Goal: Task Accomplishment & Management: Complete application form

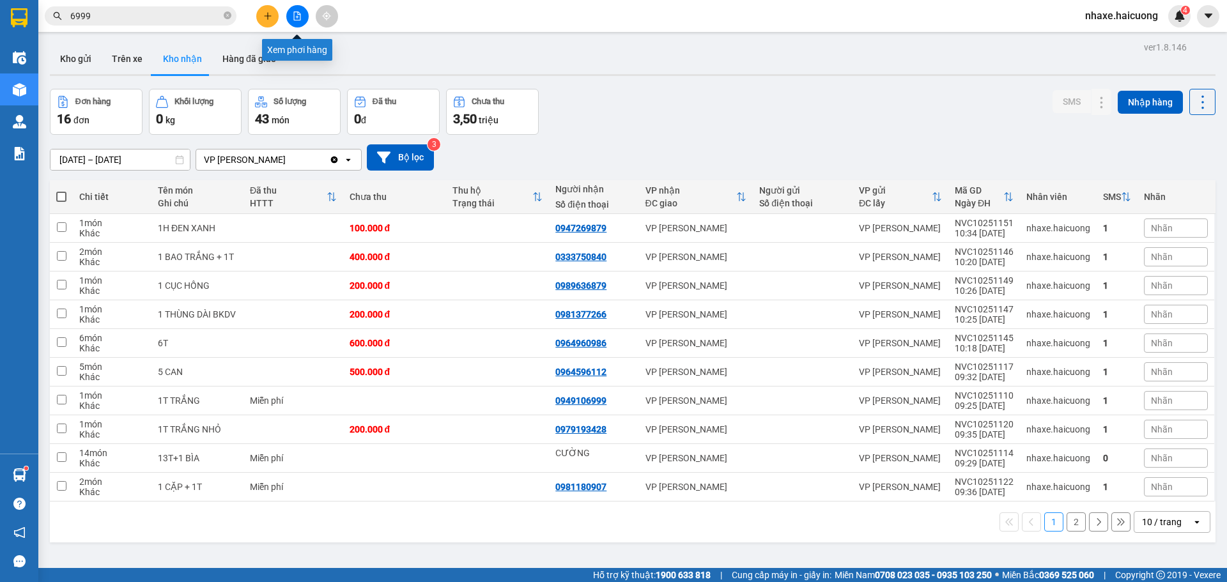
click at [295, 19] on icon "file-add" at bounding box center [297, 16] width 9 height 9
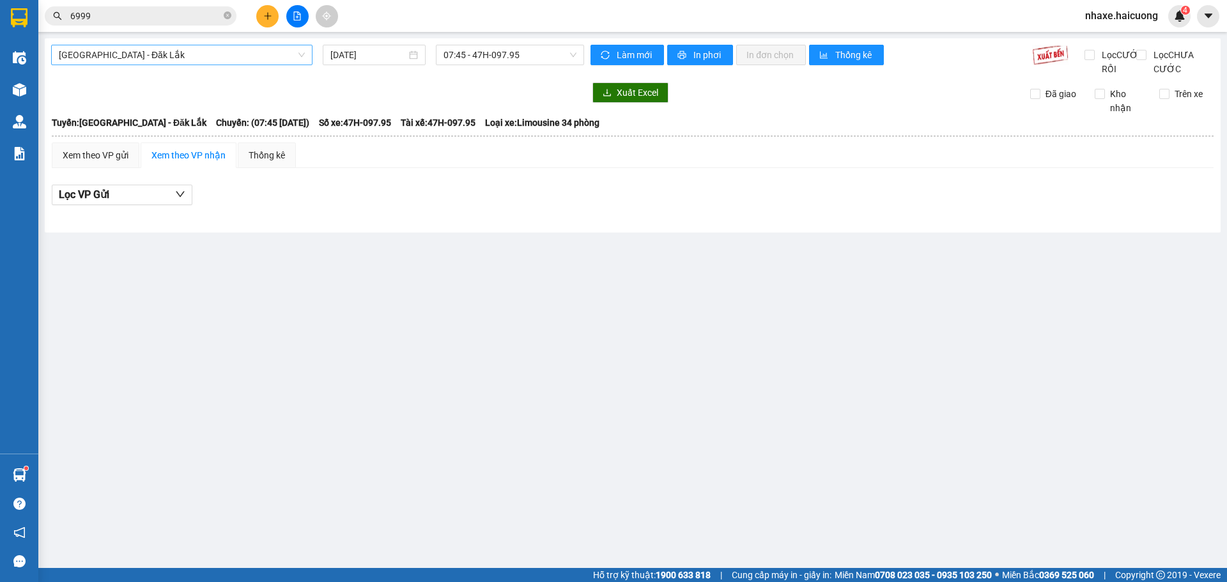
click at [258, 54] on span "Hà Nội - Đăk Lắk" at bounding box center [182, 54] width 246 height 19
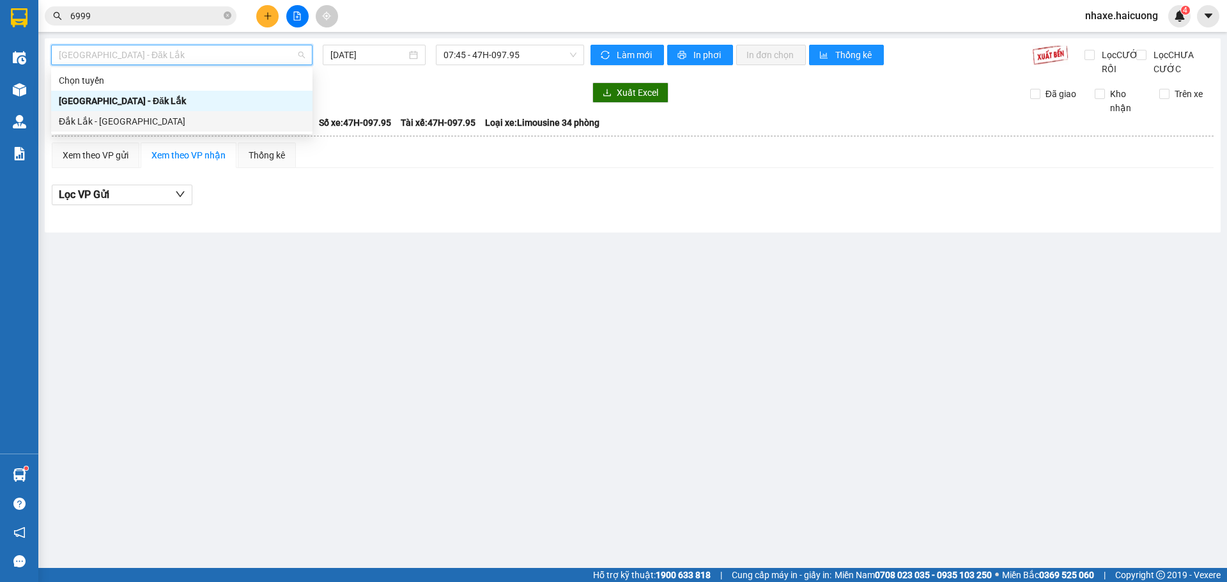
click at [230, 122] on div "Đắk Lắk - [GEOGRAPHIC_DATA]" at bounding box center [182, 121] width 246 height 14
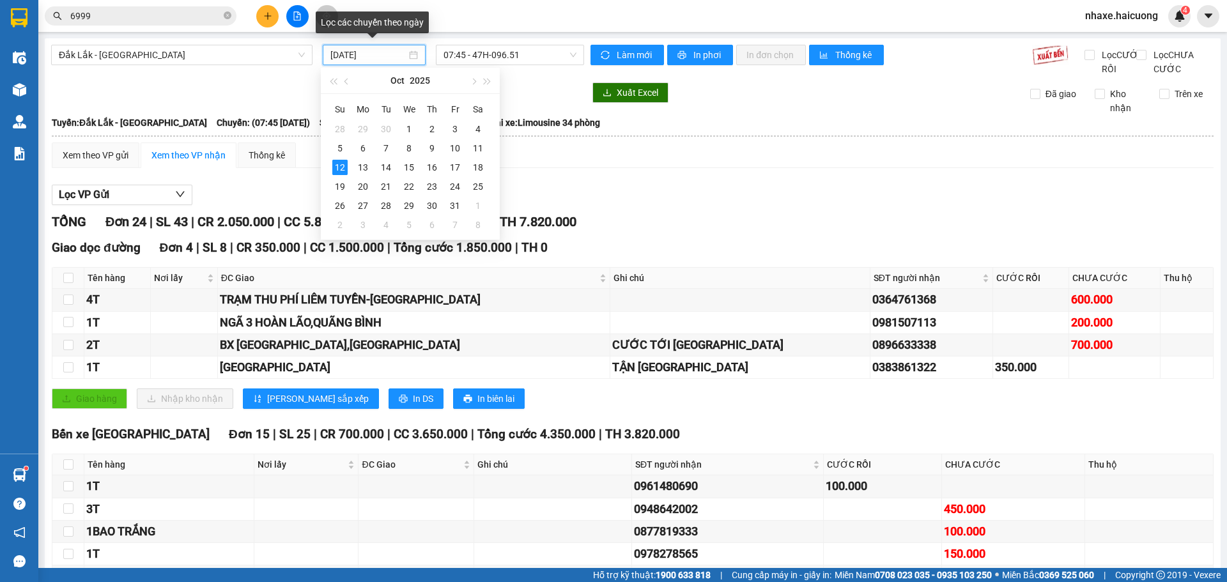
click at [373, 57] on input "[DATE]" at bounding box center [368, 55] width 76 height 14
click at [346, 82] on span "button" at bounding box center [348, 82] width 6 height 6
click at [478, 150] on div "13" at bounding box center [477, 148] width 15 height 15
type input "13/09/2025"
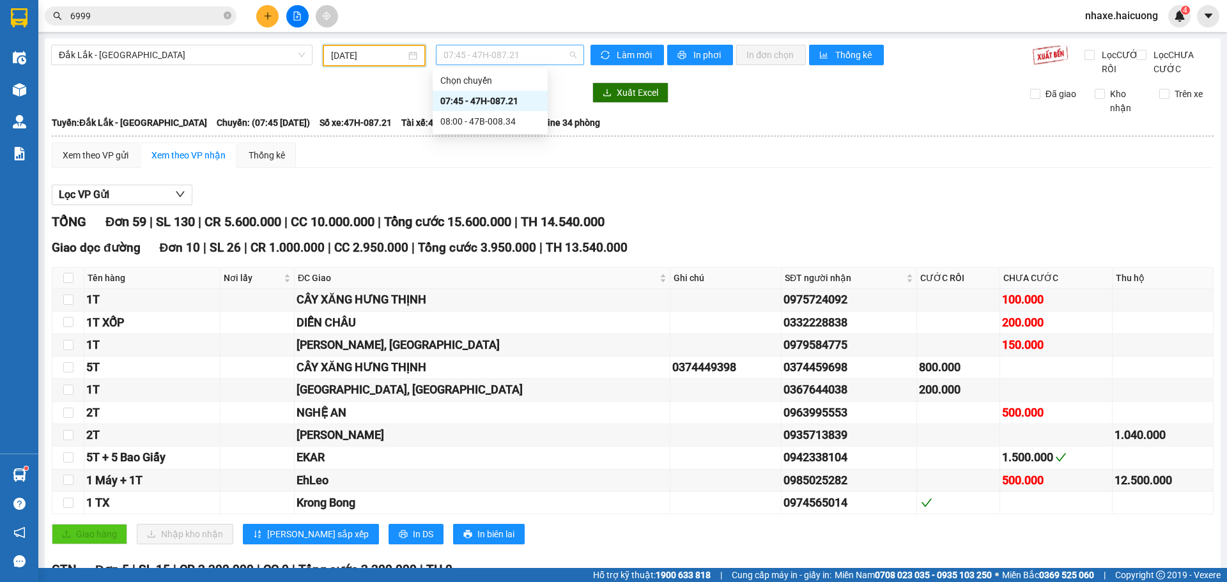
click at [532, 56] on span "07:45 - 47H-087.21" at bounding box center [510, 54] width 133 height 19
click at [513, 121] on div "08:00 - 47B-008.34" at bounding box center [490, 121] width 100 height 14
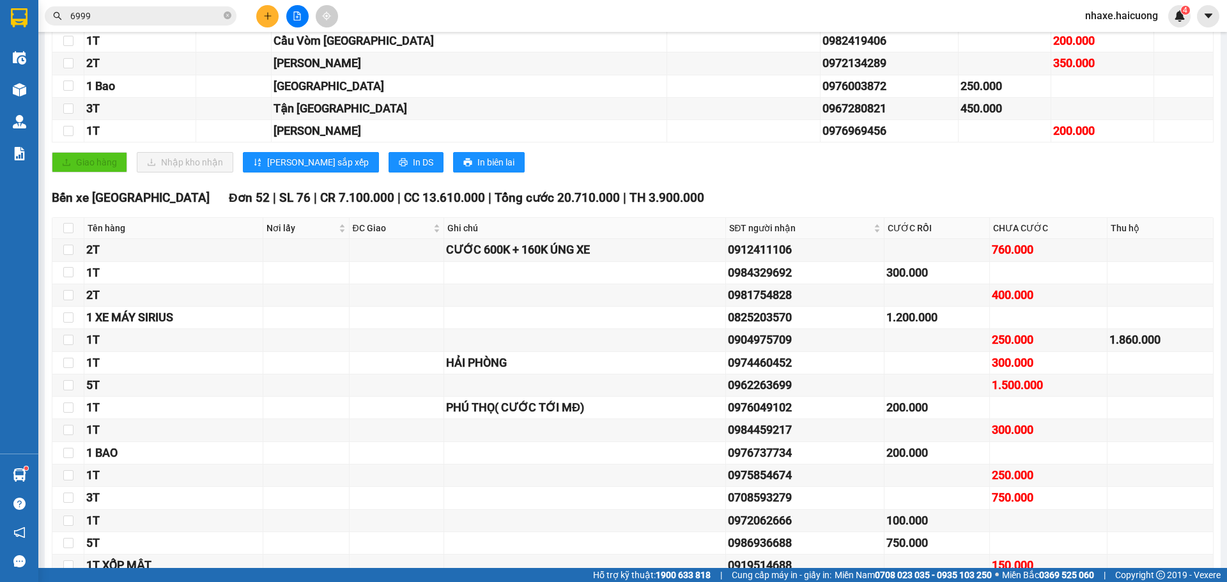
scroll to position [959, 0]
click at [801, 348] on div "0904975709" at bounding box center [804, 339] width 153 height 18
click at [794, 348] on div "0904975709" at bounding box center [804, 339] width 153 height 18
drag, startPoint x: 798, startPoint y: 352, endPoint x: 708, endPoint y: 359, distance: 91.0
click at [708, 351] on tr "1T 0904975709 250.000 1.860.000" at bounding box center [632, 340] width 1161 height 22
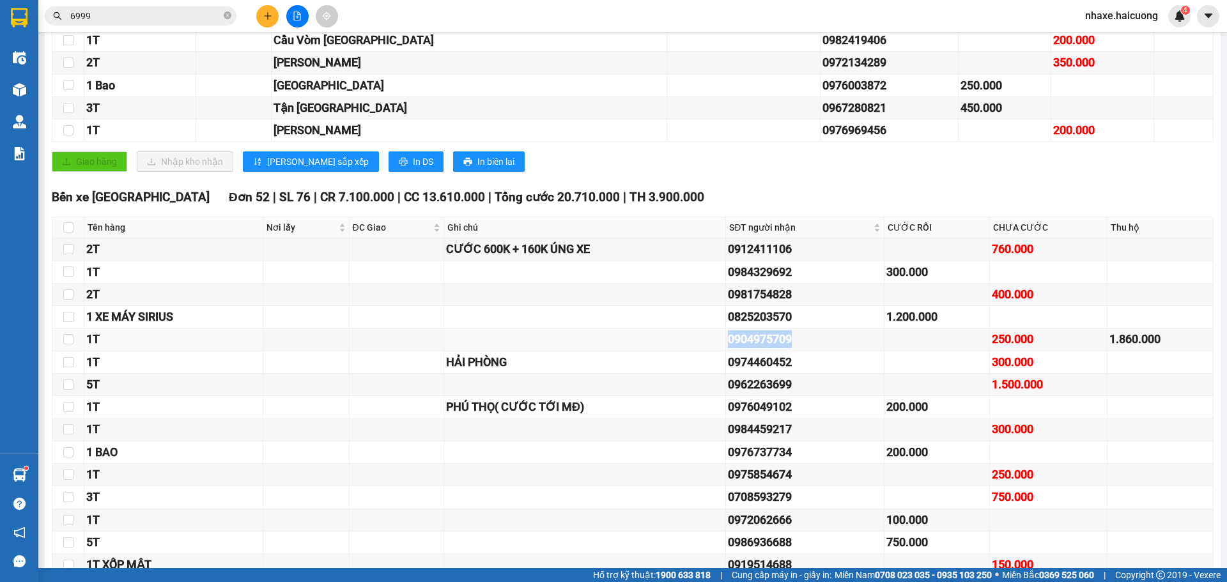
copy div "0904975709"
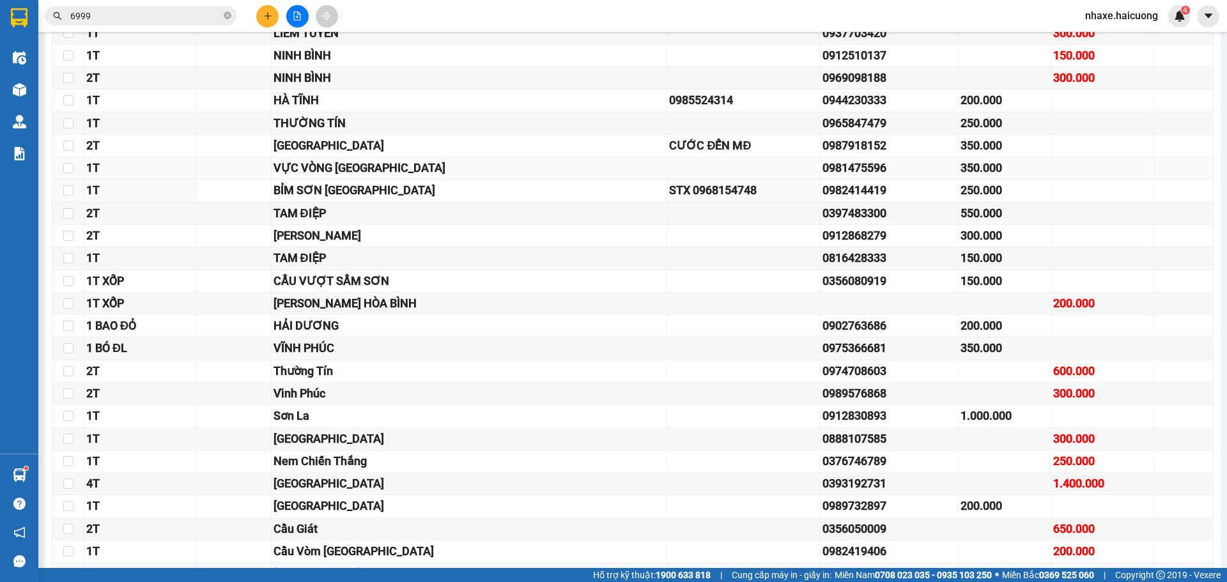
scroll to position [128, 0]
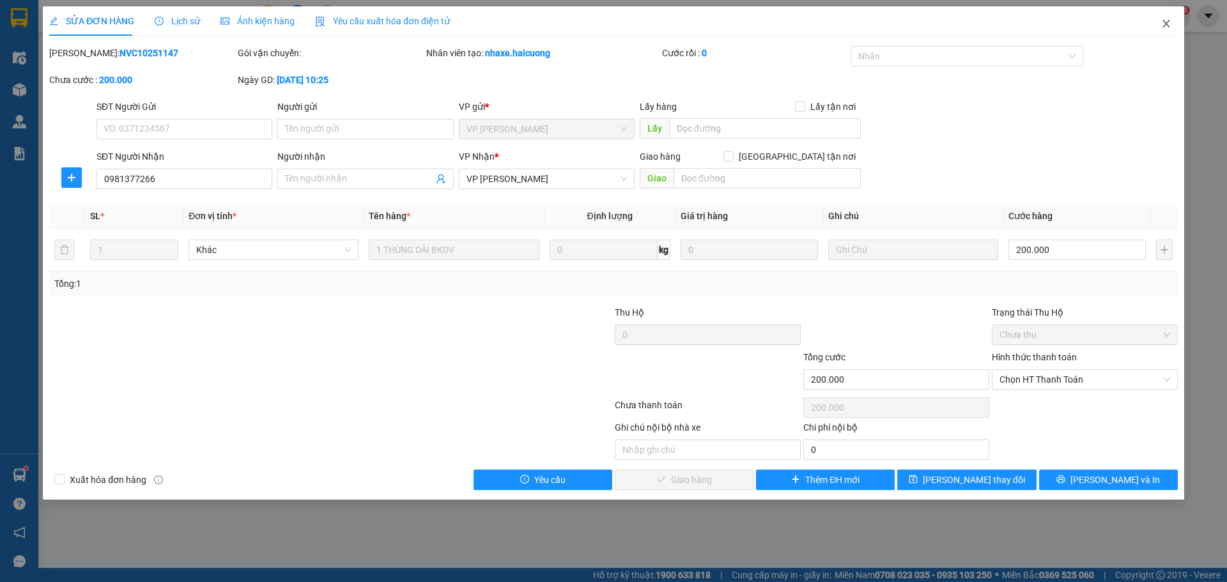
click at [1178, 27] on span "Close" at bounding box center [1167, 24] width 36 height 36
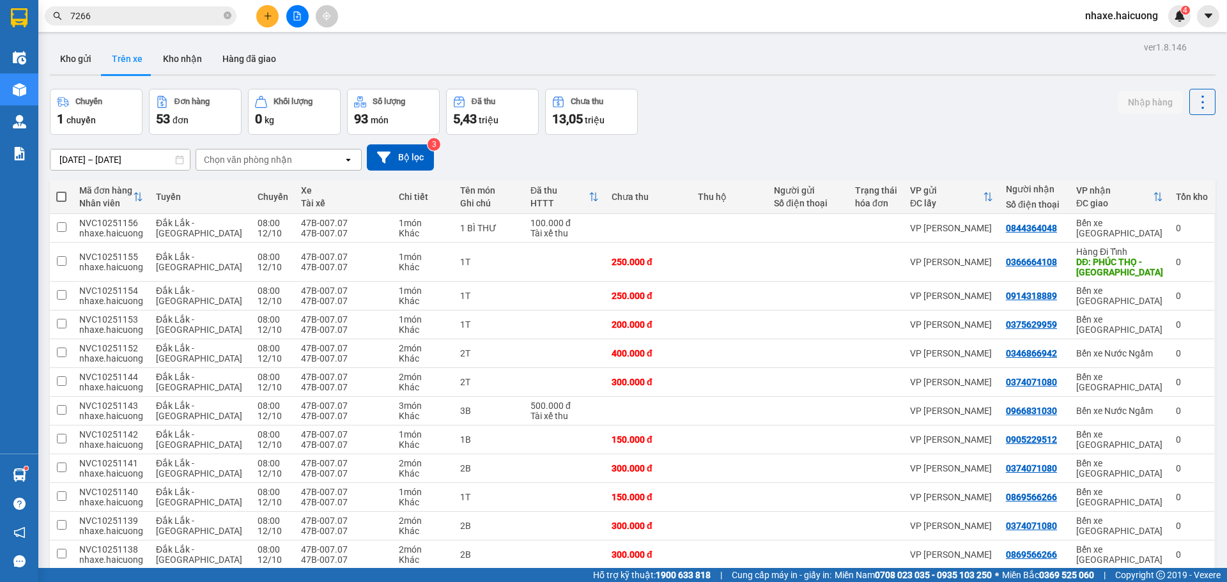
click at [123, 17] on input "7266" at bounding box center [145, 16] width 151 height 14
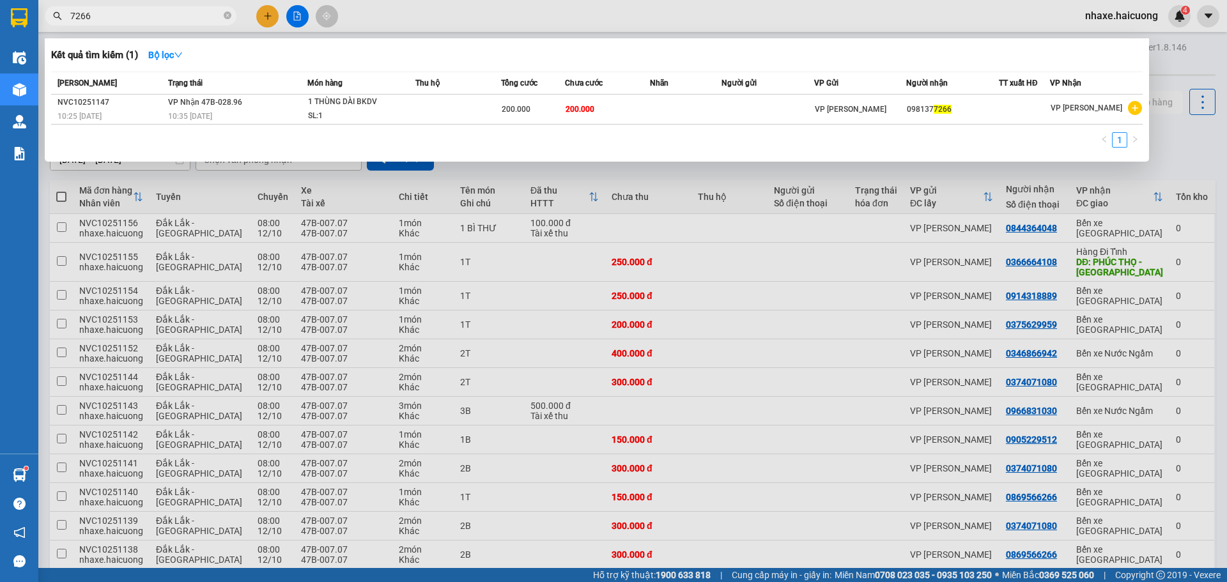
click at [132, 19] on input "7266" at bounding box center [145, 16] width 151 height 14
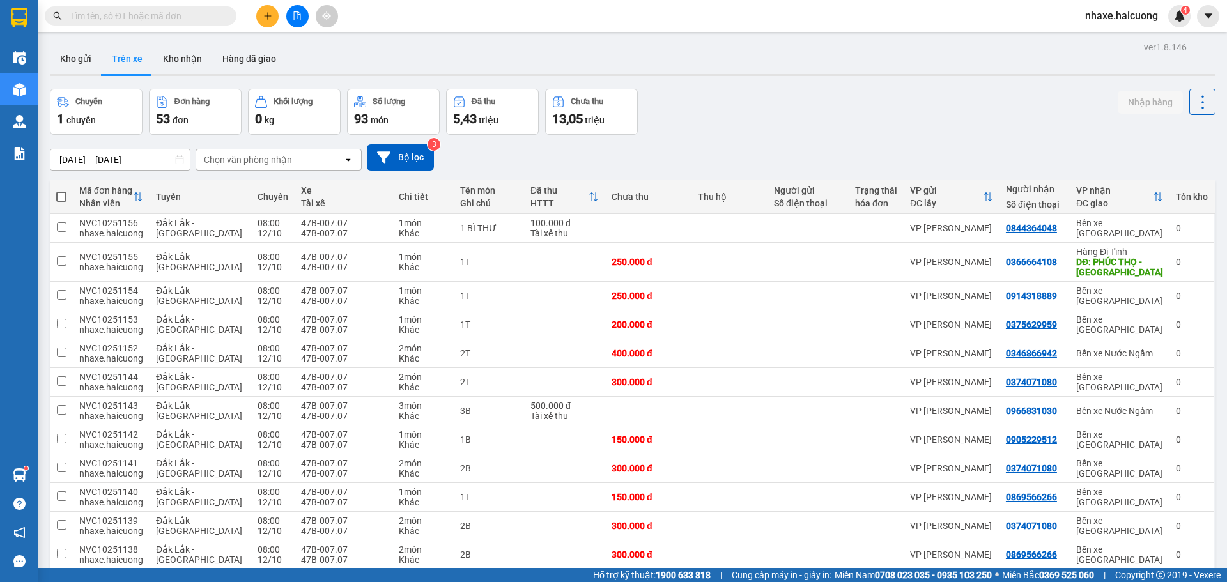
paste input "0904975709"
type input "0904975709"
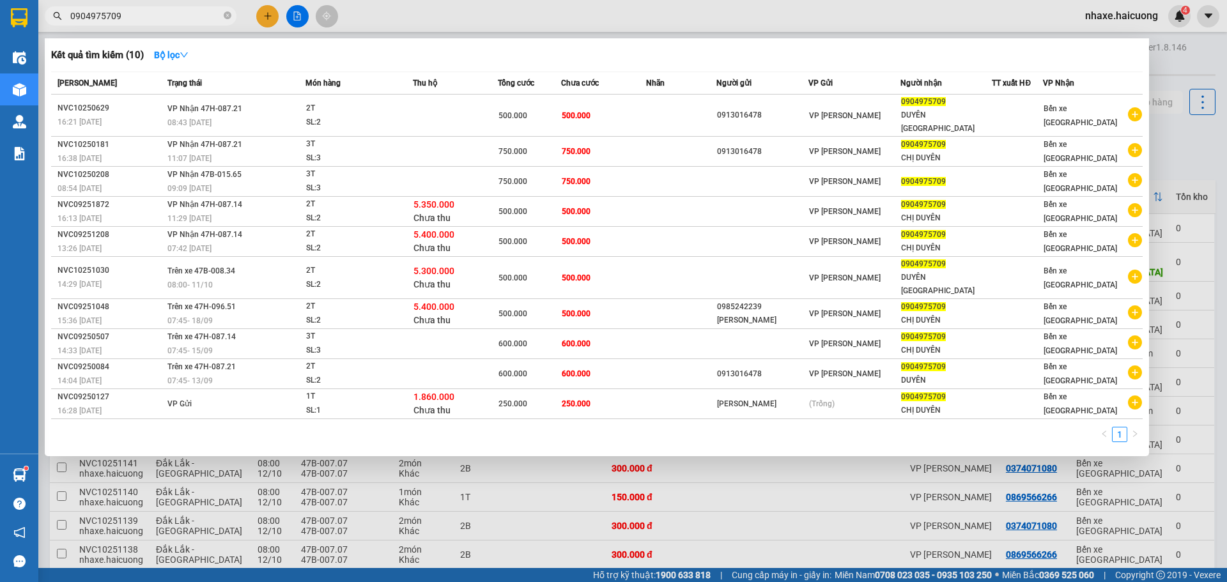
click at [160, 22] on input "0904975709" at bounding box center [145, 16] width 151 height 14
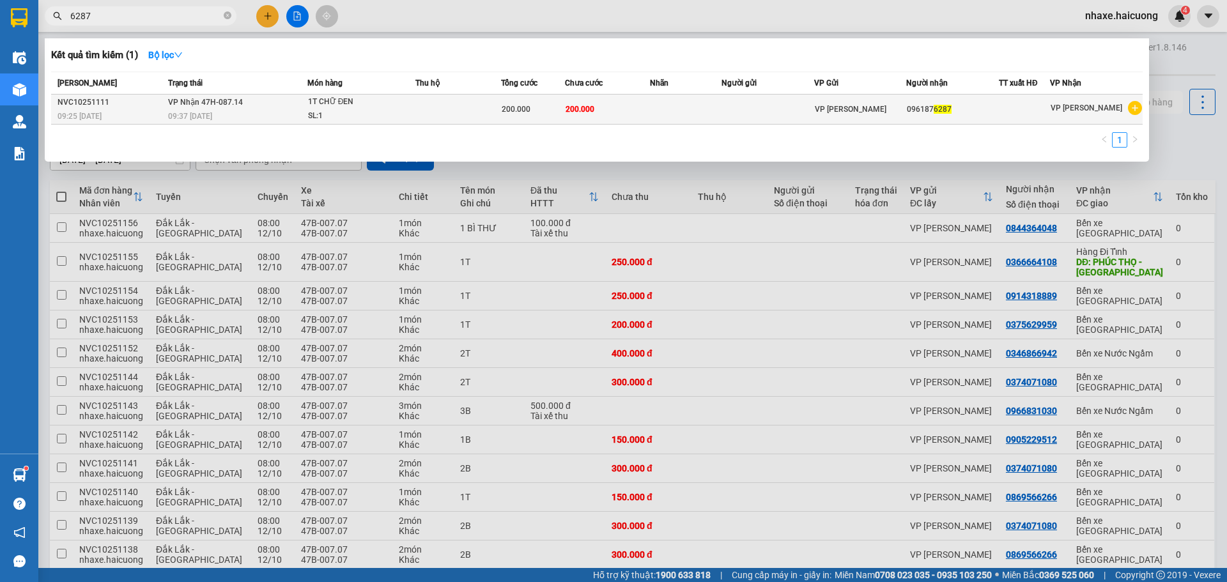
type input "6287"
click at [625, 115] on td "200.000" at bounding box center [608, 110] width 86 height 30
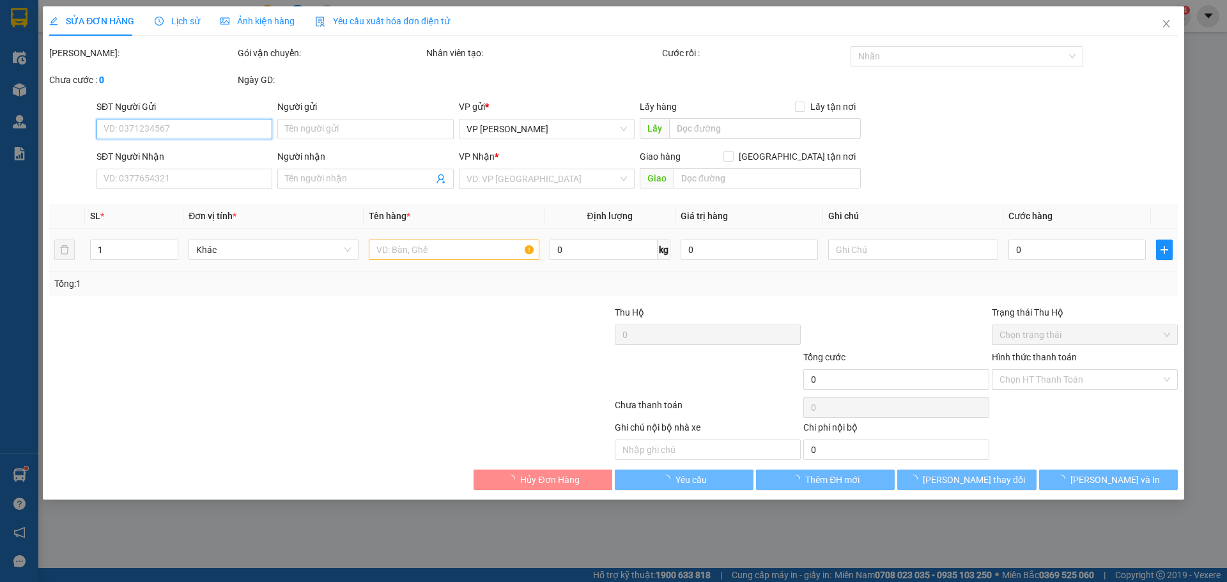
type input "0961876287"
type input "200.000"
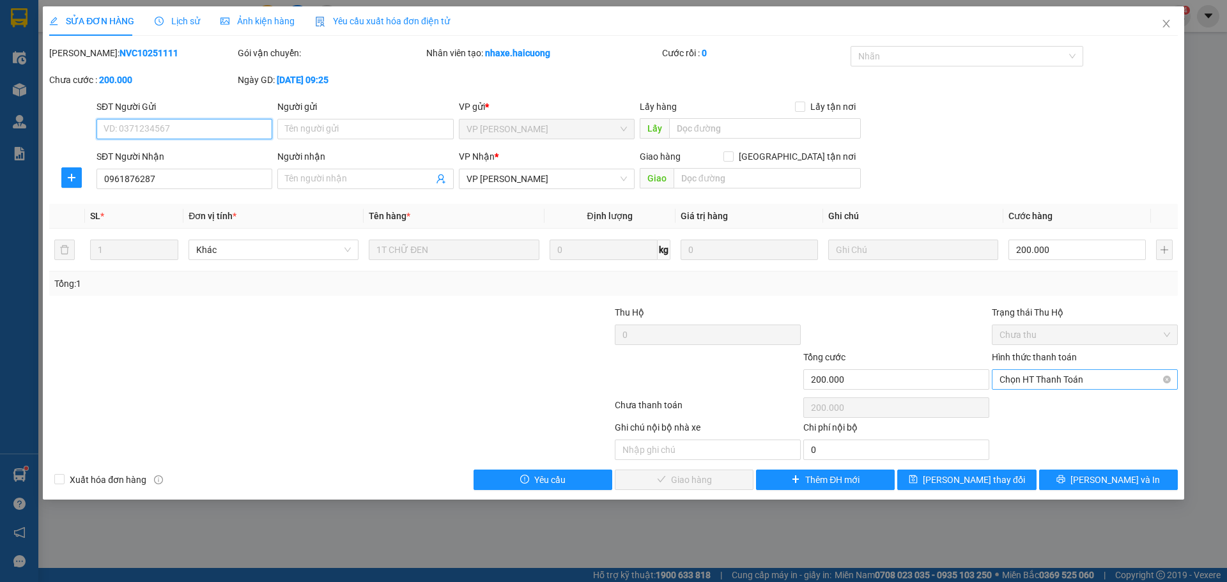
drag, startPoint x: 1073, startPoint y: 376, endPoint x: 1062, endPoint y: 386, distance: 14.9
click at [1072, 376] on span "Chọn HT Thanh Toán" at bounding box center [1085, 379] width 171 height 19
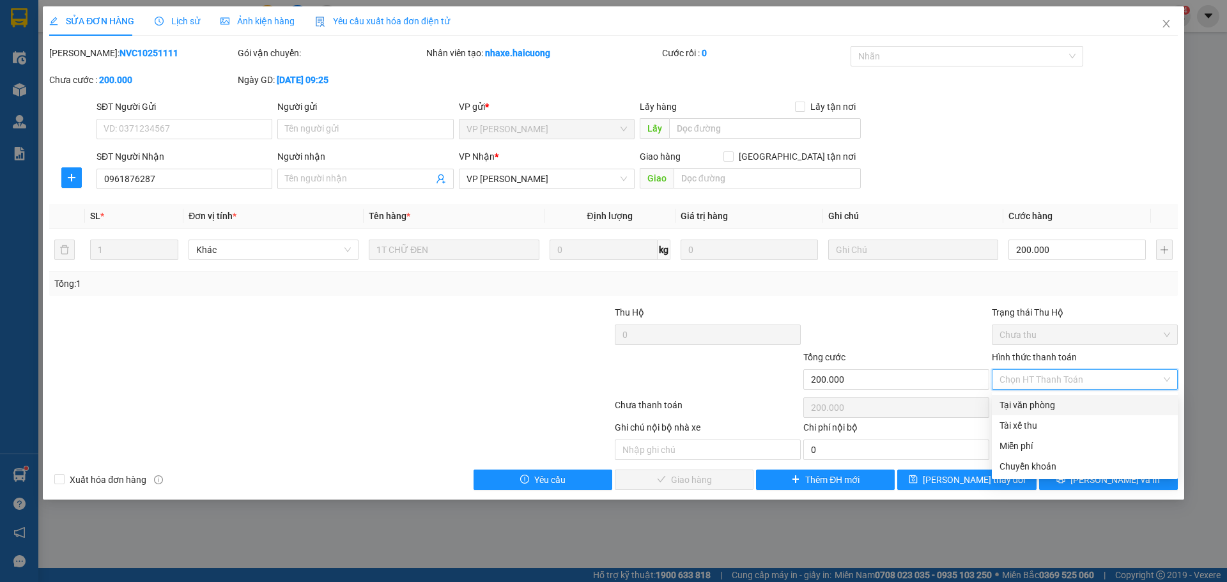
click at [1049, 411] on div "Tại văn phòng" at bounding box center [1085, 405] width 171 height 14
type input "0"
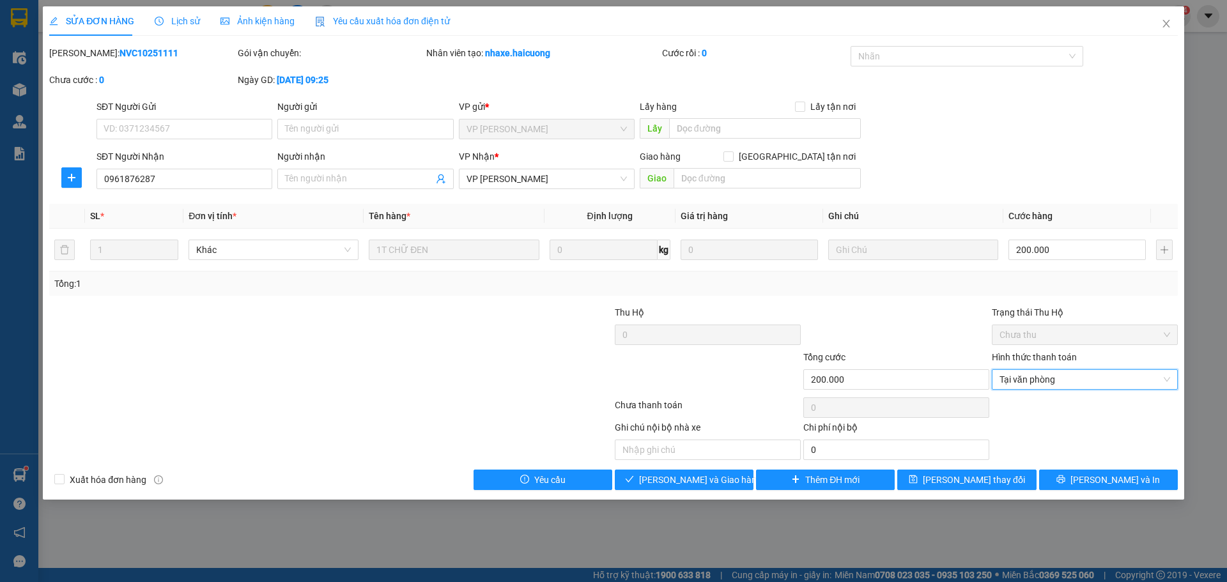
drag, startPoint x: 641, startPoint y: 501, endPoint x: 648, endPoint y: 495, distance: 9.5
click at [642, 499] on div "SỬA ĐƠN HÀNG Lịch sử Ảnh kiện hàng Yêu cầu xuất hóa đơn điện tử Total Paid Fee …" at bounding box center [613, 291] width 1227 height 582
drag, startPoint x: 665, startPoint y: 486, endPoint x: 709, endPoint y: 465, distance: 48.9
click at [665, 486] on span "Lưu và Giao hàng" at bounding box center [700, 480] width 123 height 14
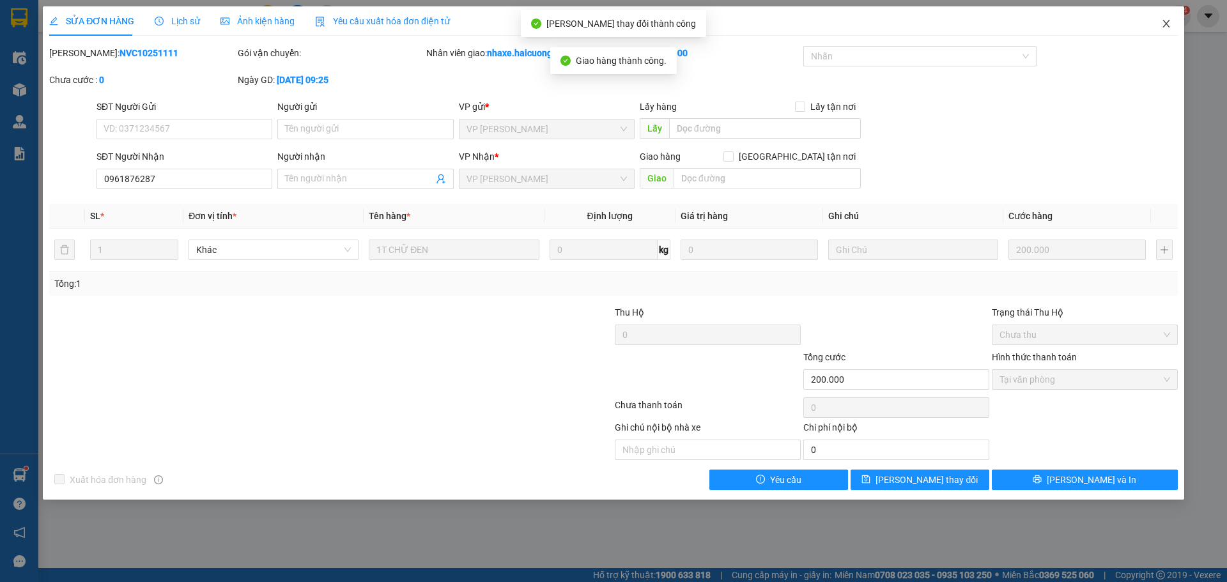
click at [1169, 18] on span "Close" at bounding box center [1167, 24] width 36 height 36
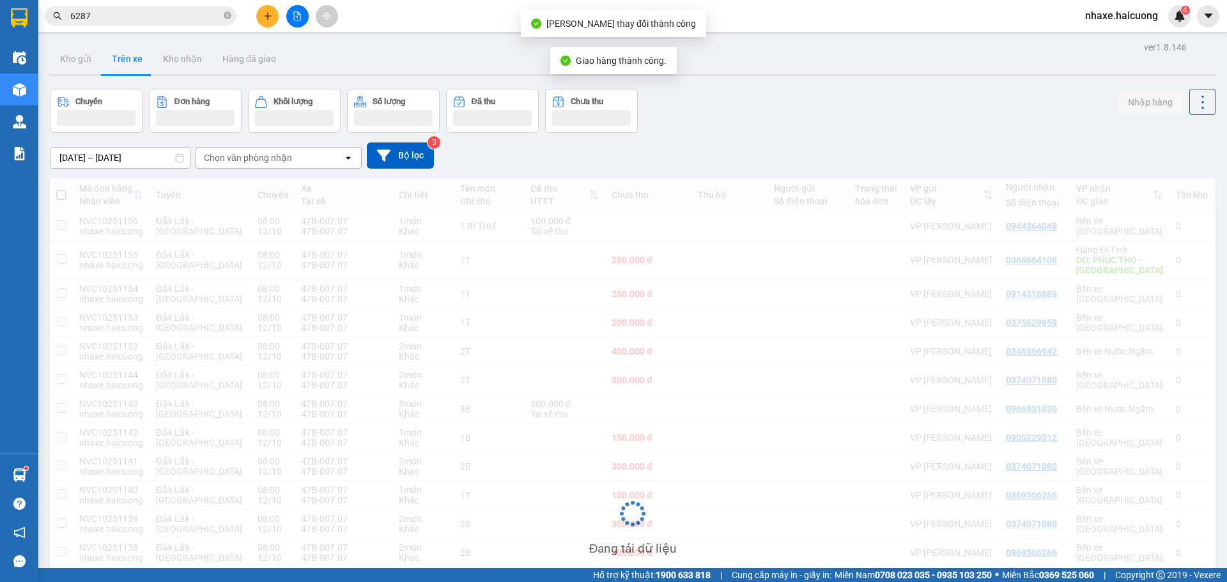
click at [166, 20] on input "6287" at bounding box center [145, 16] width 151 height 14
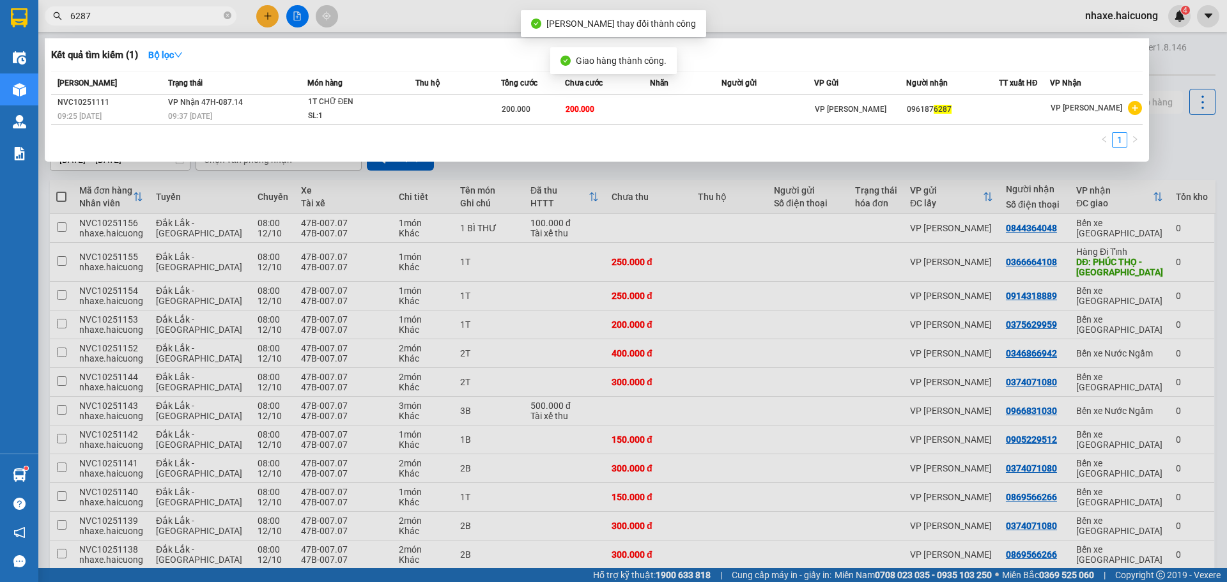
click at [166, 19] on input "6287" at bounding box center [145, 16] width 151 height 14
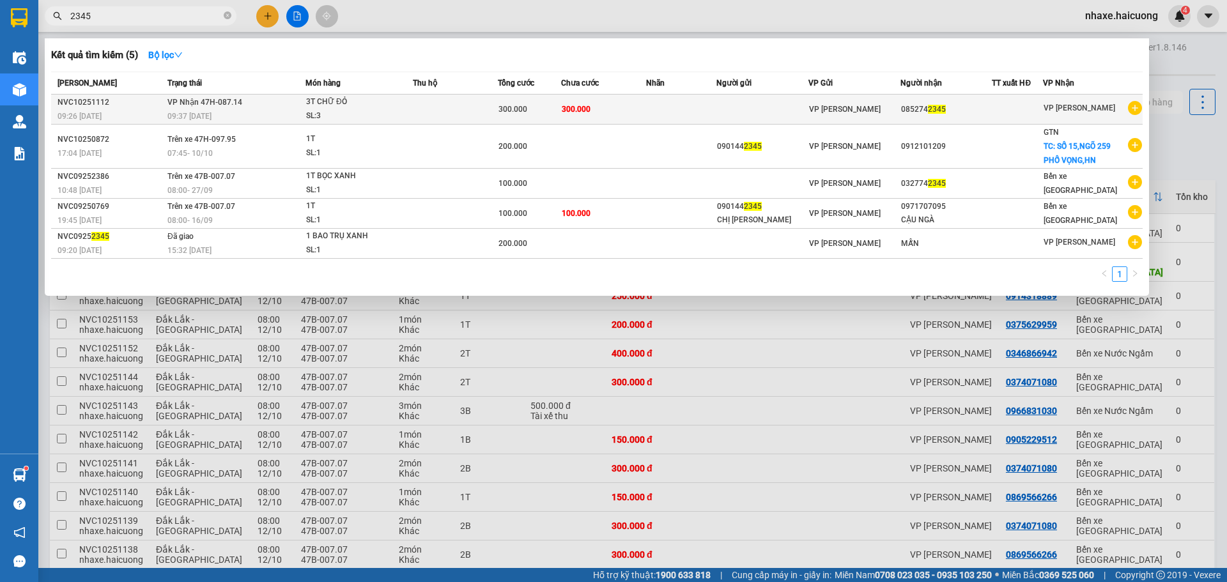
type input "2345"
click at [659, 115] on td at bounding box center [681, 110] width 71 height 30
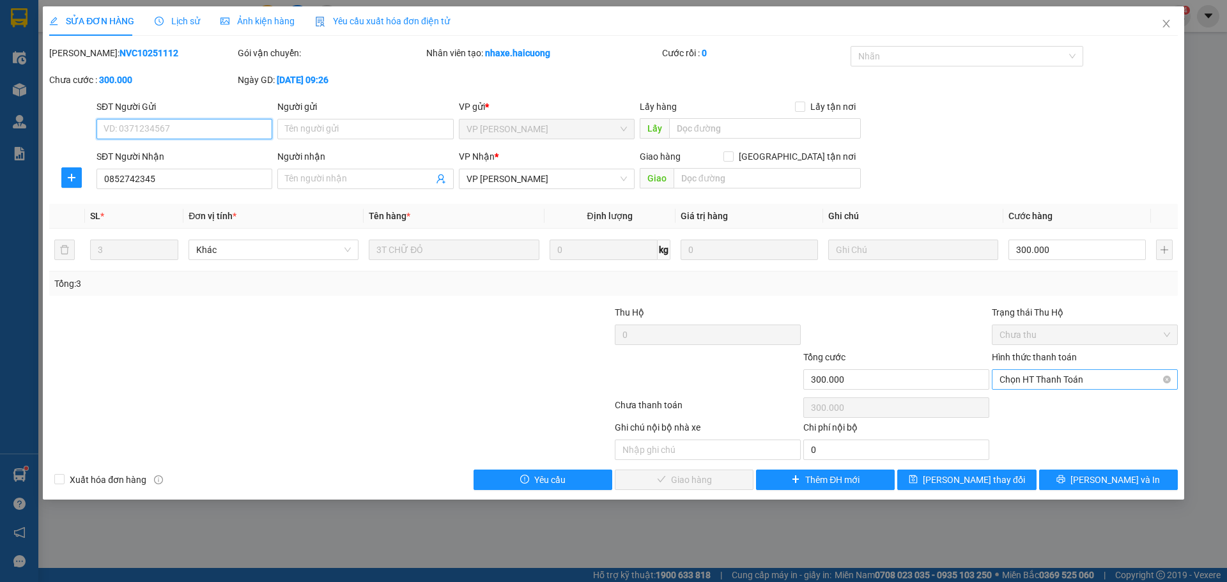
click at [1061, 375] on span "Chọn HT Thanh Toán" at bounding box center [1085, 379] width 171 height 19
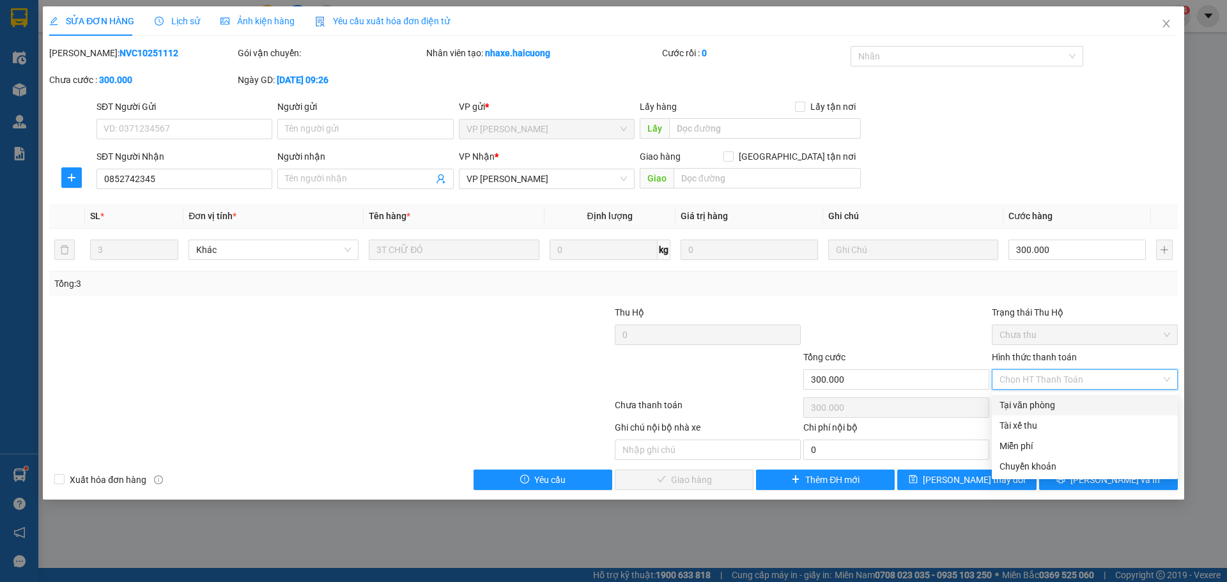
click at [1037, 404] on div "Tại văn phòng" at bounding box center [1085, 405] width 171 height 14
type input "0"
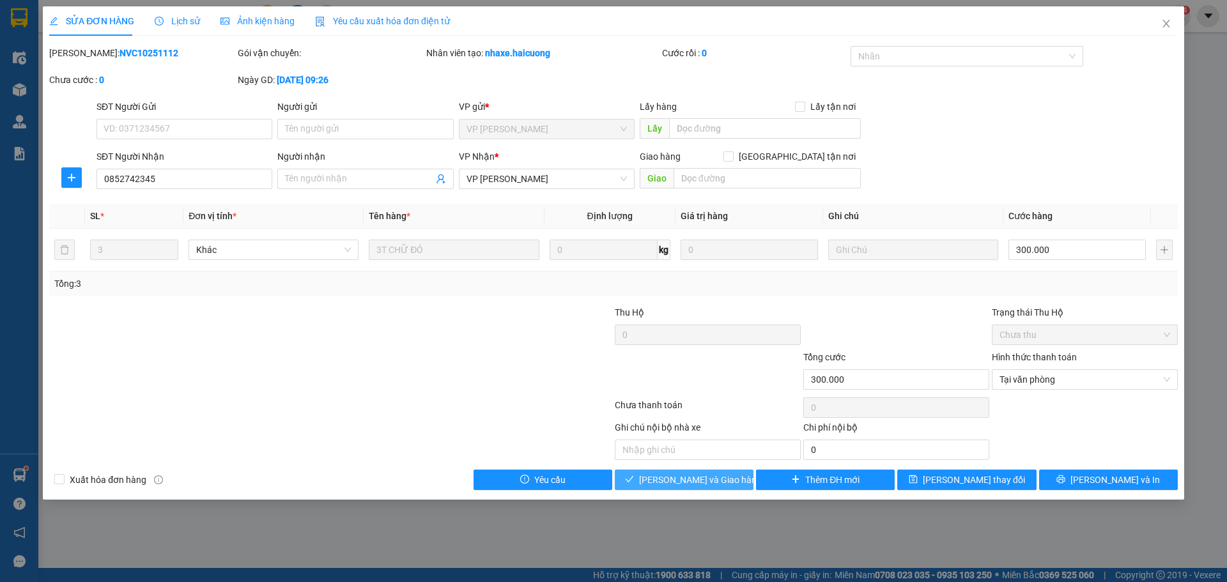
click at [710, 486] on span "[PERSON_NAME] và Giao hàng" at bounding box center [700, 480] width 123 height 14
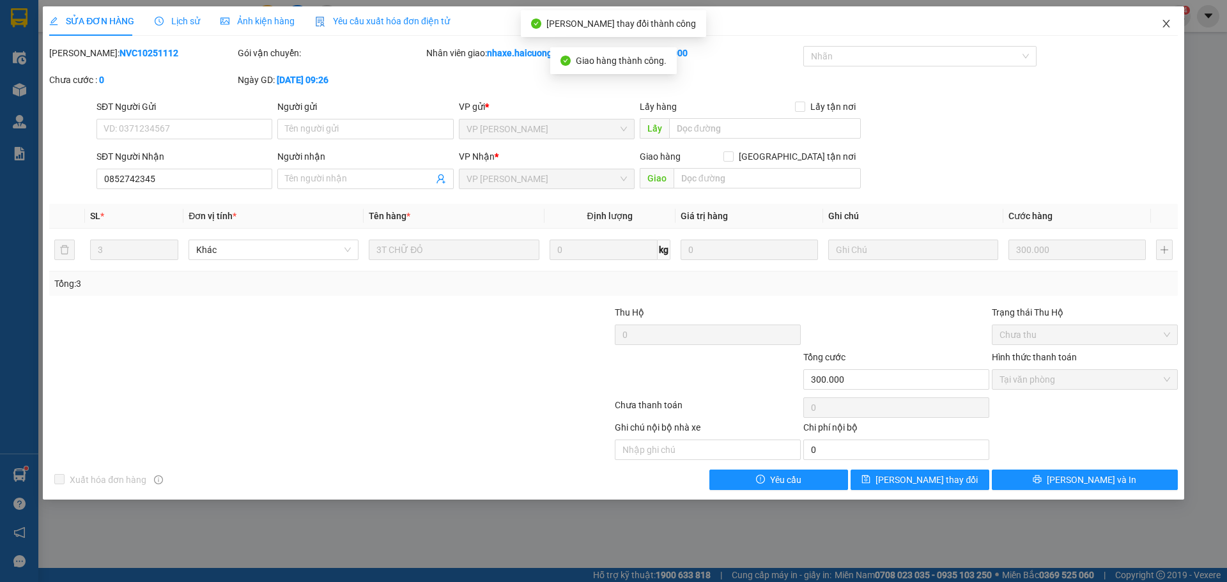
click at [1161, 25] on icon "close" at bounding box center [1166, 24] width 10 height 10
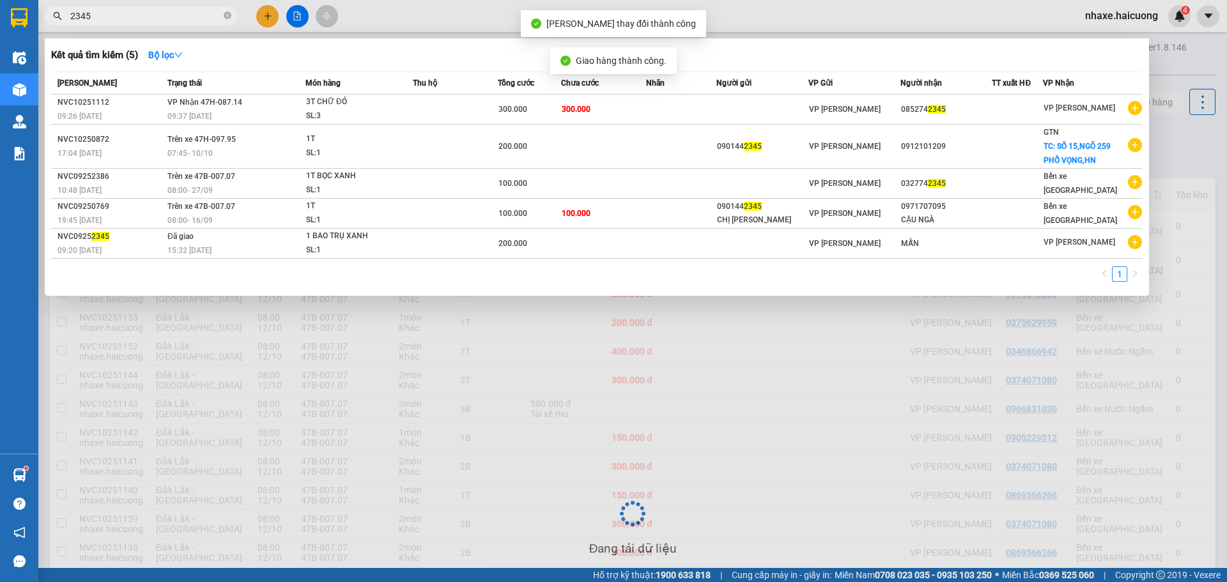
click at [173, 18] on input "2345" at bounding box center [145, 16] width 151 height 14
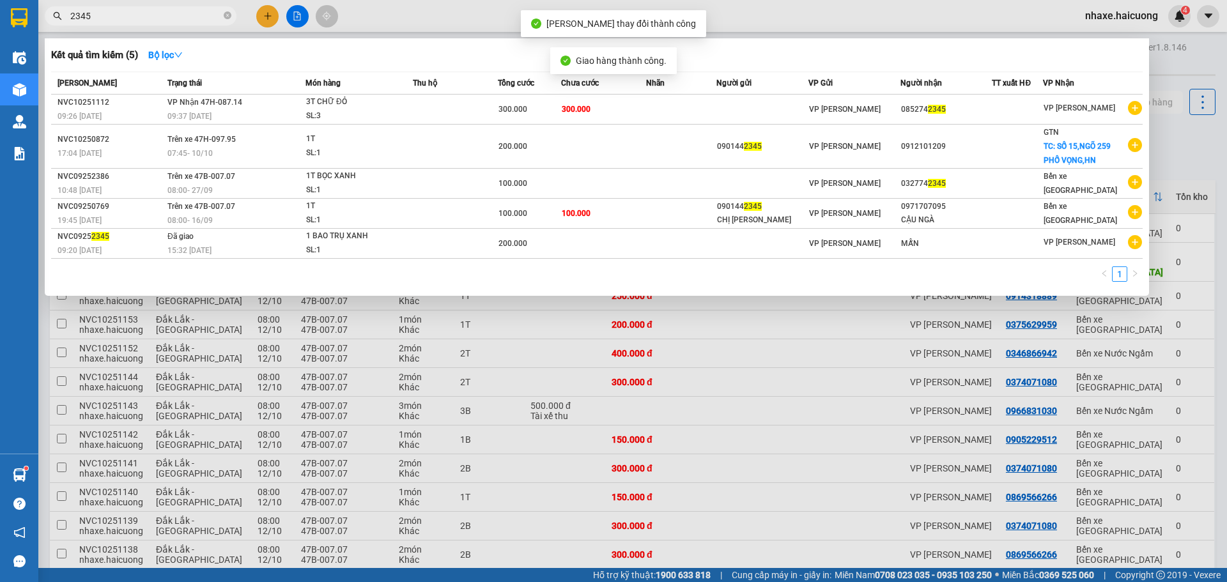
click at [173, 18] on input "2345" at bounding box center [145, 16] width 151 height 14
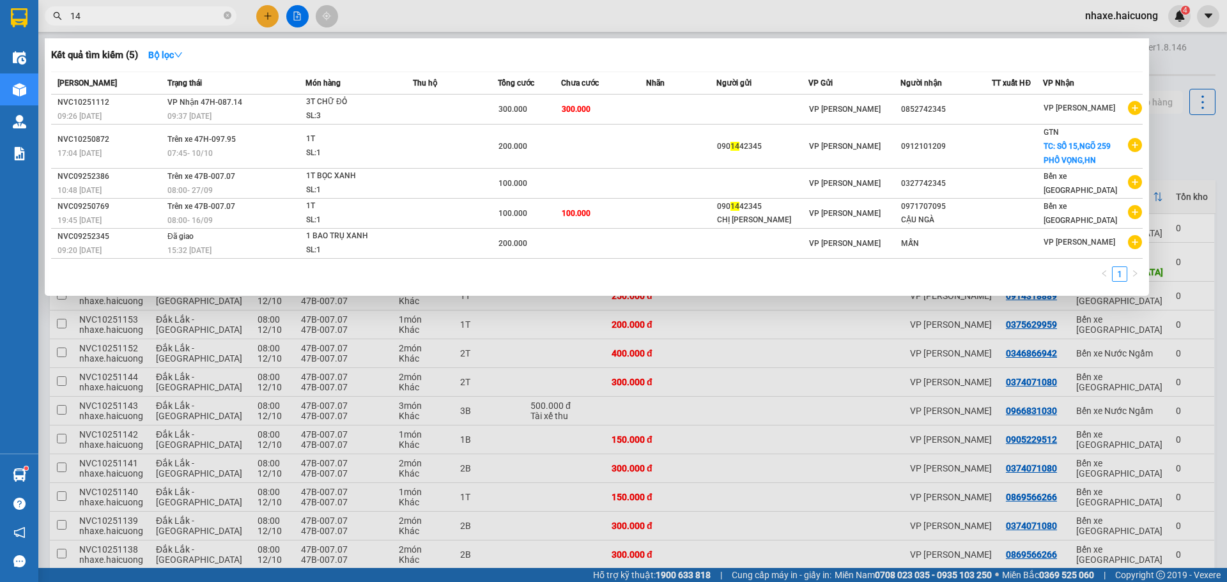
type input "1"
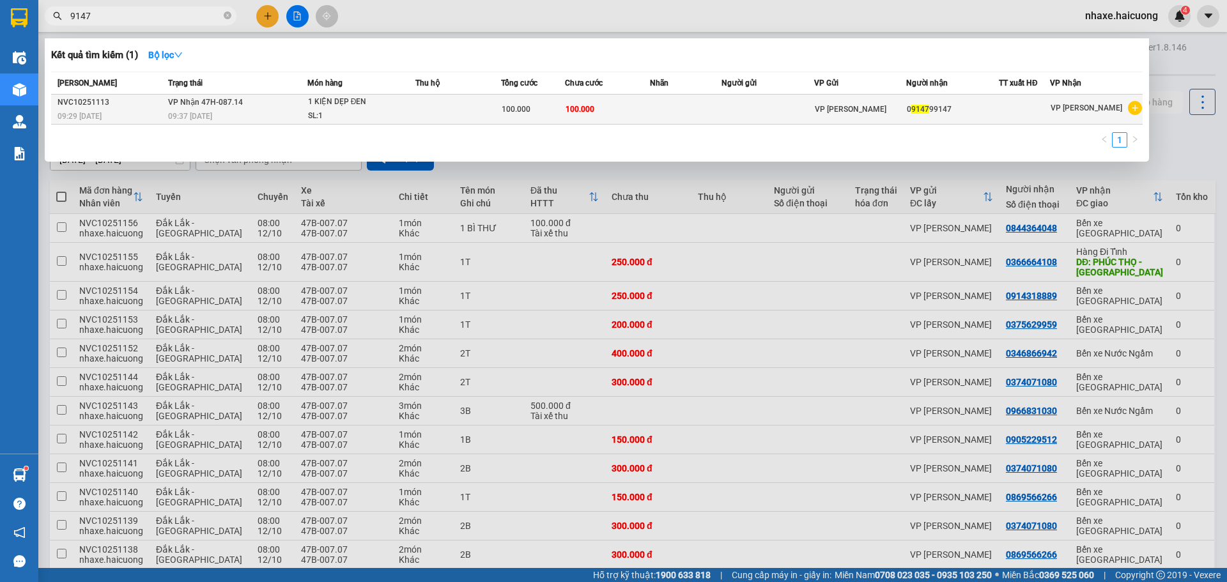
type input "9147"
click at [407, 101] on span "1 KIỆN DẸP ĐEN SL: 1" at bounding box center [361, 108] width 107 height 27
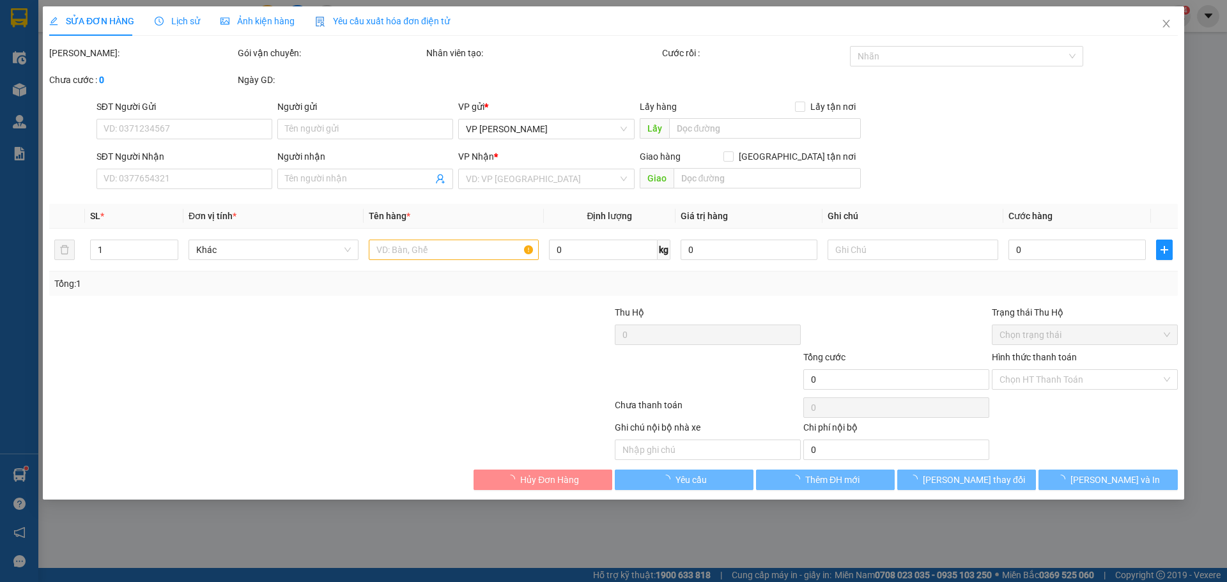
type input "0914799147"
type input "100.000"
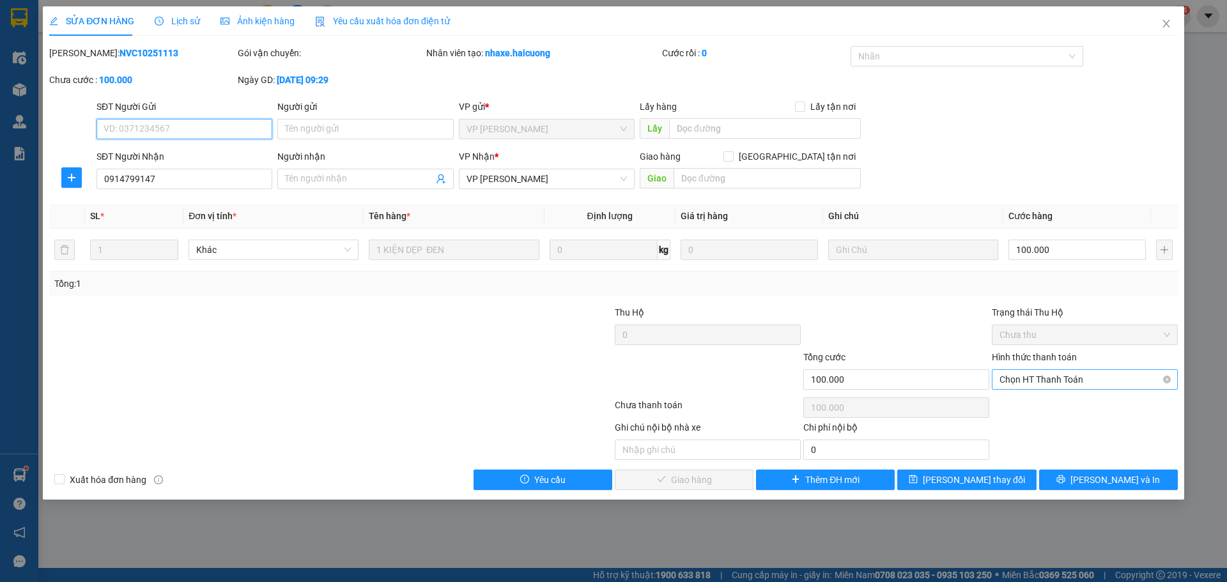
click at [1054, 378] on span "Chọn HT Thanh Toán" at bounding box center [1085, 379] width 171 height 19
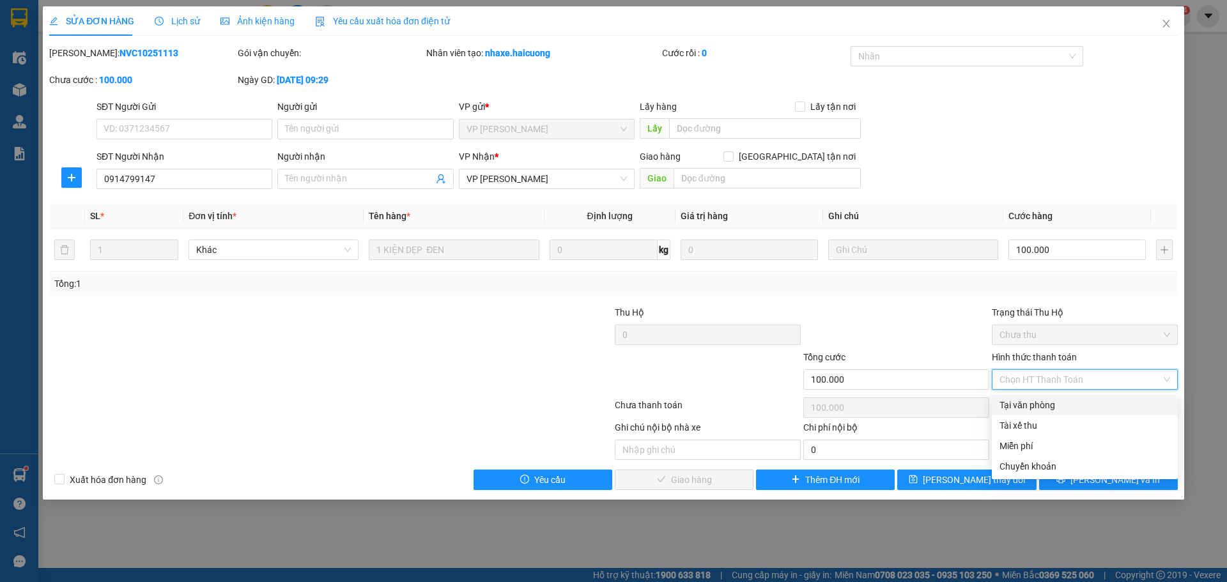
click at [1043, 403] on div "Tại văn phòng" at bounding box center [1085, 405] width 171 height 14
type input "0"
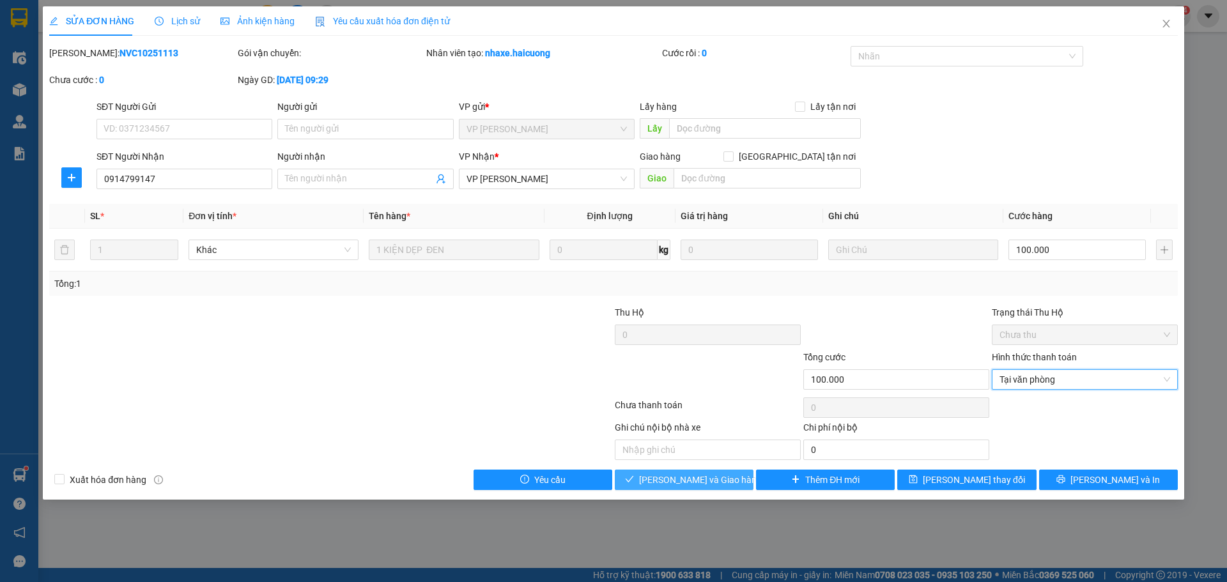
click at [717, 486] on span "[PERSON_NAME] và Giao hàng" at bounding box center [700, 480] width 123 height 14
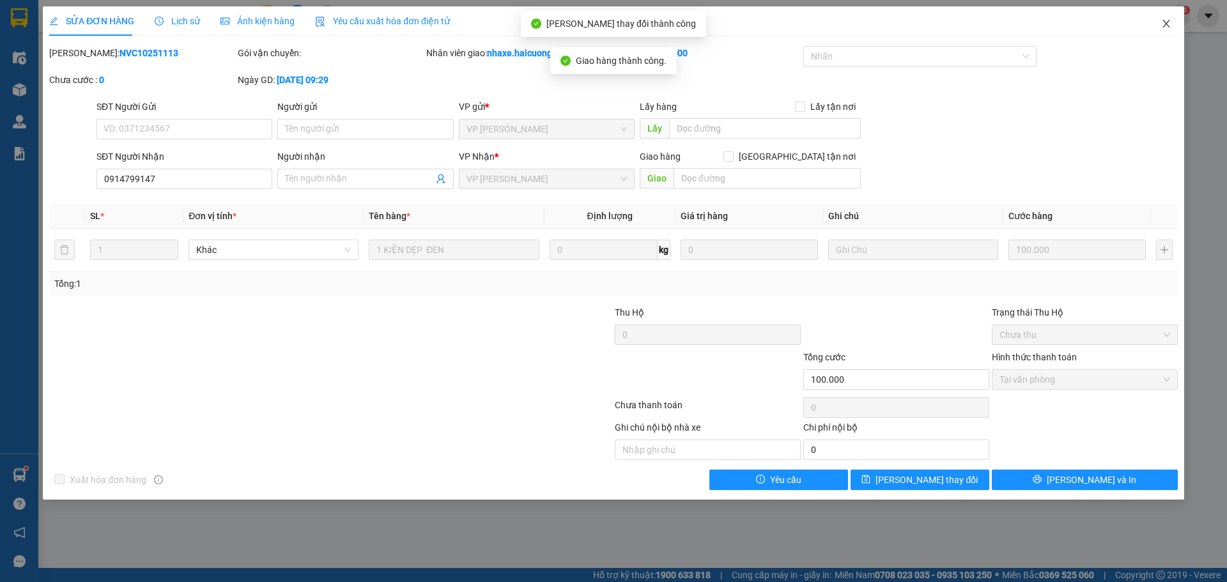
click at [1162, 24] on icon "close" at bounding box center [1166, 24] width 10 height 10
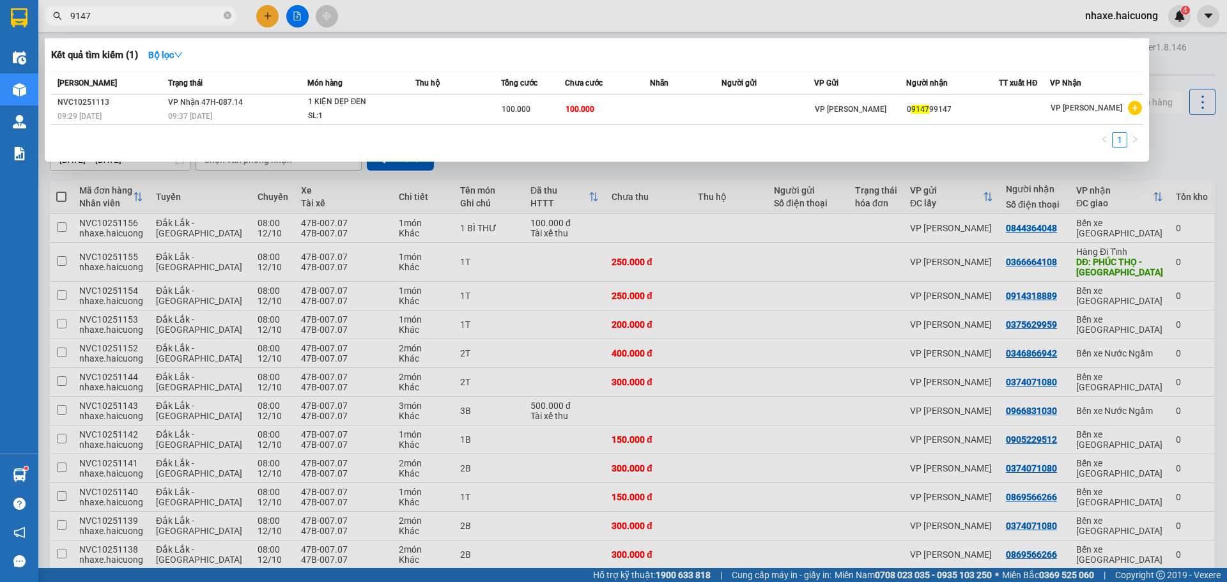
click at [117, 13] on input "9147" at bounding box center [145, 16] width 151 height 14
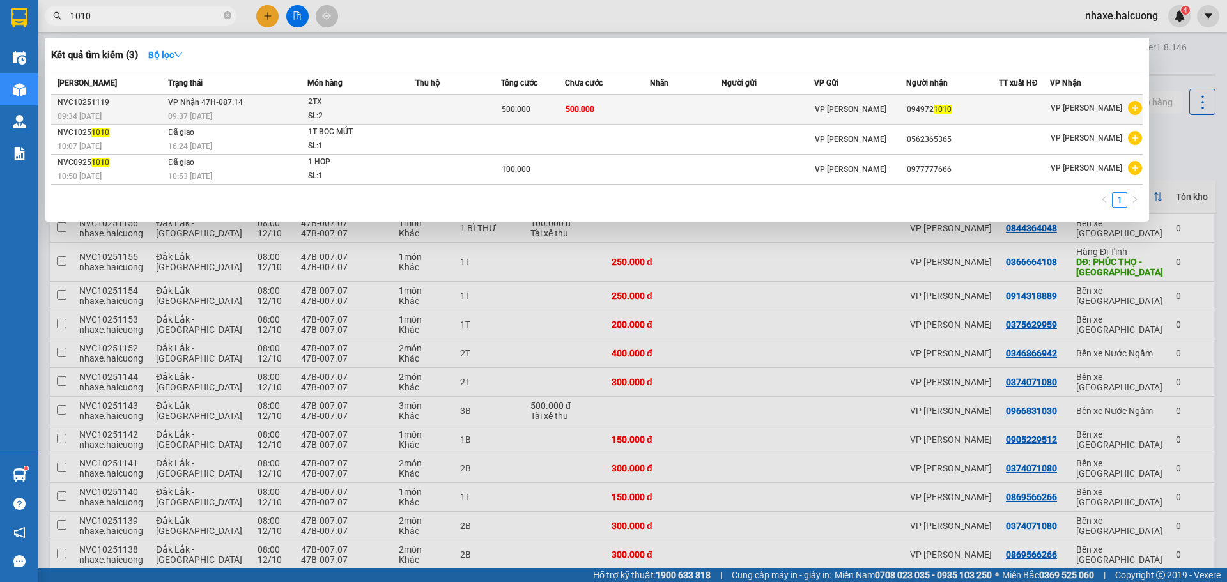
type input "1010"
click at [437, 109] on td at bounding box center [458, 110] width 86 height 30
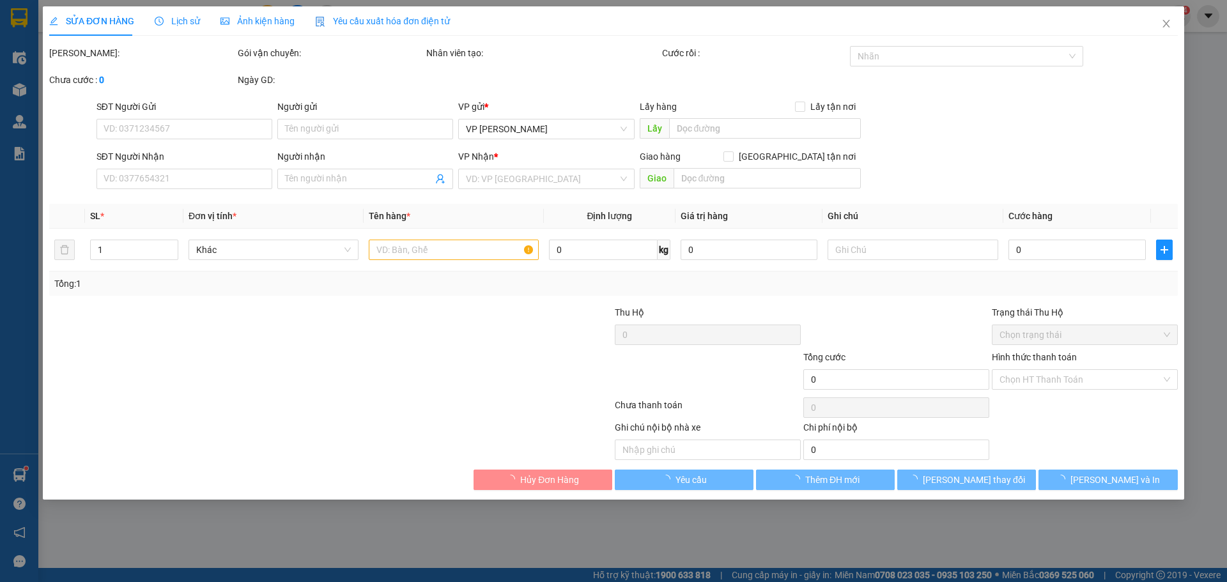
type input "0949721010"
type input "500.000"
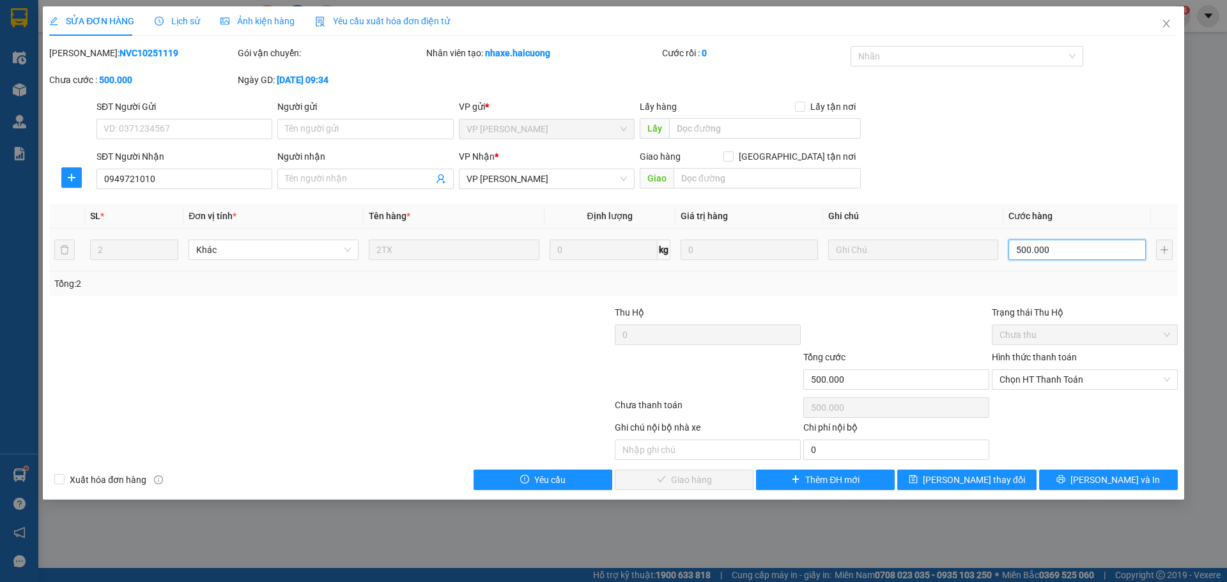
click at [1068, 247] on input "500.000" at bounding box center [1077, 250] width 137 height 20
type input "3"
type input "30"
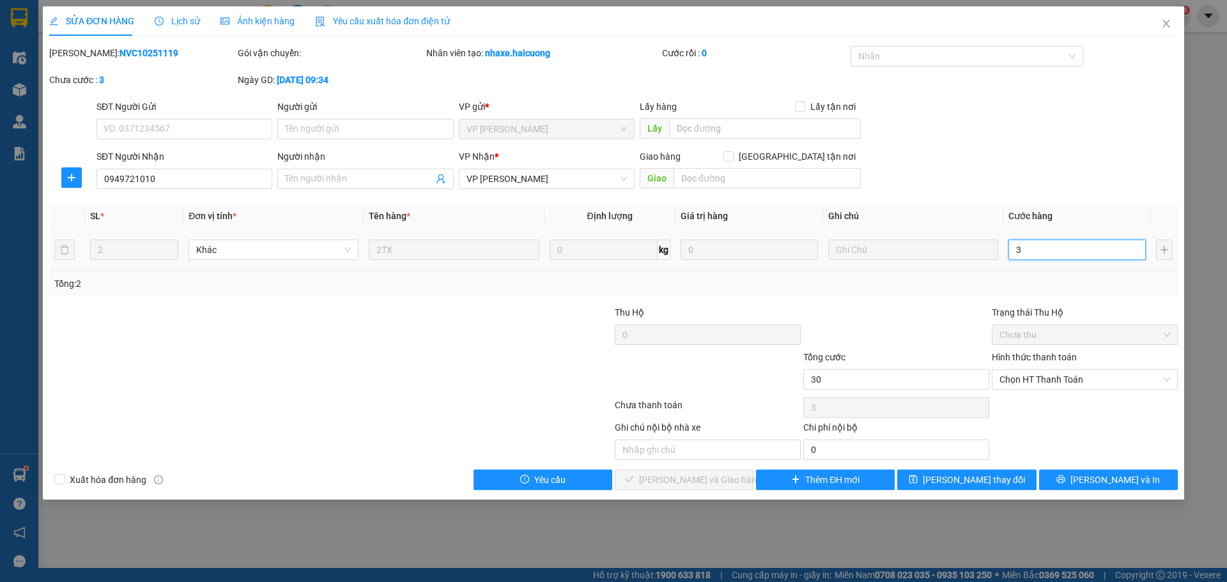
type input "30"
type input "300"
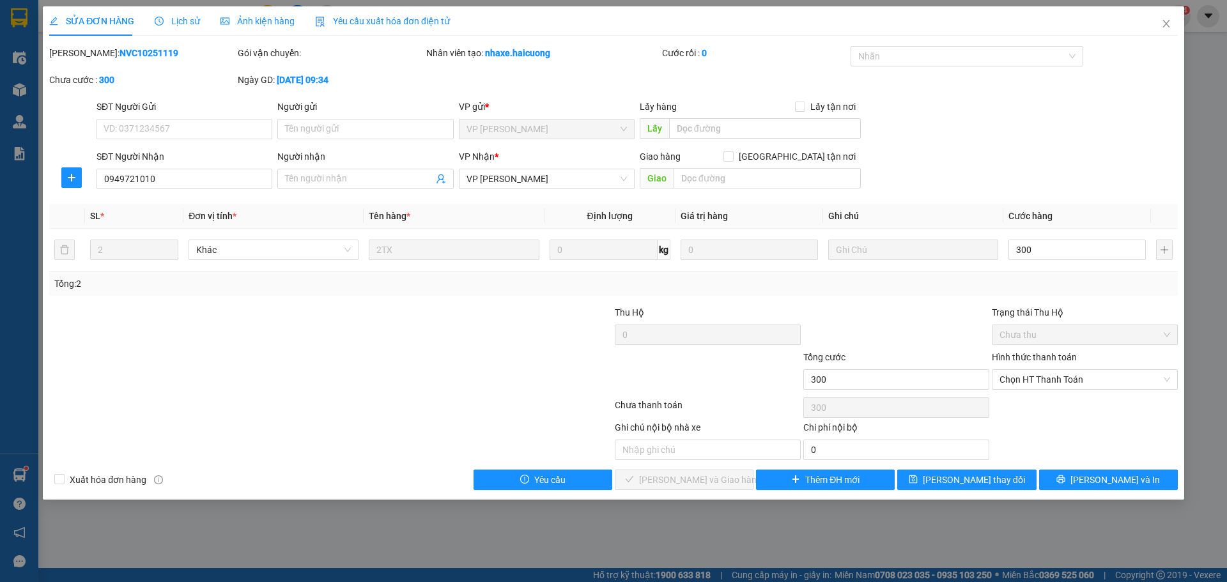
type input "300.000"
click at [482, 361] on div at bounding box center [519, 372] width 189 height 45
click at [1039, 371] on span "Chọn HT Thanh Toán" at bounding box center [1085, 379] width 171 height 19
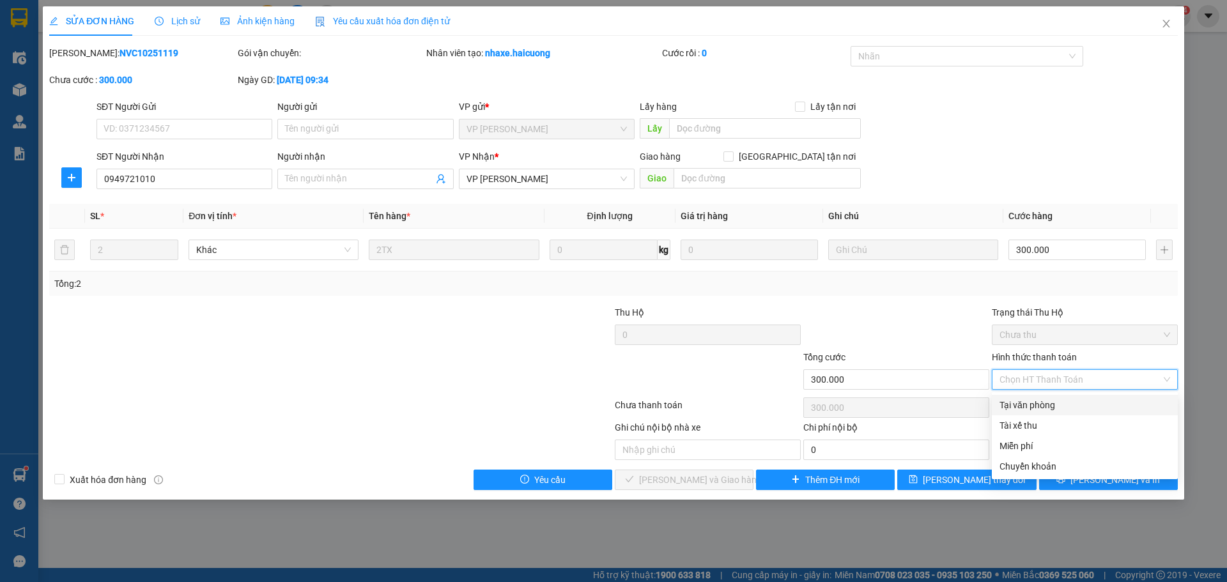
click at [1035, 402] on div "Tại văn phòng" at bounding box center [1085, 405] width 171 height 14
type input "0"
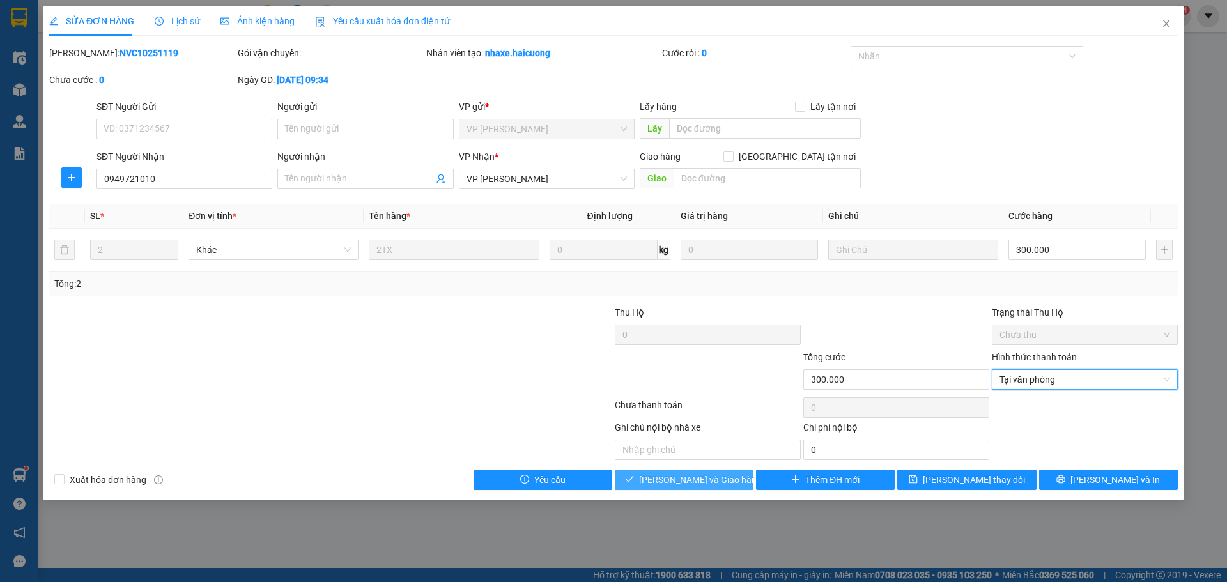
click at [718, 485] on span "[PERSON_NAME] và Giao hàng" at bounding box center [700, 480] width 123 height 14
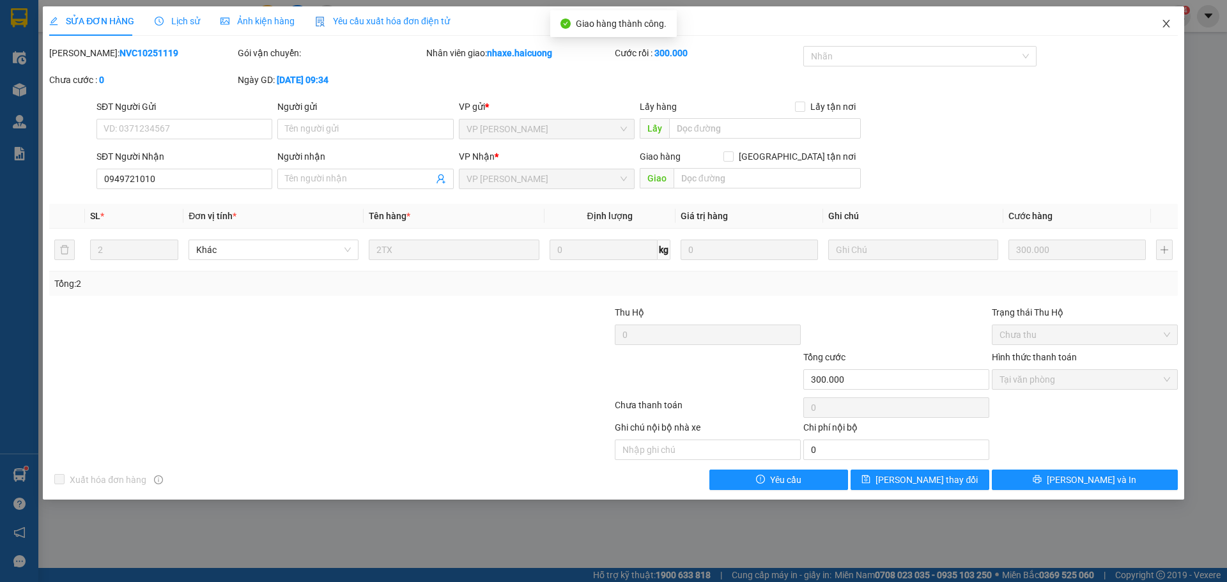
click at [1160, 21] on span "Close" at bounding box center [1167, 24] width 36 height 36
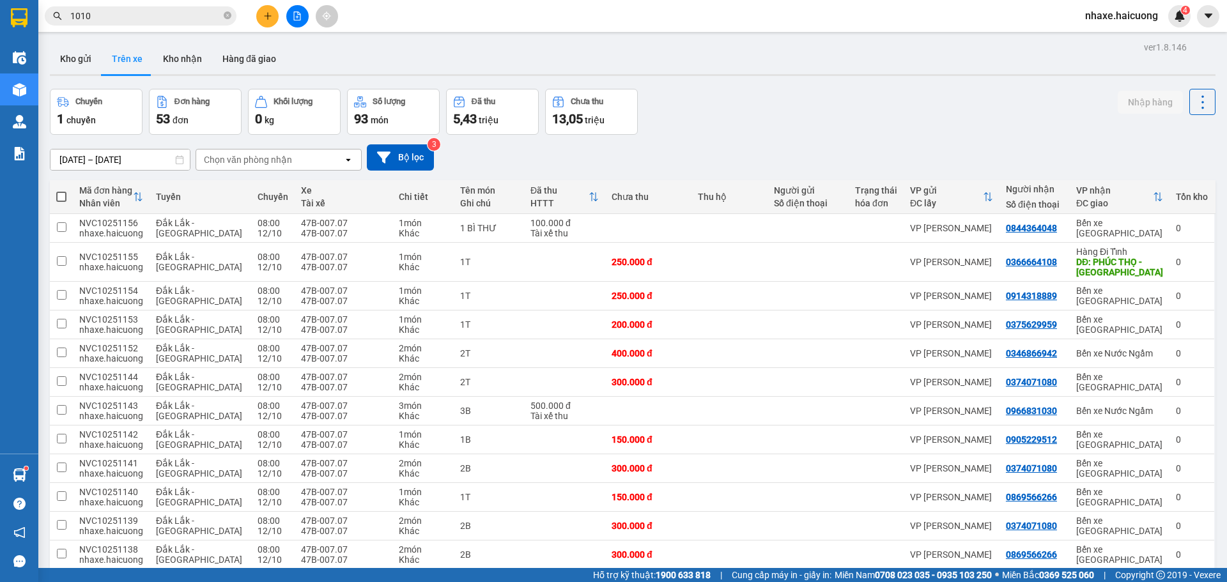
click at [148, 10] on input "1010" at bounding box center [145, 16] width 151 height 14
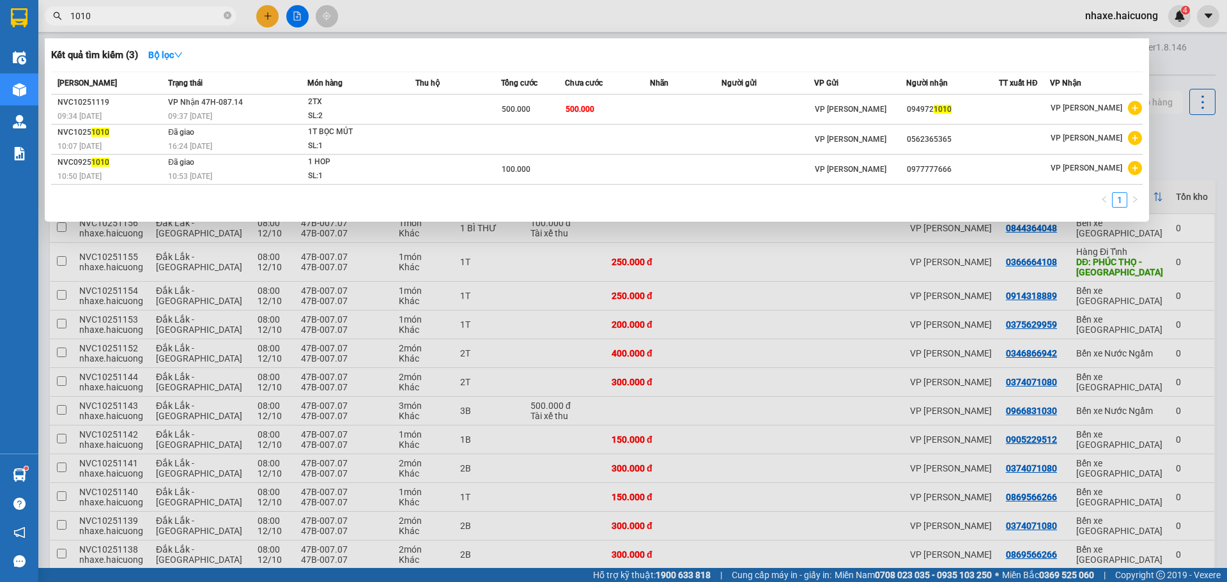
click at [148, 10] on input "1010" at bounding box center [145, 16] width 151 height 14
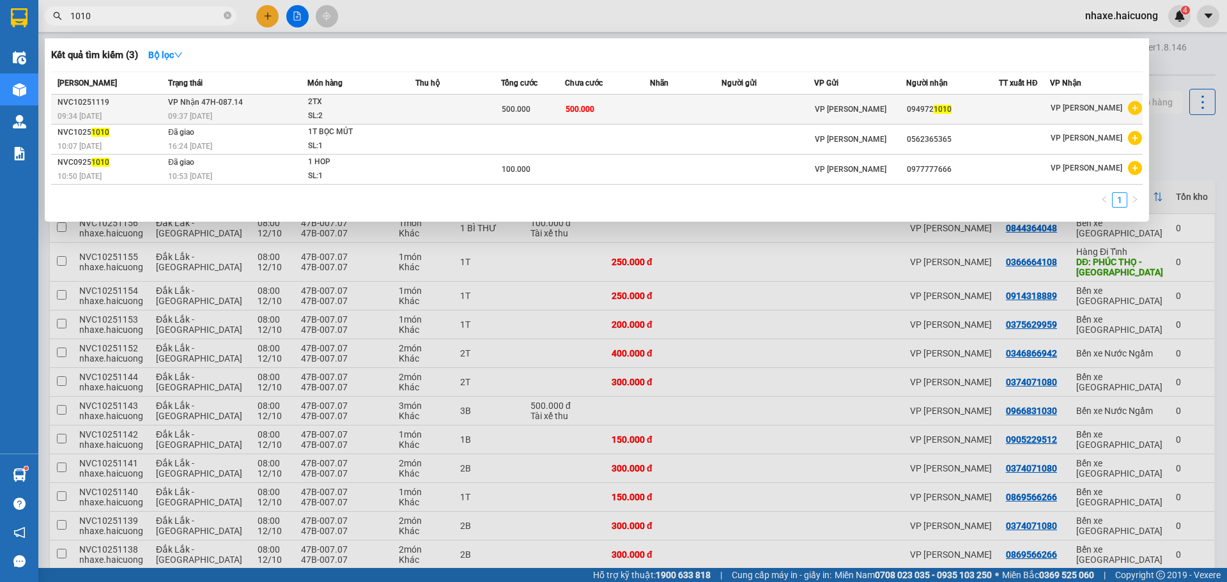
click at [447, 109] on td at bounding box center [458, 110] width 86 height 30
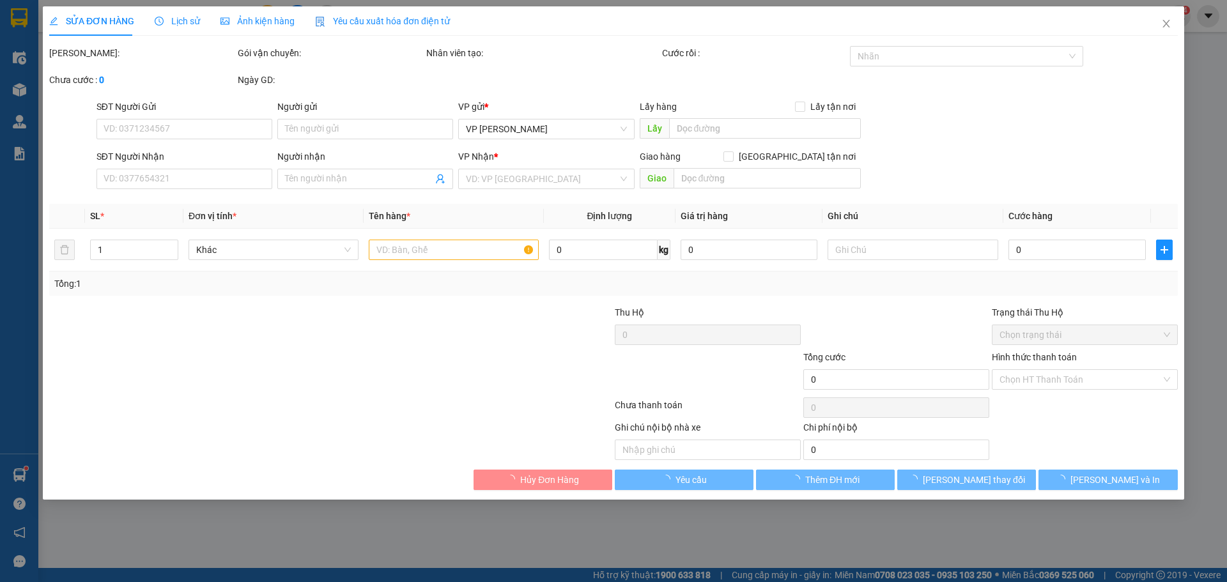
type input "0949721010"
type input "300.000"
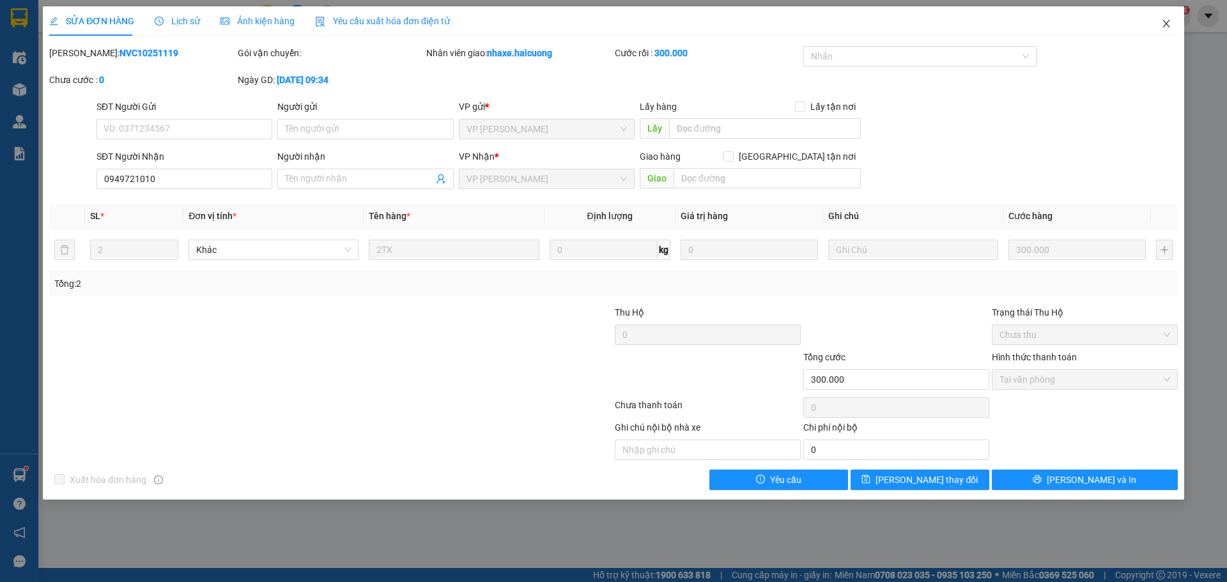
click at [1165, 22] on icon "close" at bounding box center [1166, 24] width 7 height 8
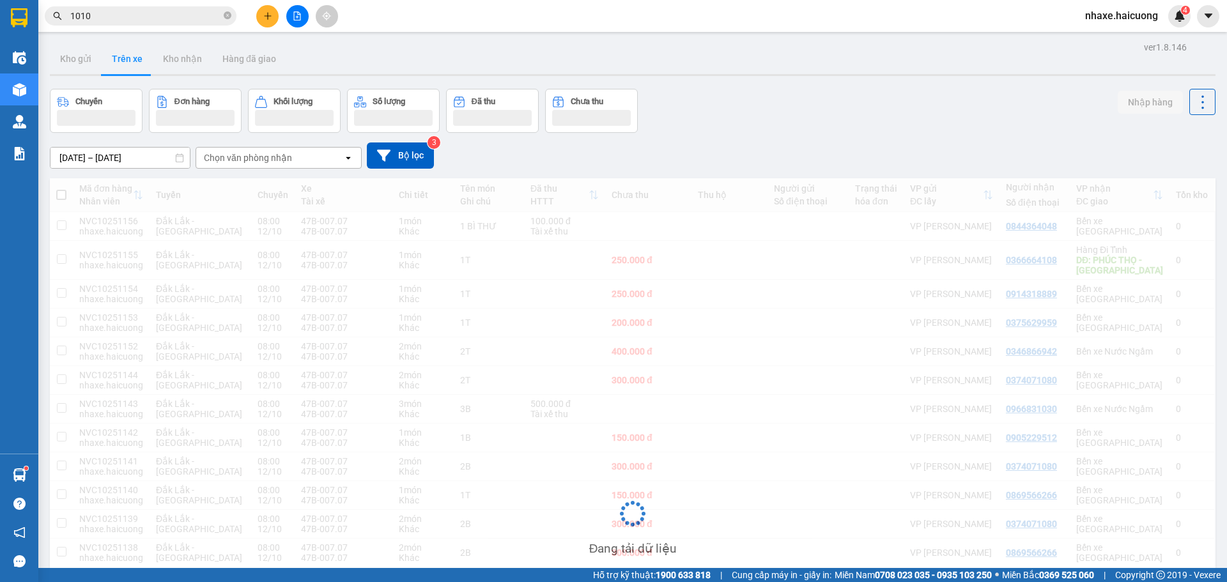
click at [115, 19] on input "1010" at bounding box center [145, 16] width 151 height 14
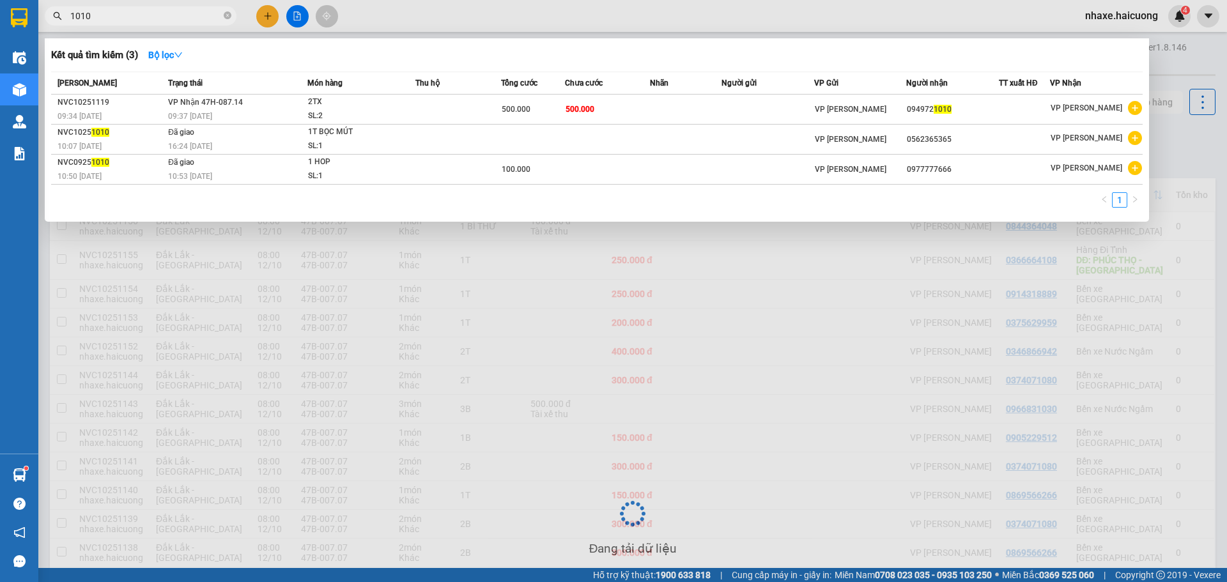
click at [115, 19] on input "1010" at bounding box center [145, 16] width 151 height 14
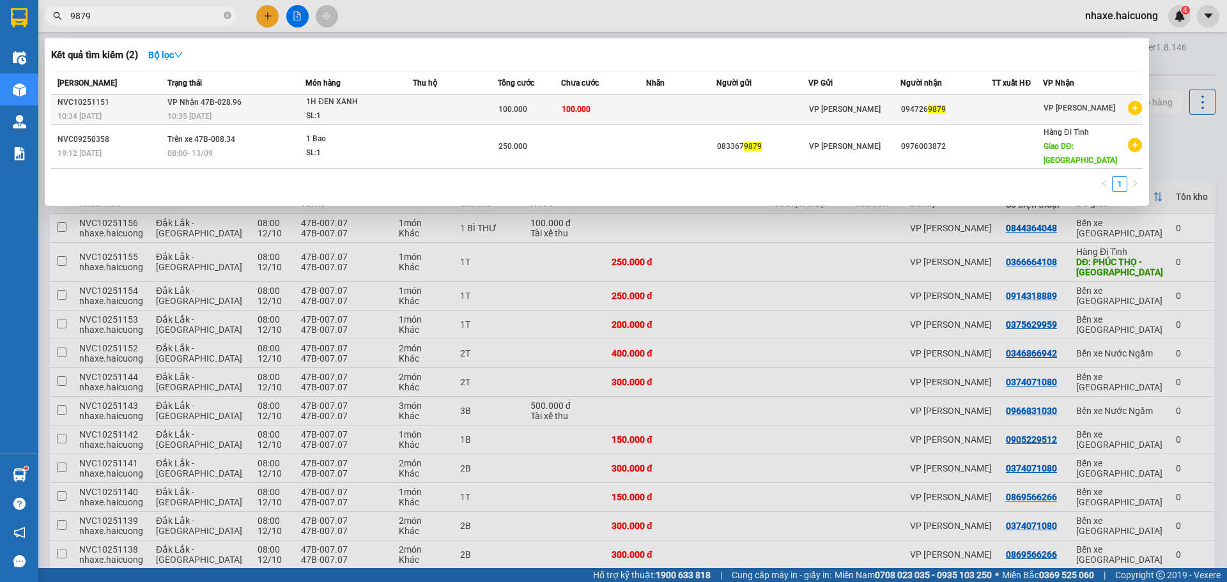
type input "9879"
click at [468, 106] on td at bounding box center [455, 110] width 85 height 30
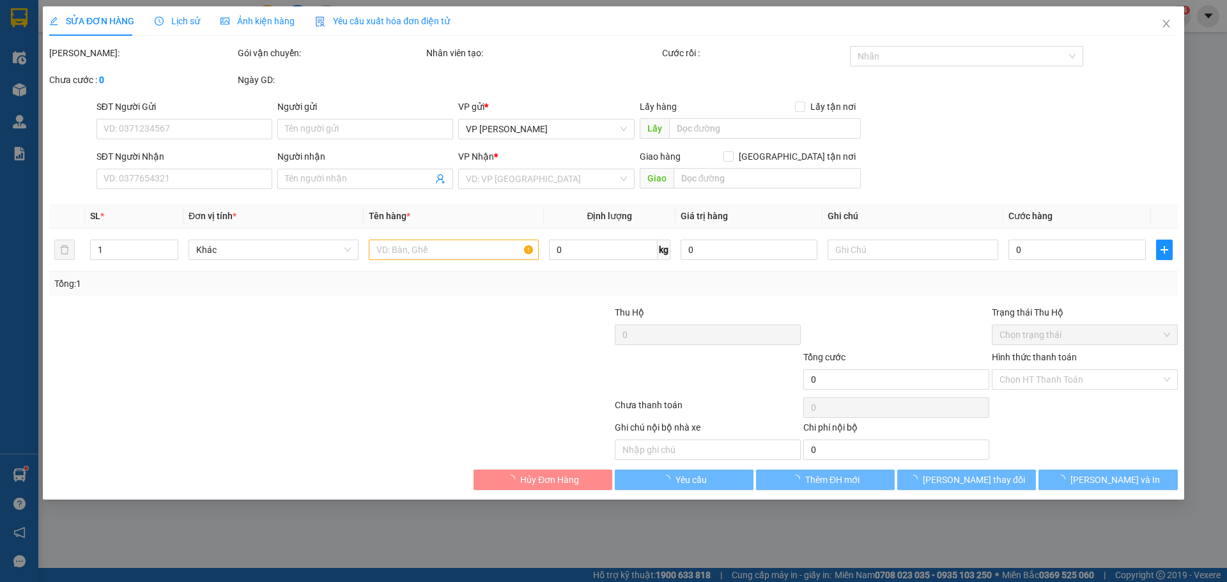
type input "0947269879"
type input "100.000"
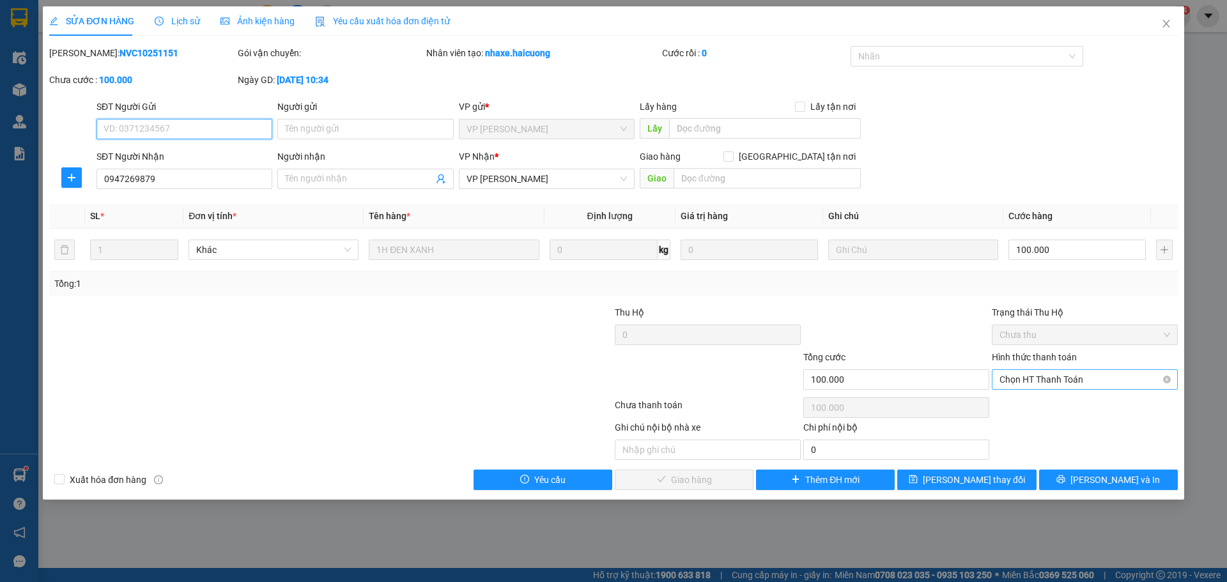
click at [1076, 380] on span "Chọn HT Thanh Toán" at bounding box center [1085, 379] width 171 height 19
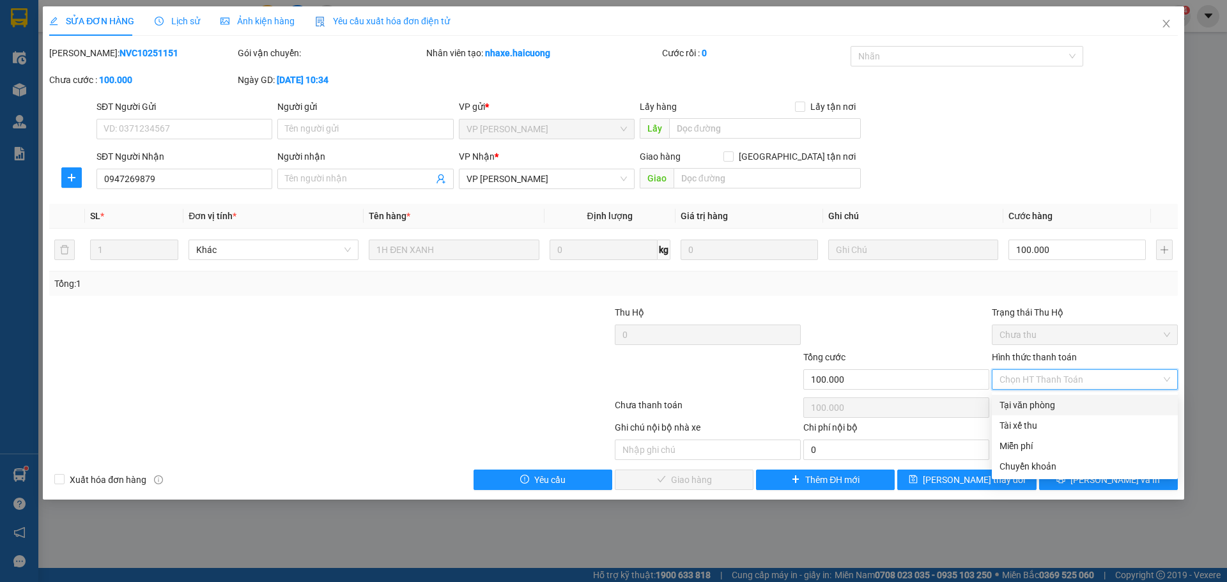
click at [1050, 403] on div "Tại văn phòng" at bounding box center [1085, 405] width 171 height 14
type input "0"
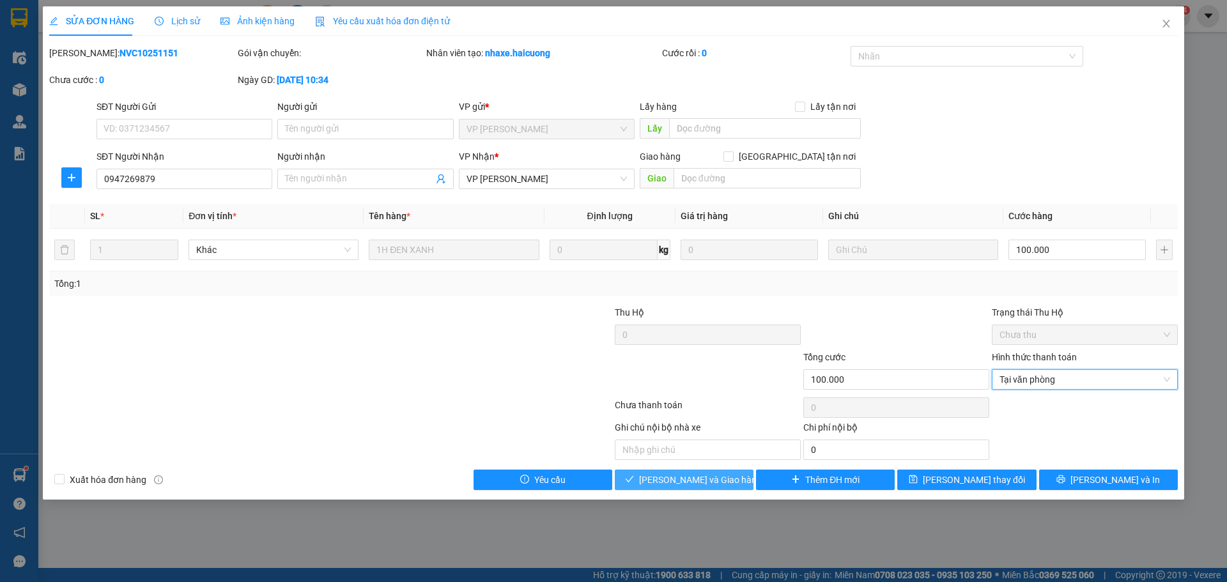
click at [703, 484] on span "[PERSON_NAME] và Giao hàng" at bounding box center [700, 480] width 123 height 14
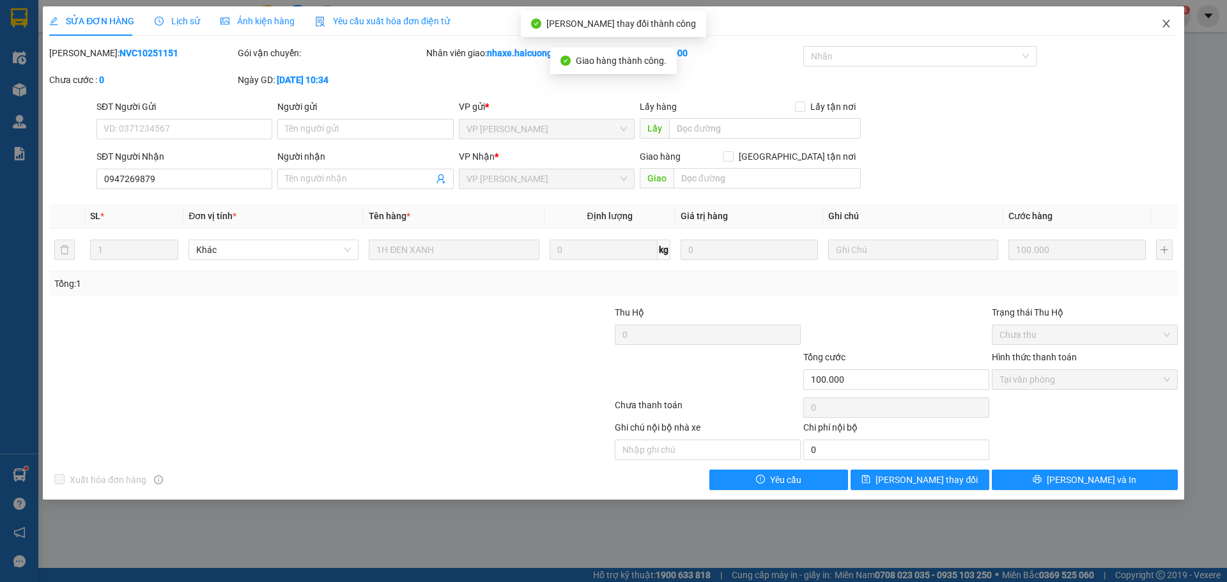
click at [1167, 29] on span "Close" at bounding box center [1167, 24] width 36 height 36
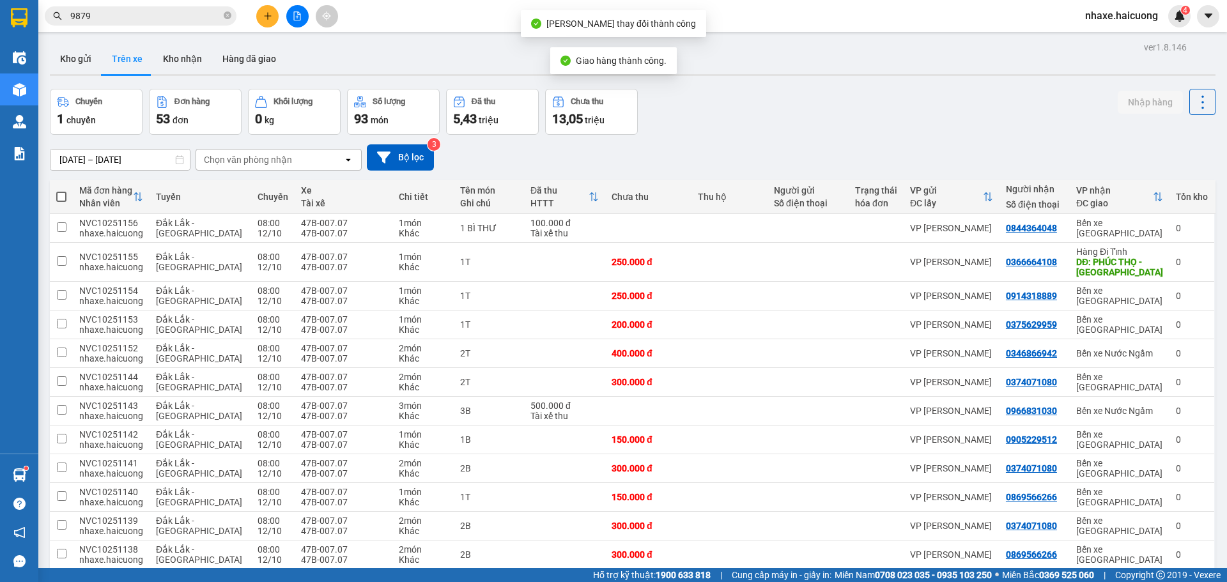
click at [143, 13] on input "9879" at bounding box center [145, 16] width 151 height 14
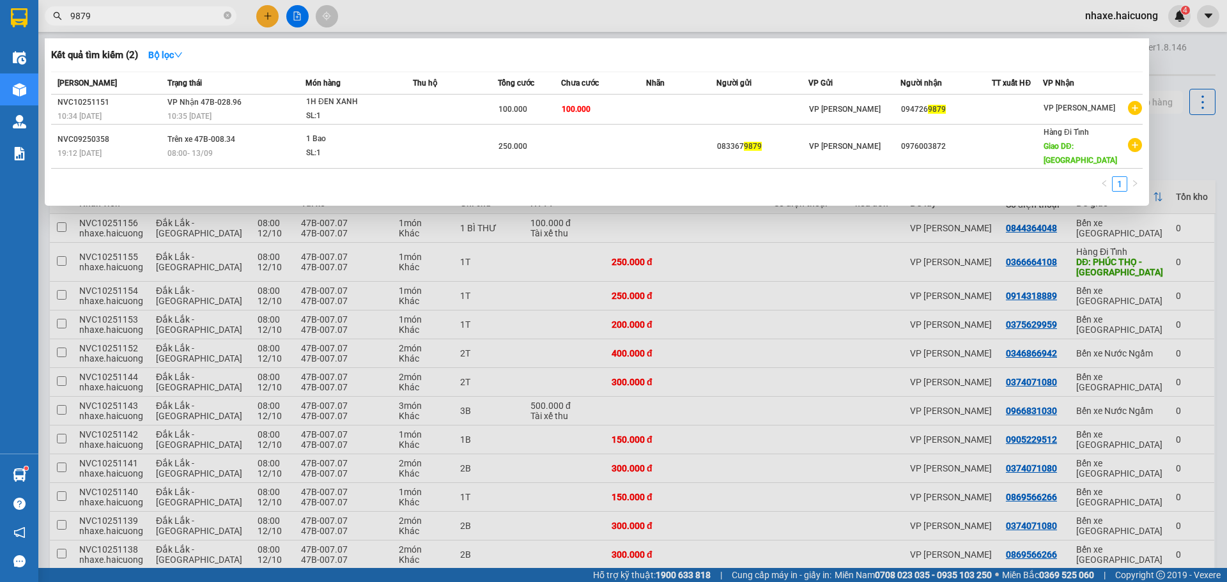
click at [143, 13] on input "9879" at bounding box center [145, 16] width 151 height 14
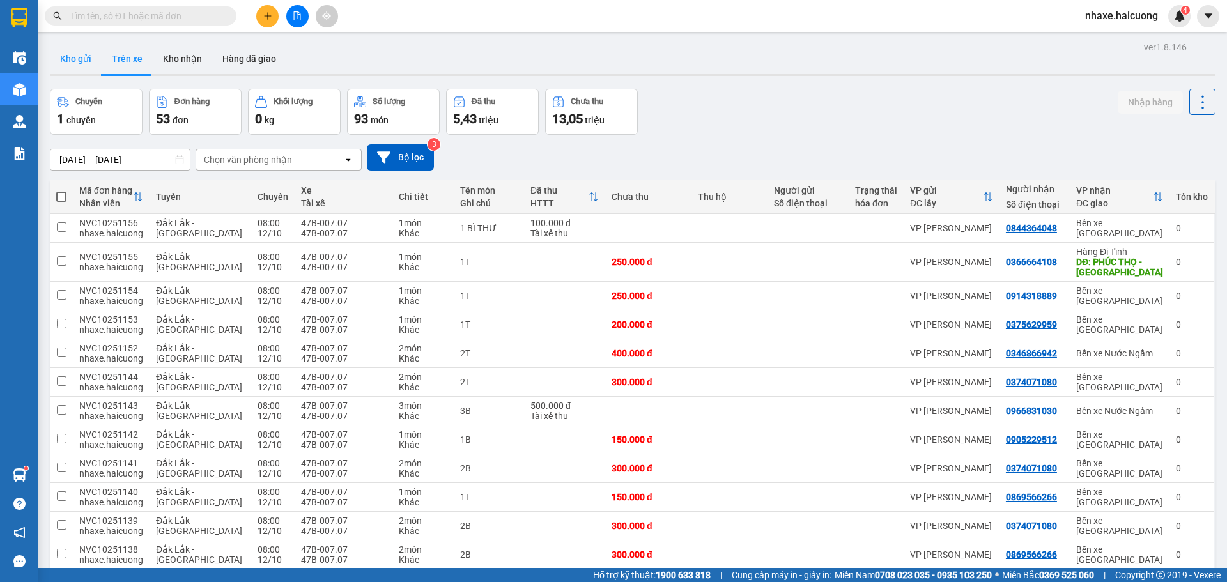
click at [60, 56] on button "Kho gửi" at bounding box center [76, 58] width 52 height 31
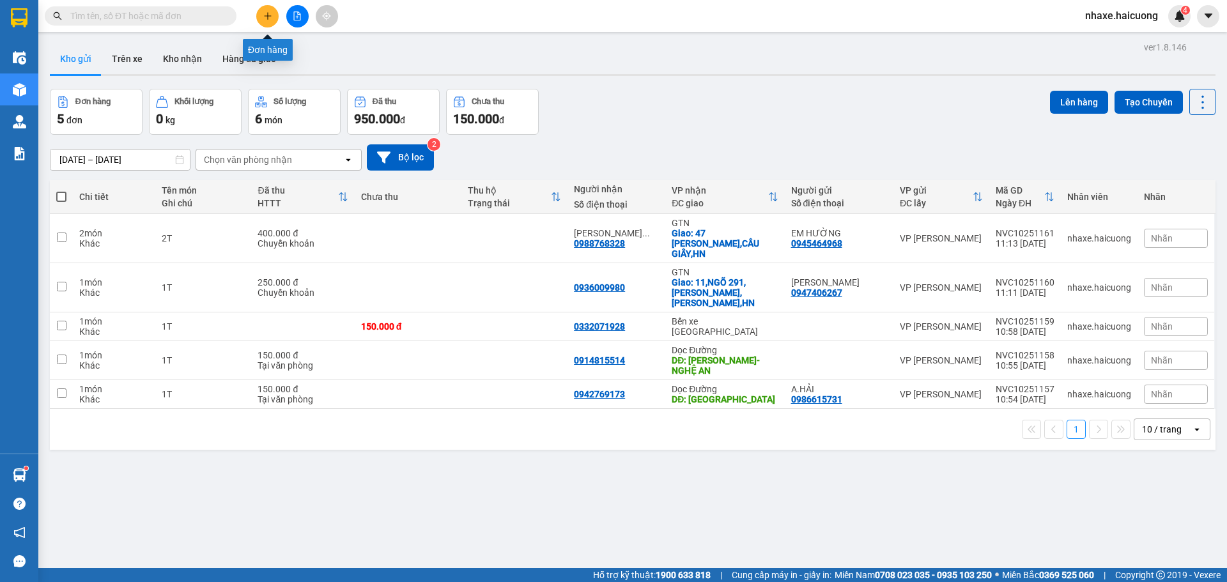
click at [270, 17] on icon "plus" at bounding box center [267, 16] width 9 height 9
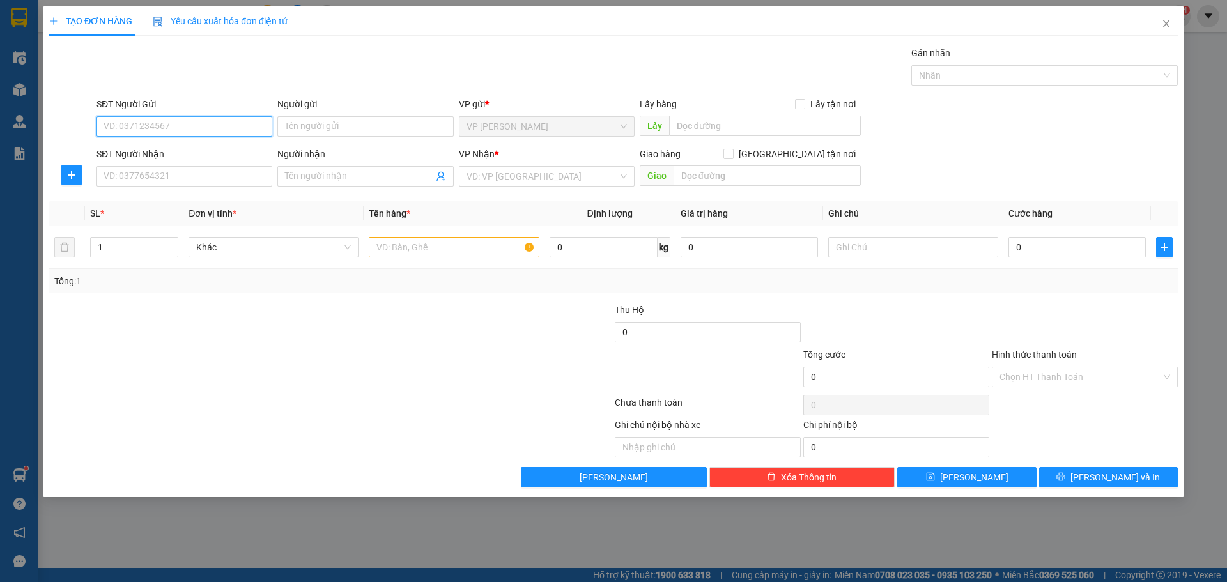
drag, startPoint x: 211, startPoint y: 121, endPoint x: 295, endPoint y: 133, distance: 85.2
click at [212, 121] on input "SĐT Người Gửi" at bounding box center [185, 126] width 176 height 20
click at [318, 125] on input "Người gửi" at bounding box center [365, 126] width 176 height 20
type input "NHUNG"
click at [162, 138] on div "SĐT Người Gửi VD: 0371234567" at bounding box center [185, 119] width 176 height 45
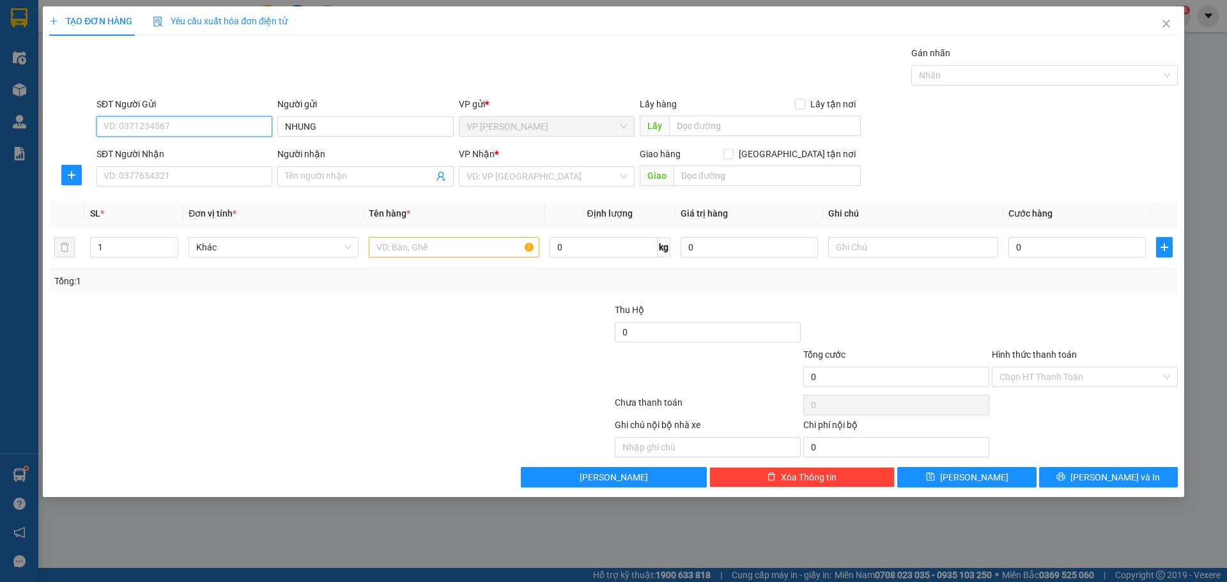
click at [167, 131] on input "SĐT Người Gửi" at bounding box center [185, 126] width 176 height 20
type input "0769497462"
click at [175, 148] on div "0769497462" at bounding box center [184, 152] width 160 height 14
type input "0981033995"
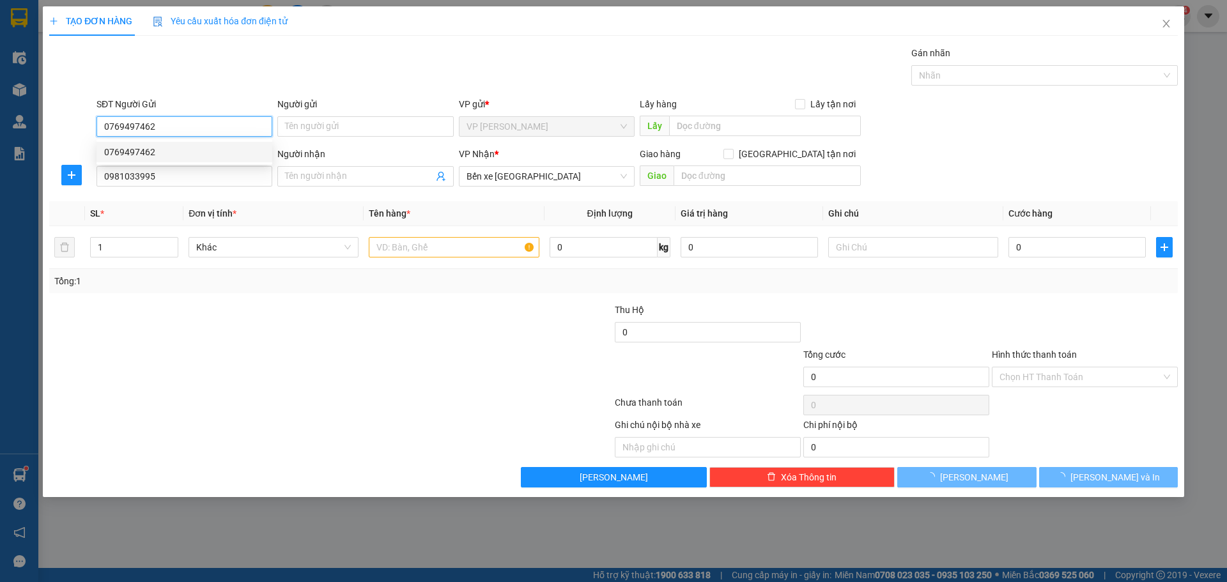
type input "150.000"
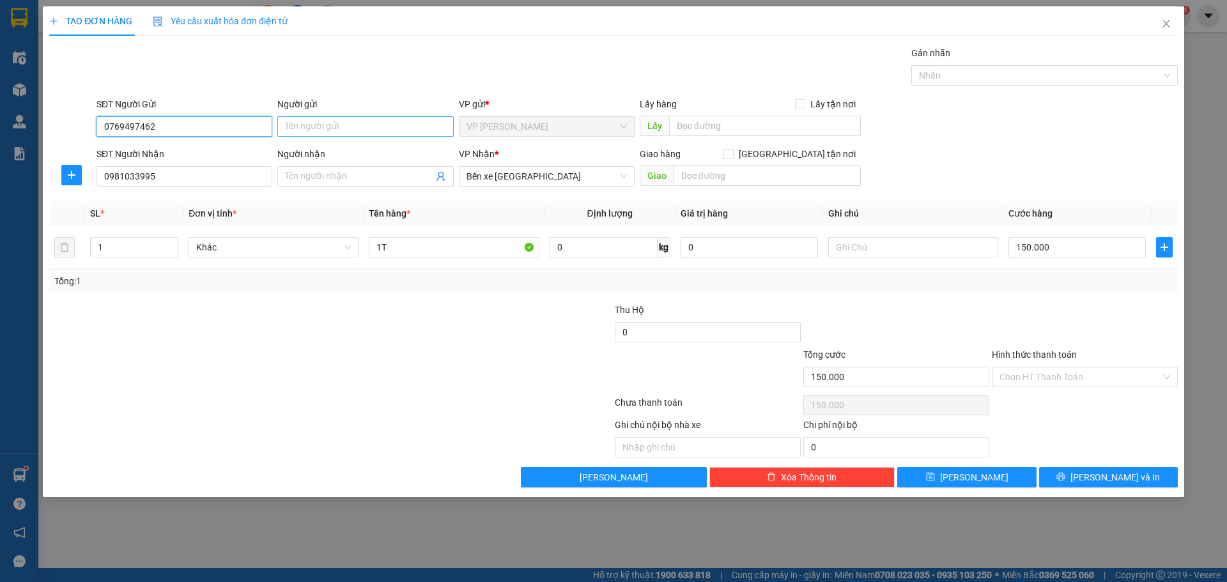
type input "0769497462"
click at [417, 128] on input "Người gửi" at bounding box center [365, 126] width 176 height 20
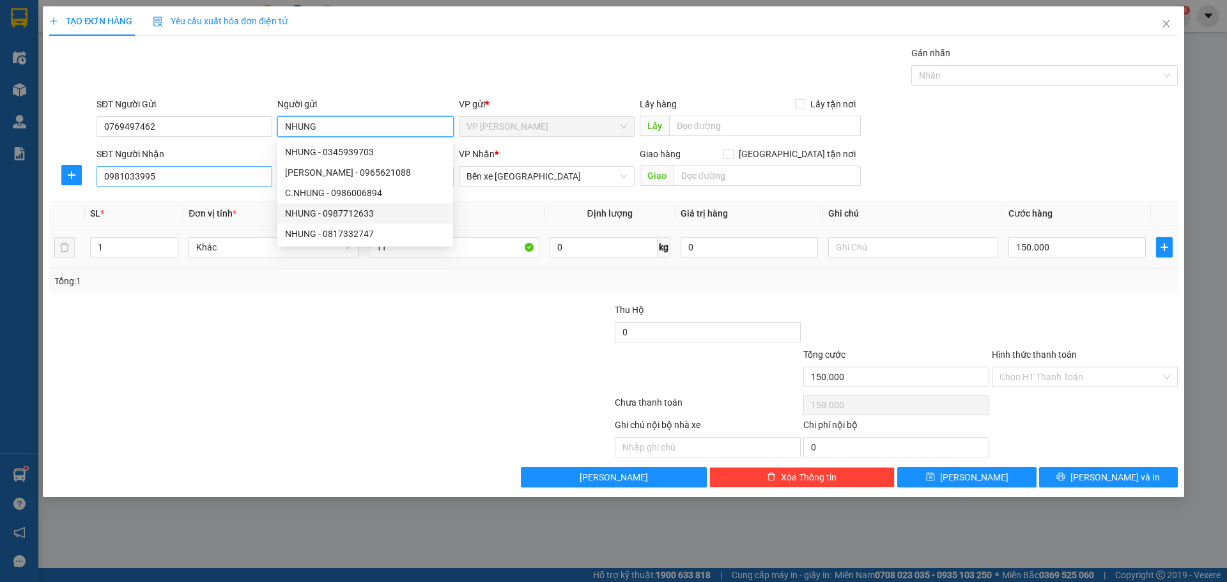
type input "NHUNG"
click at [190, 183] on input "0981033995" at bounding box center [185, 176] width 176 height 20
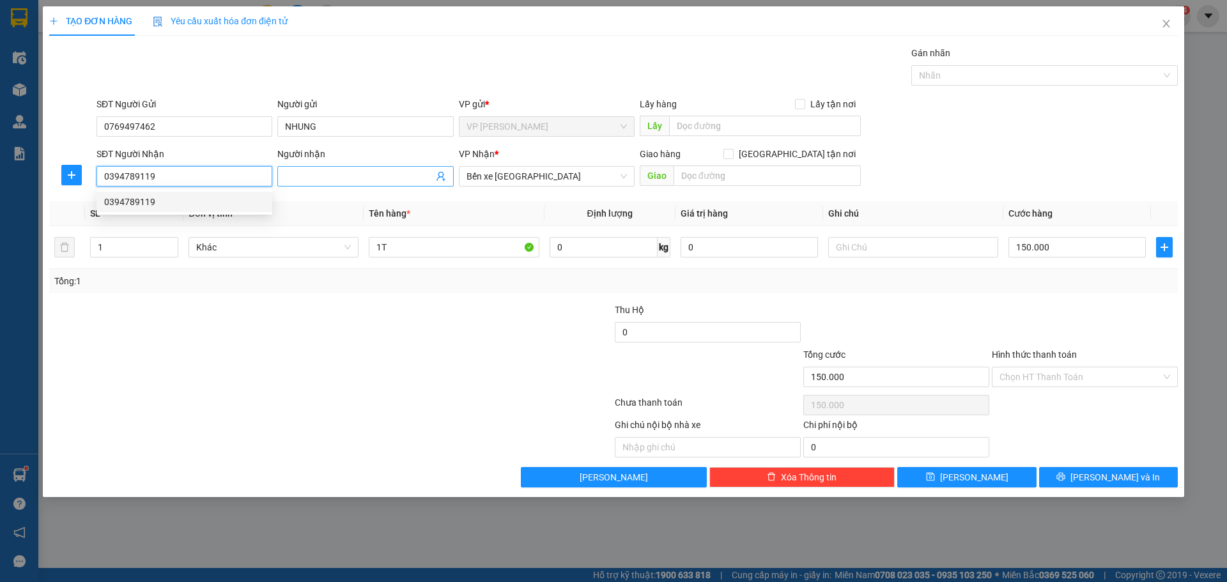
type input "0394789119"
click at [359, 178] on input "Người nhận" at bounding box center [359, 176] width 148 height 14
type input "C.NGOAN"
click at [367, 354] on div at bounding box center [236, 370] width 377 height 45
click at [109, 247] on input "1" at bounding box center [134, 247] width 87 height 19
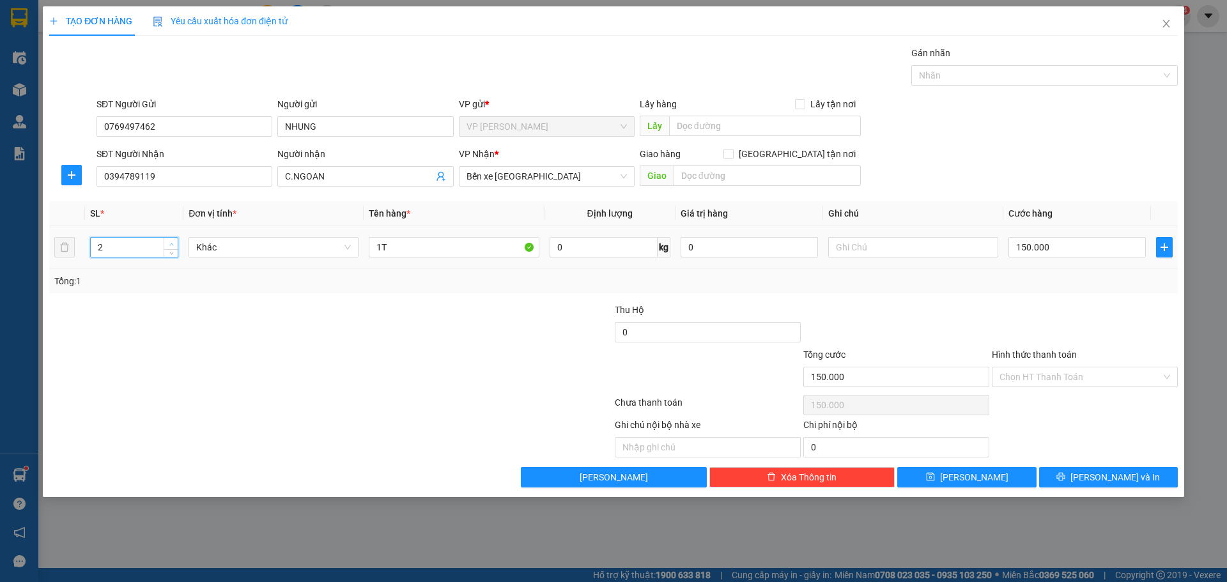
click at [174, 240] on span "up" at bounding box center [171, 244] width 8 height 8
type input "3"
click at [174, 240] on span "up" at bounding box center [171, 244] width 8 height 8
click at [407, 248] on input "1T" at bounding box center [454, 247] width 170 height 20
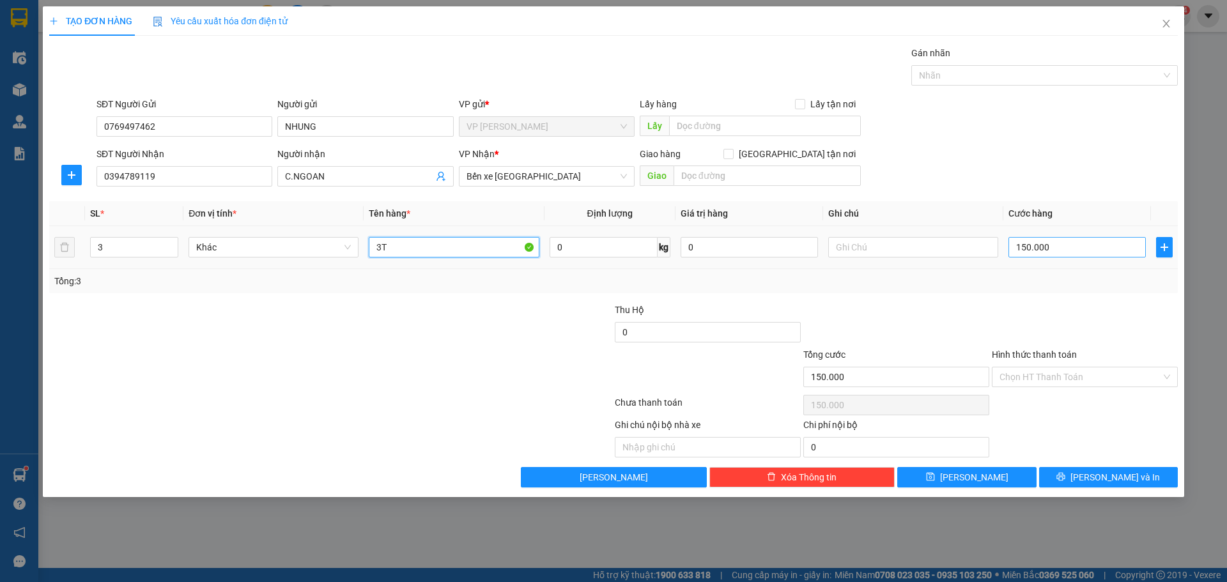
type input "3T"
click at [1101, 244] on input "150.000" at bounding box center [1077, 247] width 137 height 20
type input "4"
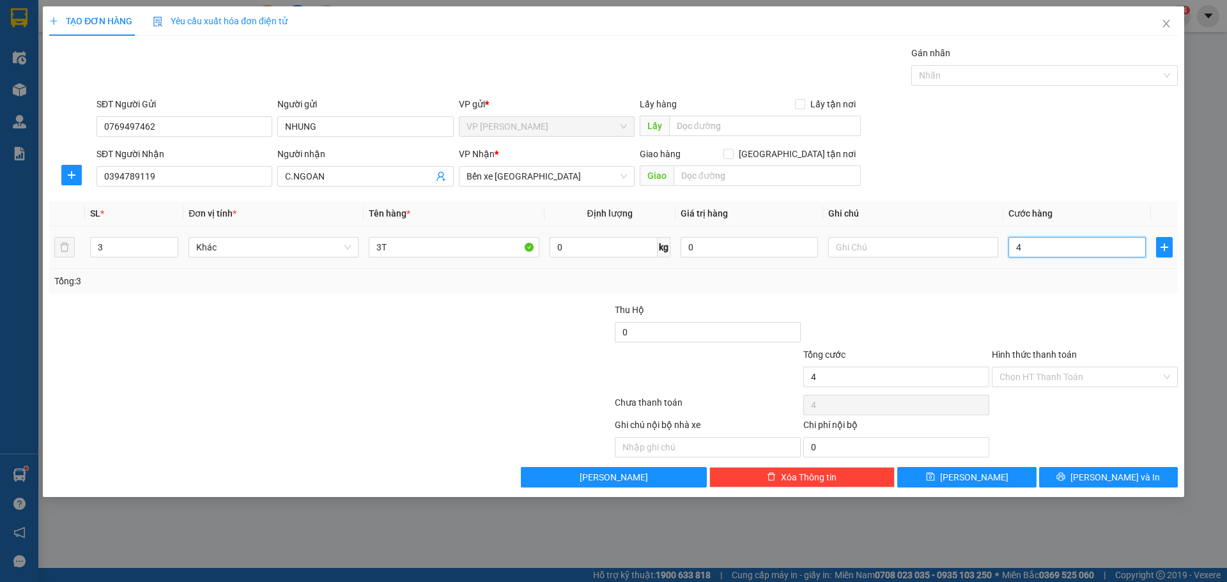
type input "45"
type input "450"
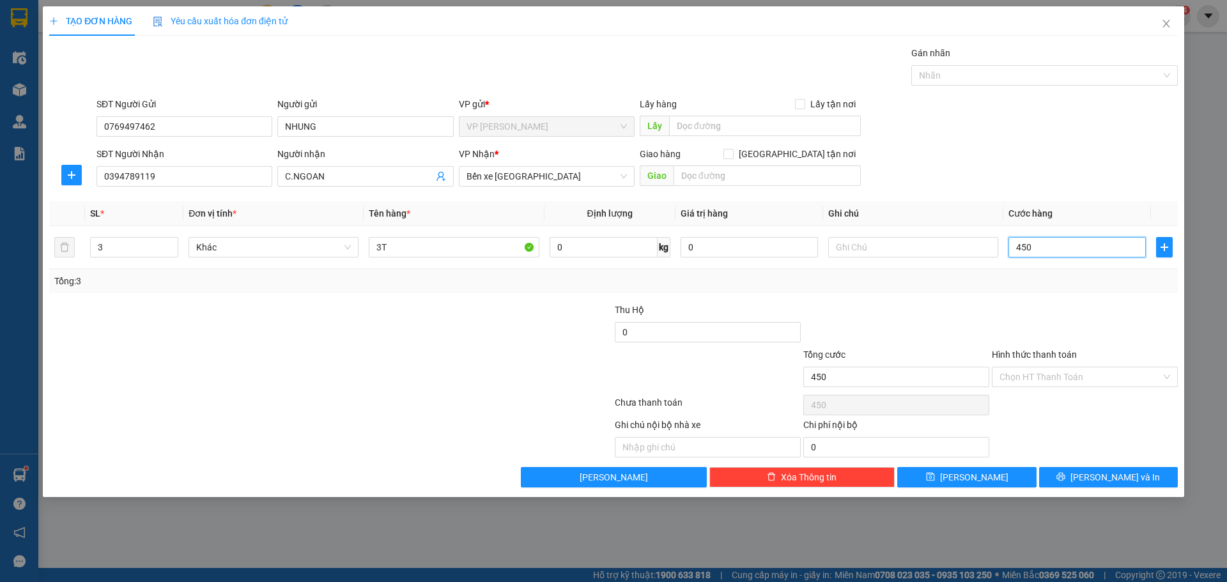
type input "450"
type input "450.000"
click at [465, 343] on div at bounding box center [519, 325] width 189 height 45
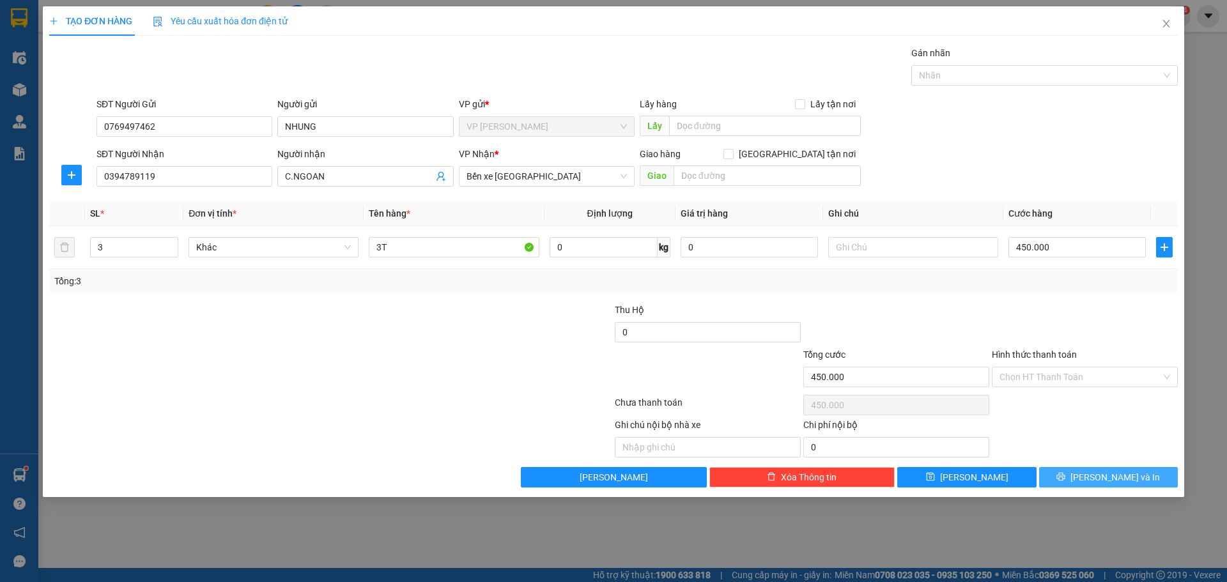
click at [1133, 478] on span "[PERSON_NAME] và In" at bounding box center [1115, 477] width 89 height 14
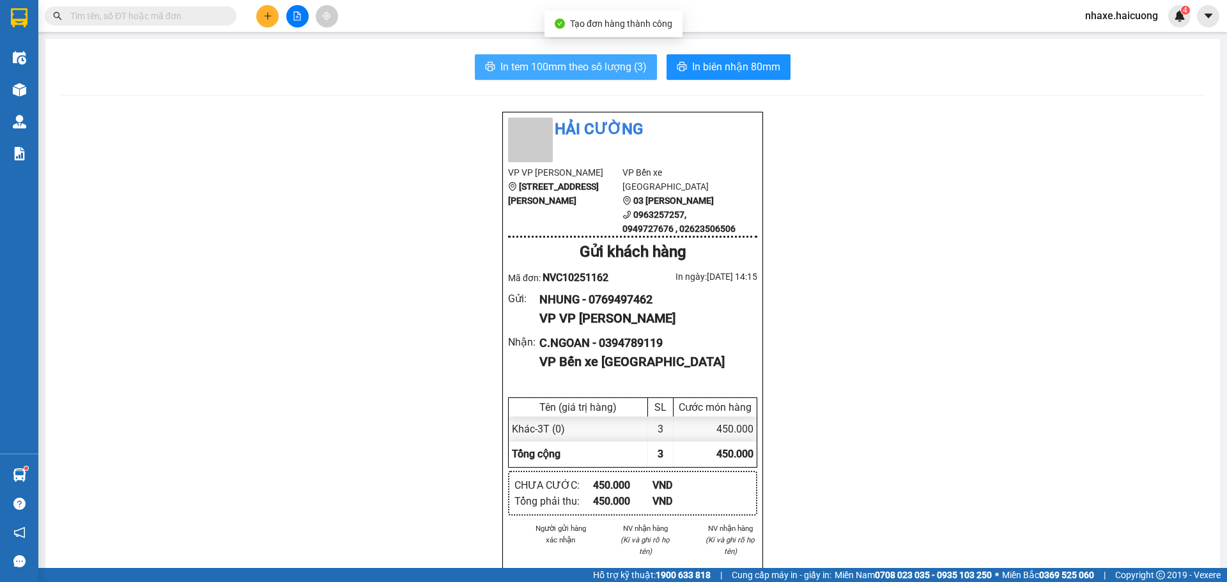
click at [606, 76] on button "In tem 100mm theo số lượng (3)" at bounding box center [566, 67] width 182 height 26
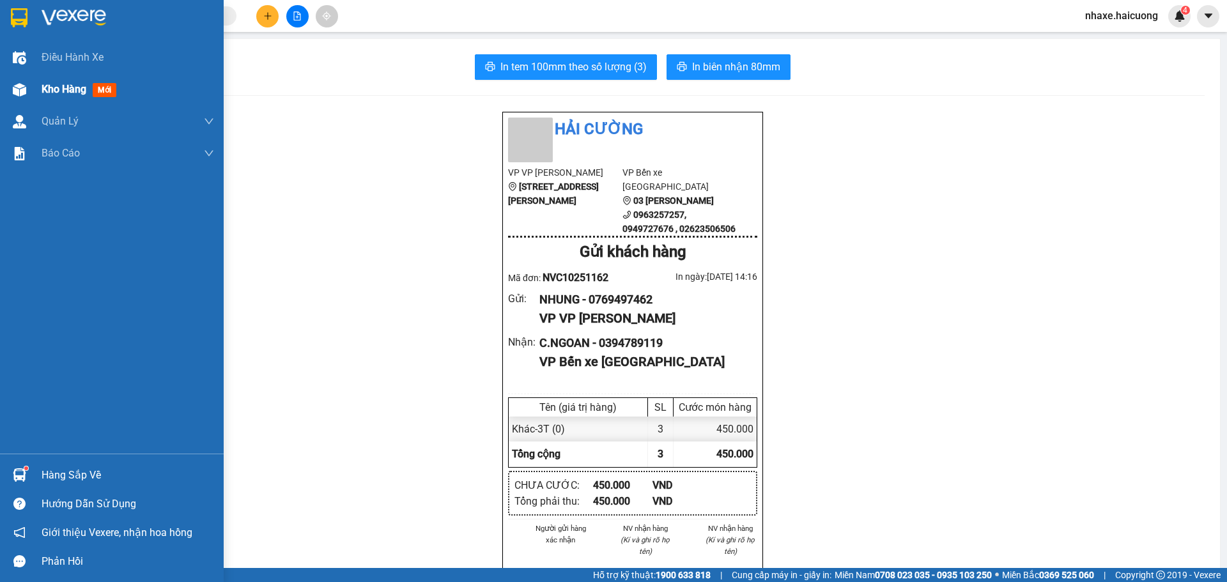
click at [36, 79] on div "Kho hàng mới" at bounding box center [112, 90] width 224 height 32
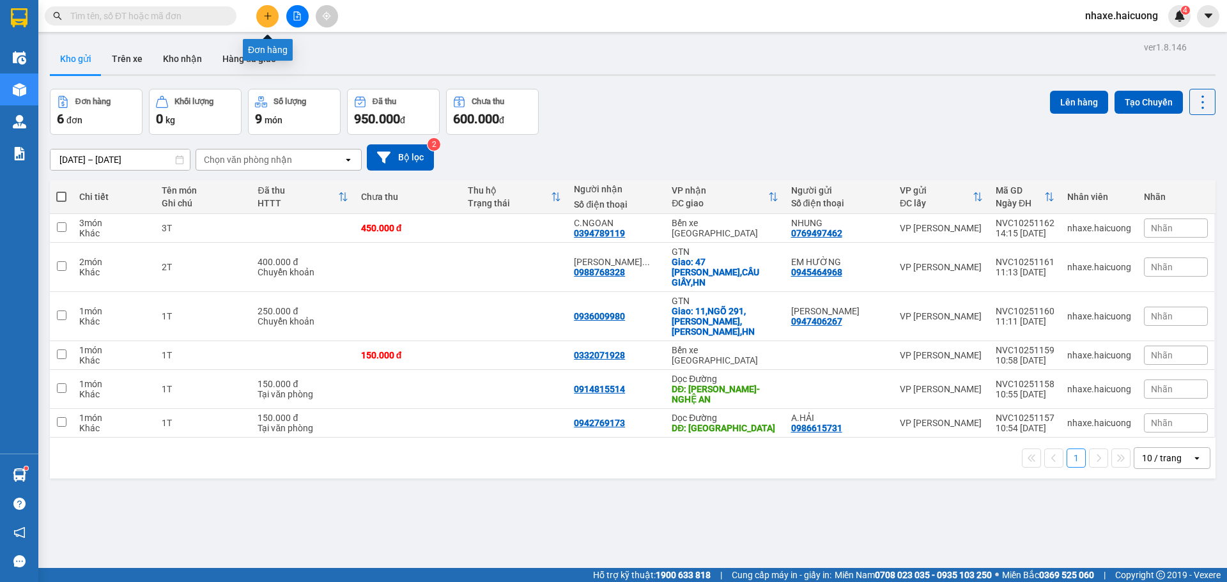
click at [268, 16] on icon "plus" at bounding box center [267, 15] width 7 height 1
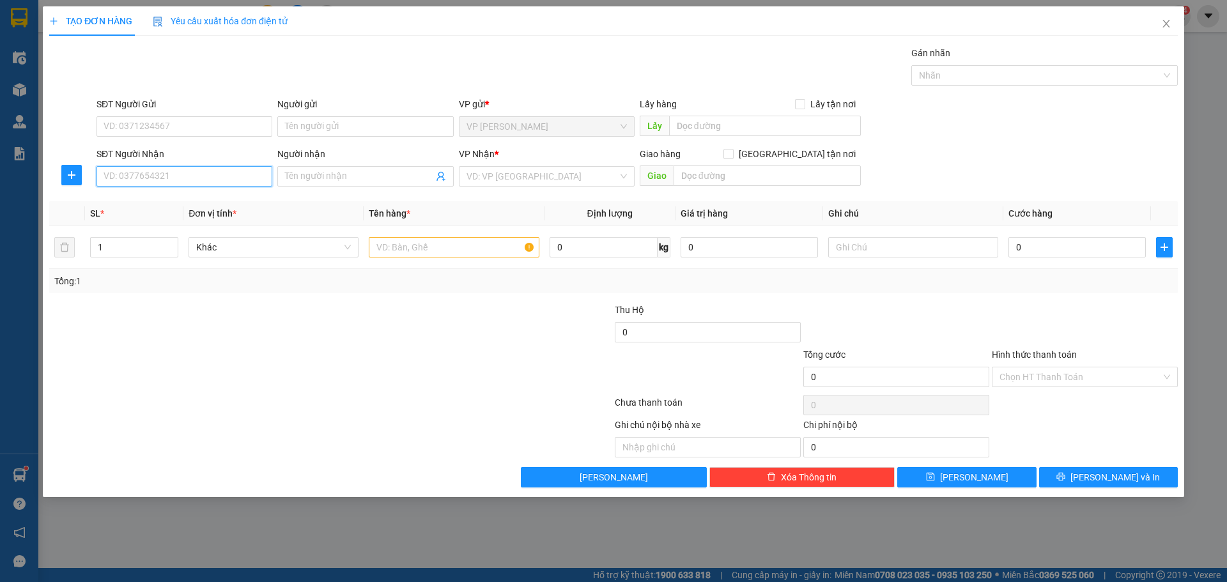
click at [176, 184] on input "SĐT Người Nhận" at bounding box center [185, 176] width 176 height 20
click at [171, 124] on input "SĐT Người Gửi" at bounding box center [185, 126] width 176 height 20
type input "0969055586"
click at [162, 182] on input "SĐT Người Nhận" at bounding box center [185, 176] width 176 height 20
type input "0909"
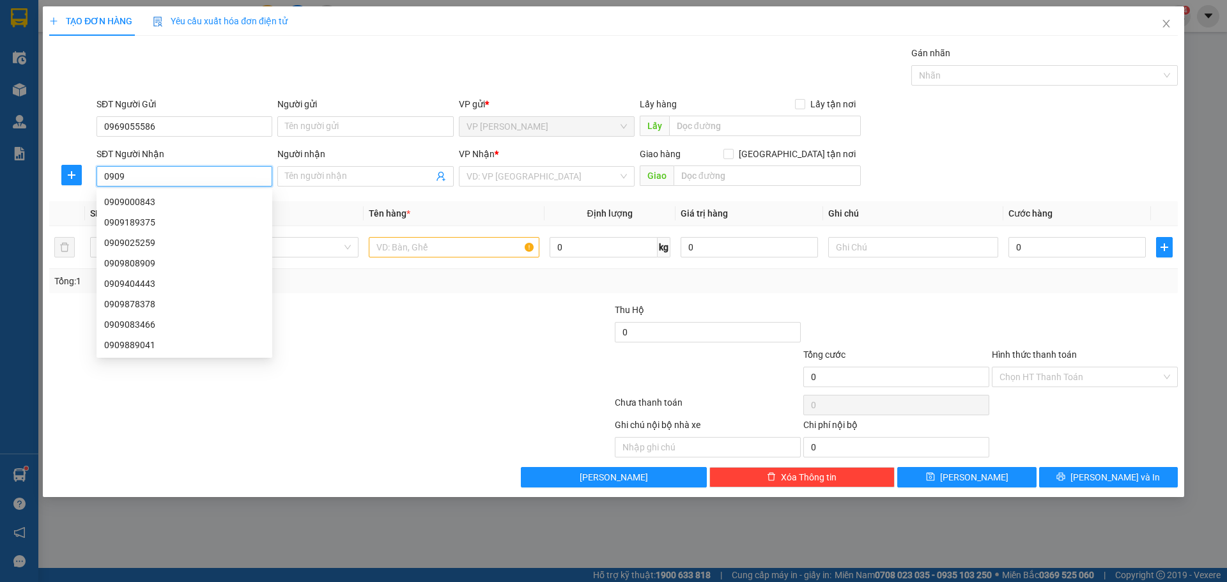
click at [162, 182] on input "0909" at bounding box center [185, 176] width 176 height 20
click at [162, 180] on input "0909" at bounding box center [185, 176] width 176 height 20
click at [173, 130] on input "0969055586" at bounding box center [185, 126] width 176 height 20
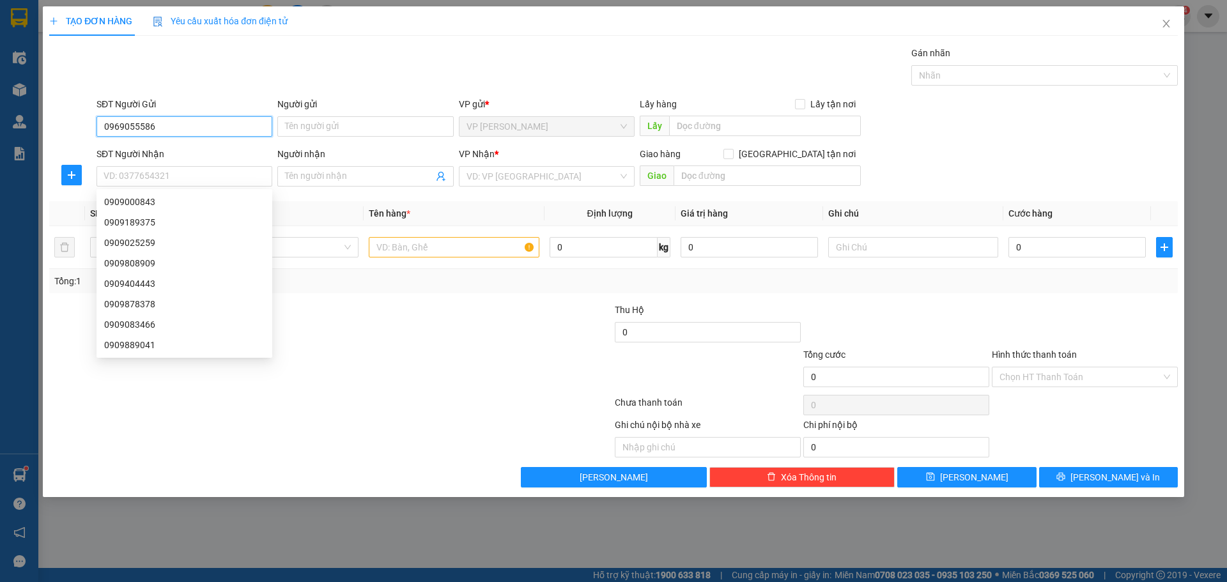
click at [173, 130] on input "0969055586" at bounding box center [185, 126] width 176 height 20
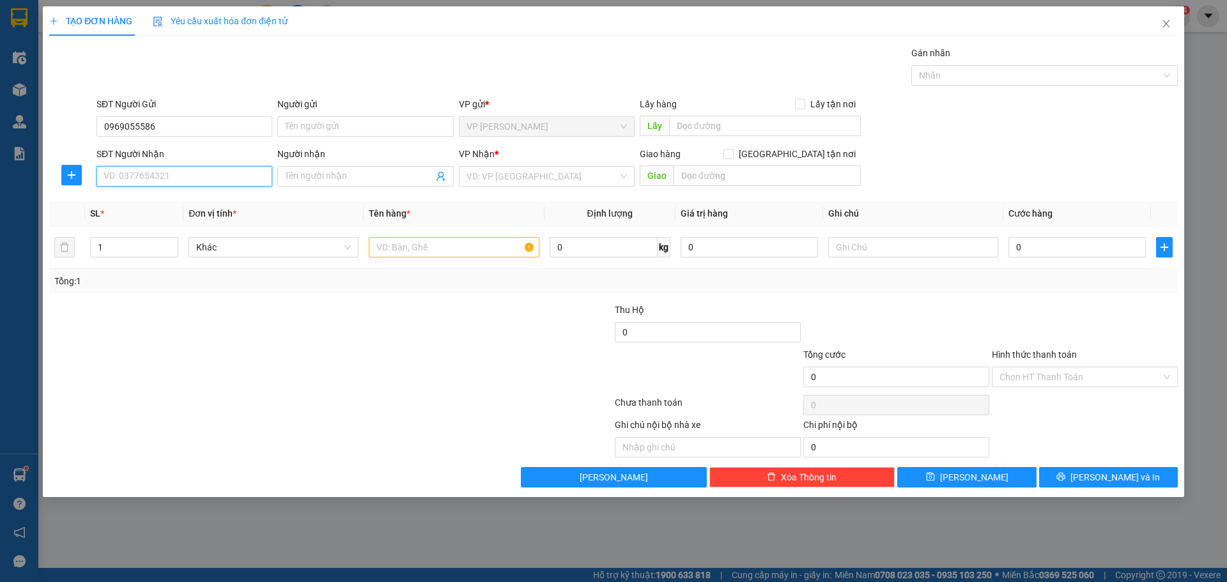
click at [184, 180] on input "SĐT Người Nhận" at bounding box center [185, 176] width 176 height 20
paste input "0969055586"
type input "0969055586"
click at [185, 127] on input "0969055586" at bounding box center [185, 126] width 176 height 20
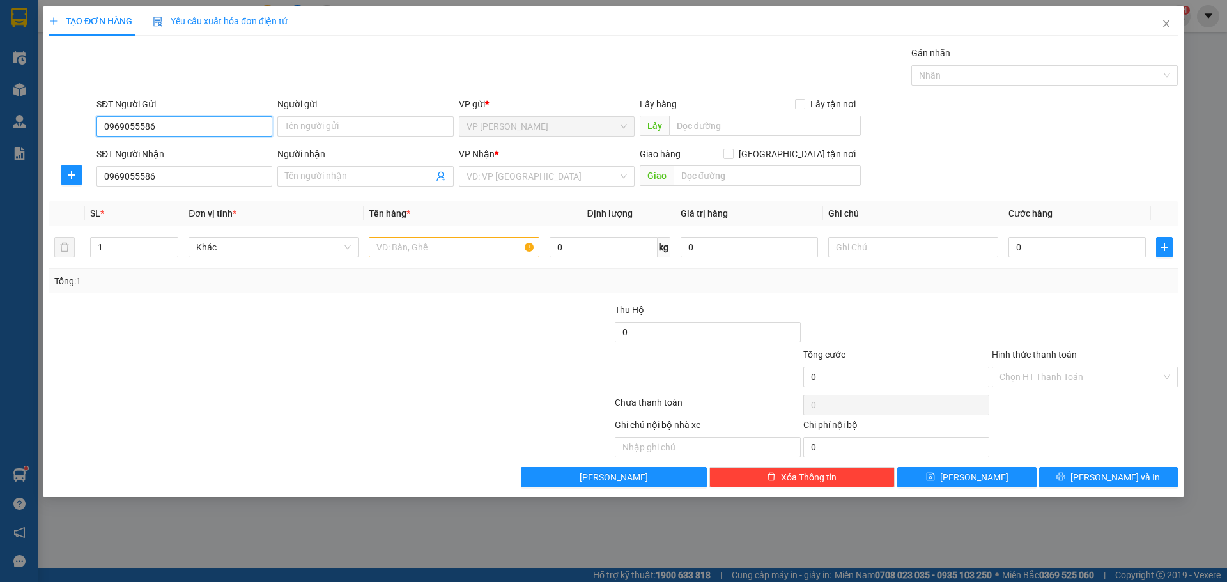
click at [185, 127] on input "0969055586" at bounding box center [185, 126] width 176 height 20
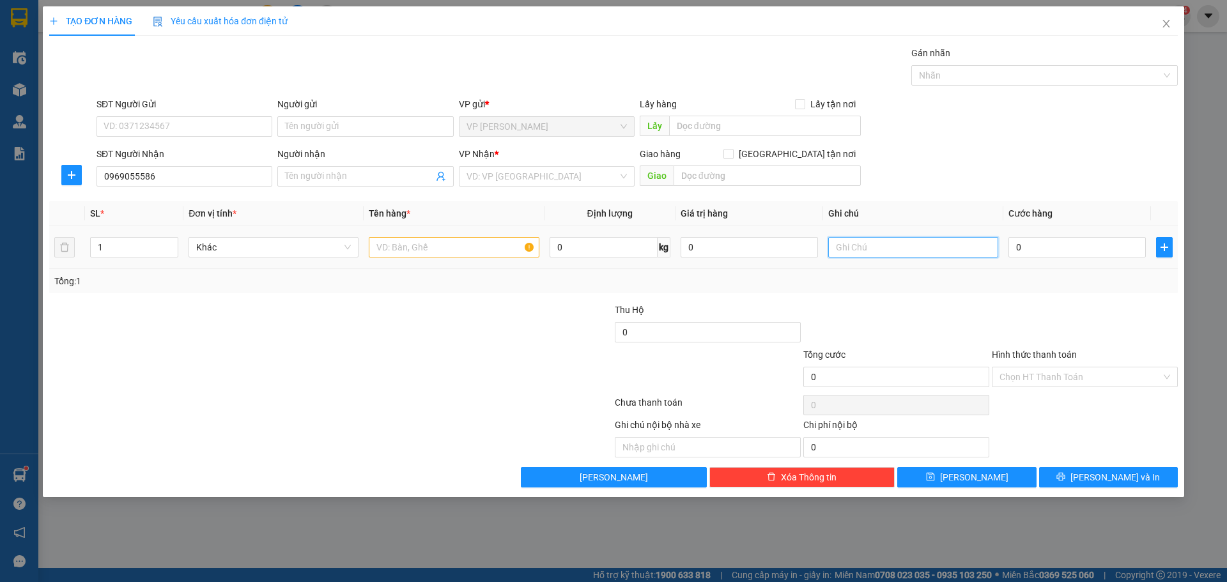
click at [883, 245] on input "text" at bounding box center [913, 247] width 170 height 20
type input "0909025259"
click at [430, 246] on input "text" at bounding box center [454, 247] width 170 height 20
type input "1T"
click at [1044, 237] on input "0" at bounding box center [1077, 247] width 137 height 20
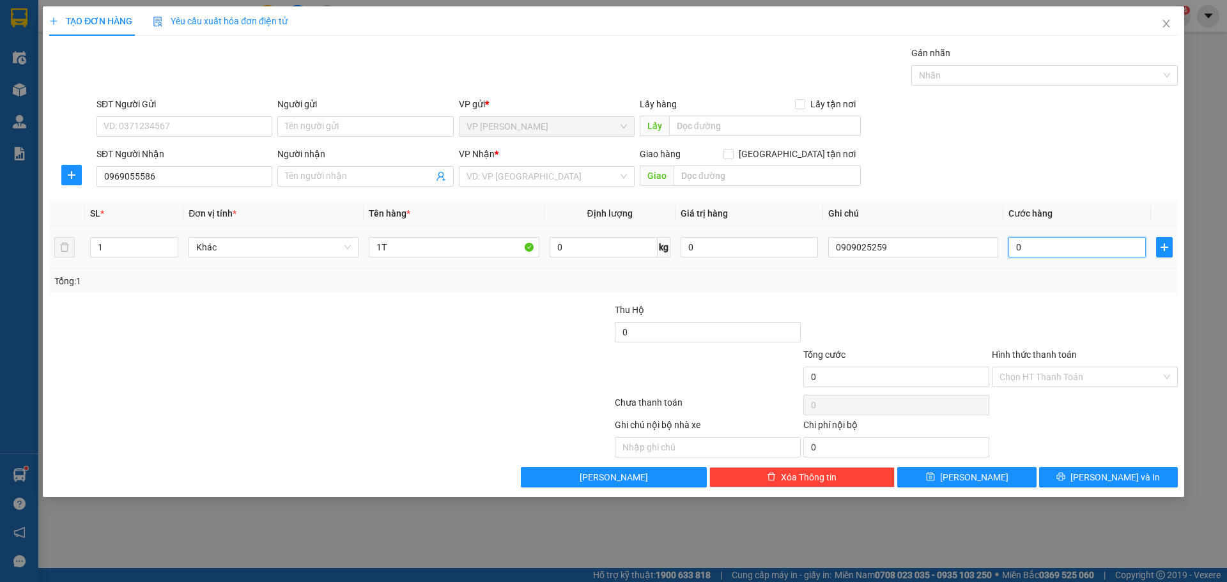
type input "1"
type input "15"
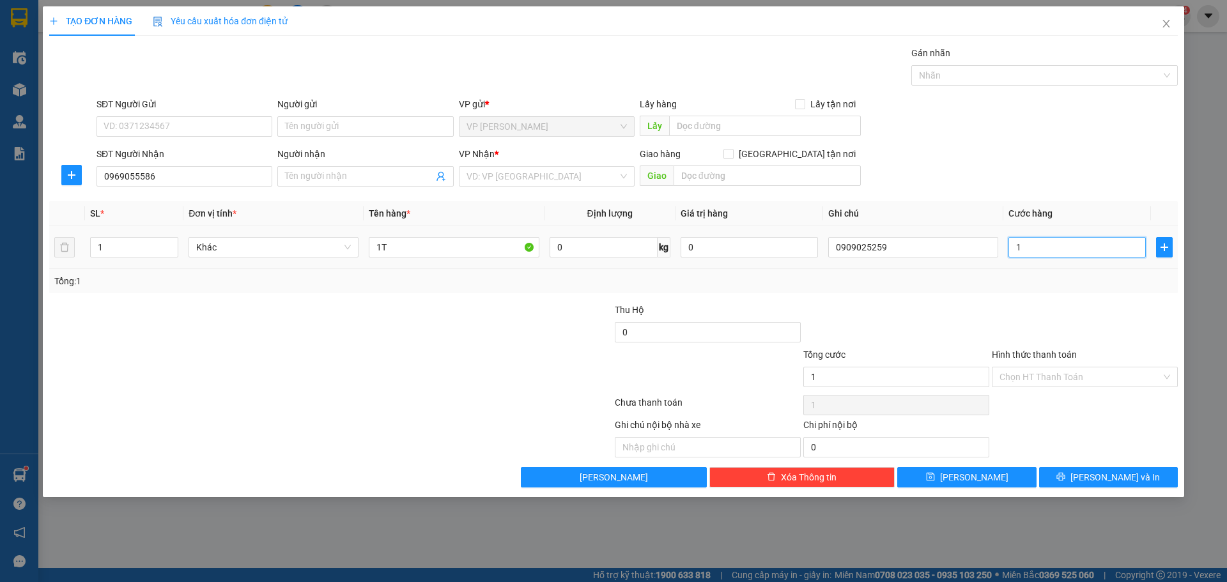
type input "15"
type input "150"
type input "150.000"
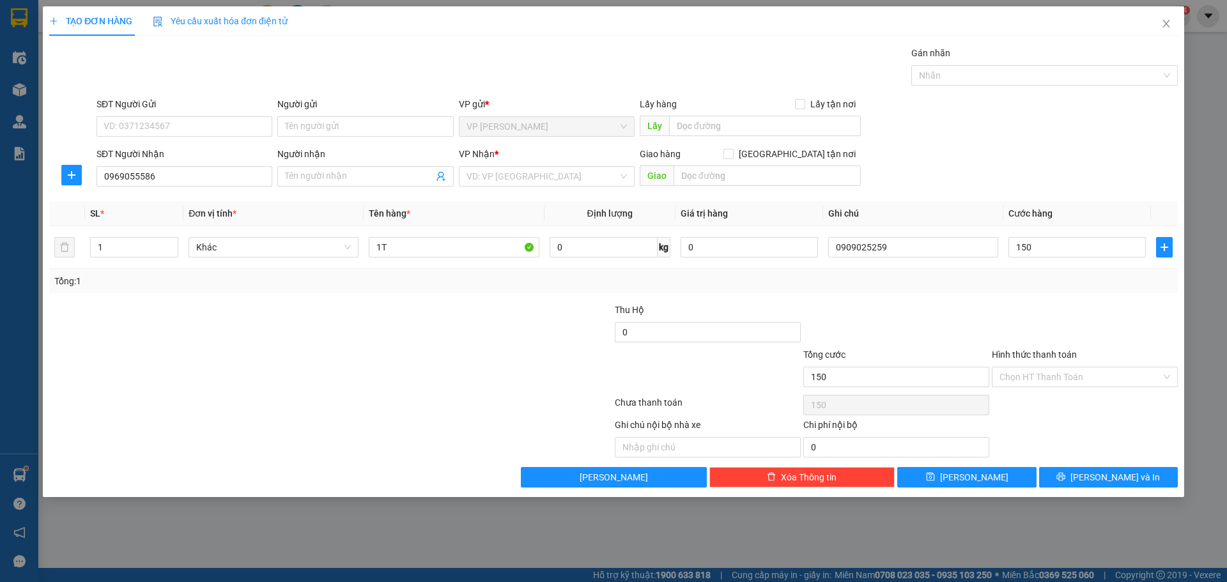
type input "150.000"
click at [397, 352] on div at bounding box center [236, 370] width 377 height 45
click at [513, 179] on input "search" at bounding box center [542, 176] width 151 height 19
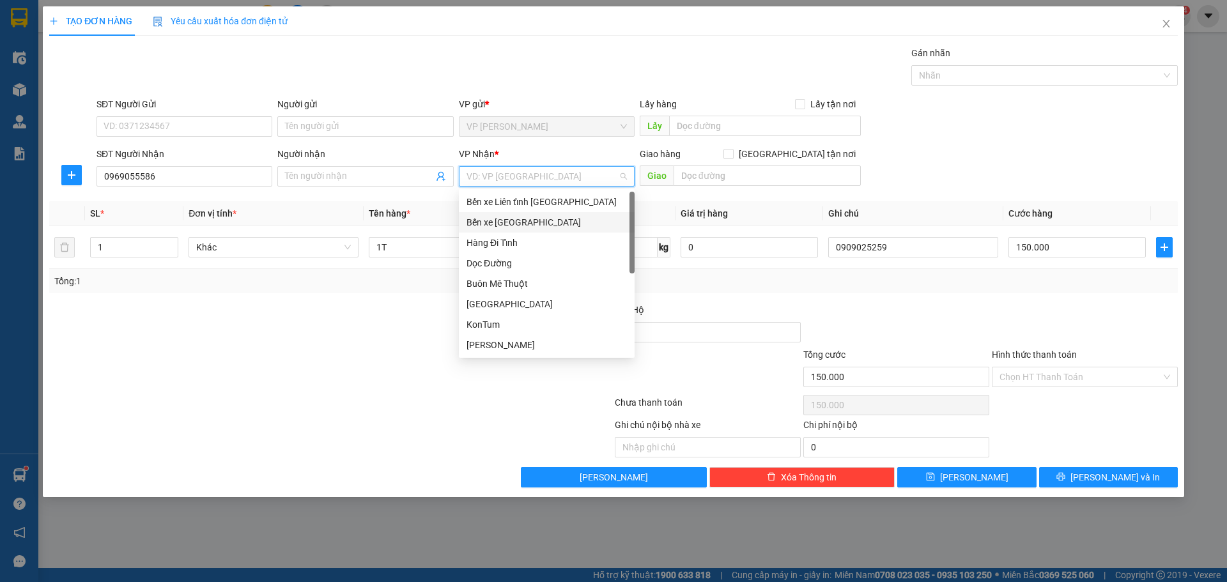
click at [513, 222] on div "Bến xe [GEOGRAPHIC_DATA]" at bounding box center [547, 222] width 160 height 14
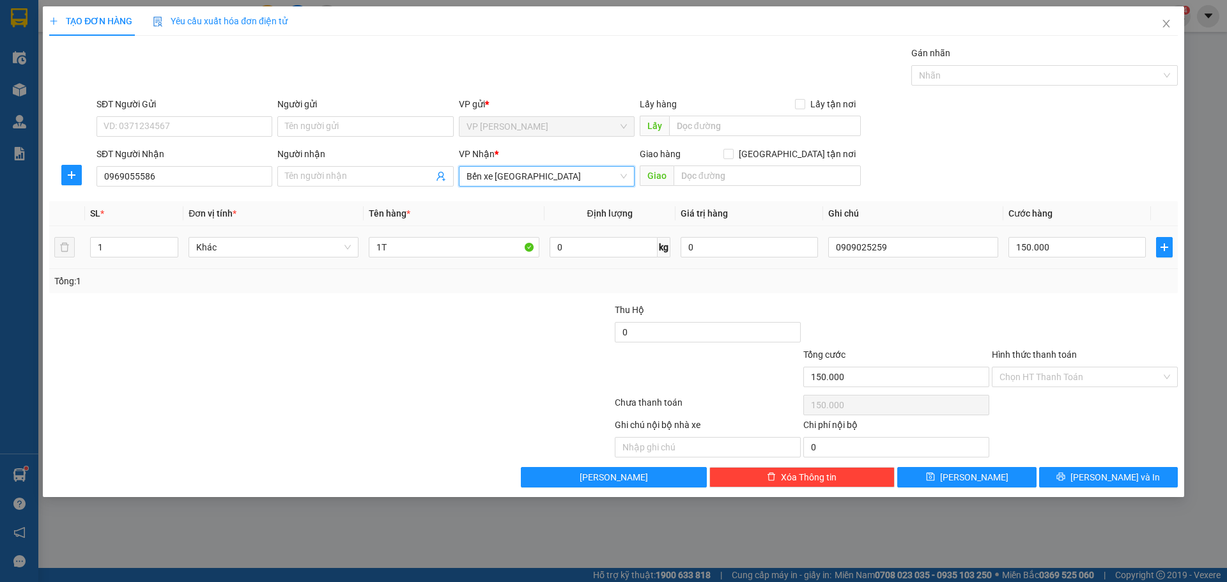
drag, startPoint x: 406, startPoint y: 346, endPoint x: 431, endPoint y: 338, distance: 27.1
click at [405, 346] on div at bounding box center [236, 325] width 377 height 45
click at [1106, 475] on span "[PERSON_NAME] và In" at bounding box center [1115, 477] width 89 height 14
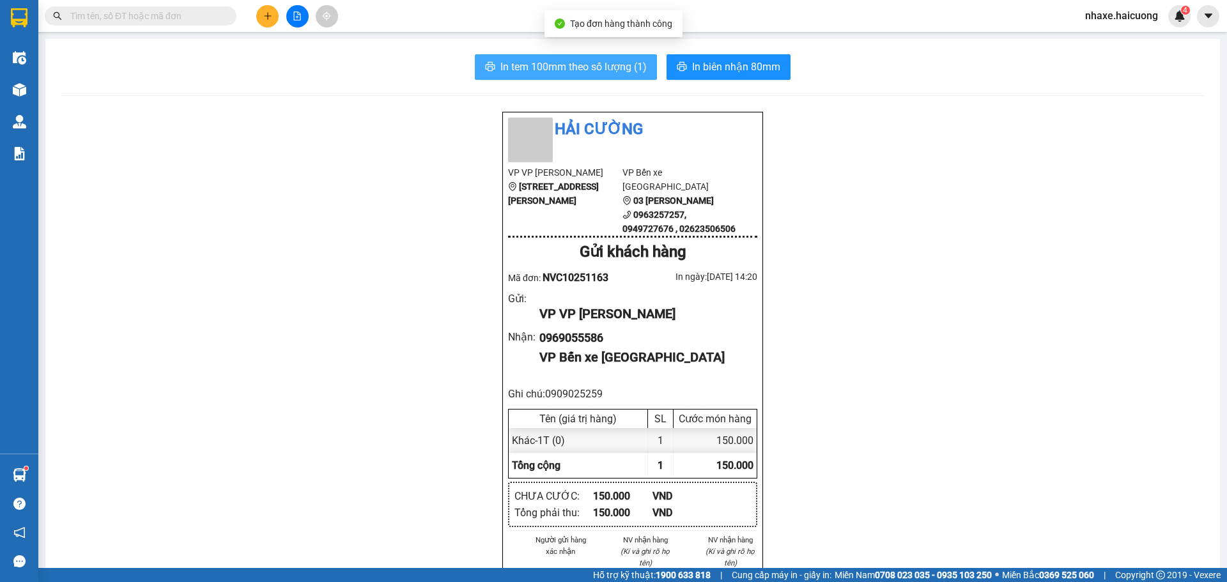
click at [596, 63] on span "In tem 100mm theo số lượng (1)" at bounding box center [574, 67] width 146 height 16
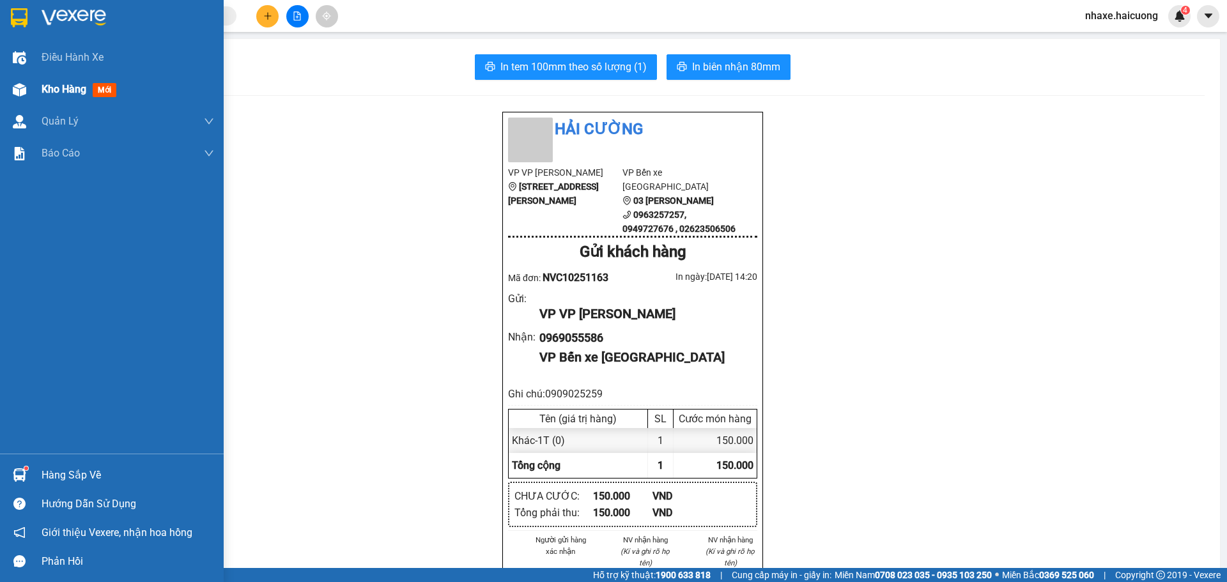
click at [58, 94] on span "Kho hàng" at bounding box center [64, 89] width 45 height 12
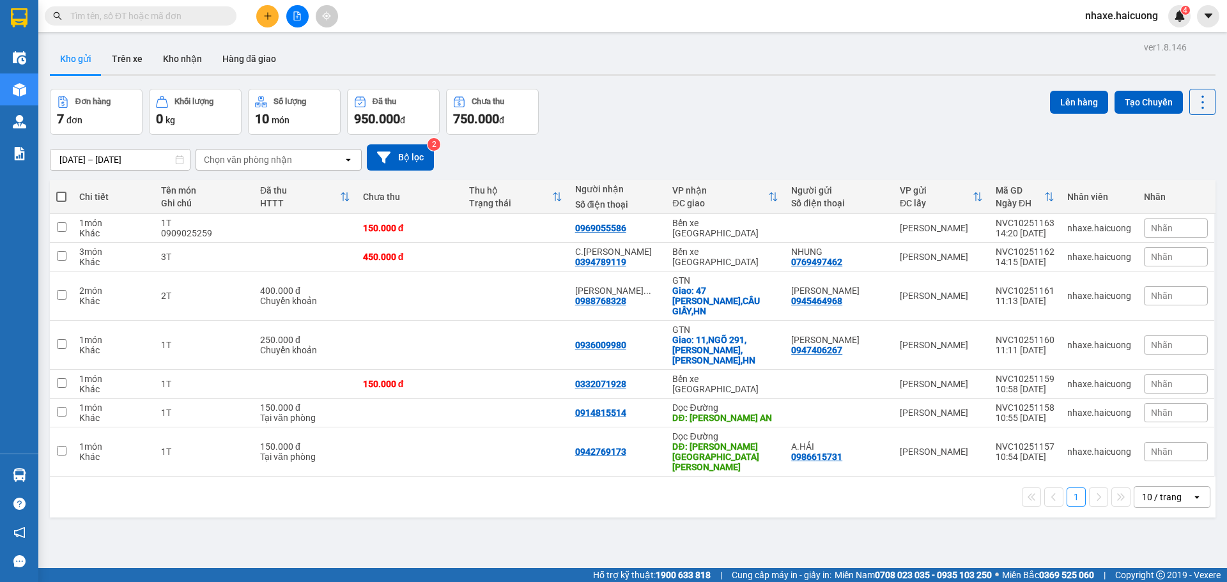
click at [174, 16] on input "text" at bounding box center [145, 16] width 151 height 14
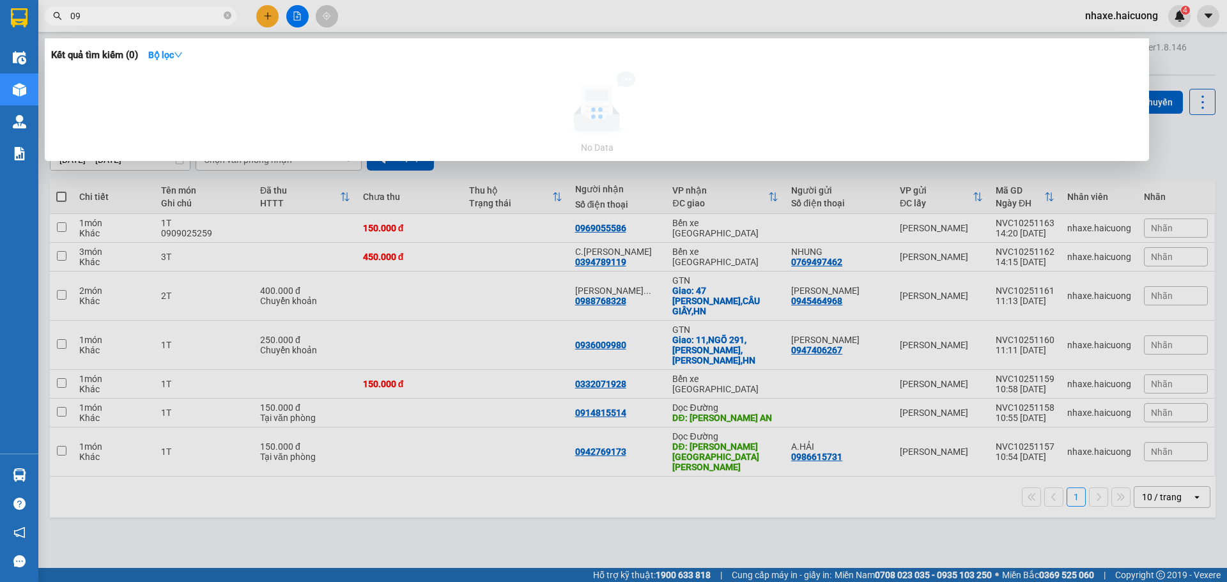
type input "0"
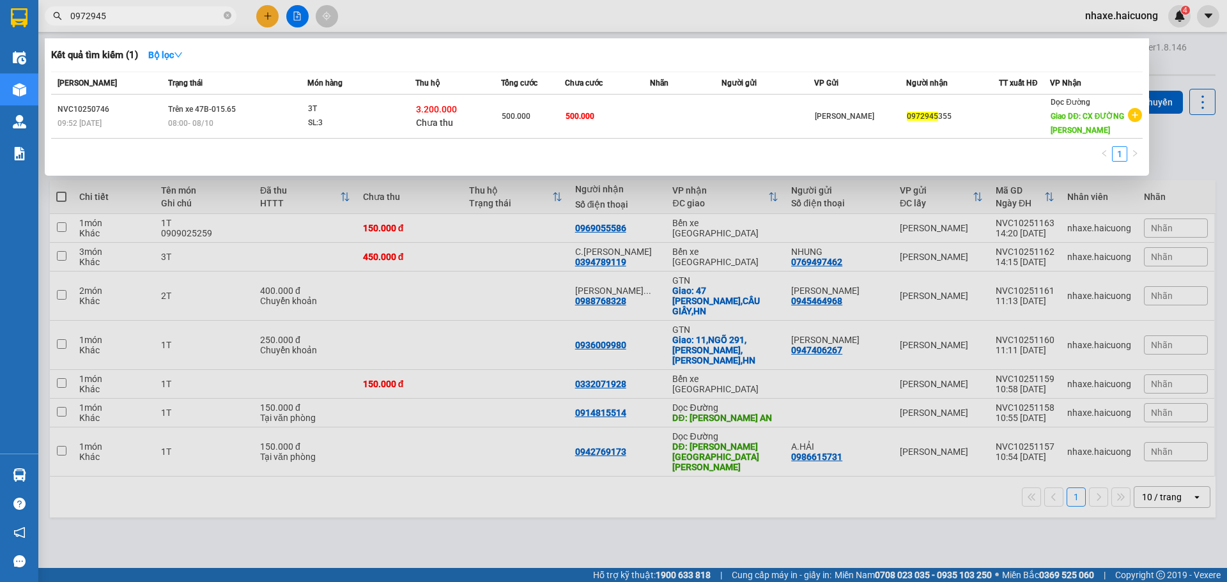
click at [131, 23] on span "0972945" at bounding box center [141, 15] width 192 height 19
click at [135, 21] on input "0972945" at bounding box center [145, 16] width 151 height 14
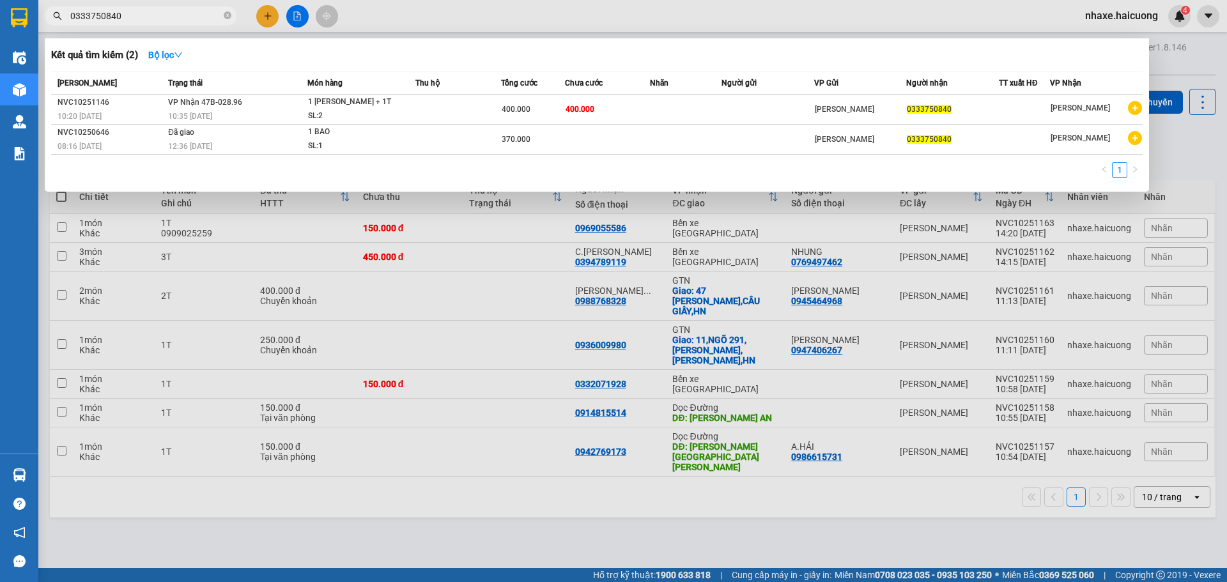
click at [159, 15] on input "0333750840" at bounding box center [145, 16] width 151 height 14
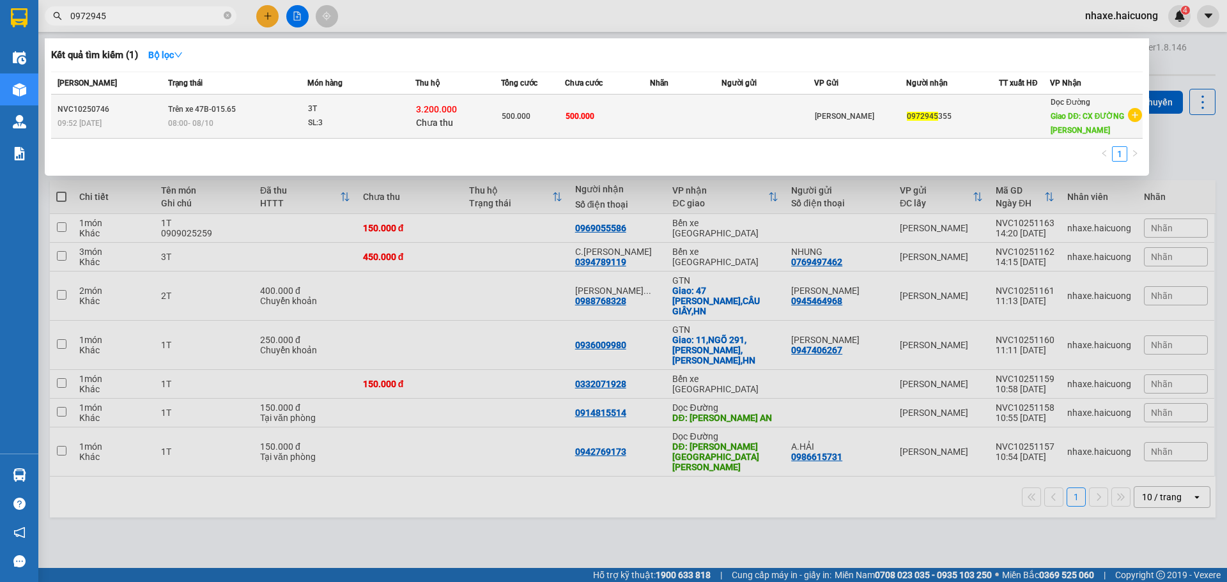
type input "0972945"
click at [348, 118] on div "SL: 3" at bounding box center [356, 123] width 96 height 14
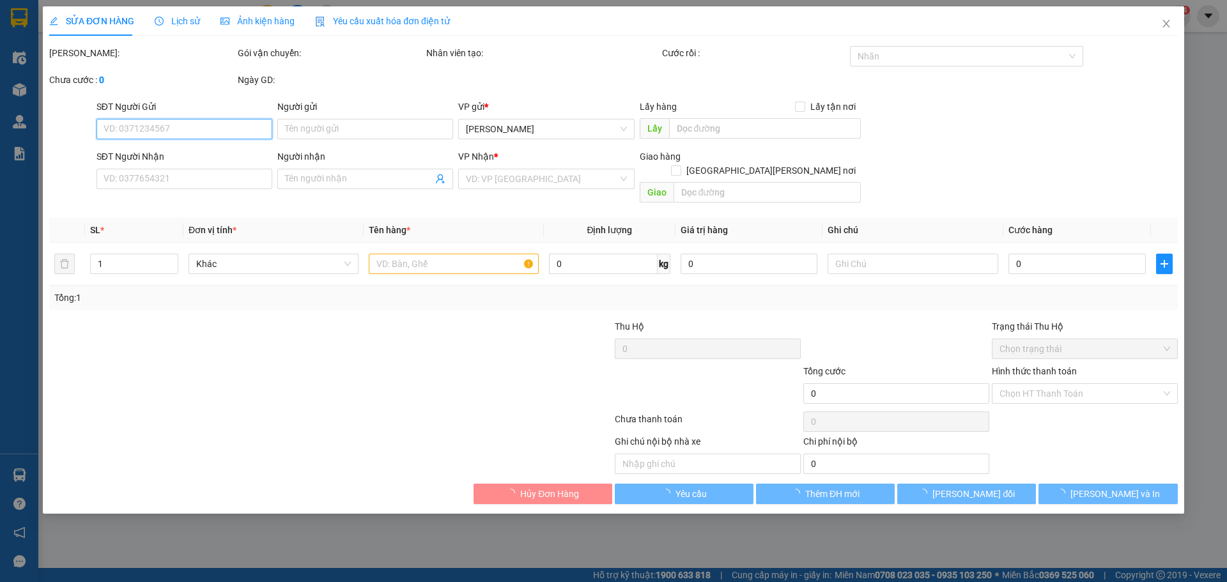
type input "0972945355"
type input "CX ĐƯỜNG TRÁNH VINH"
type input "500.000"
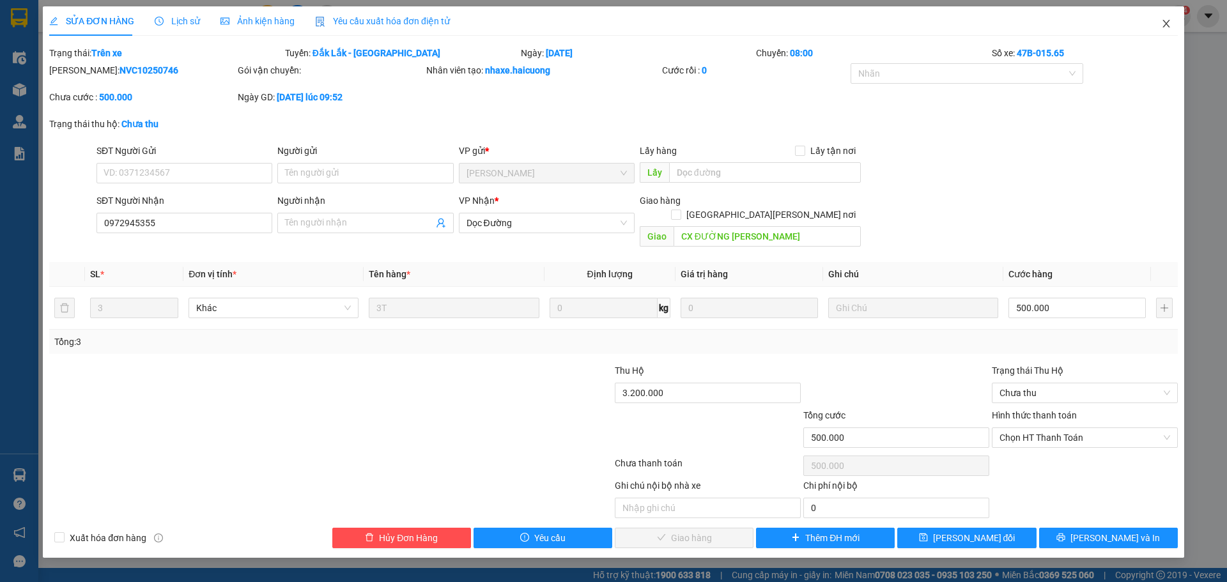
click at [1168, 24] on icon "close" at bounding box center [1166, 24] width 10 height 10
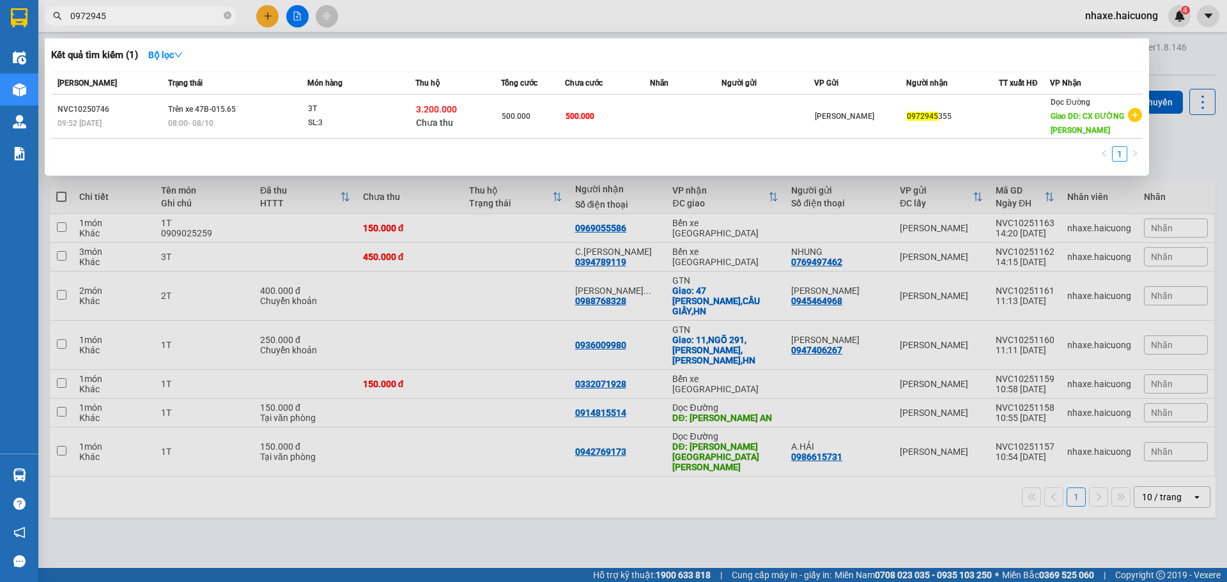
click at [128, 16] on input "0972945" at bounding box center [145, 16] width 151 height 14
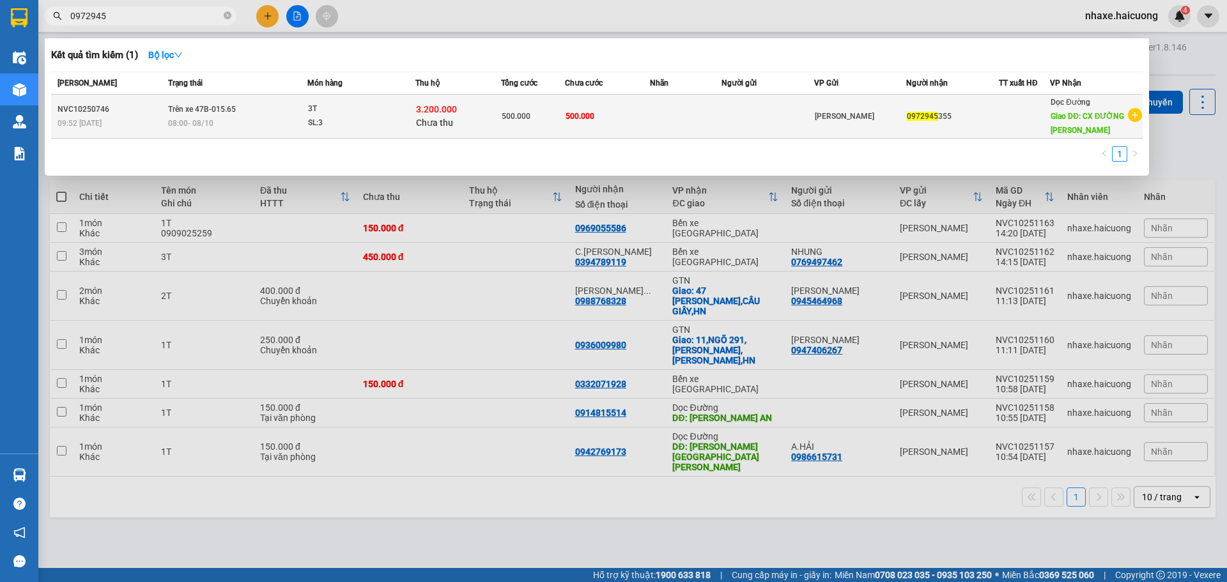
click at [265, 116] on td "Trên xe 47B-015.65 08:00 - 08/10" at bounding box center [236, 117] width 143 height 44
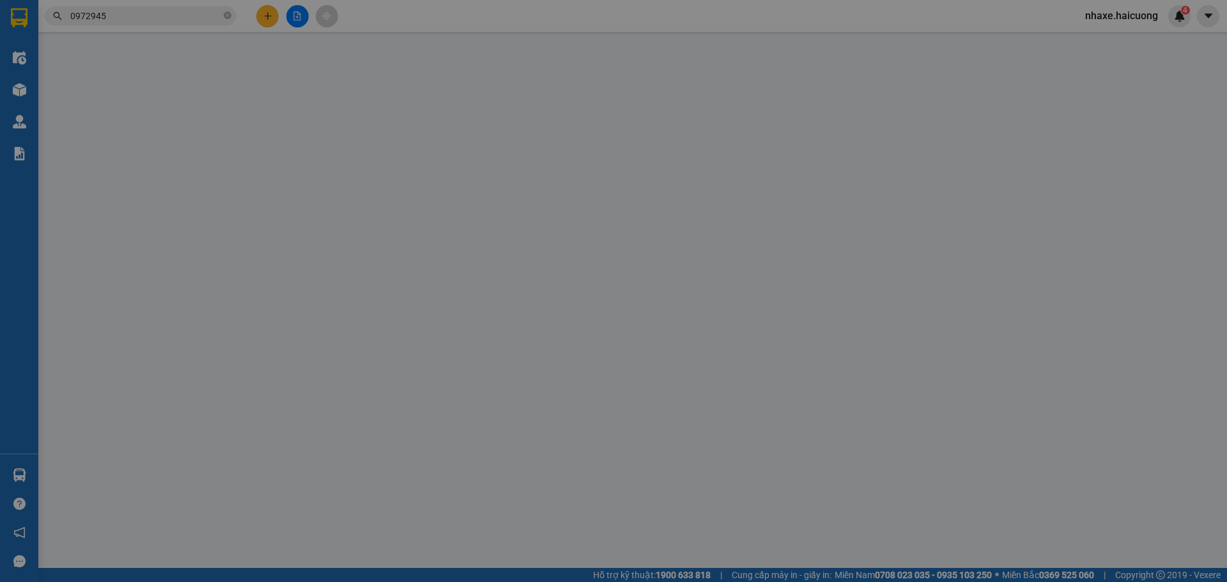
type input "0972945355"
type input "CX ĐƯỜNG TRÁNH VINH"
type input "500.000"
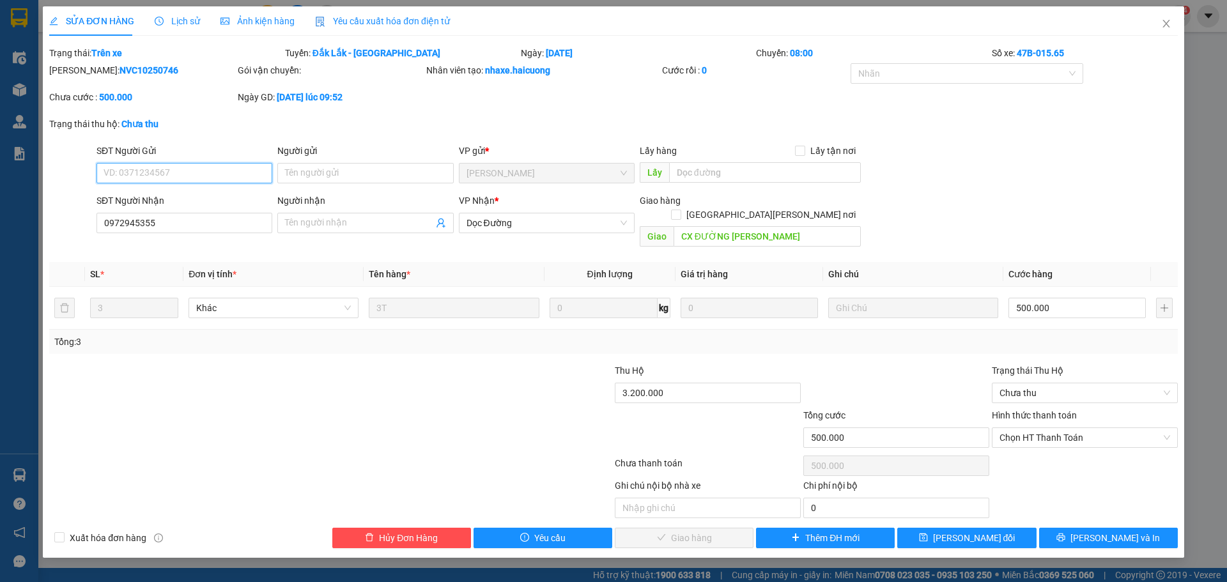
click at [211, 176] on input "SĐT Người Gửi" at bounding box center [185, 173] width 176 height 20
type input "."
type input "0974735695"
click at [982, 531] on span "[PERSON_NAME] thay đổi" at bounding box center [974, 538] width 82 height 14
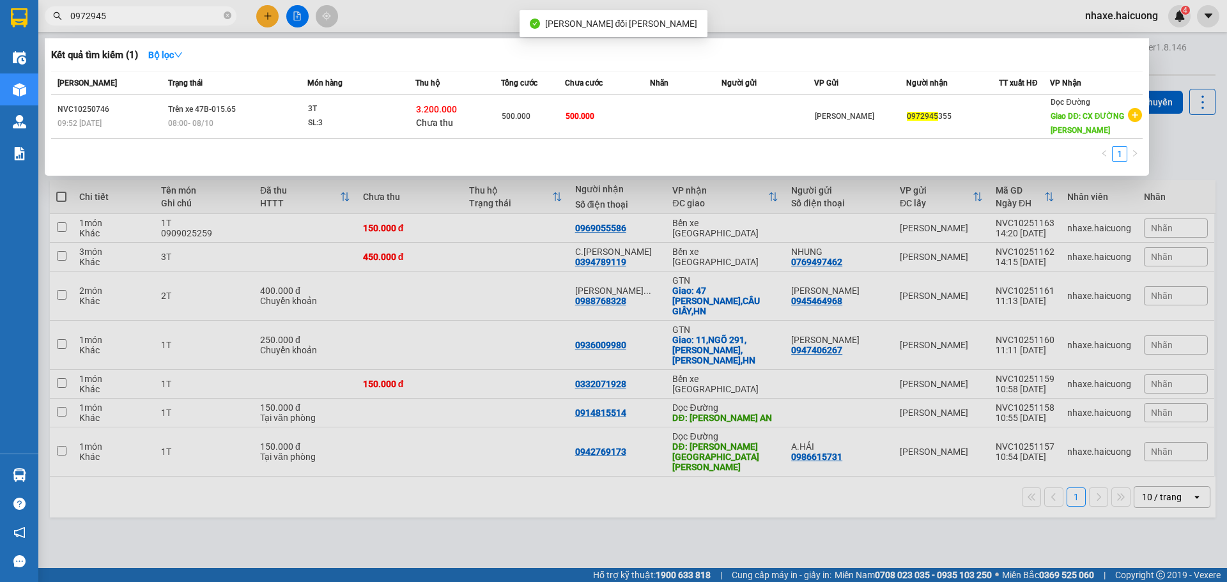
click at [140, 18] on input "0972945" at bounding box center [145, 16] width 151 height 14
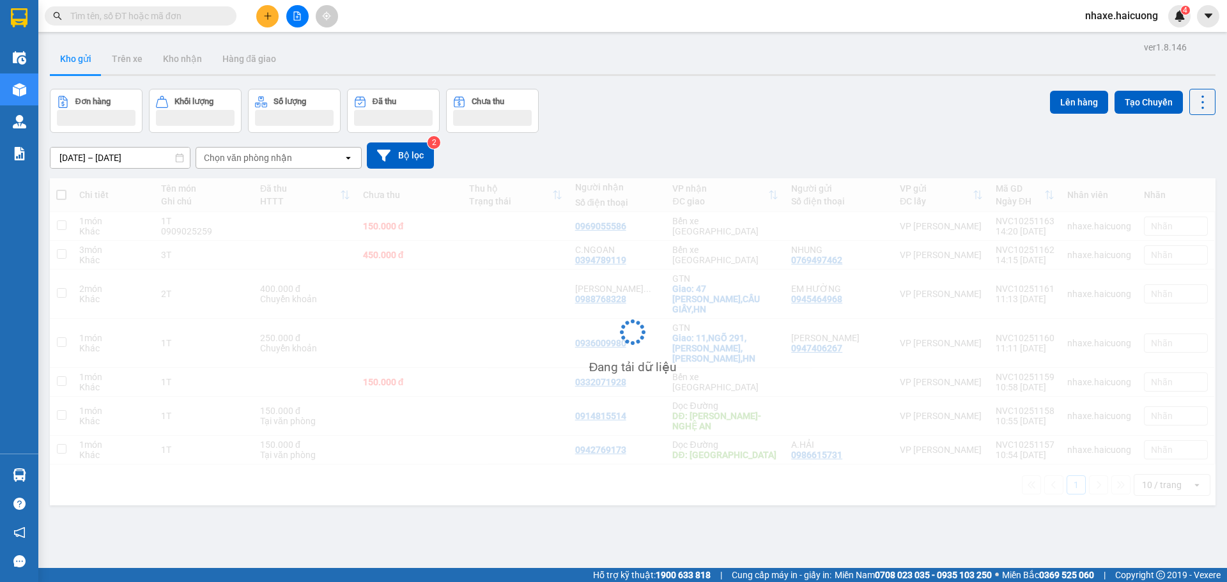
click at [137, 17] on input "text" at bounding box center [145, 16] width 151 height 14
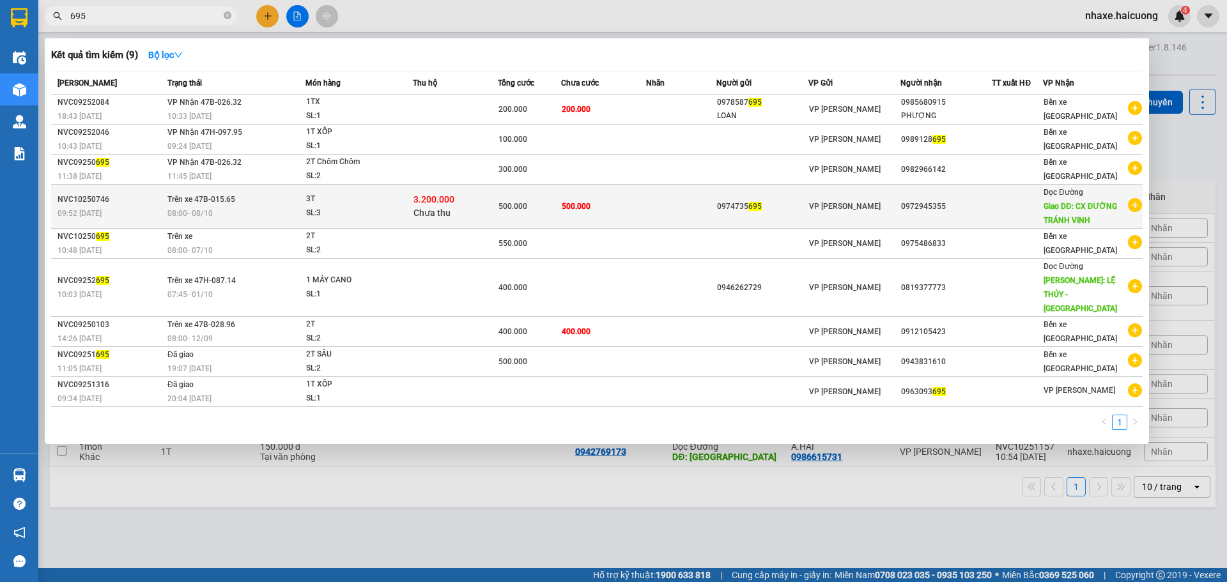
type input "695"
click at [646, 205] on td "500.000" at bounding box center [603, 207] width 85 height 44
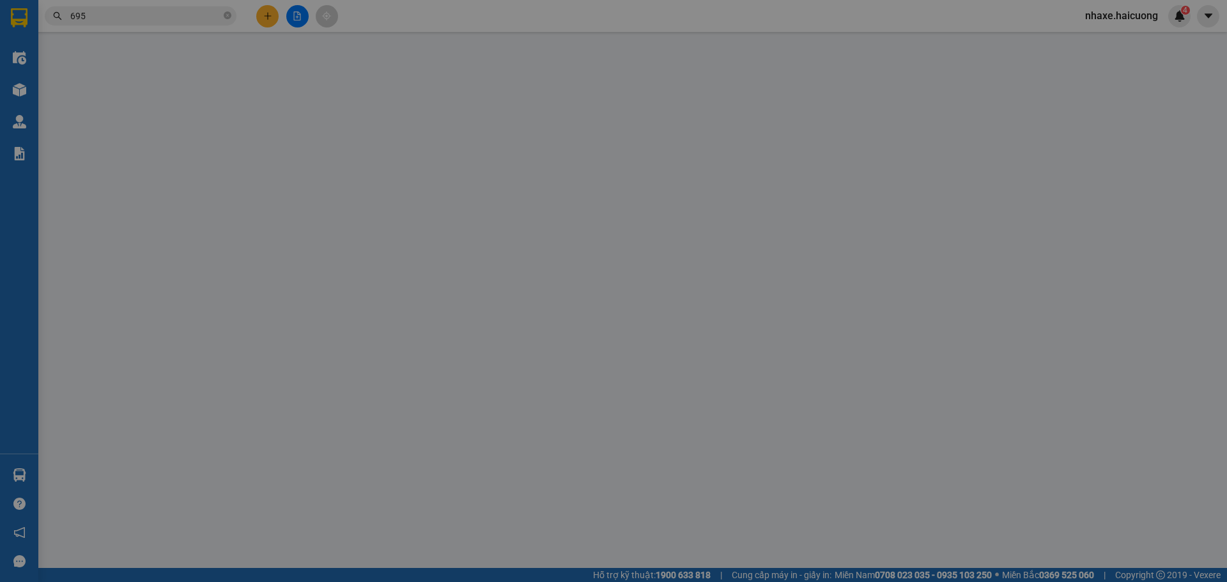
type input "0974735695"
type input "0972945355"
type input "CX ĐƯỜNG TRÁNH VINH"
type input "500.000"
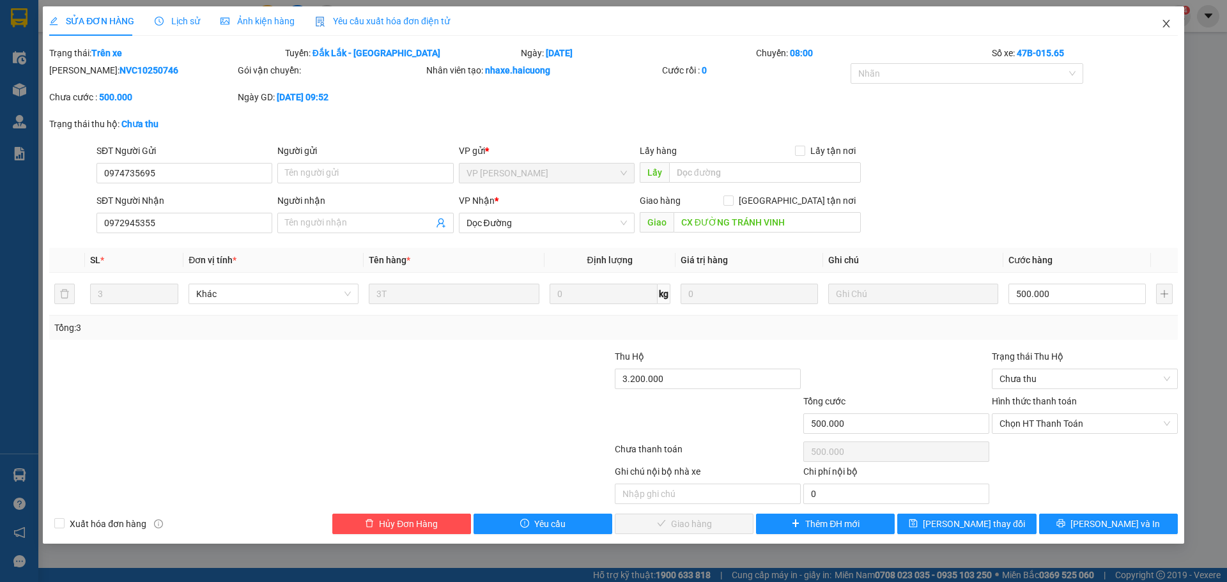
click at [1165, 27] on icon "close" at bounding box center [1166, 24] width 10 height 10
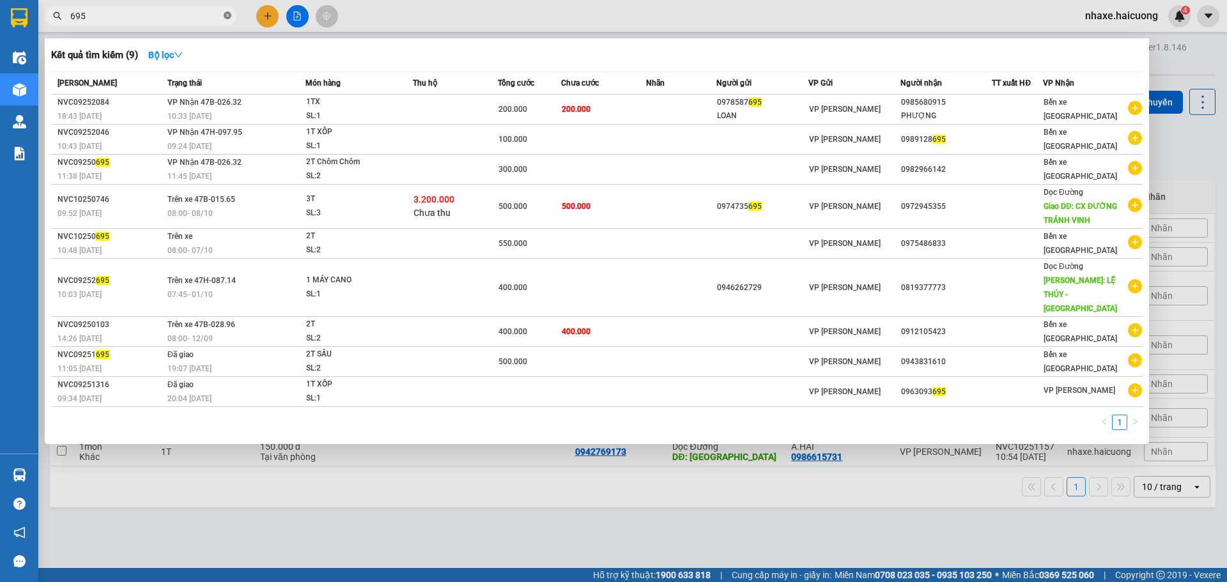
click at [229, 21] on span at bounding box center [228, 16] width 8 height 12
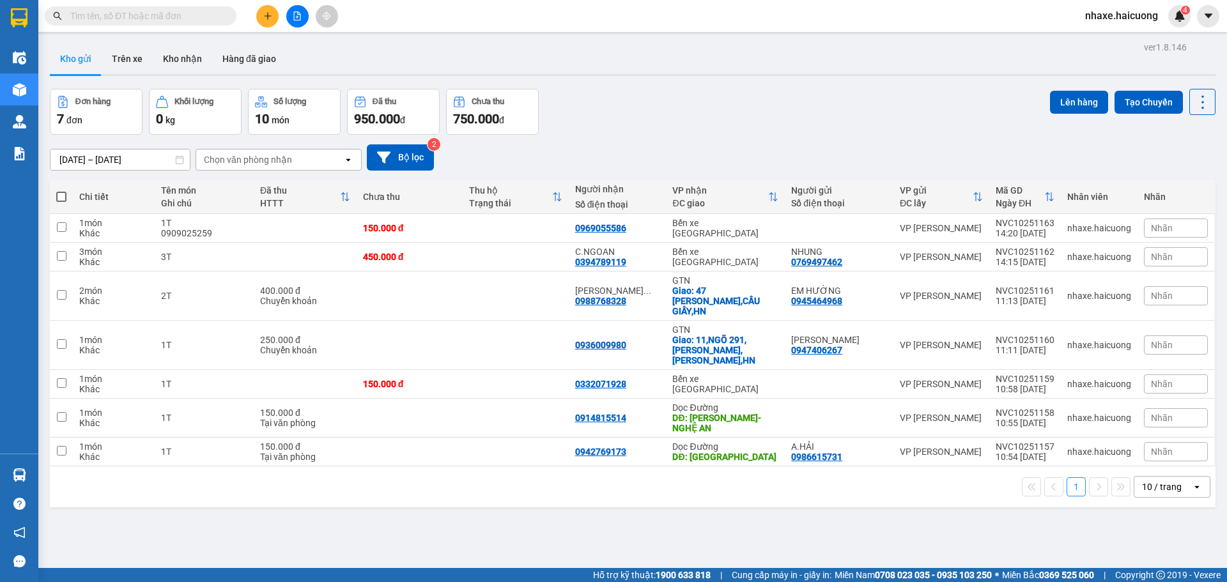
click at [258, 15] on button at bounding box center [267, 16] width 22 height 22
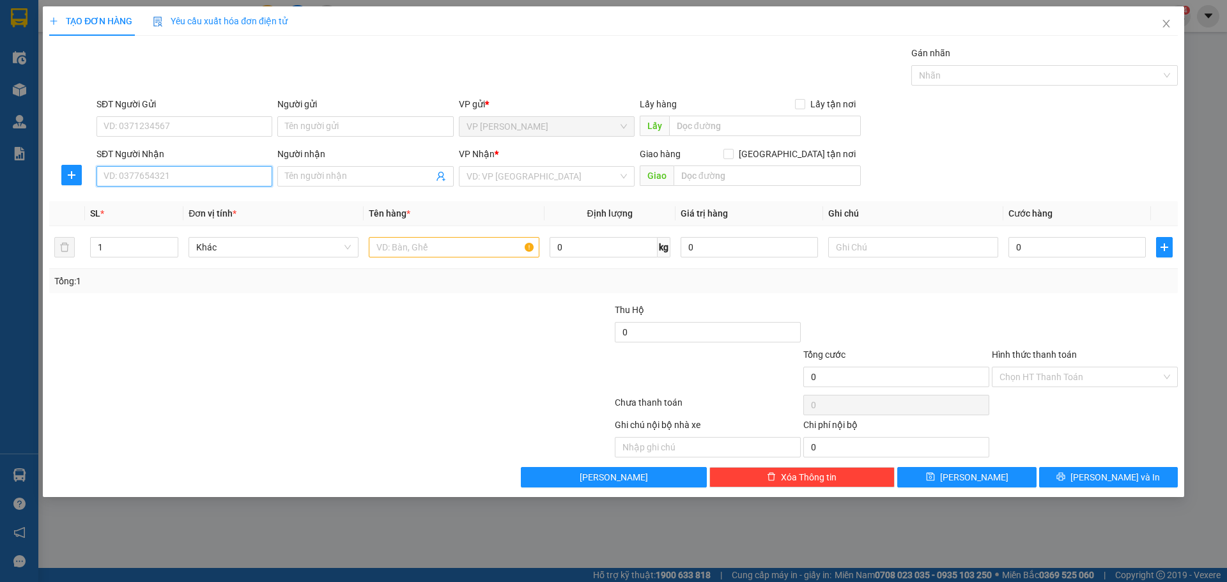
click at [198, 172] on input "SĐT Người Nhận" at bounding box center [185, 176] width 176 height 20
click at [174, 180] on input "0904968186" at bounding box center [185, 176] width 176 height 20
type input "0904968186"
click at [328, 178] on input "Người nhận" at bounding box center [359, 176] width 148 height 14
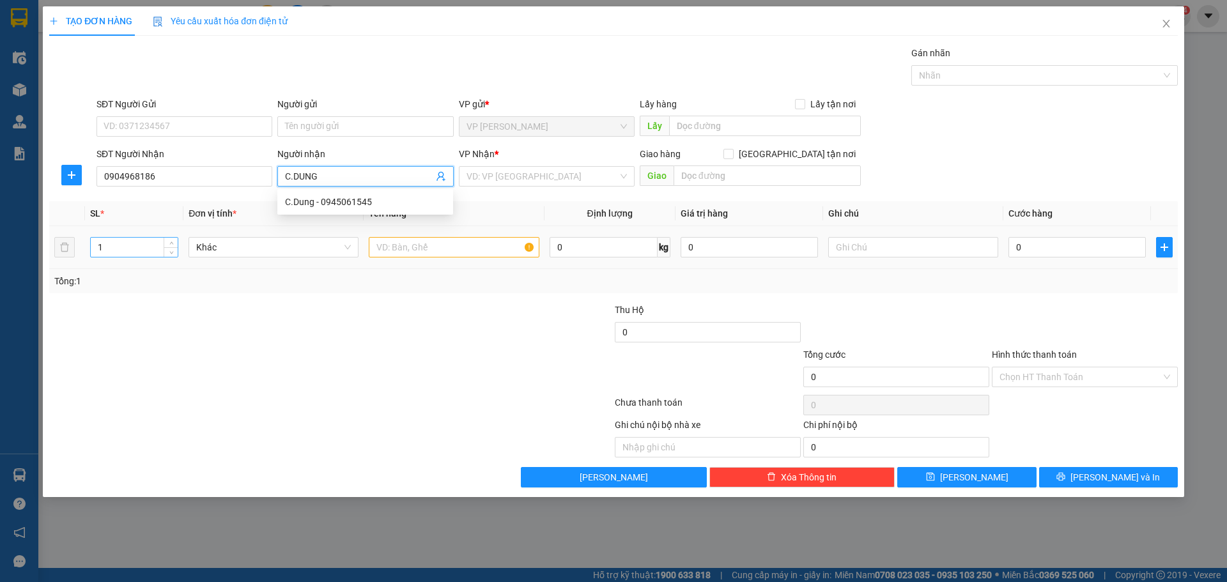
type input "C.DUNG"
click at [134, 247] on input "1" at bounding box center [134, 247] width 87 height 19
type input "2"
click at [167, 245] on span "Increase Value" at bounding box center [171, 244] width 14 height 12
click at [378, 240] on input "text" at bounding box center [454, 247] width 170 height 20
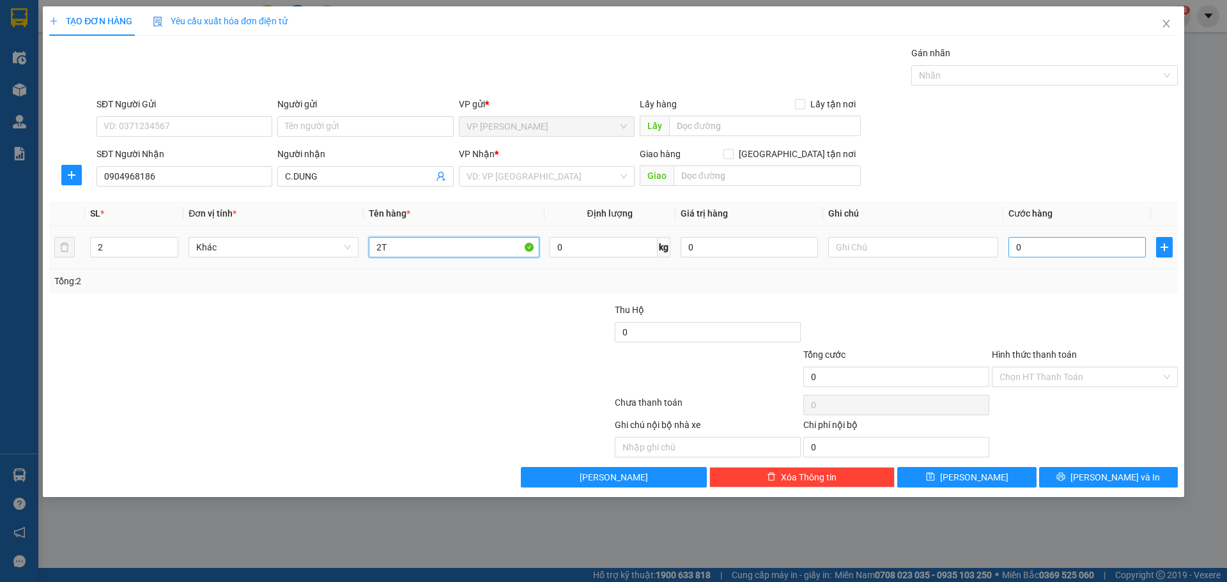
type input "2T"
click at [1035, 247] on input "0" at bounding box center [1077, 247] width 137 height 20
type input "6"
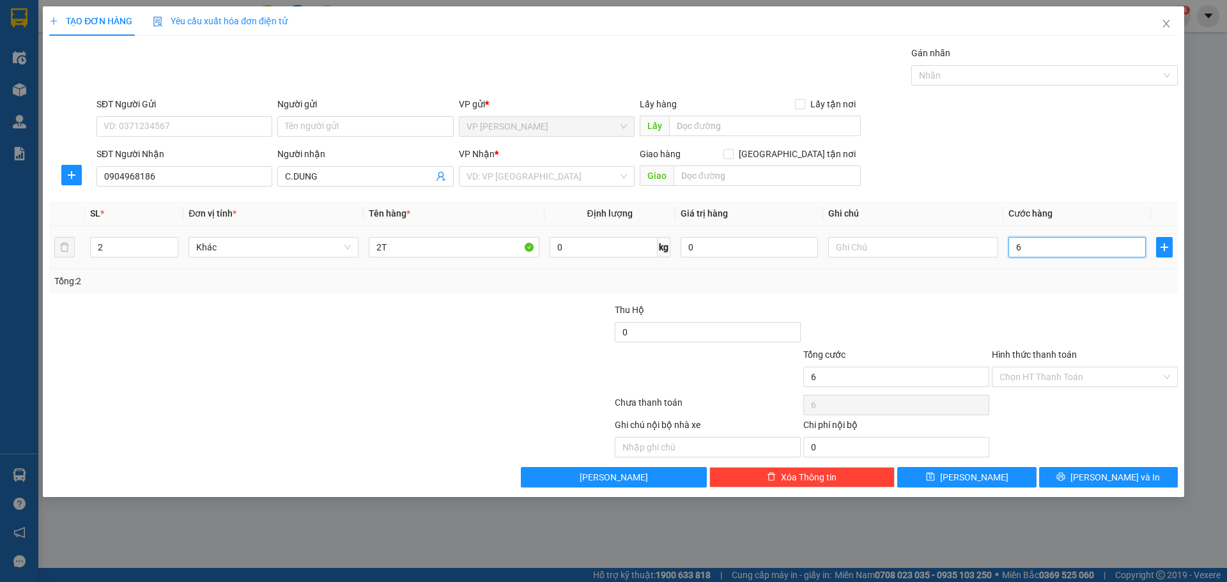
type input "60"
type input "600"
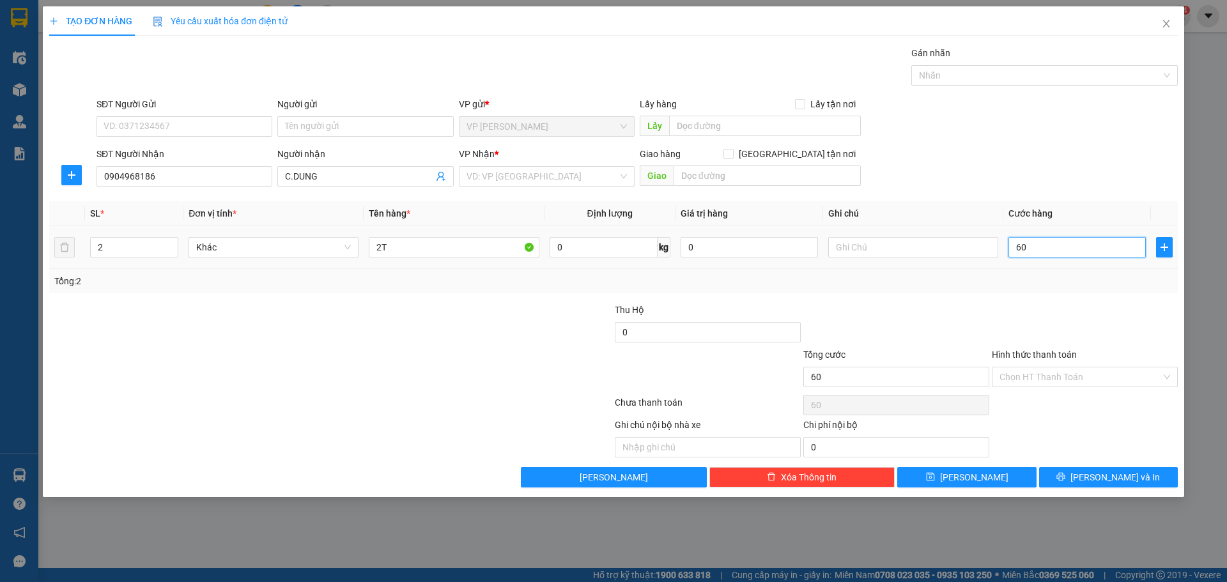
type input "600"
type input "600.000"
click at [561, 185] on input "search" at bounding box center [542, 176] width 151 height 19
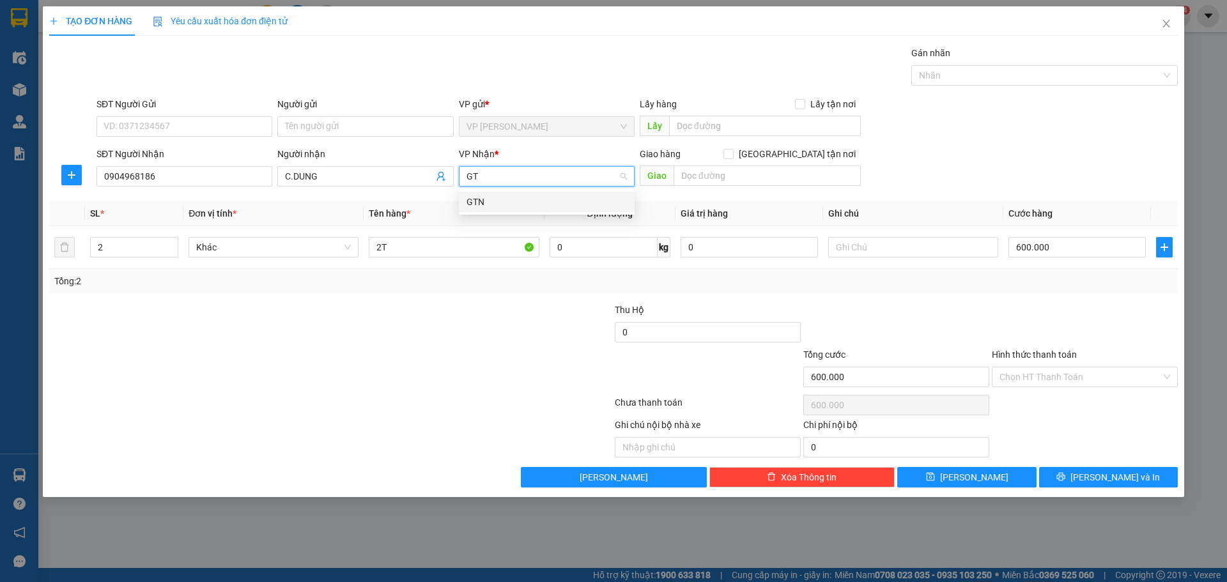
type input "GTN"
click at [557, 204] on div "GTN" at bounding box center [547, 202] width 160 height 14
click at [733, 155] on input "[GEOGRAPHIC_DATA] tận nơi" at bounding box center [728, 153] width 9 height 9
checkbox input "true"
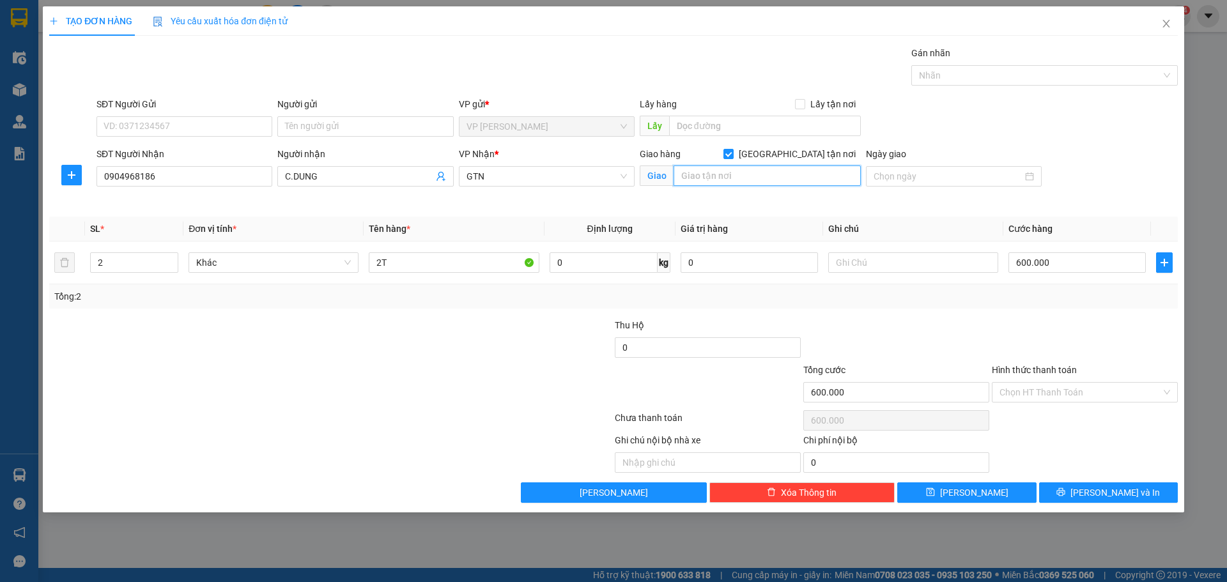
click at [781, 169] on input "text" at bounding box center [767, 176] width 187 height 20
type input "27 NGÕ 167,QUANG TIẾN,NT LIÊM,HN"
click at [389, 377] on div at bounding box center [236, 385] width 377 height 45
click at [1128, 492] on span "[PERSON_NAME] và In" at bounding box center [1115, 493] width 89 height 14
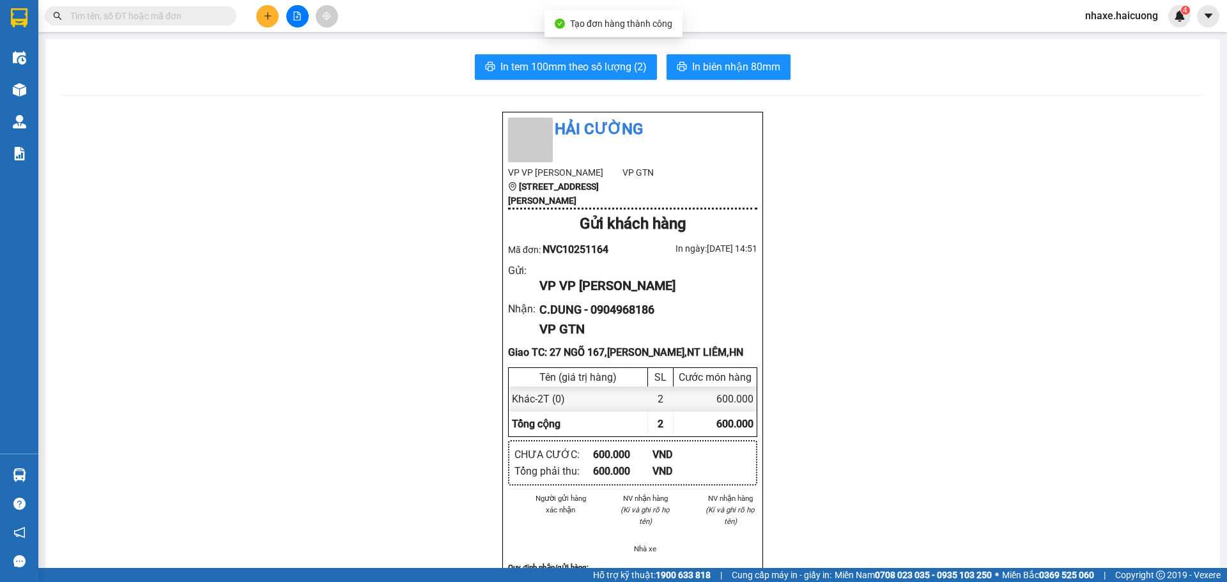
click at [522, 50] on div "In tem 100mm theo số lượng (2) In biên nhận 80mm Hải Cường VP VP Nguyễn Văn Cừ …" at bounding box center [632, 584] width 1175 height 1091
click at [522, 62] on span "In tem 100mm theo số lượng (2)" at bounding box center [574, 67] width 146 height 16
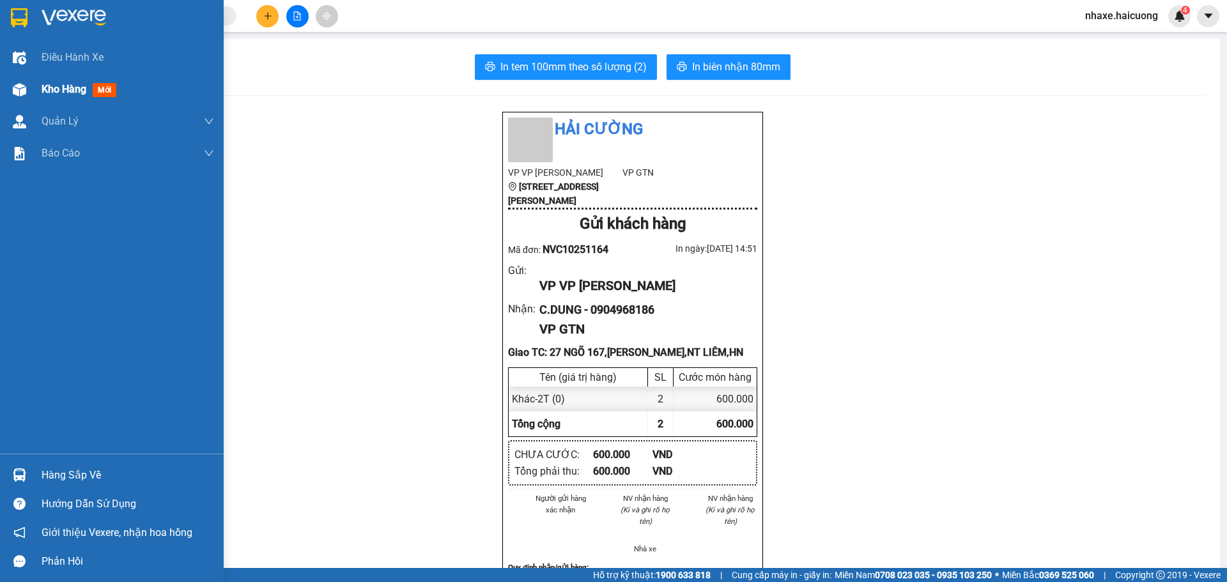
click at [22, 98] on div at bounding box center [19, 90] width 22 height 22
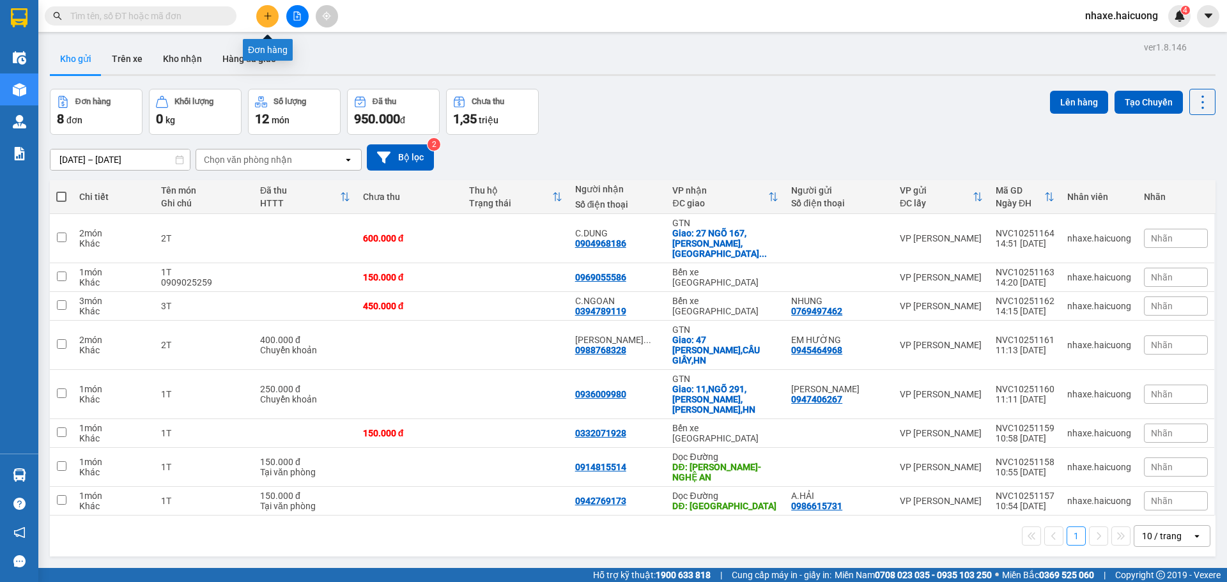
click at [277, 12] on button at bounding box center [267, 16] width 22 height 22
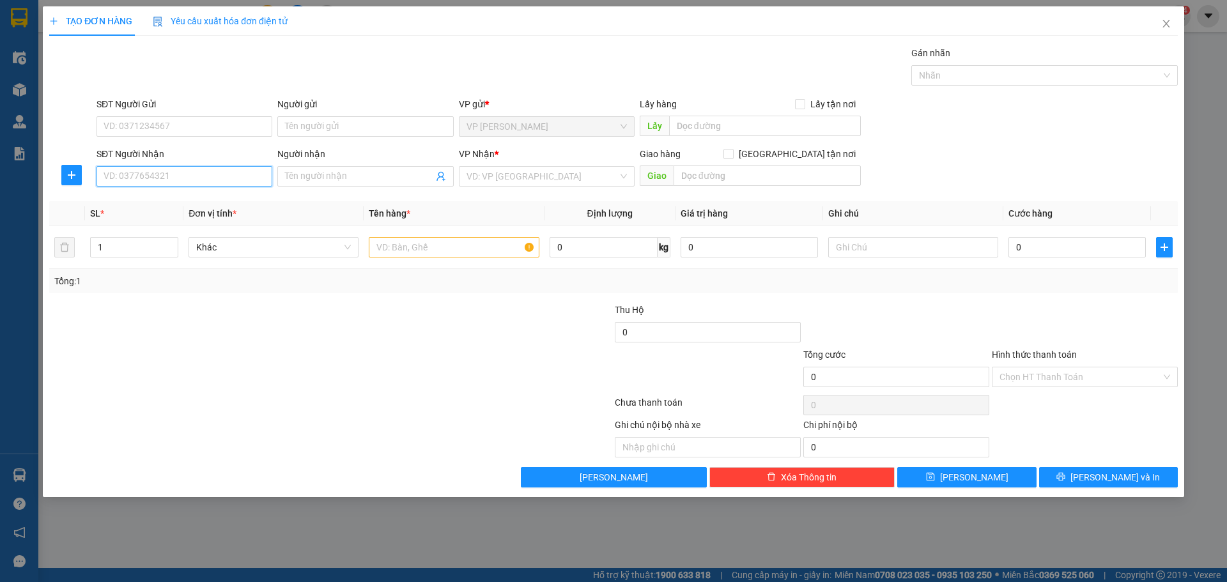
click at [195, 171] on input "SĐT Người Nhận" at bounding box center [185, 176] width 176 height 20
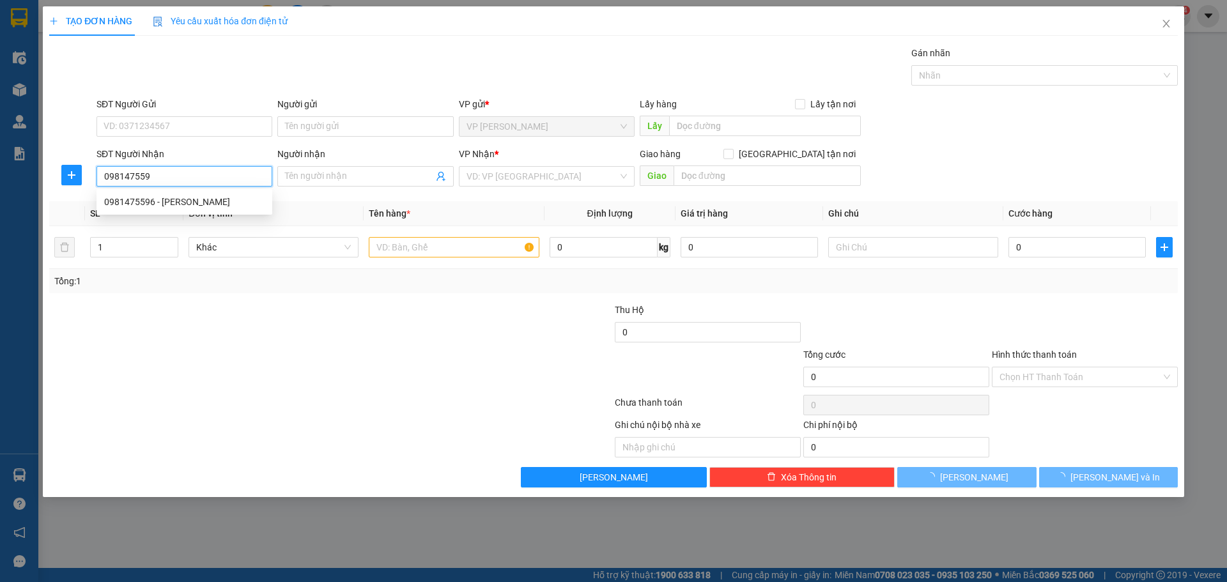
type input "0981475596"
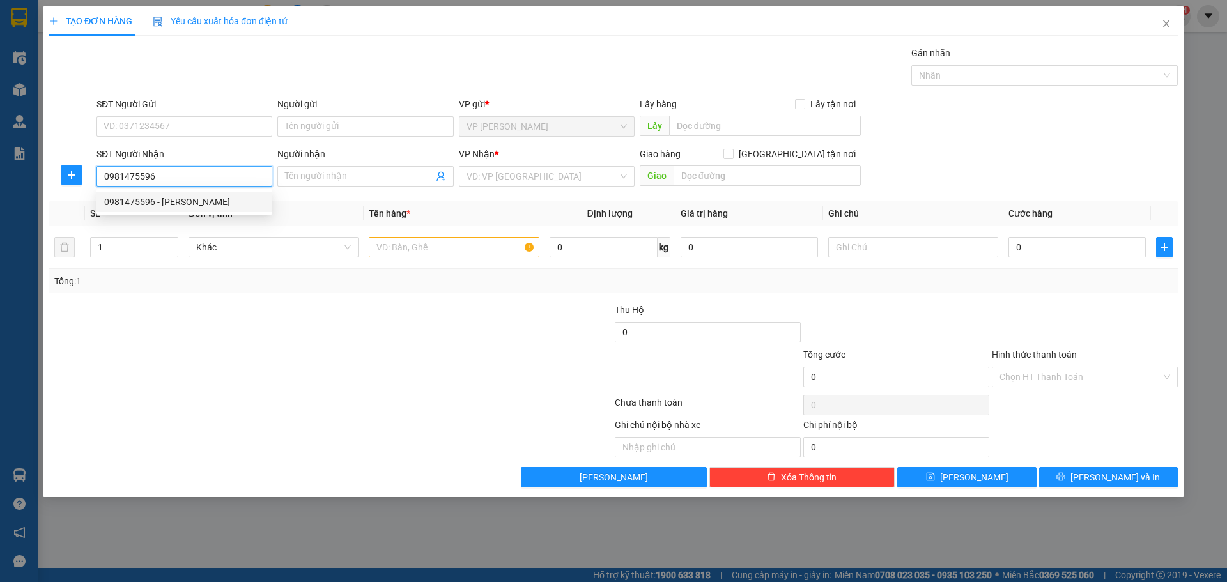
click at [207, 205] on div "0981475596 - LAN NGỌC" at bounding box center [184, 202] width 160 height 14
type input "LAN NGỌC"
type input "VỰC VÒNG"
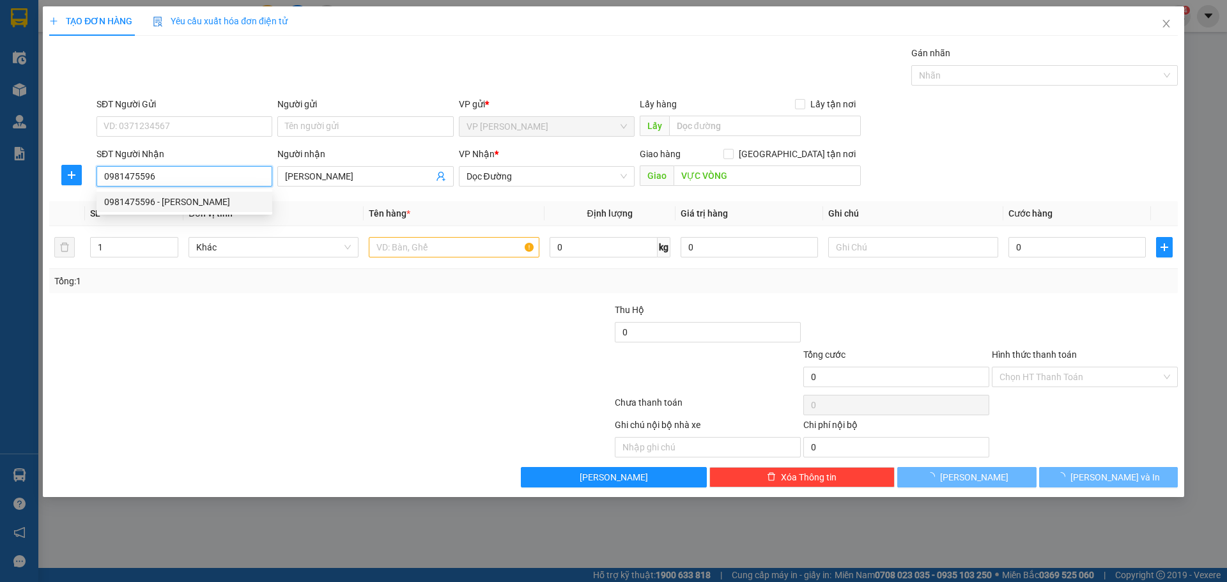
type input "250.000"
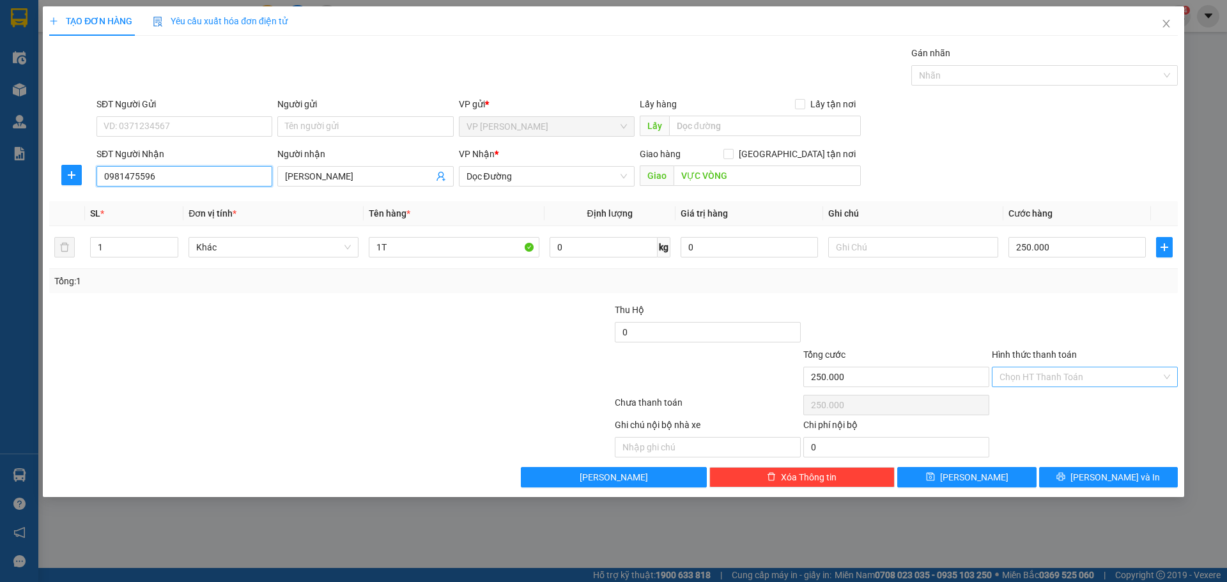
type input "0981475596"
click at [1054, 379] on input "Hình thức thanh toán" at bounding box center [1081, 377] width 162 height 19
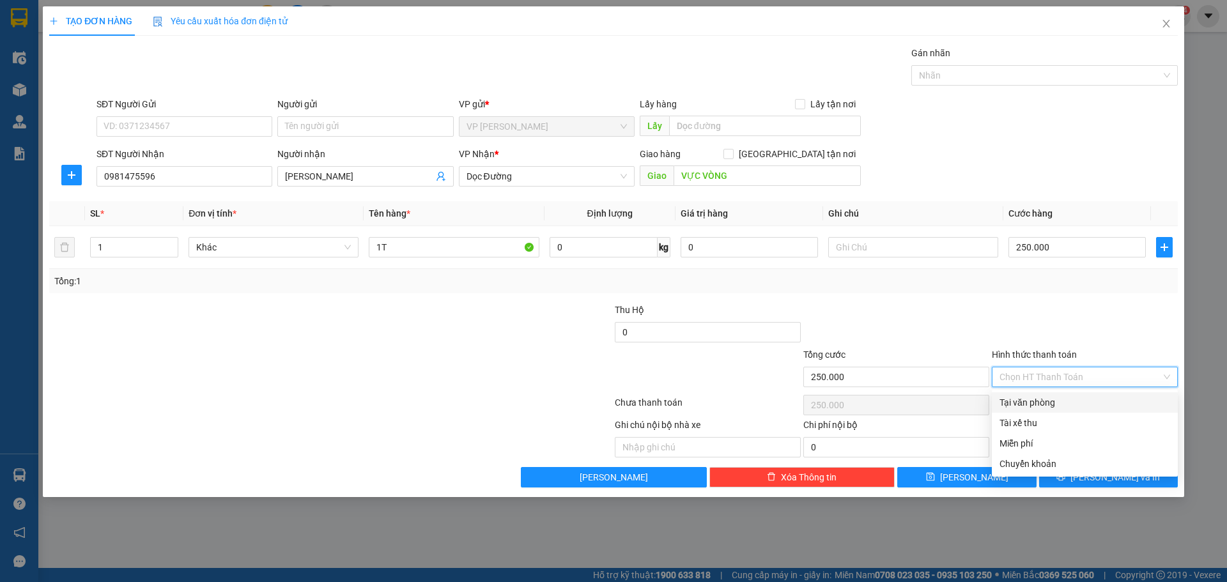
click at [1044, 400] on div "Tại văn phòng" at bounding box center [1085, 403] width 171 height 14
type input "0"
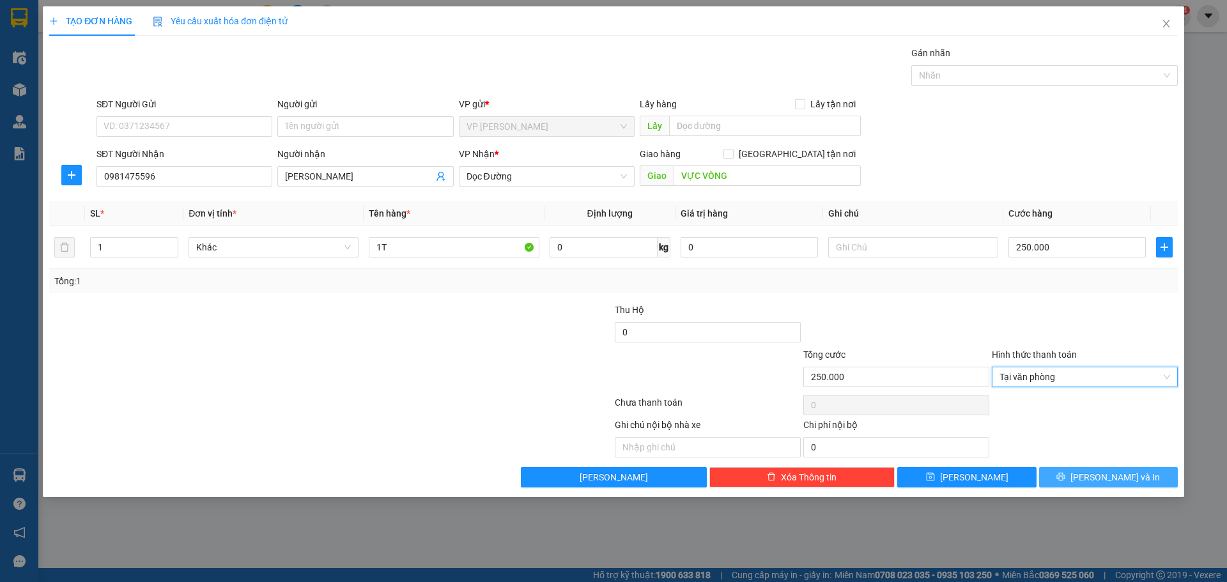
click at [1093, 481] on button "[PERSON_NAME] và In" at bounding box center [1108, 477] width 139 height 20
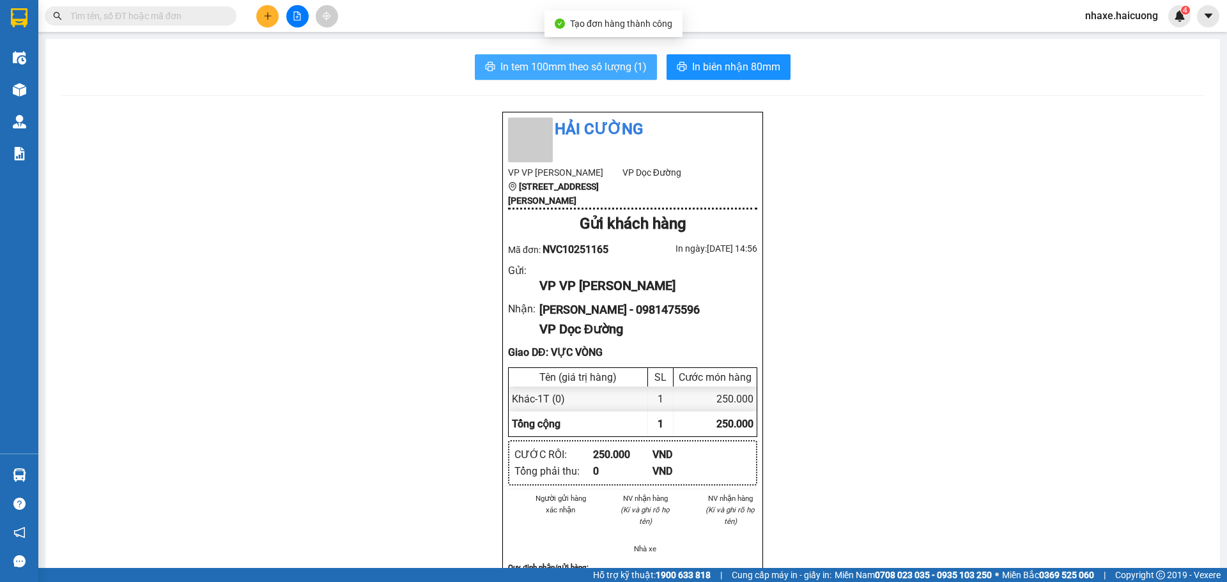
click at [609, 68] on span "In tem 100mm theo số lượng (1)" at bounding box center [574, 67] width 146 height 16
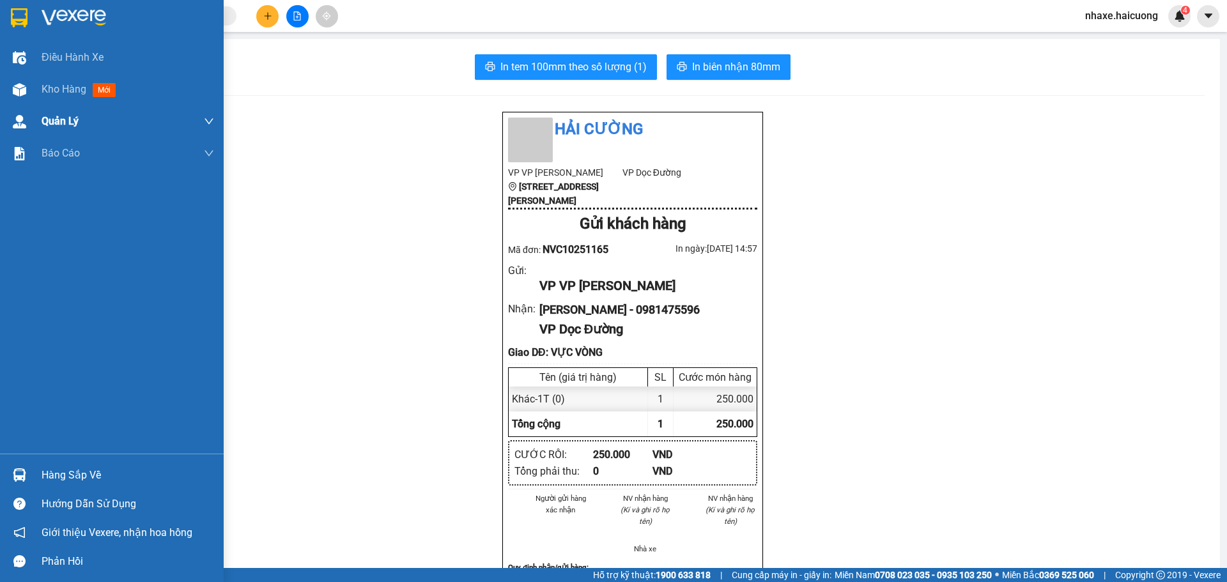
click at [28, 95] on div at bounding box center [19, 90] width 22 height 22
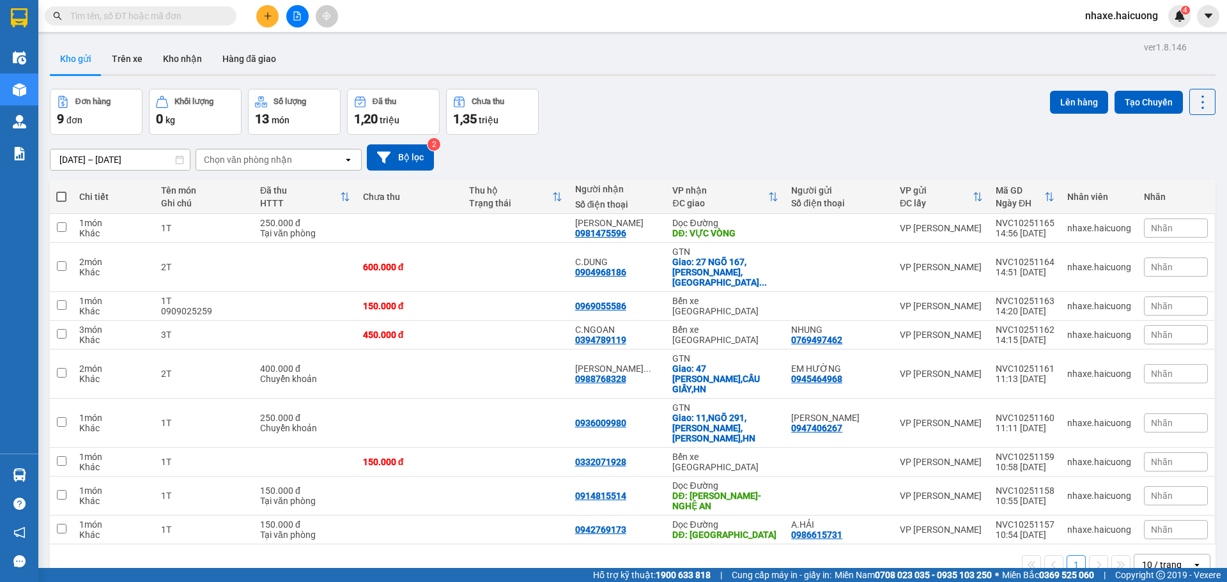
click at [265, 14] on icon "plus" at bounding box center [267, 16] width 9 height 9
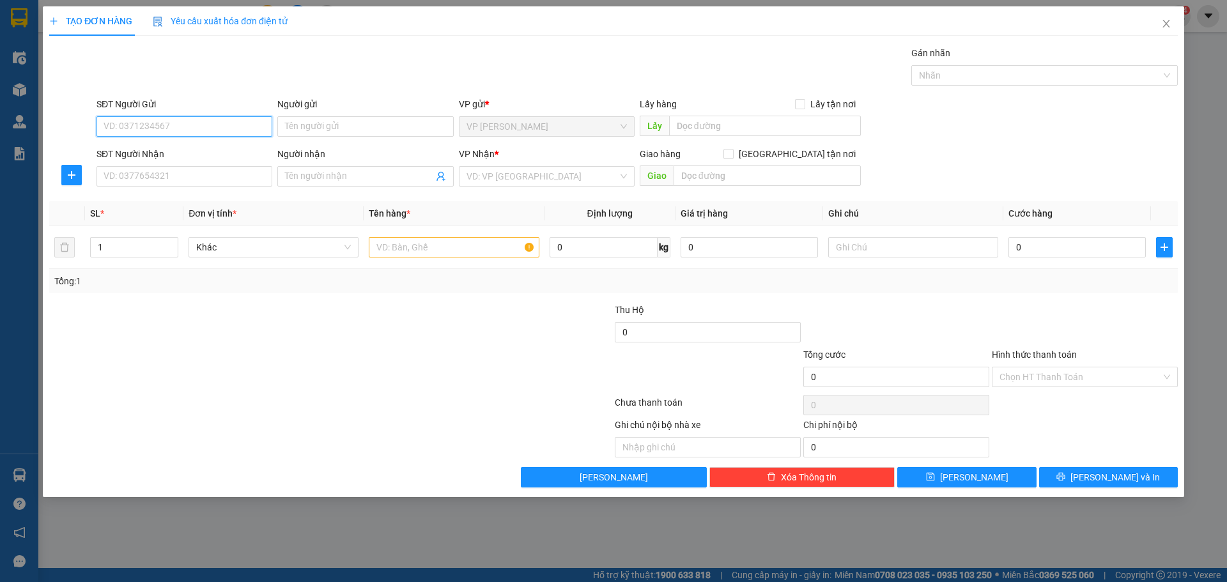
click at [169, 126] on input "SĐT Người Gửi" at bounding box center [185, 126] width 176 height 20
click at [312, 126] on input "Người gửi" at bounding box center [365, 126] width 176 height 20
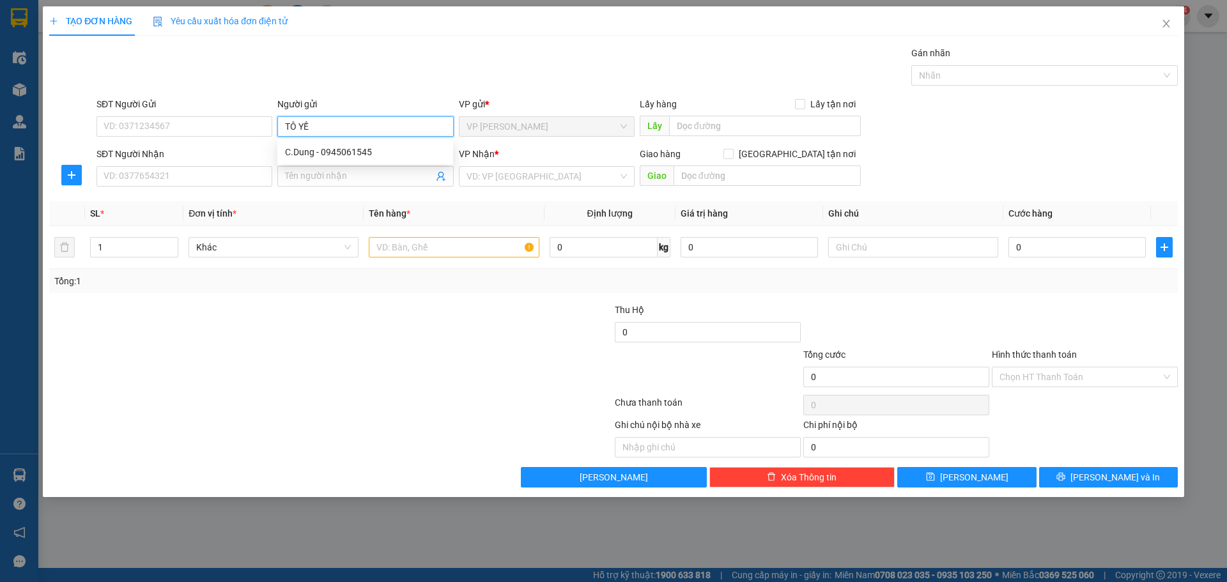
type input "TÔ YẾN"
click at [320, 151] on div "TÔ YẾN - 0825287827" at bounding box center [365, 152] width 160 height 14
type input "0825287827"
type input "TÔ YẾN"
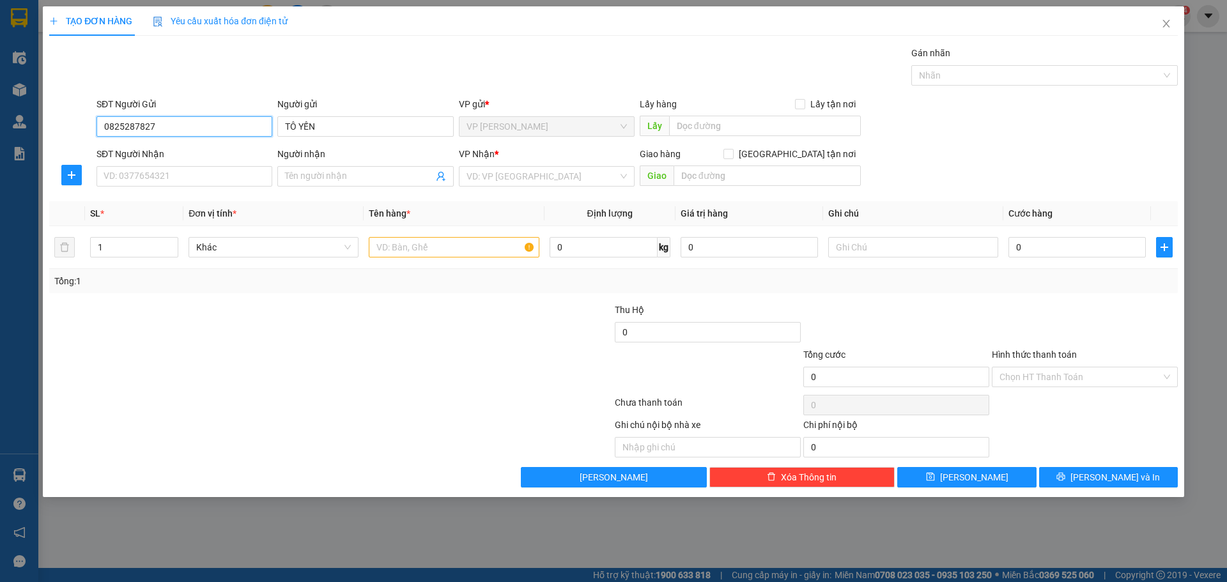
drag, startPoint x: 137, startPoint y: 130, endPoint x: 183, endPoint y: 132, distance: 45.4
click at [137, 130] on input "0825287827" at bounding box center [185, 126] width 176 height 20
click at [171, 172] on input "SĐT Người Nhận" at bounding box center [185, 176] width 176 height 20
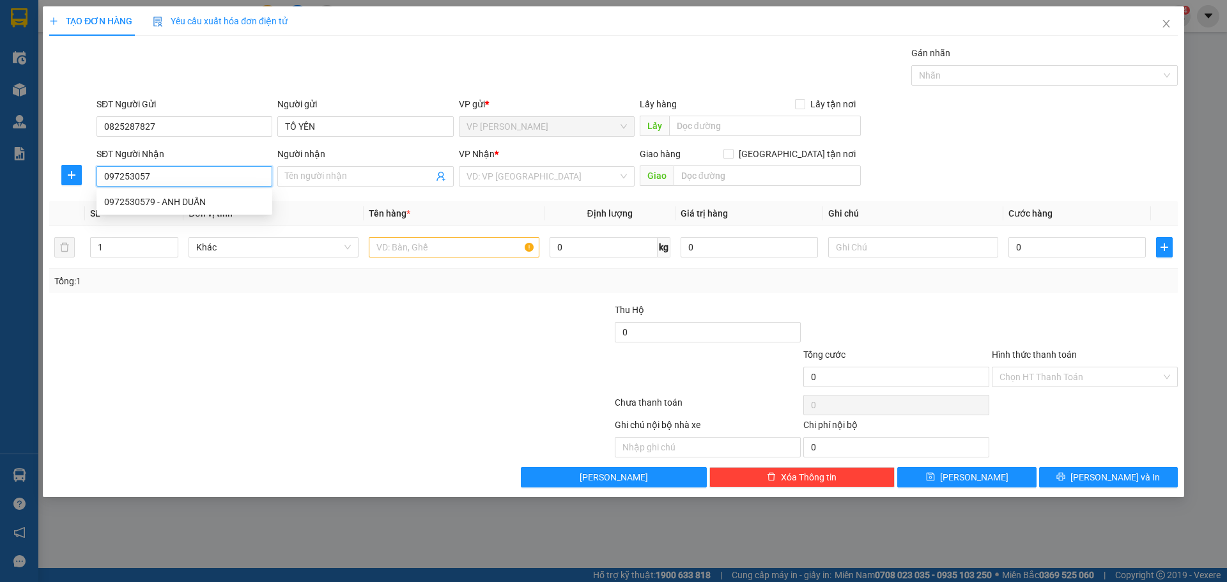
type input "0972530579"
click at [173, 198] on div "0972530579 - ANH DUẨN" at bounding box center [184, 202] width 160 height 14
type input "ANH DUẨN"
type input "1.575.000"
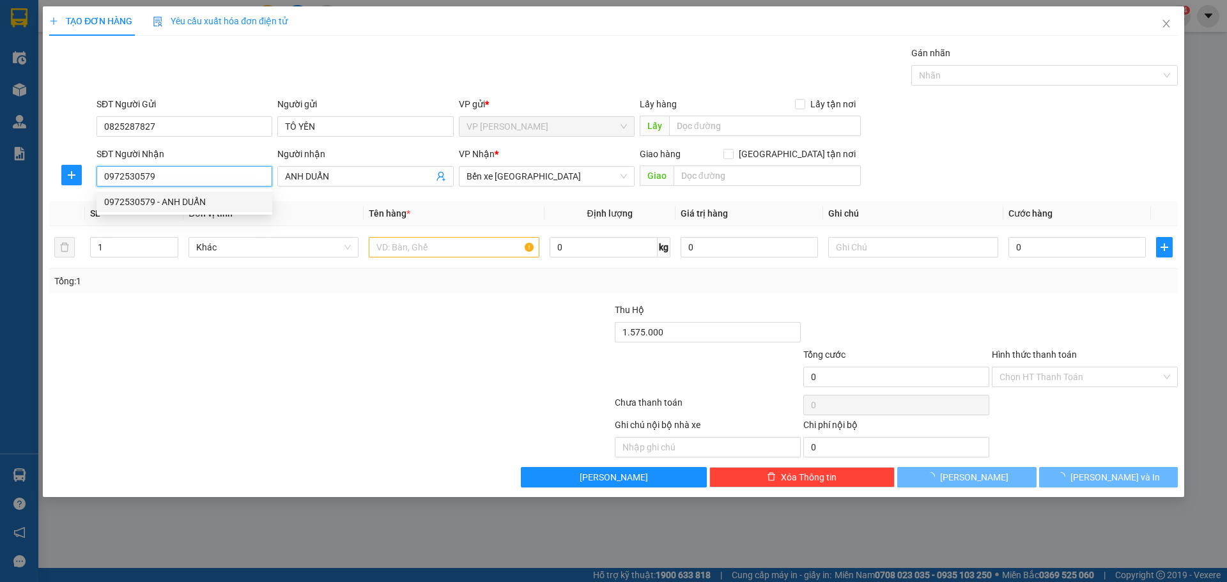
type input "200.000"
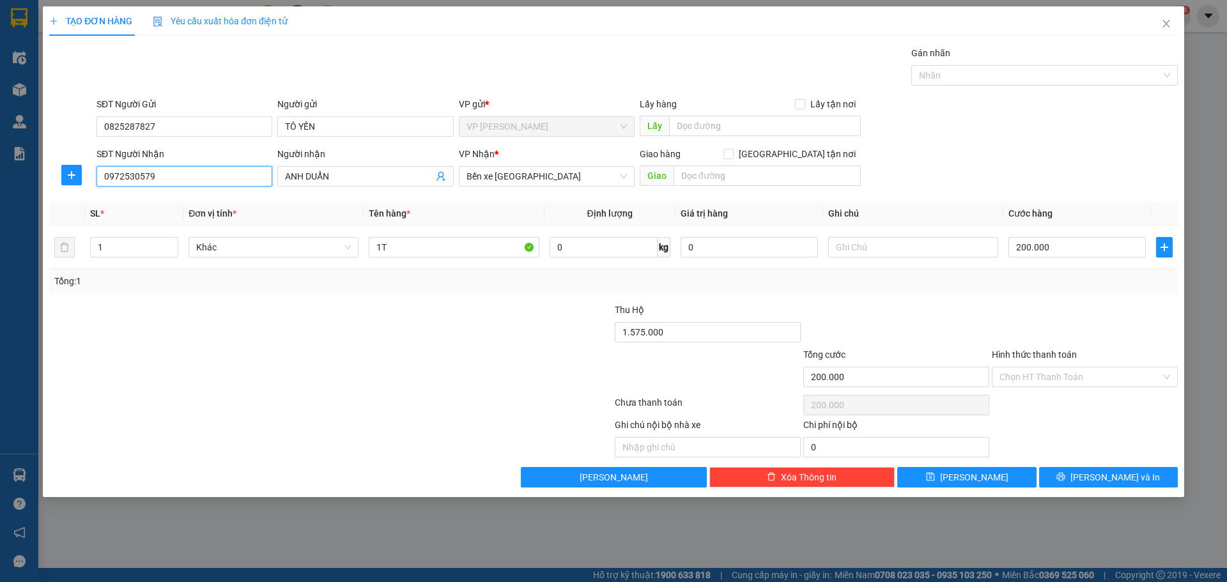
type input "0972530579"
click at [283, 345] on div at bounding box center [236, 325] width 377 height 45
click at [675, 334] on input "1.575.000" at bounding box center [708, 332] width 186 height 20
type input "1.350.000"
click at [438, 373] on div at bounding box center [519, 370] width 189 height 45
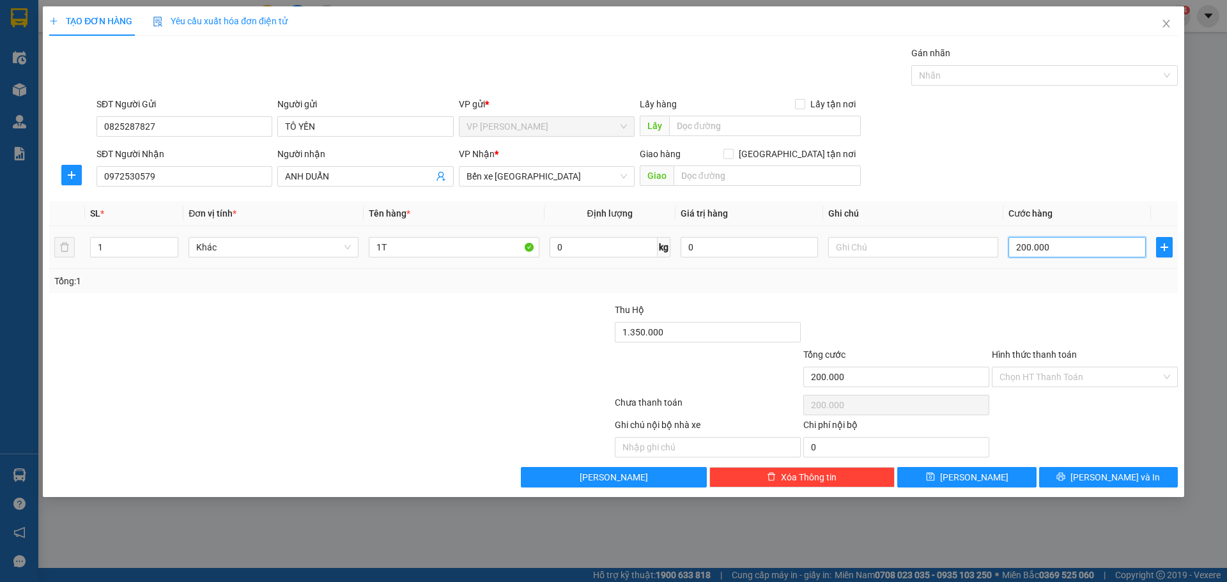
click at [1057, 253] on input "200.000" at bounding box center [1077, 247] width 137 height 20
type input "1"
type input "15"
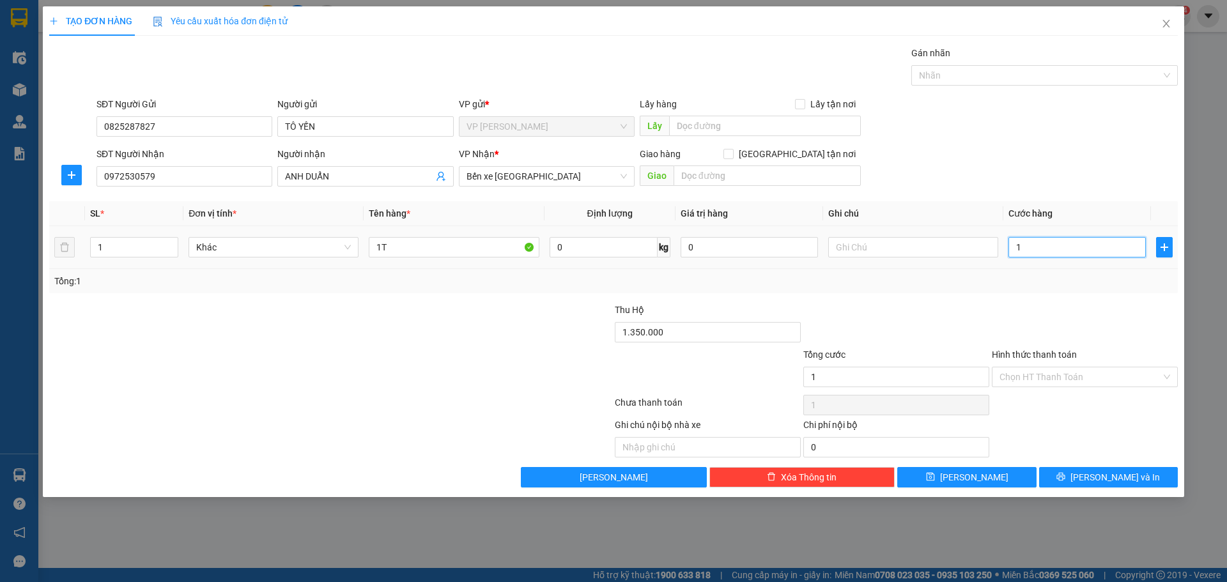
type input "15"
type input "150"
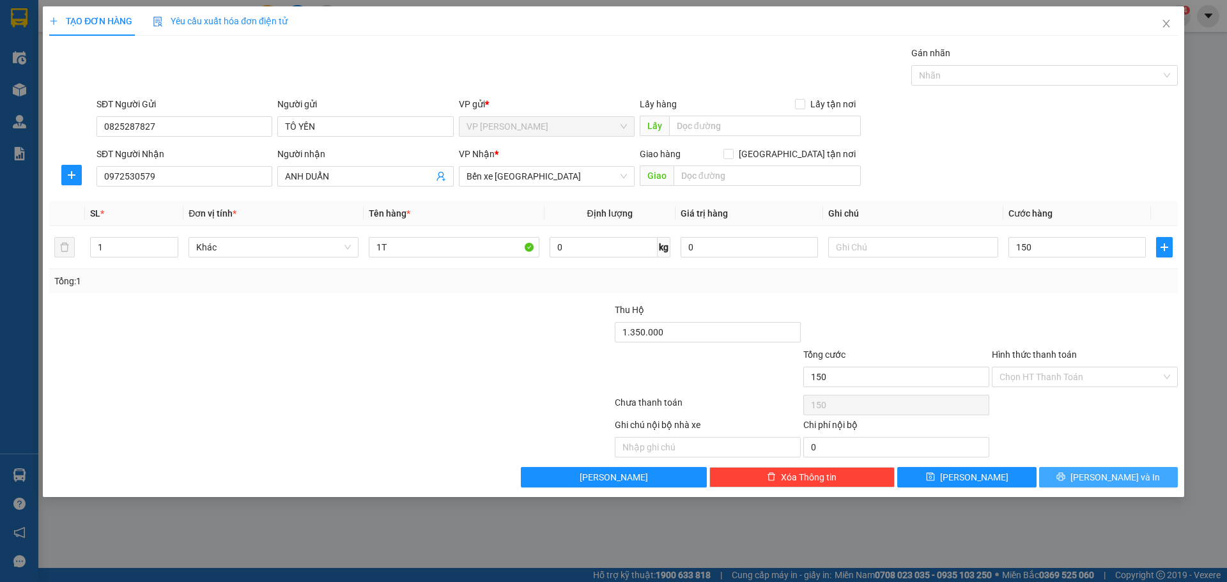
type input "150.000"
click at [1066, 474] on icon "printer" at bounding box center [1061, 476] width 9 height 9
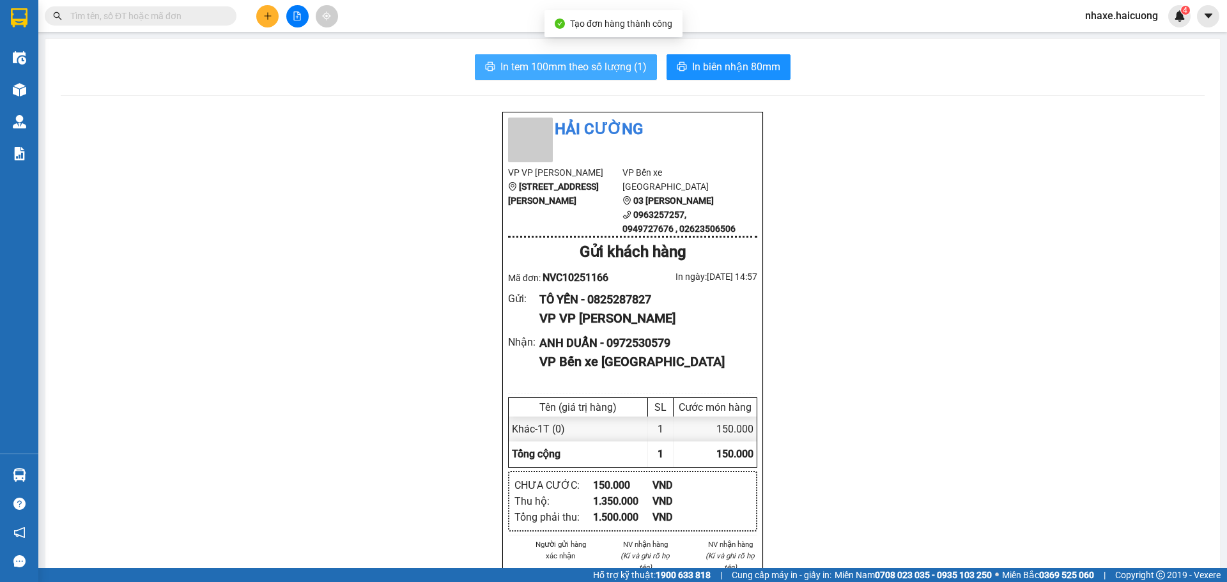
click at [587, 66] on span "In tem 100mm theo số lượng (1)" at bounding box center [574, 67] width 146 height 16
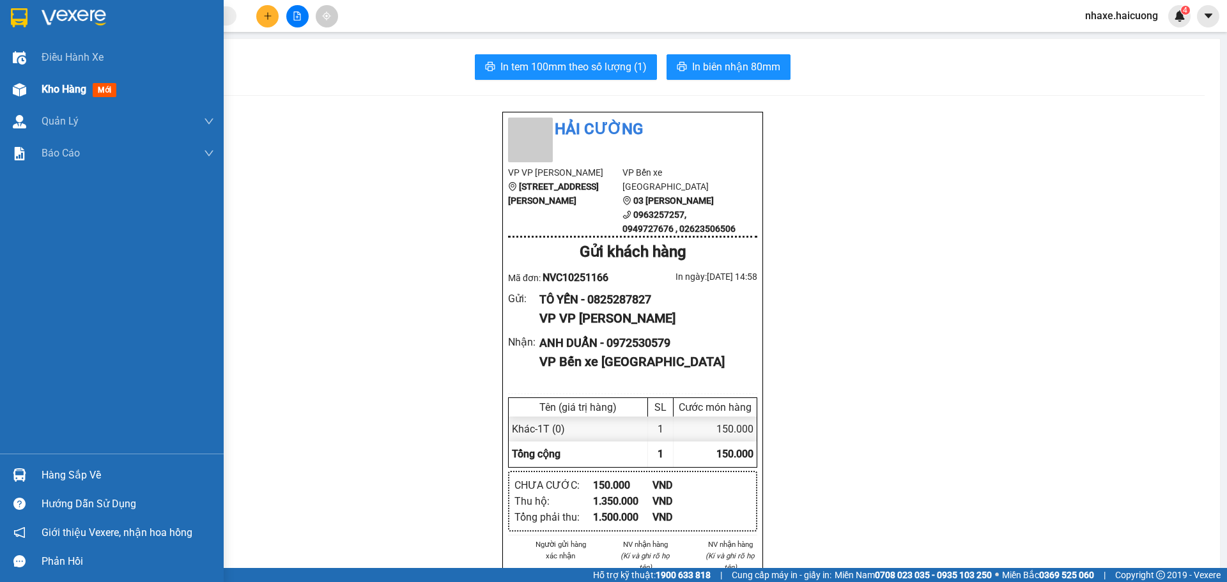
click at [26, 88] on div at bounding box center [19, 90] width 22 height 22
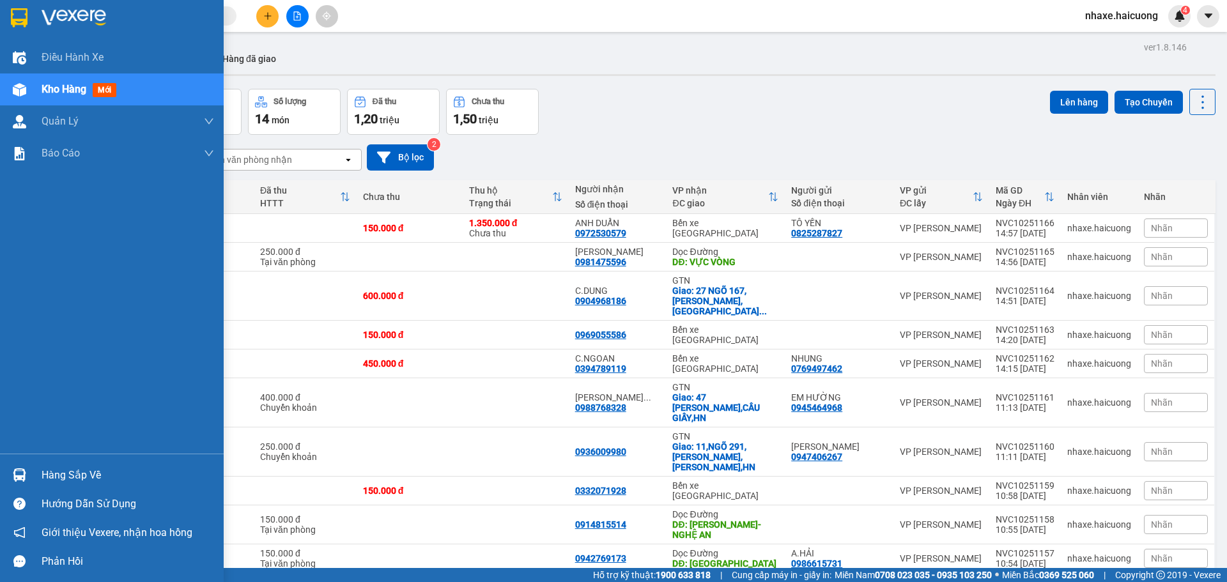
click at [33, 105] on div "Kho hàng mới" at bounding box center [112, 90] width 224 height 32
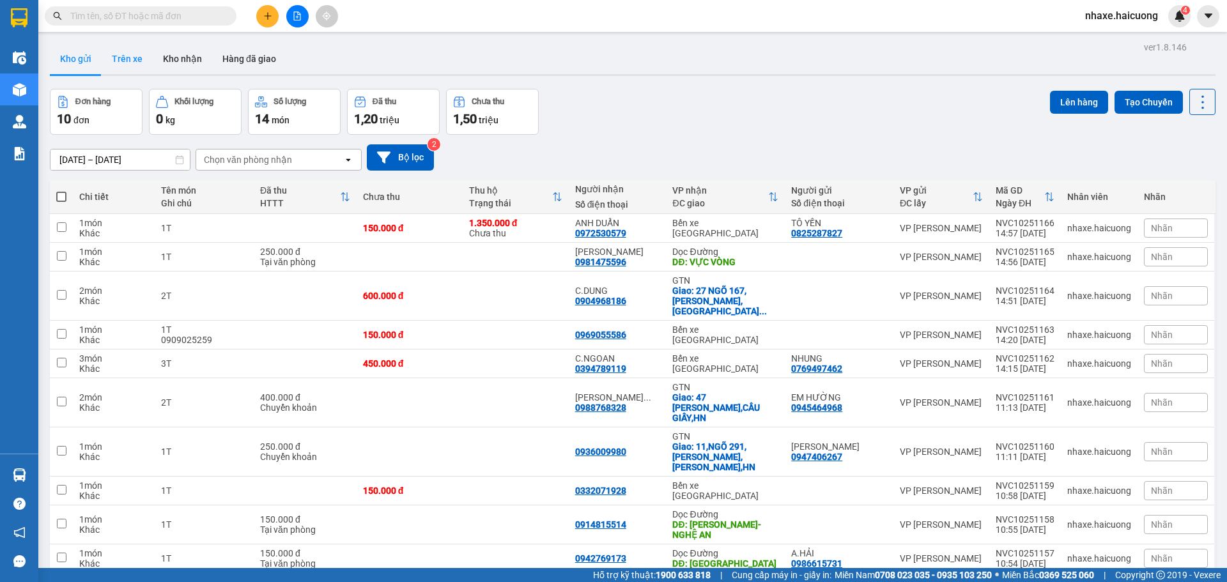
click at [141, 67] on button "Trên xe" at bounding box center [127, 58] width 51 height 31
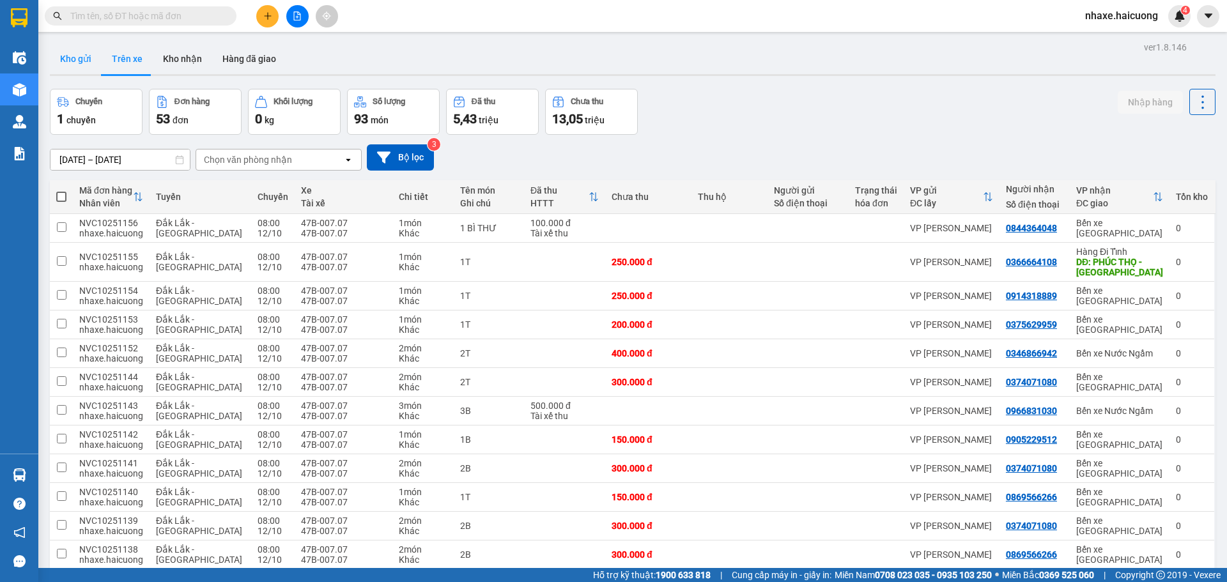
click at [84, 72] on button "Kho gửi" at bounding box center [76, 58] width 52 height 31
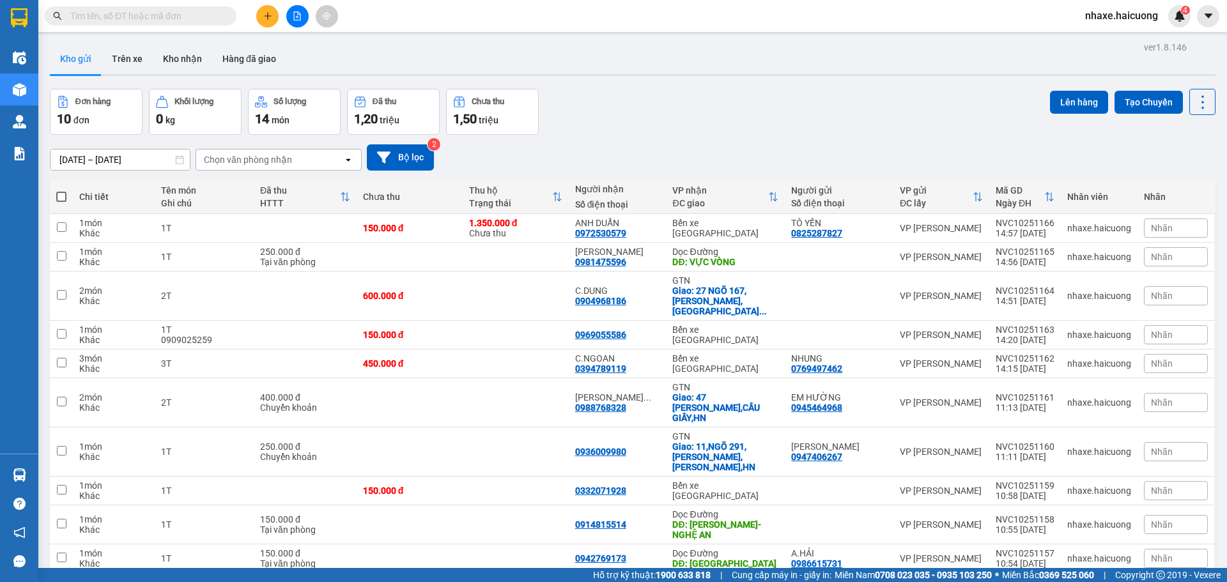
click at [280, 18] on div at bounding box center [297, 16] width 96 height 22
click at [271, 18] on icon "plus" at bounding box center [267, 16] width 9 height 9
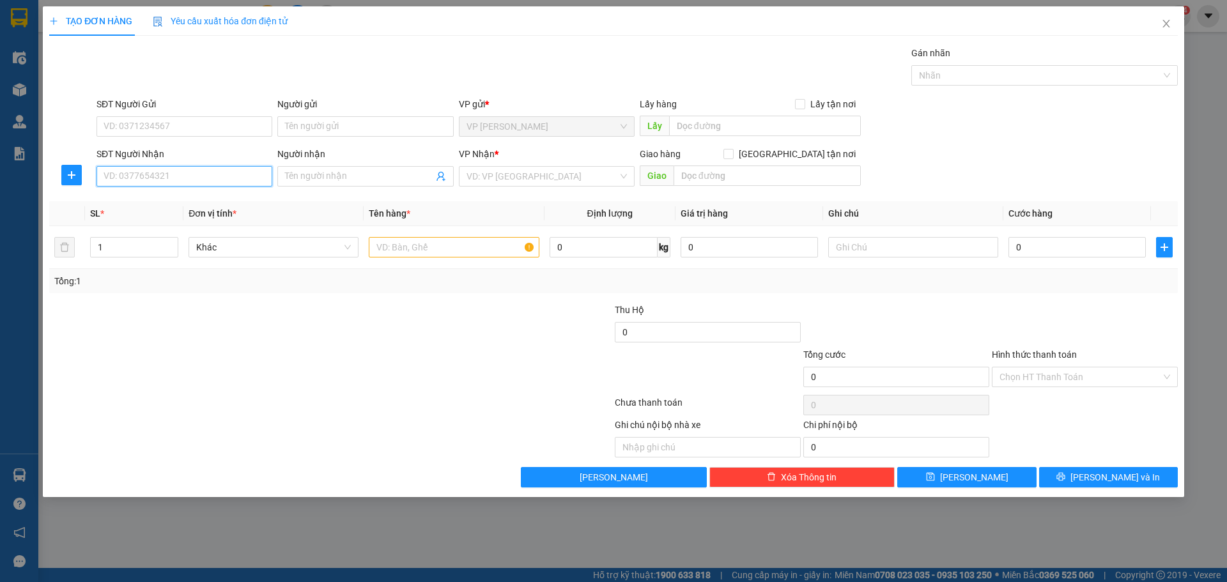
click at [179, 177] on input "SĐT Người Nhận" at bounding box center [185, 176] width 176 height 20
click at [305, 174] on input "Người nhận" at bounding box center [359, 176] width 148 height 14
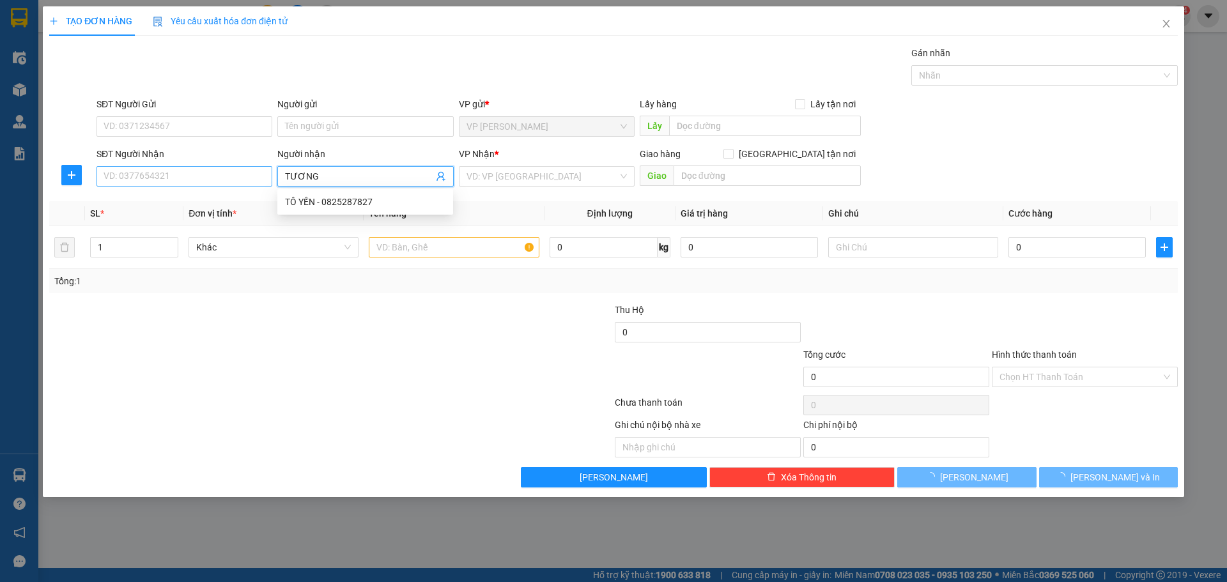
type input "TƯƠNG"
click at [158, 175] on input "SĐT Người Nhận" at bounding box center [185, 176] width 176 height 20
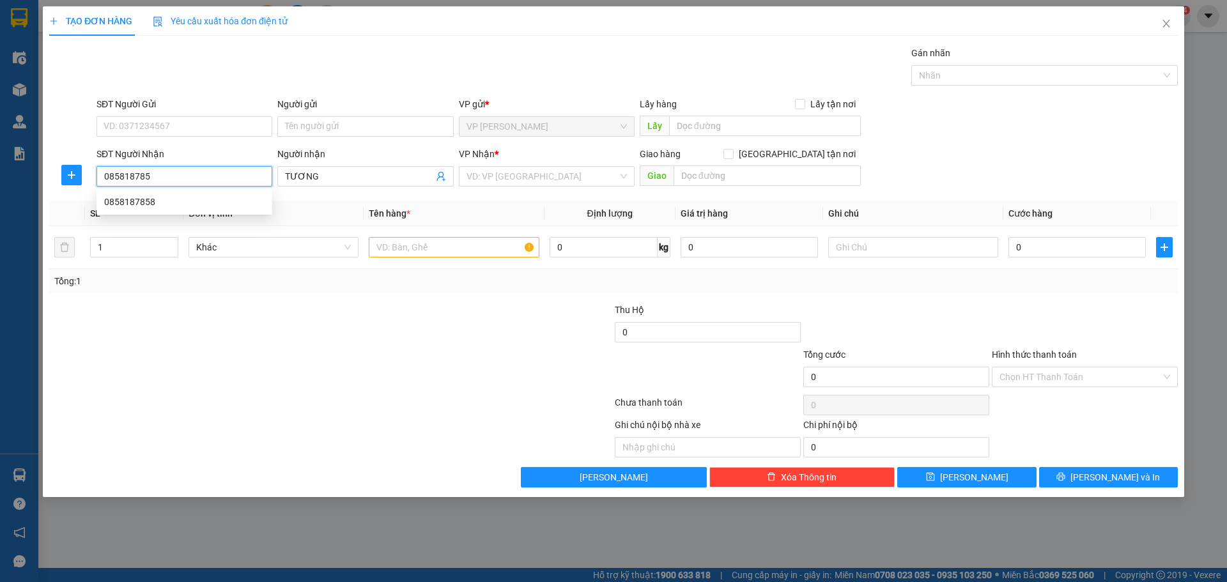
type input "0858187858"
click at [168, 201] on div "0858187858" at bounding box center [184, 202] width 160 height 14
type input "150.000"
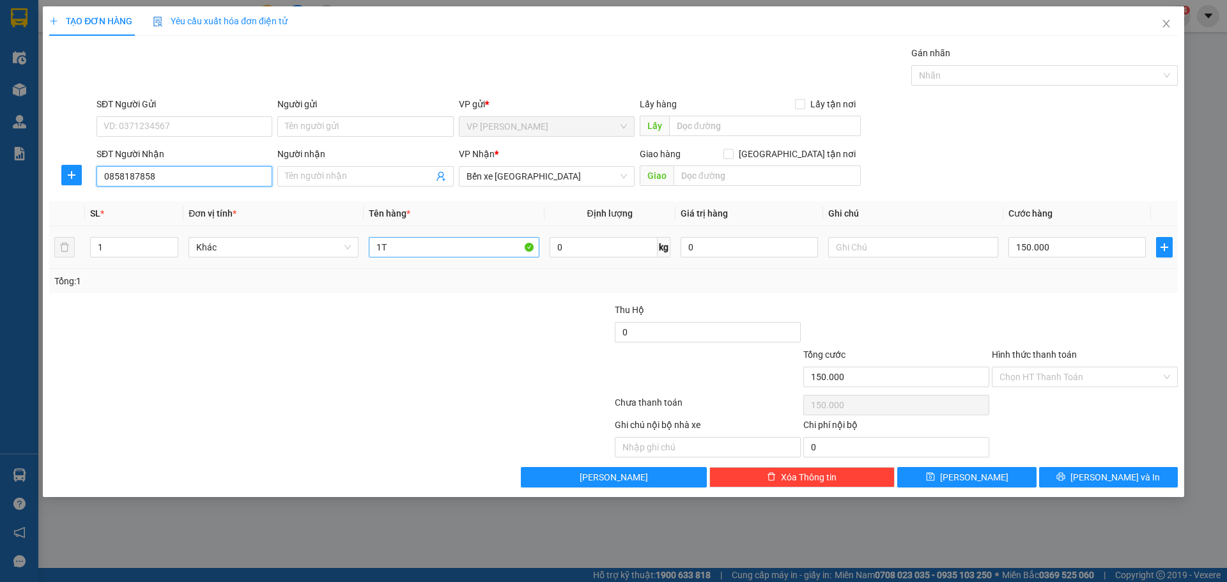
type input "0858187858"
click at [444, 249] on input "1T" at bounding box center [454, 247] width 170 height 20
click at [125, 175] on input "0858187858" at bounding box center [185, 176] width 176 height 20
click at [320, 346] on div at bounding box center [236, 325] width 377 height 45
click at [438, 244] on input "1BAO" at bounding box center [454, 247] width 170 height 20
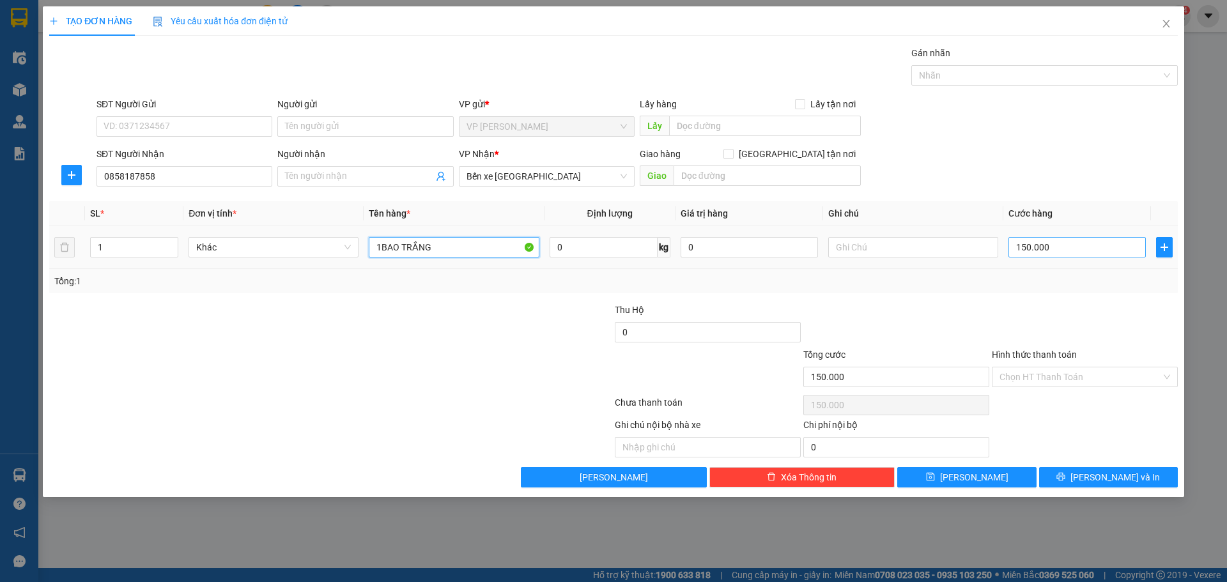
type input "1BAO TRẮNG"
click at [1071, 251] on input "150.000" at bounding box center [1077, 247] width 137 height 20
type input "2"
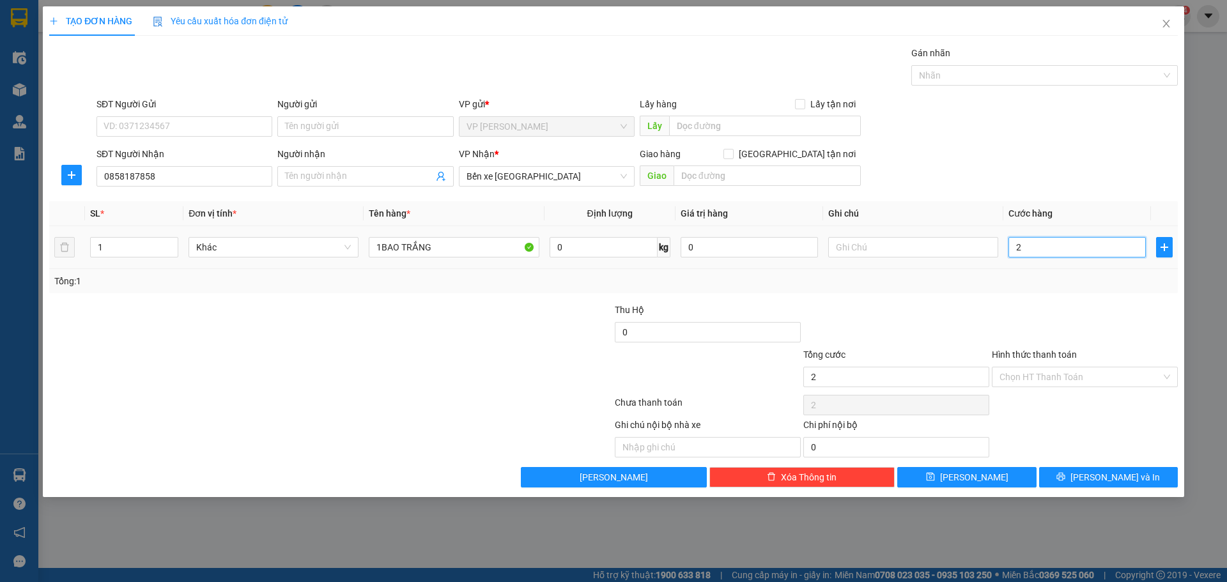
type input "20"
type input "200"
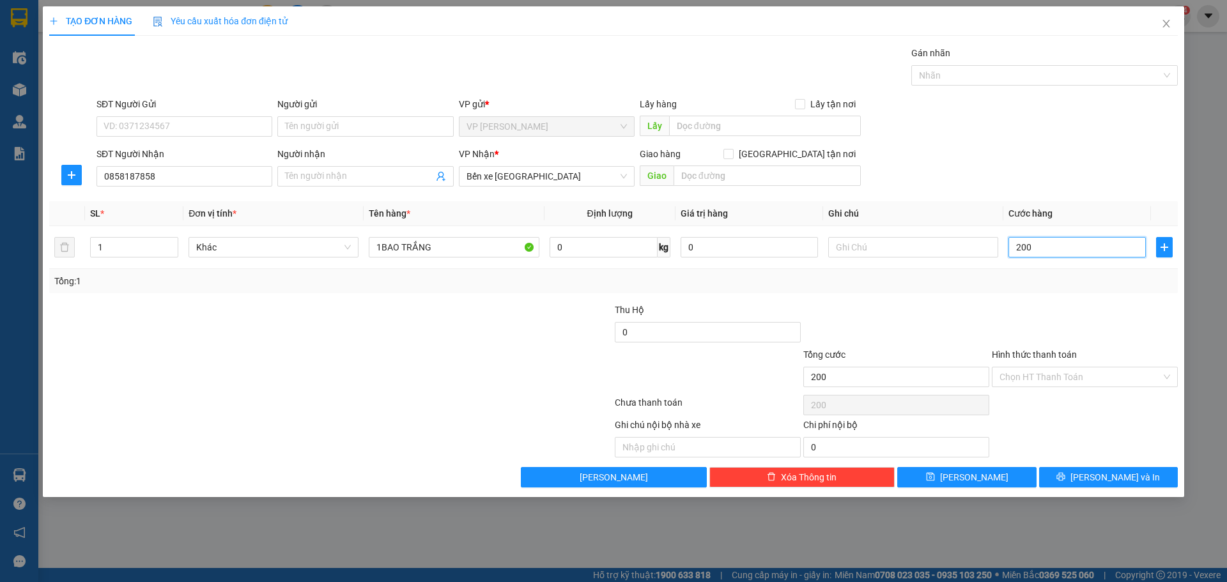
type input "200"
type input "200.000"
click at [1054, 302] on div "Transit Pickup Surcharge Ids Transit Deliver Surcharge Ids Transit Deliver Surc…" at bounding box center [613, 267] width 1129 height 442
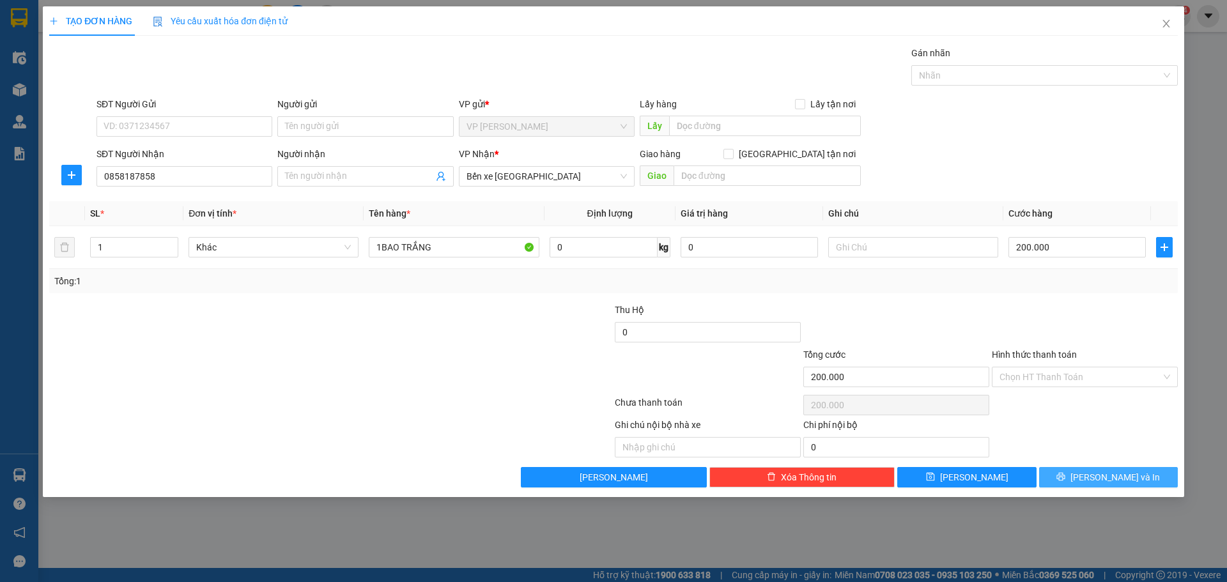
click at [1112, 474] on span "[PERSON_NAME] và In" at bounding box center [1115, 477] width 89 height 14
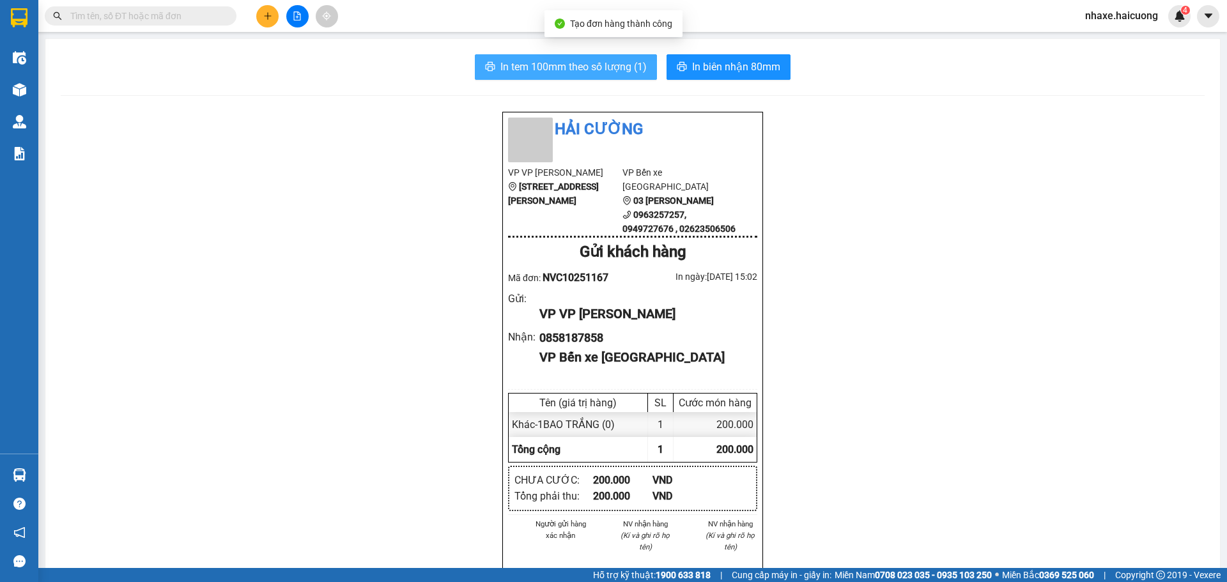
click at [524, 56] on button "In tem 100mm theo số lượng (1)" at bounding box center [566, 67] width 182 height 26
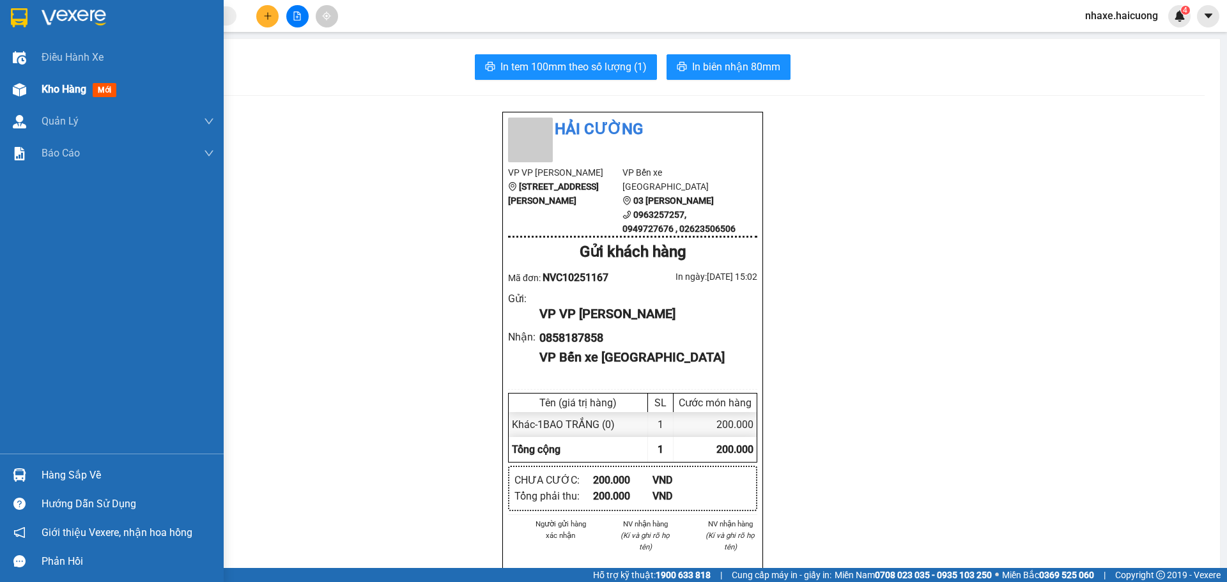
click at [40, 95] on div "Kho hàng mới" at bounding box center [112, 90] width 224 height 32
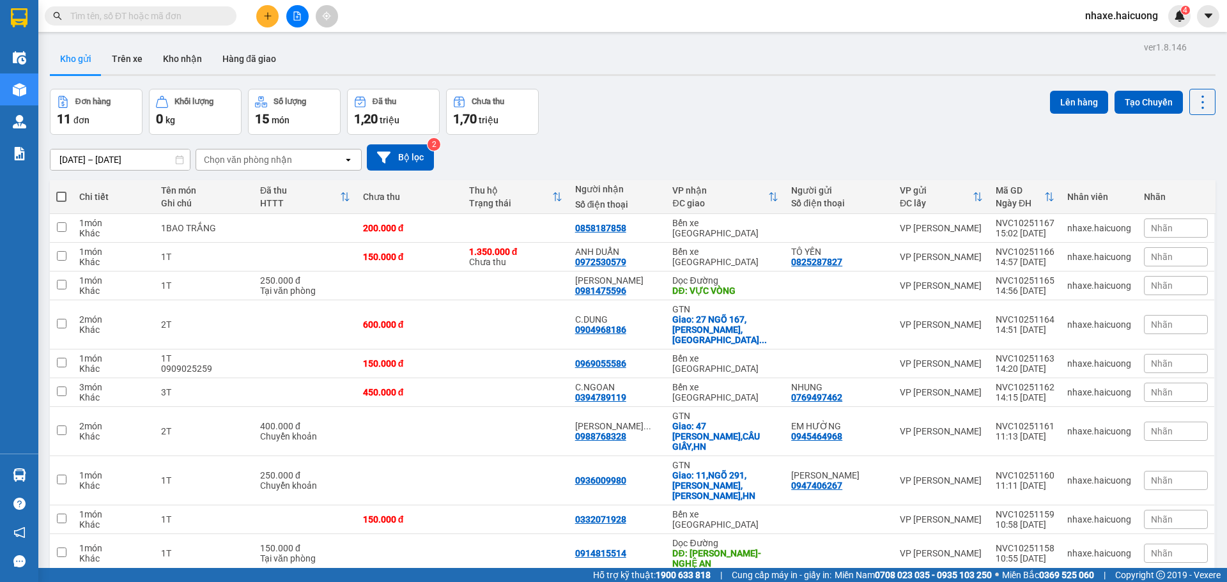
click at [264, 10] on button at bounding box center [267, 16] width 22 height 22
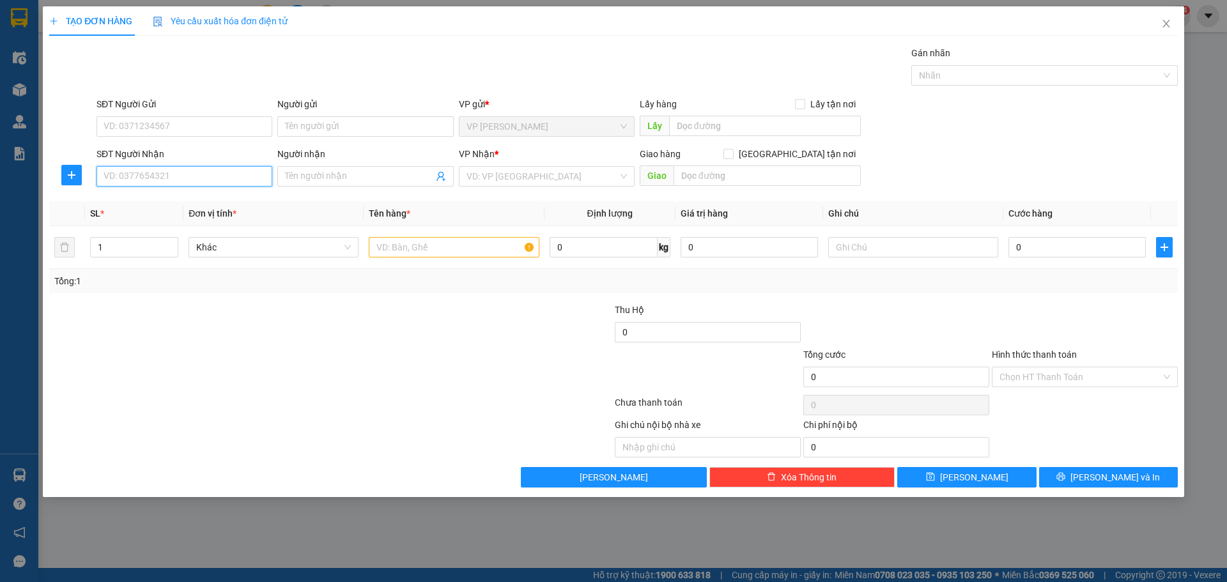
click at [203, 172] on input "SĐT Người Nhận" at bounding box center [185, 176] width 176 height 20
click at [163, 124] on input "SĐT Người Gửi" at bounding box center [185, 126] width 176 height 20
type input "0905272746"
click at [183, 171] on input "SĐT Người Nhận" at bounding box center [185, 176] width 176 height 20
click at [359, 181] on input "Người nhận" at bounding box center [359, 176] width 148 height 14
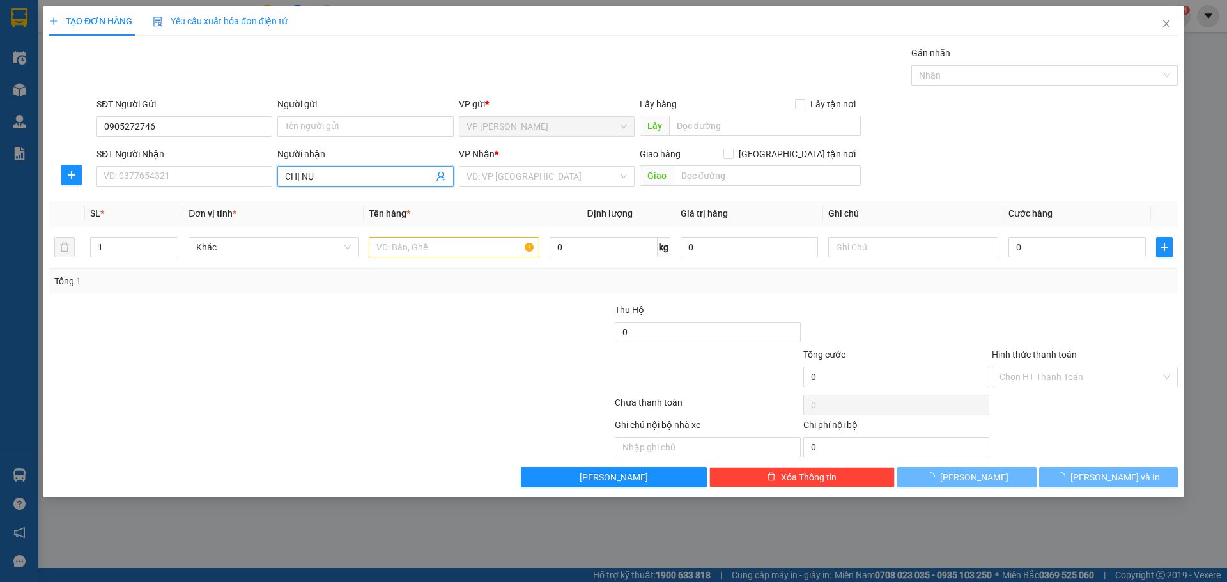
type input "CHỊ NỤ"
click at [201, 187] on div "SĐT Người Nhận VD: 0377654321" at bounding box center [185, 169] width 176 height 45
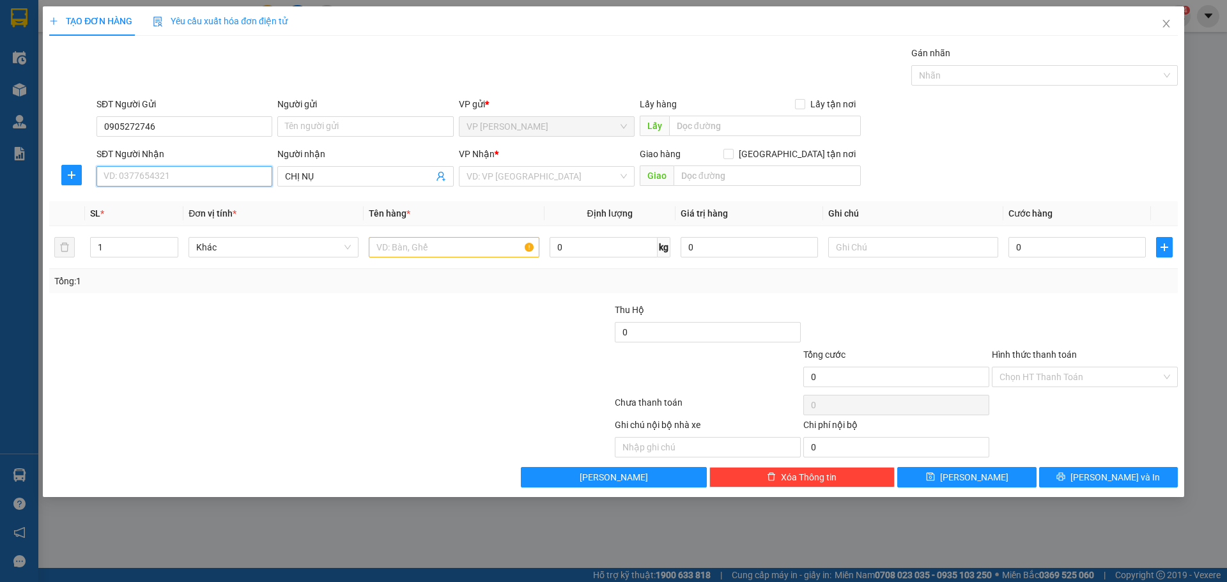
click at [203, 184] on input "SĐT Người Nhận" at bounding box center [185, 176] width 176 height 20
click at [217, 176] on input "SĐT Người Nhận" at bounding box center [185, 176] width 176 height 20
type input "0913301789"
click at [516, 185] on input "search" at bounding box center [542, 176] width 151 height 19
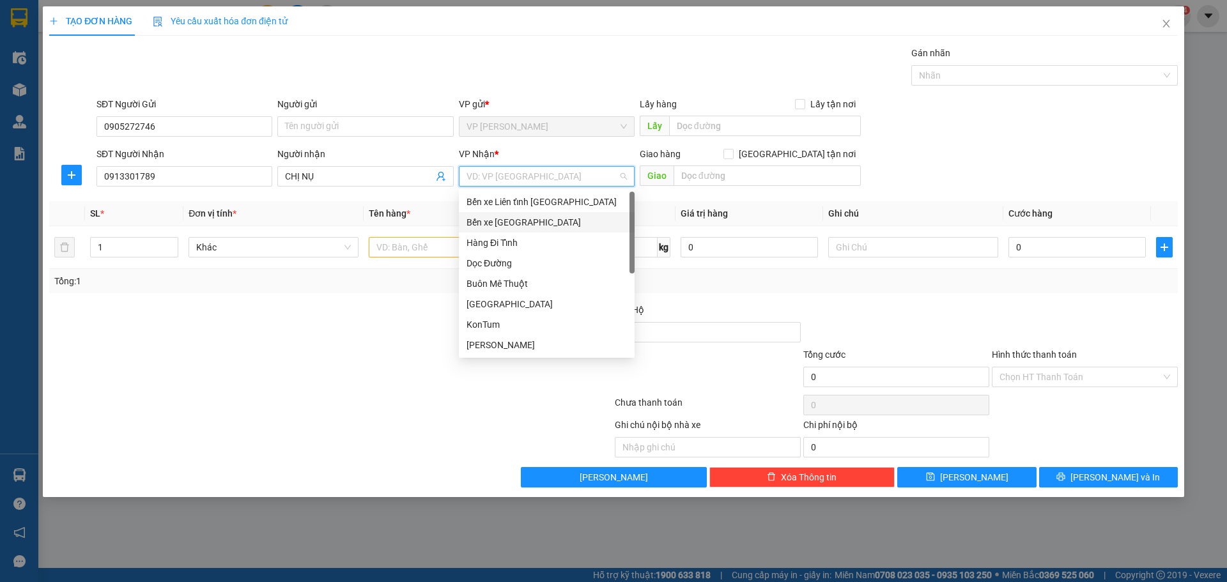
click at [524, 220] on div "Bến xe [GEOGRAPHIC_DATA]" at bounding box center [547, 222] width 160 height 14
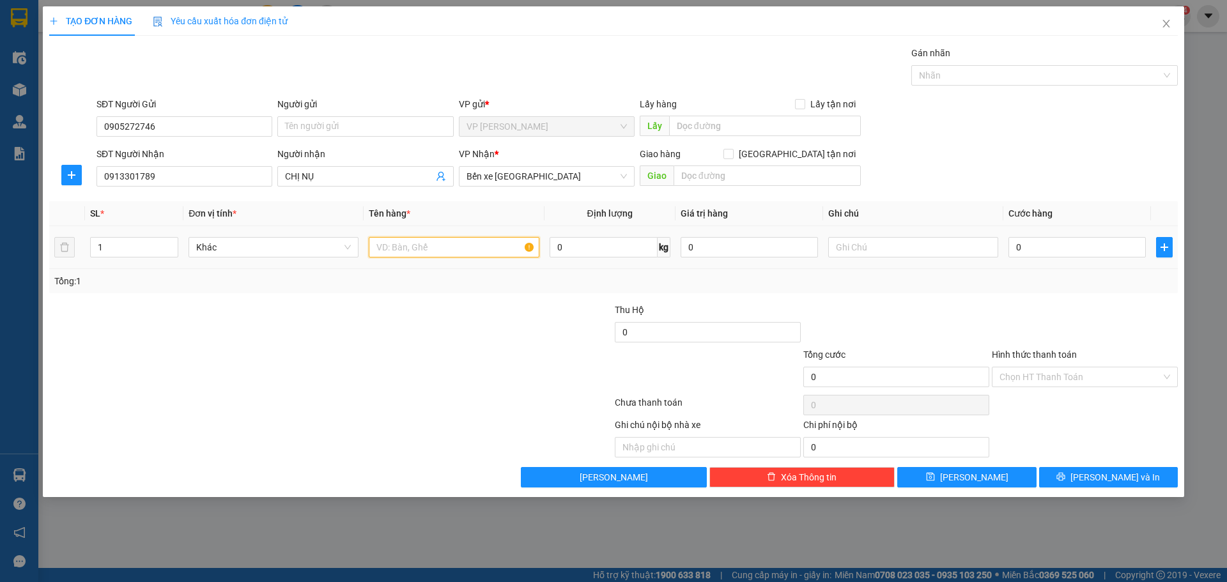
click at [435, 243] on input "text" at bounding box center [454, 247] width 170 height 20
type input "1T"
click at [1054, 252] on input "0" at bounding box center [1077, 247] width 137 height 20
type input "1"
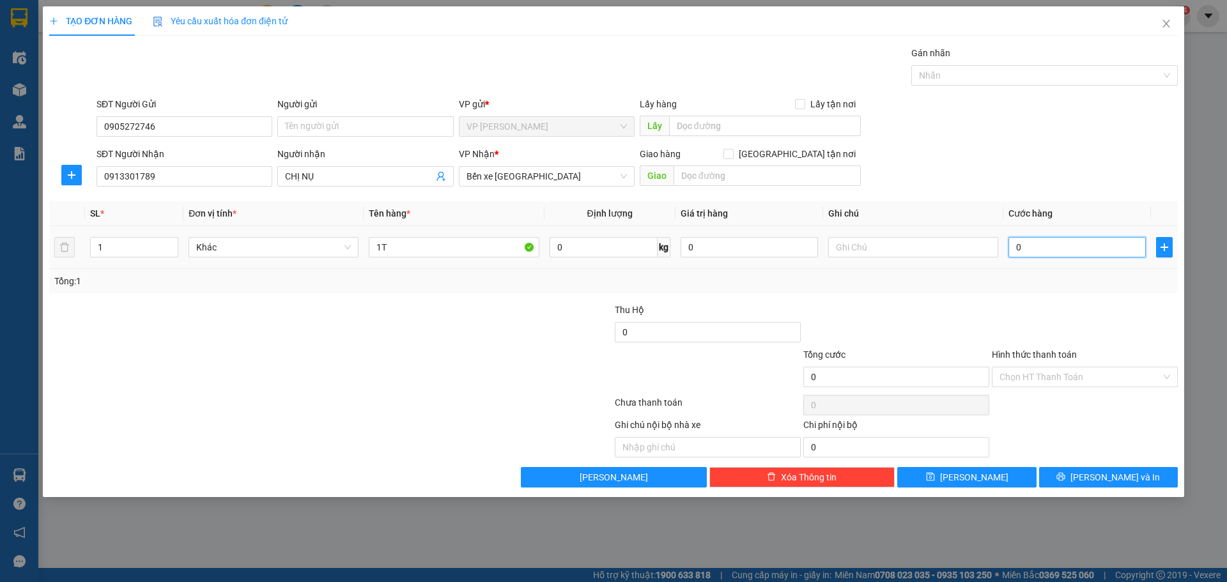
type input "1"
type input "15"
type input "150"
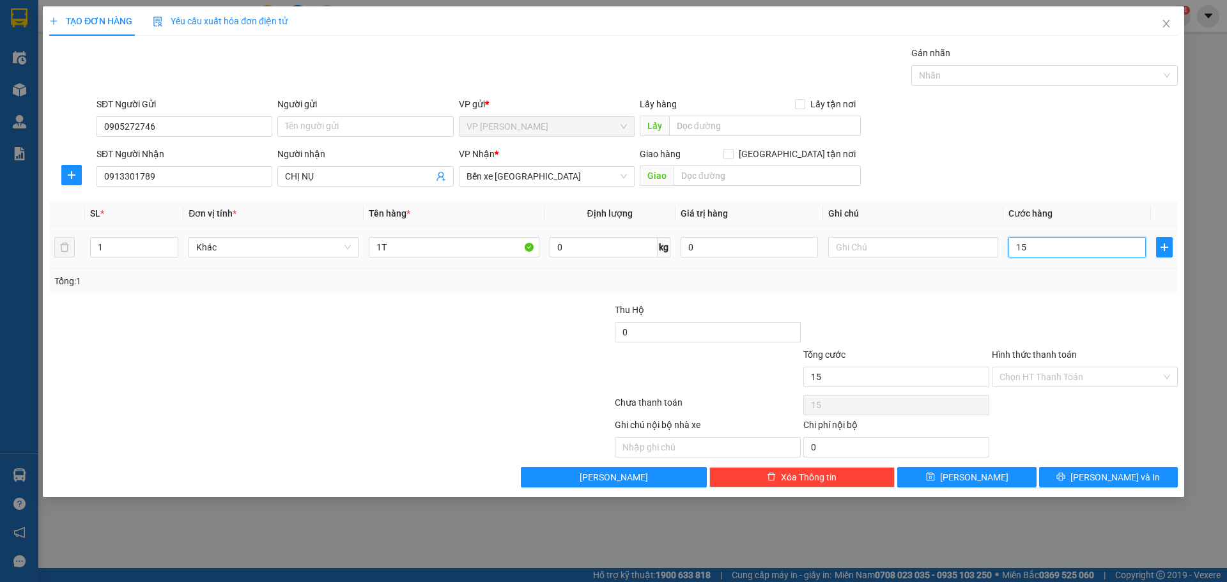
type input "150"
type input "150.000"
click at [1080, 381] on input "Hình thức thanh toán" at bounding box center [1081, 377] width 162 height 19
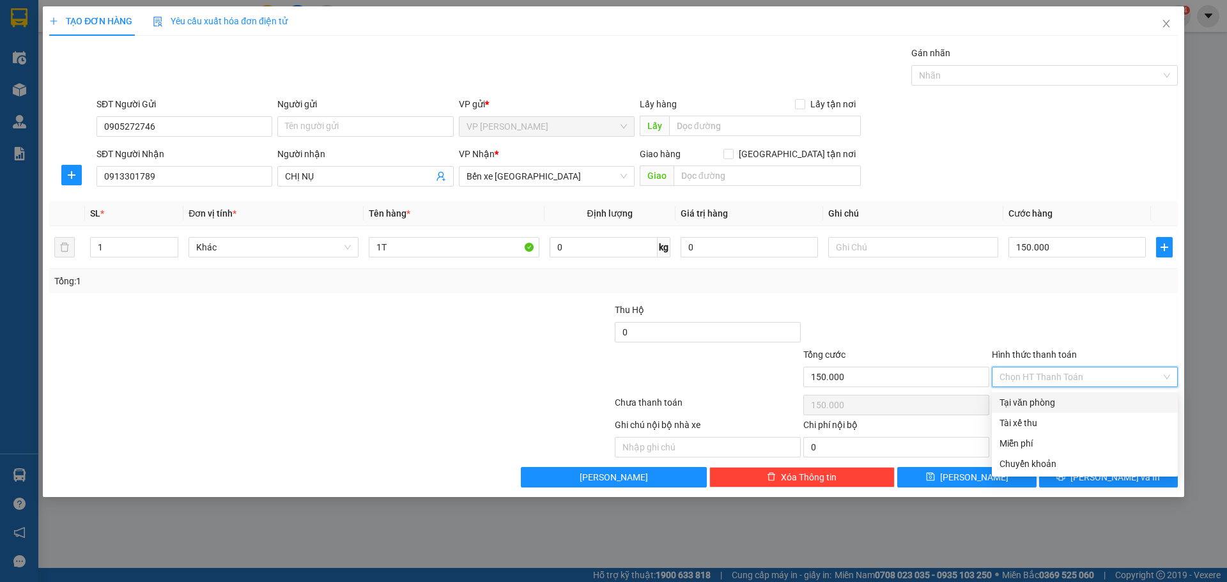
click at [1034, 405] on div "Tại văn phòng" at bounding box center [1085, 403] width 171 height 14
type input "0"
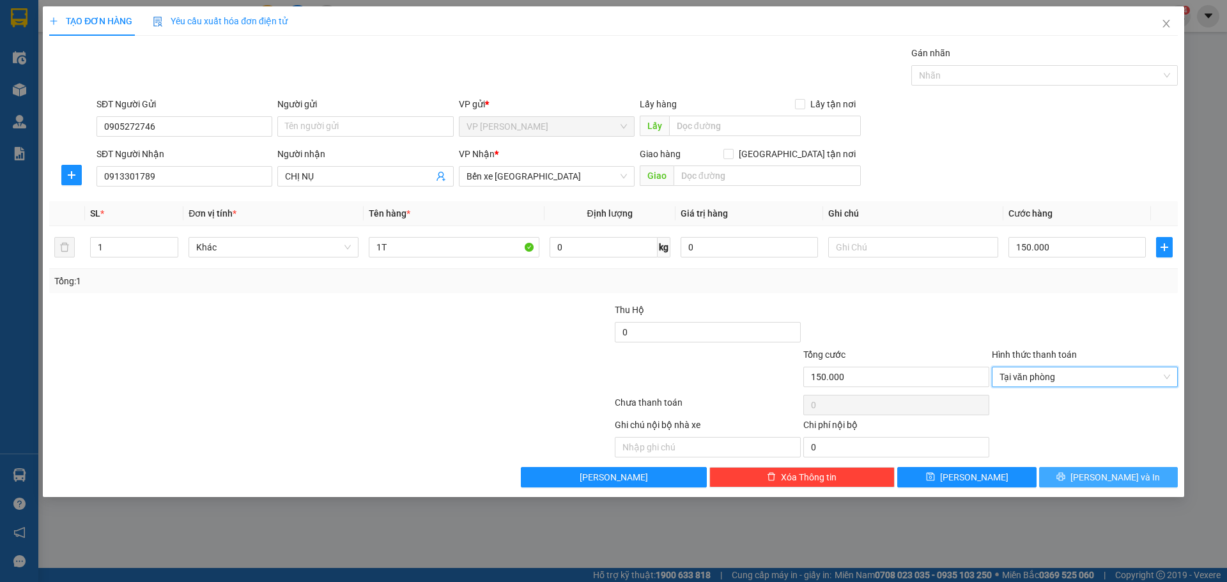
click at [1121, 479] on span "[PERSON_NAME] và In" at bounding box center [1115, 477] width 89 height 14
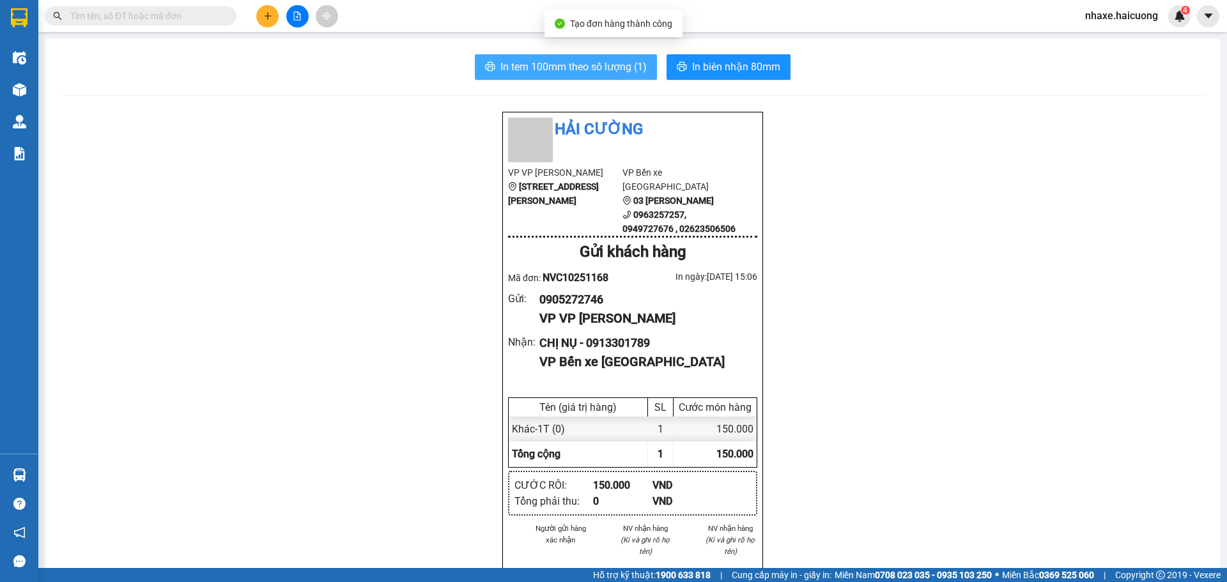
click at [577, 59] on span "In tem 100mm theo số lượng (1)" at bounding box center [574, 67] width 146 height 16
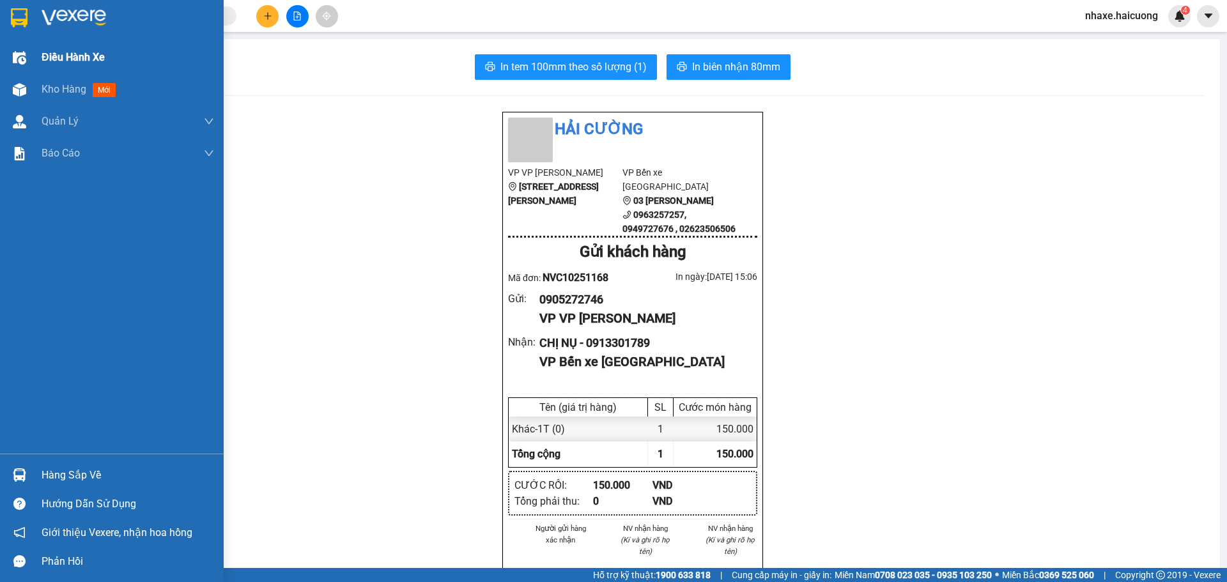
click at [33, 70] on div "Điều hành xe" at bounding box center [112, 58] width 224 height 32
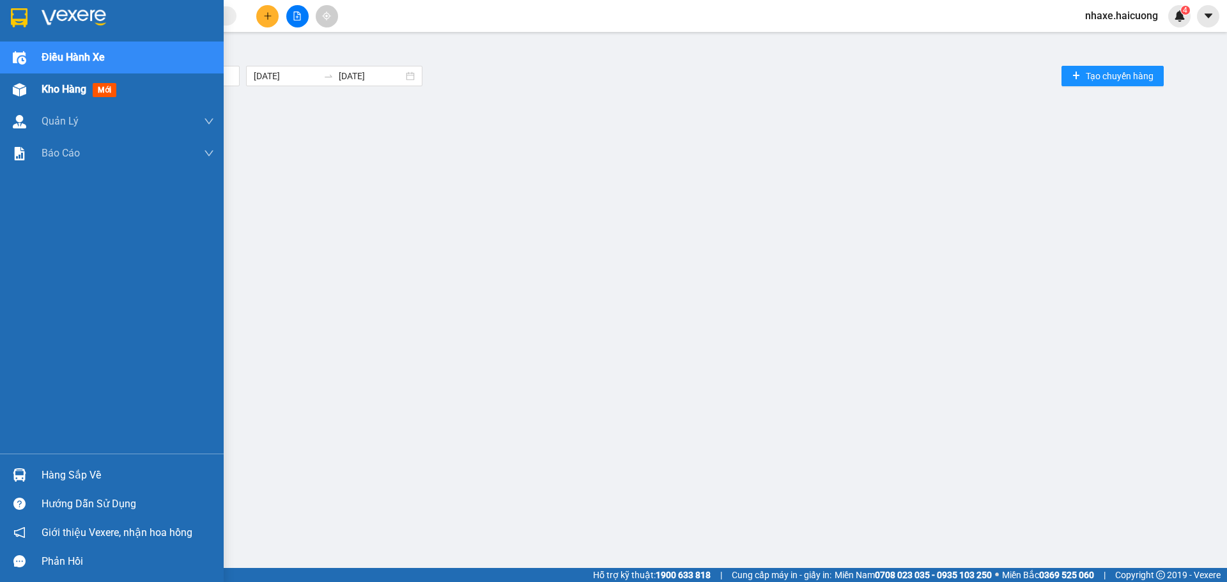
click at [33, 84] on div "Kho hàng mới" at bounding box center [112, 90] width 224 height 32
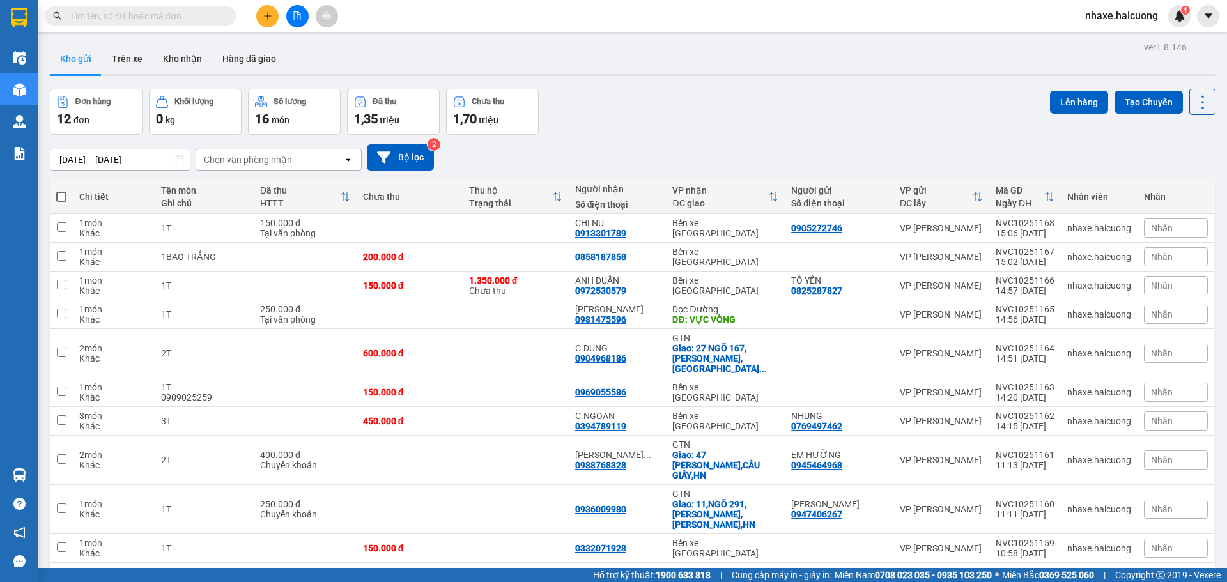
click at [275, 16] on button at bounding box center [267, 16] width 22 height 22
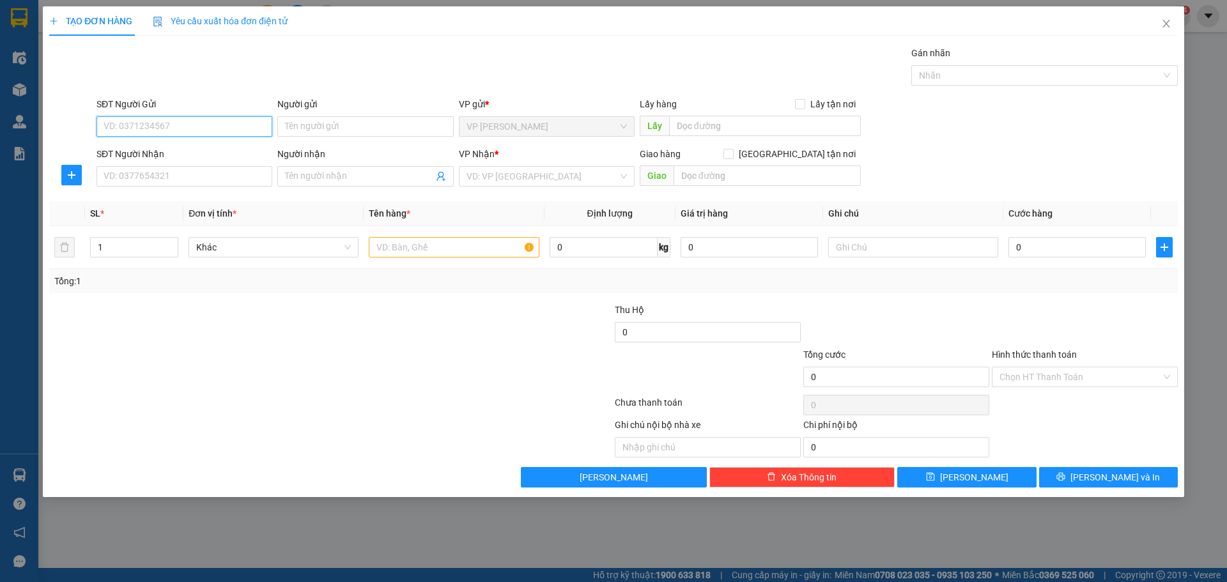
click at [173, 128] on input "SĐT Người Gửi" at bounding box center [185, 126] width 176 height 20
type input "0946834880"
click at [141, 176] on input "SĐT Người Nhận" at bounding box center [185, 176] width 176 height 20
click at [122, 129] on input "0946834880" at bounding box center [185, 126] width 176 height 20
click at [183, 177] on input "SĐT Người Nhận" at bounding box center [185, 176] width 176 height 20
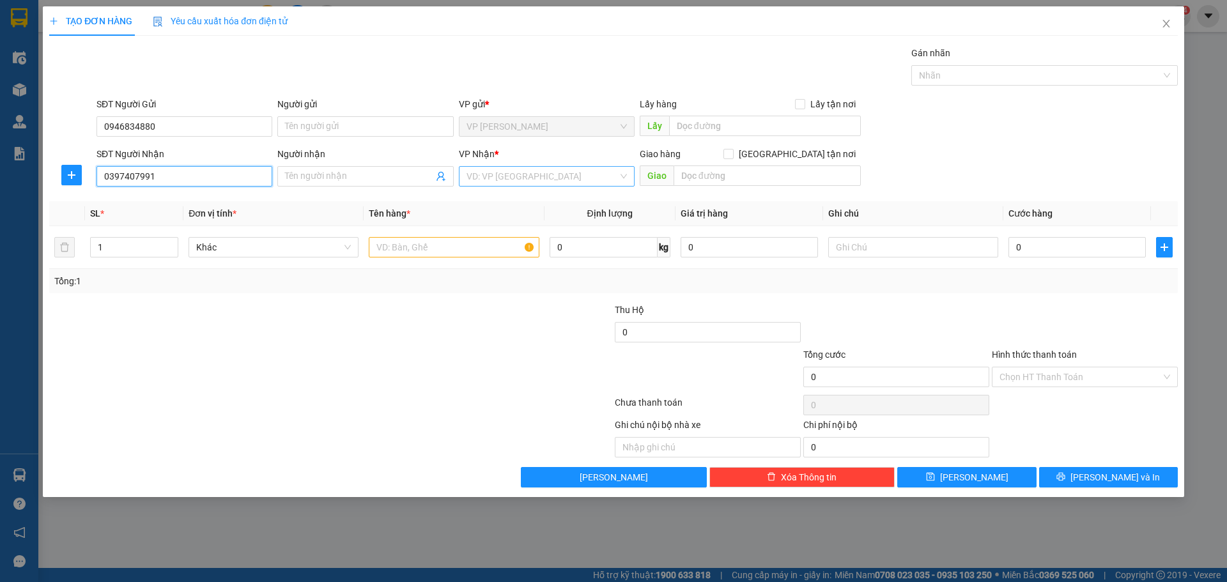
type input "0397407991"
click at [545, 180] on input "search" at bounding box center [542, 176] width 151 height 19
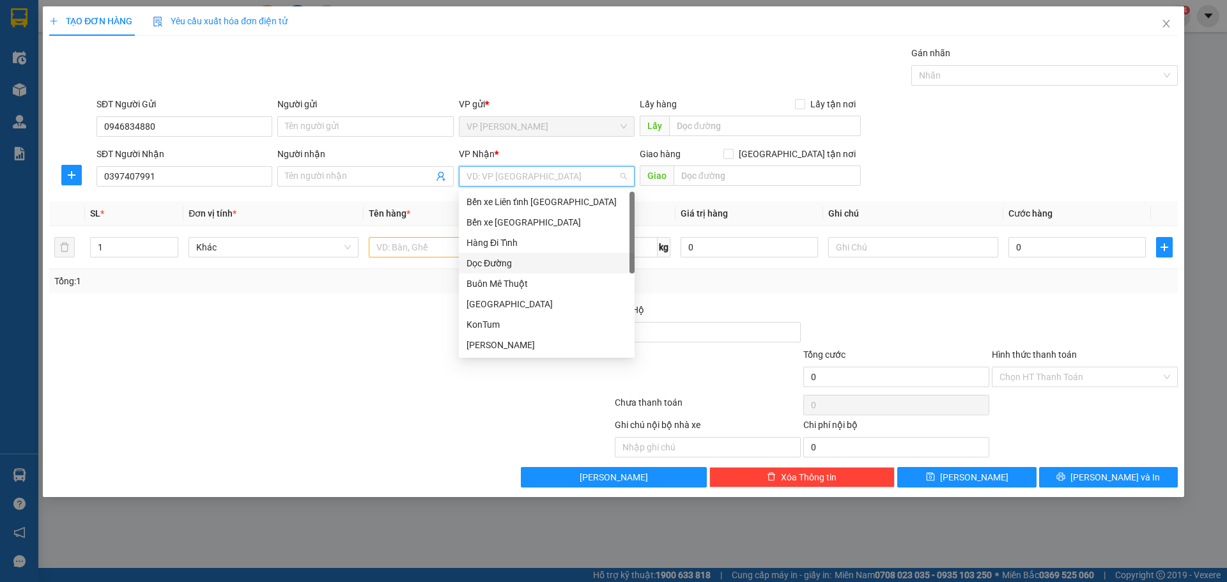
click at [520, 259] on div "Dọc Đường" at bounding box center [547, 263] width 160 height 14
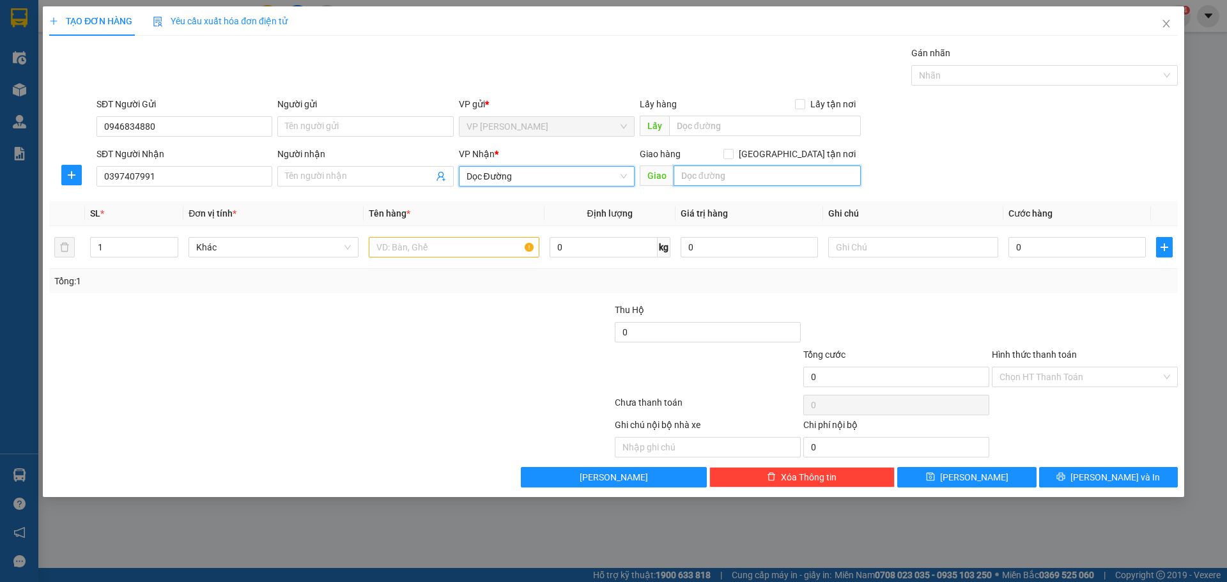
click at [709, 175] on input "text" at bounding box center [767, 176] width 187 height 20
type input "N"
type input "NGÃ 3 KCN NAM CẤM,NGHỆ AN"
click at [146, 244] on input "1" at bounding box center [134, 247] width 87 height 19
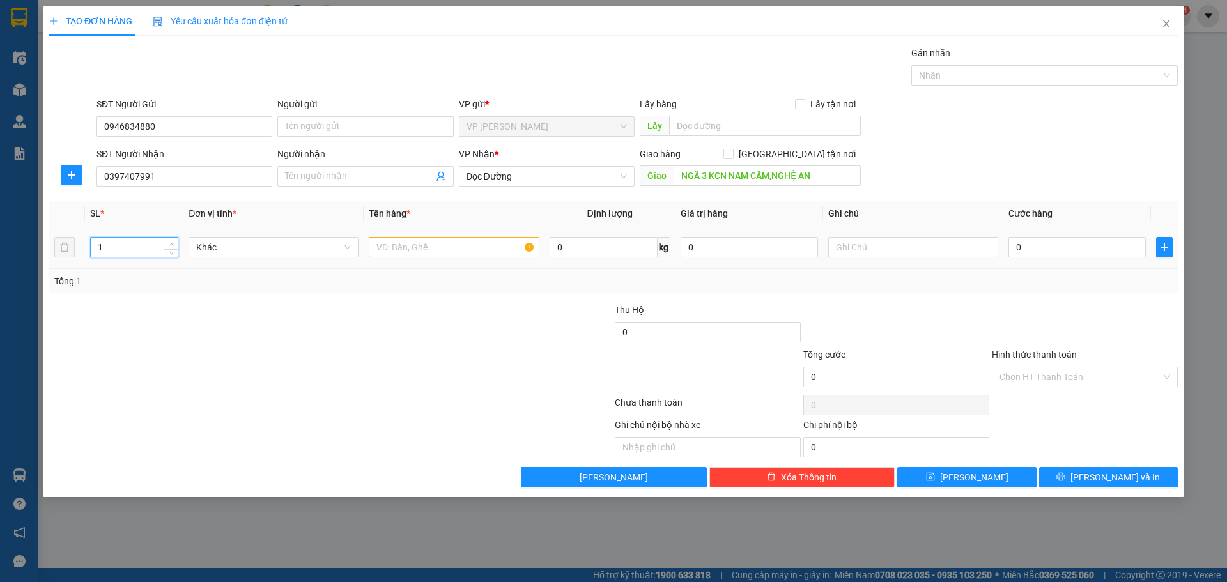
type input "2"
click at [170, 243] on icon "up" at bounding box center [171, 244] width 4 height 4
click at [433, 238] on input "text" at bounding box center [454, 247] width 170 height 20
type input "2X TRẮNG"
type input "3"
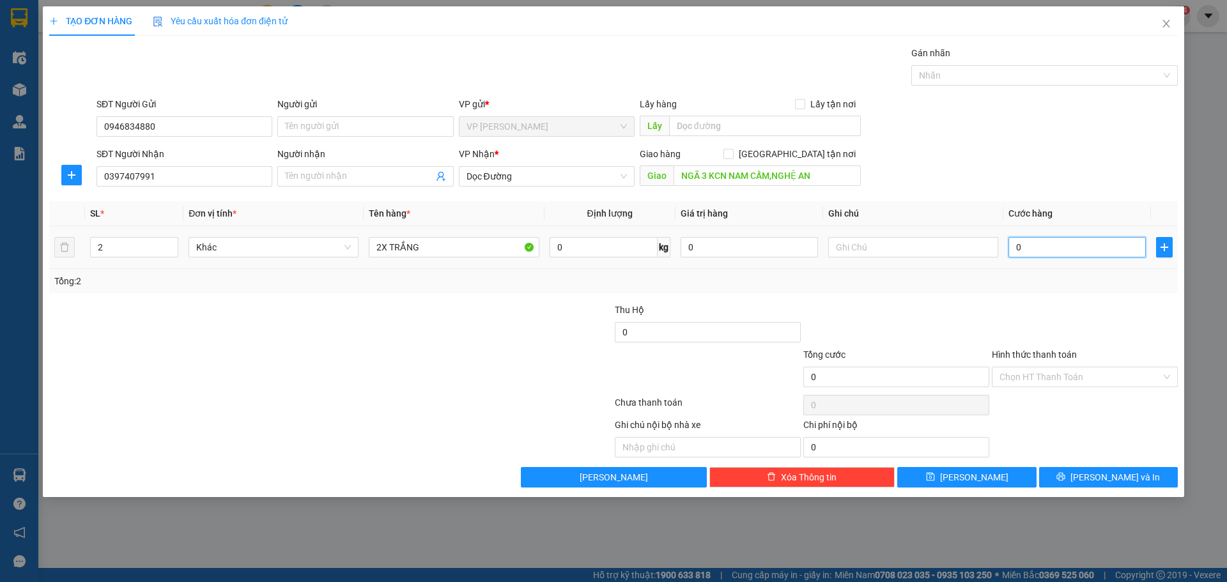
type input "3"
type input "30"
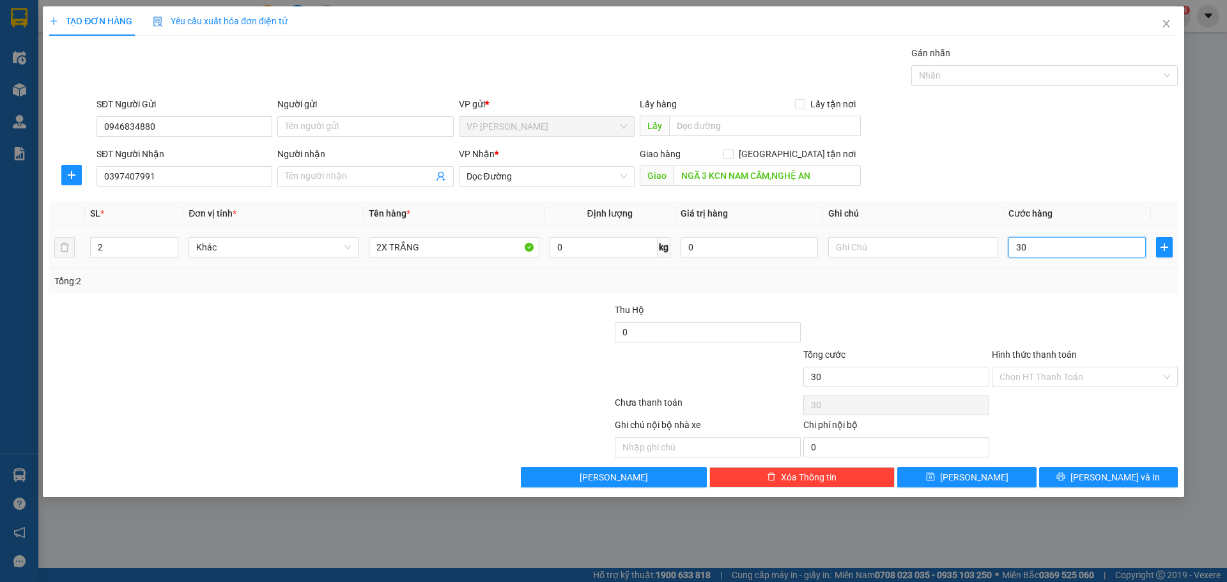
type input "300"
type input "300.000"
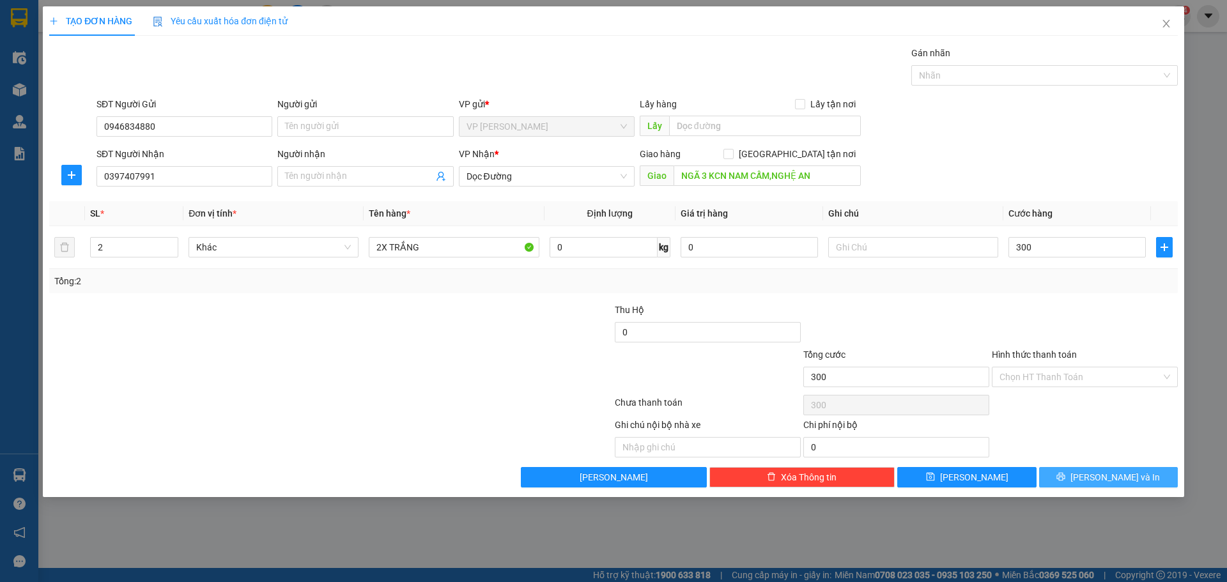
type input "300.000"
click at [1121, 482] on span "[PERSON_NAME] và In" at bounding box center [1115, 477] width 89 height 14
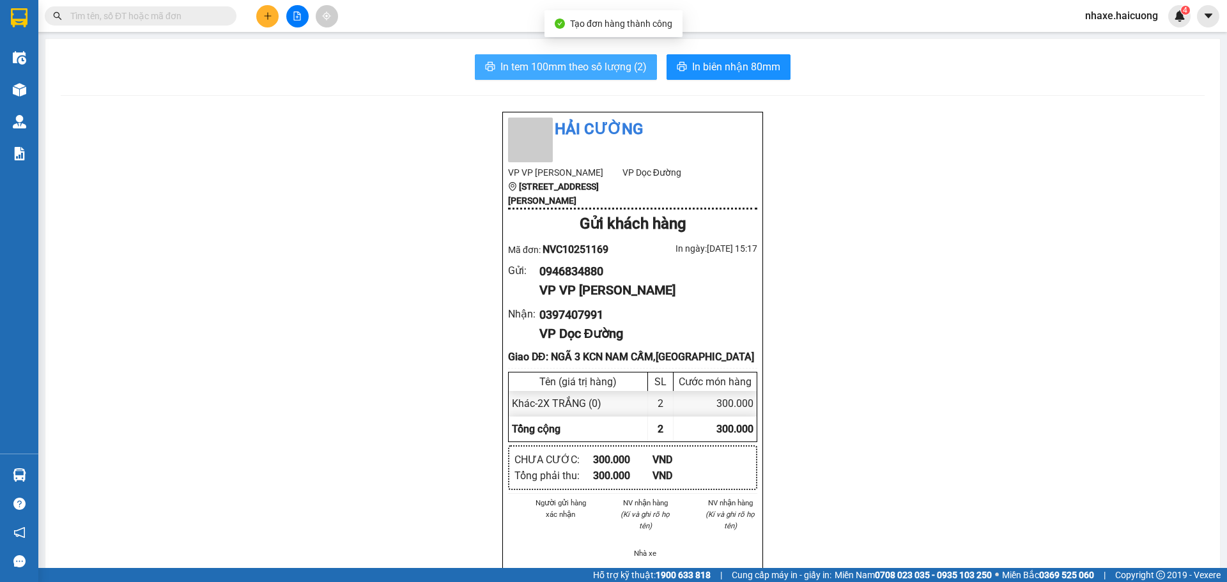
click at [611, 75] on span "In tem 100mm theo số lượng (2)" at bounding box center [574, 67] width 146 height 16
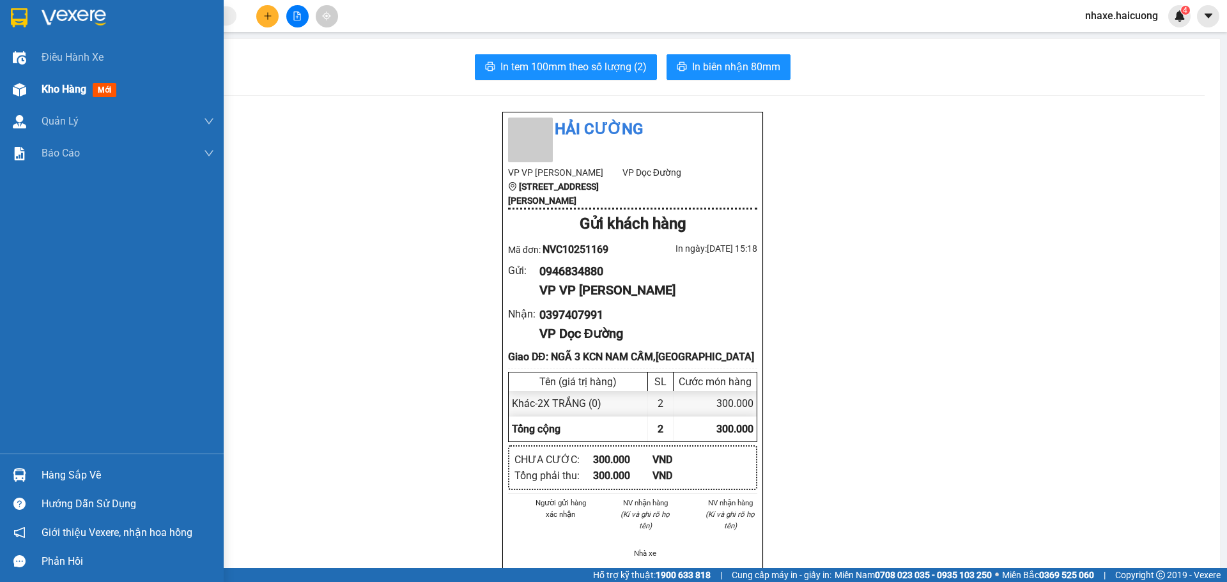
click at [25, 87] on img at bounding box center [19, 89] width 13 height 13
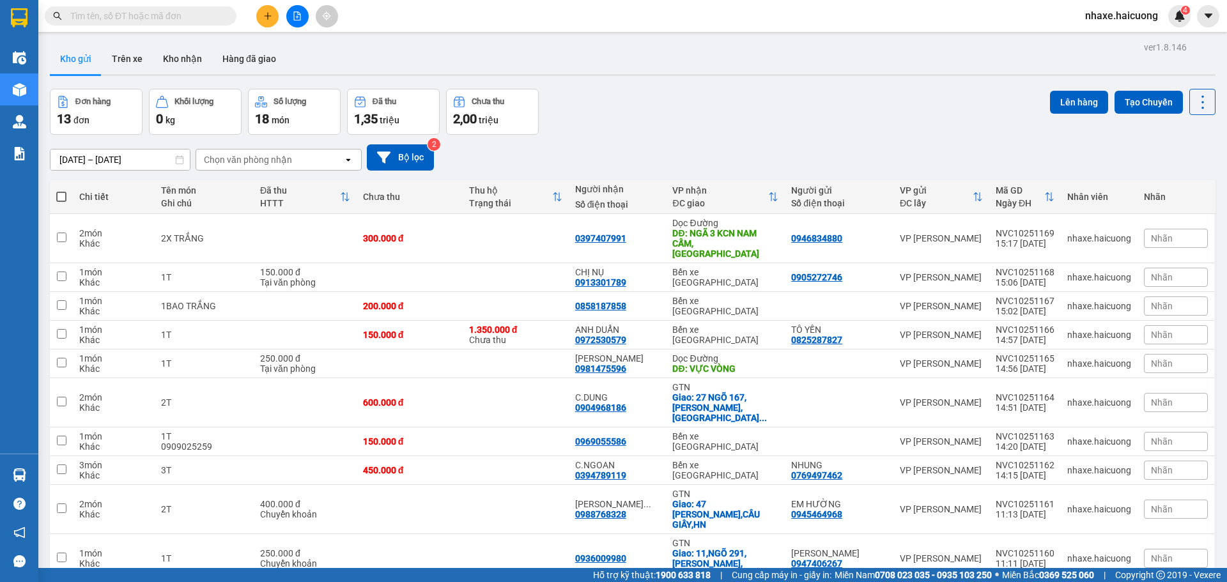
click at [90, 19] on input "text" at bounding box center [145, 16] width 151 height 14
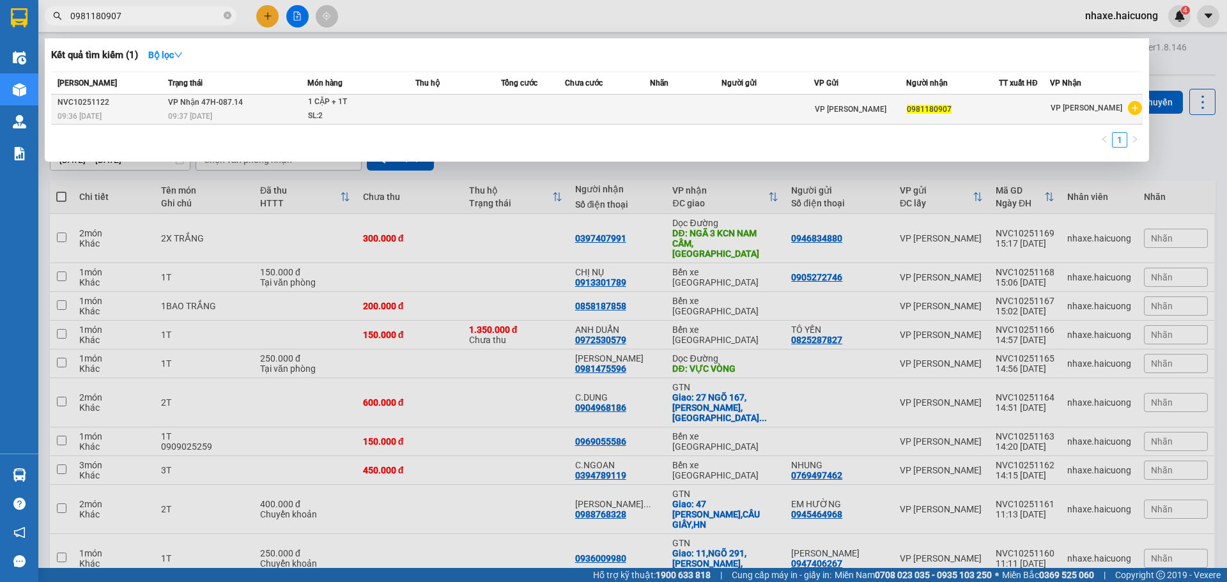
type input "0981180907"
click at [328, 107] on div "1 CẶP + 1T" at bounding box center [356, 102] width 96 height 14
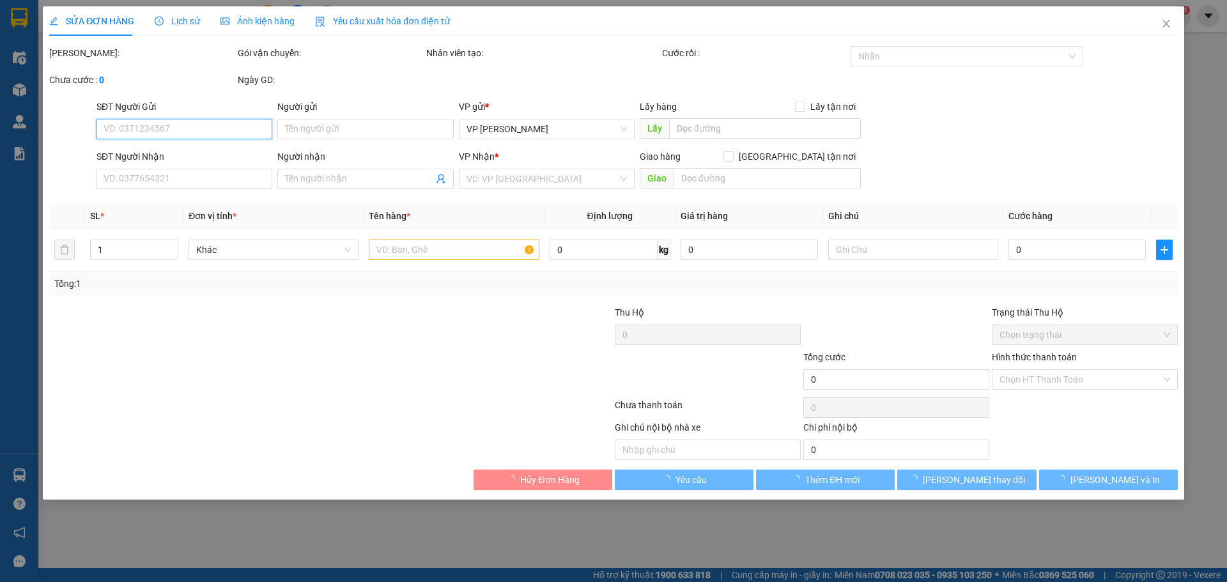
type input "0981180907"
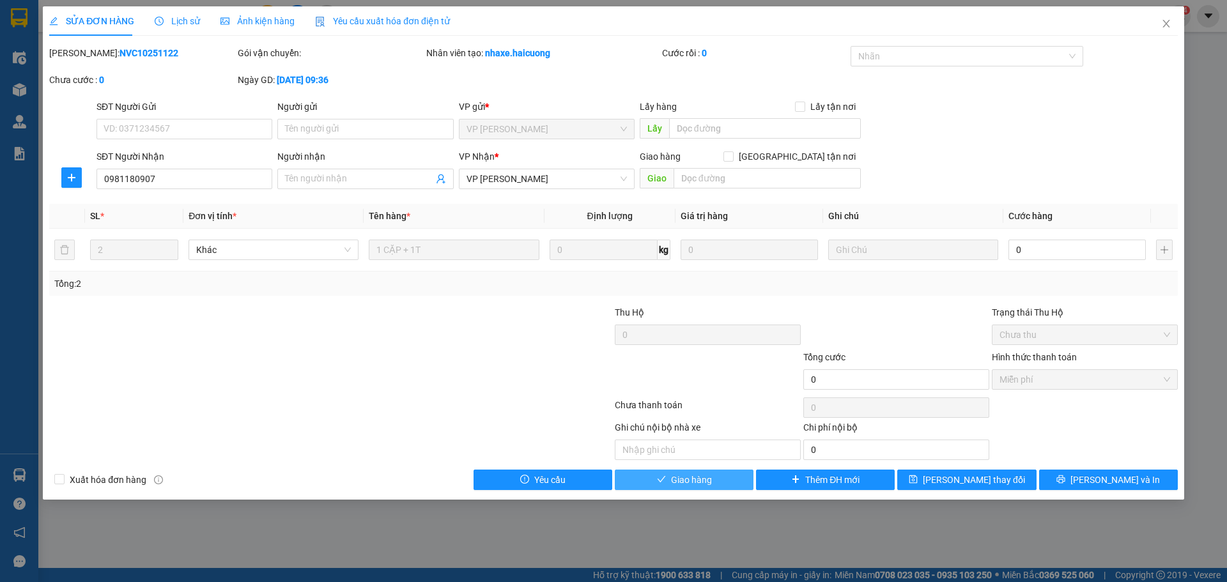
click at [718, 486] on button "Giao hàng" at bounding box center [684, 480] width 139 height 20
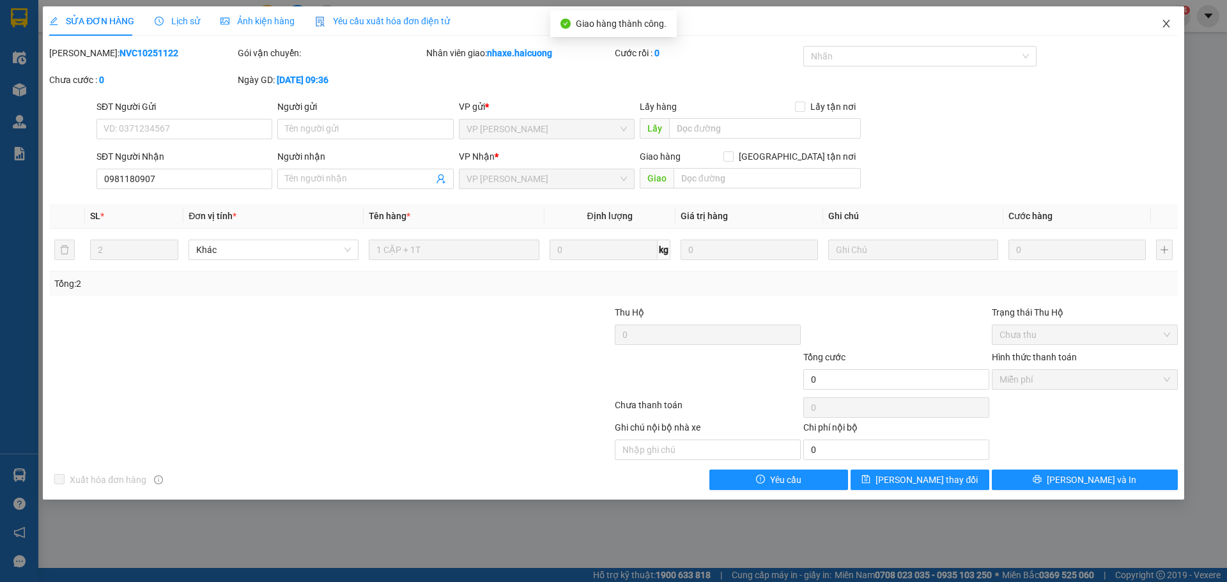
click at [1168, 23] on icon "close" at bounding box center [1166, 24] width 7 height 8
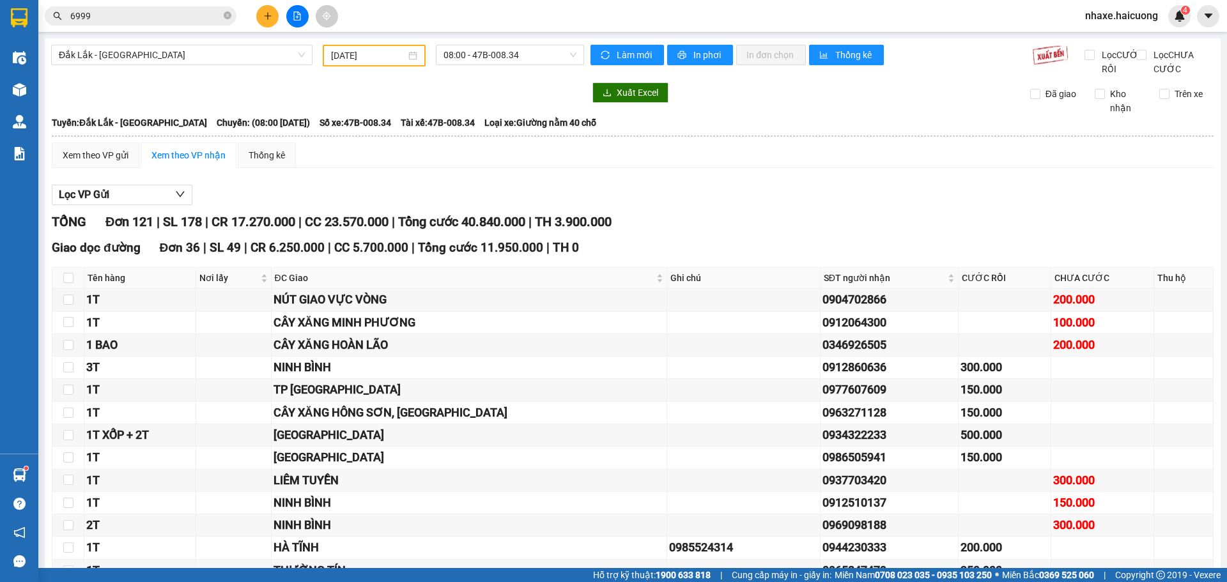
scroll to position [128, 0]
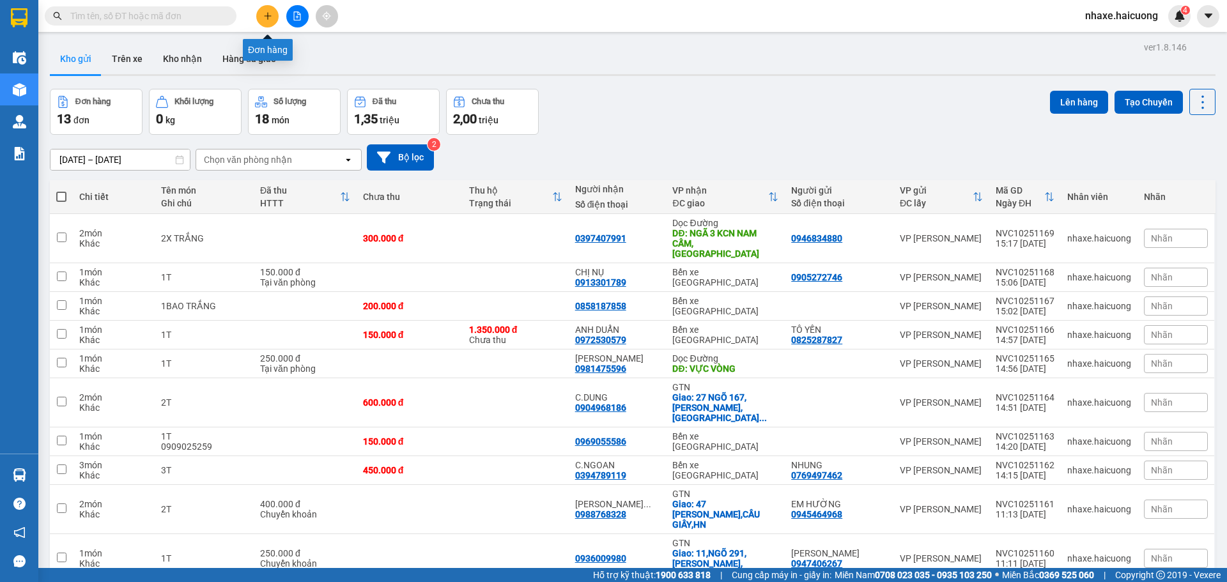
click at [260, 16] on button at bounding box center [267, 16] width 22 height 22
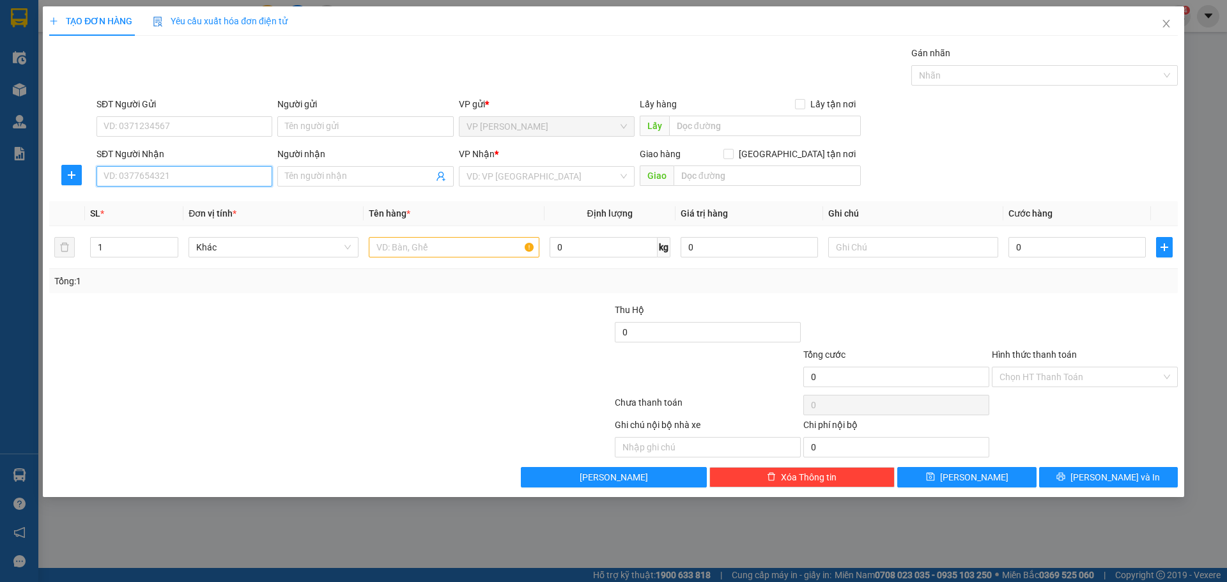
click at [205, 178] on input "SĐT Người Nhận" at bounding box center [185, 176] width 176 height 20
click at [121, 176] on input "0915102422" at bounding box center [185, 176] width 176 height 20
click at [137, 176] on input "0915102422" at bounding box center [185, 176] width 176 height 20
type input "0915102422"
click at [196, 120] on input "SĐT Người Gửi" at bounding box center [185, 126] width 176 height 20
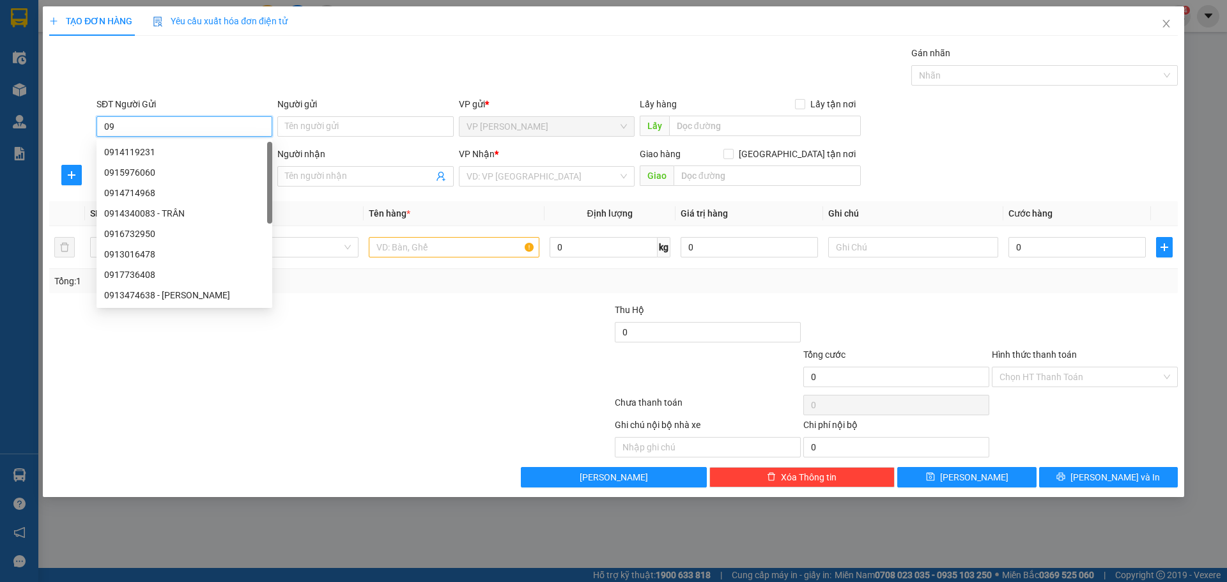
type input "0"
click at [407, 438] on div at bounding box center [496, 438] width 236 height 40
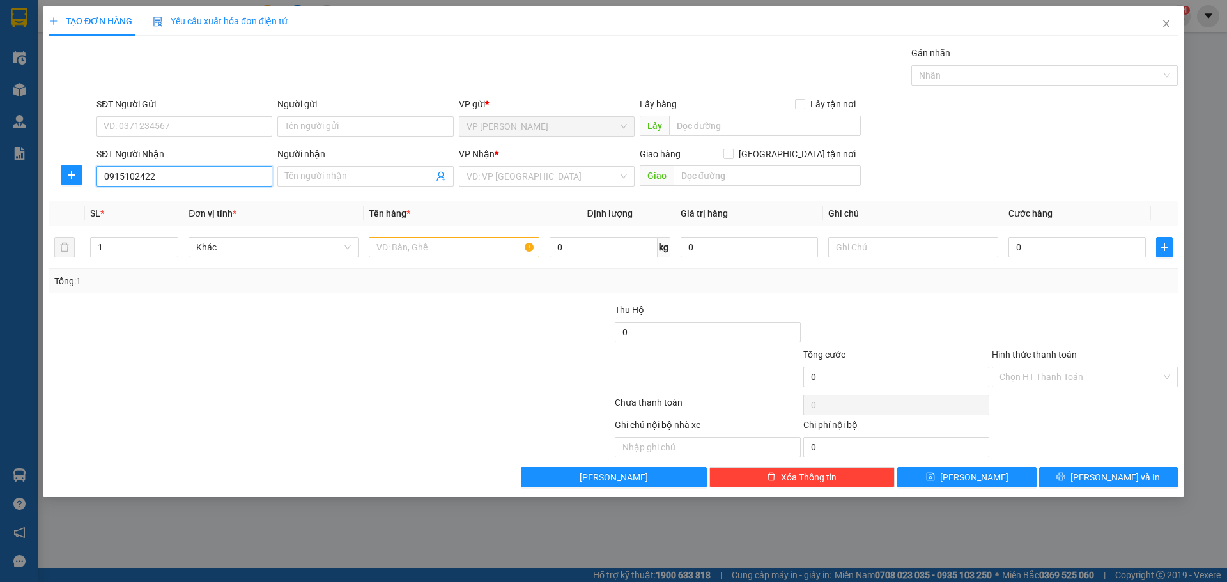
click at [207, 178] on input "0915102422" at bounding box center [185, 176] width 176 height 20
click at [176, 128] on input "SĐT Người Gửi" at bounding box center [185, 126] width 176 height 20
paste input "0915102422"
type input "0915102422"
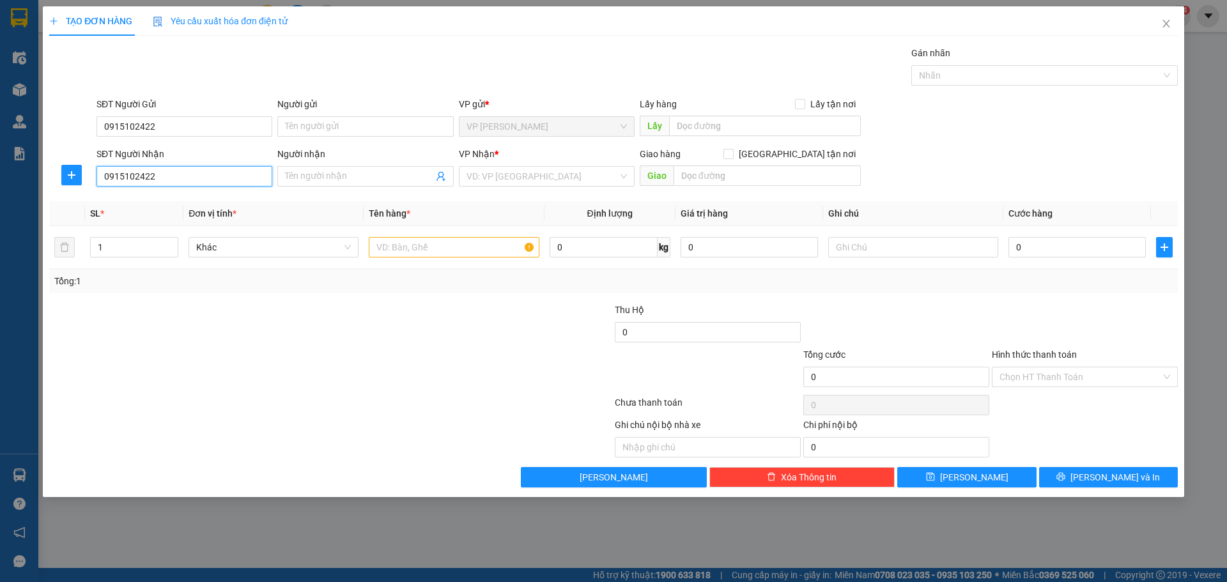
click at [168, 171] on input "0915102422" at bounding box center [185, 176] width 176 height 20
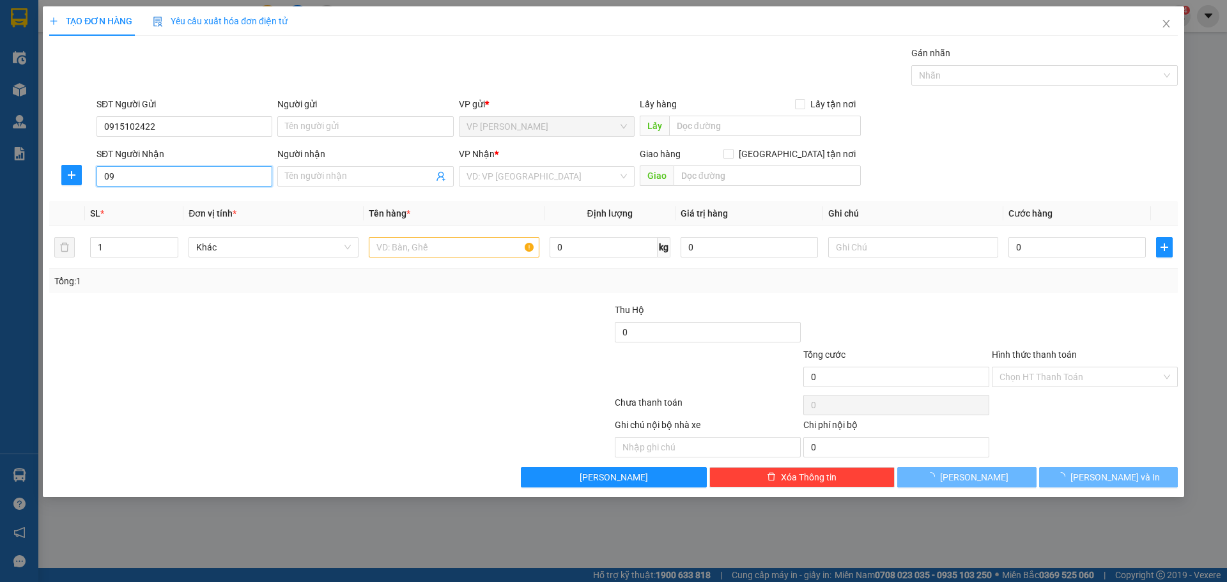
type input "0"
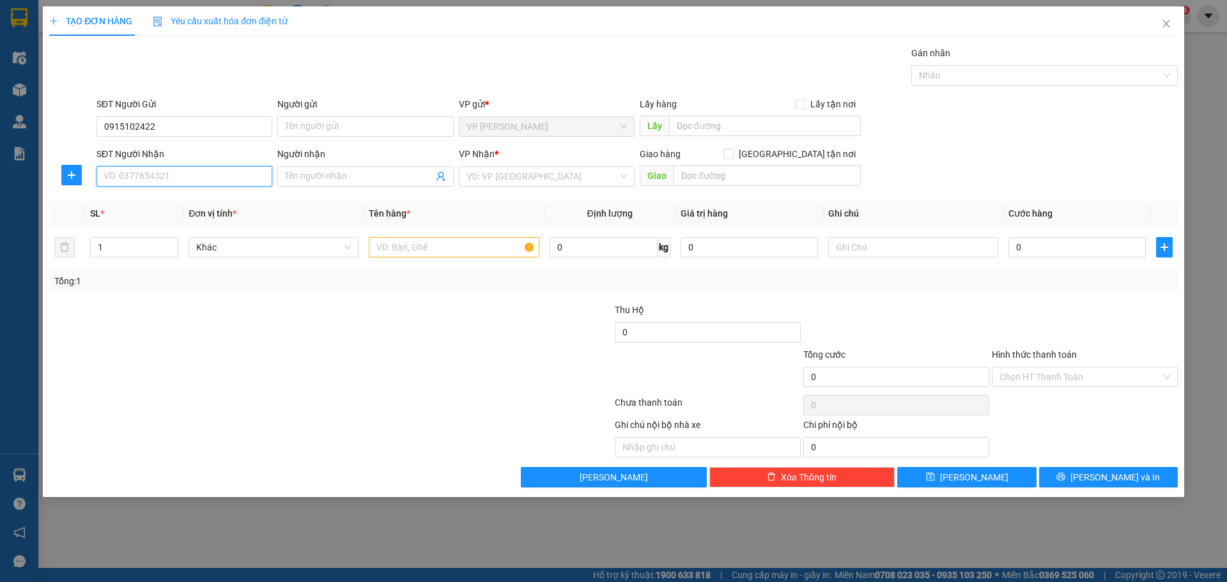
click at [174, 176] on input "SĐT Người Nhận" at bounding box center [185, 176] width 176 height 20
click at [116, 179] on input "0796197099" at bounding box center [185, 176] width 176 height 20
click at [133, 175] on input "0796197099" at bounding box center [185, 176] width 176 height 20
type input "0796197099"
click at [512, 178] on input "search" at bounding box center [542, 176] width 151 height 19
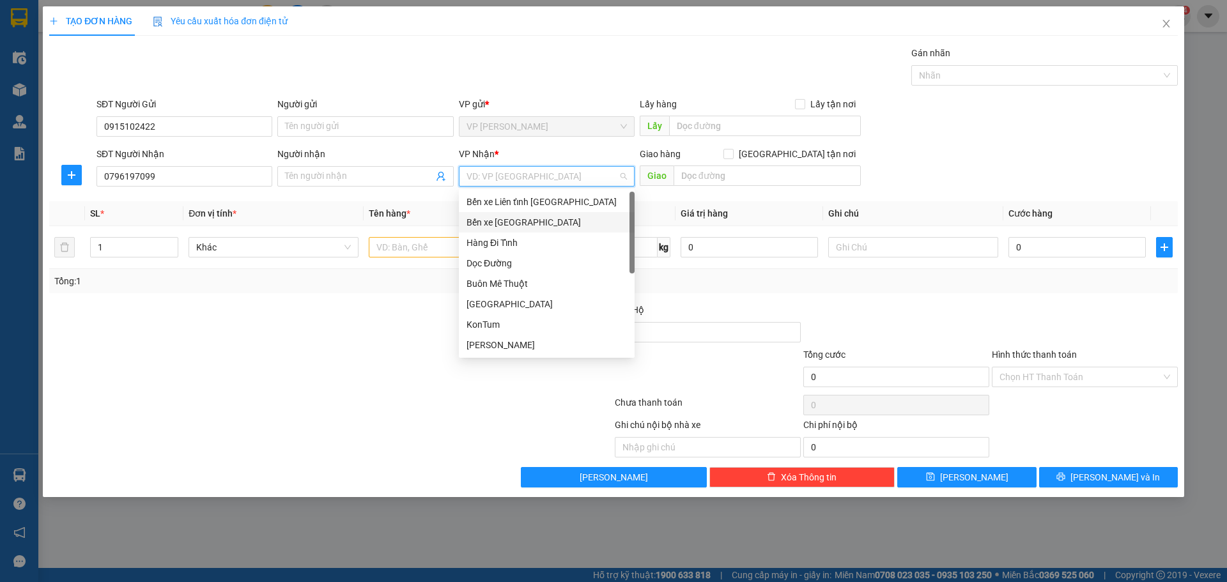
click at [525, 219] on div "Bến xe [GEOGRAPHIC_DATA]" at bounding box center [547, 222] width 160 height 14
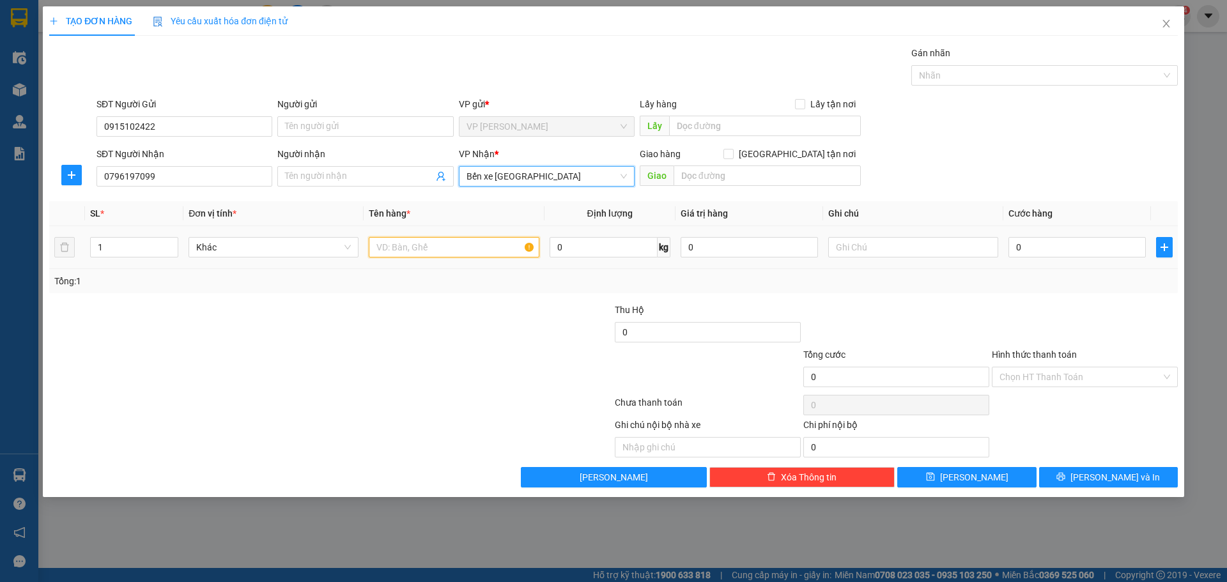
click at [415, 251] on input "text" at bounding box center [454, 247] width 170 height 20
type input "1T"
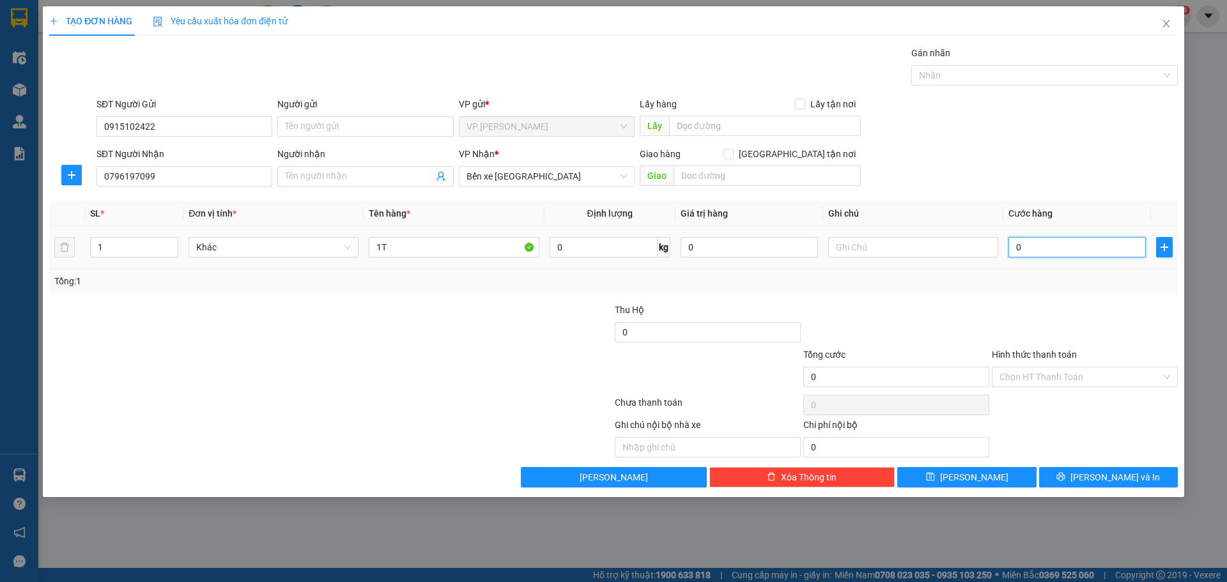
click at [1060, 247] on input "0" at bounding box center [1077, 247] width 137 height 20
type input "1"
type input "15"
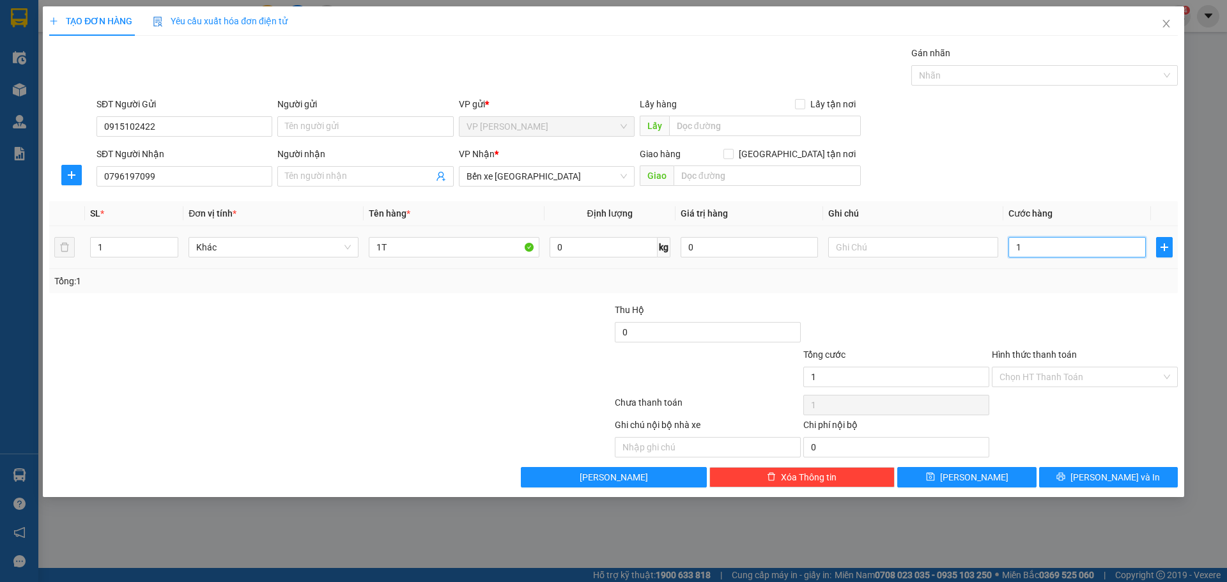
type input "15"
type input "150"
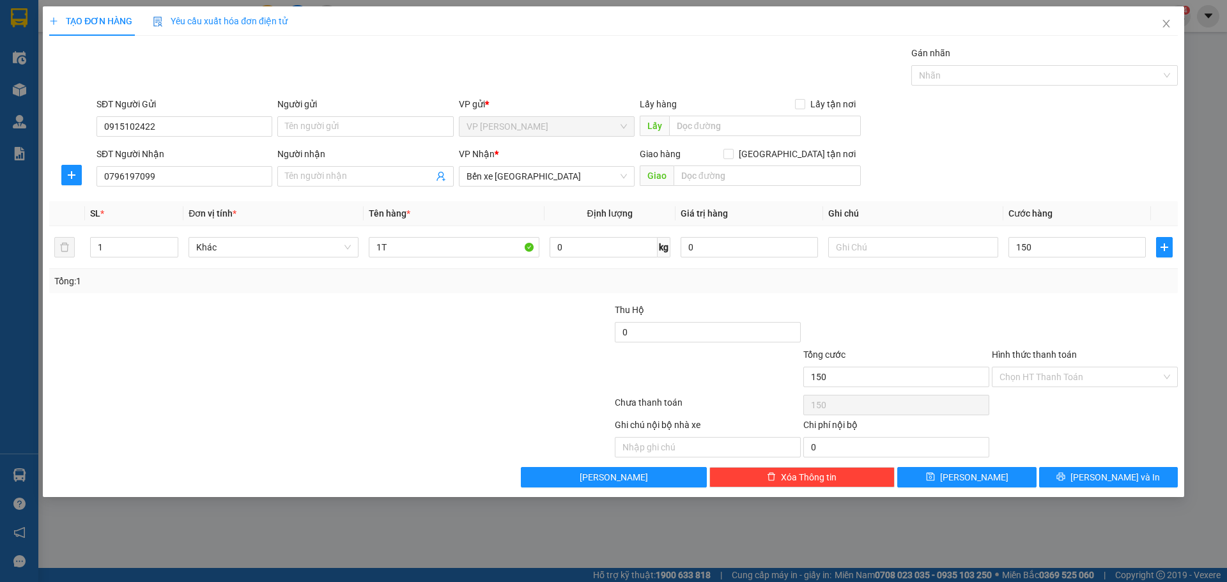
type input "150.000"
click at [1034, 438] on div "Ghi chú nội bộ nhà xe Chi phí nội bộ 0" at bounding box center [613, 438] width 1131 height 40
click at [1113, 481] on span "[PERSON_NAME] và In" at bounding box center [1115, 477] width 89 height 14
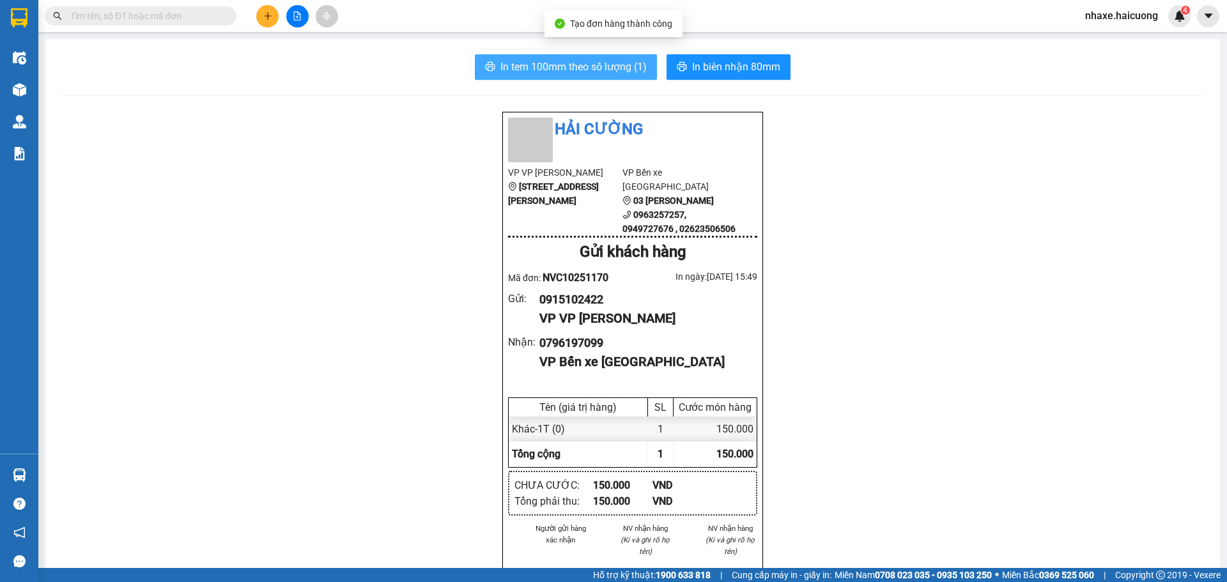
click at [518, 72] on span "In tem 100mm theo số lượng (1)" at bounding box center [574, 67] width 146 height 16
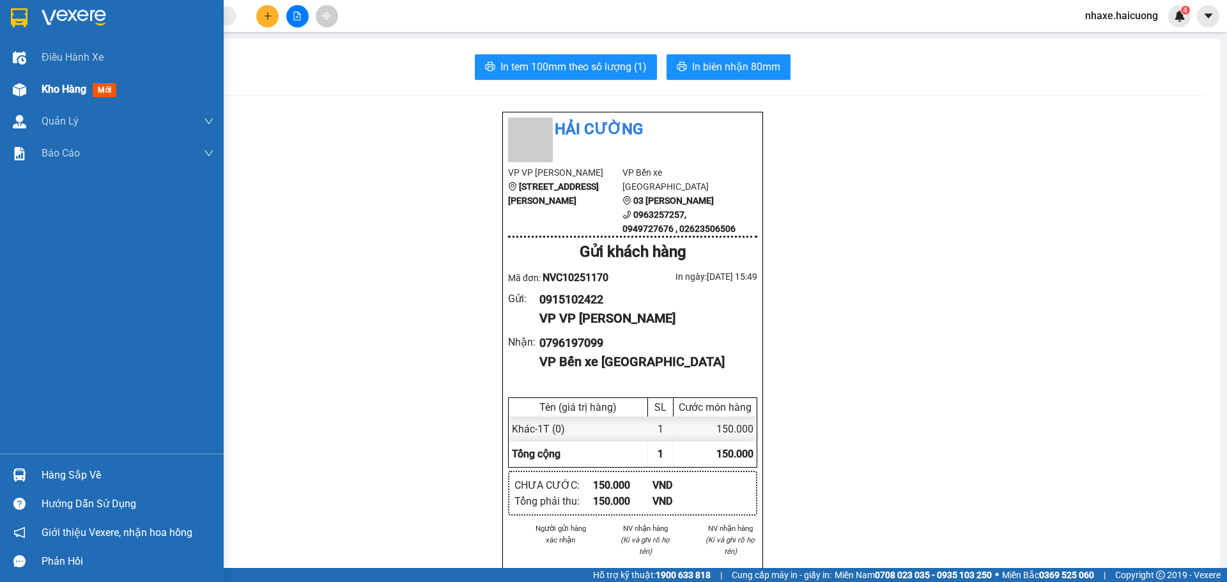
click at [20, 85] on img at bounding box center [19, 89] width 13 height 13
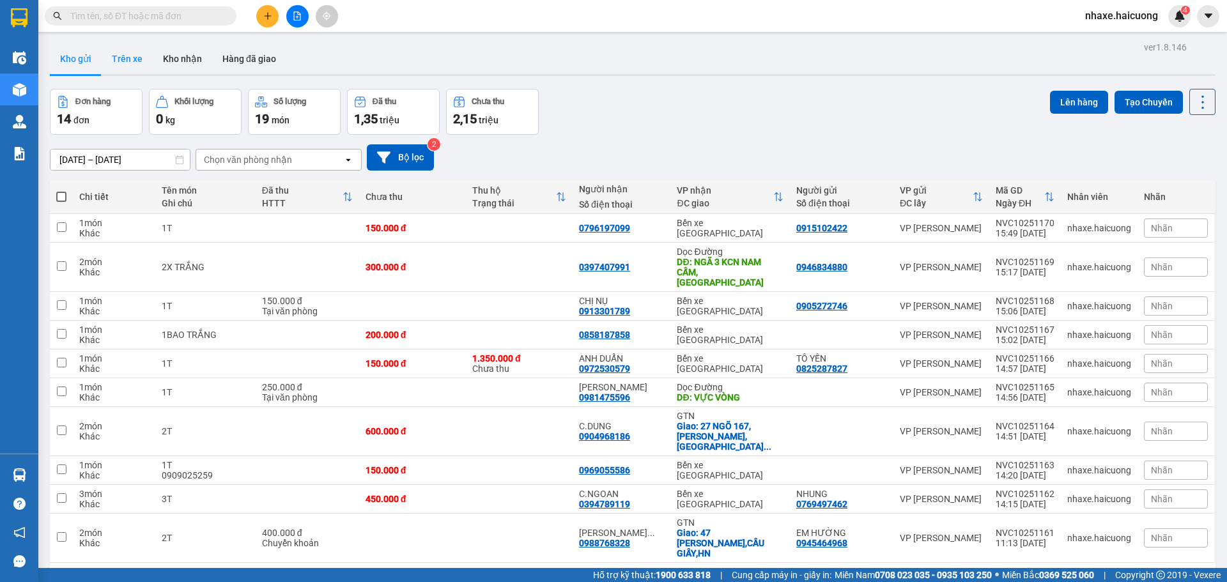
click at [139, 63] on button "Trên xe" at bounding box center [127, 58] width 51 height 31
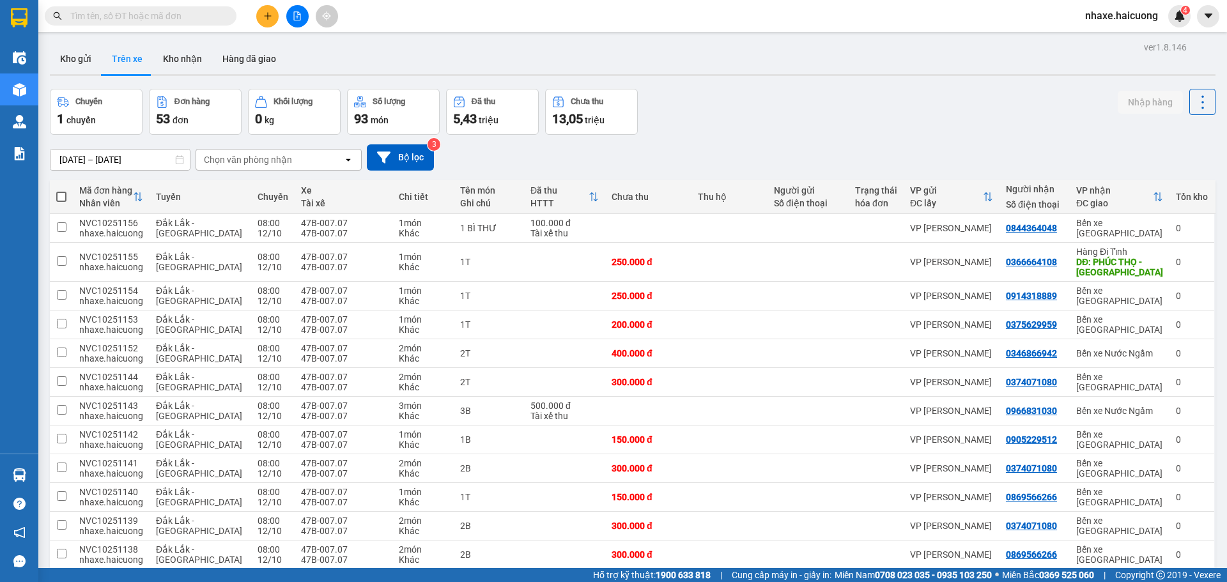
click at [345, 158] on icon "open" at bounding box center [348, 160] width 10 height 10
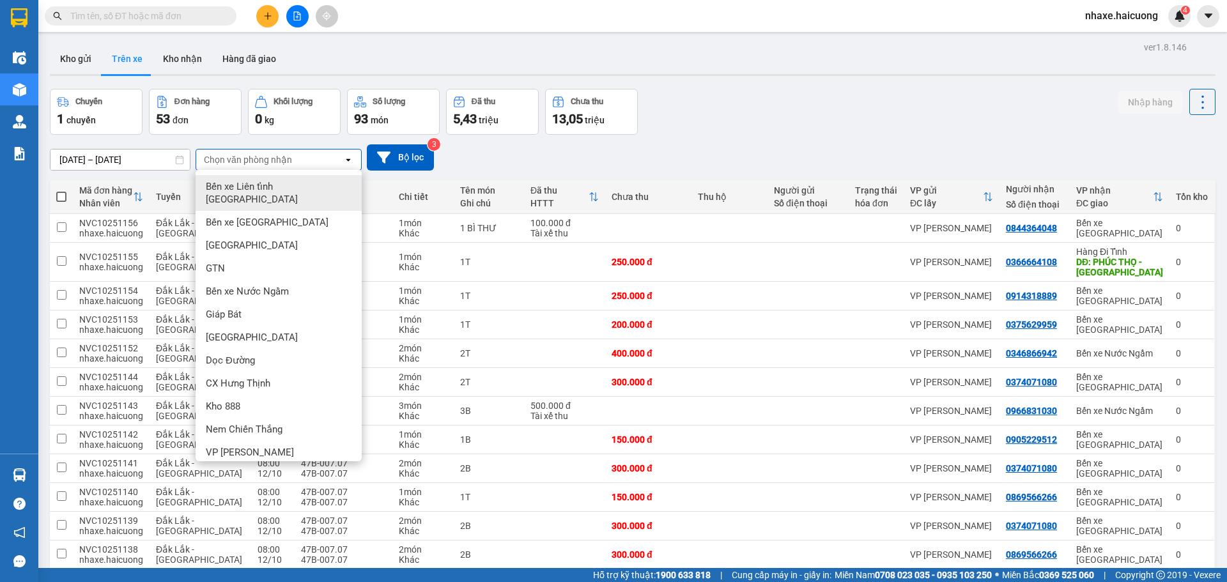
click at [171, 162] on input "[DATE] – [DATE]" at bounding box center [119, 160] width 139 height 20
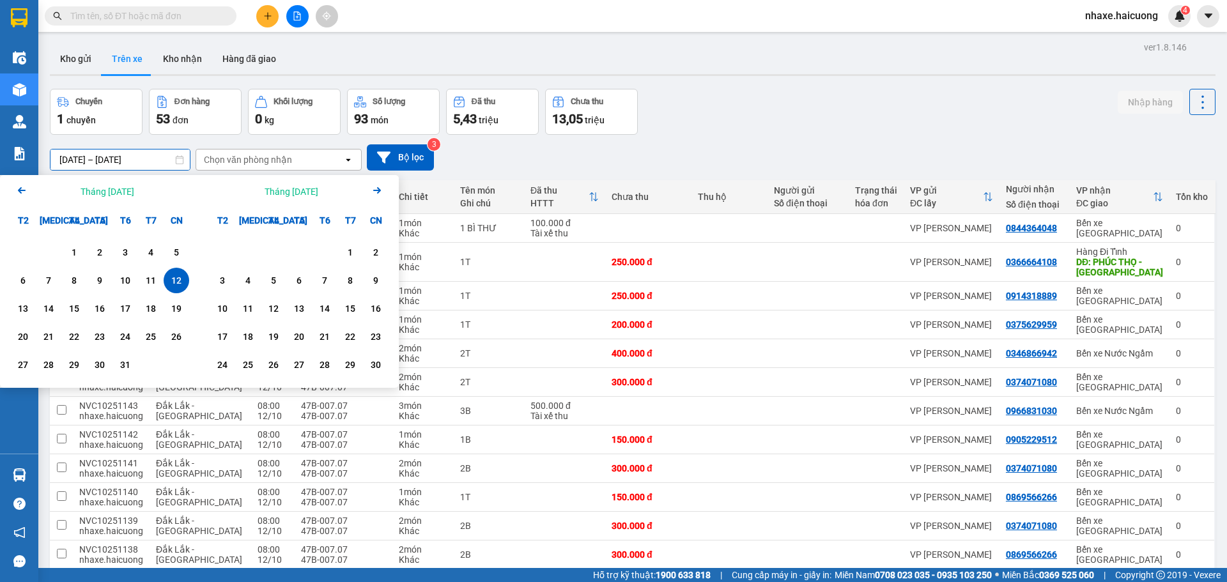
click at [180, 279] on div "12" at bounding box center [176, 280] width 18 height 15
click at [178, 279] on div "12" at bounding box center [176, 280] width 18 height 15
type input "[DATE] – [DATE]"
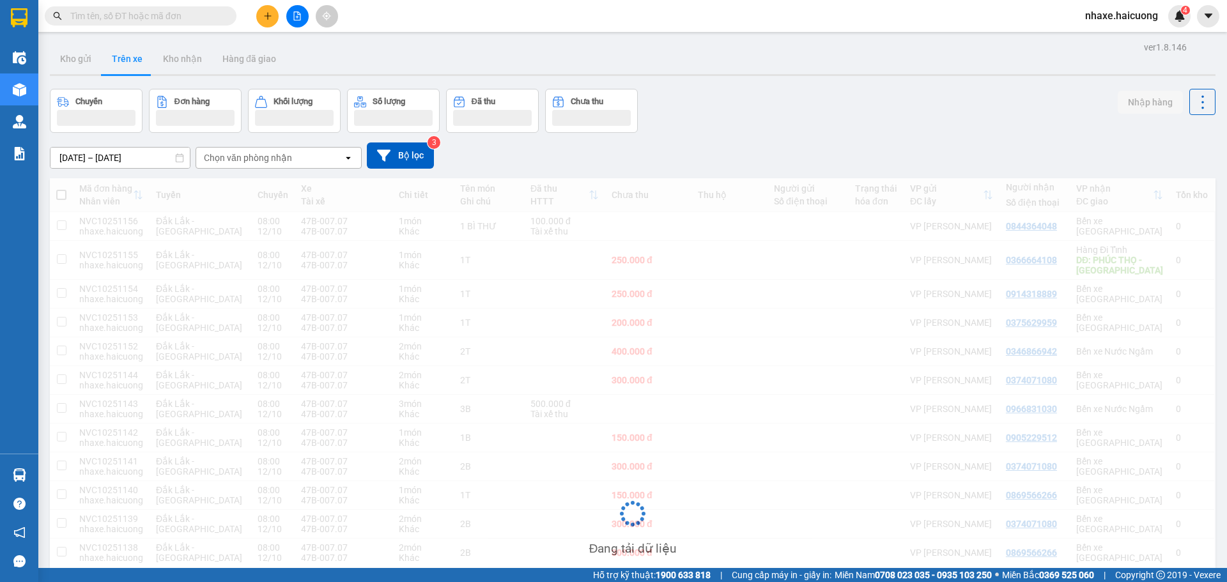
click at [418, 169] on div "12/10/2025 – 12/10/2025 Press the down arrow key to interact with the calendar …" at bounding box center [633, 155] width 1166 height 45
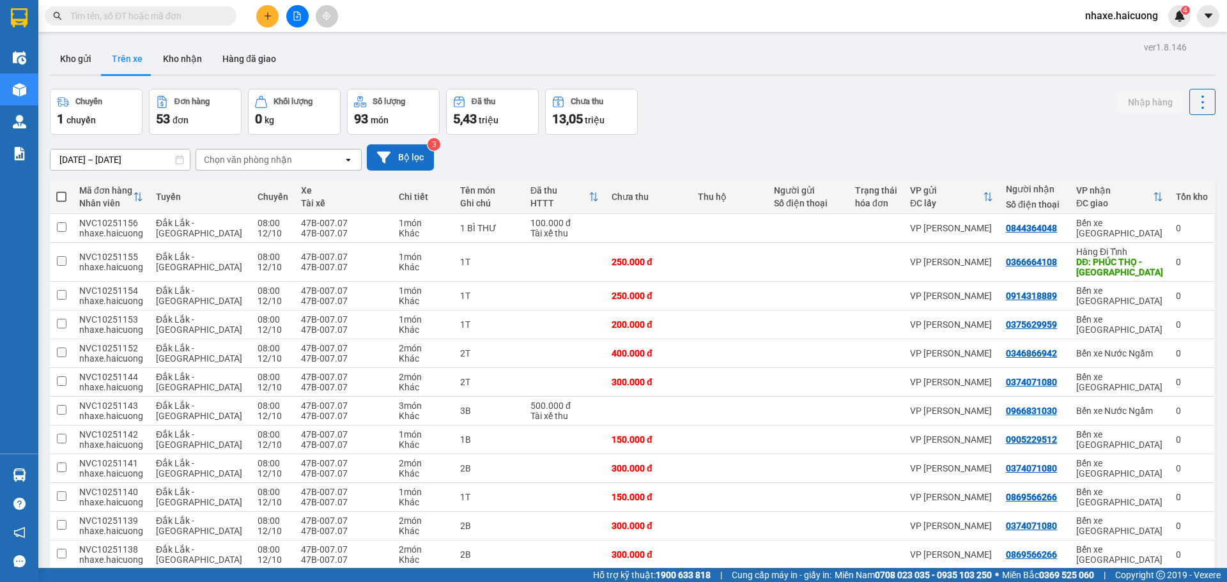
click at [417, 160] on button "Bộ lọc" at bounding box center [400, 157] width 67 height 26
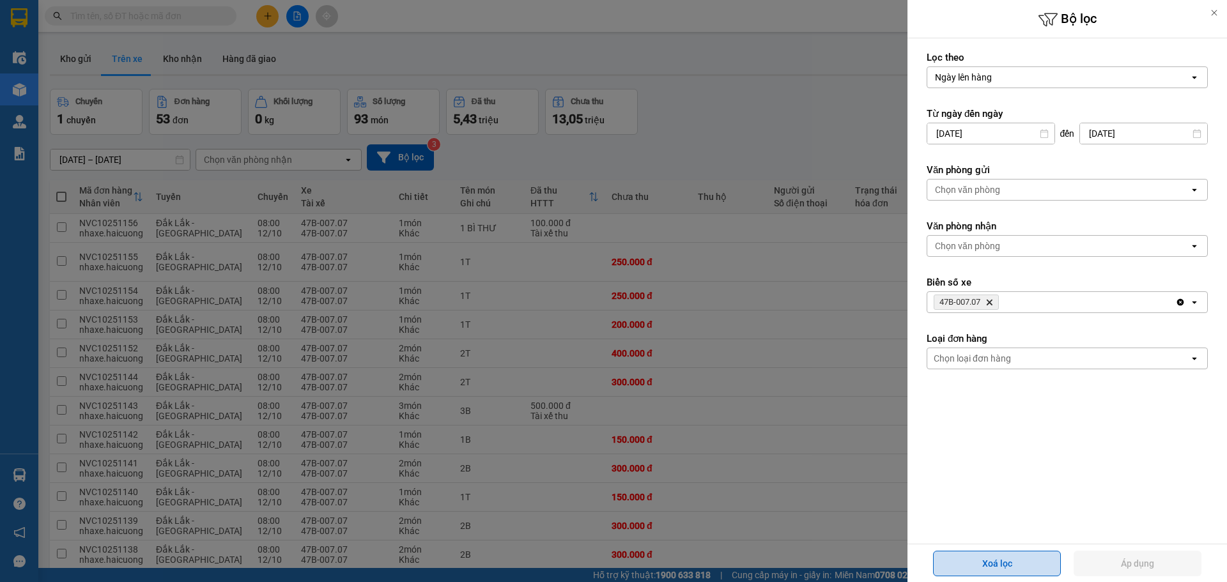
click at [1046, 555] on button "Xoá lọc" at bounding box center [997, 564] width 128 height 26
type input "[DATE]"
type input "08/10/2025 – 12/10/2025"
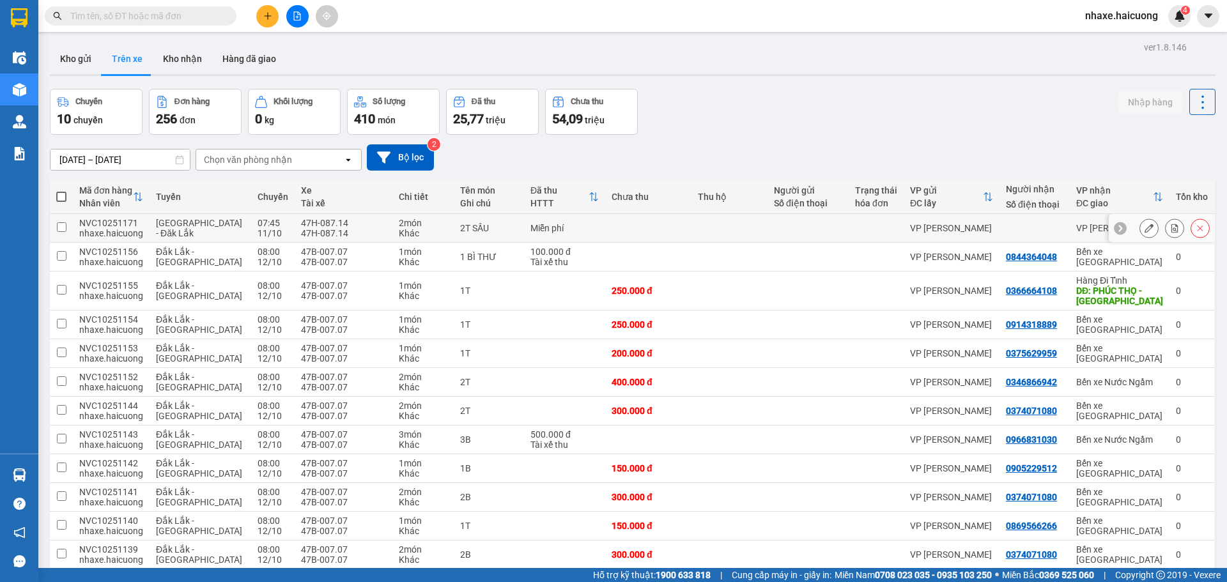
click at [505, 230] on td "2T SẦU" at bounding box center [489, 228] width 70 height 29
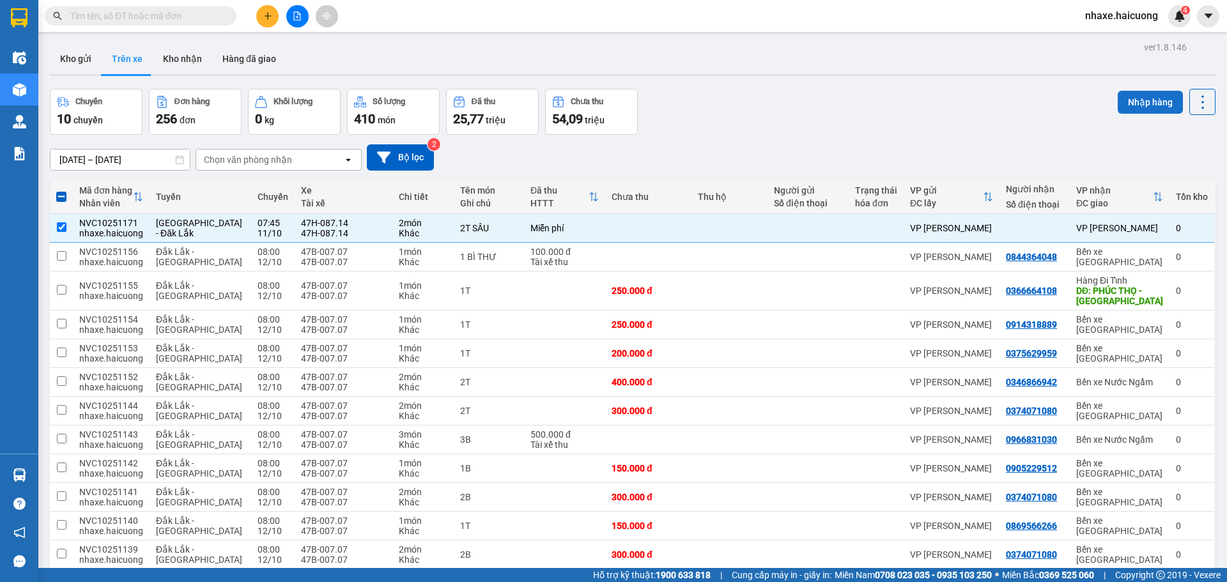
click at [1133, 107] on button "Nhập hàng" at bounding box center [1150, 102] width 65 height 23
checkbox input "false"
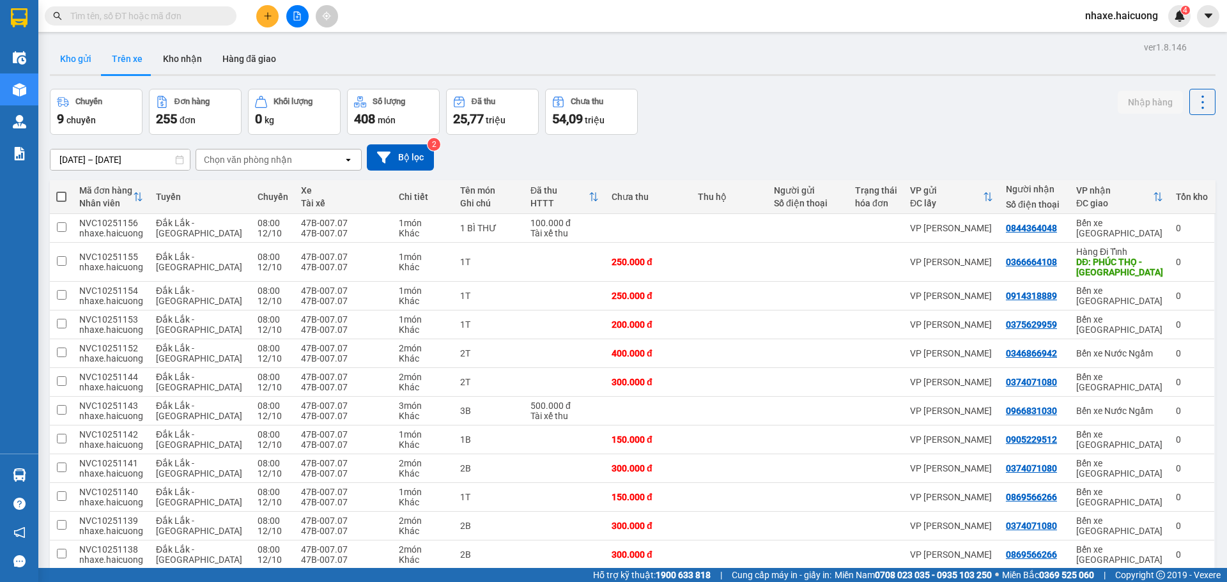
click at [78, 52] on button "Kho gửi" at bounding box center [76, 58] width 52 height 31
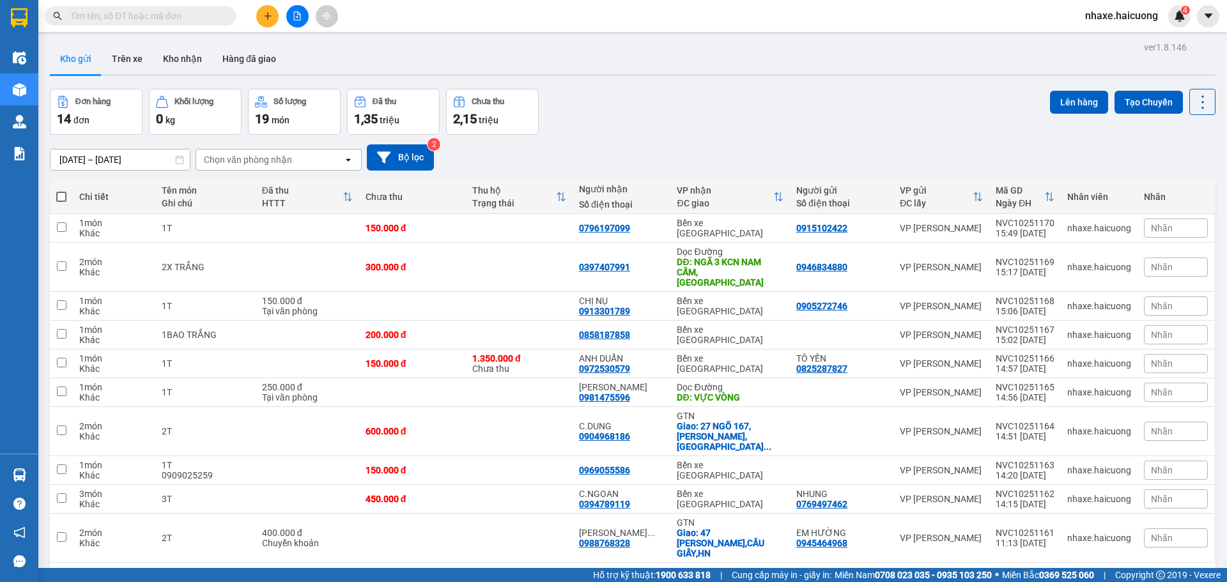
click at [184, 20] on input "text" at bounding box center [145, 16] width 151 height 14
click at [263, 20] on icon "plus" at bounding box center [267, 16] width 9 height 9
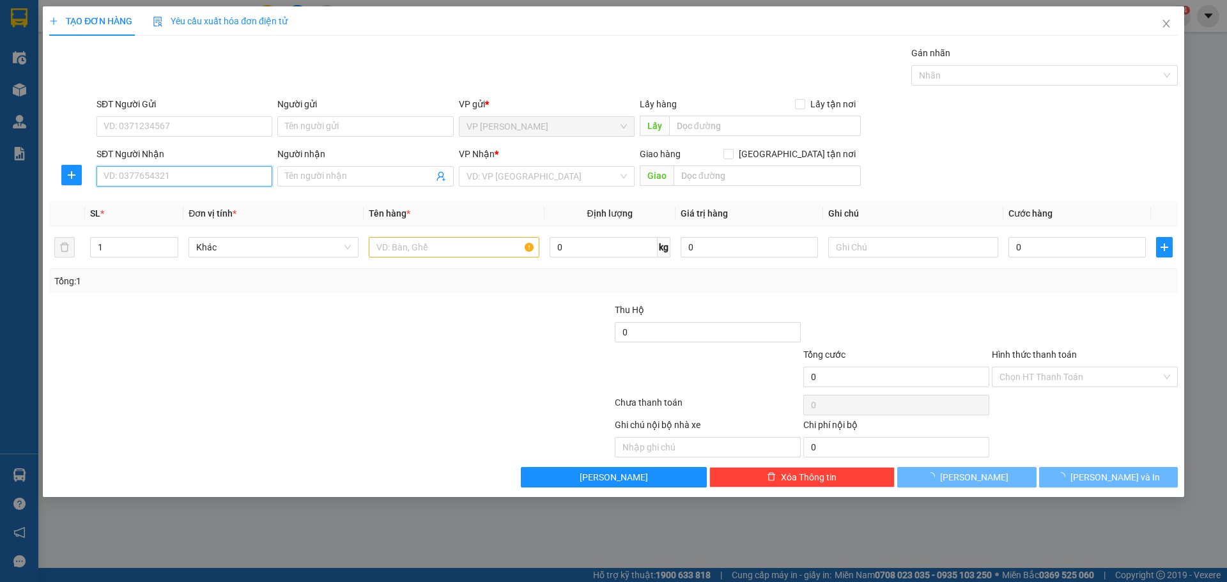
click at [195, 169] on input "SĐT Người Nhận" at bounding box center [185, 176] width 176 height 20
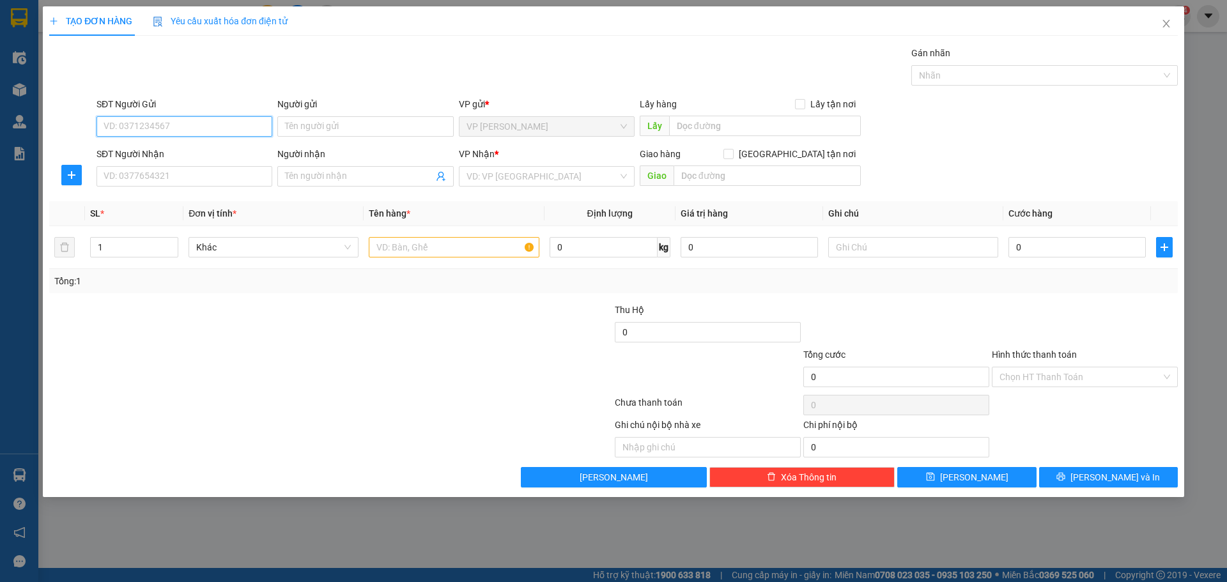
click at [203, 130] on input "SĐT Người Gửi" at bounding box center [185, 126] width 176 height 20
click at [370, 126] on input "Người gửi" at bounding box center [365, 126] width 176 height 20
type input "D"
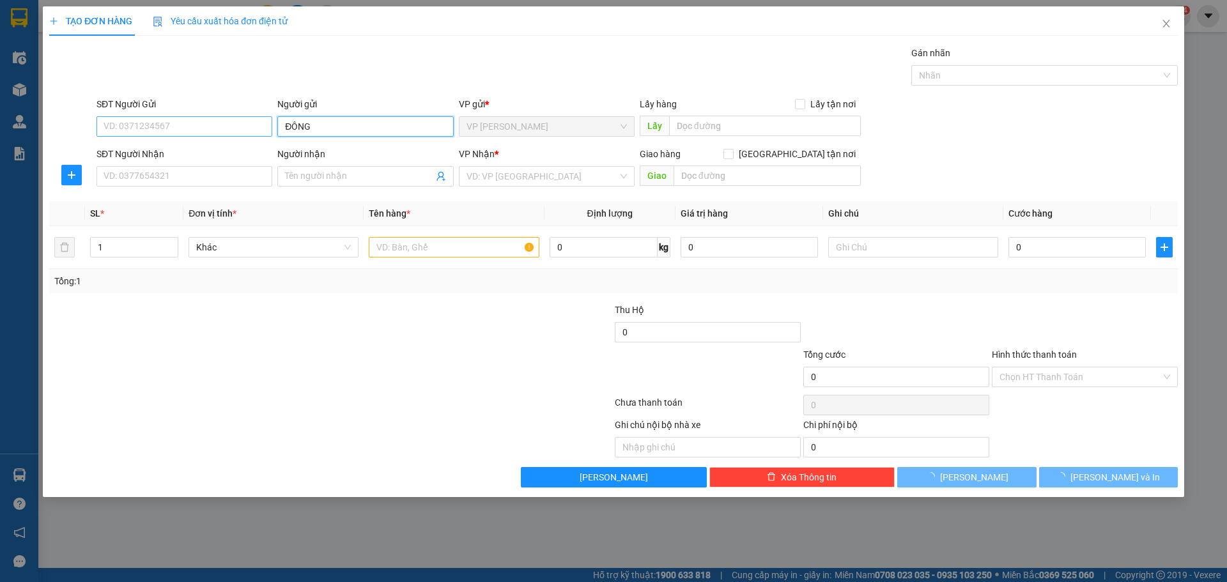
type input "ĐÔNG"
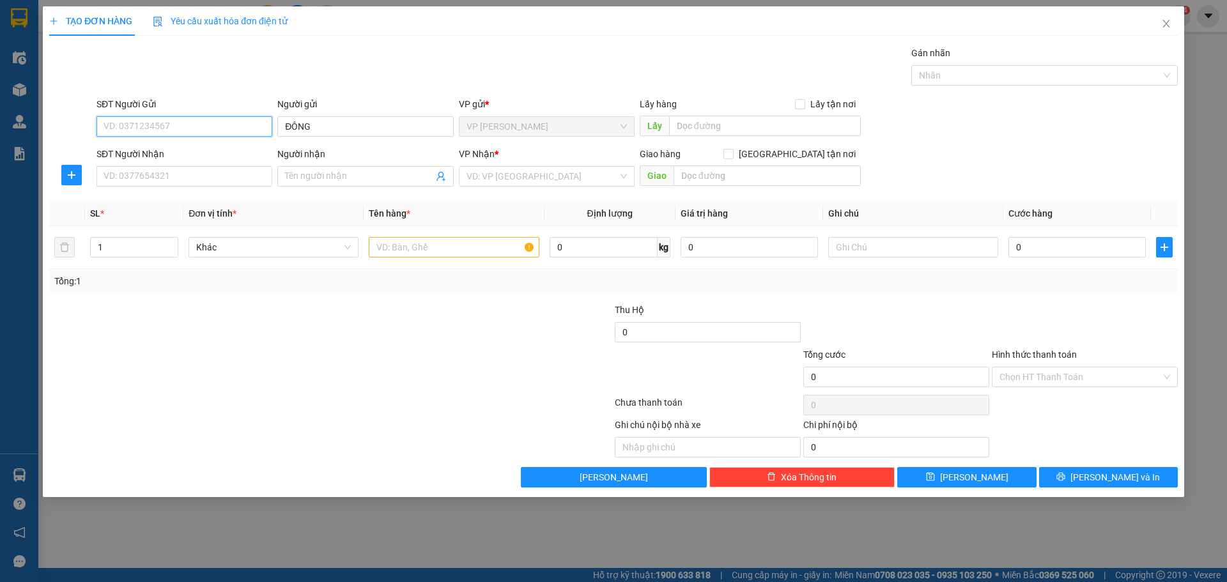
click at [250, 123] on input "SĐT Người Gửi" at bounding box center [185, 126] width 176 height 20
type input "0905094749"
click at [201, 151] on div "0905094749" at bounding box center [184, 152] width 160 height 14
type input "0981339283"
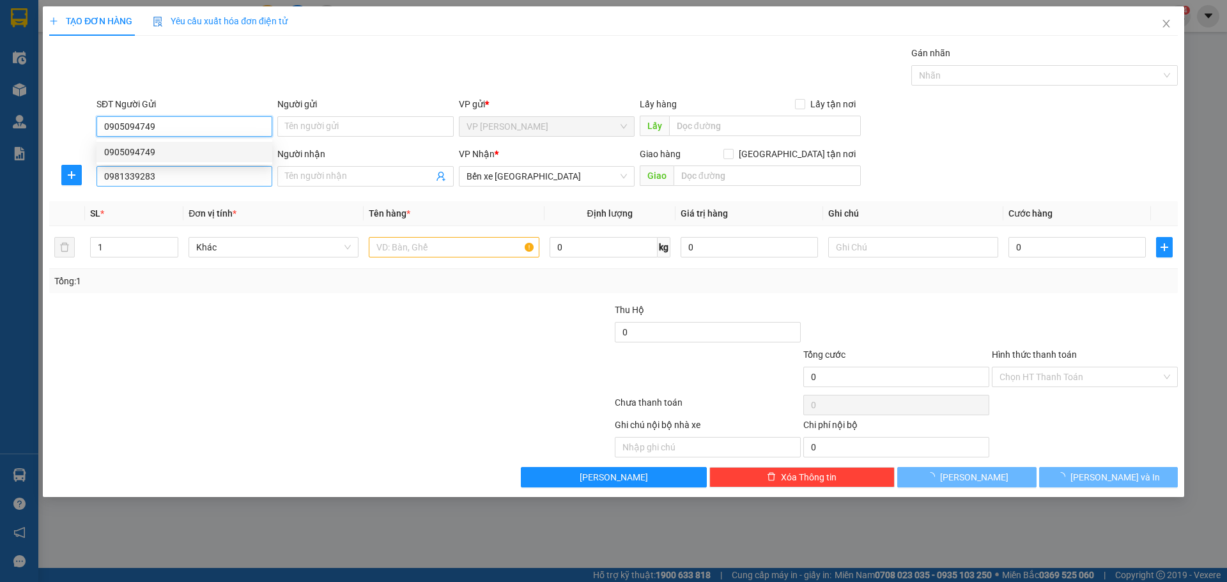
type input "400.000"
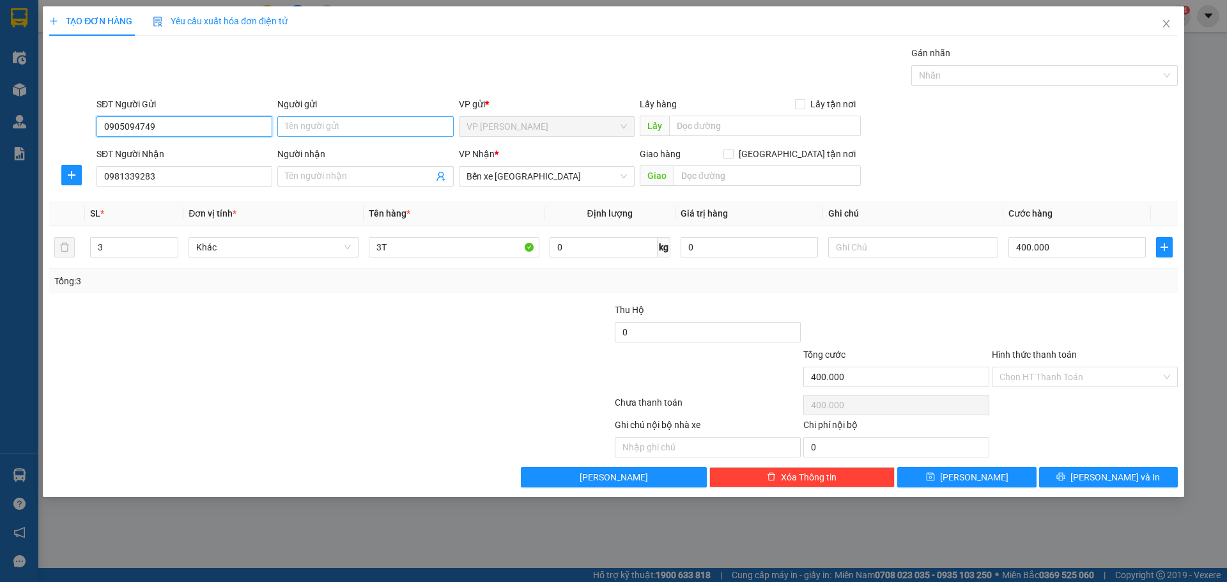
type input "0905094749"
click at [334, 124] on input "Người gửi" at bounding box center [365, 126] width 176 height 20
type input "D"
type input "ĐÔNG"
click at [215, 174] on input "0981339283" at bounding box center [185, 176] width 176 height 20
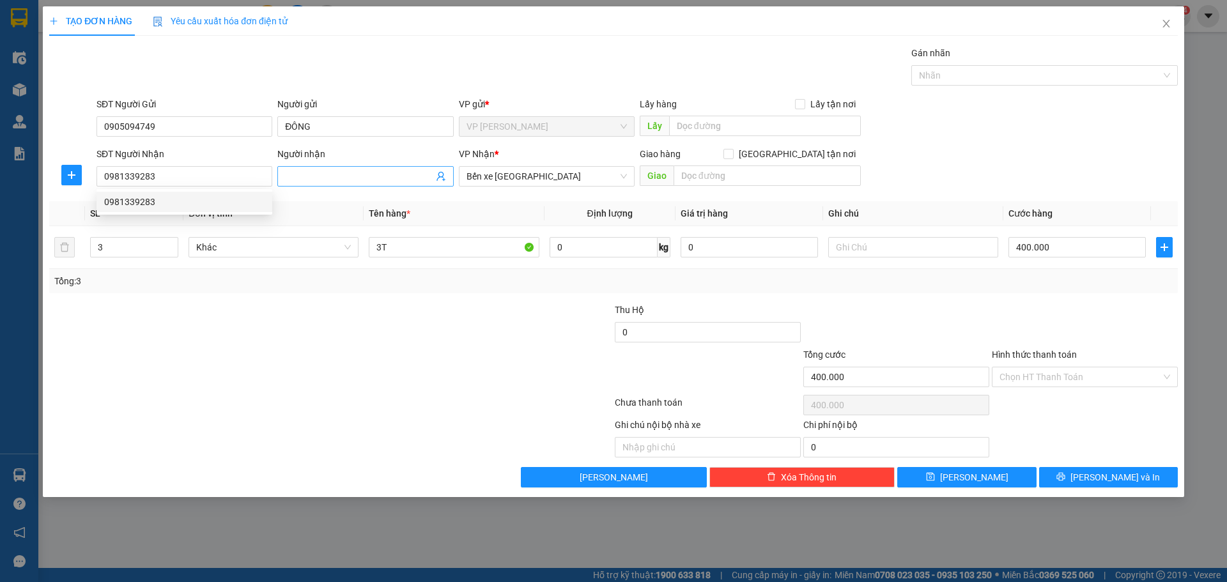
click at [369, 170] on input "Người nhận" at bounding box center [359, 176] width 148 height 14
type input "HÀ"
click at [419, 327] on div at bounding box center [236, 325] width 377 height 45
click at [132, 247] on input "3" at bounding box center [134, 247] width 87 height 19
click at [170, 239] on span "Increase Value" at bounding box center [171, 244] width 14 height 12
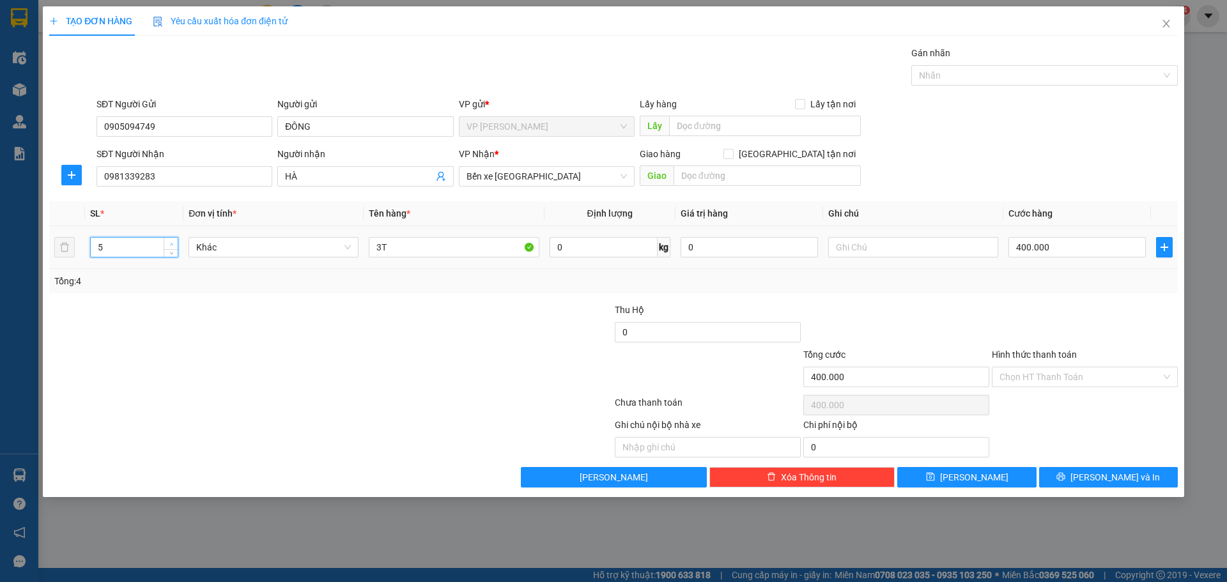
click at [170, 239] on span "Increase Value" at bounding box center [171, 244] width 14 height 12
type input "5"
click at [172, 252] on icon "down" at bounding box center [171, 251] width 4 height 4
click at [404, 248] on input "3T" at bounding box center [454, 247] width 170 height 20
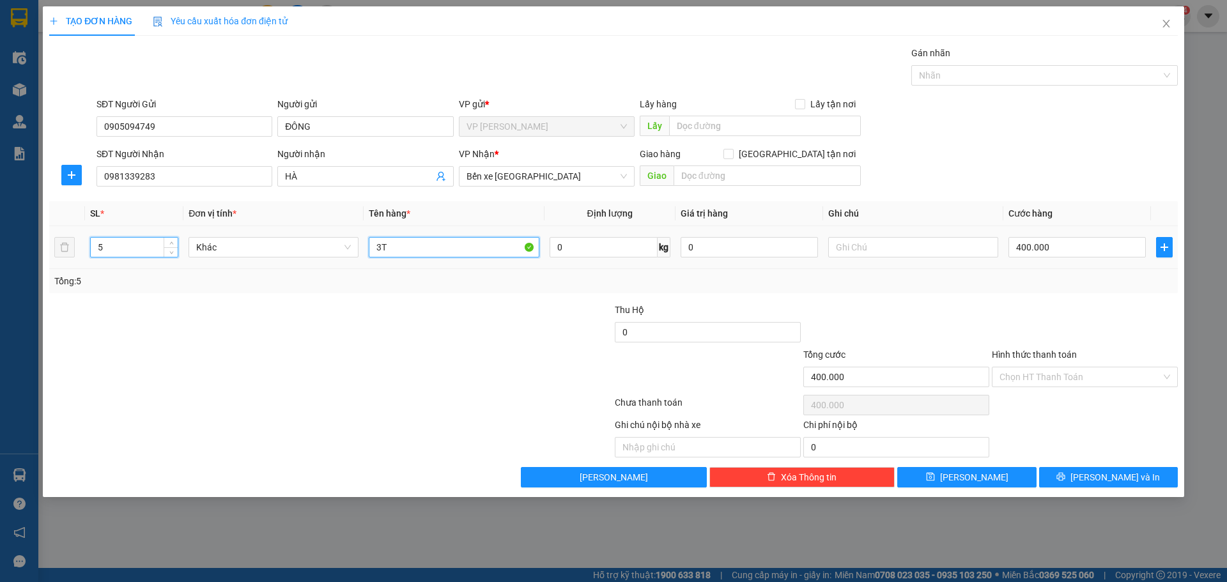
click at [404, 248] on input "3T" at bounding box center [454, 247] width 170 height 20
type input "5T"
click at [1073, 248] on input "400.000" at bounding box center [1077, 247] width 137 height 20
type input "7"
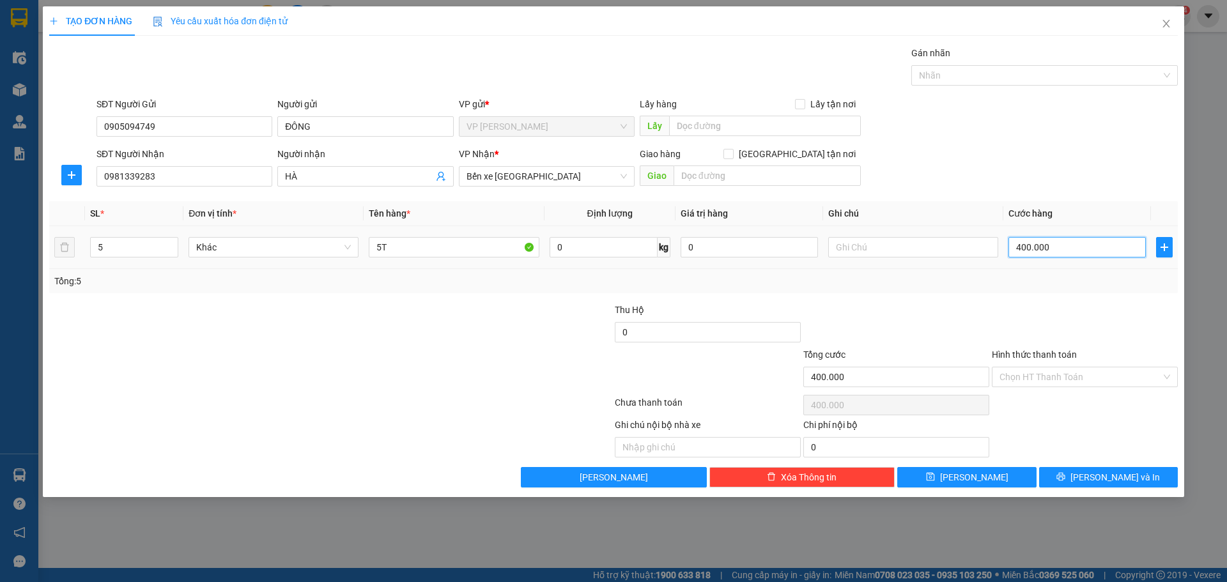
type input "7"
type input "75"
type input "750"
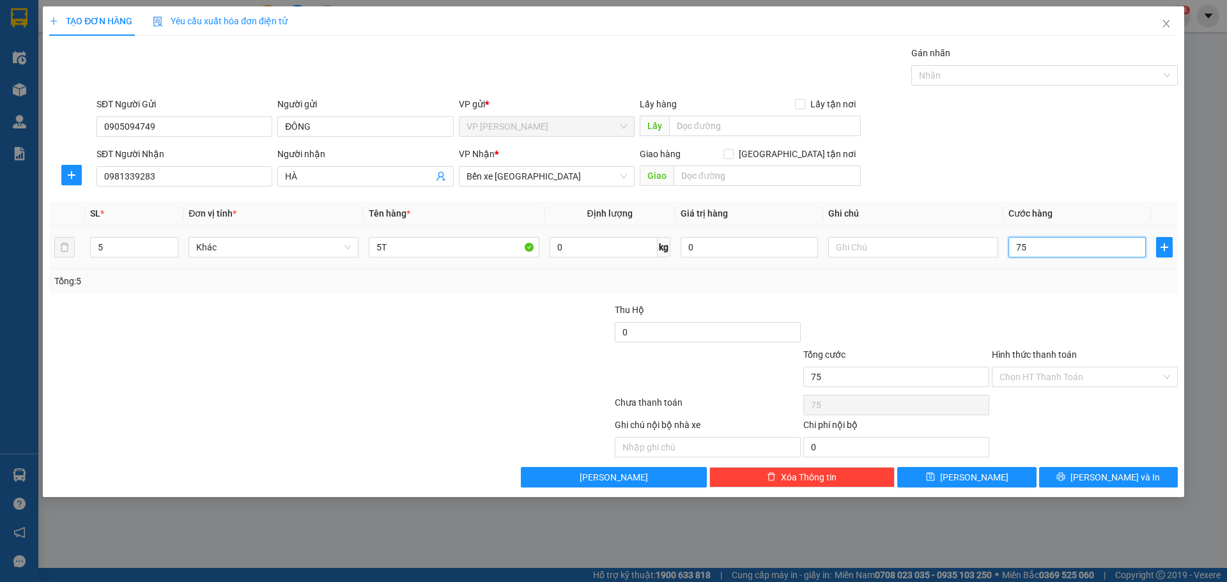
type input "750"
type input "750.000"
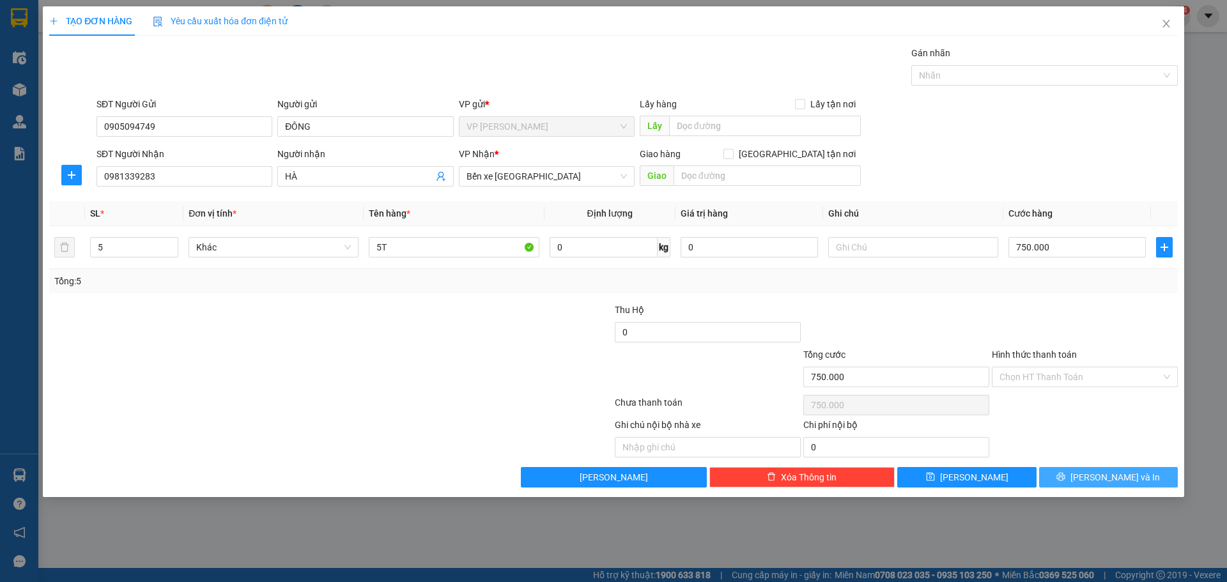
click at [1122, 477] on span "[PERSON_NAME] và In" at bounding box center [1115, 477] width 89 height 14
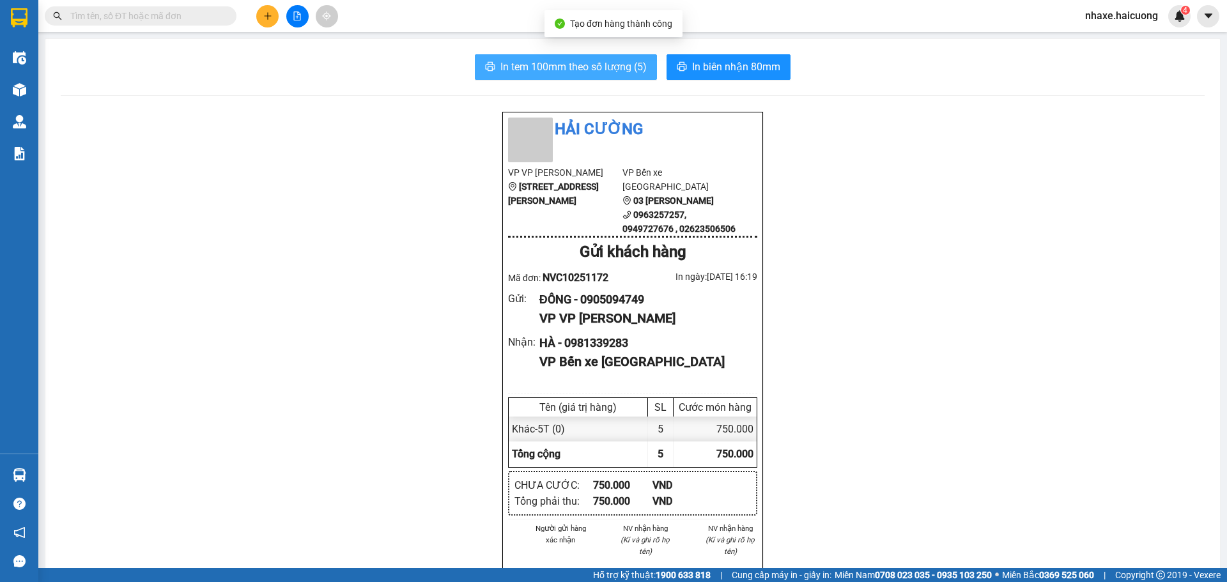
click at [560, 63] on span "In tem 100mm theo số lượng (5)" at bounding box center [574, 67] width 146 height 16
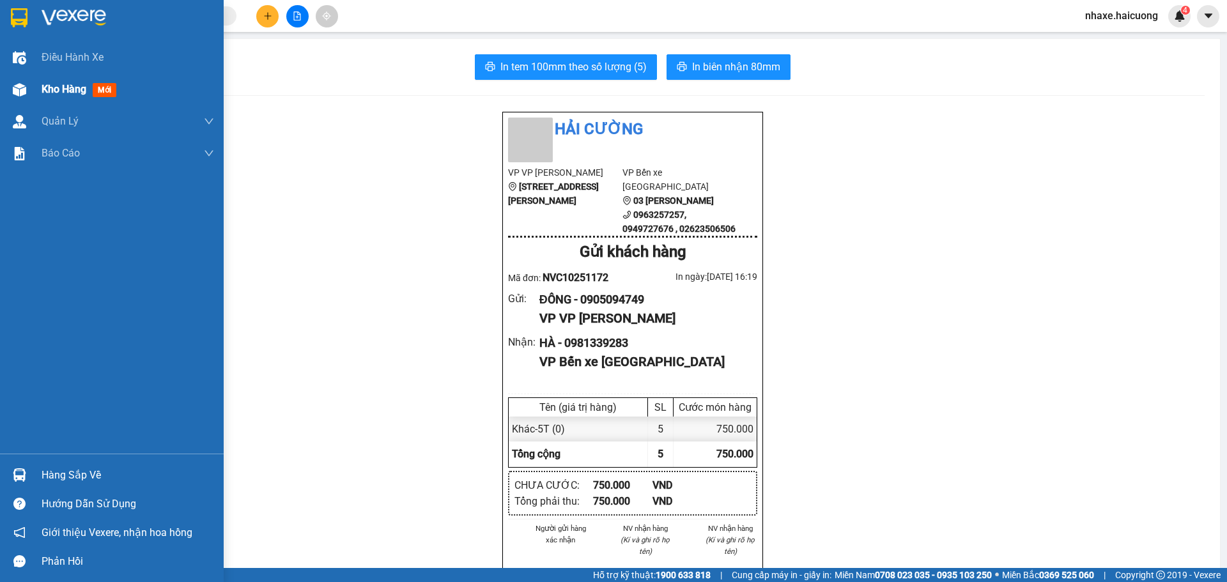
click at [22, 96] on img at bounding box center [19, 89] width 13 height 13
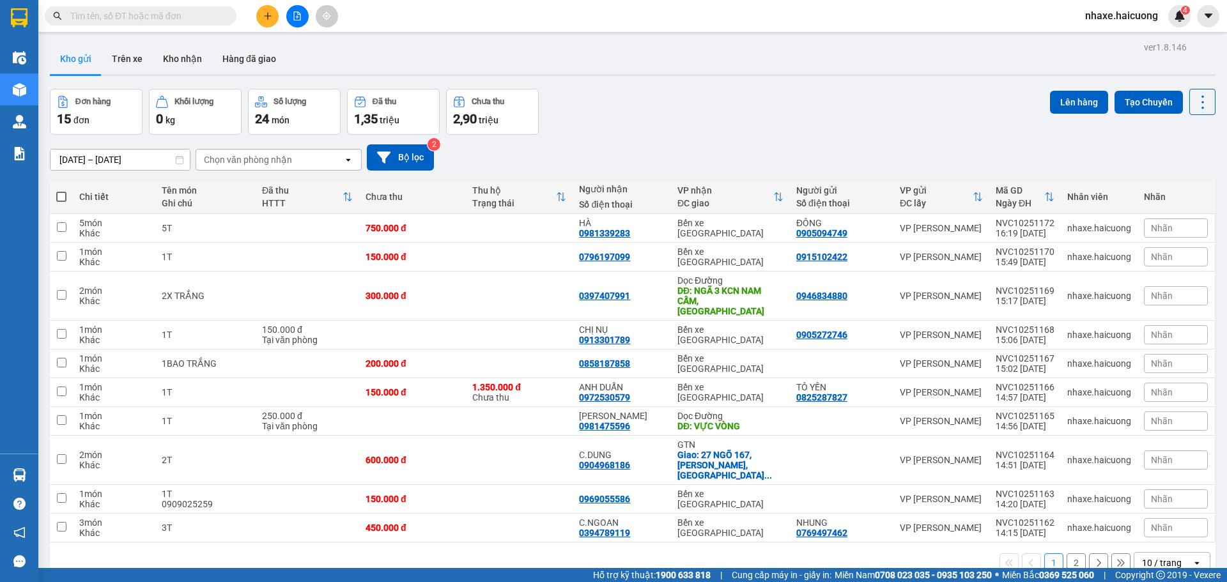
click at [172, 13] on input "text" at bounding box center [145, 16] width 151 height 14
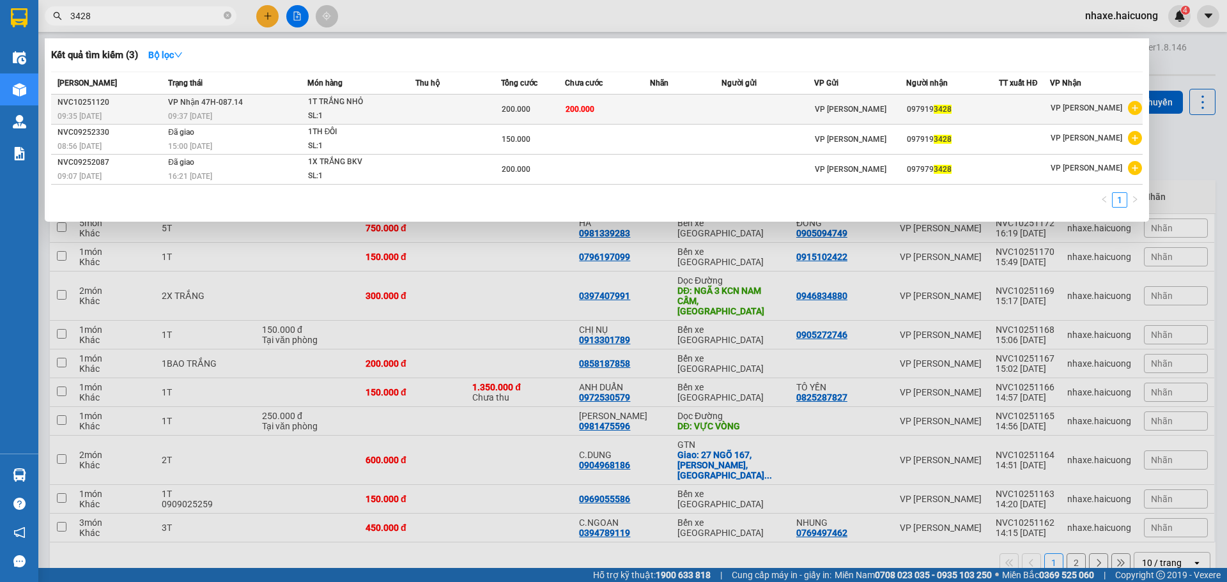
type input "3428"
click at [407, 116] on span "1T TRẮNG NHỎ SL: 1" at bounding box center [361, 108] width 107 height 27
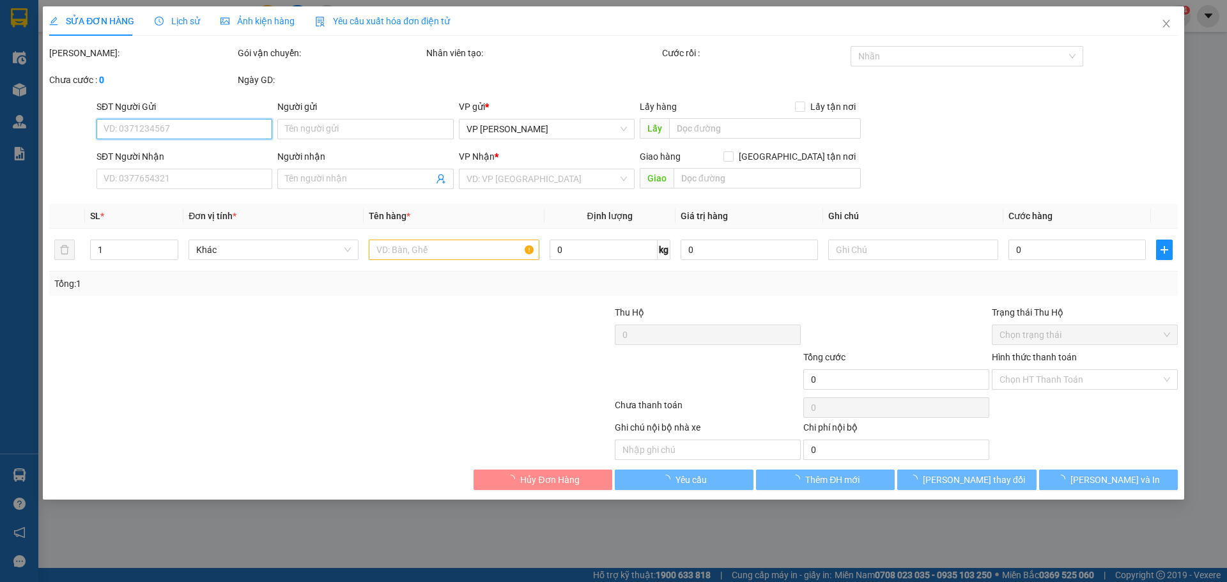
type input "0979193428"
type input "200.000"
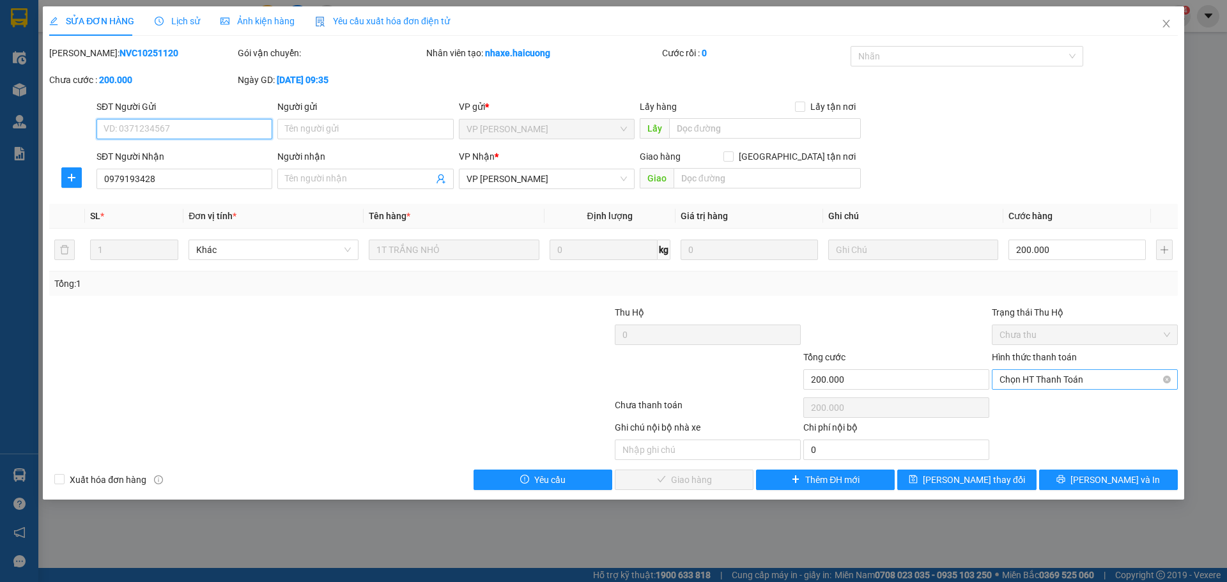
click at [1051, 375] on span "Chọn HT Thanh Toán" at bounding box center [1085, 379] width 171 height 19
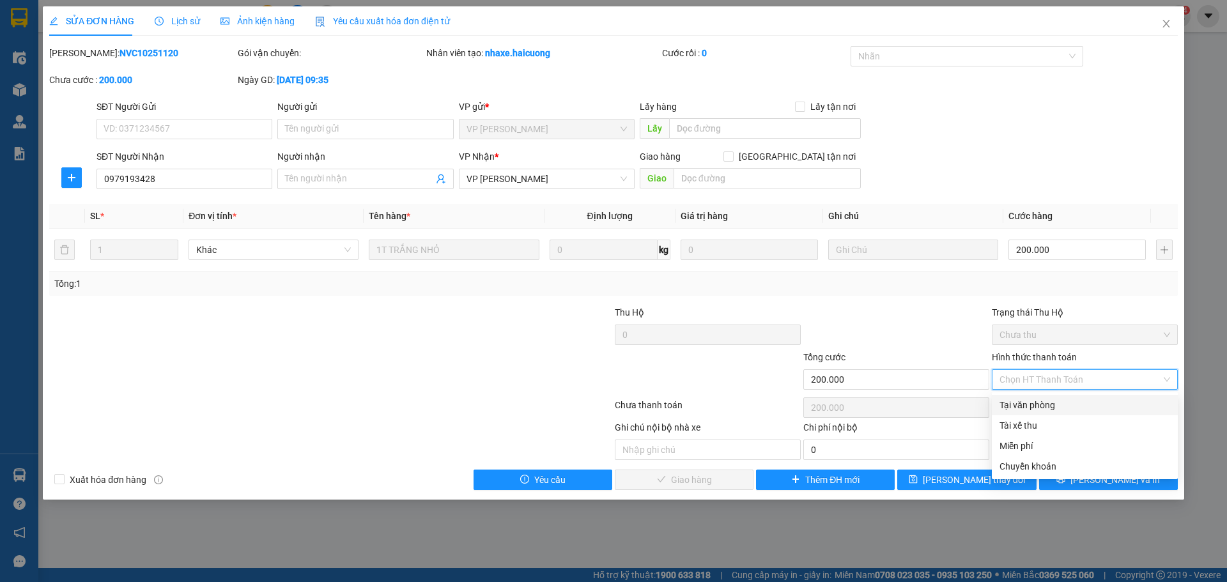
click at [1042, 402] on div "Tại văn phòng" at bounding box center [1085, 405] width 171 height 14
type input "0"
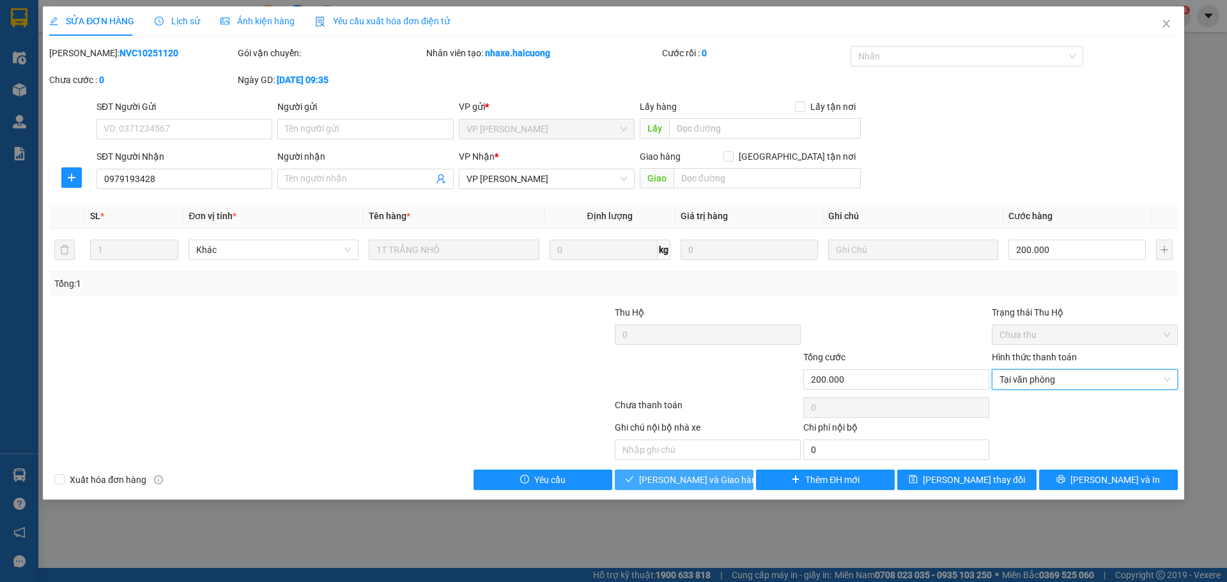
click at [704, 486] on span "[PERSON_NAME] và Giao hàng" at bounding box center [700, 480] width 123 height 14
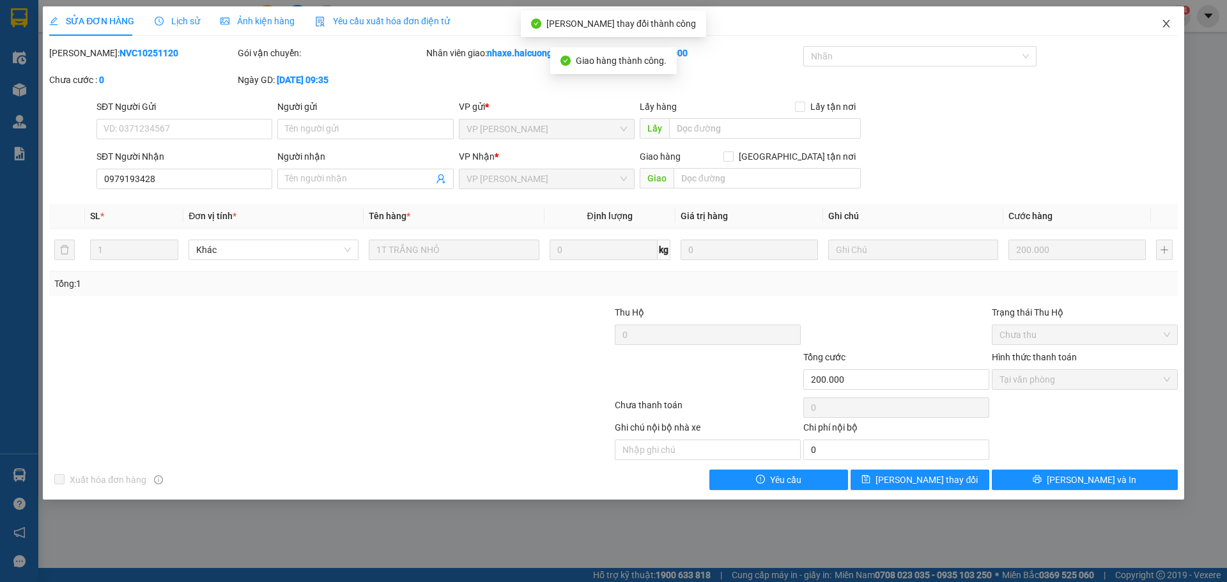
click at [1161, 24] on icon "close" at bounding box center [1166, 24] width 10 height 10
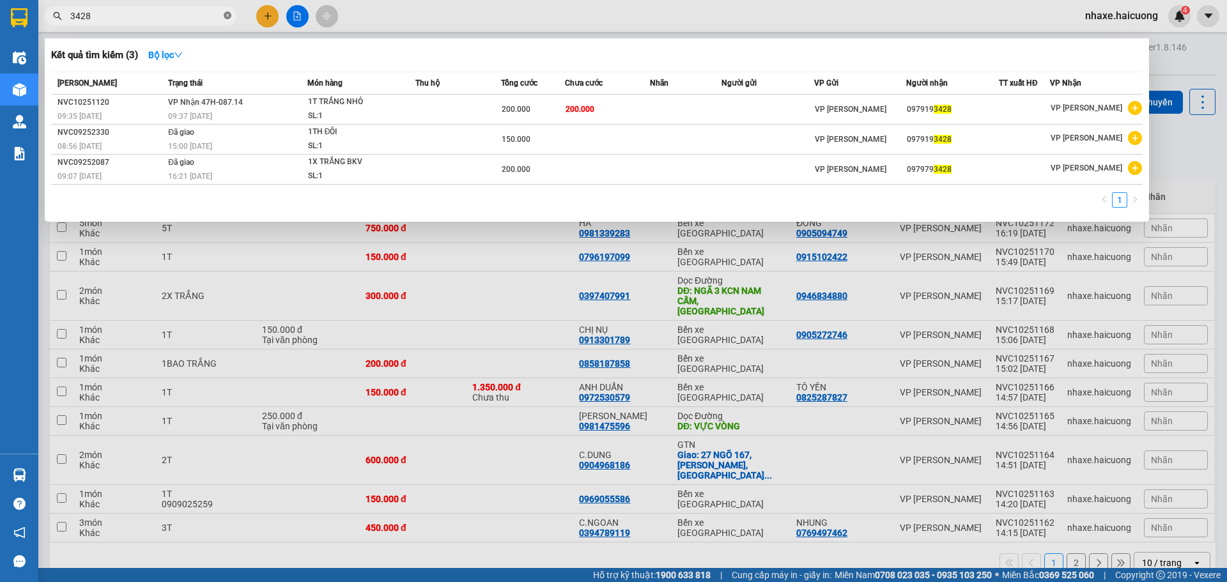
click at [231, 16] on span "3428" at bounding box center [141, 15] width 192 height 19
click at [231, 16] on icon "close-circle" at bounding box center [228, 16] width 8 height 8
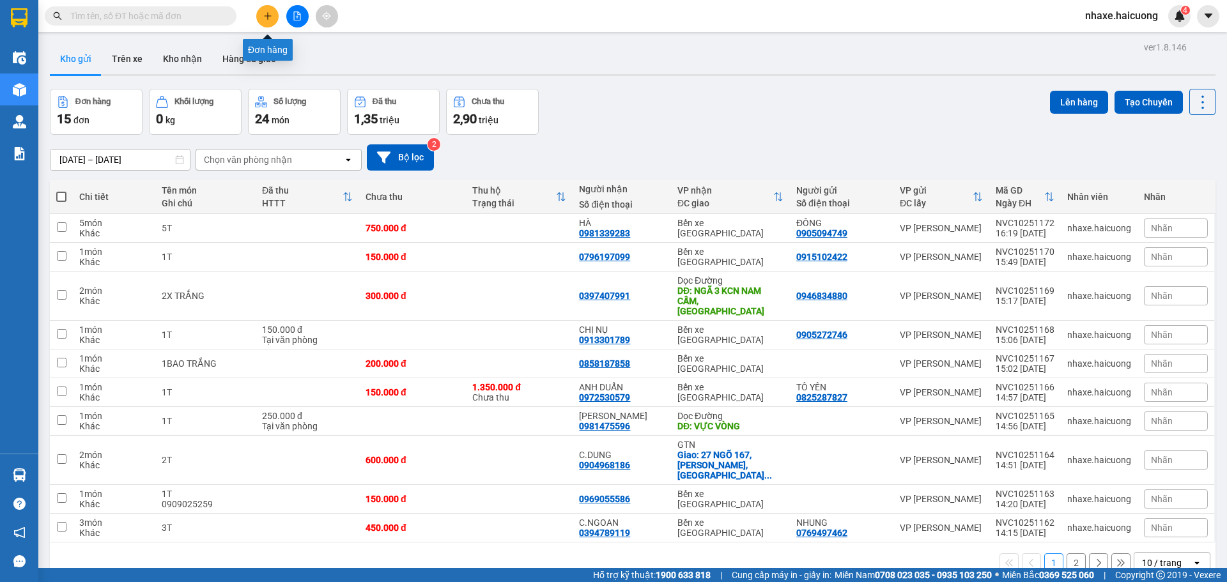
click at [265, 24] on button at bounding box center [267, 16] width 22 height 22
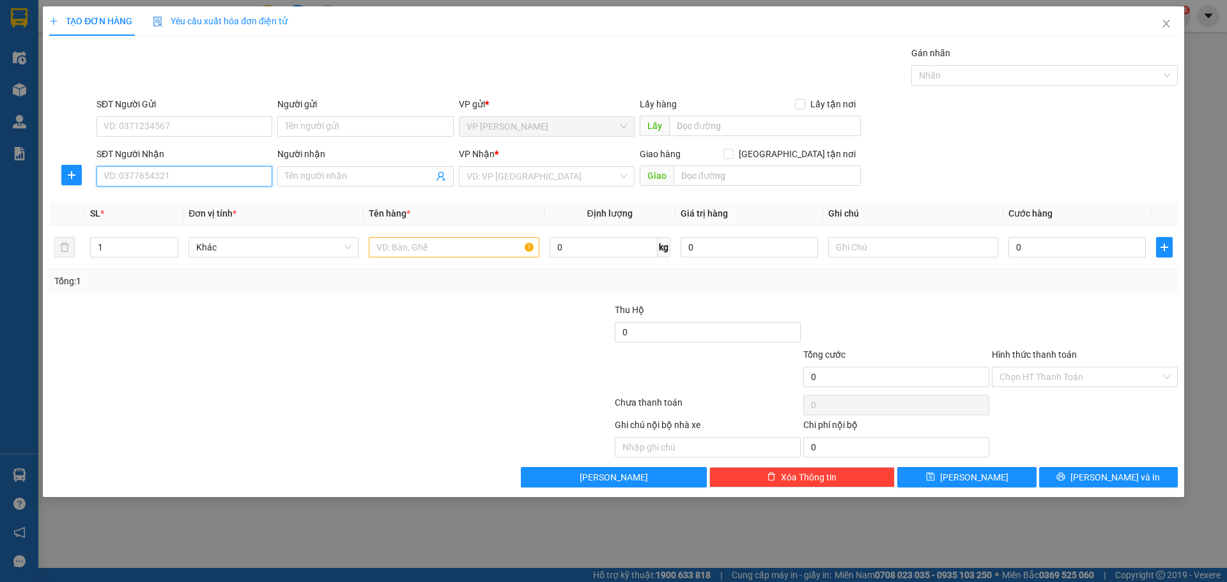
click at [177, 178] on input "SĐT Người Nhận" at bounding box center [185, 176] width 176 height 20
click at [189, 123] on input "SĐT Người Gửi" at bounding box center [185, 126] width 176 height 20
click at [368, 134] on input "Người gửi" at bounding box center [365, 126] width 176 height 20
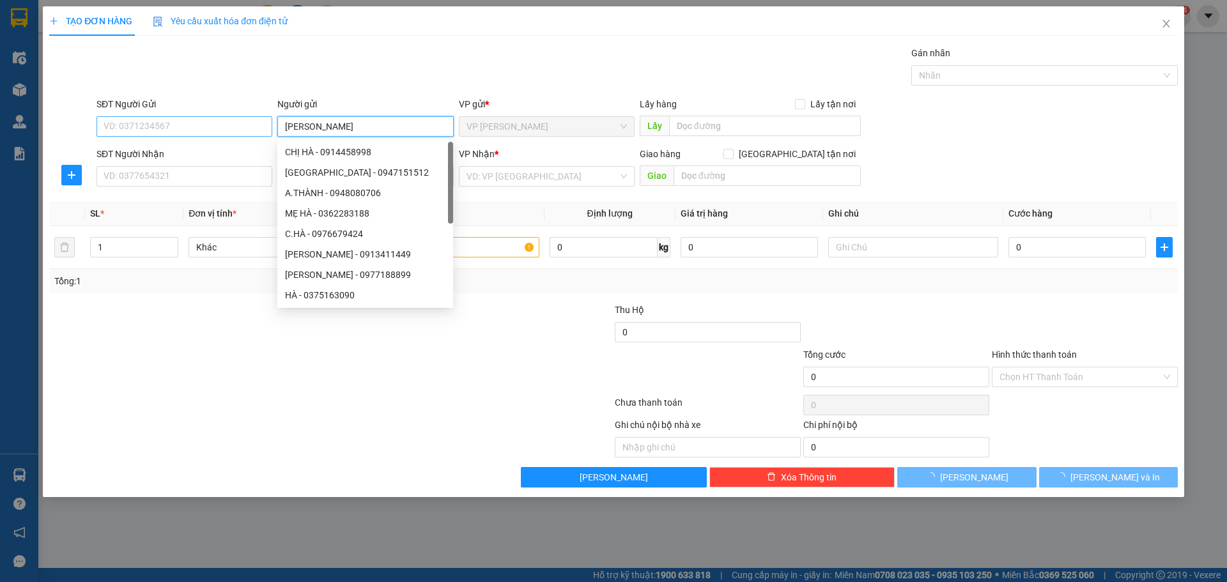
type input "[PERSON_NAME]"
click at [194, 128] on input "SĐT Người Gửi" at bounding box center [185, 126] width 176 height 20
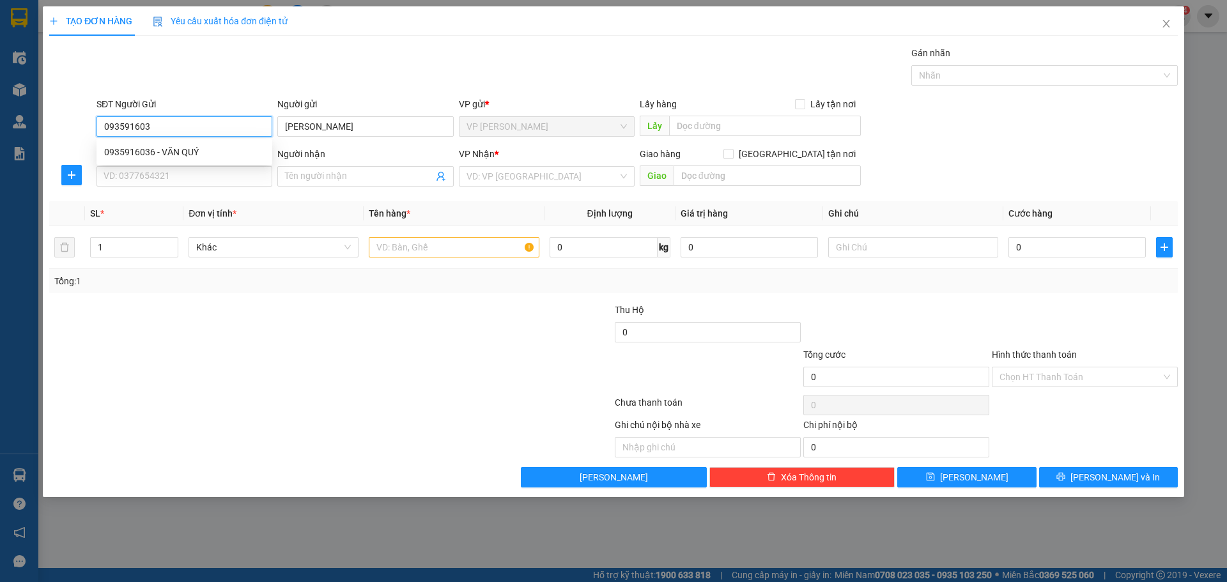
type input "0935916036"
click at [210, 156] on div "0935916036 - VĂN QUÝ" at bounding box center [184, 152] width 160 height 14
type input "0988909630"
type input "CHỊ NƯƠNG"
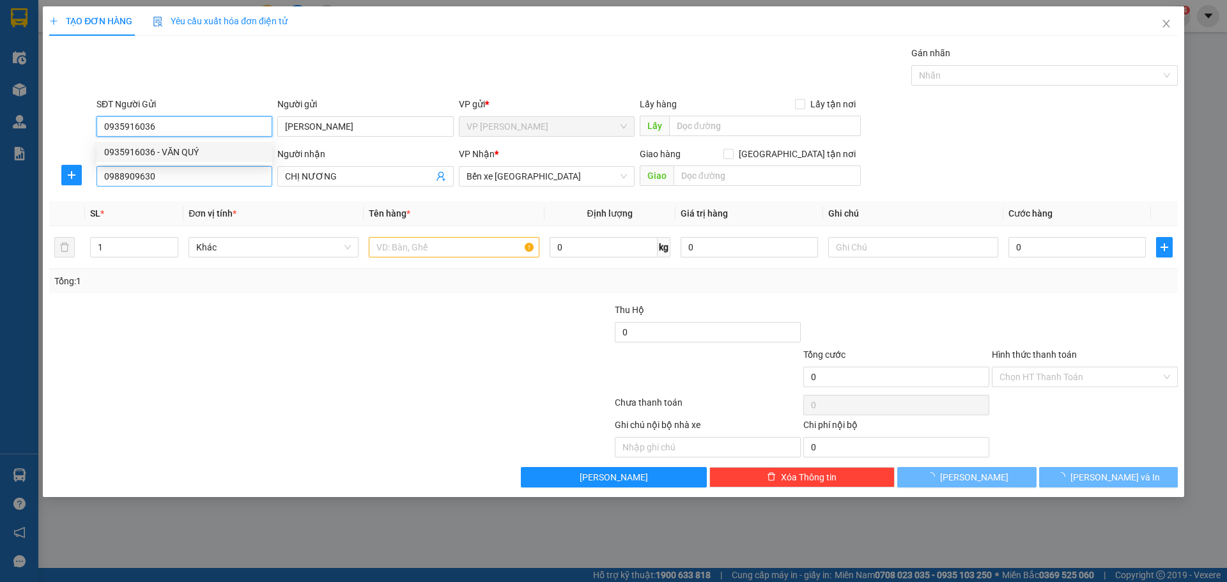
type input "600.000"
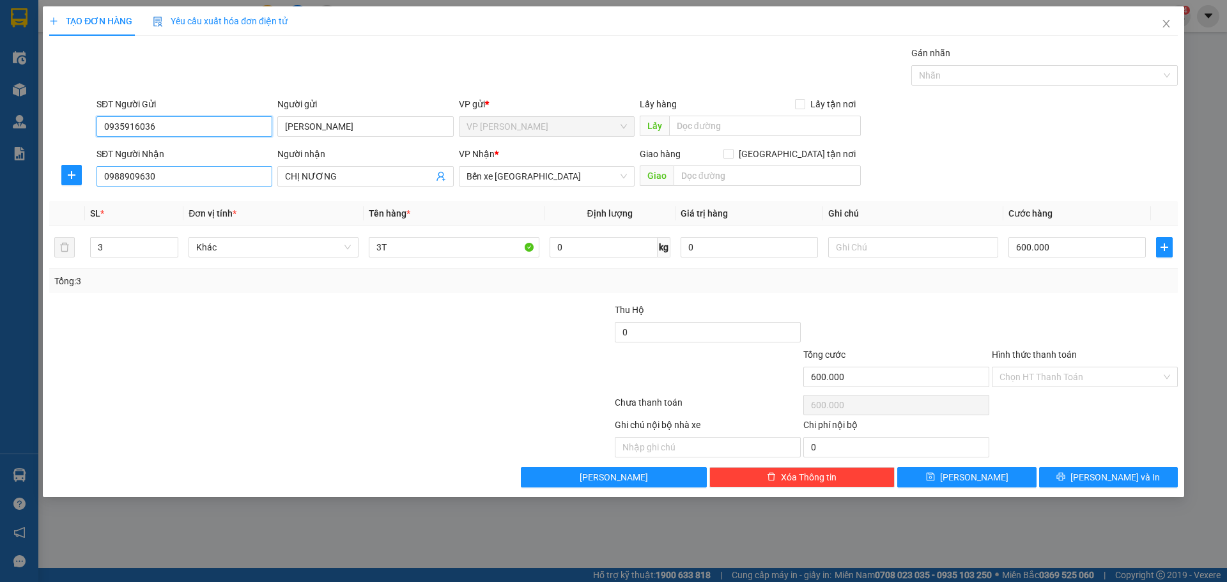
type input "0935916036"
click at [200, 176] on input "0988909630" at bounding box center [185, 176] width 176 height 20
click at [306, 300] on div "Transit Pickup Surcharge Ids Transit Deliver Surcharge Ids Transit Deliver Surc…" at bounding box center [613, 267] width 1129 height 442
click at [148, 249] on input "3" at bounding box center [134, 247] width 87 height 19
type input "2"
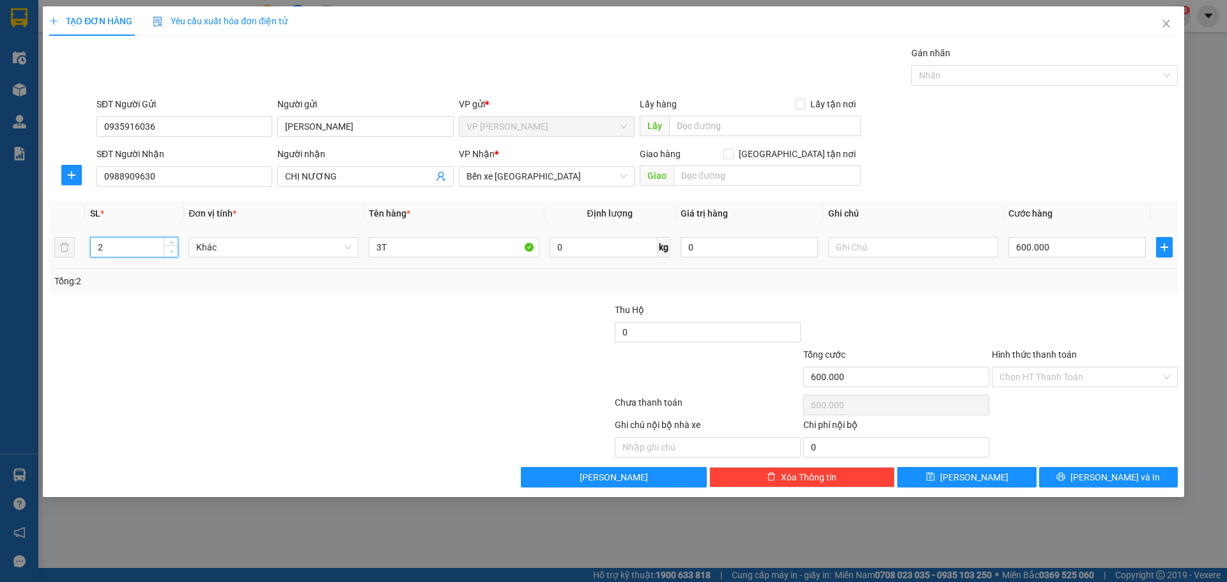
click at [172, 252] on icon "down" at bounding box center [171, 251] width 4 height 4
click at [457, 249] on input "3T" at bounding box center [454, 247] width 170 height 20
type input "2T"
click at [1053, 251] on input "600.000" at bounding box center [1077, 247] width 137 height 20
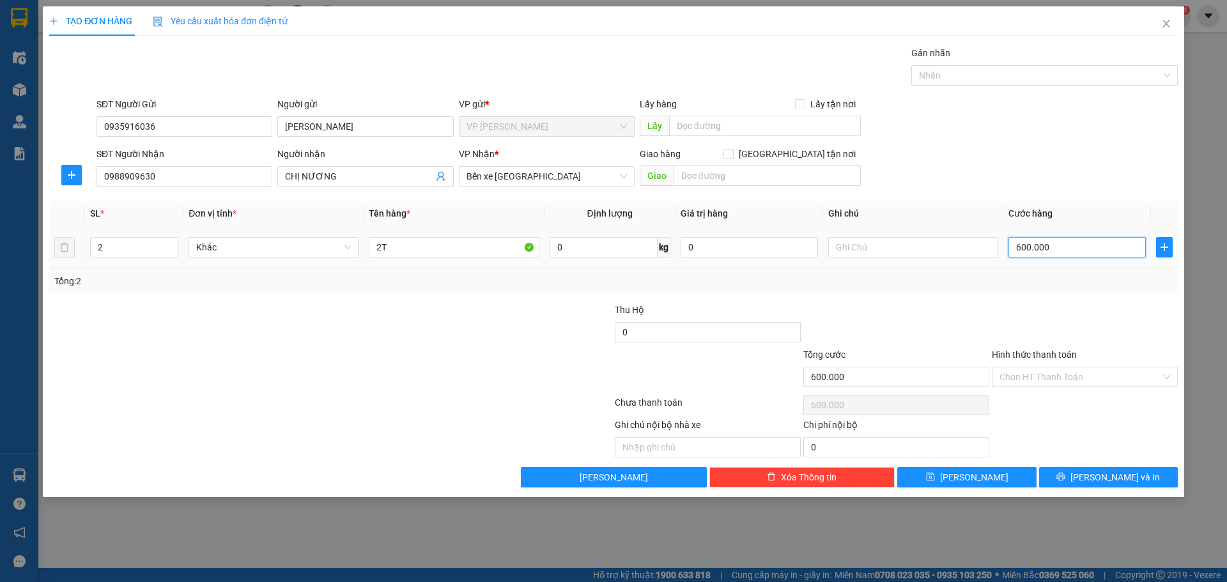
type input "4"
type input "40"
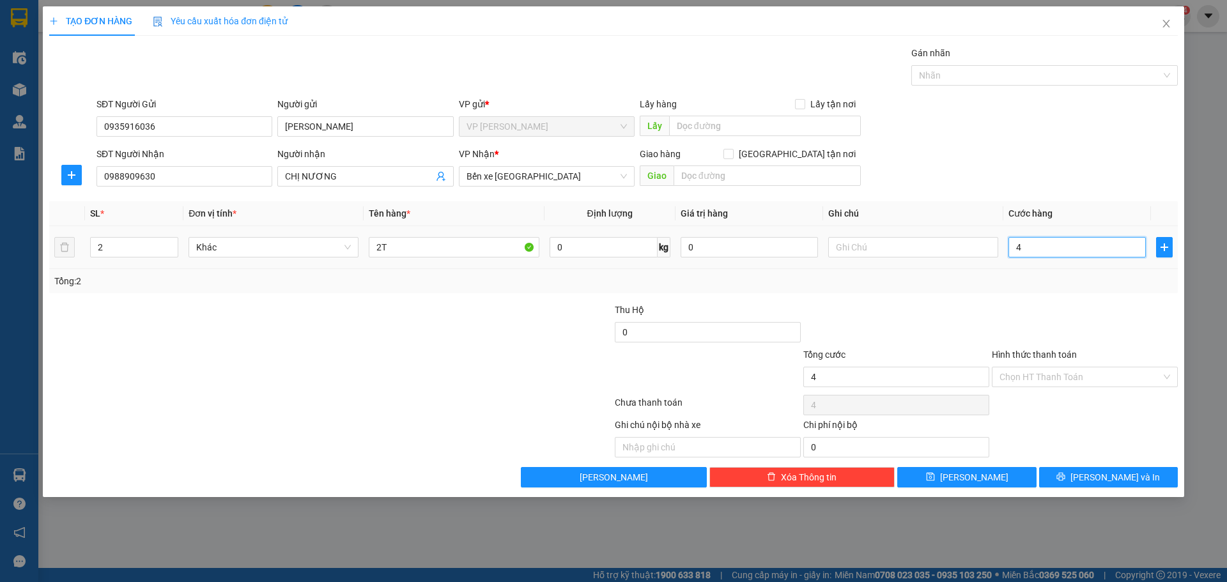
type input "40"
type input "400"
type input "400.000"
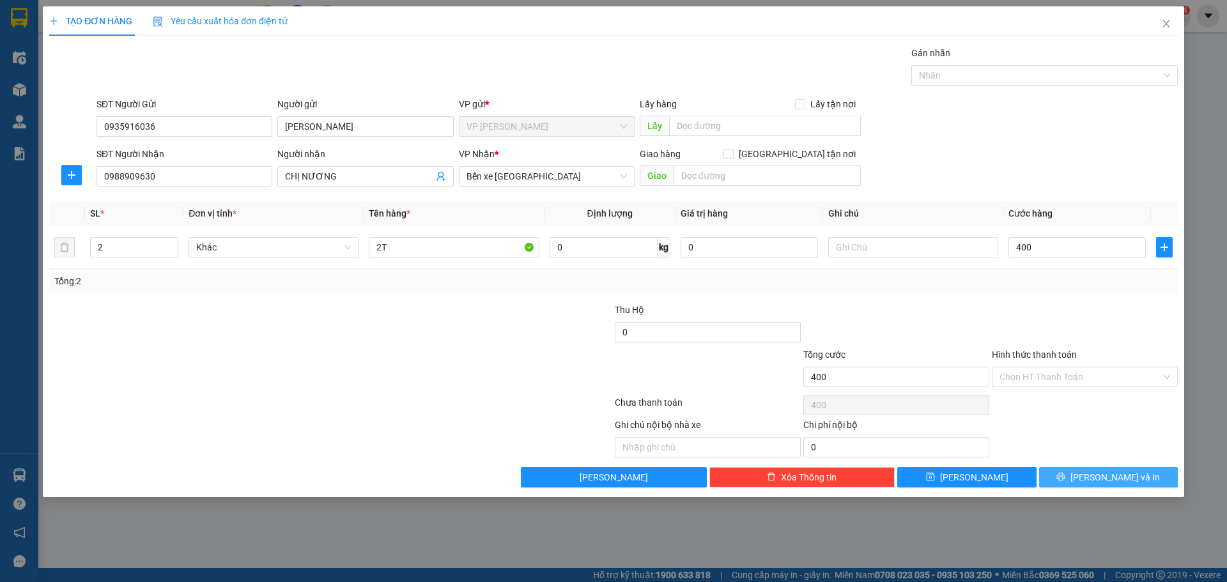
type input "400.000"
drag, startPoint x: 1096, startPoint y: 478, endPoint x: 1055, endPoint y: 436, distance: 58.3
click at [1097, 478] on button "[PERSON_NAME] và In" at bounding box center [1108, 477] width 139 height 20
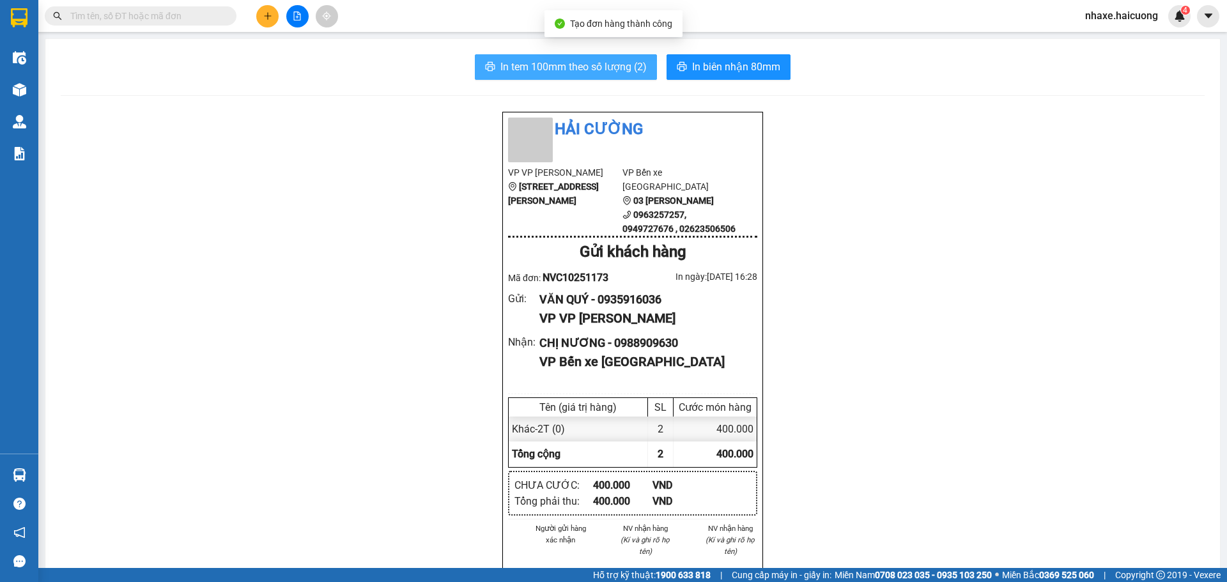
click at [602, 71] on span "In tem 100mm theo số lượng (2)" at bounding box center [574, 67] width 146 height 16
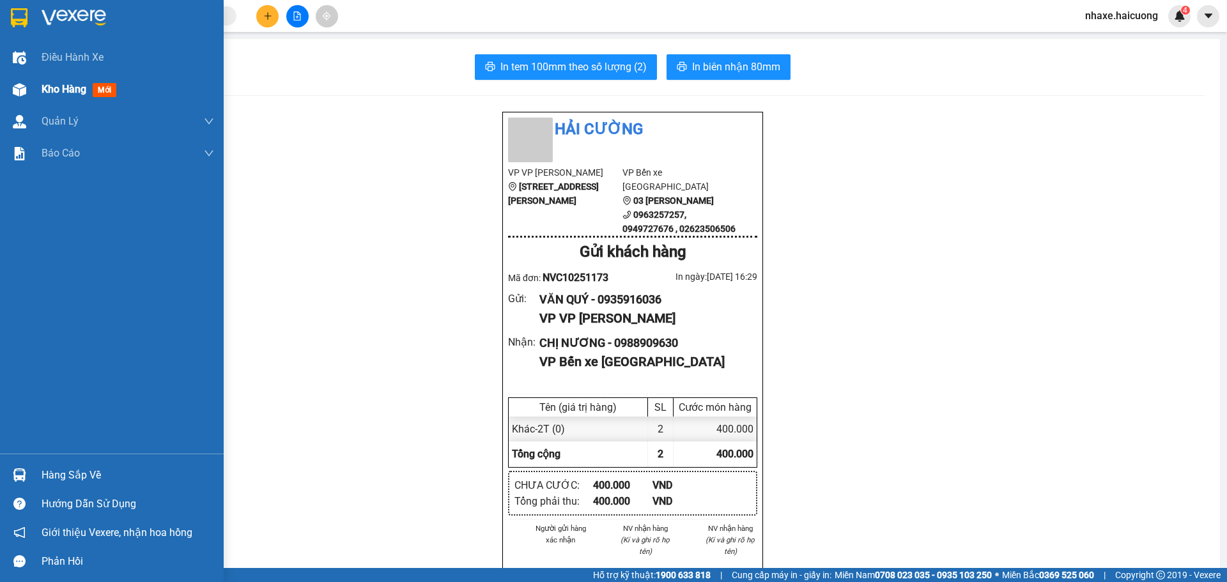
click at [40, 89] on div "Kho hàng mới" at bounding box center [112, 90] width 224 height 32
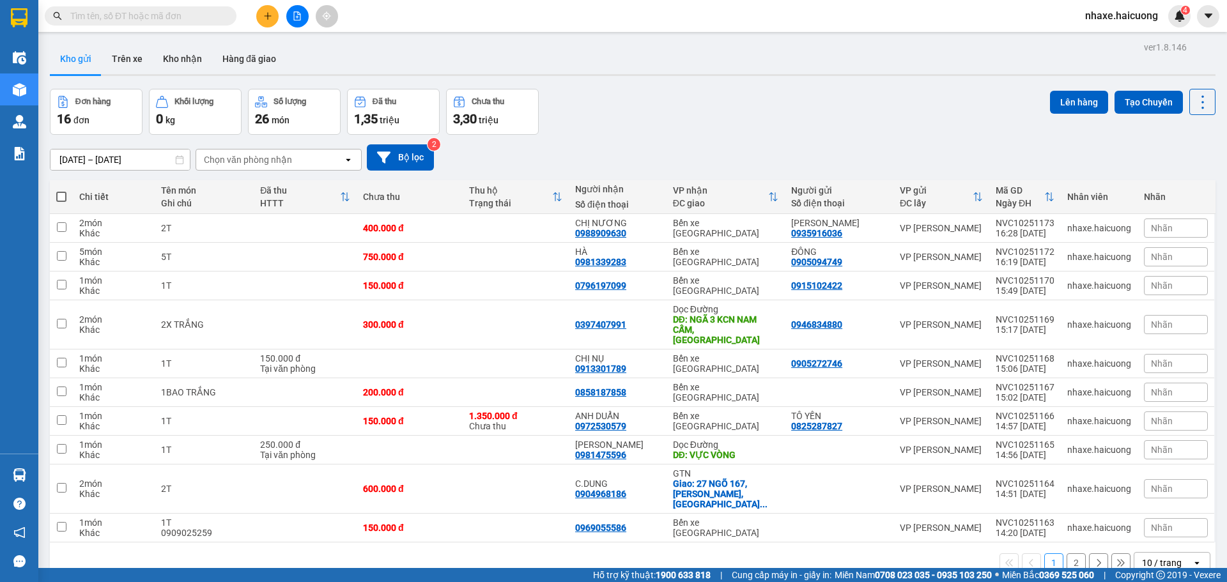
click at [125, 17] on input "text" at bounding box center [145, 16] width 151 height 14
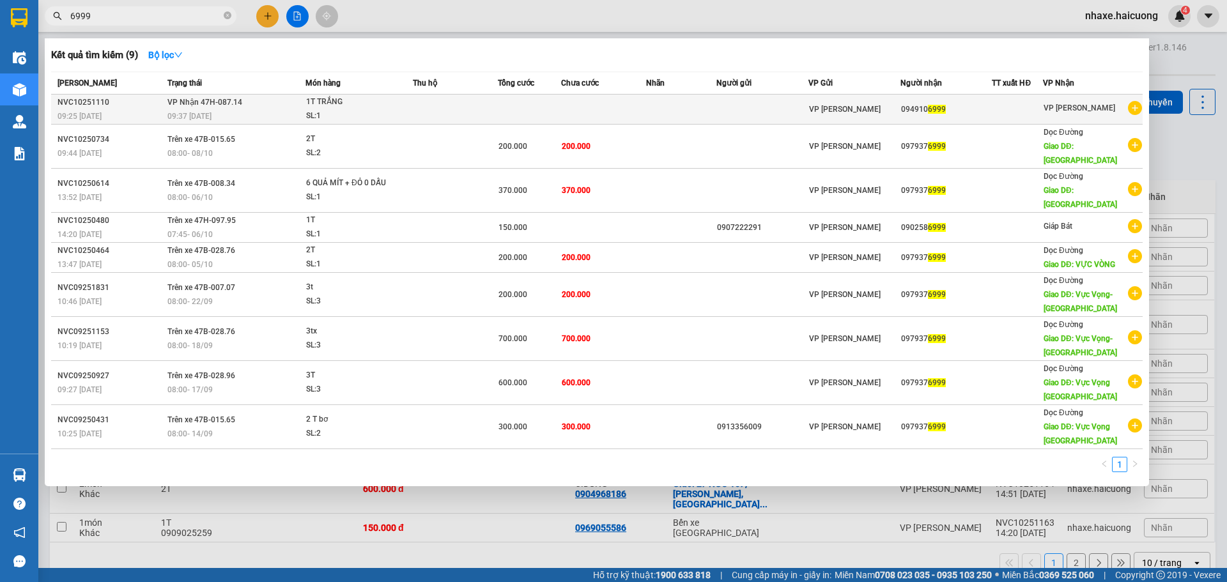
type input "6999"
click at [334, 108] on div "1T TRẮNG" at bounding box center [354, 102] width 96 height 14
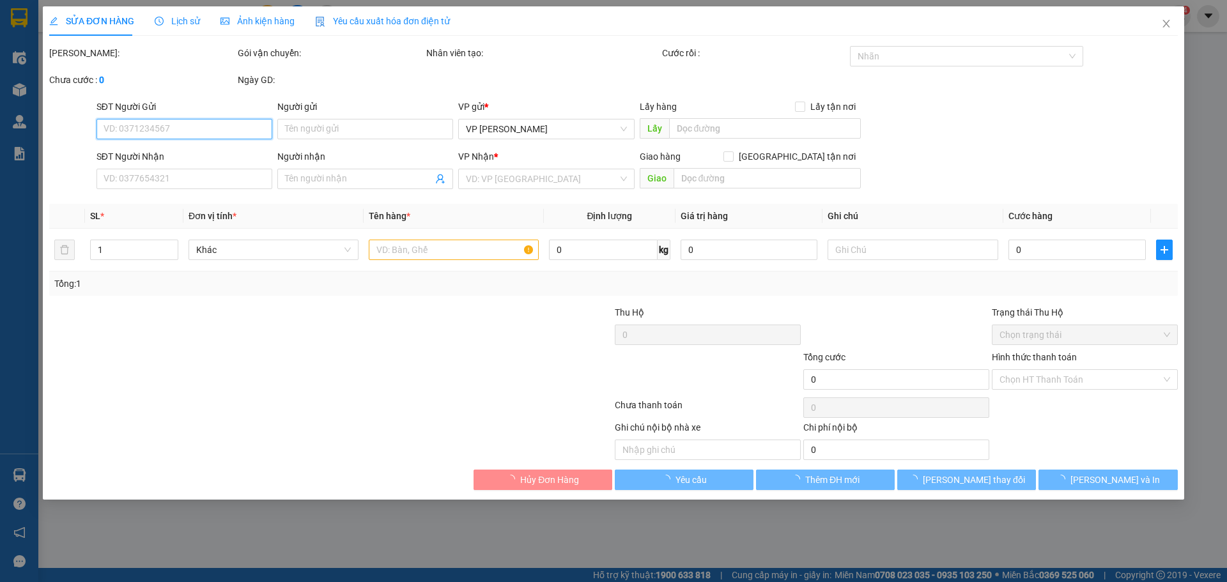
type input "0949106999"
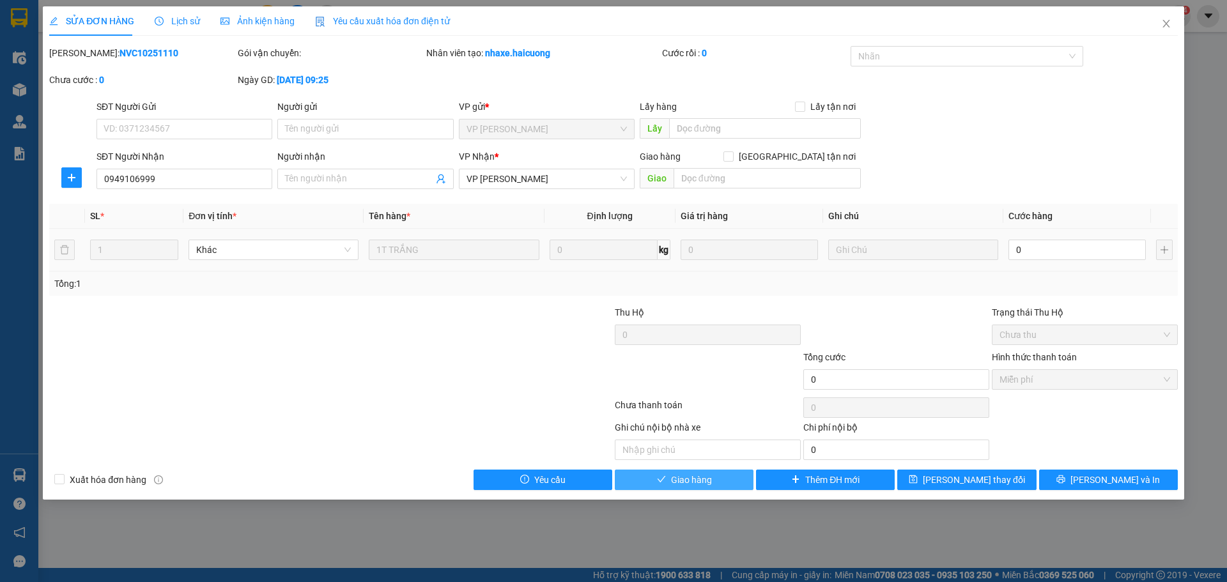
click at [720, 485] on button "Giao hàng" at bounding box center [684, 480] width 139 height 20
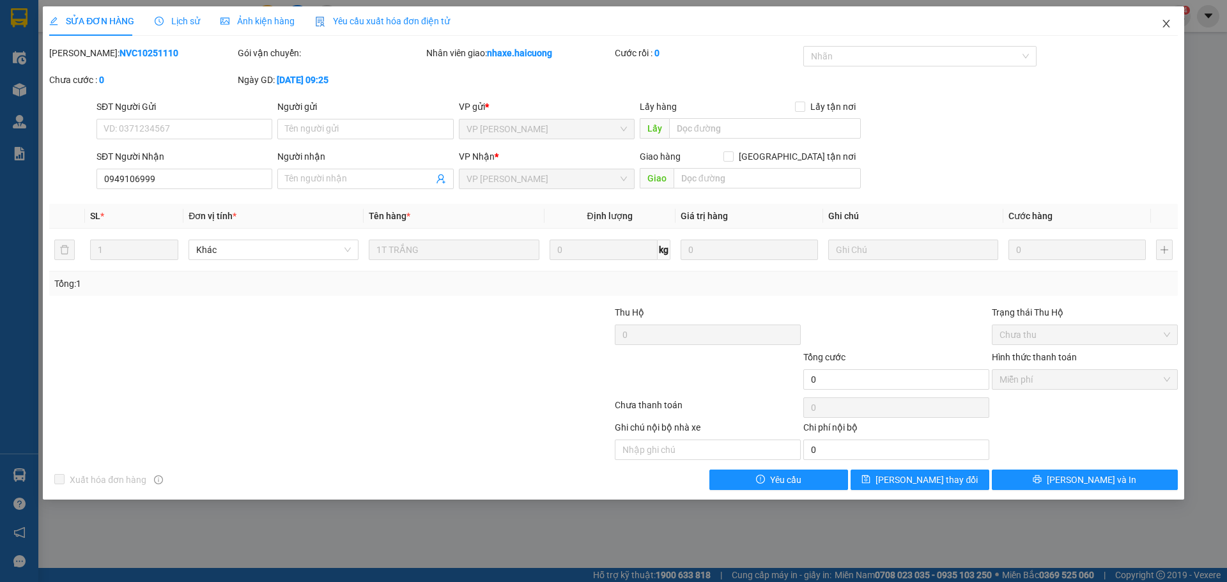
click at [1169, 26] on icon "close" at bounding box center [1166, 24] width 10 height 10
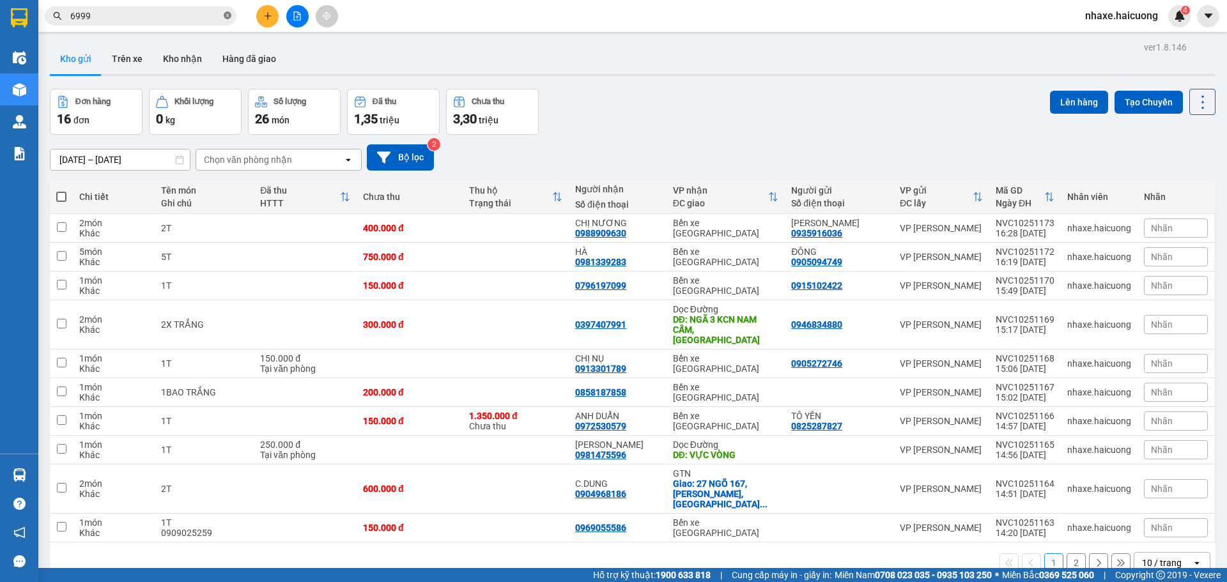
click at [227, 16] on icon "close-circle" at bounding box center [228, 16] width 8 height 8
click at [262, 17] on button at bounding box center [267, 16] width 22 height 22
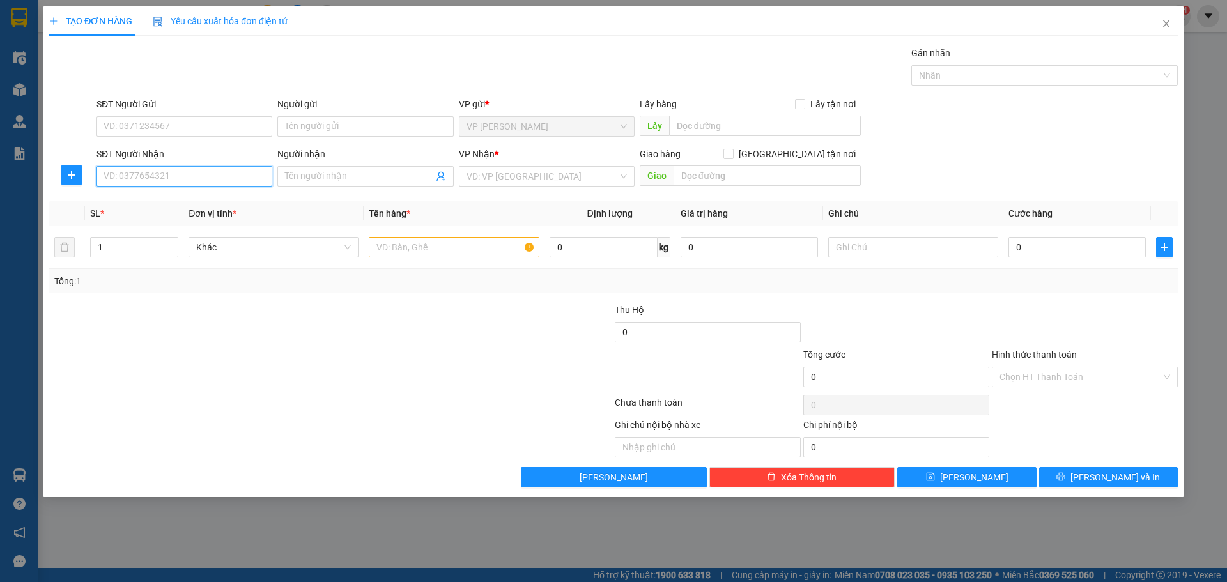
click at [141, 180] on input "SĐT Người Nhận" at bounding box center [185, 176] width 176 height 20
click at [312, 128] on input "Người gửi" at bounding box center [365, 126] width 176 height 20
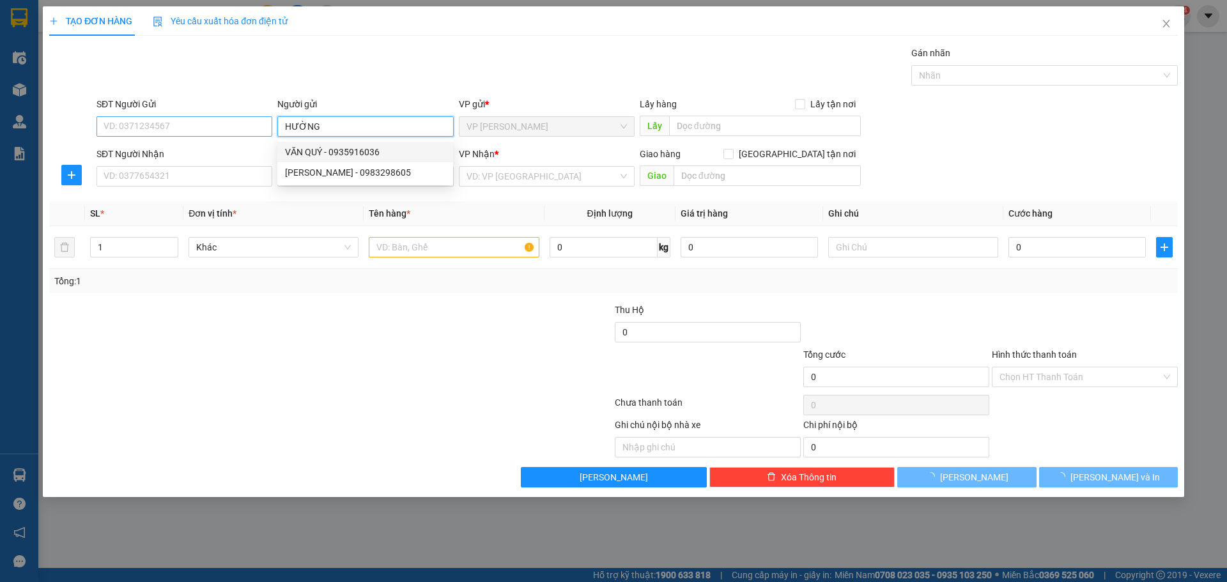
type input "HƯỜNG"
click at [227, 135] on input "SĐT Người Gửi" at bounding box center [185, 126] width 176 height 20
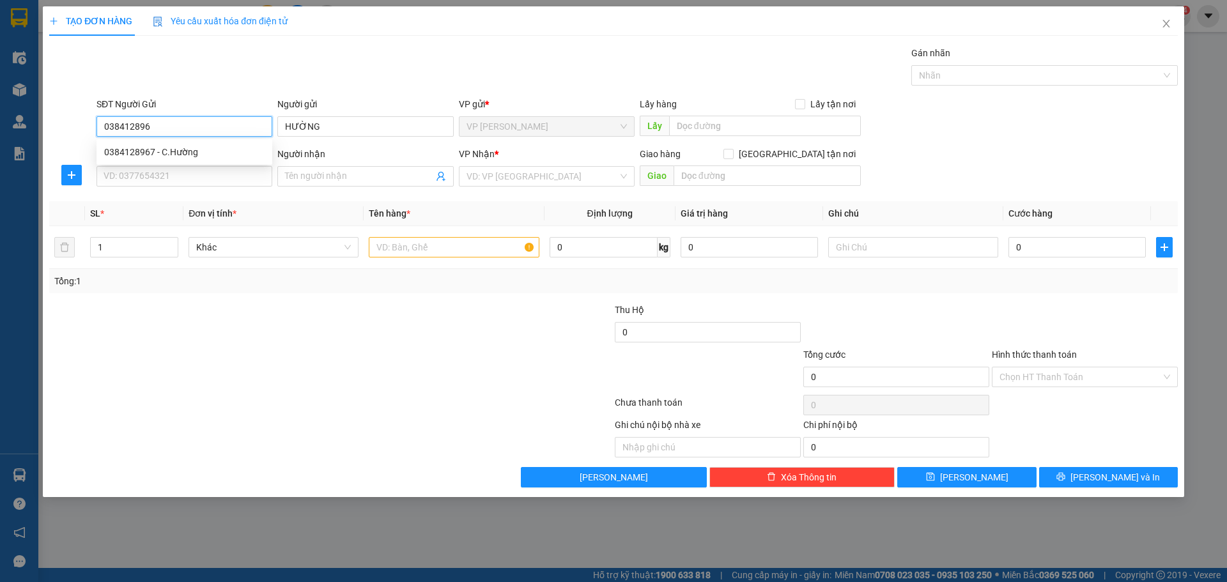
type input "0384128967"
click at [206, 156] on div "0384128967 - C.Hường" at bounding box center [184, 152] width 160 height 14
type input "C.Hường"
type input "0948827111"
type input "NEM CHIẾN THẮNG"
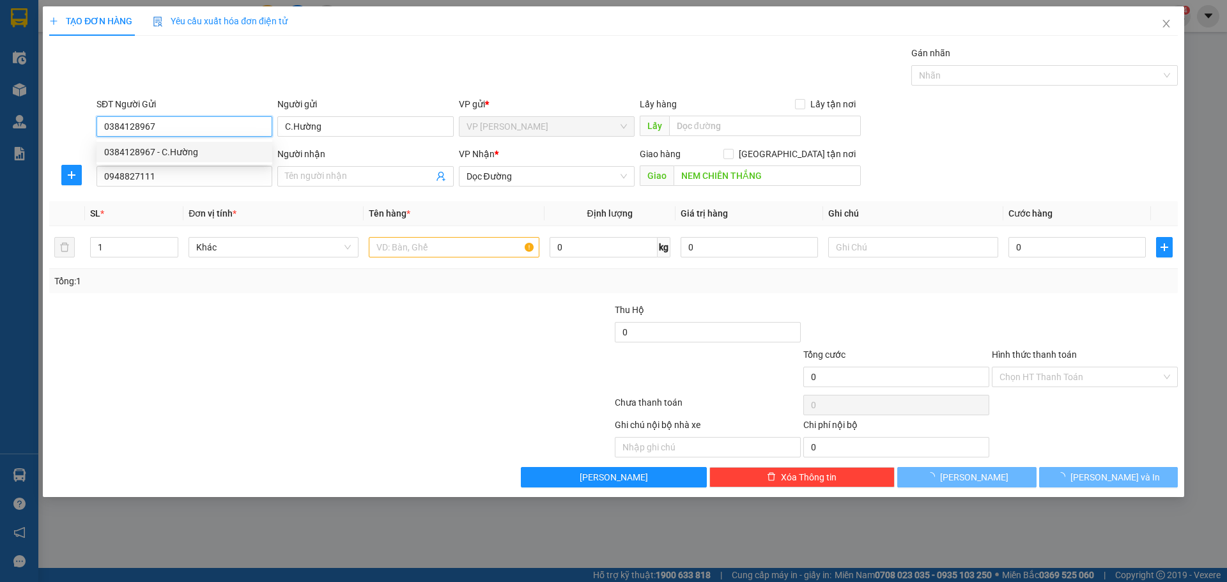
type input "300.000"
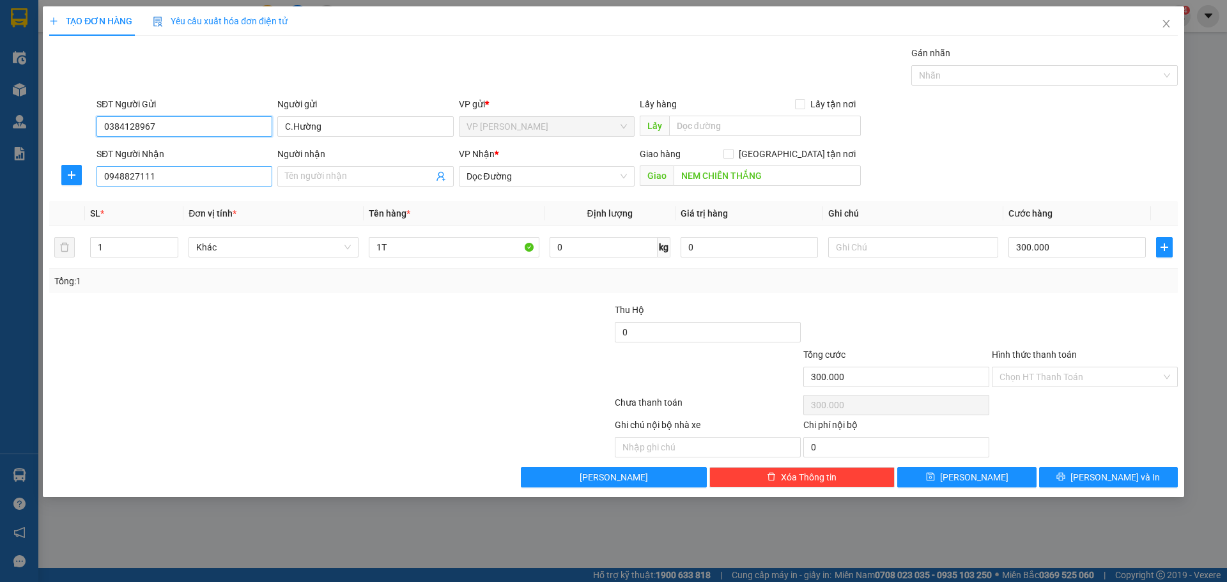
type input "0384128967"
click at [202, 179] on input "0948827111" at bounding box center [185, 176] width 176 height 20
click at [137, 178] on input "0919432298" at bounding box center [185, 176] width 176 height 20
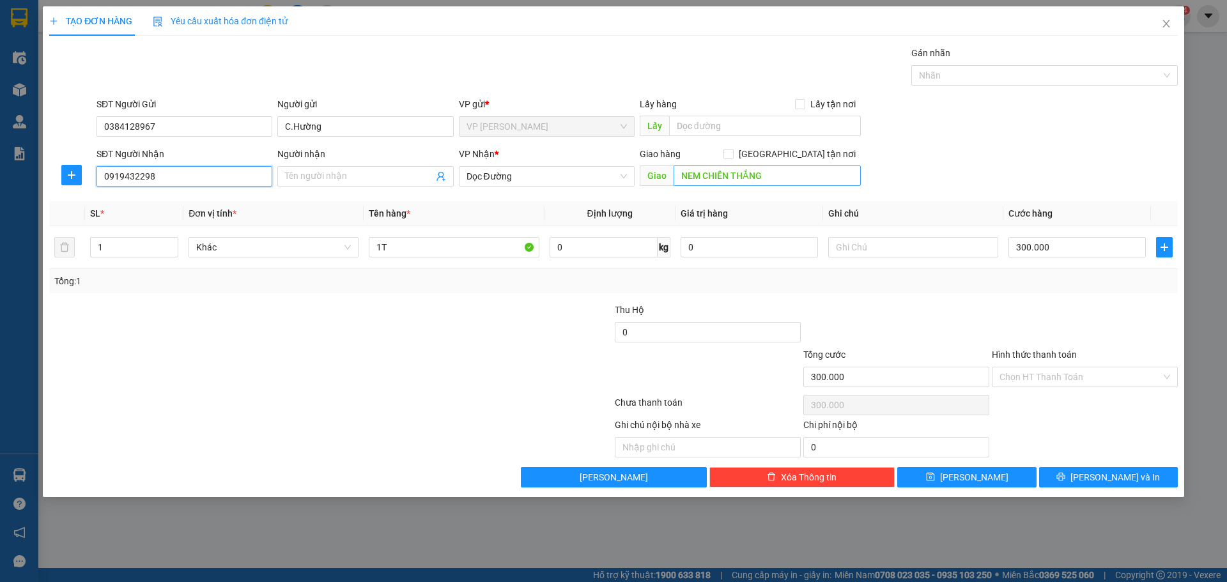
type input "0919432298"
click at [784, 180] on input "NEM CHIẾN THẮNG" at bounding box center [767, 176] width 187 height 20
type input "CẦU NGUYỆT VIÊN-[GEOGRAPHIC_DATA]"
click at [339, 176] on input "Người nhận" at bounding box center [359, 176] width 148 height 14
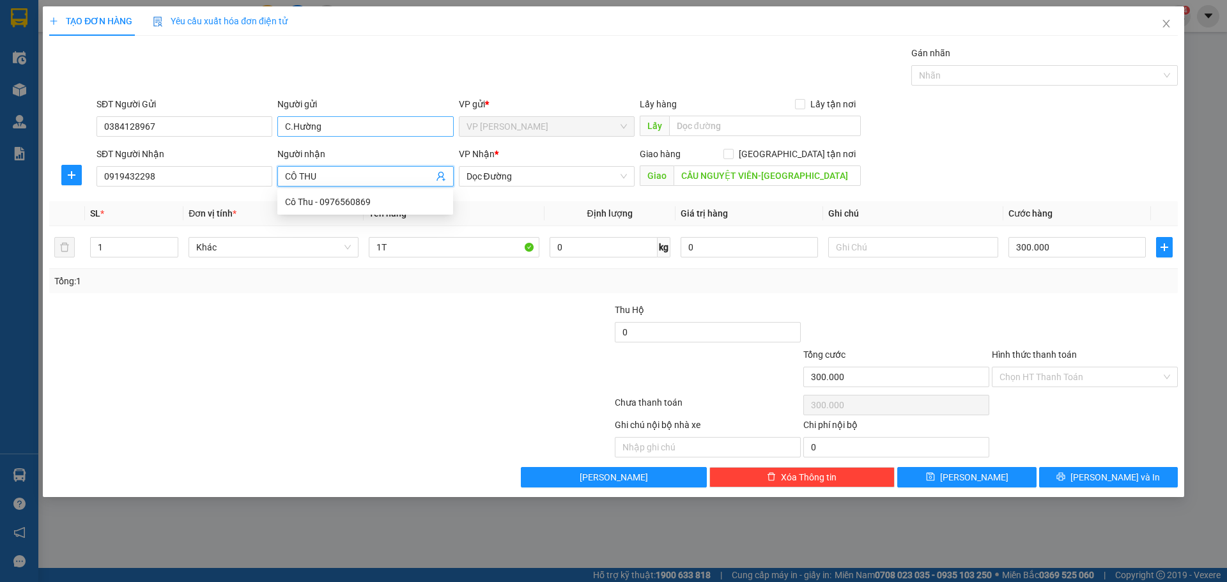
type input "CÔ THU"
click at [290, 127] on input "C.Hường" at bounding box center [365, 126] width 176 height 20
click at [381, 125] on input "CHỊ Hường" at bounding box center [365, 126] width 176 height 20
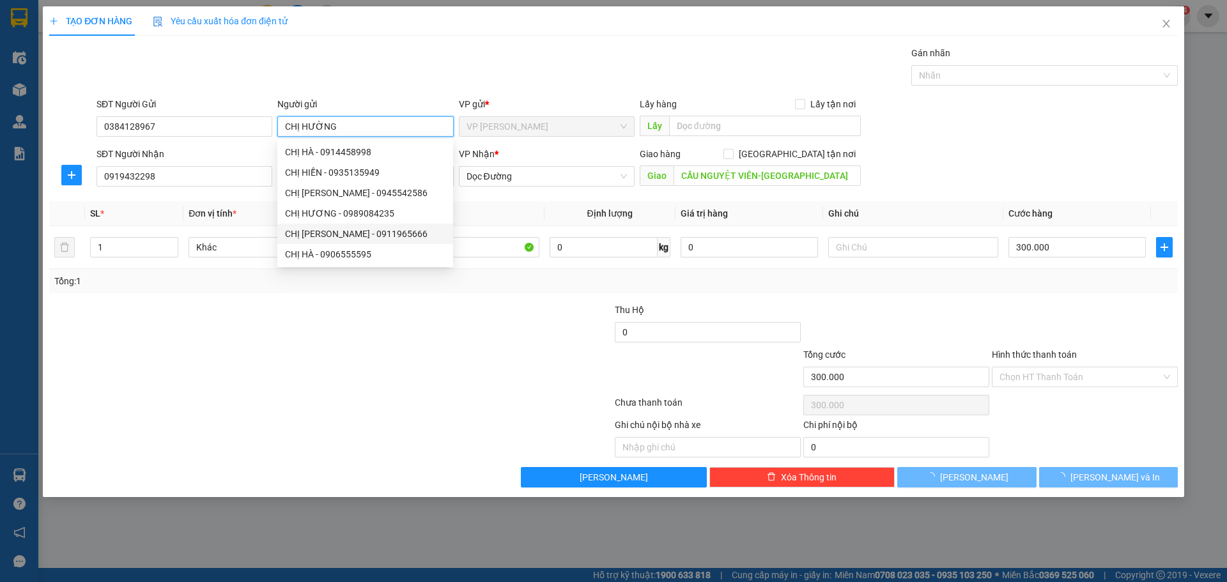
type input "CHỊ HƯỜNG"
click at [410, 334] on div at bounding box center [236, 325] width 377 height 45
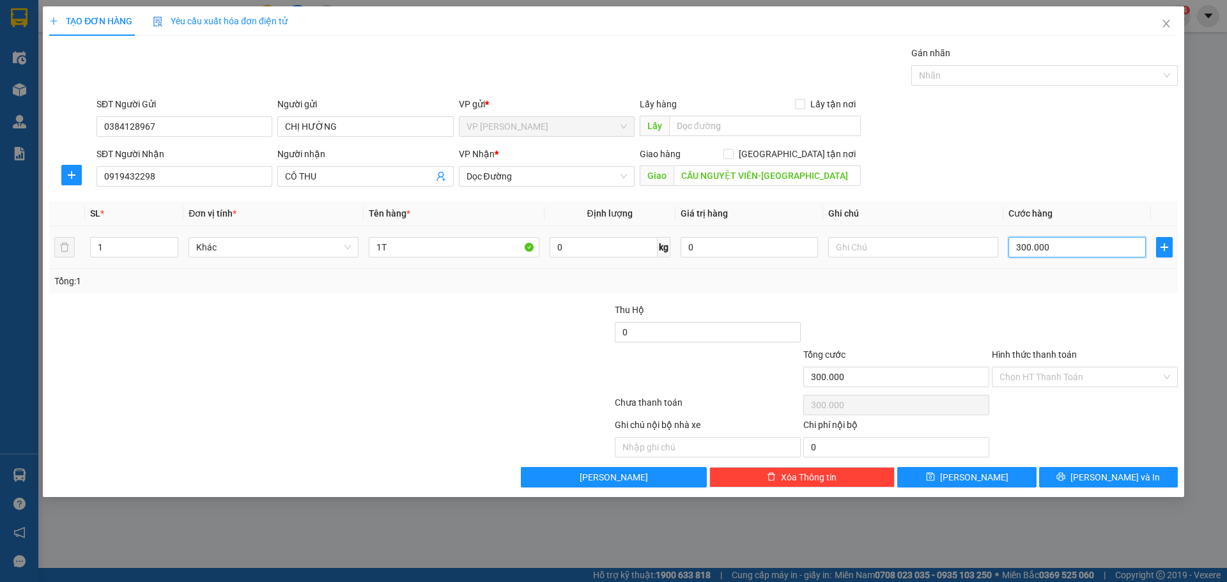
click at [1070, 244] on input "300.000" at bounding box center [1077, 247] width 137 height 20
type input "1"
type input "15"
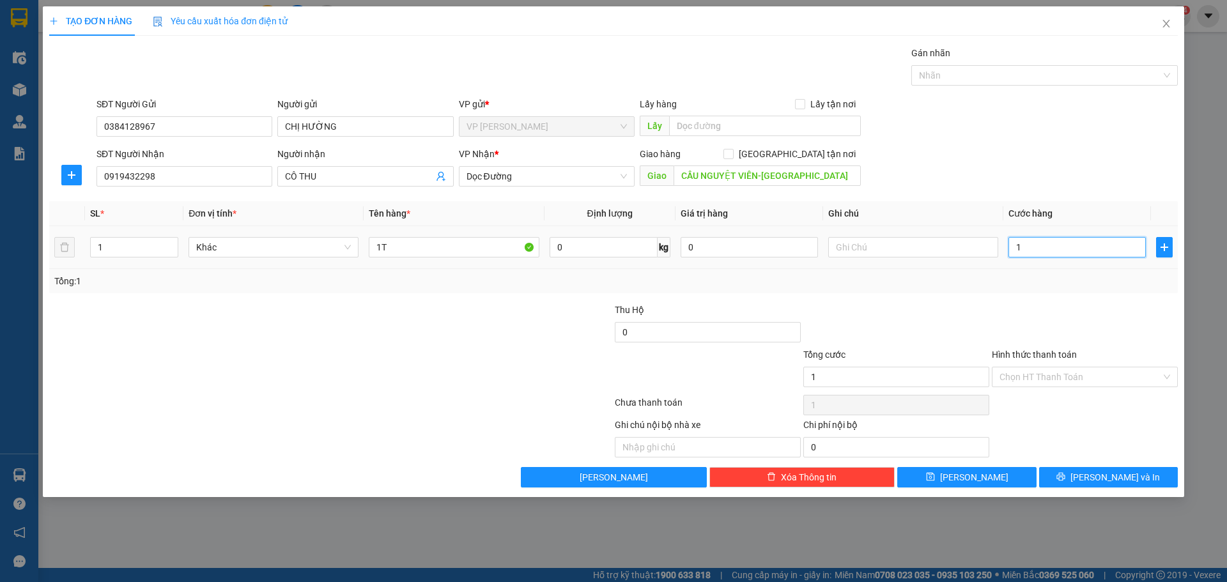
type input "15"
type input "1.510"
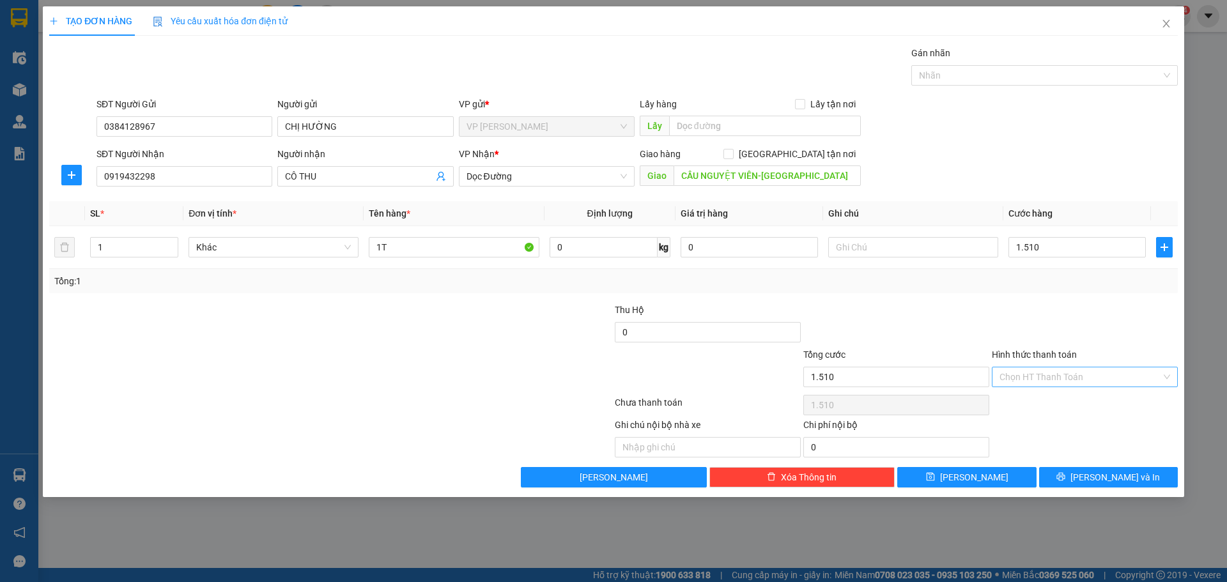
type input "1.510.000"
click at [1098, 377] on input "Hình thức thanh toán" at bounding box center [1081, 377] width 162 height 19
click at [1076, 244] on input "1.510.000" at bounding box center [1077, 247] width 137 height 20
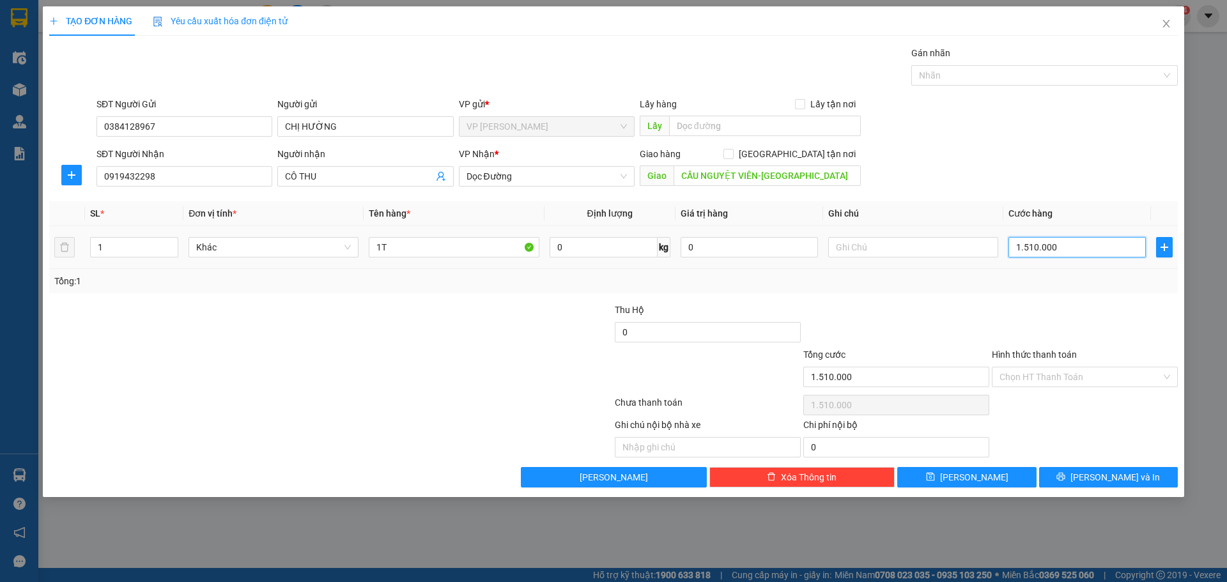
type input "1"
type input "15"
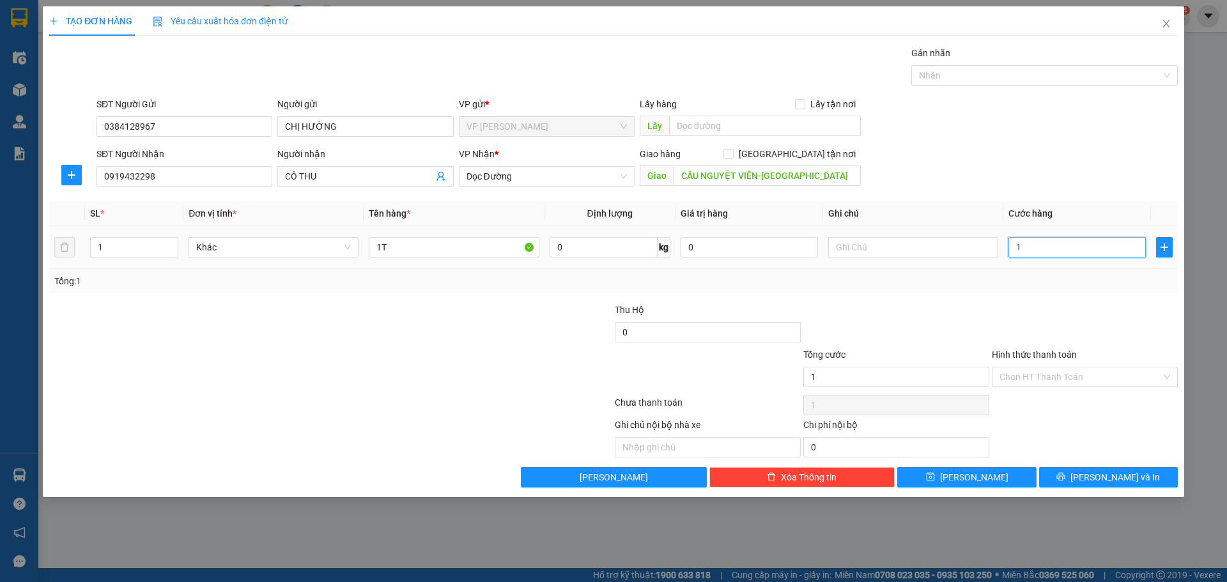
type input "15"
type input "150"
type input "150.000"
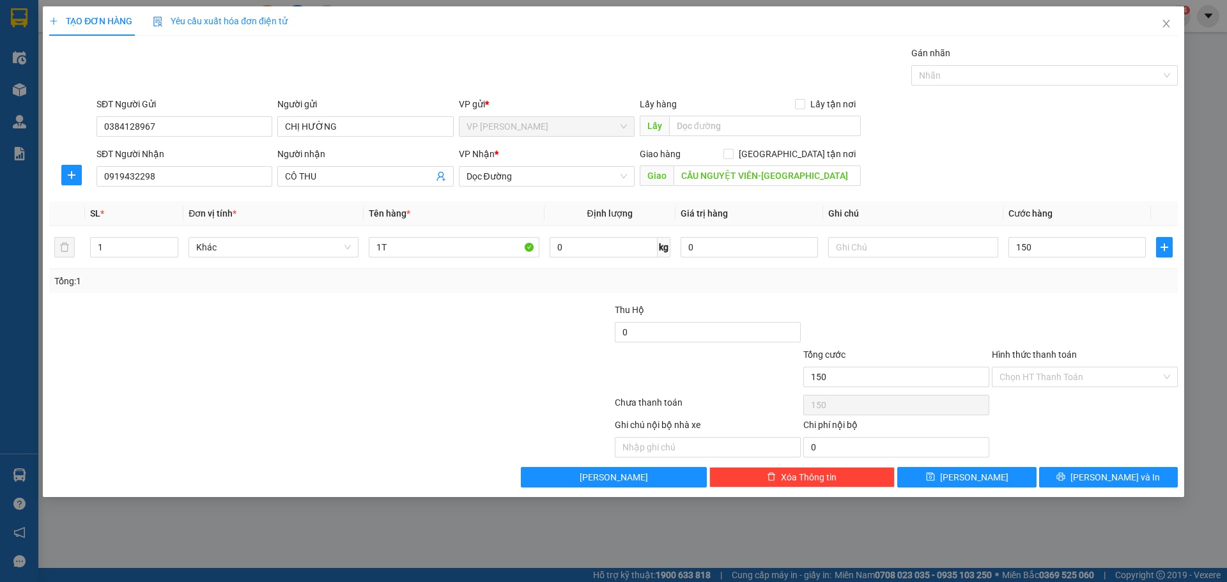
type input "150.000"
click at [949, 309] on div at bounding box center [896, 325] width 189 height 45
click at [1031, 382] on input "Hình thức thanh toán" at bounding box center [1081, 377] width 162 height 19
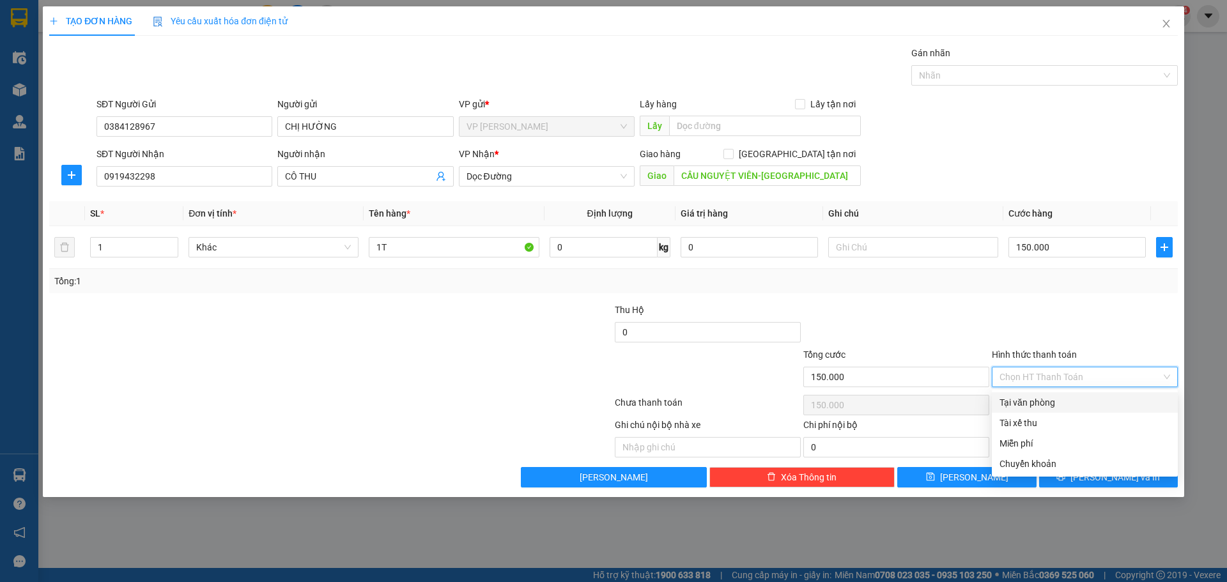
click at [1030, 406] on div "Tại văn phòng" at bounding box center [1085, 403] width 171 height 14
type input "0"
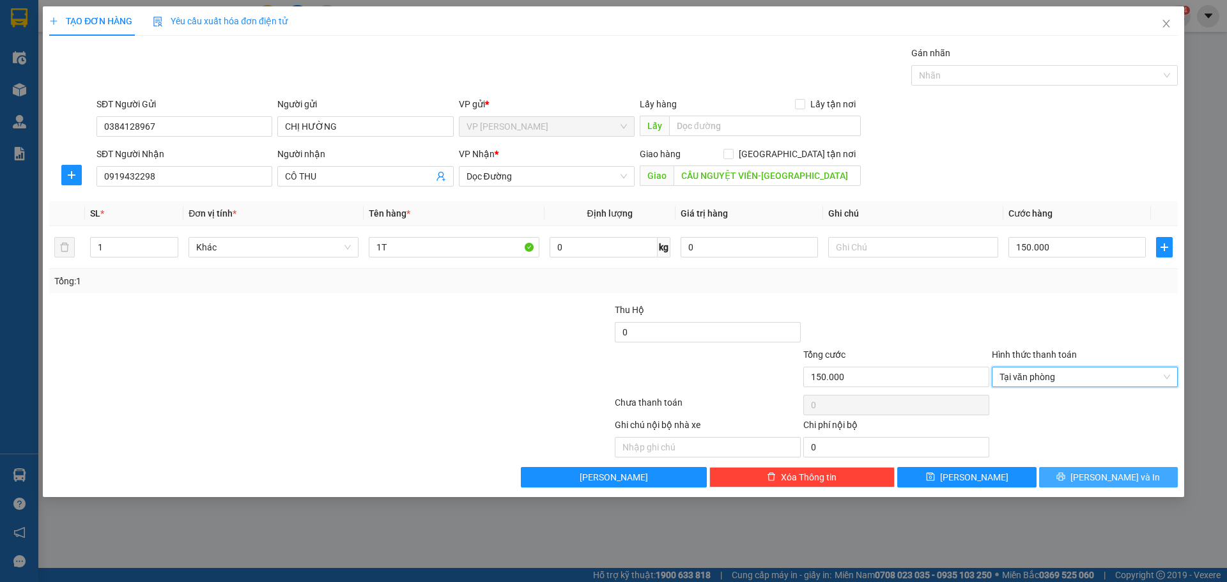
click at [1101, 474] on span "[PERSON_NAME] và In" at bounding box center [1115, 477] width 89 height 14
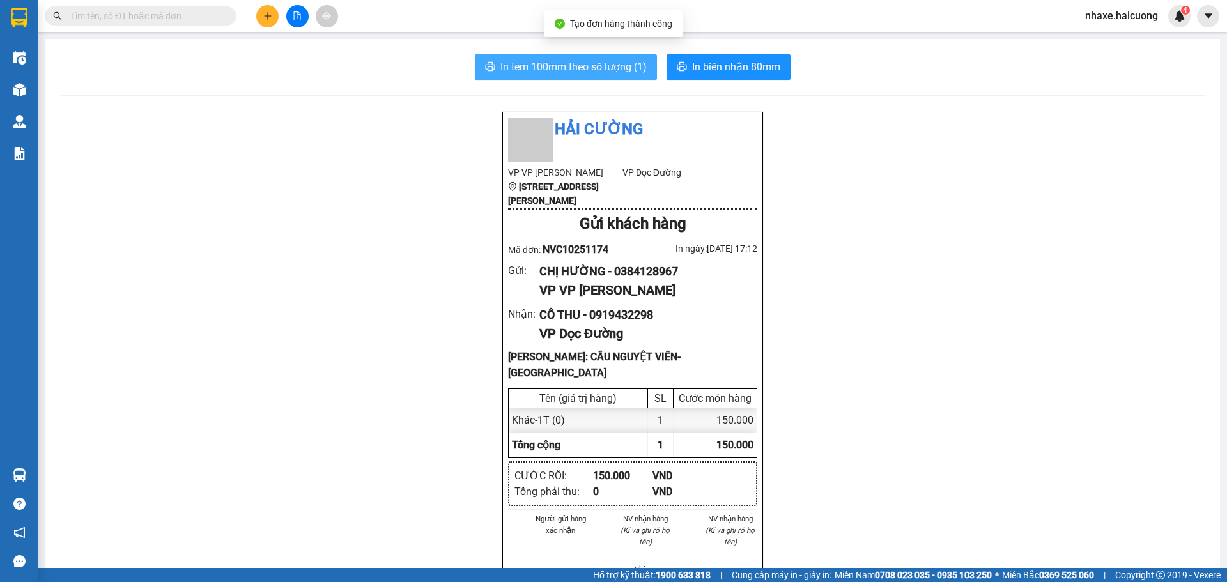
click at [590, 73] on span "In tem 100mm theo số lượng (1)" at bounding box center [574, 67] width 146 height 16
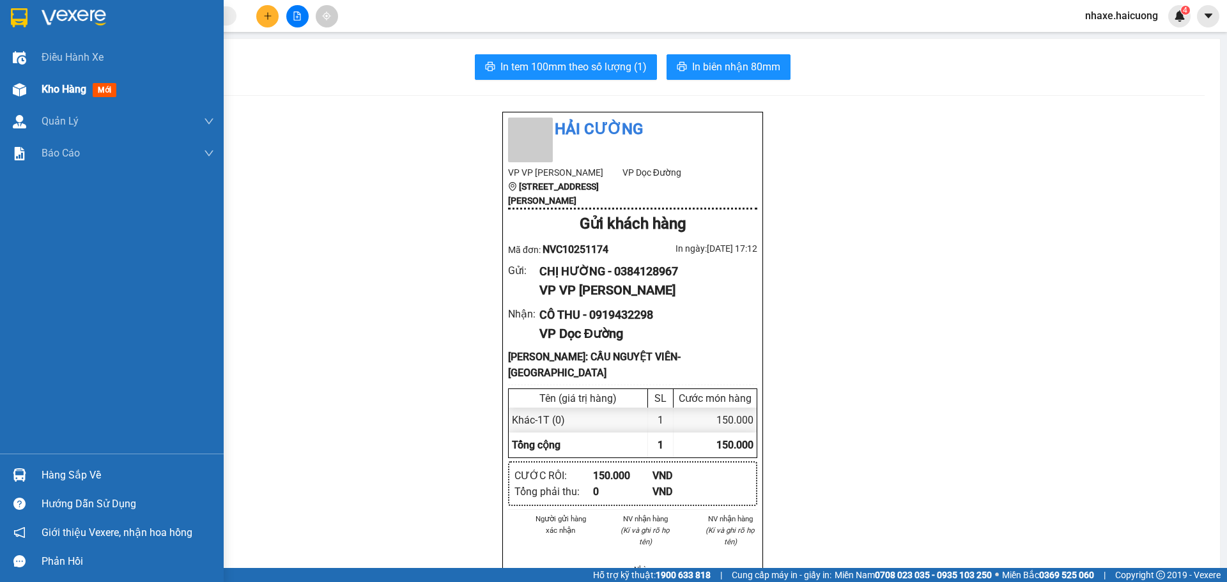
click at [46, 97] on div "Kho hàng mới" at bounding box center [82, 89] width 80 height 16
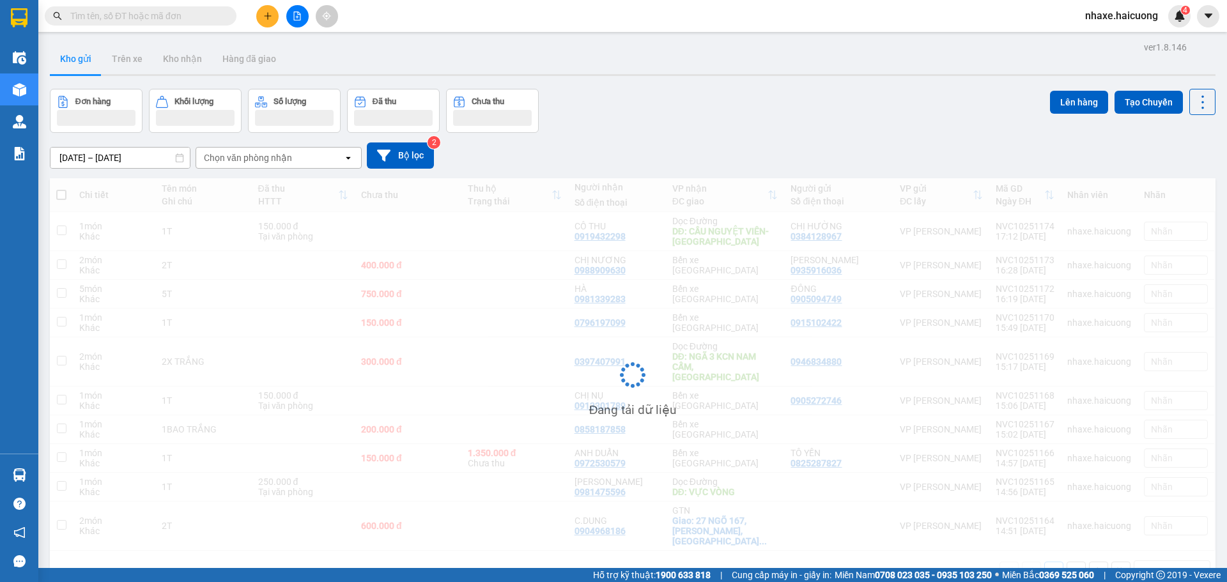
click at [271, 24] on button at bounding box center [267, 16] width 22 height 22
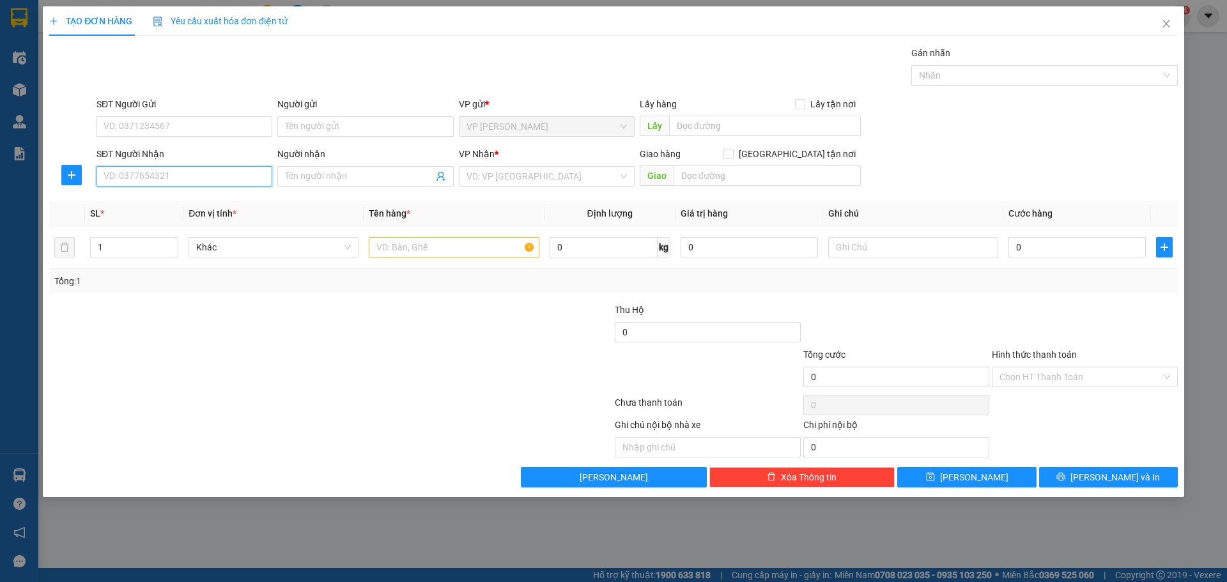
click at [176, 178] on input "SĐT Người Nhận" at bounding box center [185, 176] width 176 height 20
click at [321, 180] on input "Người nhận" at bounding box center [359, 176] width 148 height 14
type input "ANH TUYÊN"
click at [214, 175] on input "SĐT Người Nhận" at bounding box center [185, 176] width 176 height 20
type input "0988837848"
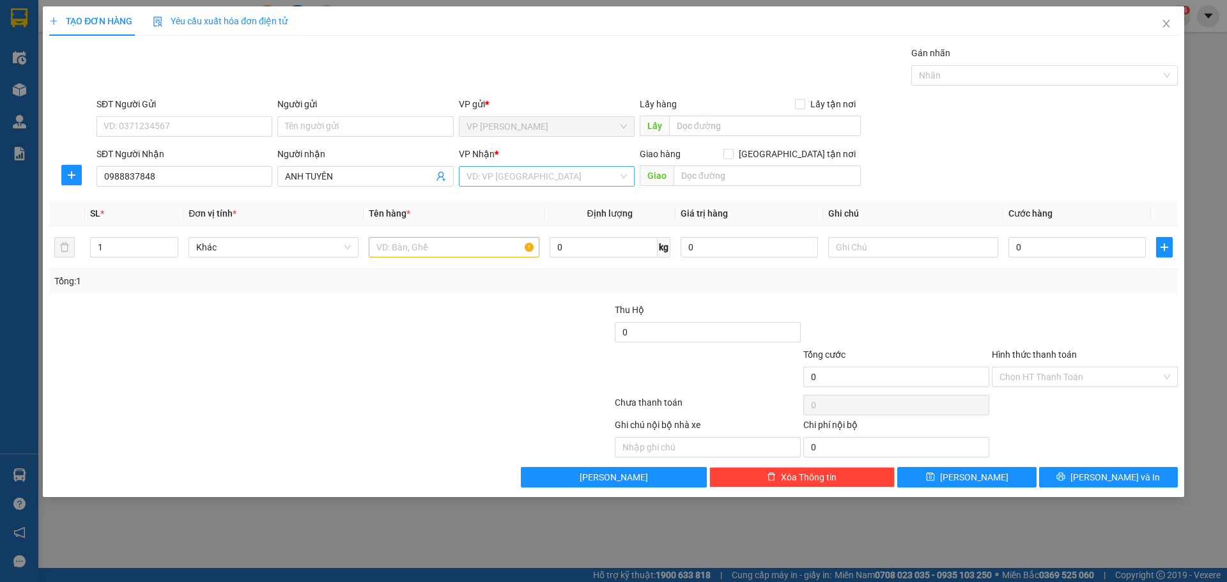
click at [515, 180] on input "search" at bounding box center [542, 176] width 151 height 19
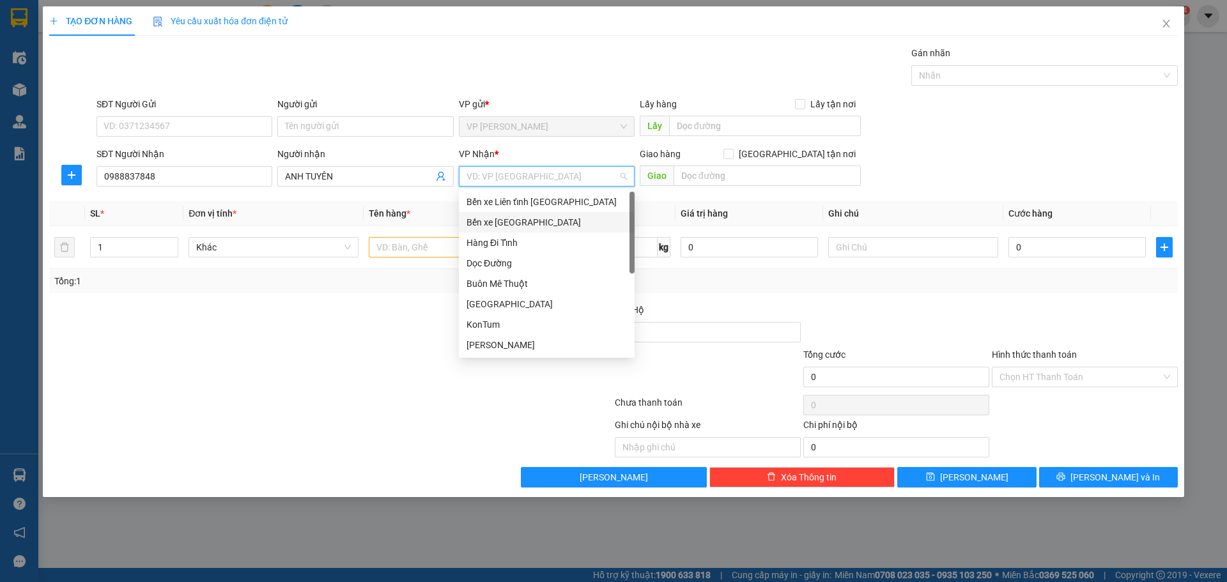
click at [531, 229] on div "Bến xe [GEOGRAPHIC_DATA]" at bounding box center [547, 222] width 160 height 14
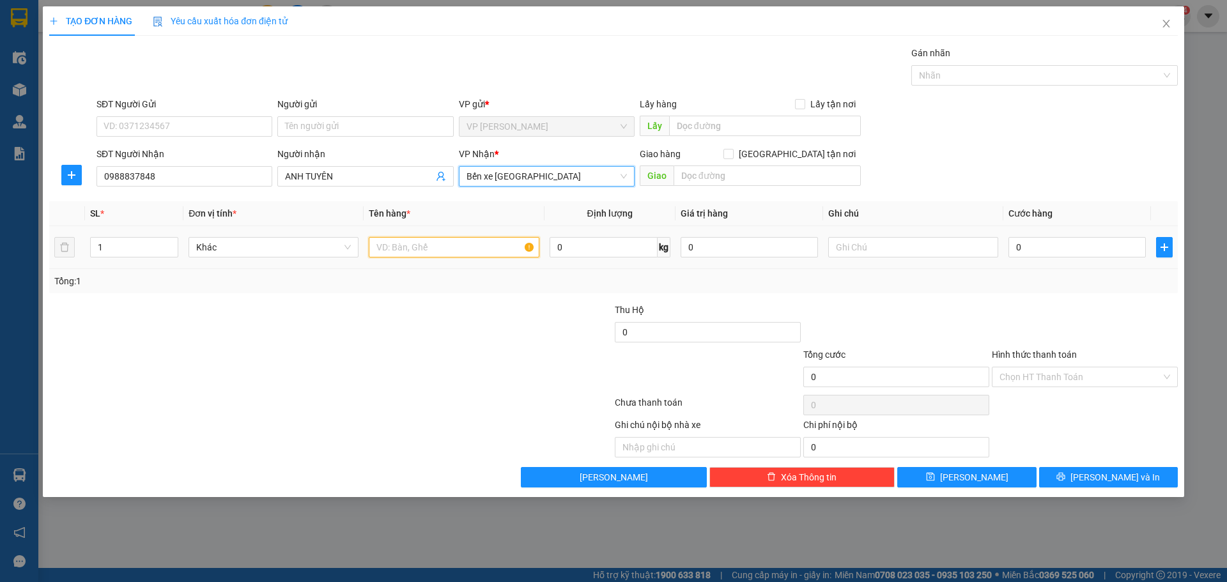
click at [427, 249] on input "text" at bounding box center [454, 247] width 170 height 20
type input "1T"
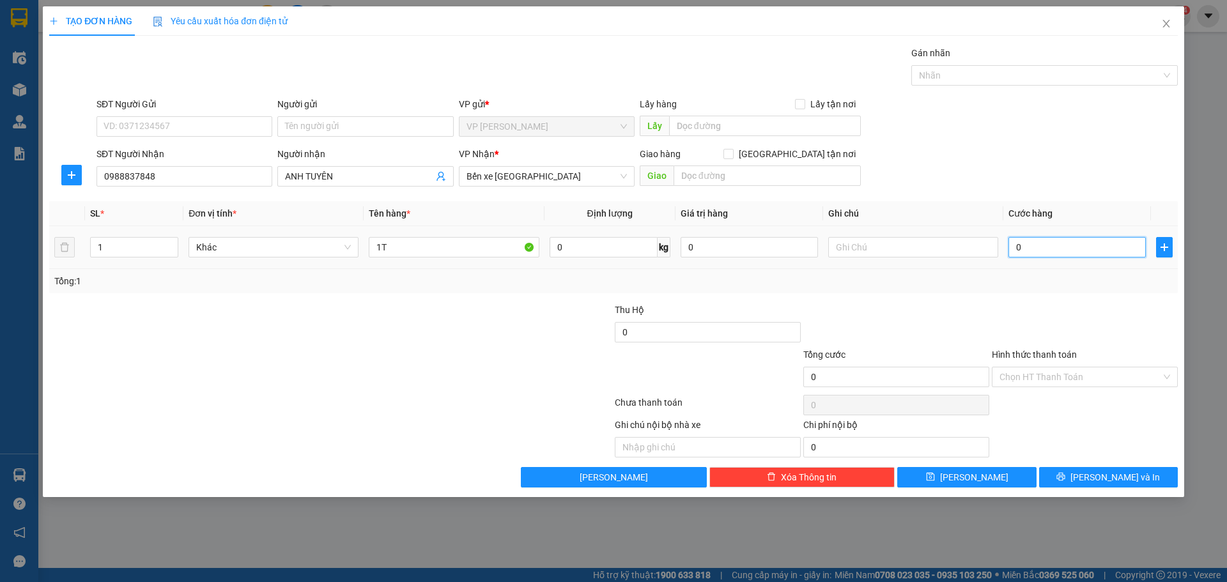
click at [1086, 252] on input "0" at bounding box center [1077, 247] width 137 height 20
type input "01"
type input "1"
type input "010"
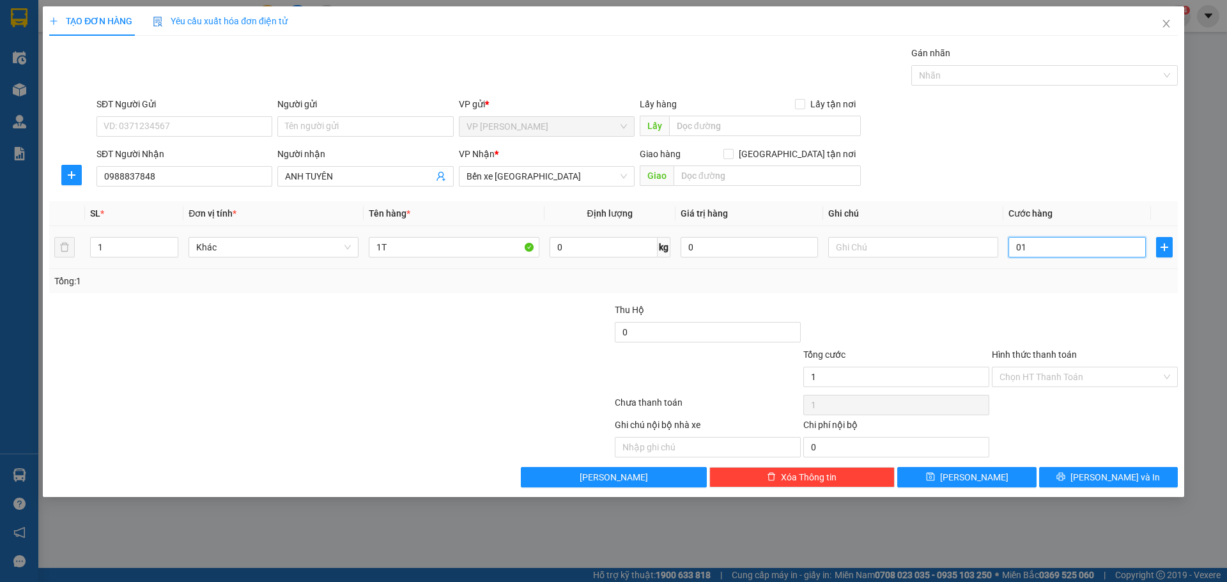
type input "10"
type input "0.100"
type input "100"
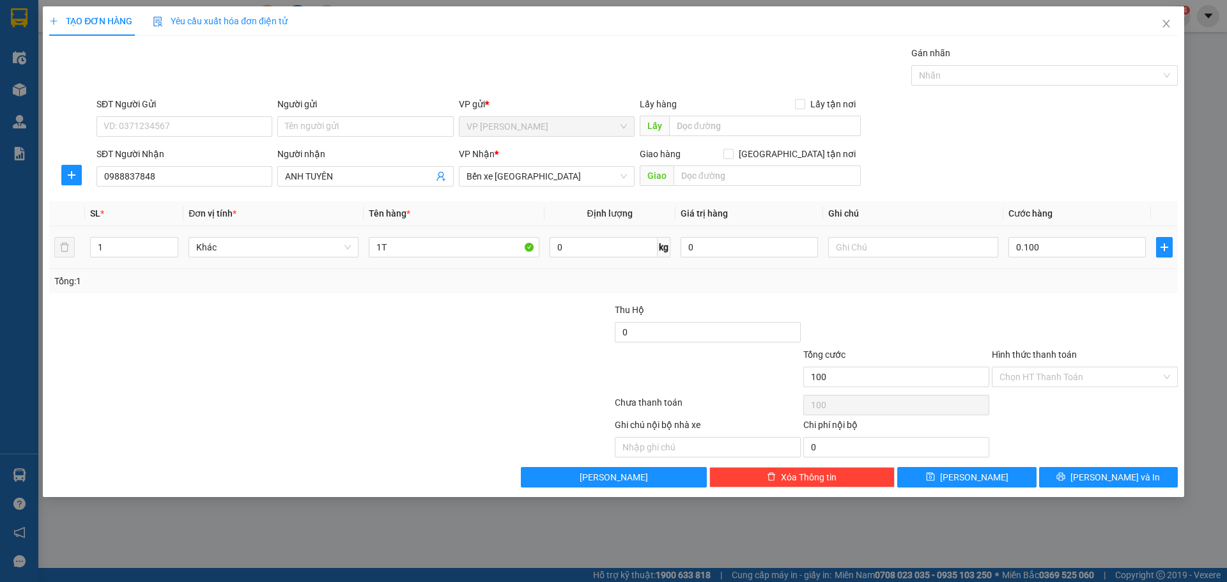
type input "100.000"
click at [1063, 311] on div at bounding box center [1085, 325] width 189 height 45
click at [1133, 474] on span "[PERSON_NAME] và In" at bounding box center [1115, 477] width 89 height 14
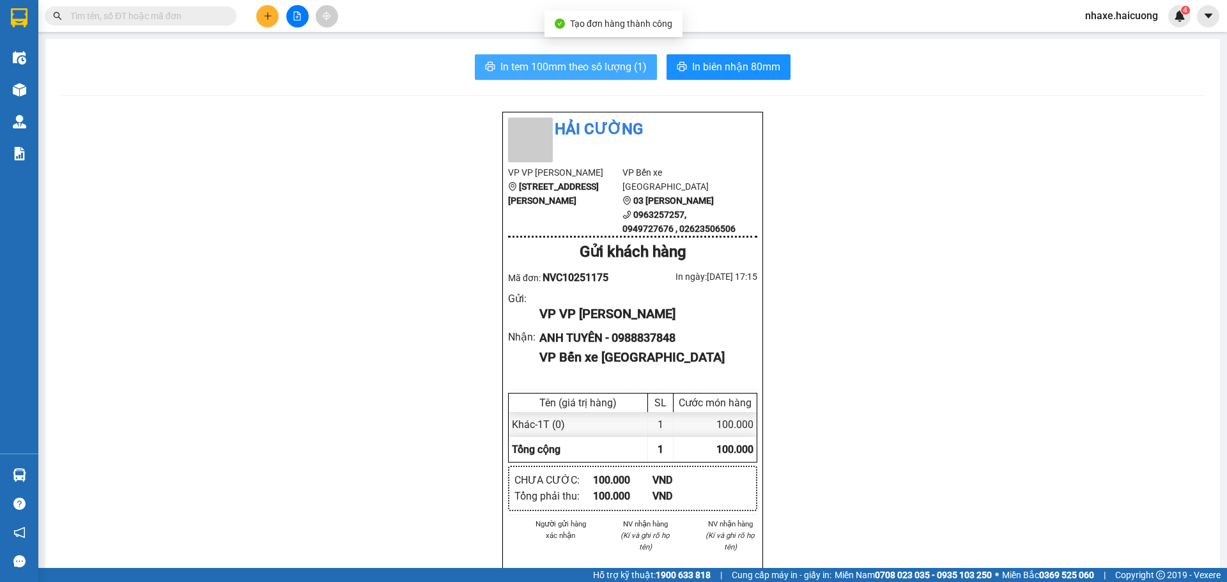
click at [526, 77] on button "In tem 100mm theo số lượng (1)" at bounding box center [566, 67] width 182 height 26
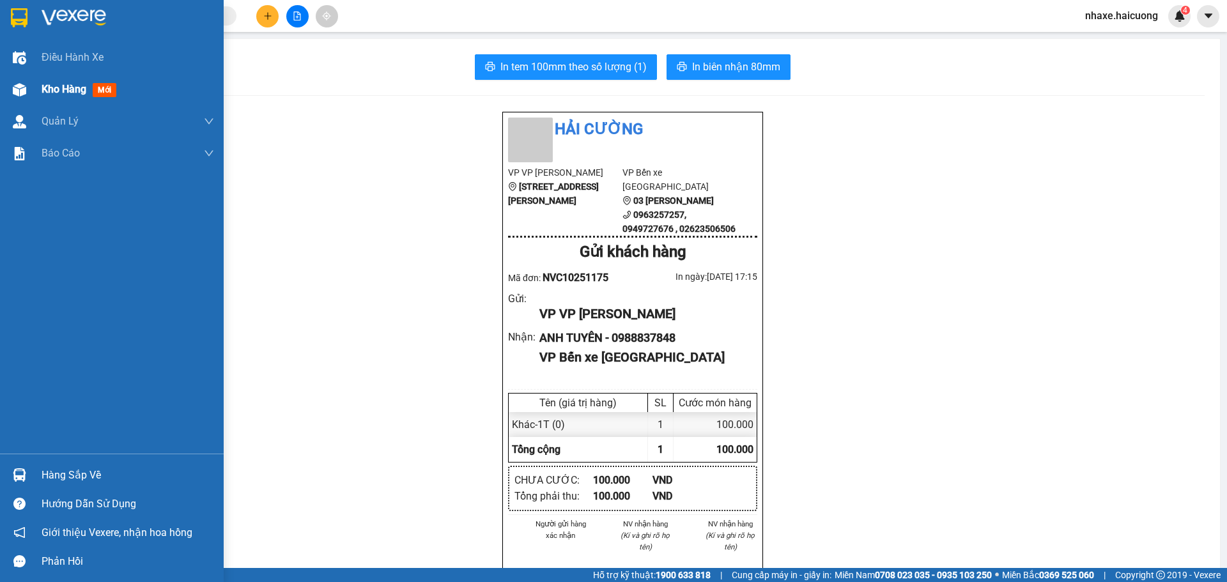
click at [8, 86] on div at bounding box center [19, 90] width 22 height 22
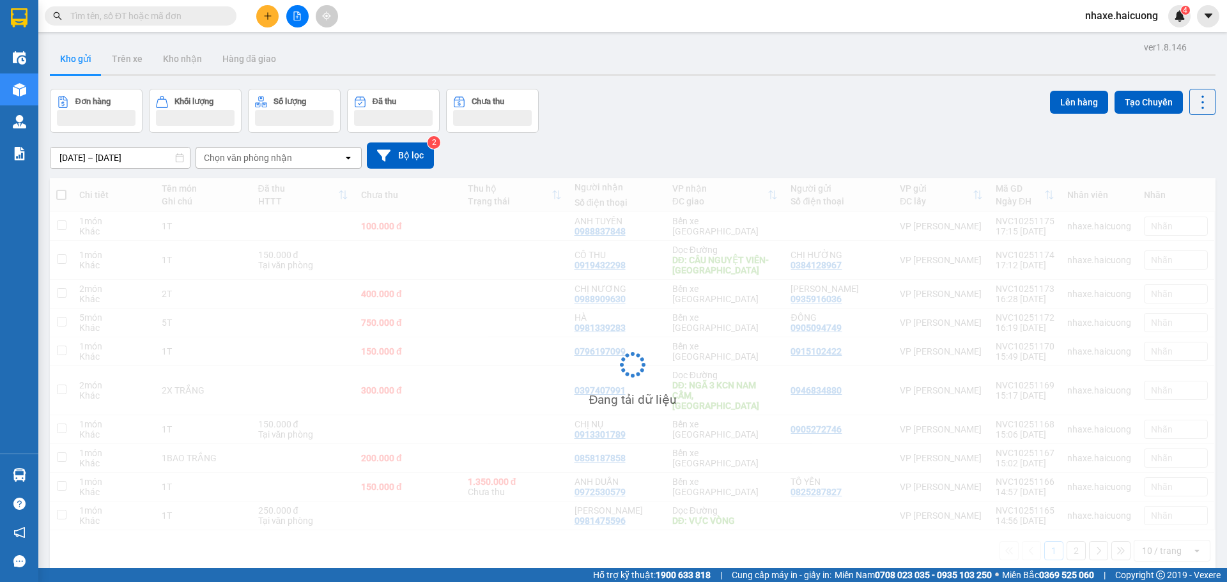
drag, startPoint x: 278, startPoint y: 20, endPoint x: 270, endPoint y: 18, distance: 7.9
click at [270, 18] on button at bounding box center [267, 16] width 22 height 22
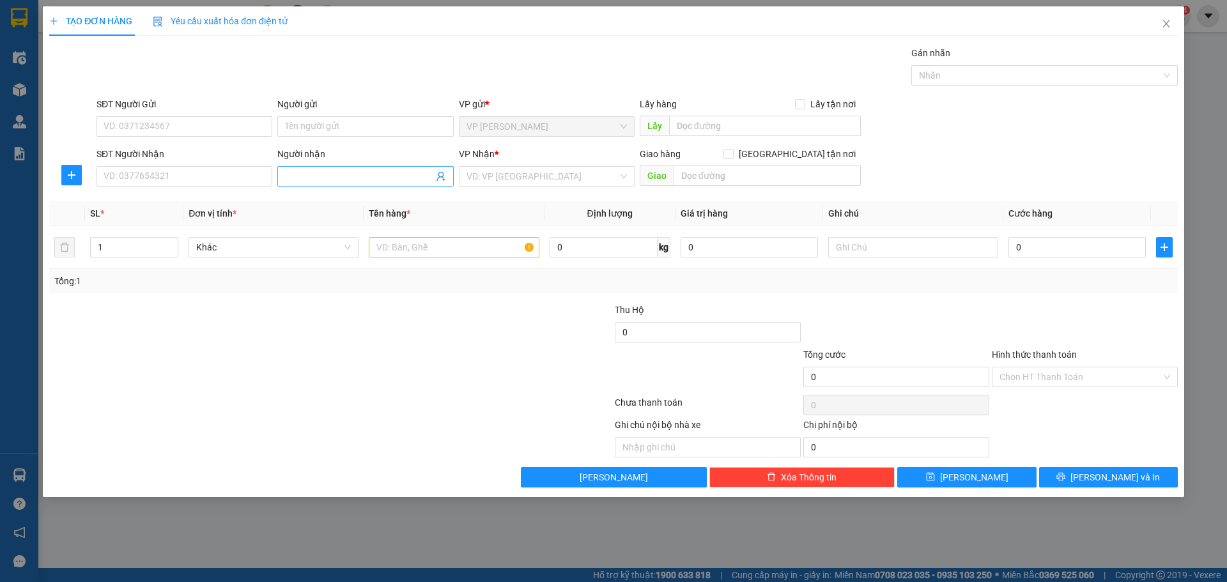
drag, startPoint x: 316, startPoint y: 177, endPoint x: 324, endPoint y: 166, distance: 13.3
click at [317, 177] on input "Người nhận" at bounding box center [359, 176] width 148 height 14
type input "[PERSON_NAME]"
click at [194, 169] on input "SĐT Người Nhận" at bounding box center [185, 176] width 176 height 20
type input "0965421360"
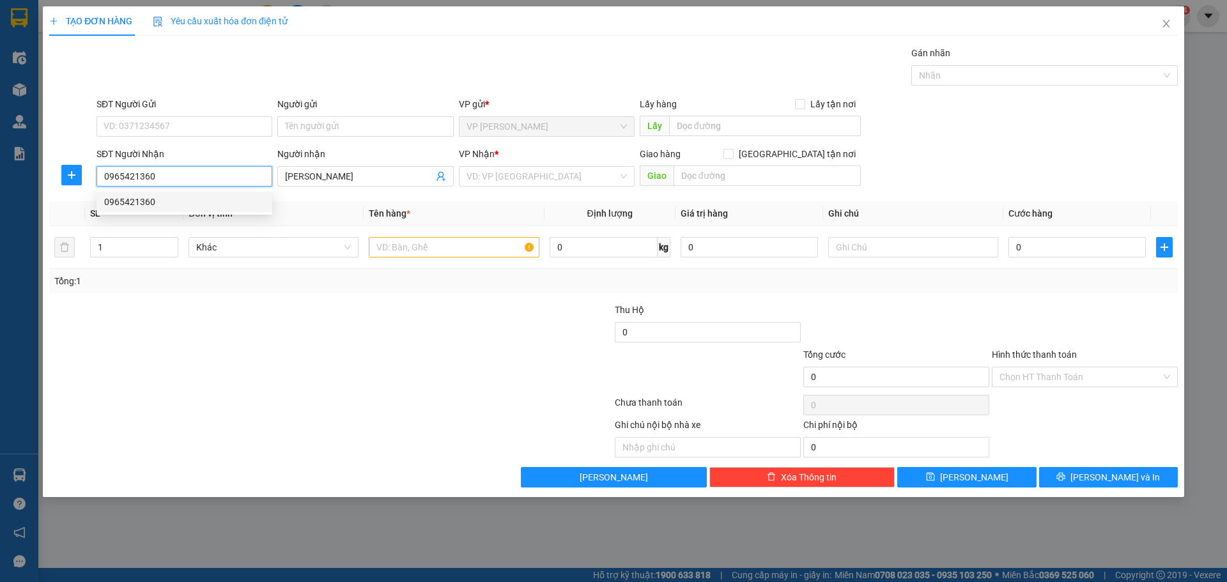
click at [181, 208] on div "0965421360" at bounding box center [184, 202] width 160 height 14
type input "100.000"
type input "0965421360"
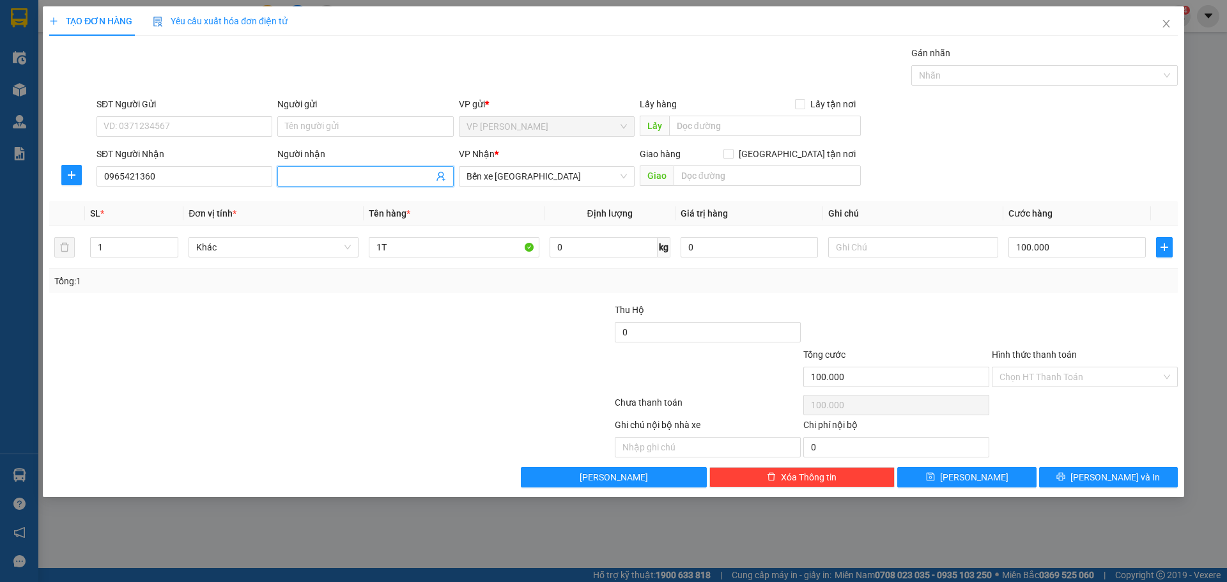
click at [328, 176] on input "Người nhận" at bounding box center [359, 176] width 148 height 14
type input "[PERSON_NAME]"
click at [120, 175] on input "0965421360" at bounding box center [185, 176] width 176 height 20
click at [121, 175] on input "0965421360" at bounding box center [185, 176] width 176 height 20
click at [136, 174] on input "0965421360" at bounding box center [185, 176] width 176 height 20
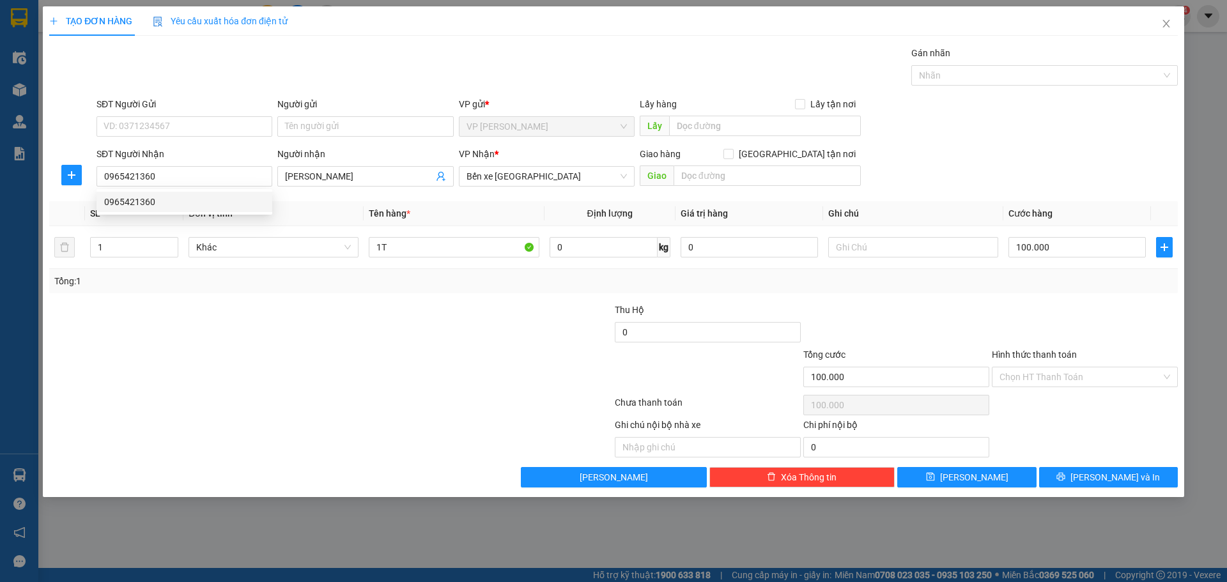
click at [348, 335] on div at bounding box center [236, 325] width 377 height 45
drag, startPoint x: 1114, startPoint y: 473, endPoint x: 1106, endPoint y: 463, distance: 13.2
click at [1115, 473] on span "[PERSON_NAME] và In" at bounding box center [1115, 477] width 89 height 14
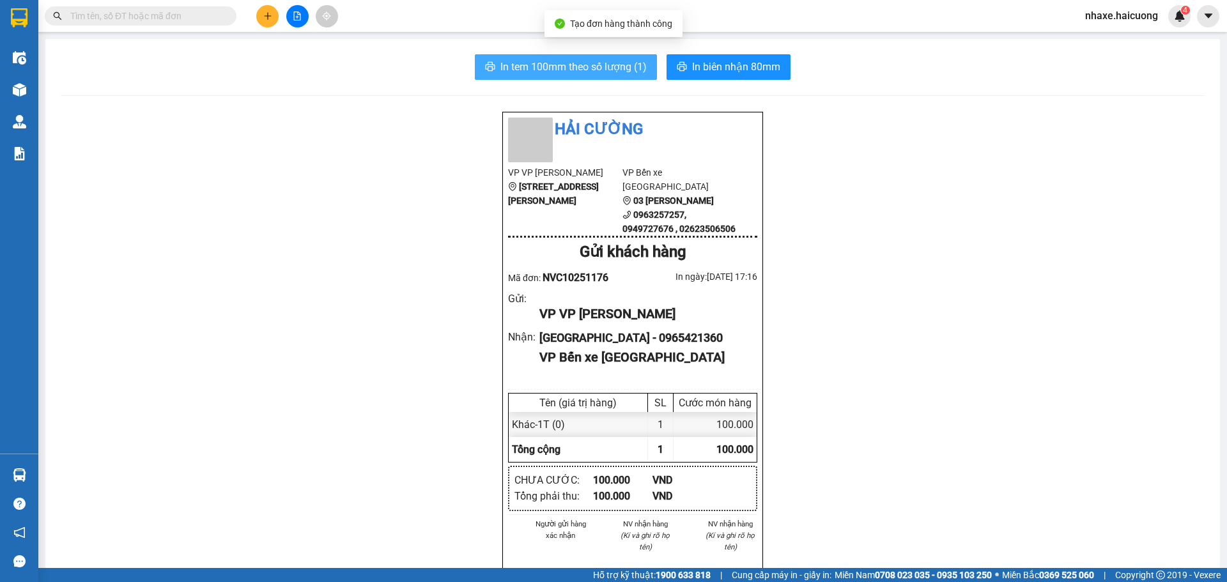
click at [562, 74] on span "In tem 100mm theo số lượng (1)" at bounding box center [574, 67] width 146 height 16
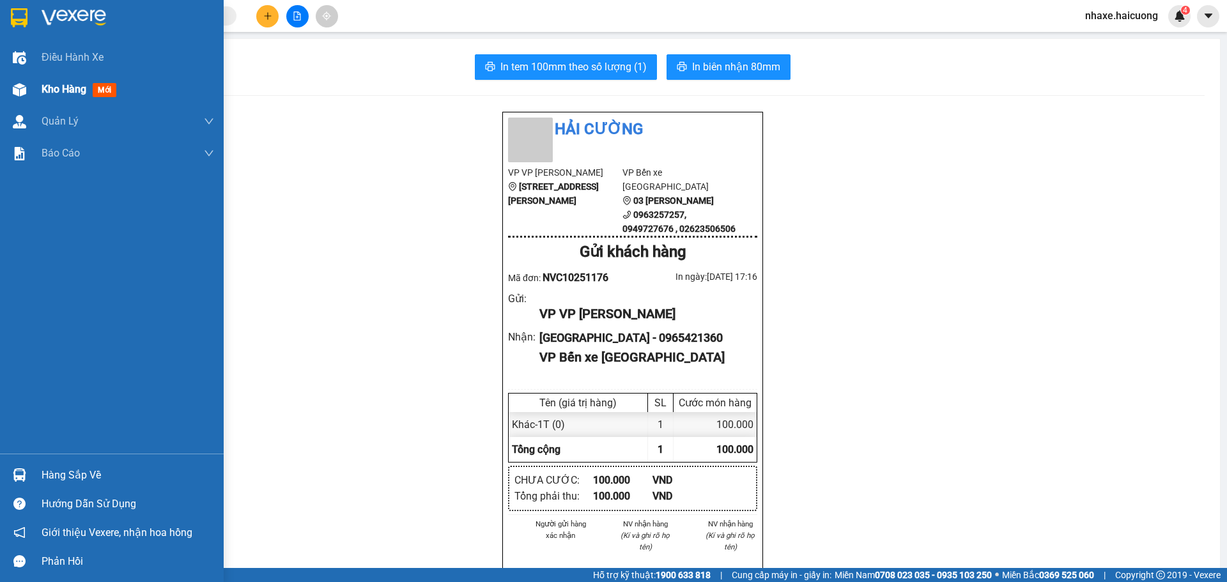
click at [41, 97] on div "Kho hàng mới" at bounding box center [112, 90] width 224 height 32
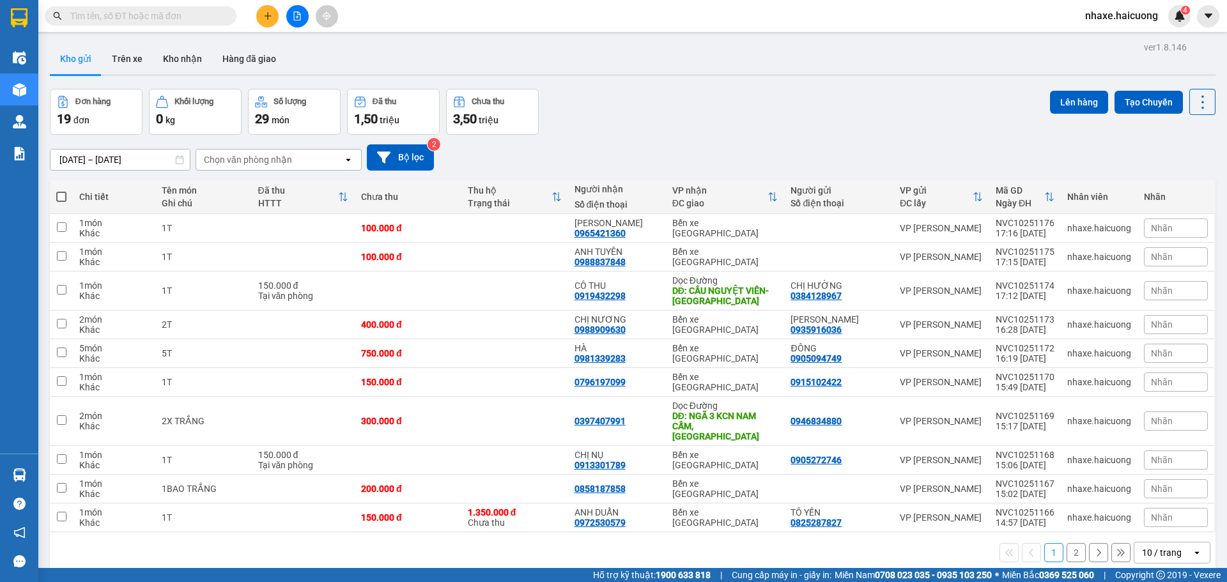
click at [267, 21] on button at bounding box center [267, 16] width 22 height 22
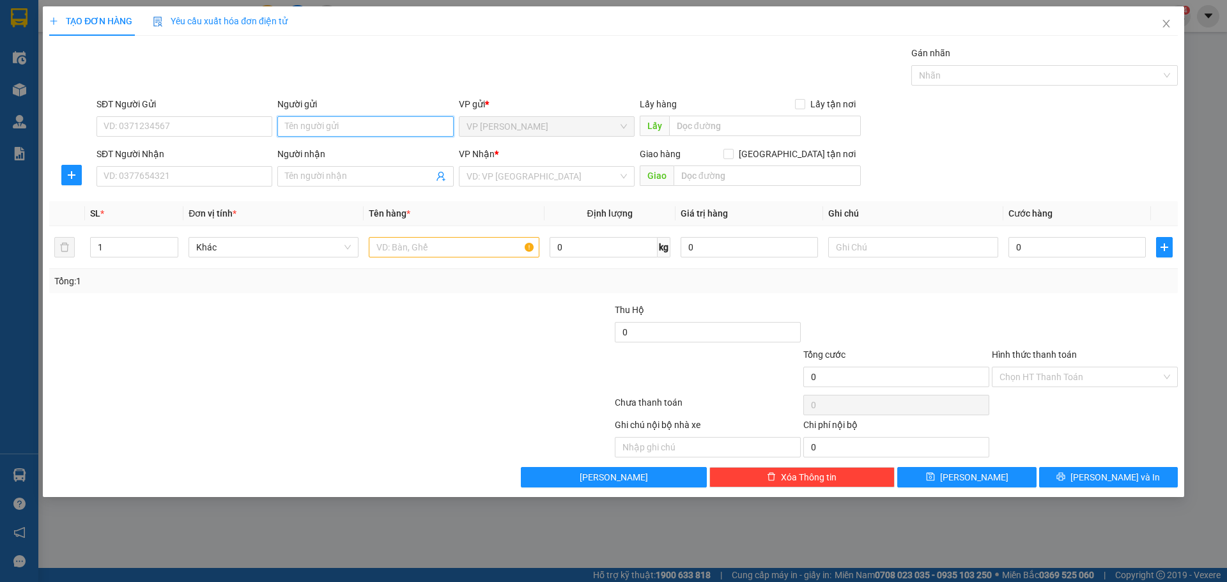
click at [343, 127] on input "Người gửi" at bounding box center [365, 126] width 176 height 20
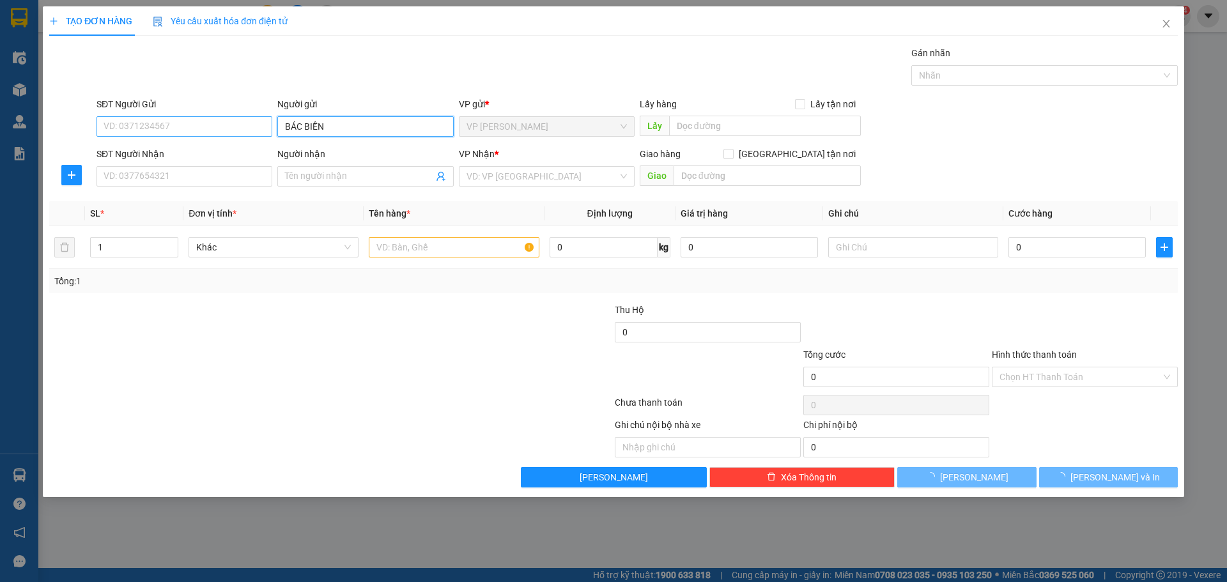
type input "BÁC BIỀN"
click at [220, 123] on input "SĐT Người Gửi" at bounding box center [185, 126] width 176 height 20
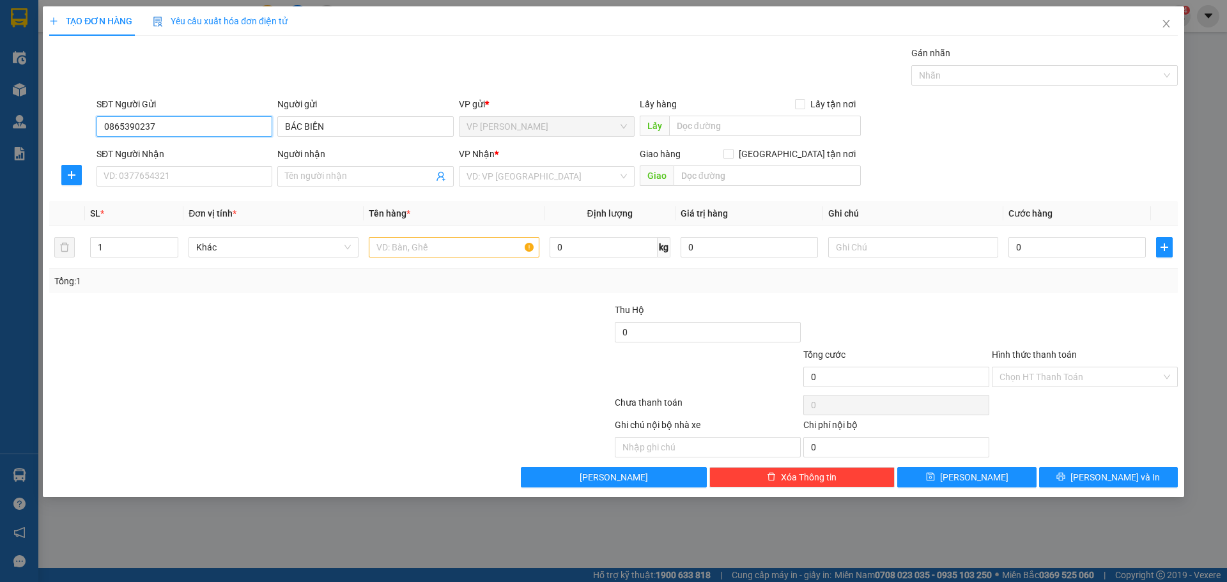
type input "0865390237"
click at [212, 161] on div "SĐT Người Nhận" at bounding box center [185, 156] width 176 height 19
click at [212, 177] on input "SĐT Người Nhận" at bounding box center [185, 176] width 176 height 20
click at [175, 132] on input "0865390237" at bounding box center [185, 126] width 176 height 20
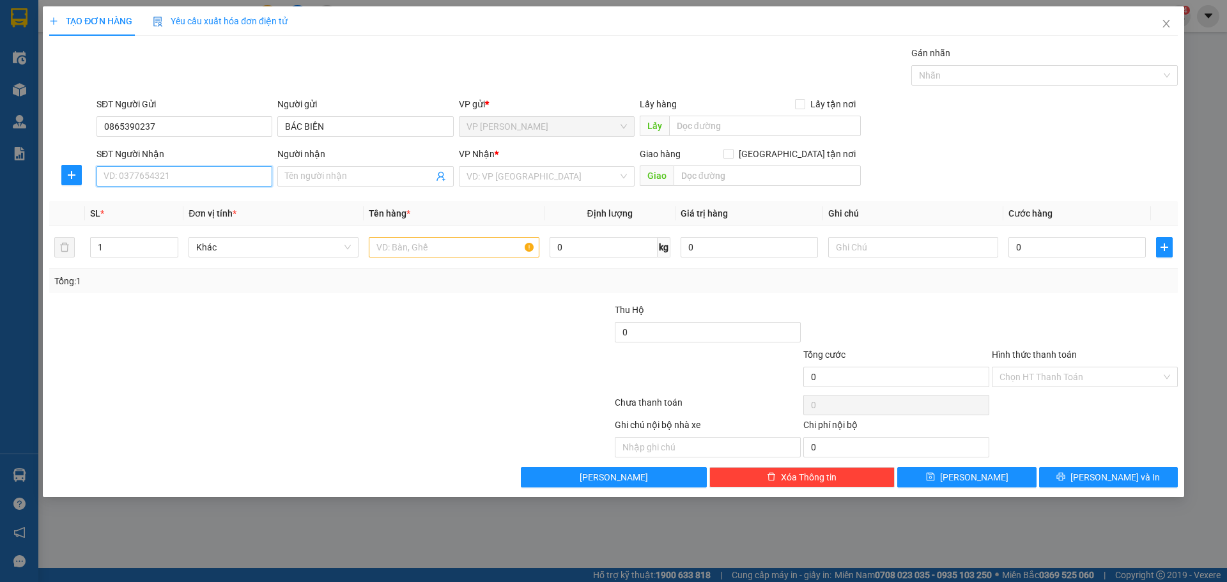
click at [174, 180] on input "SĐT Người Nhận" at bounding box center [185, 176] width 176 height 20
paste input "0865390237"
type input "0865390237"
click at [341, 127] on input "BÁC BIỀN" at bounding box center [365, 126] width 176 height 20
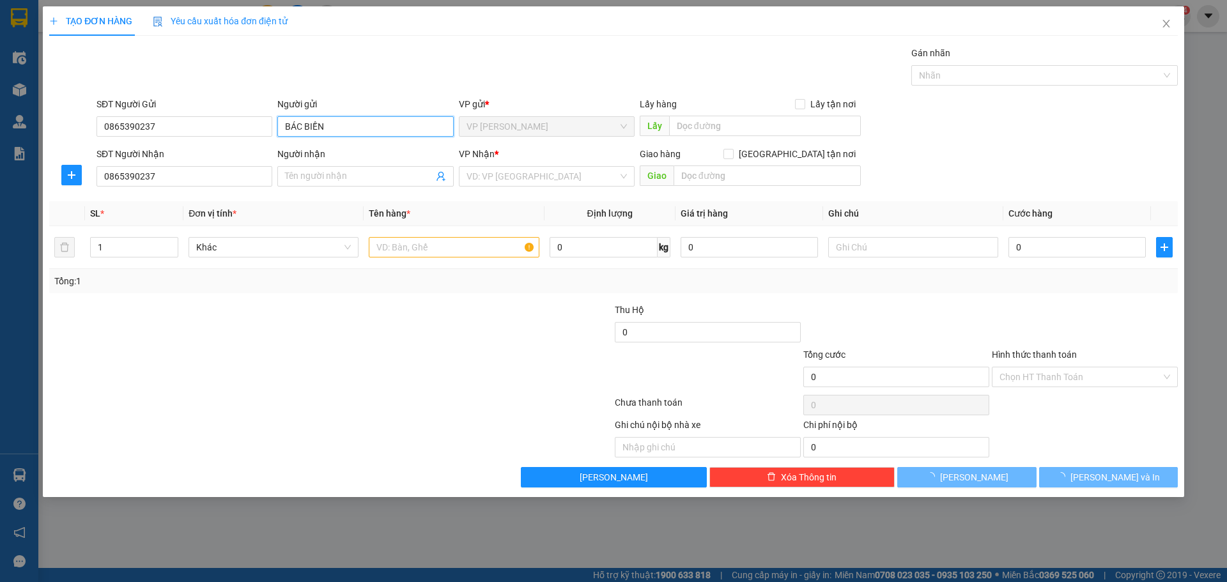
click at [341, 127] on input "BÁC BIỀN" at bounding box center [365, 126] width 176 height 20
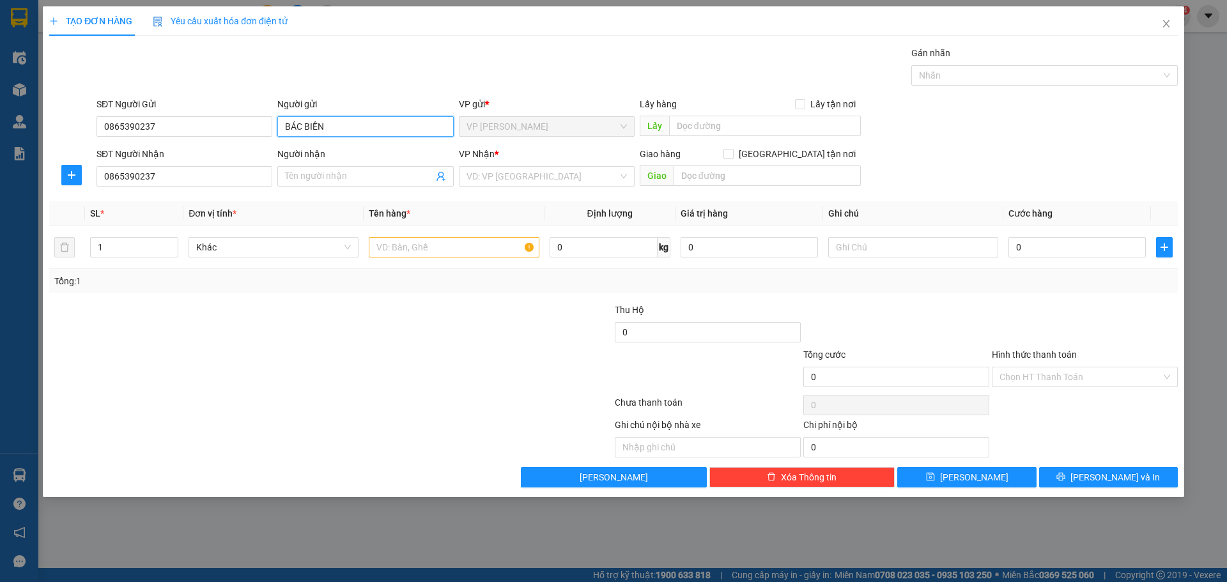
click at [341, 127] on input "BÁC BIỀN" at bounding box center [365, 126] width 176 height 20
click at [341, 181] on input "Người nhận" at bounding box center [359, 176] width 148 height 14
paste input "BÁC BIỀN"
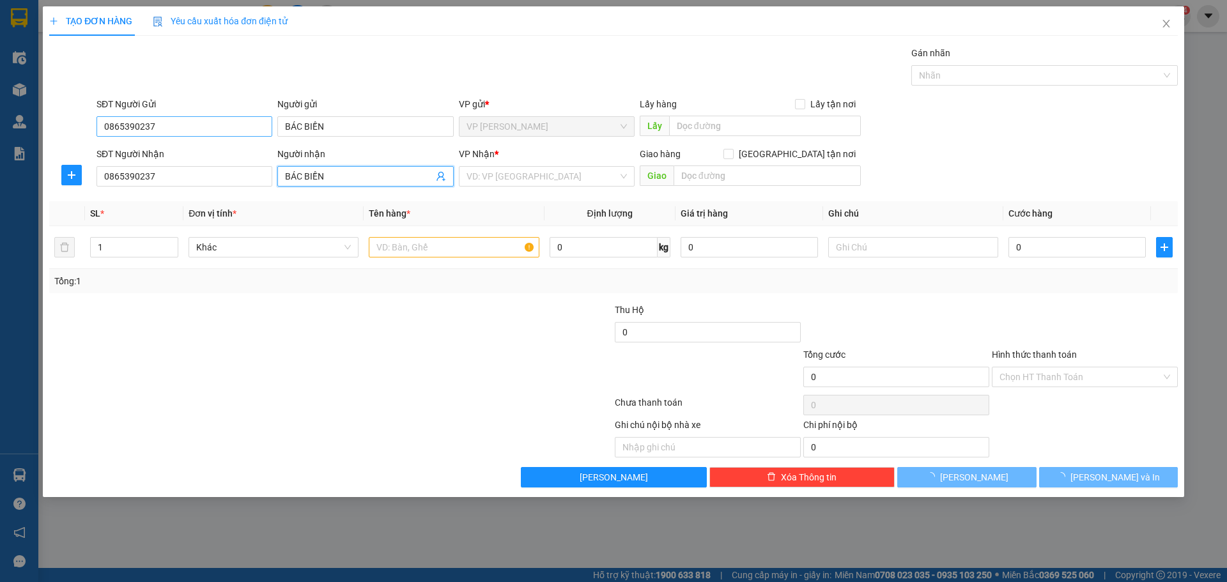
type input "BÁC BIỀN"
click at [182, 130] on input "0865390237" at bounding box center [185, 126] width 176 height 20
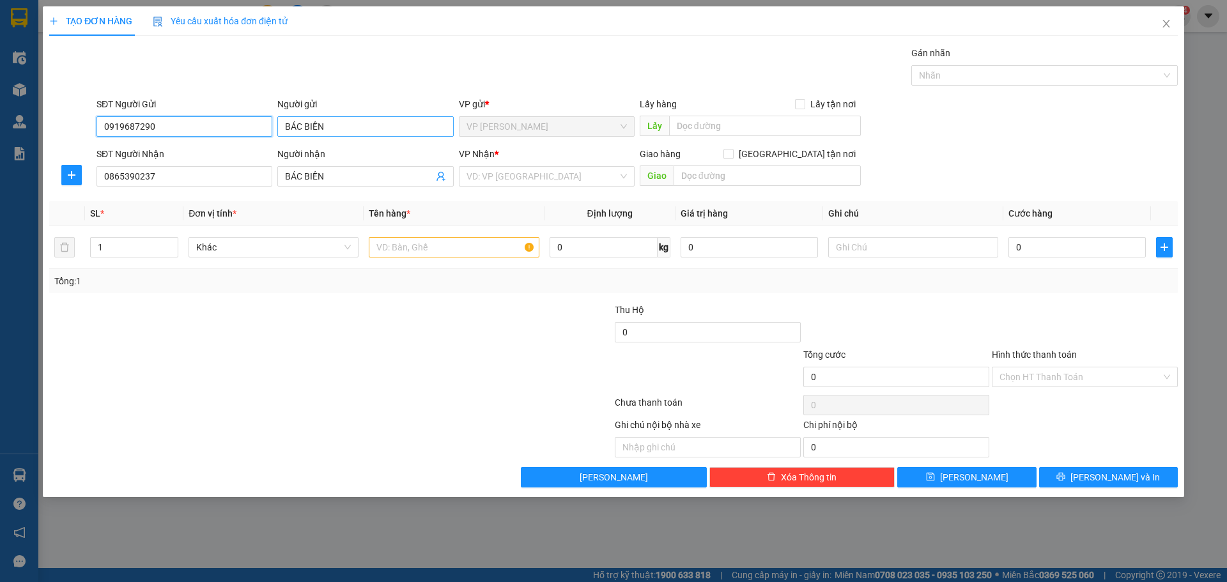
type input "0919687290"
click at [373, 125] on input "BÁC BIỀN" at bounding box center [365, 126] width 176 height 20
type input "B"
click at [180, 132] on input "0919687290" at bounding box center [185, 126] width 176 height 20
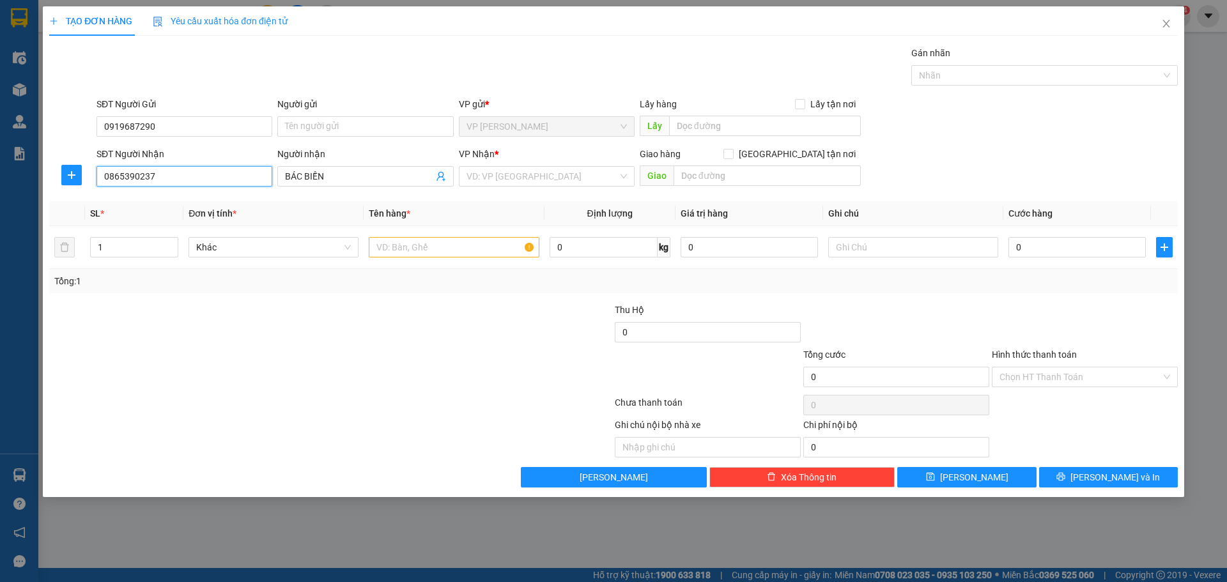
click at [222, 175] on input "0865390237" at bounding box center [185, 176] width 176 height 20
click at [1062, 245] on input "0" at bounding box center [1077, 247] width 137 height 20
type input "1"
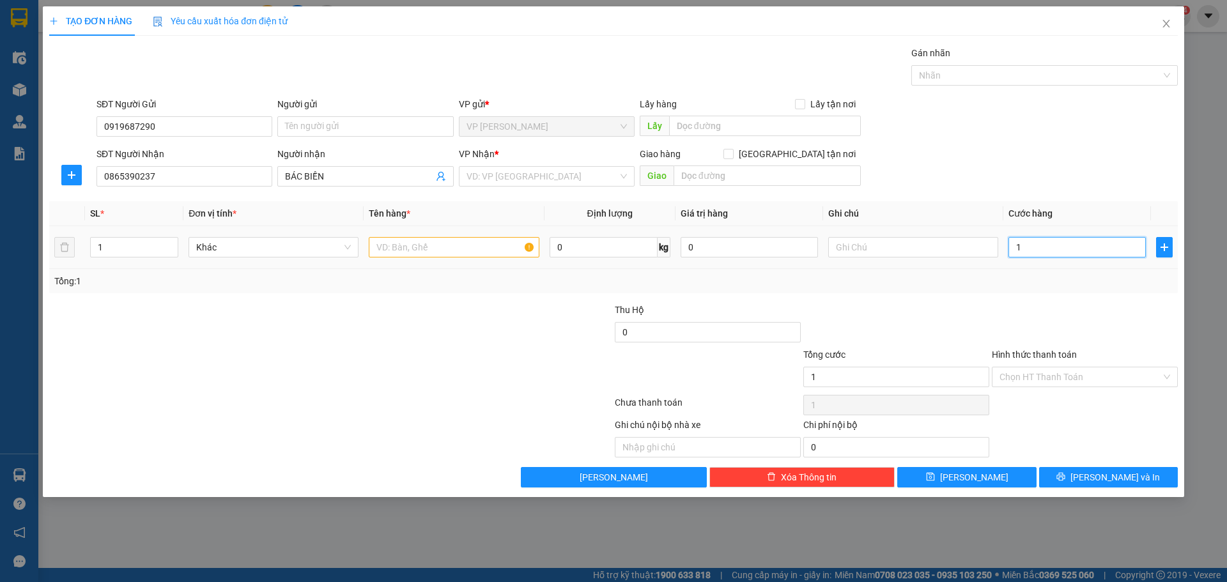
type input "10"
type input "100"
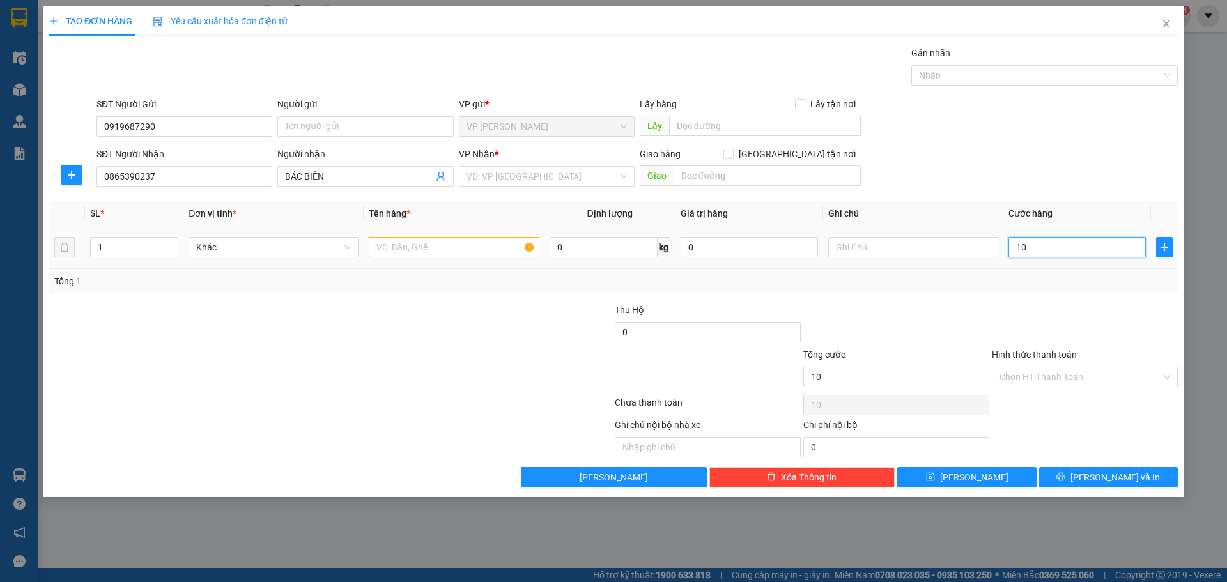
type input "100"
type input "100.000"
click at [1033, 382] on input "Hình thức thanh toán" at bounding box center [1081, 377] width 162 height 19
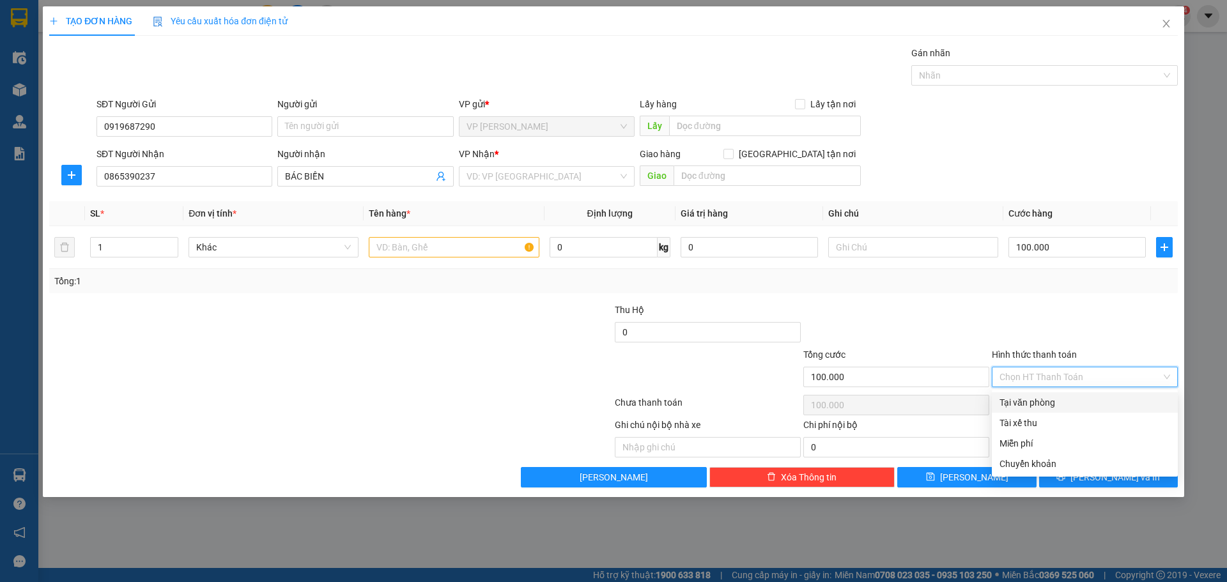
click at [1039, 404] on div "Tại văn phòng" at bounding box center [1085, 403] width 171 height 14
type input "0"
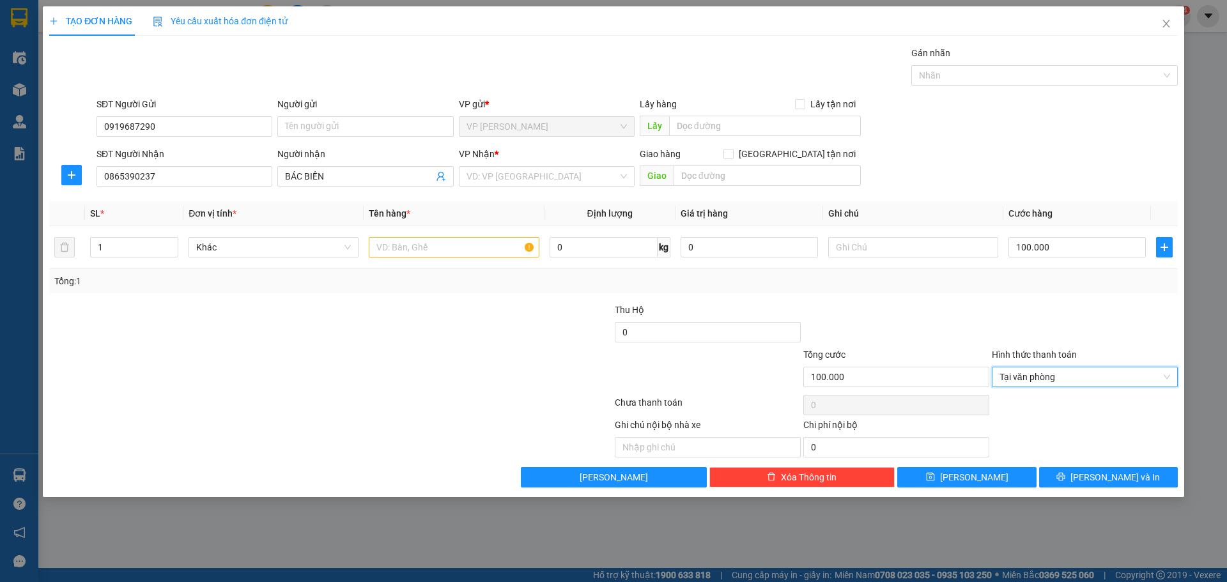
click at [322, 398] on div at bounding box center [331, 405] width 566 height 26
click at [422, 251] on input "text" at bounding box center [454, 247] width 170 height 20
type input "1T"
click at [541, 173] on input "search" at bounding box center [542, 176] width 151 height 19
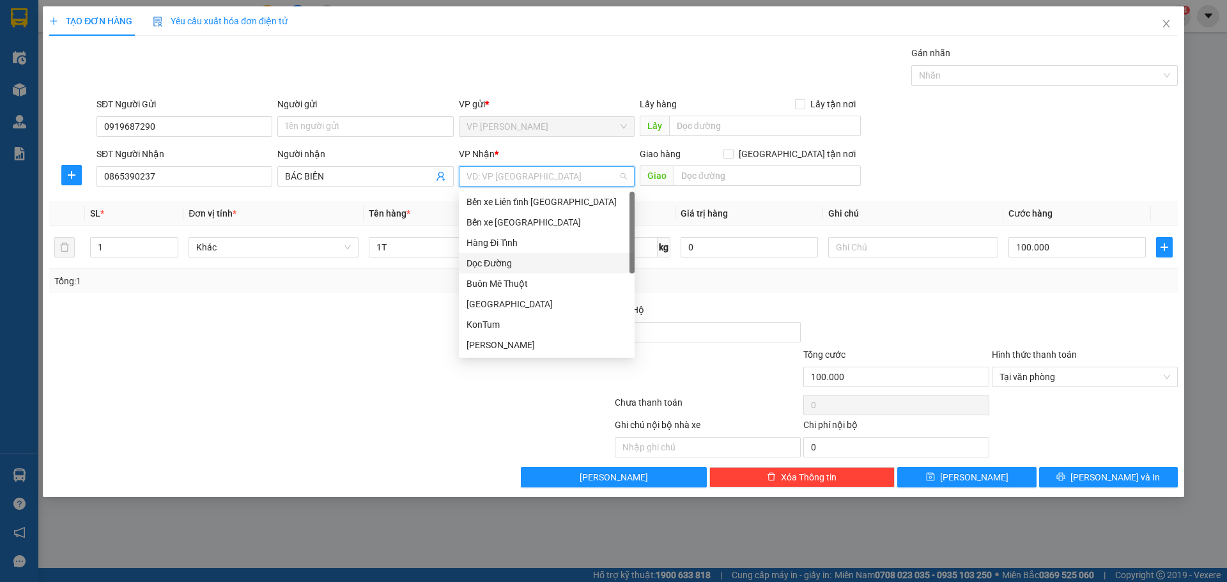
click at [514, 261] on div "Dọc Đường" at bounding box center [547, 263] width 160 height 14
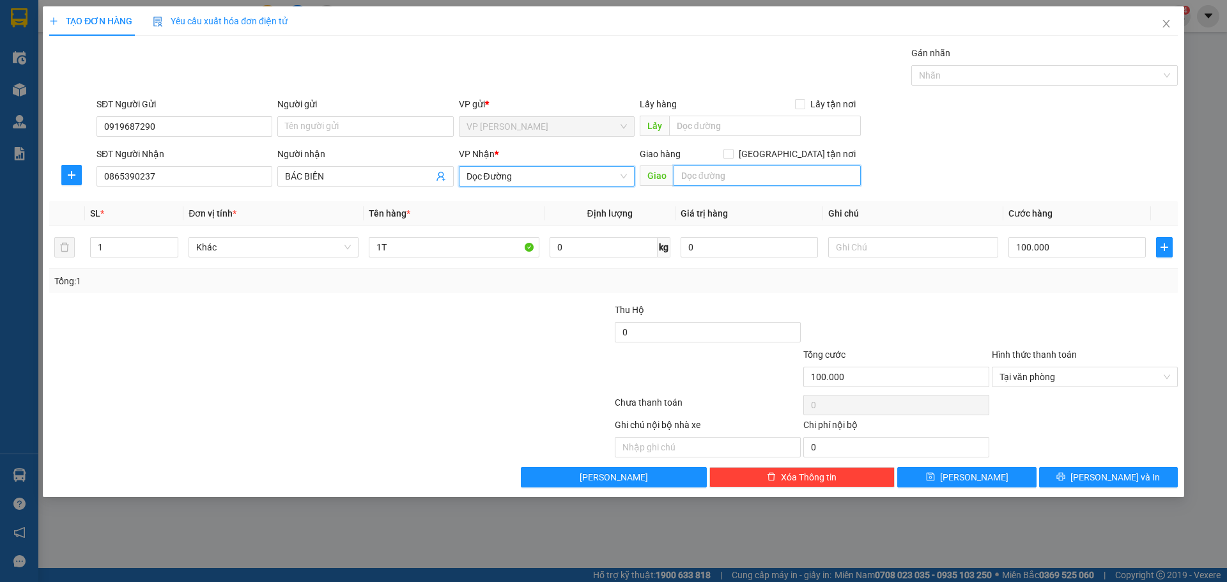
click at [745, 180] on input "text" at bounding box center [767, 176] width 187 height 20
type input "CẦU CÒNG-[GEOGRAPHIC_DATA]"
click at [1137, 476] on button "[PERSON_NAME] và In" at bounding box center [1108, 477] width 139 height 20
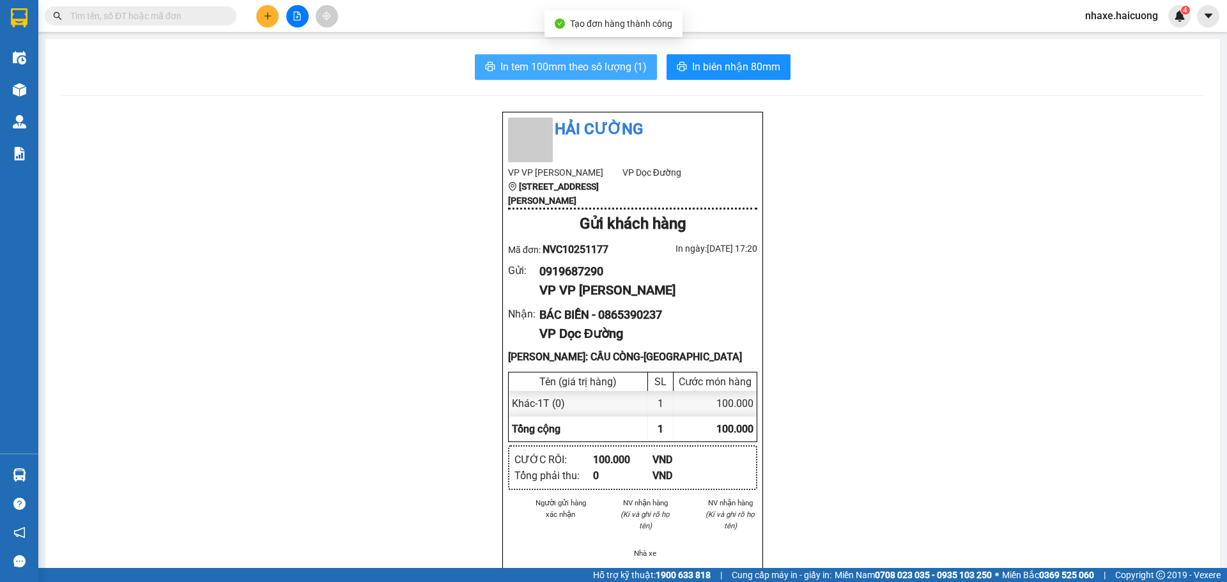
click at [591, 63] on span "In tem 100mm theo số lượng (1)" at bounding box center [574, 67] width 146 height 16
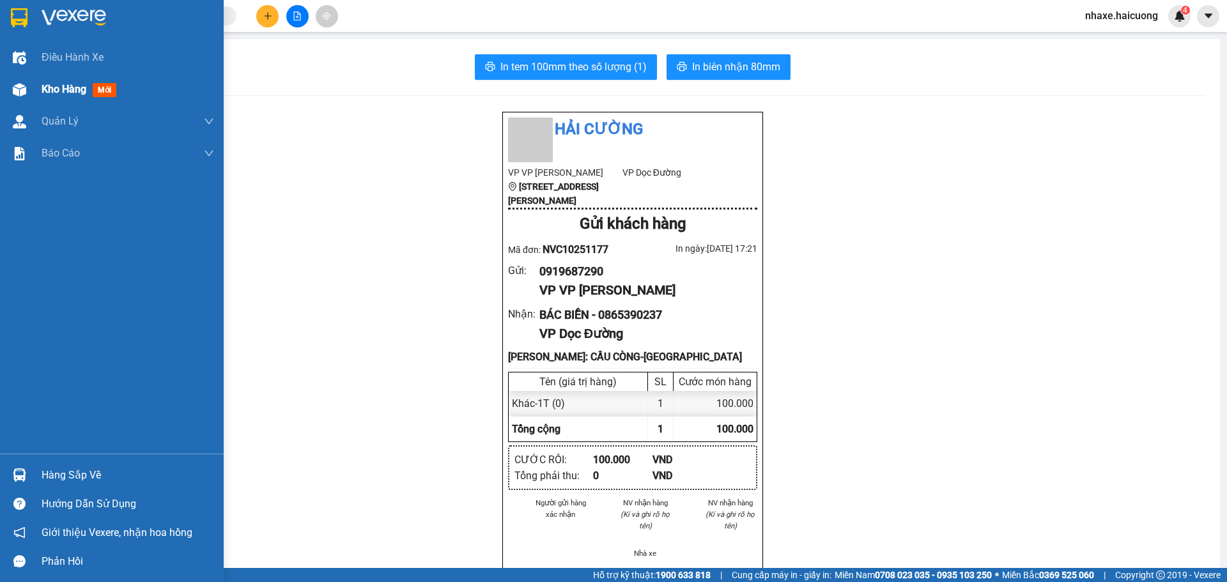
click at [25, 92] on img at bounding box center [19, 89] width 13 height 13
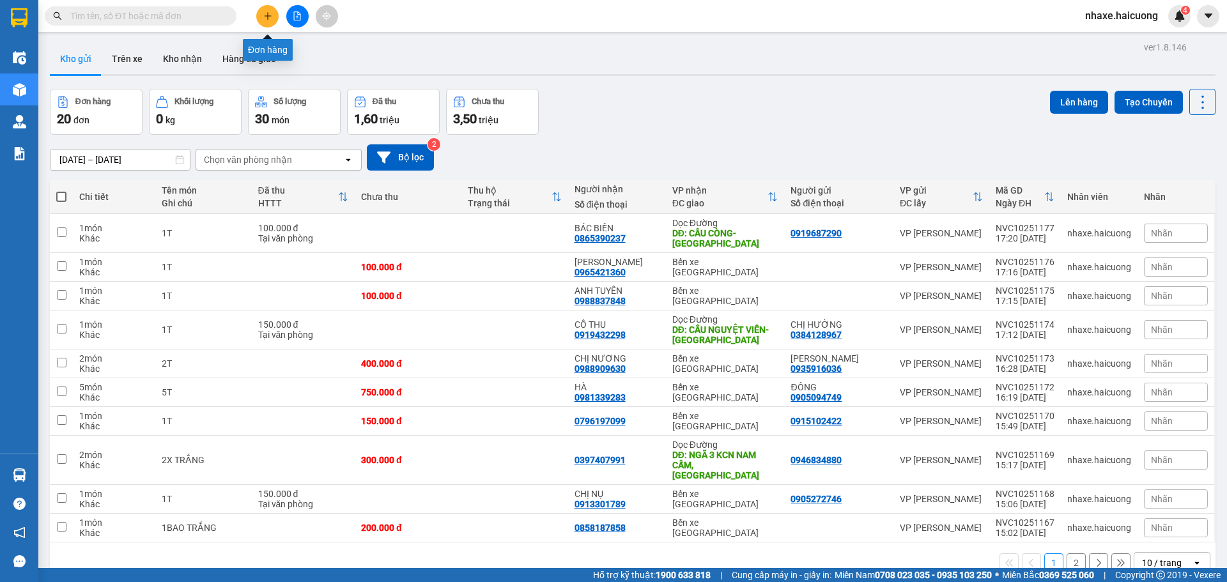
click at [265, 16] on icon "plus" at bounding box center [267, 15] width 7 height 1
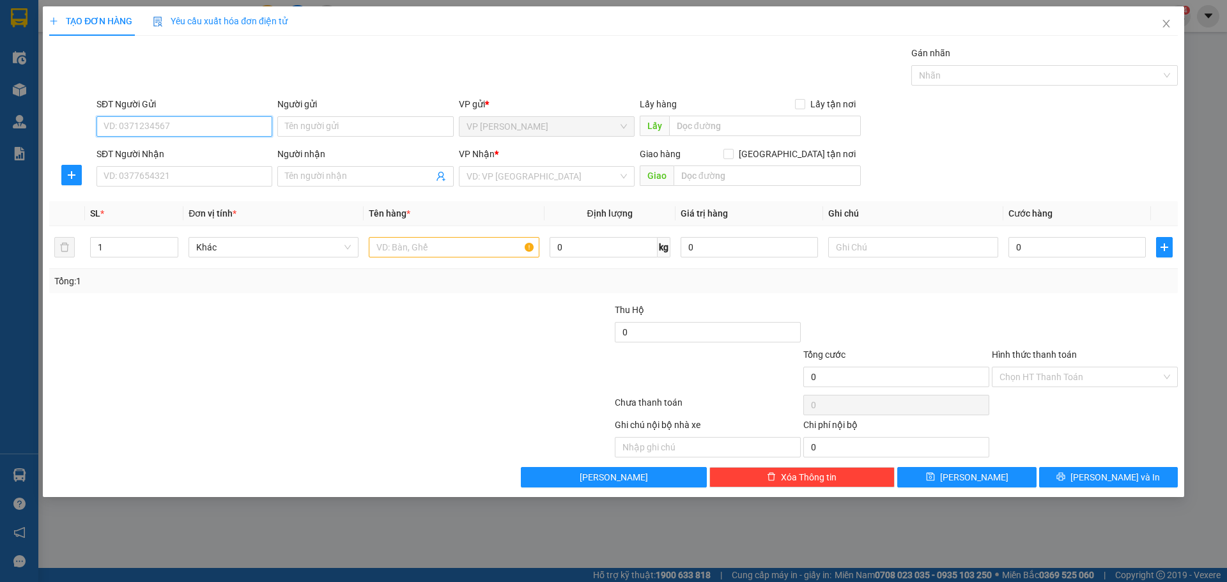
drag, startPoint x: 159, startPoint y: 128, endPoint x: 162, endPoint y: 21, distance: 106.8
click at [159, 127] on input "SĐT Người Gửi" at bounding box center [185, 126] width 176 height 20
type input "0948146162"
click at [198, 173] on input "SĐT Người Nhận" at bounding box center [185, 176] width 176 height 20
type input "0986435908"
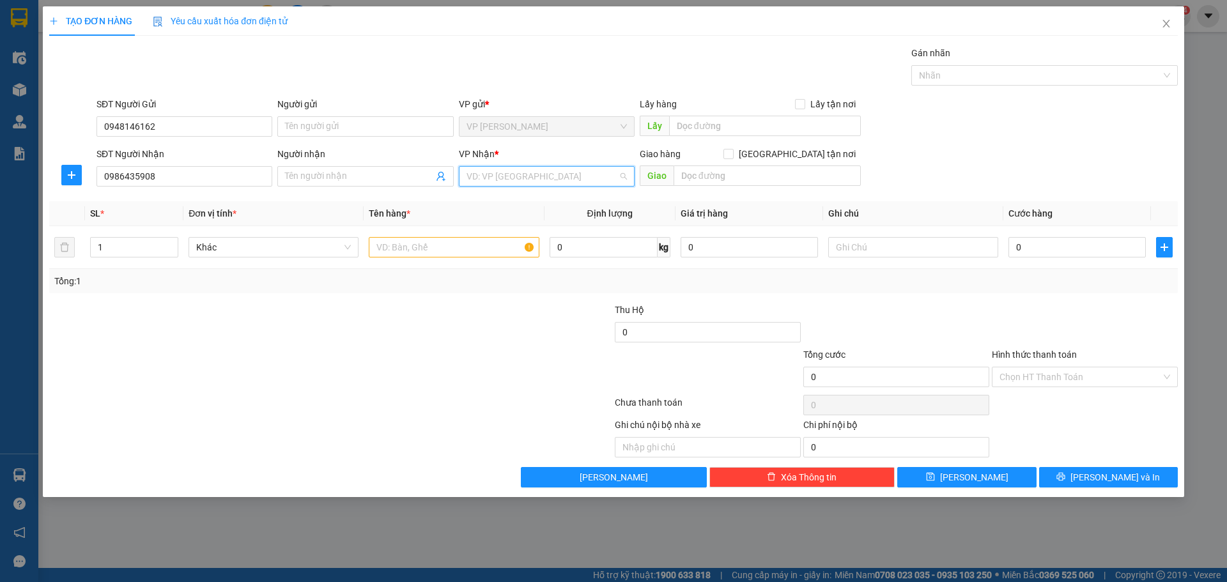
click at [571, 181] on input "search" at bounding box center [542, 176] width 151 height 19
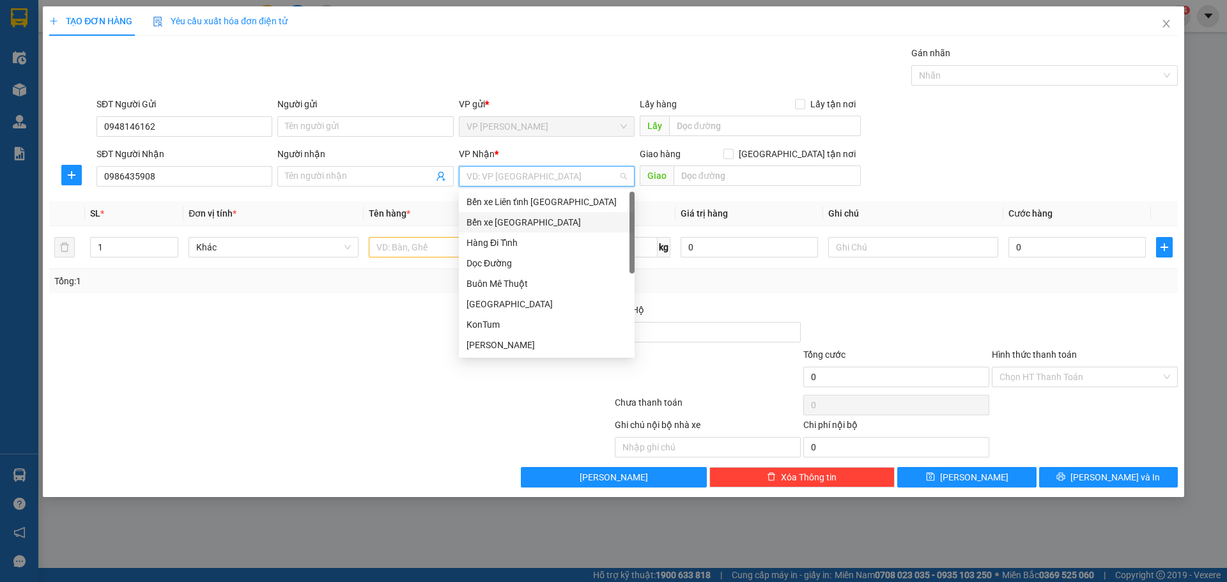
click at [539, 227] on div "Bến xe [GEOGRAPHIC_DATA]" at bounding box center [547, 222] width 160 height 14
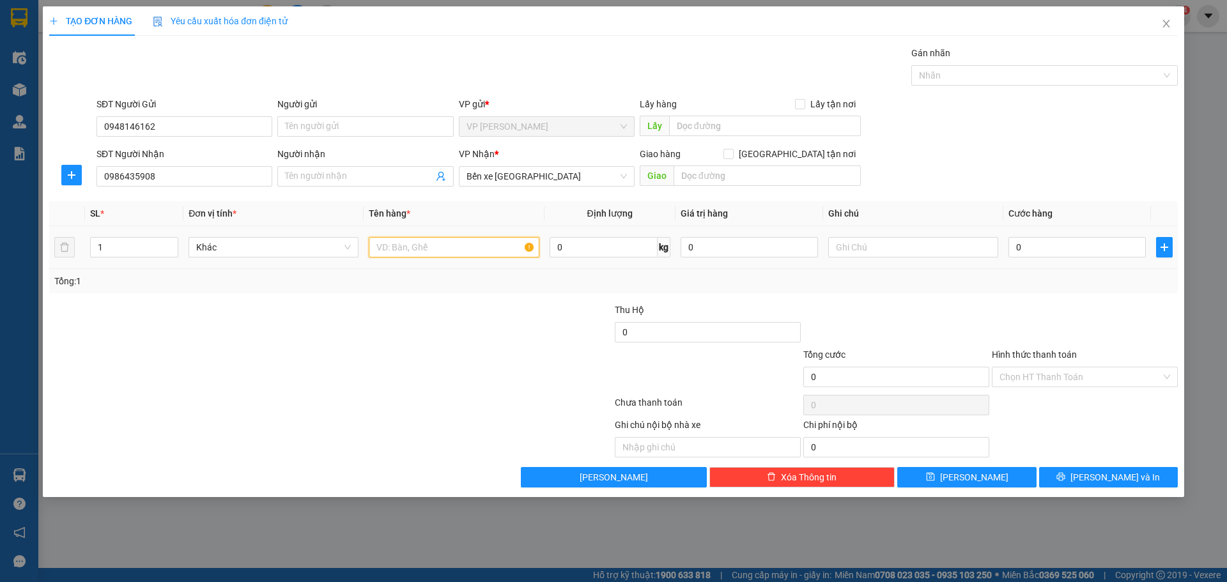
click at [397, 246] on input "text" at bounding box center [454, 247] width 170 height 20
type input "1T"
click at [1050, 252] on input "0" at bounding box center [1077, 247] width 137 height 20
type input "1"
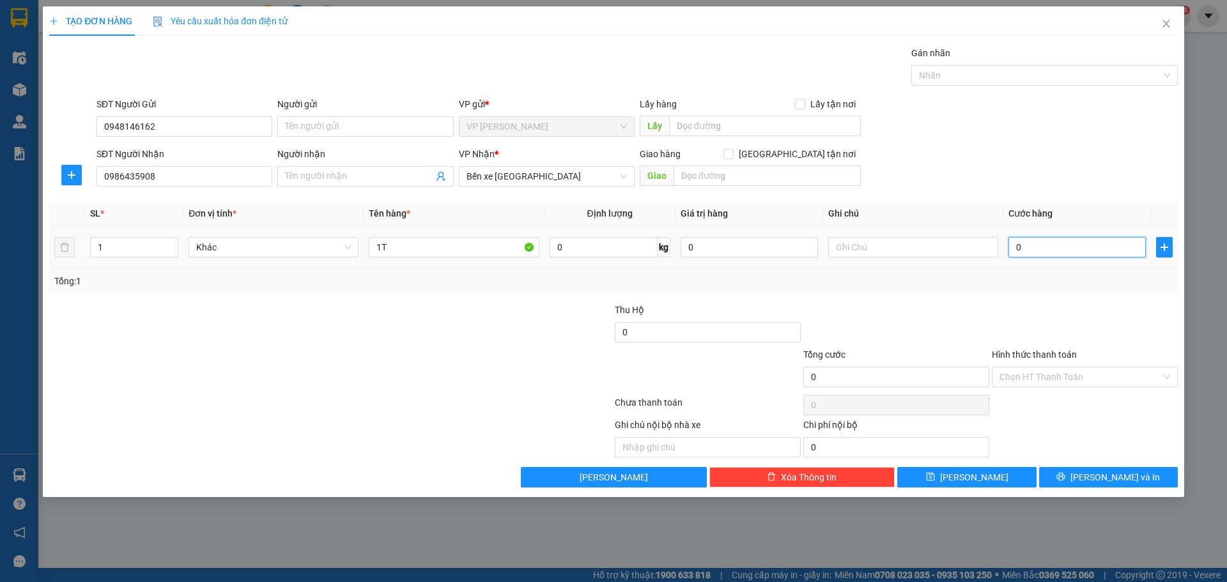
type input "1"
type input "15"
type input "150"
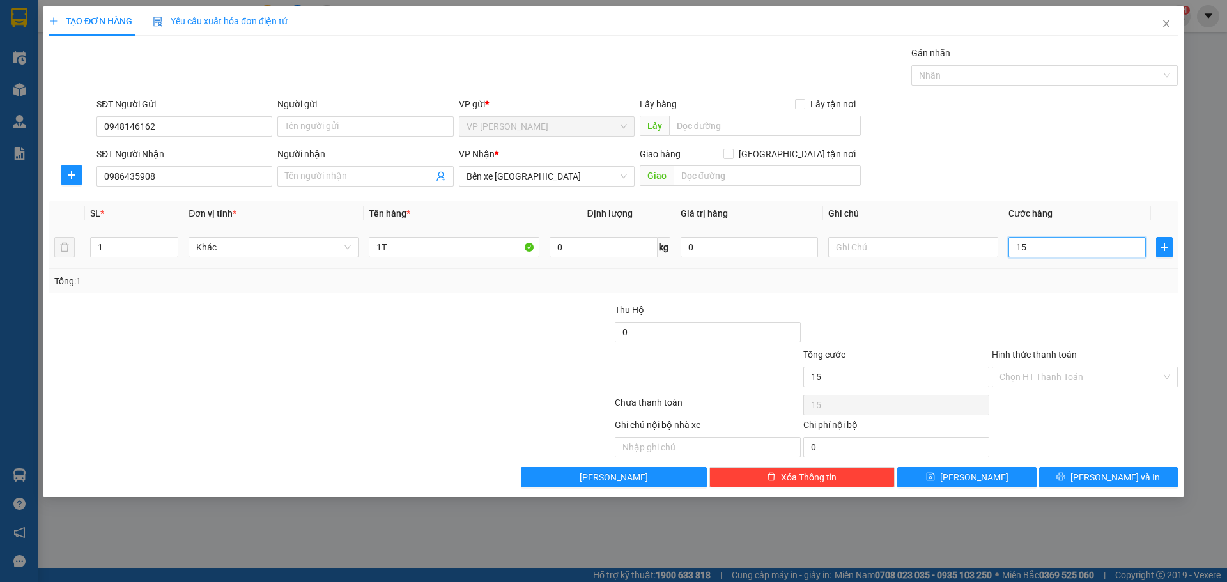
type input "150"
type input "150.000"
click at [1084, 373] on input "Hình thức thanh toán" at bounding box center [1081, 377] width 162 height 19
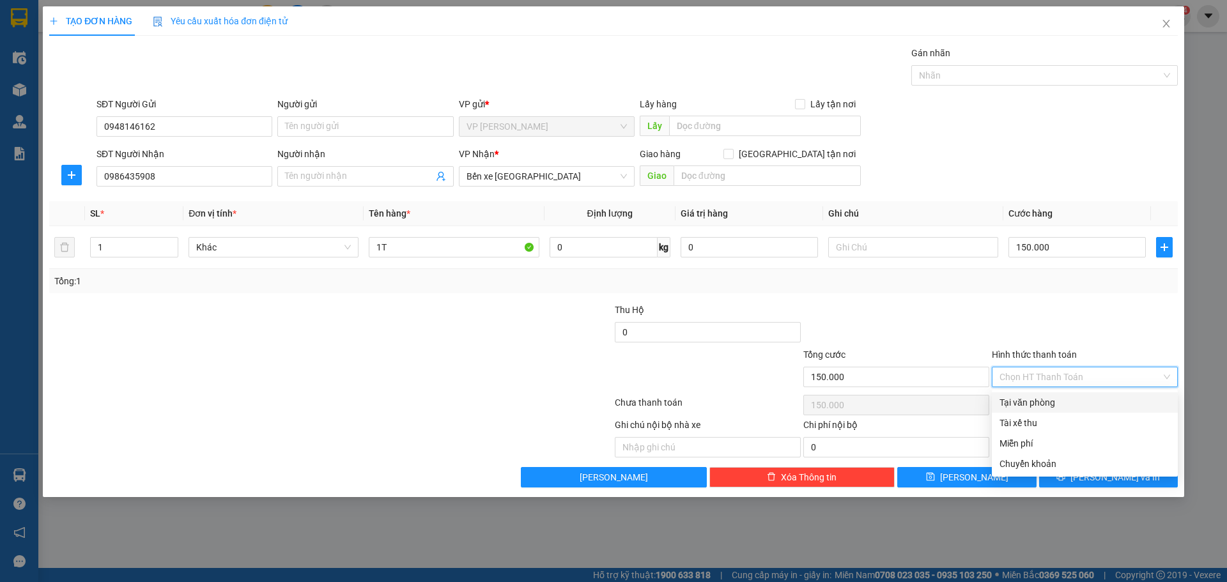
click at [1050, 407] on div "Tại văn phòng" at bounding box center [1085, 403] width 171 height 14
type input "0"
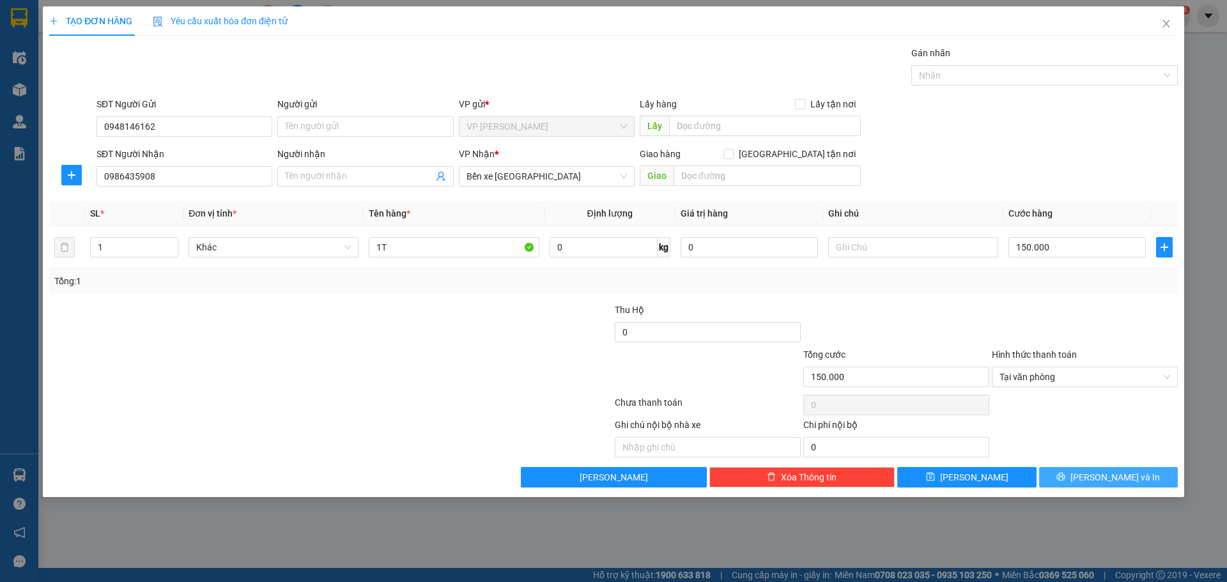
click at [1120, 483] on span "[PERSON_NAME] và In" at bounding box center [1115, 477] width 89 height 14
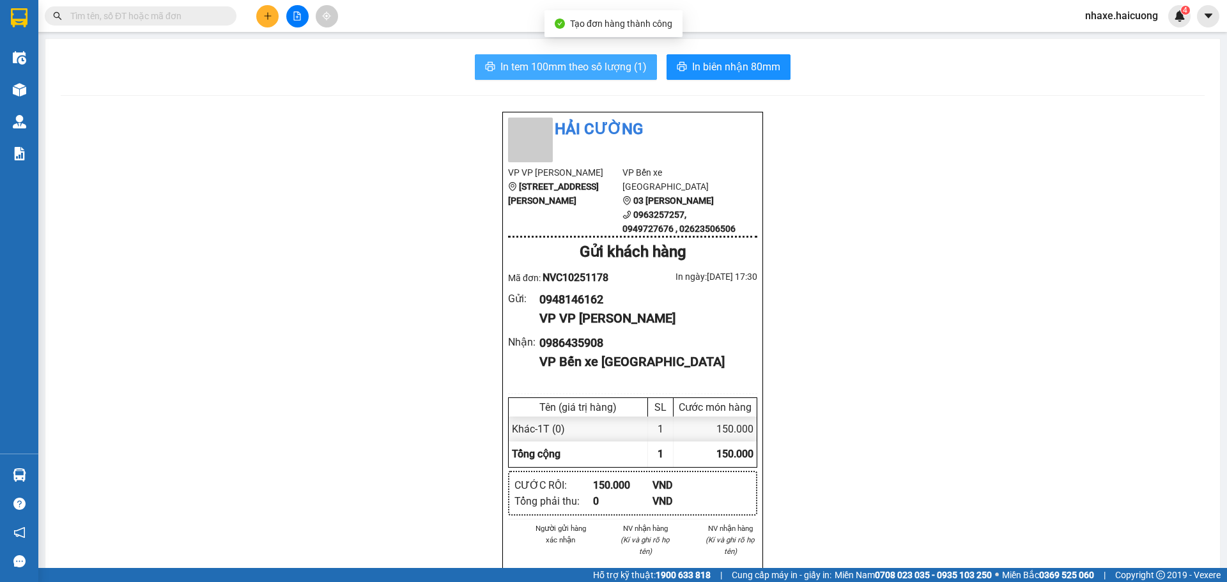
click at [595, 61] on span "In tem 100mm theo số lượng (1)" at bounding box center [574, 67] width 146 height 16
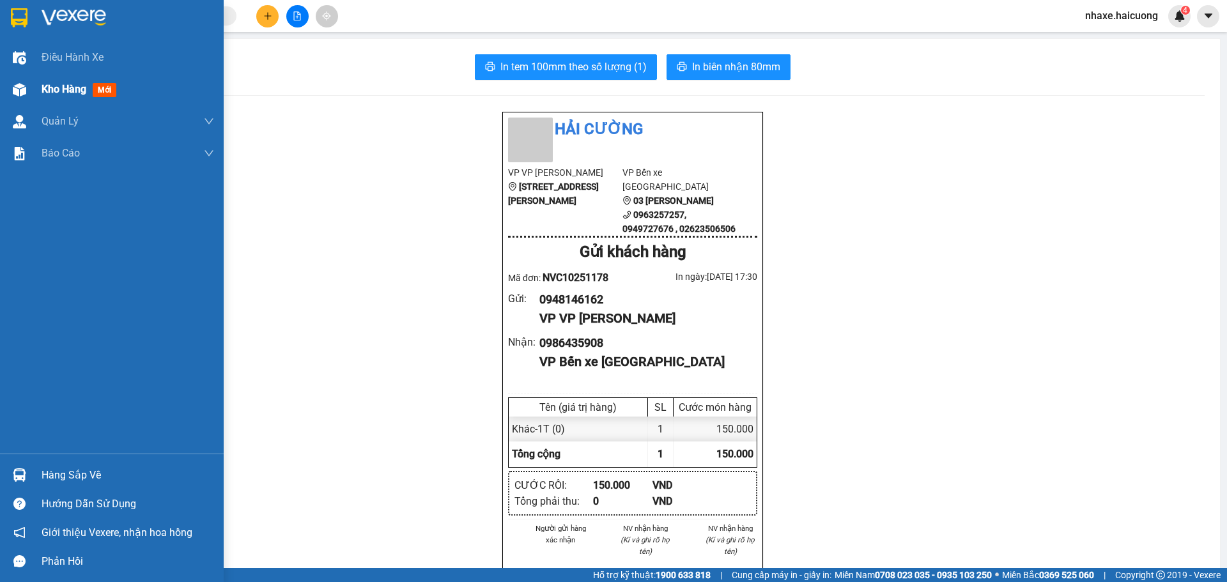
click at [32, 88] on div "Kho hàng mới" at bounding box center [112, 90] width 224 height 32
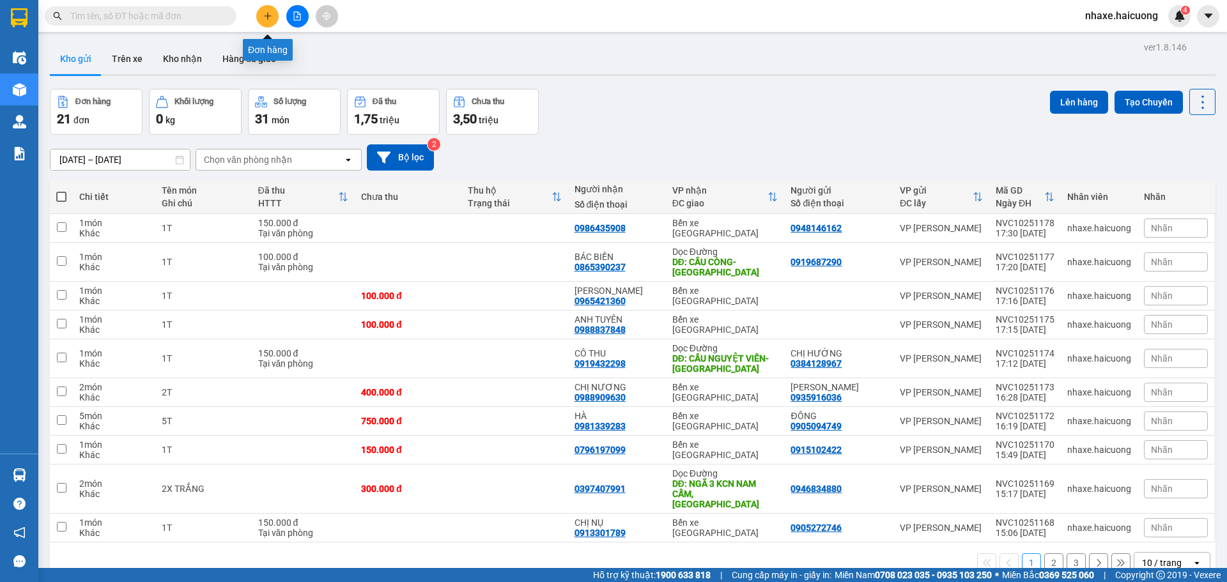
click at [263, 20] on button at bounding box center [267, 16] width 22 height 22
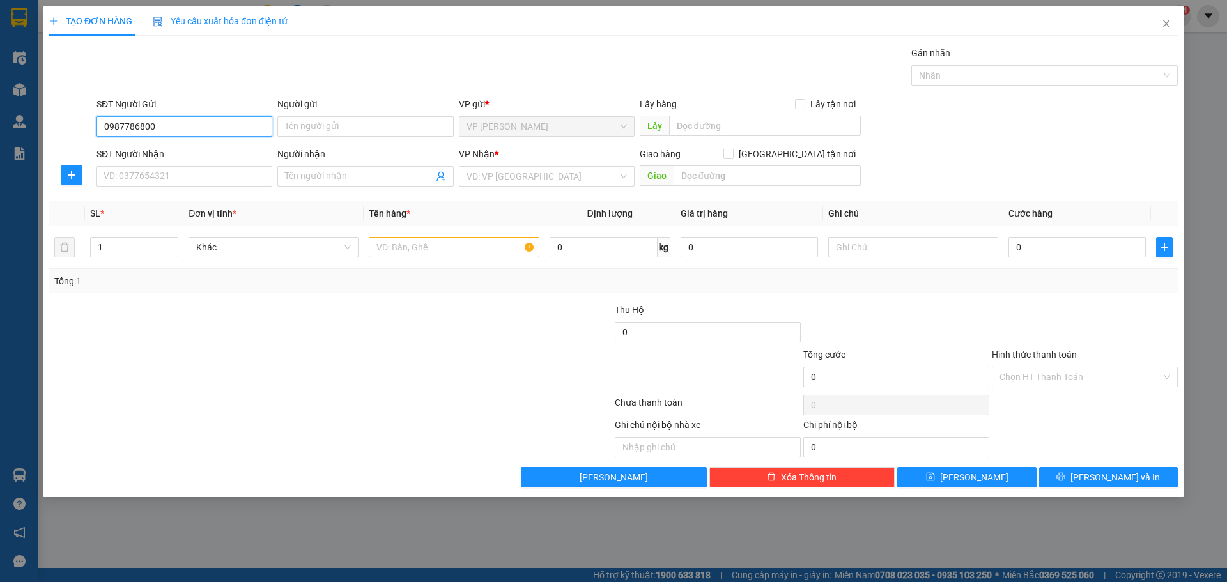
click at [123, 128] on input "0987786800" at bounding box center [185, 126] width 176 height 20
click at [138, 132] on input "0987786800" at bounding box center [185, 126] width 176 height 20
type input "0987786800"
click at [193, 173] on input "SĐT Người Nhận" at bounding box center [185, 176] width 176 height 20
click at [367, 136] on input "Người gửi" at bounding box center [365, 126] width 176 height 20
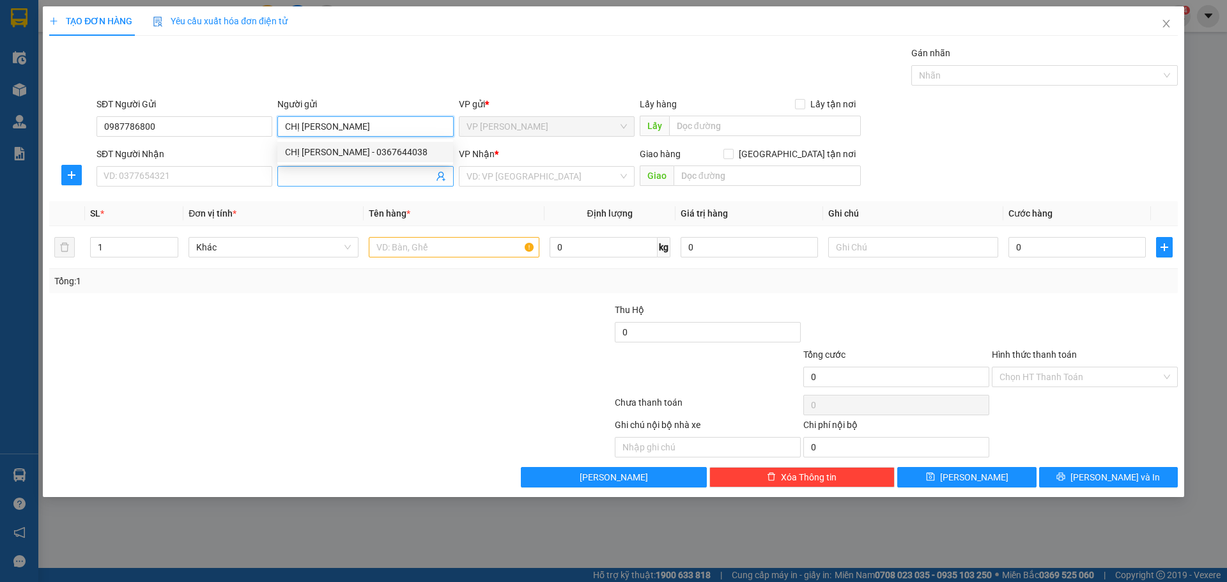
type input "CHỊ [PERSON_NAME]"
click at [311, 177] on input "Người nhận" at bounding box center [359, 176] width 148 height 14
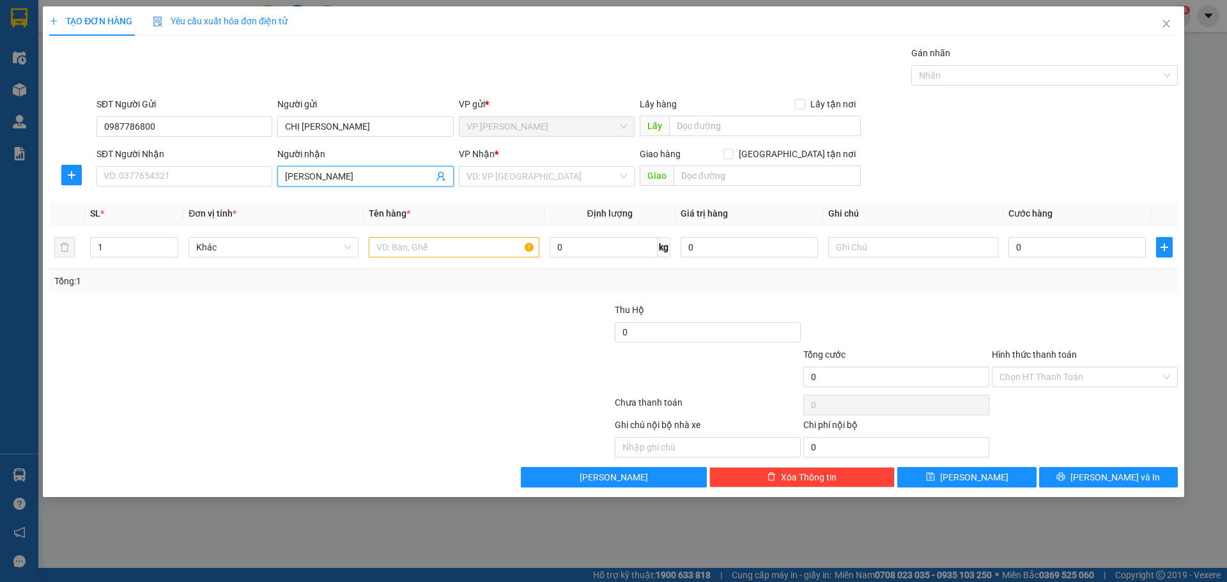
type input "[PERSON_NAME]"
click at [192, 187] on div "SĐT Người Nhận VD: 0377654321" at bounding box center [185, 169] width 176 height 45
click at [198, 182] on input "SĐT Người Nhận" at bounding box center [185, 176] width 176 height 20
click at [112, 178] on input "0382197777" at bounding box center [185, 176] width 176 height 20
click at [123, 176] on input "0382197777" at bounding box center [185, 176] width 176 height 20
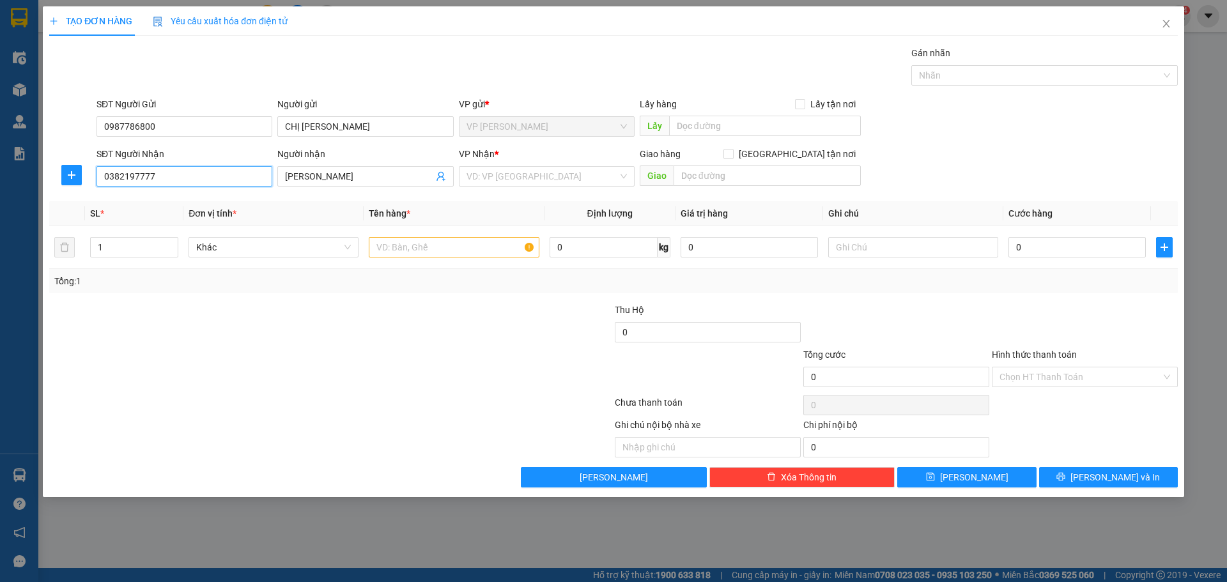
click at [134, 180] on input "0382197777" at bounding box center [185, 176] width 176 height 20
type input "0382197777"
click at [517, 173] on input "search" at bounding box center [542, 176] width 151 height 19
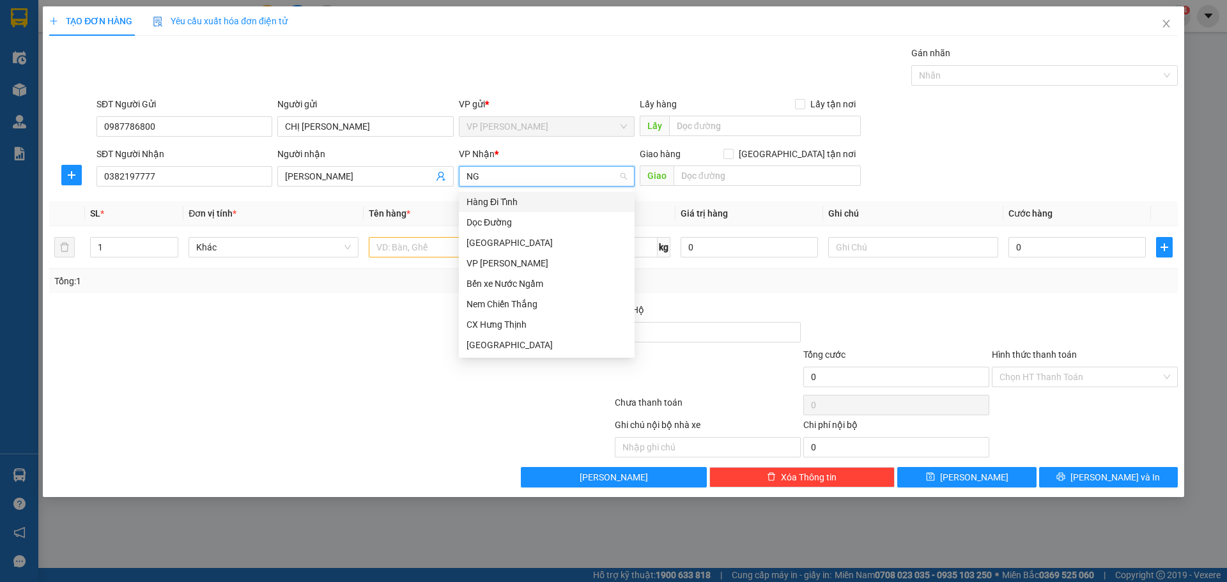
type input "N"
click at [504, 270] on div "Dọc Đường" at bounding box center [547, 263] width 176 height 20
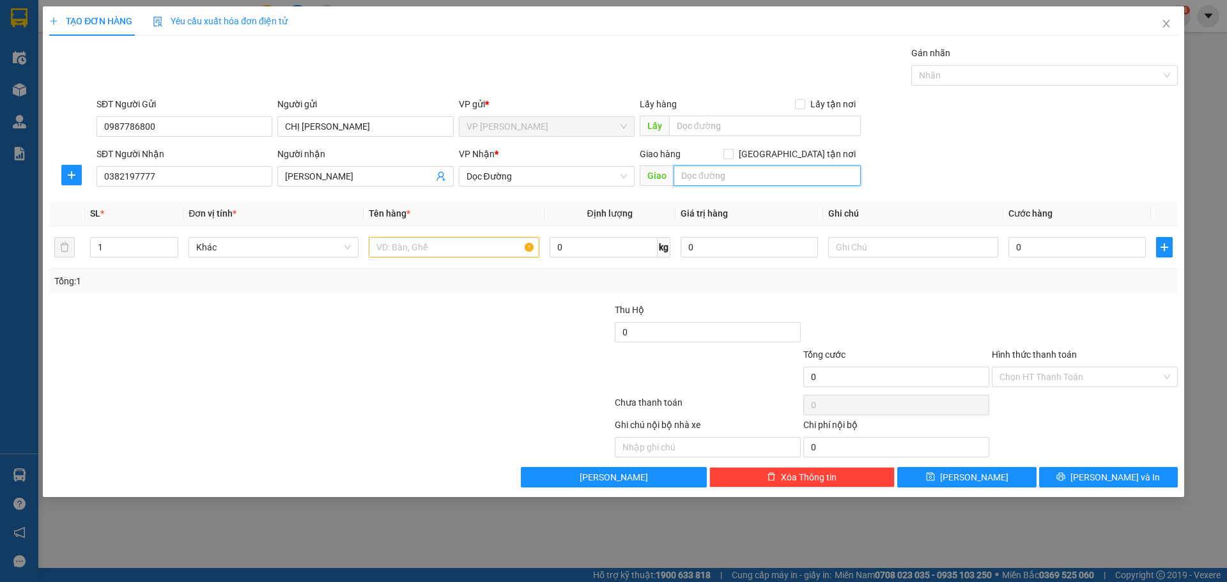
click at [710, 173] on input "text" at bounding box center [767, 176] width 187 height 20
type input "CẦU BÙNG,NGHỆ AN"
click at [437, 359] on div at bounding box center [519, 370] width 189 height 45
click at [412, 251] on input "text" at bounding box center [454, 247] width 170 height 20
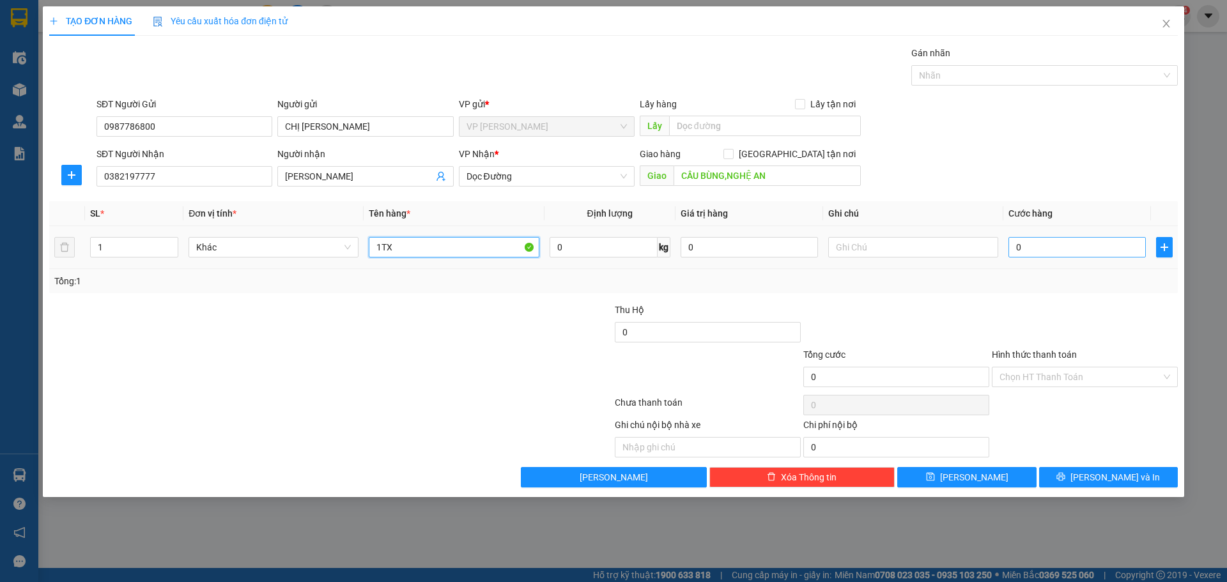
type input "1TX"
click at [1084, 247] on input "0" at bounding box center [1077, 247] width 137 height 20
type input "1"
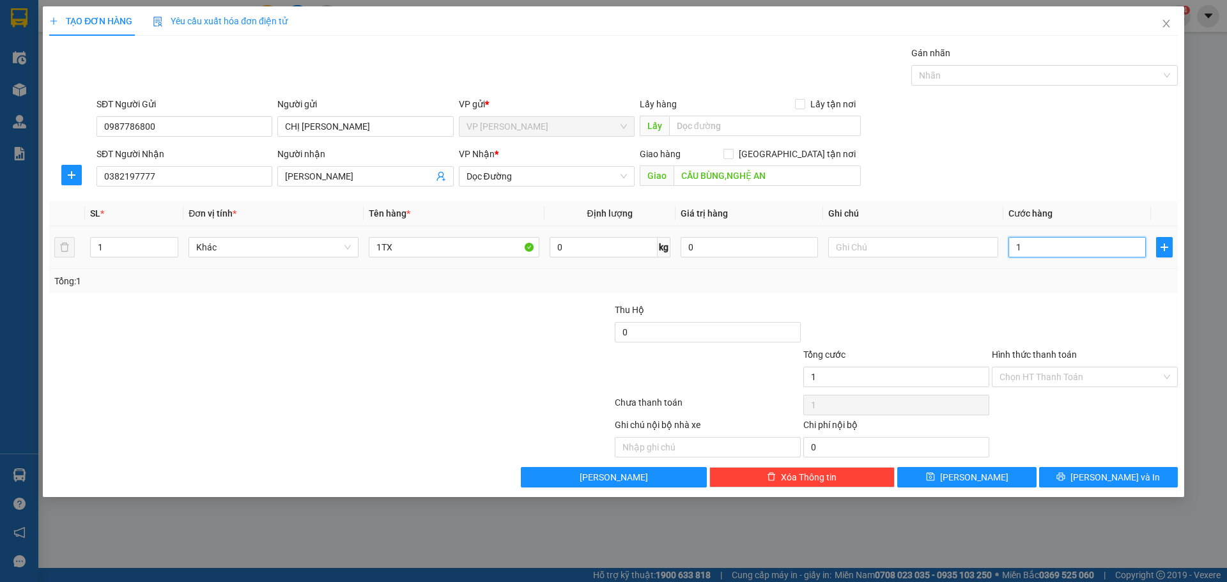
type input "10"
type input "100"
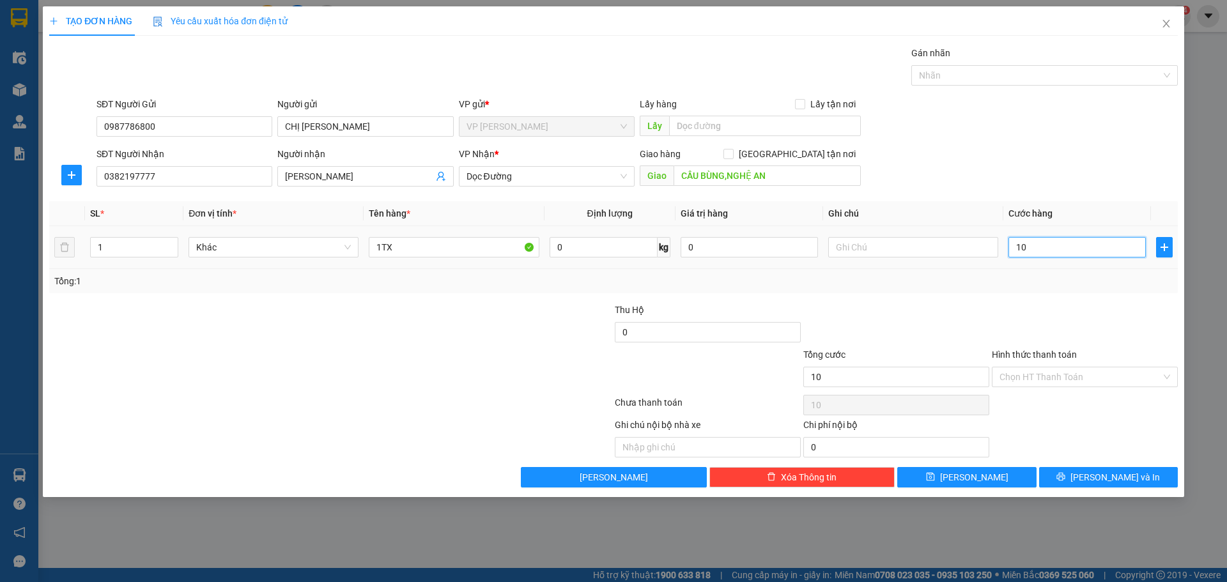
type input "100"
type input "100.000"
click at [1039, 373] on input "Hình thức thanh toán" at bounding box center [1081, 377] width 162 height 19
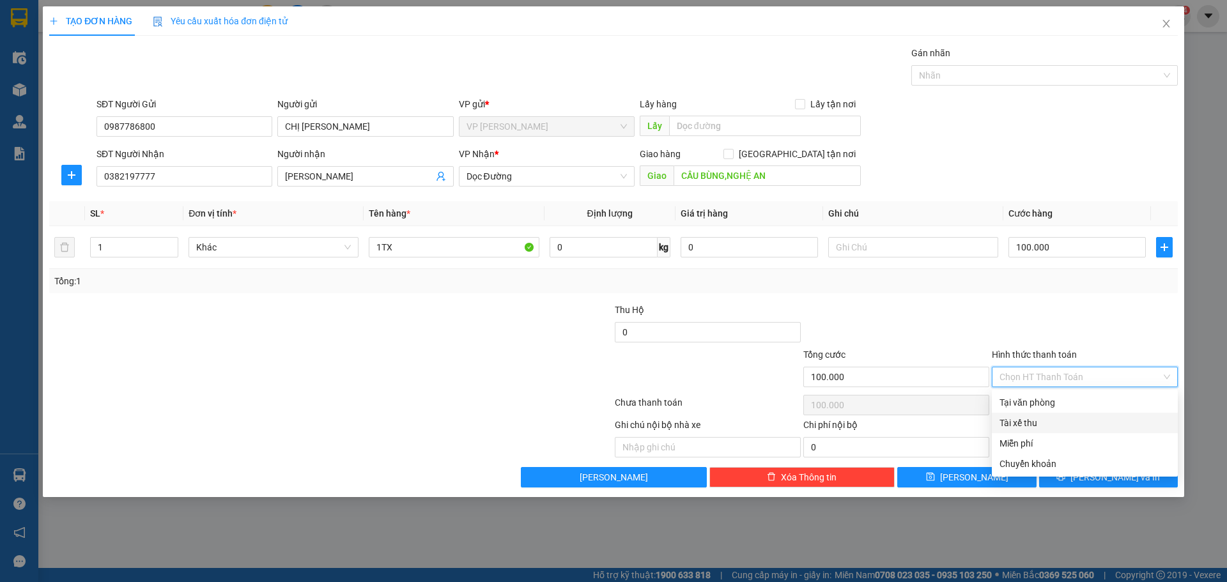
click at [1042, 428] on div "Tài xế thu" at bounding box center [1085, 423] width 171 height 14
type input "0"
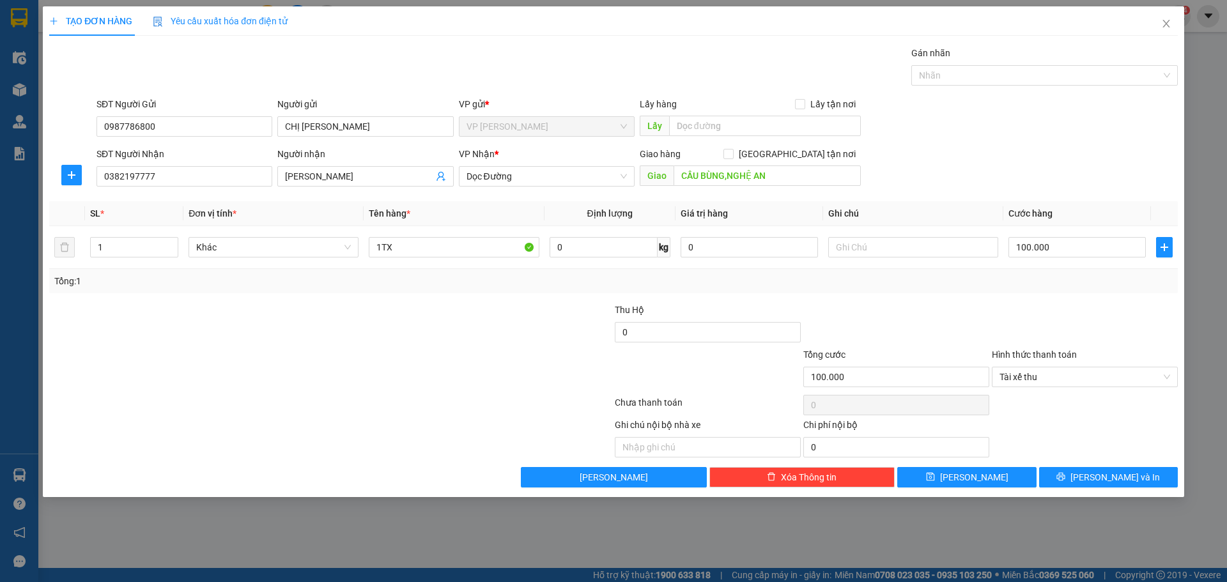
click at [1012, 305] on div at bounding box center [1085, 325] width 189 height 45
click at [1076, 378] on span "Tài xế thu" at bounding box center [1085, 377] width 171 height 19
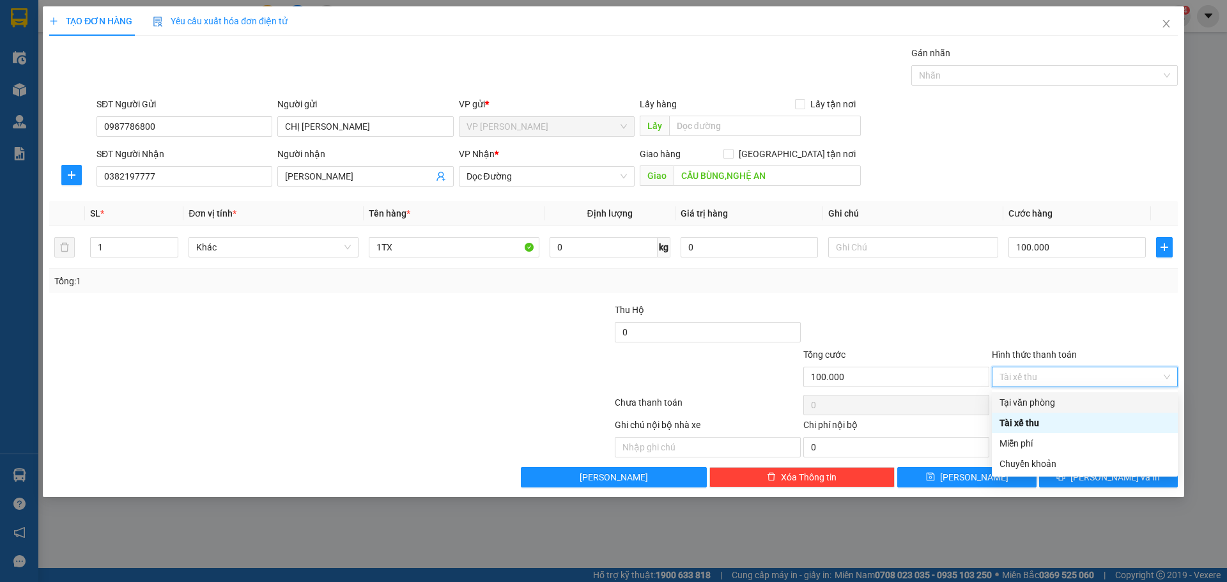
click at [1051, 403] on div "Tại văn phòng" at bounding box center [1085, 403] width 171 height 14
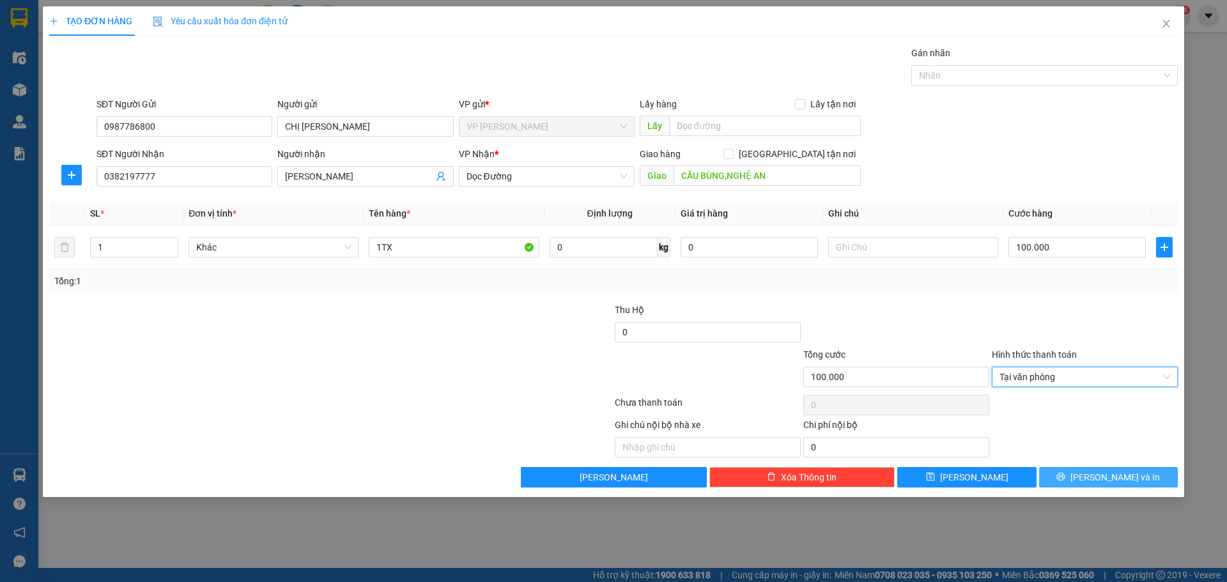
click at [1108, 469] on button "[PERSON_NAME] và In" at bounding box center [1108, 477] width 139 height 20
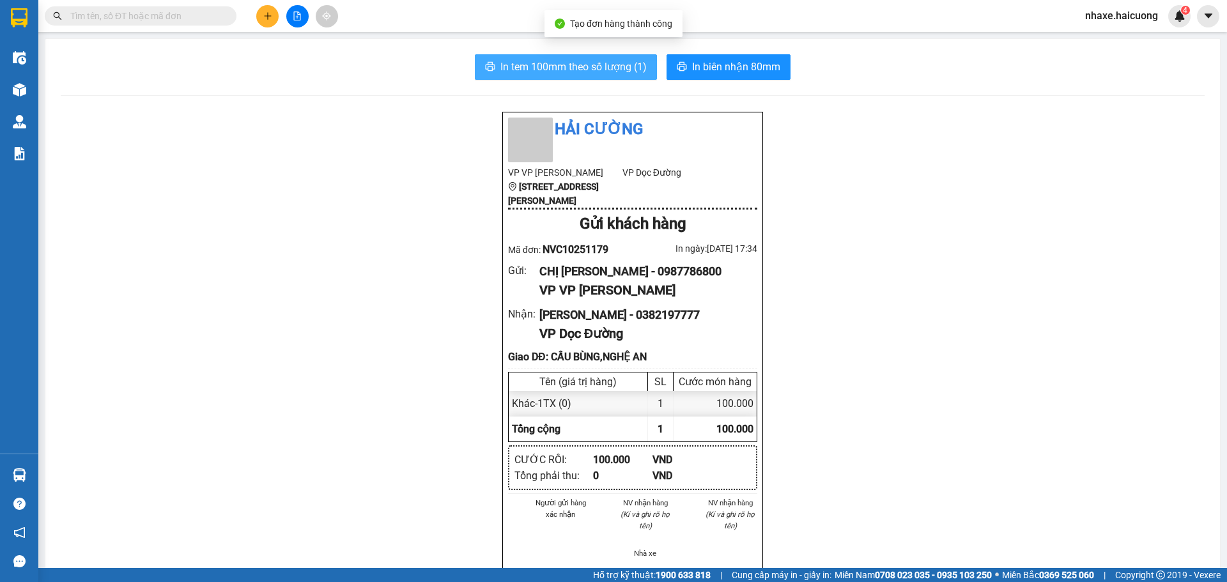
click at [623, 74] on span "In tem 100mm theo số lượng (1)" at bounding box center [574, 67] width 146 height 16
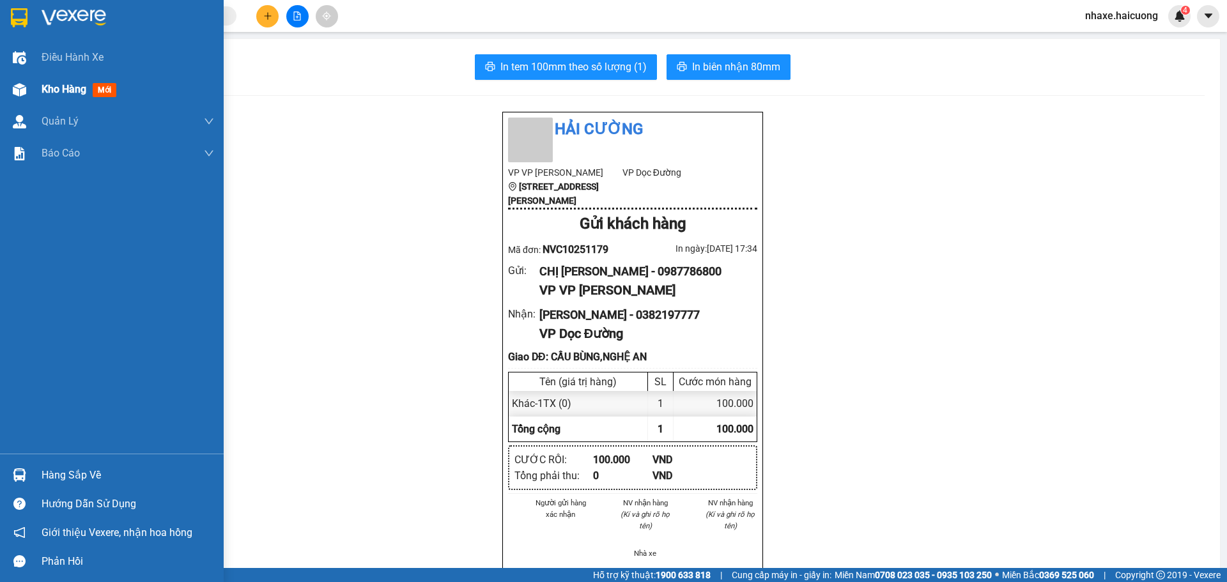
click at [25, 83] on img at bounding box center [19, 89] width 13 height 13
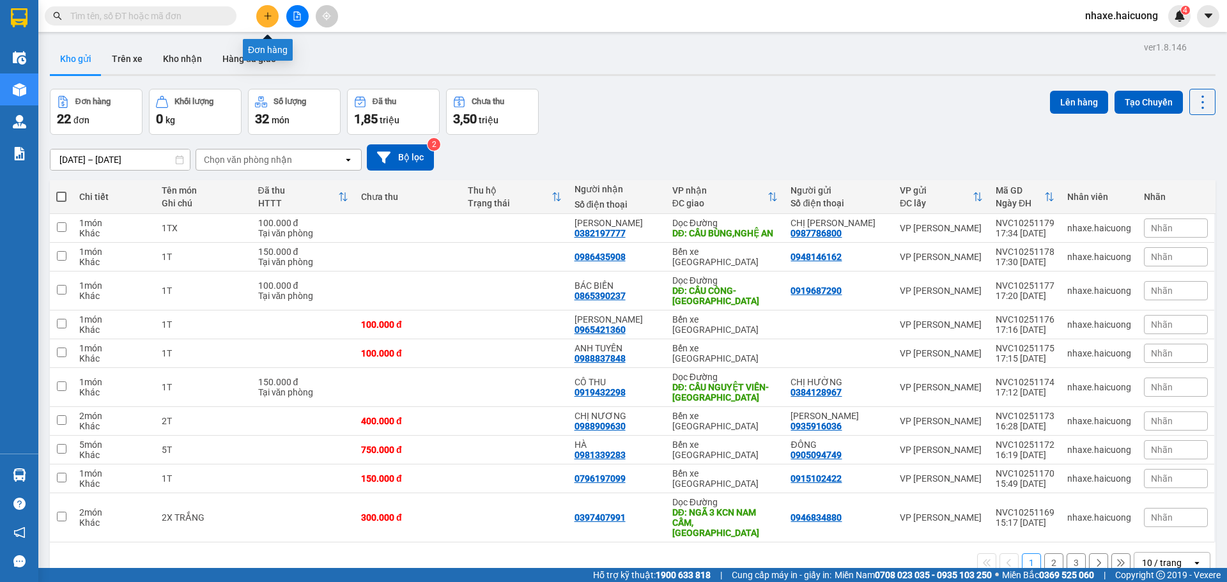
click at [269, 21] on button at bounding box center [267, 16] width 22 height 22
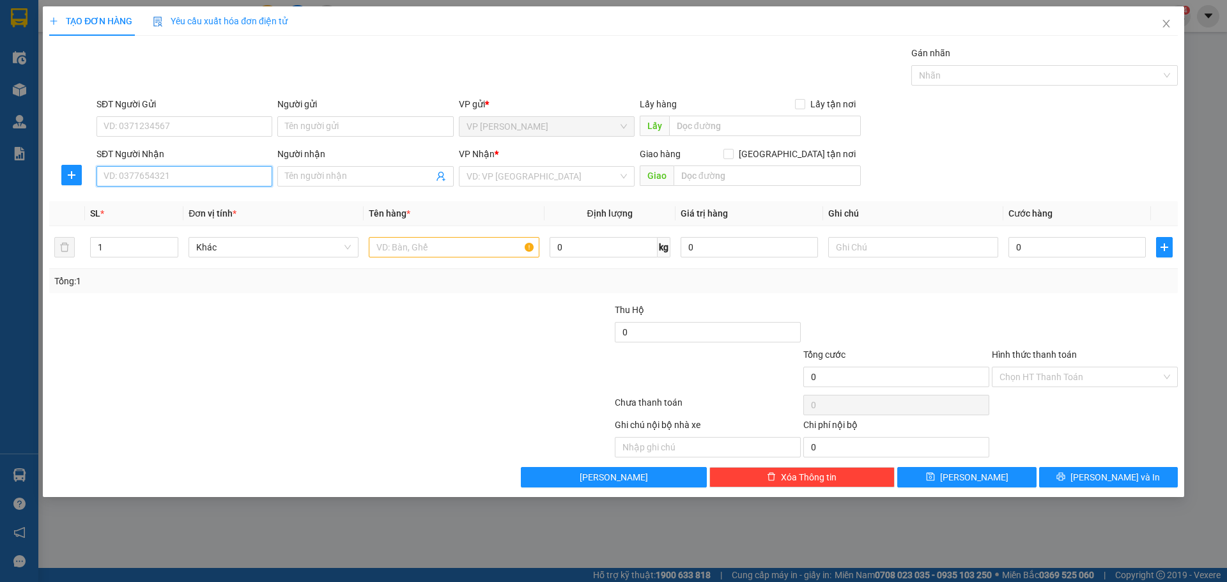
click at [182, 183] on input "SĐT Người Nhận" at bounding box center [185, 176] width 176 height 20
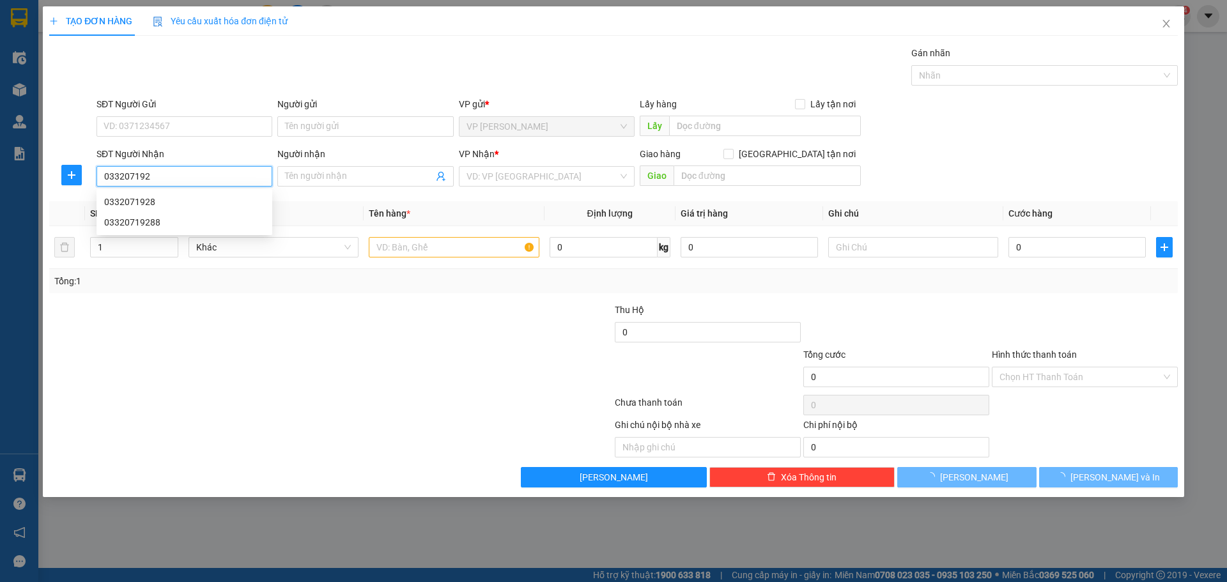
type input "0332071928"
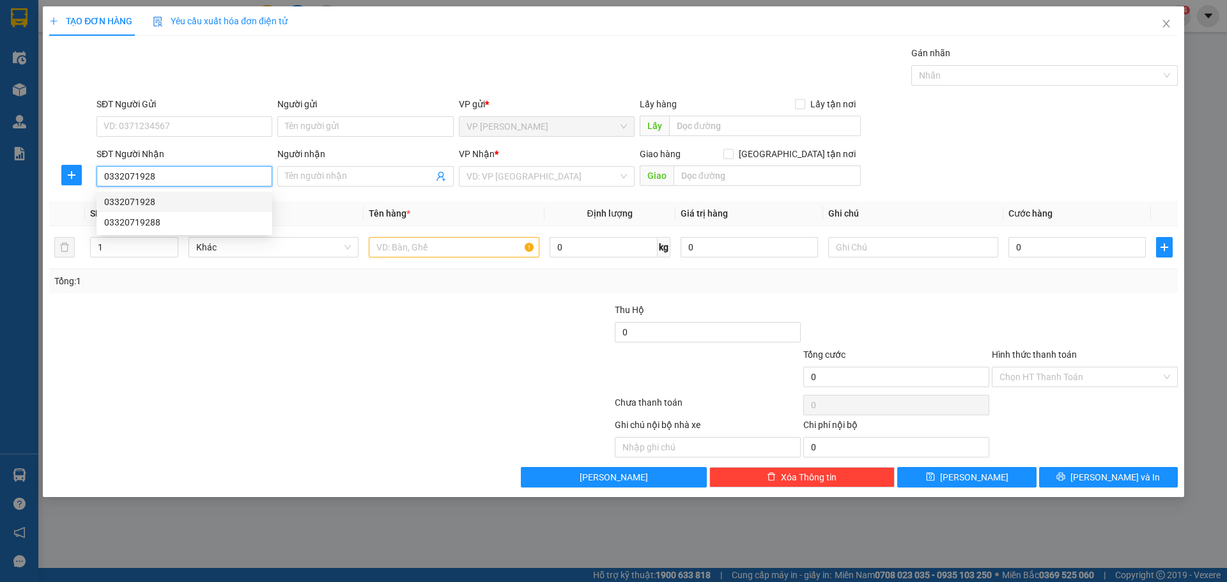
click at [168, 198] on div "0332071928" at bounding box center [184, 202] width 160 height 14
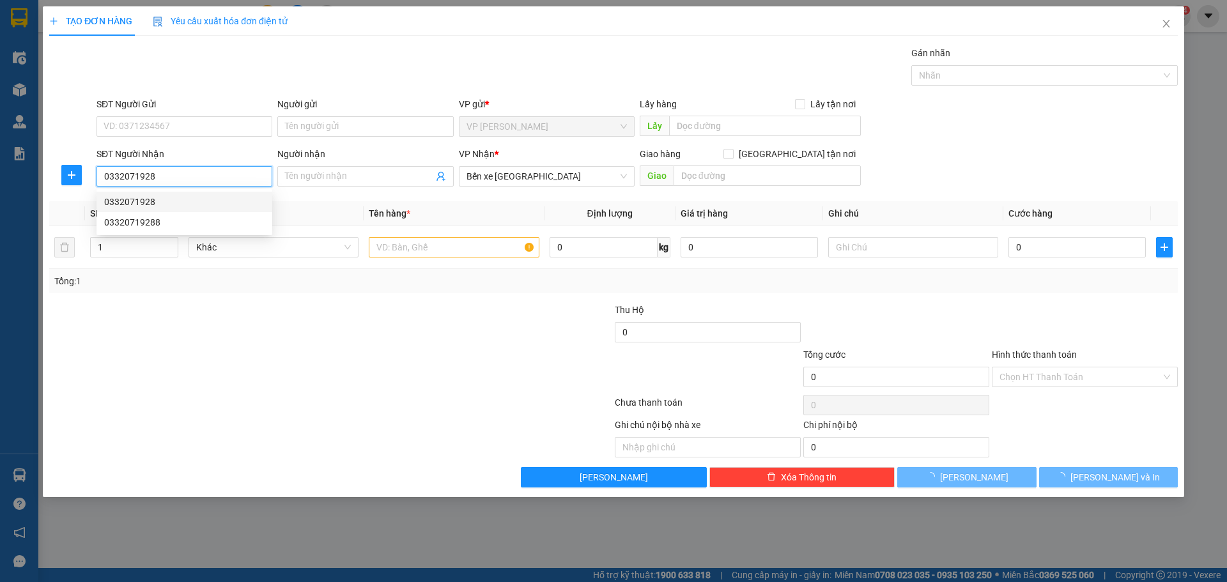
type input "150.000"
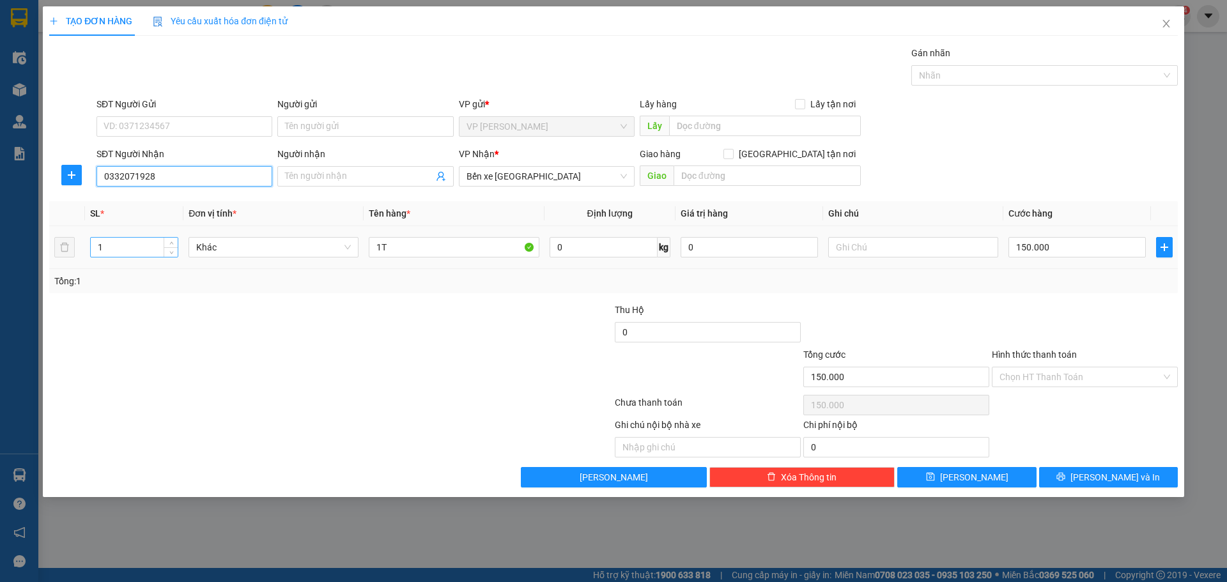
type input "0332071928"
click at [127, 252] on input "1" at bounding box center [134, 247] width 87 height 19
type input "2"
click at [413, 252] on input "1T" at bounding box center [454, 247] width 170 height 20
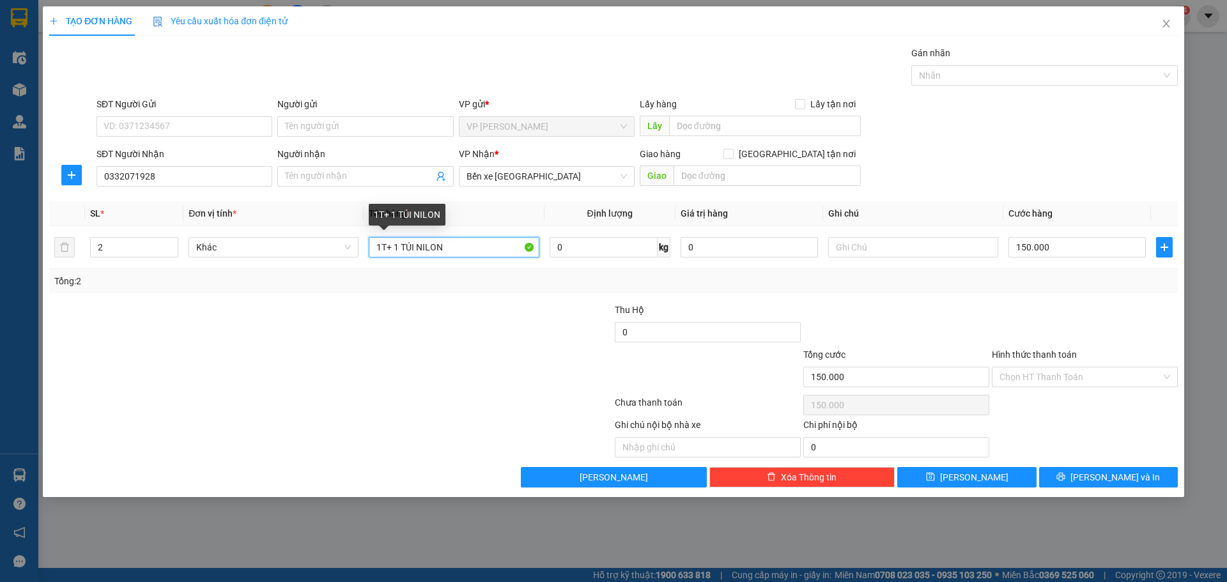
type input "1T+ 1 TÚI NILON"
click at [429, 322] on div at bounding box center [519, 325] width 189 height 45
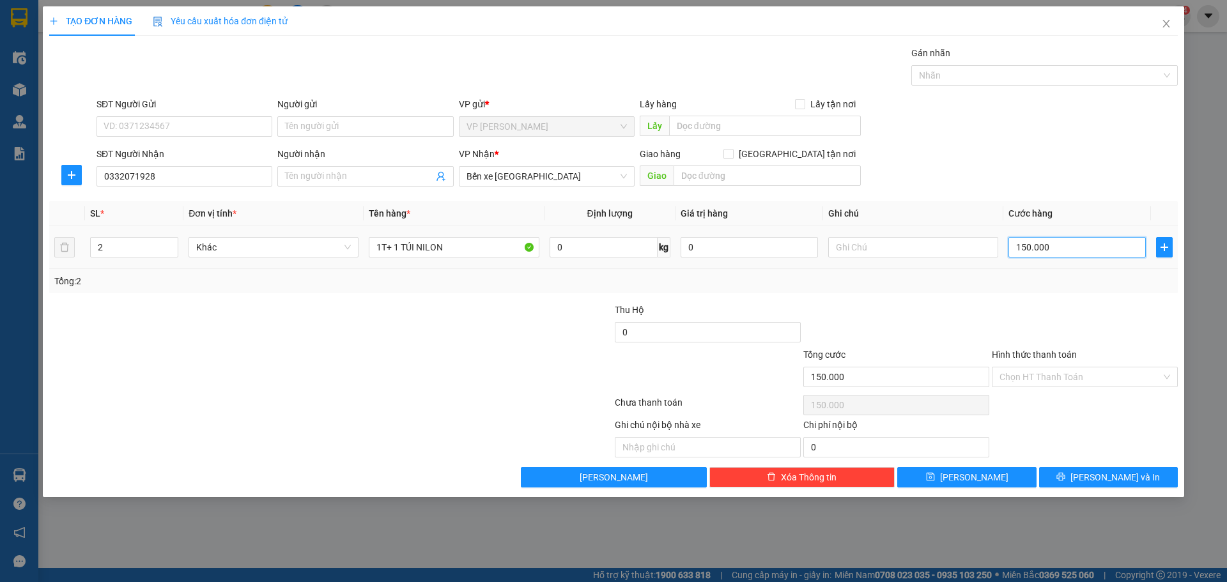
click at [1059, 249] on input "150.000" at bounding box center [1077, 247] width 137 height 20
type input "2"
type input "20"
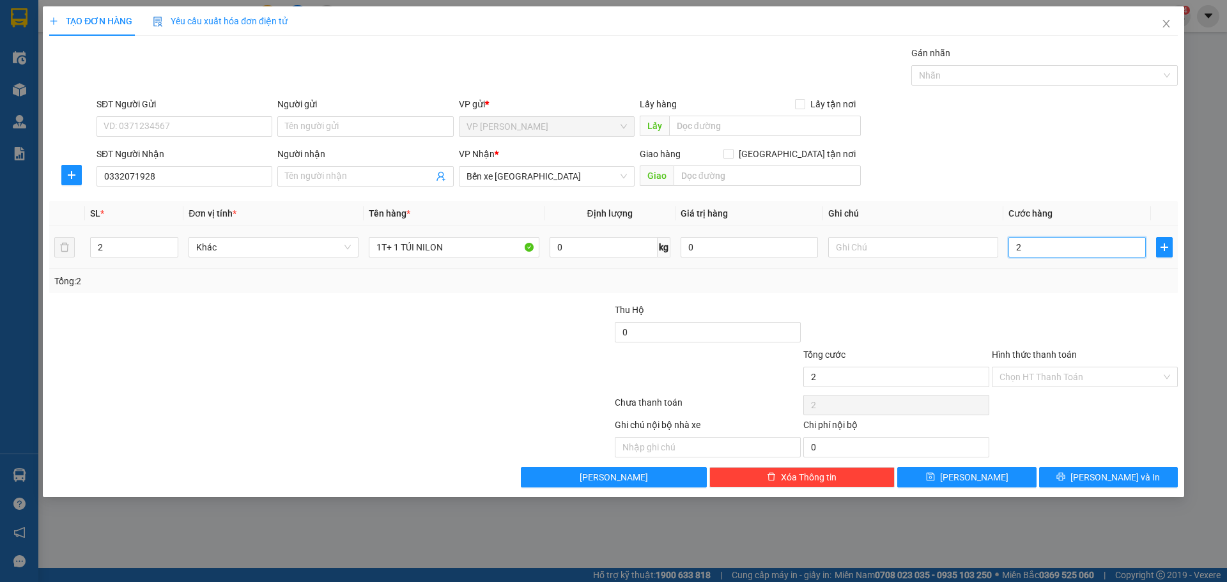
type input "20"
type input "200"
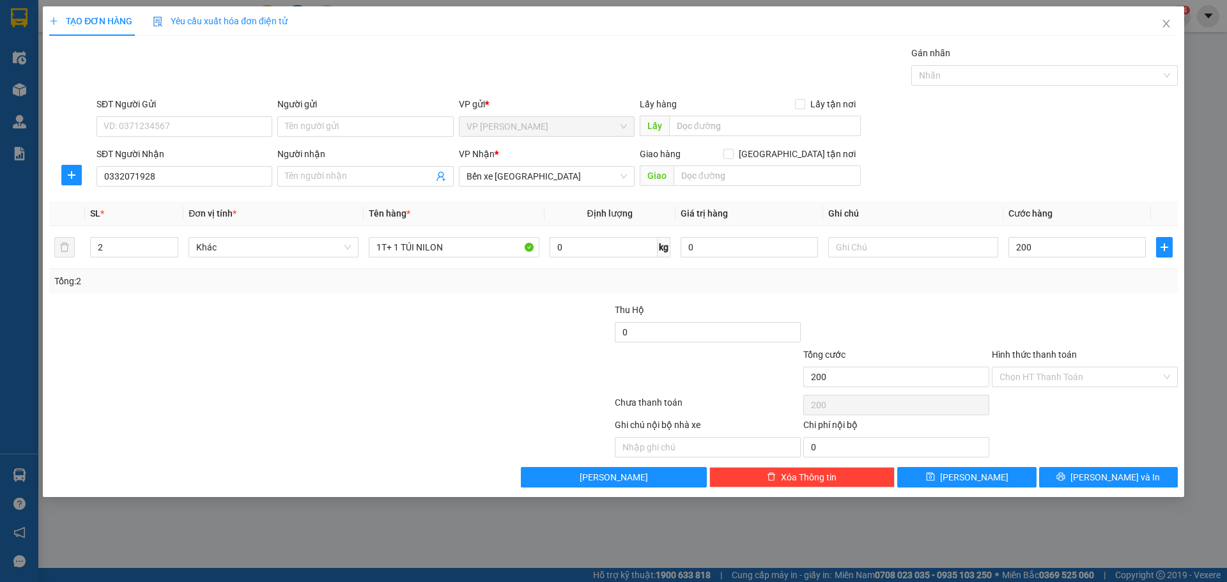
type input "200.000"
click at [346, 320] on div at bounding box center [236, 325] width 377 height 45
click at [1094, 476] on button "[PERSON_NAME] và In" at bounding box center [1108, 477] width 139 height 20
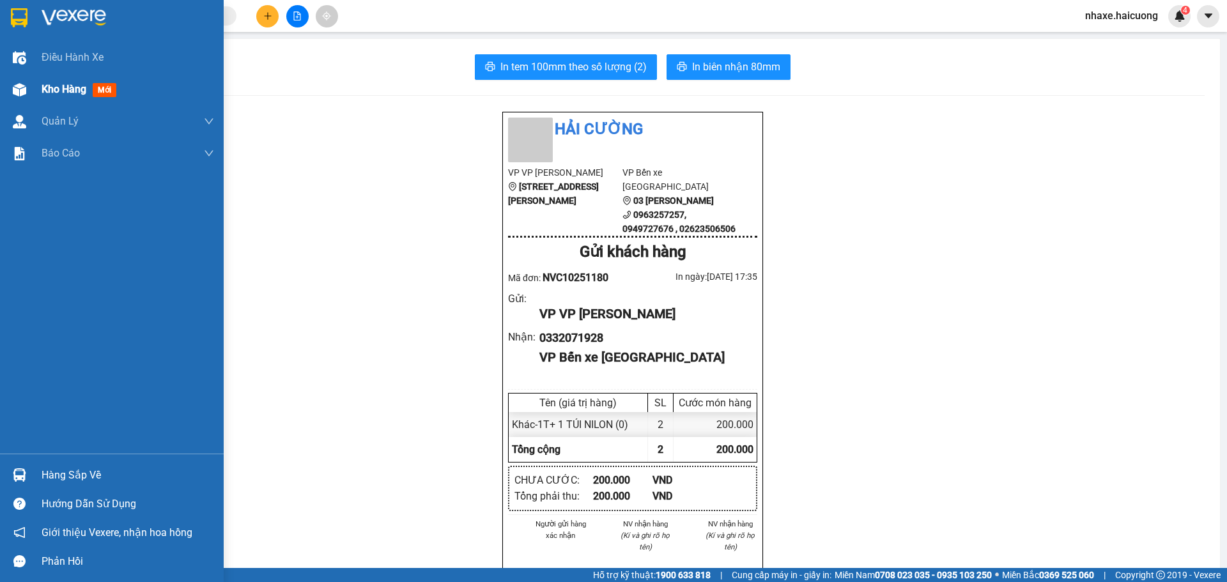
click at [16, 83] on img at bounding box center [19, 89] width 13 height 13
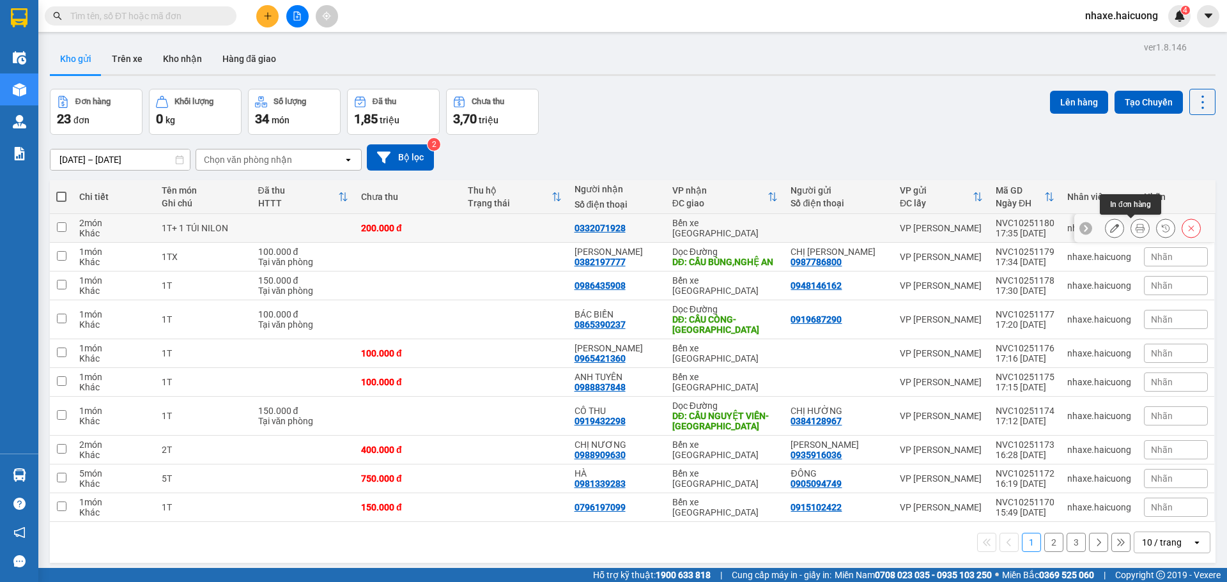
click at [1136, 229] on icon at bounding box center [1140, 228] width 9 height 9
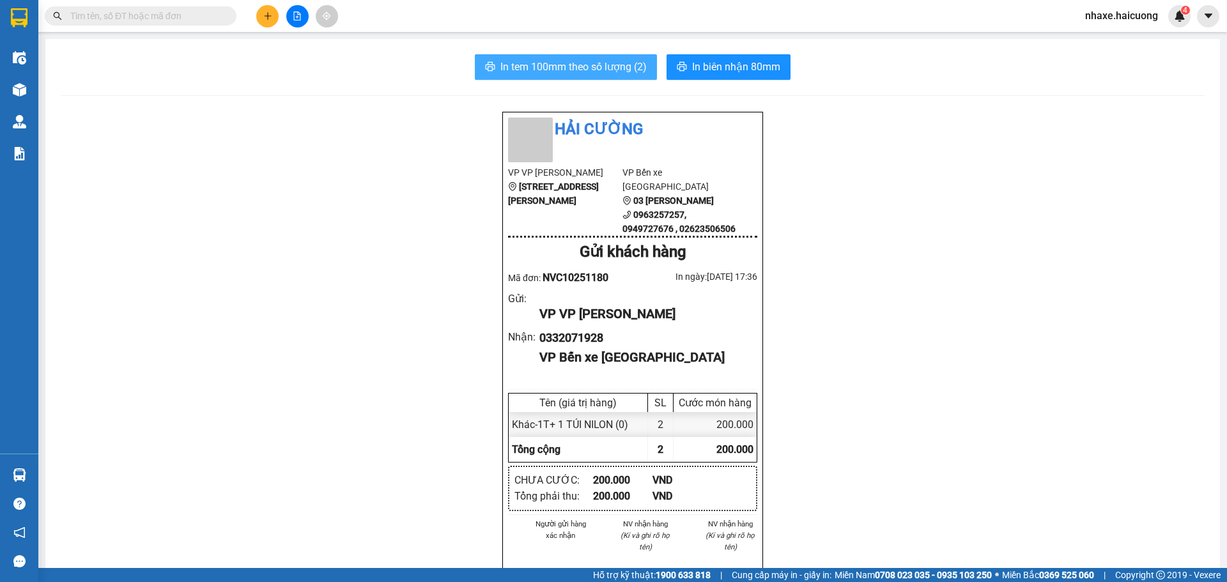
click at [602, 64] on span "In tem 100mm theo số lượng (2)" at bounding box center [574, 67] width 146 height 16
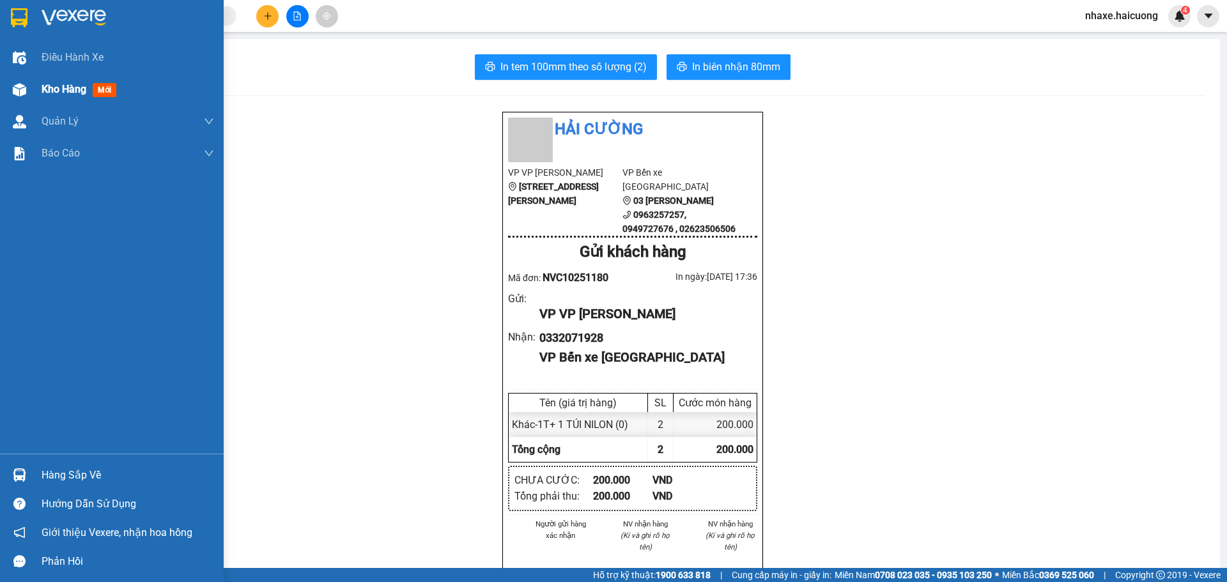
click at [41, 84] on div "Kho hàng mới" at bounding box center [112, 90] width 224 height 32
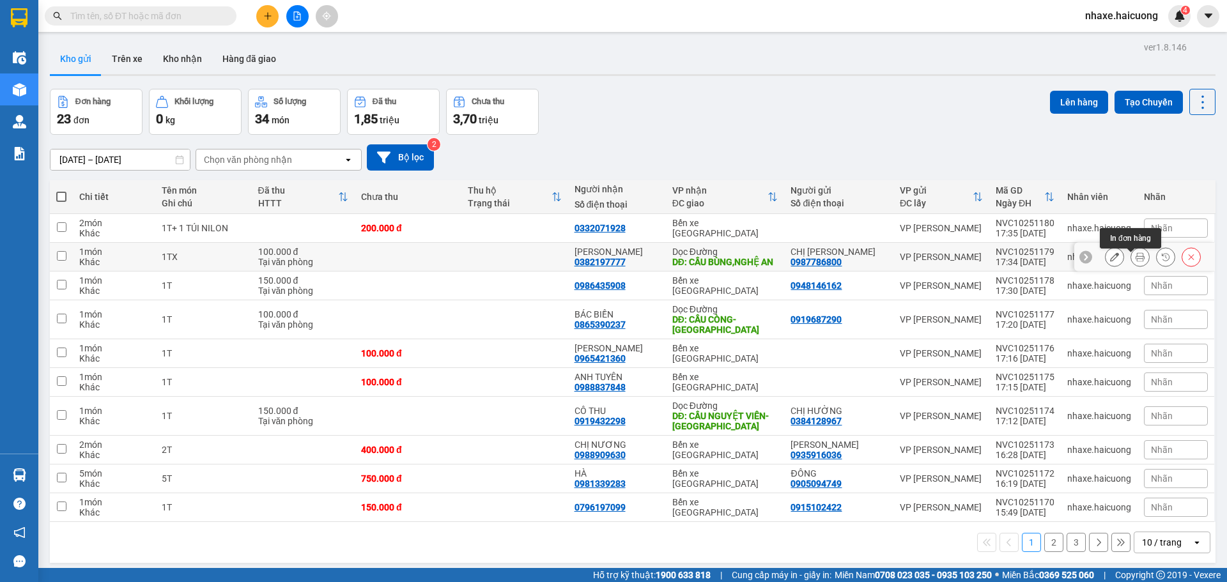
click at [1131, 266] on button at bounding box center [1140, 257] width 18 height 22
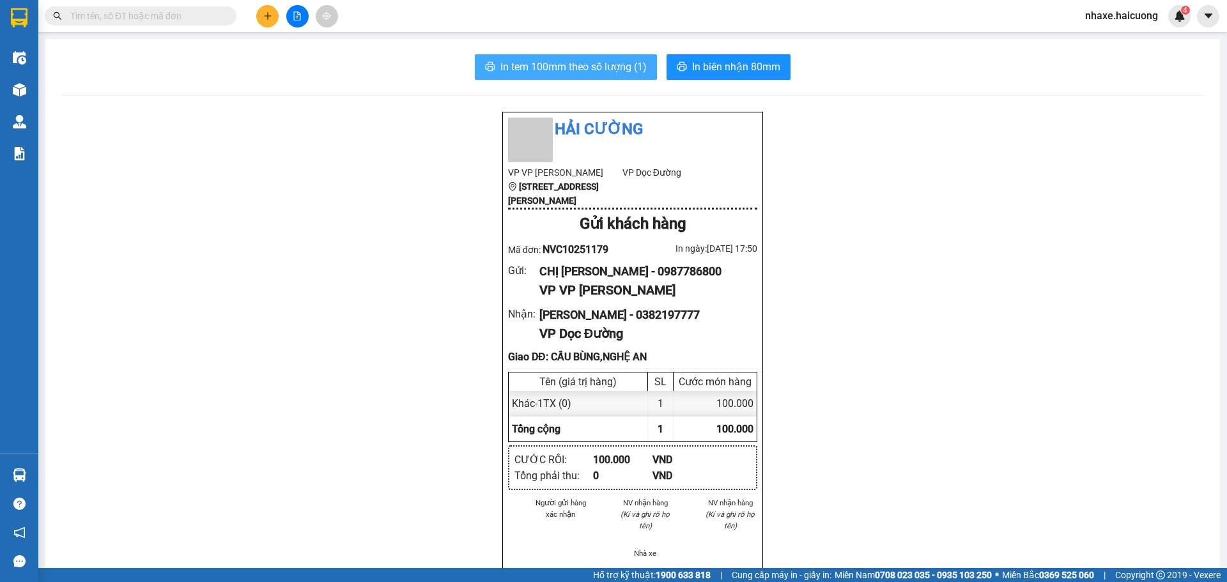
click at [563, 66] on span "In tem 100mm theo số lượng (1)" at bounding box center [574, 67] width 146 height 16
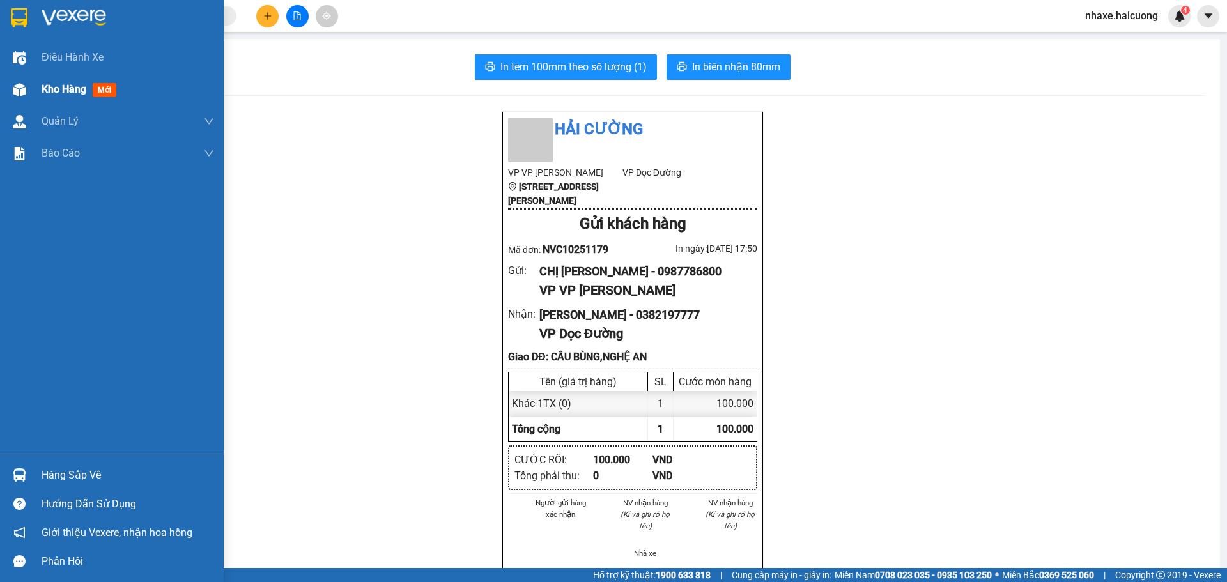
click at [42, 96] on div "Kho hàng mới" at bounding box center [82, 89] width 80 height 16
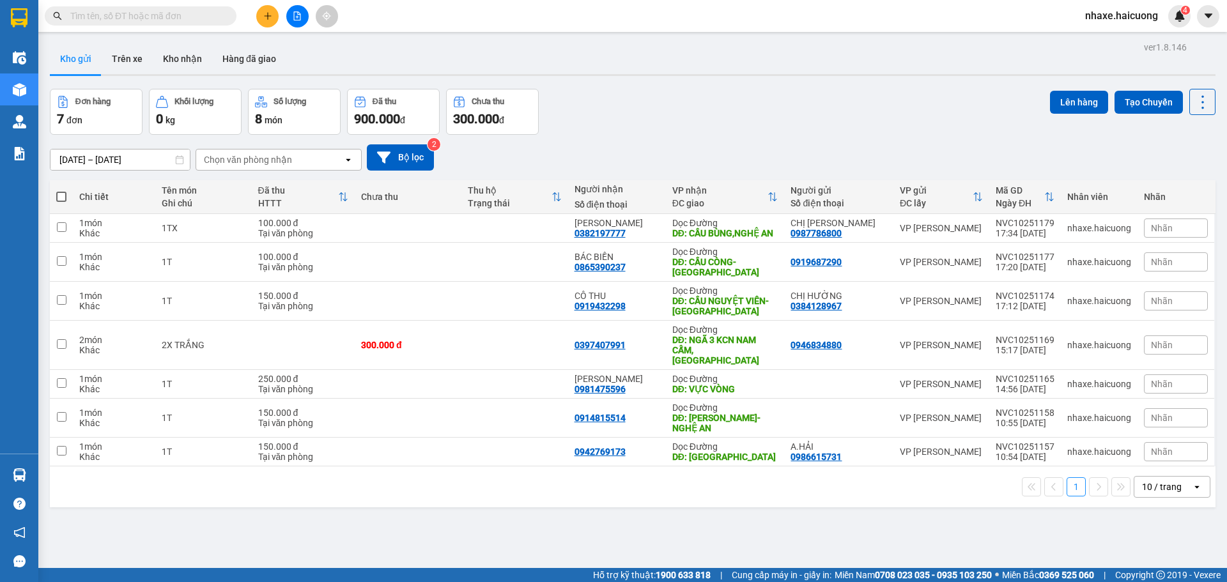
click at [243, 171] on div "[DATE] – [DATE] Press the down arrow key to interact with the calendar and sele…" at bounding box center [633, 157] width 1166 height 45
click at [240, 167] on div "Chọn văn phòng nhận" at bounding box center [269, 160] width 147 height 20
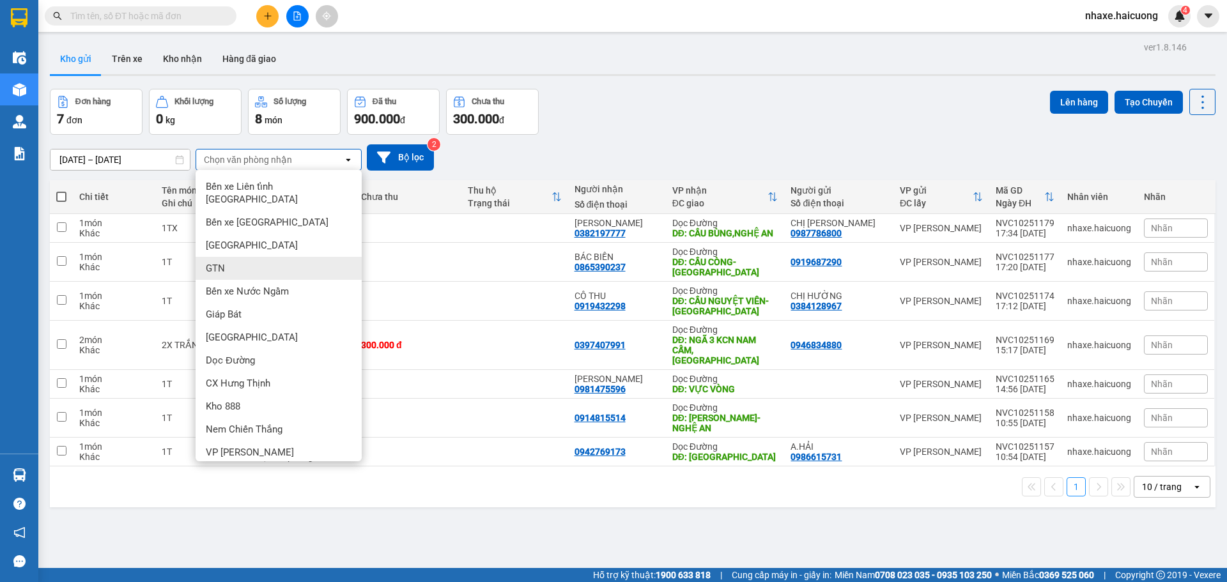
click at [254, 257] on div "GTN" at bounding box center [279, 268] width 166 height 23
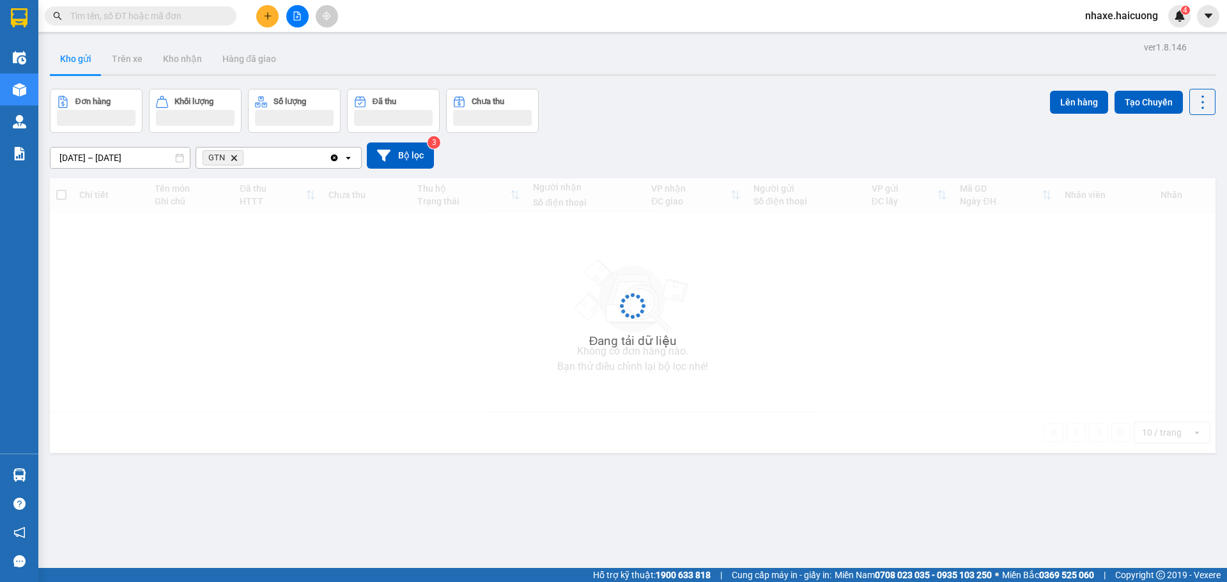
click at [293, 155] on div "GTN Delete" at bounding box center [262, 158] width 133 height 20
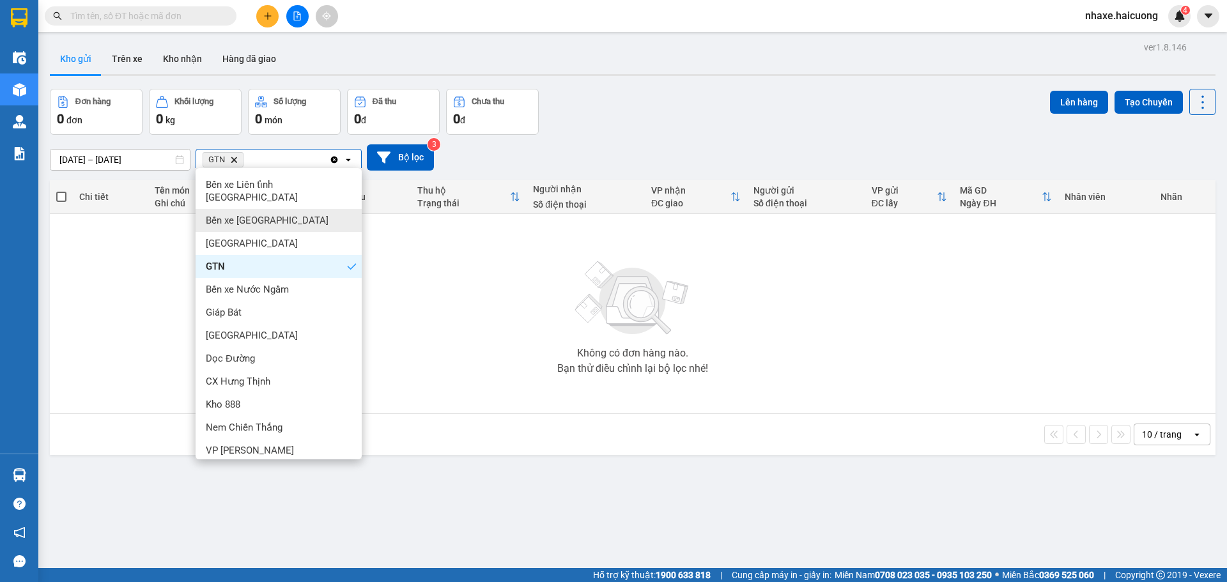
click at [281, 209] on div "Bến xe [GEOGRAPHIC_DATA]" at bounding box center [279, 220] width 166 height 23
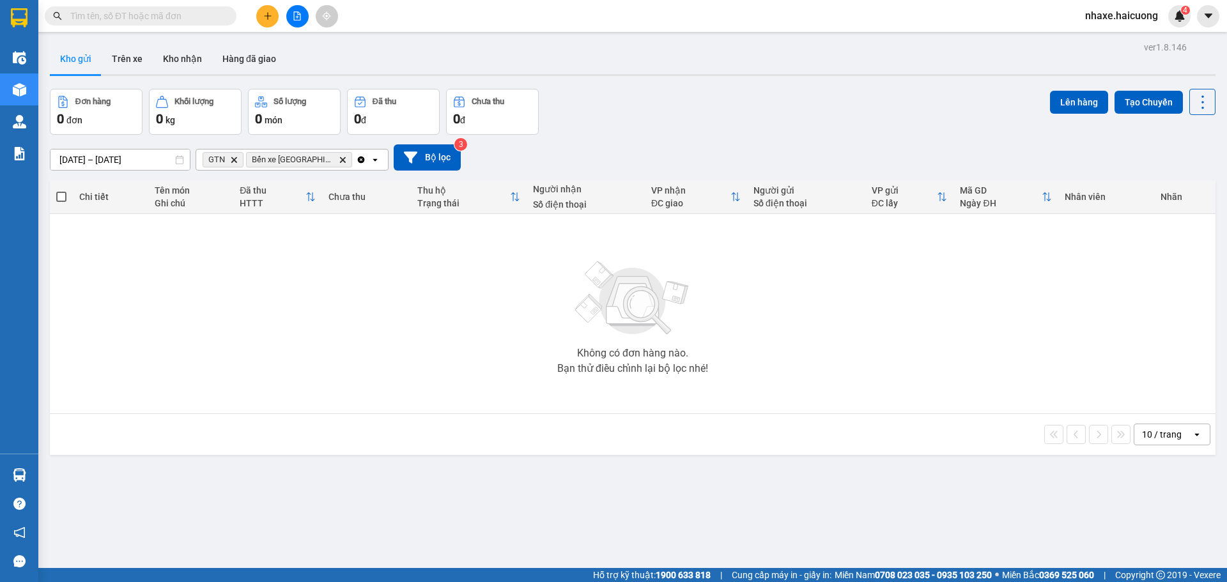
click at [268, 16] on icon "plus" at bounding box center [267, 15] width 7 height 1
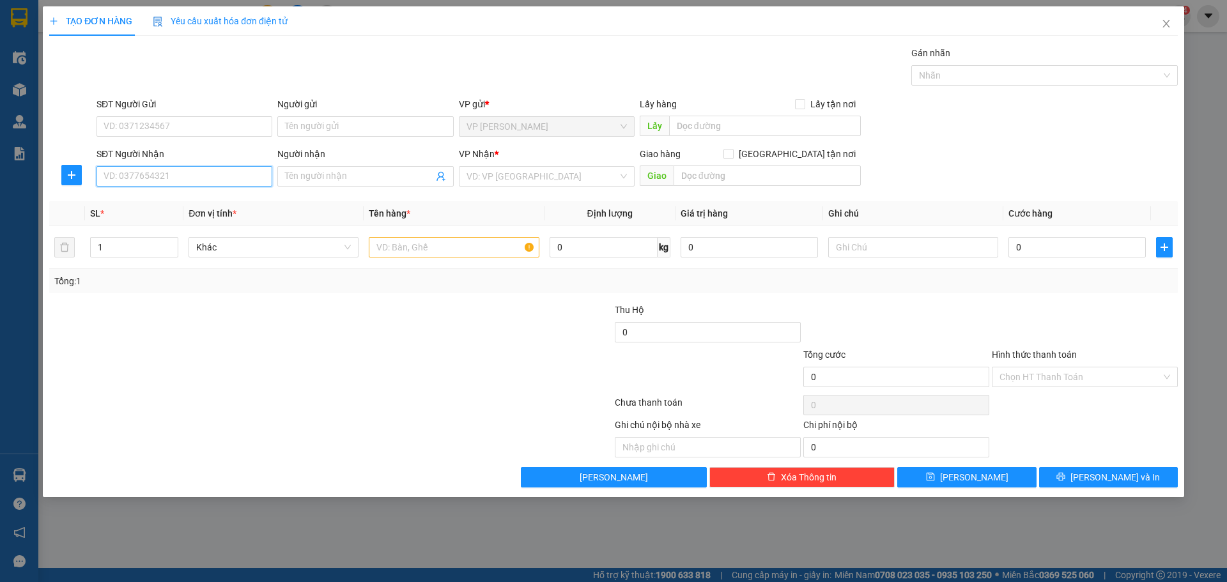
click at [190, 177] on input "SĐT Người Nhận" at bounding box center [185, 176] width 176 height 20
type input "0916188196"
click at [140, 125] on input "SĐT Người Gửi" at bounding box center [185, 126] width 176 height 20
type input "0888119889"
click at [393, 254] on input "text" at bounding box center [454, 247] width 170 height 20
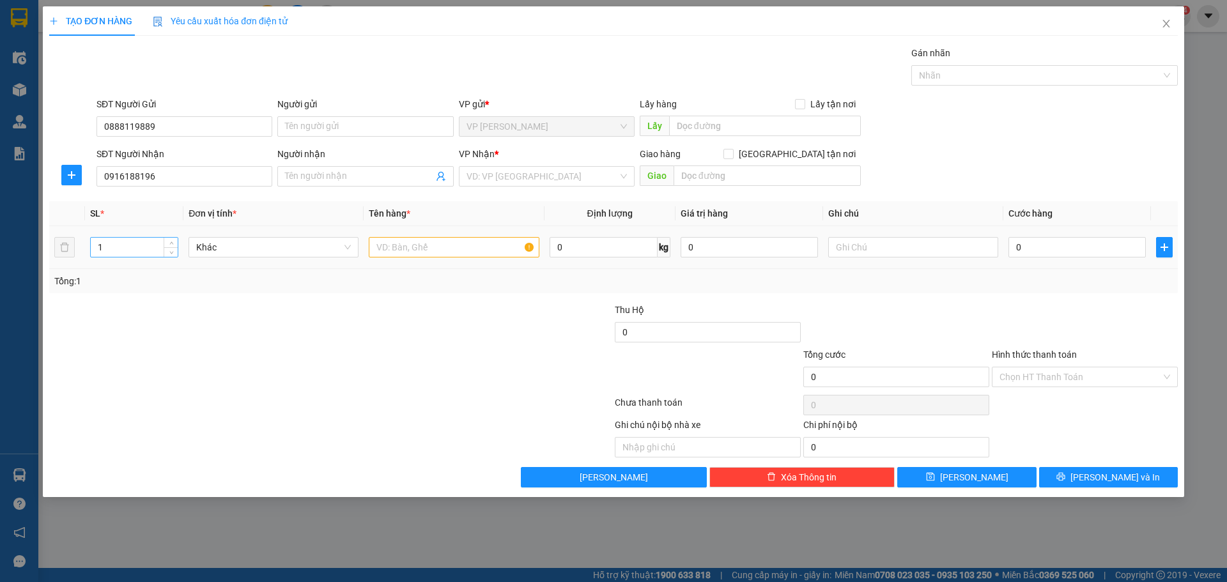
click at [149, 238] on input "1" at bounding box center [134, 247] width 87 height 19
type input "2"
click at [131, 252] on input "number" at bounding box center [134, 247] width 87 height 19
type input "2"
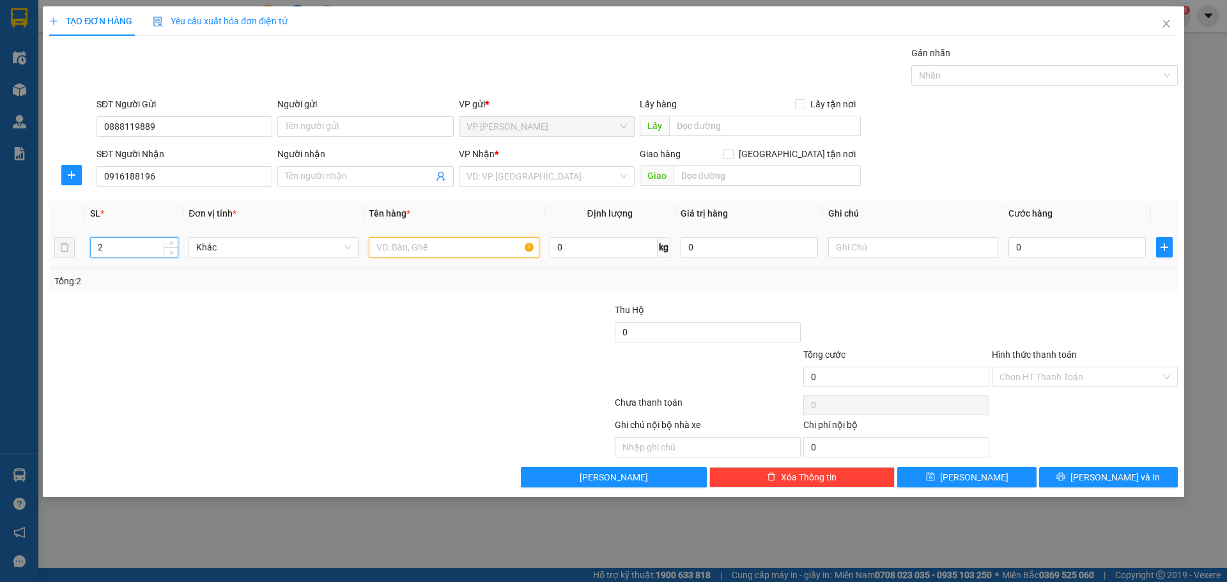
click at [384, 244] on input "text" at bounding box center [454, 247] width 170 height 20
type input "2 KHÚC GỖ"
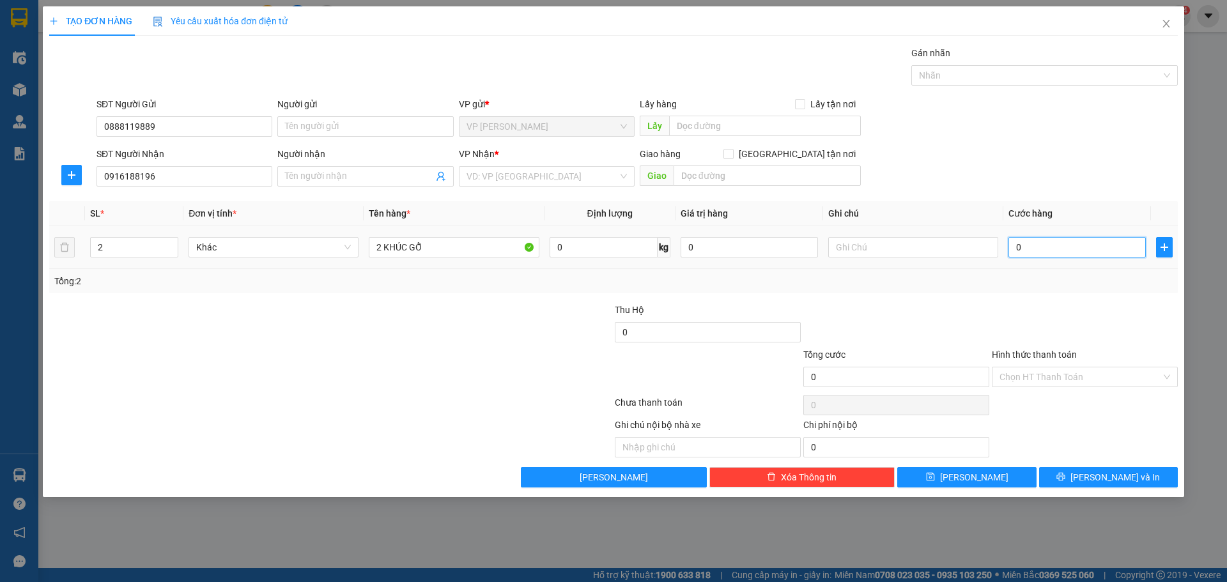
click at [1028, 246] on input "0" at bounding box center [1077, 247] width 137 height 20
type input "5"
type input "50"
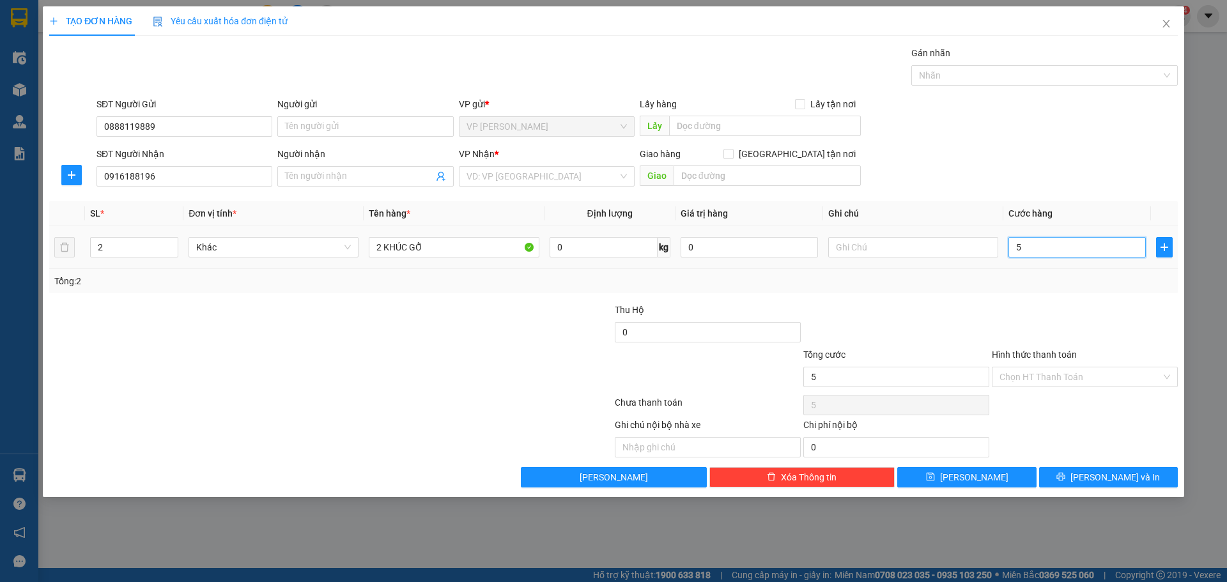
type input "50"
type input "500"
click at [1094, 316] on div at bounding box center [1085, 325] width 189 height 45
click at [1073, 244] on input "500.000" at bounding box center [1077, 247] width 137 height 20
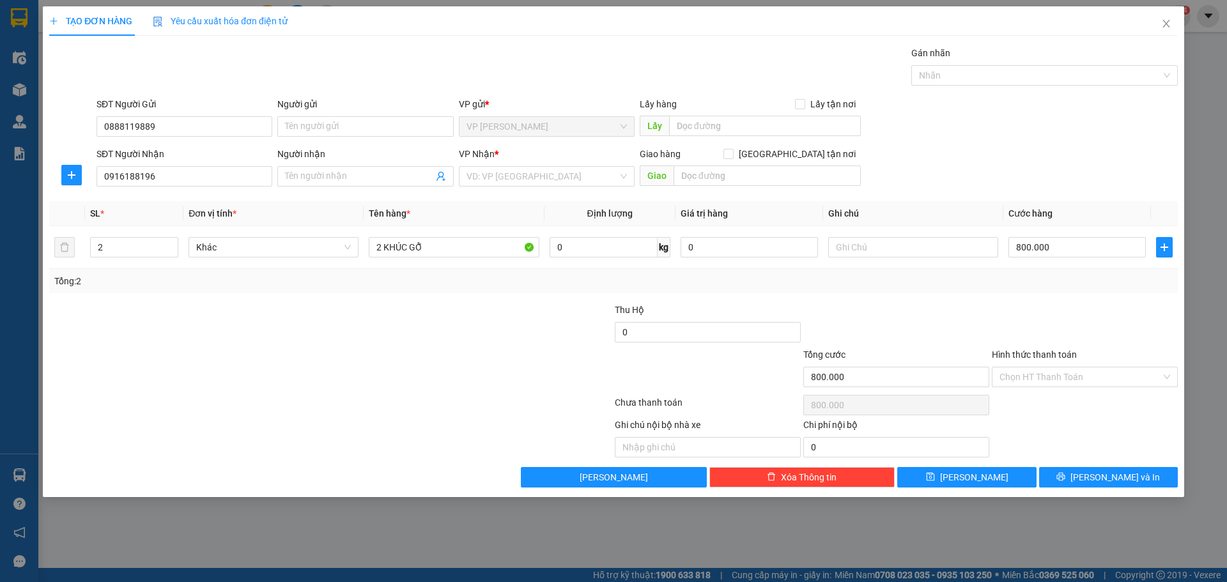
click at [1114, 314] on div at bounding box center [1085, 325] width 189 height 45
click at [1137, 478] on button "[PERSON_NAME] và In" at bounding box center [1108, 477] width 139 height 20
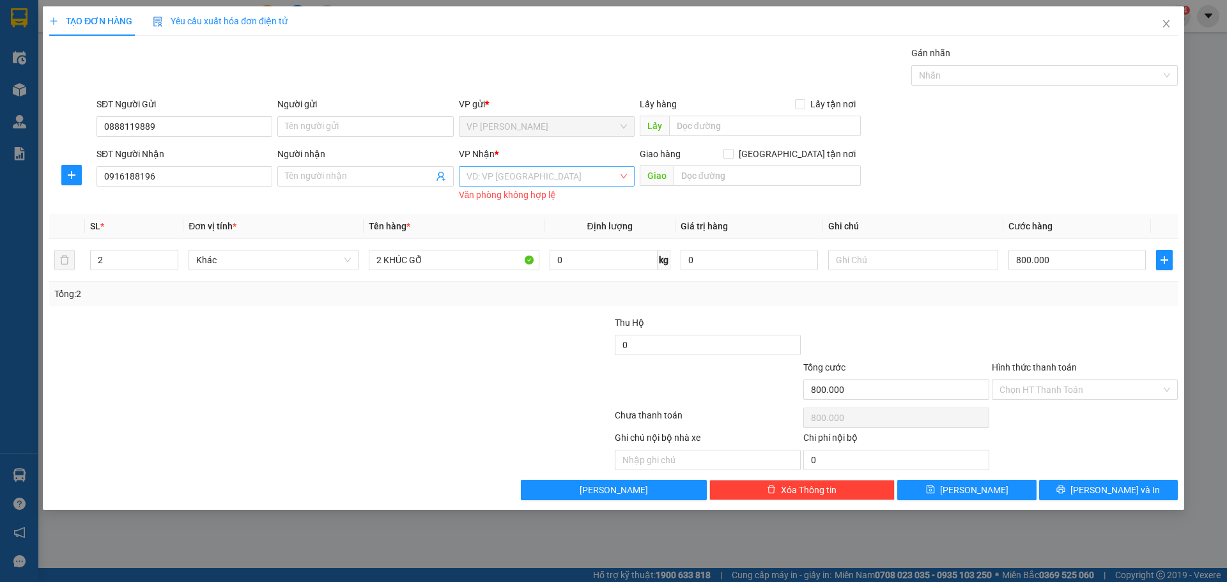
click at [568, 177] on input "search" at bounding box center [542, 176] width 151 height 19
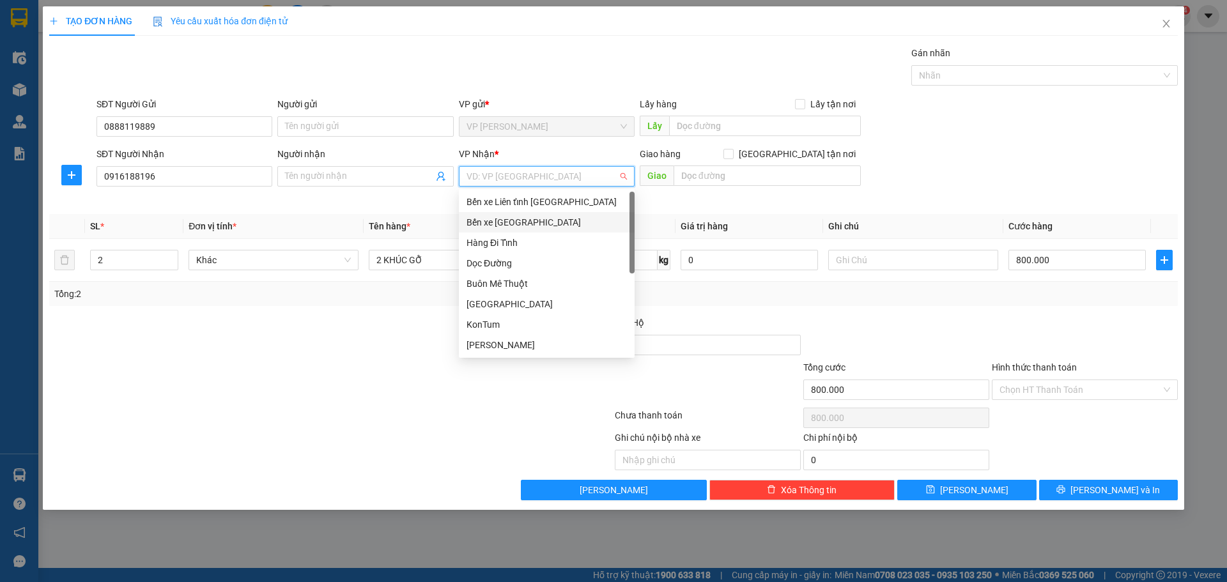
click at [523, 224] on div "Bến xe [GEOGRAPHIC_DATA]" at bounding box center [547, 222] width 160 height 14
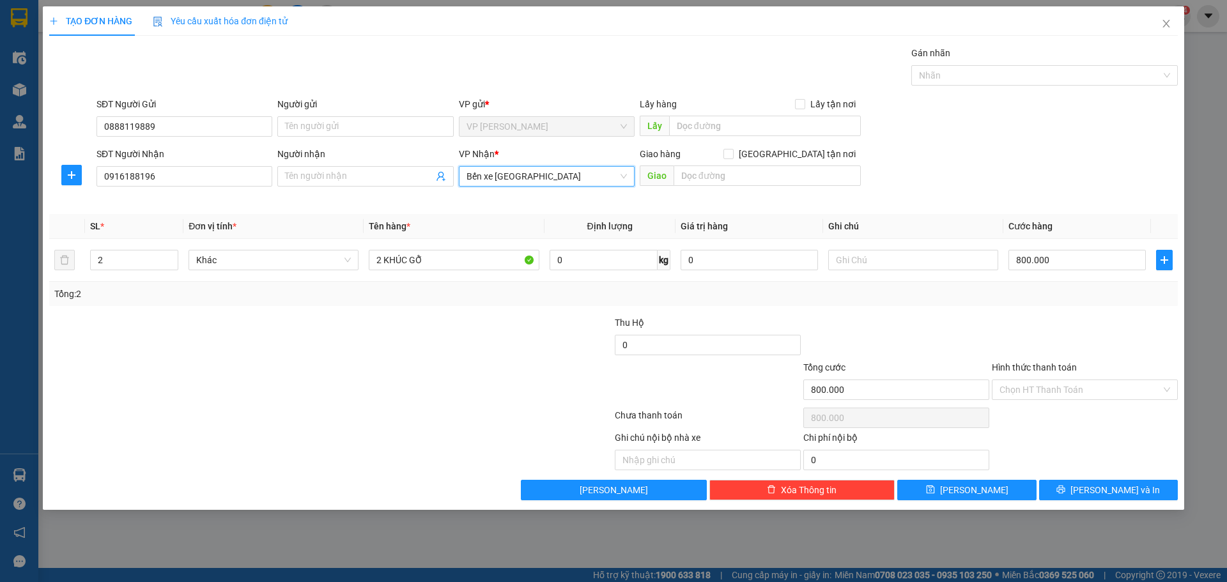
click at [329, 405] on div at bounding box center [331, 418] width 566 height 26
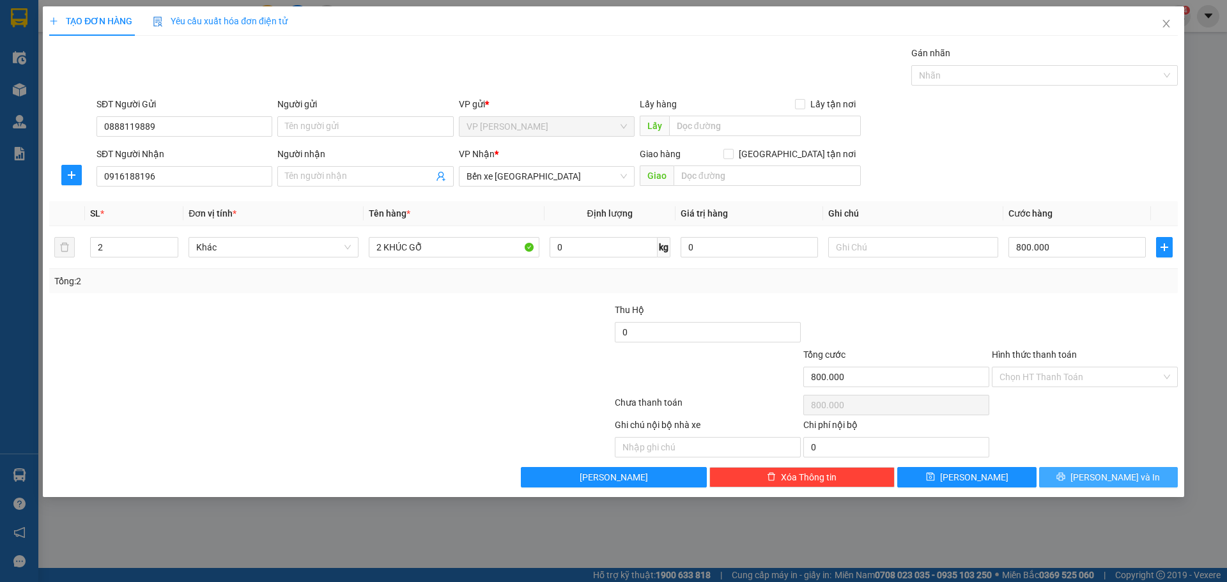
click at [1147, 477] on button "[PERSON_NAME] và In" at bounding box center [1108, 477] width 139 height 20
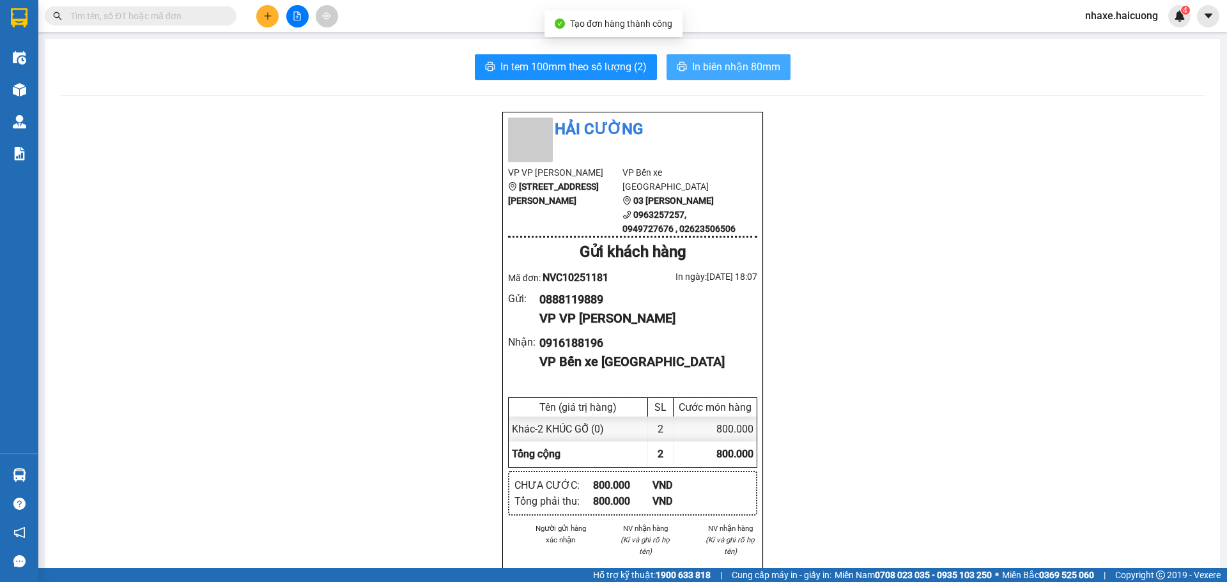
click at [698, 70] on span "In biên nhận 80mm" at bounding box center [736, 67] width 88 height 16
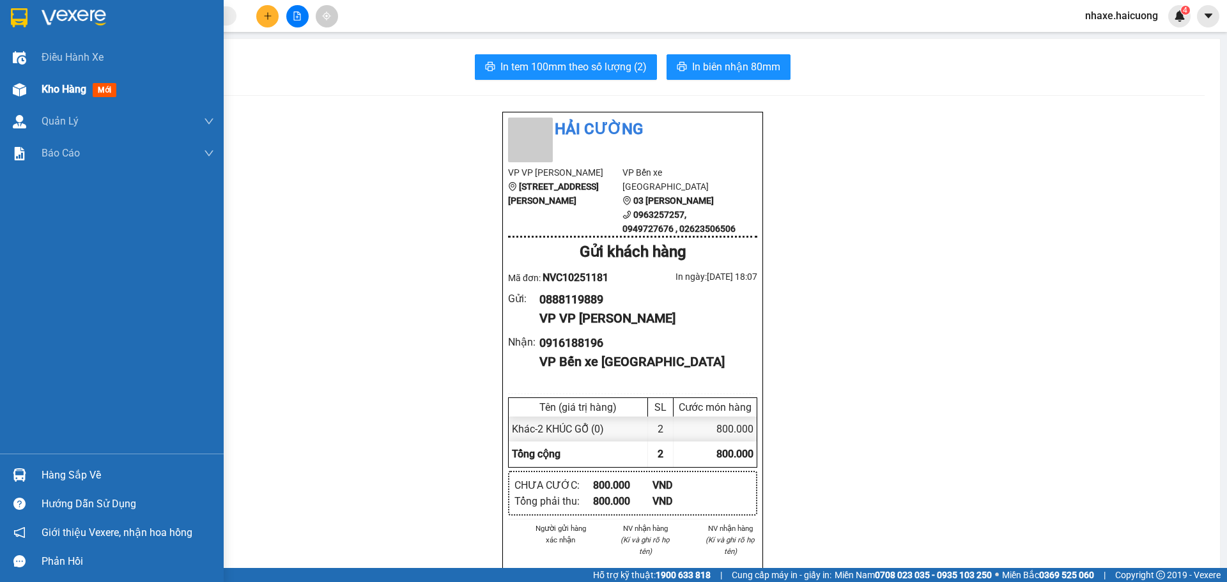
click at [32, 89] on div "Kho hàng mới" at bounding box center [112, 90] width 224 height 32
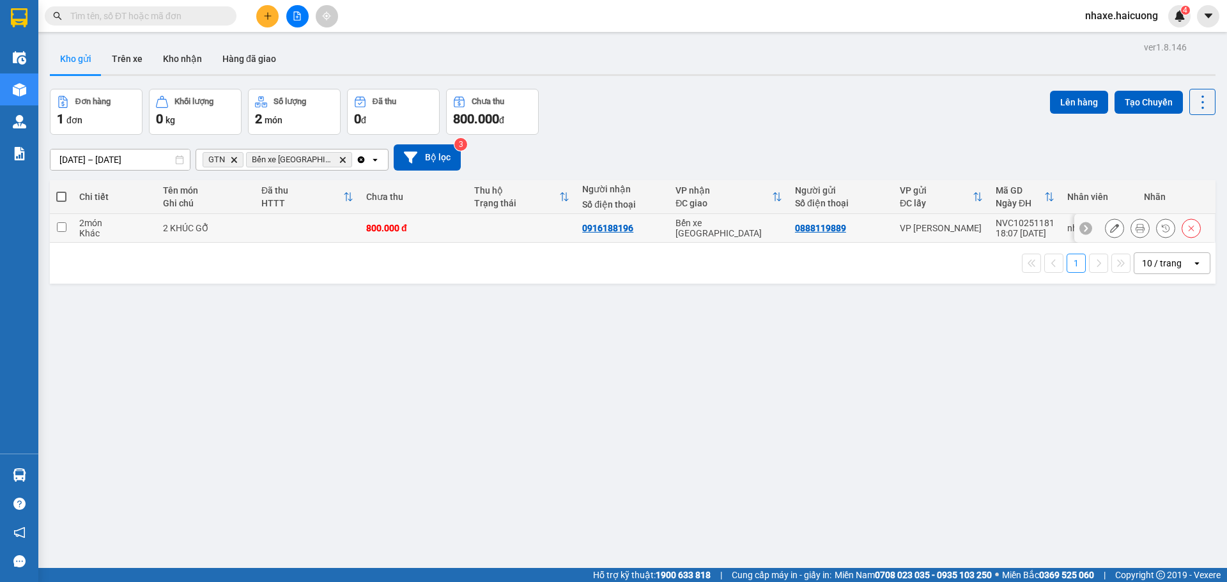
click at [1140, 235] on div at bounding box center [1153, 228] width 96 height 19
click at [1136, 231] on icon at bounding box center [1140, 228] width 9 height 9
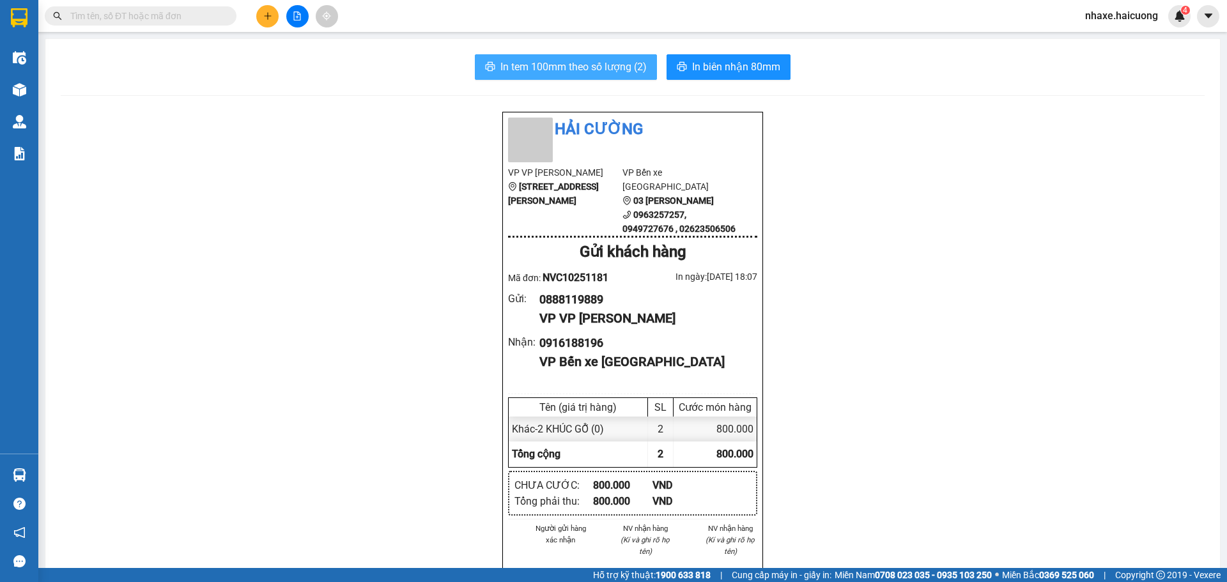
click at [575, 61] on span "In tem 100mm theo số lượng (2)" at bounding box center [574, 67] width 146 height 16
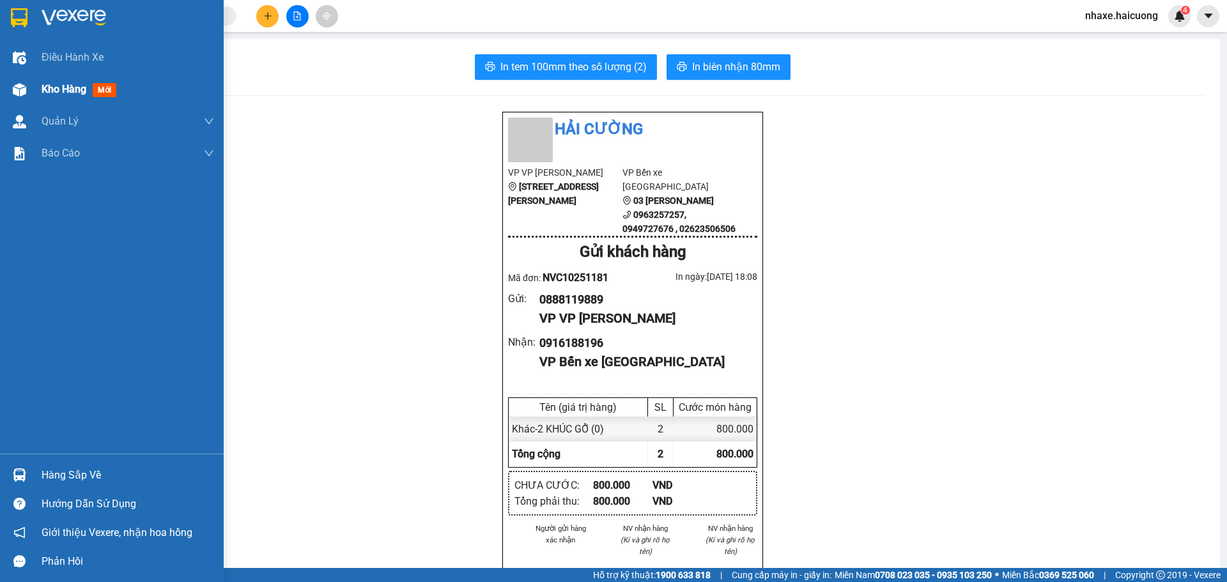
click at [52, 99] on div "Kho hàng mới" at bounding box center [128, 90] width 173 height 32
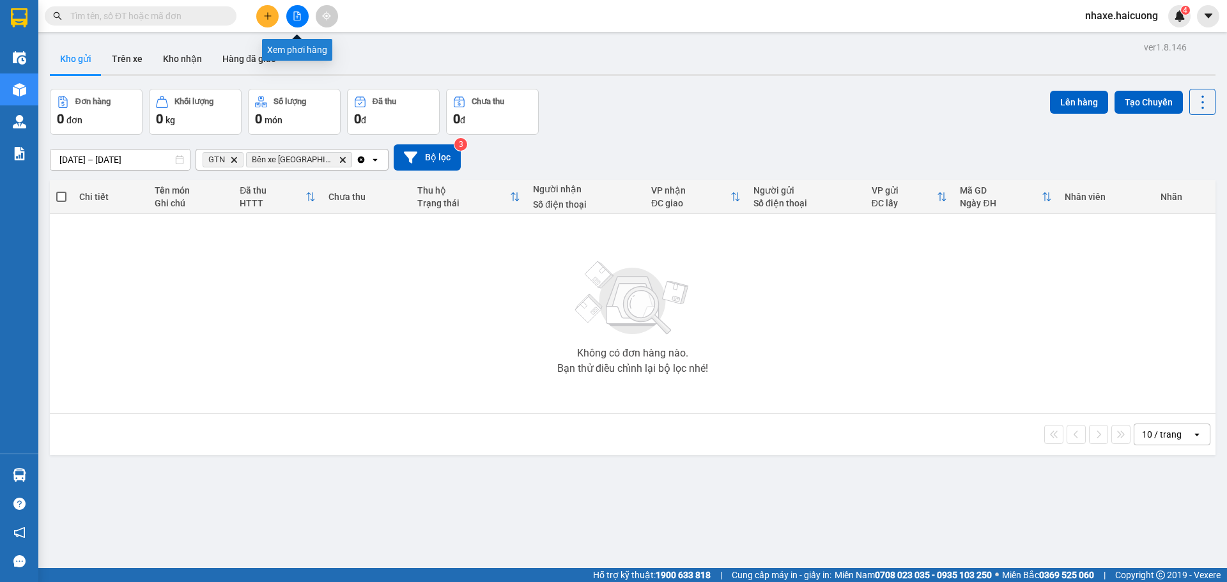
click at [297, 12] on icon "file-add" at bounding box center [297, 16] width 7 height 9
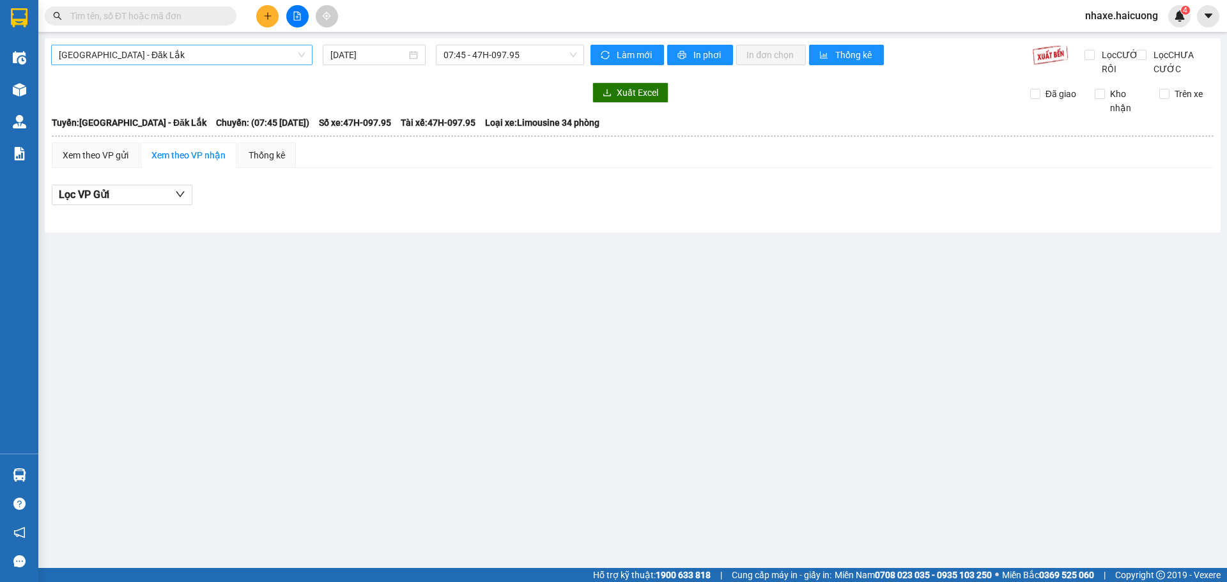
click at [248, 53] on span "[GEOGRAPHIC_DATA] - Đăk Lắk" at bounding box center [182, 54] width 246 height 19
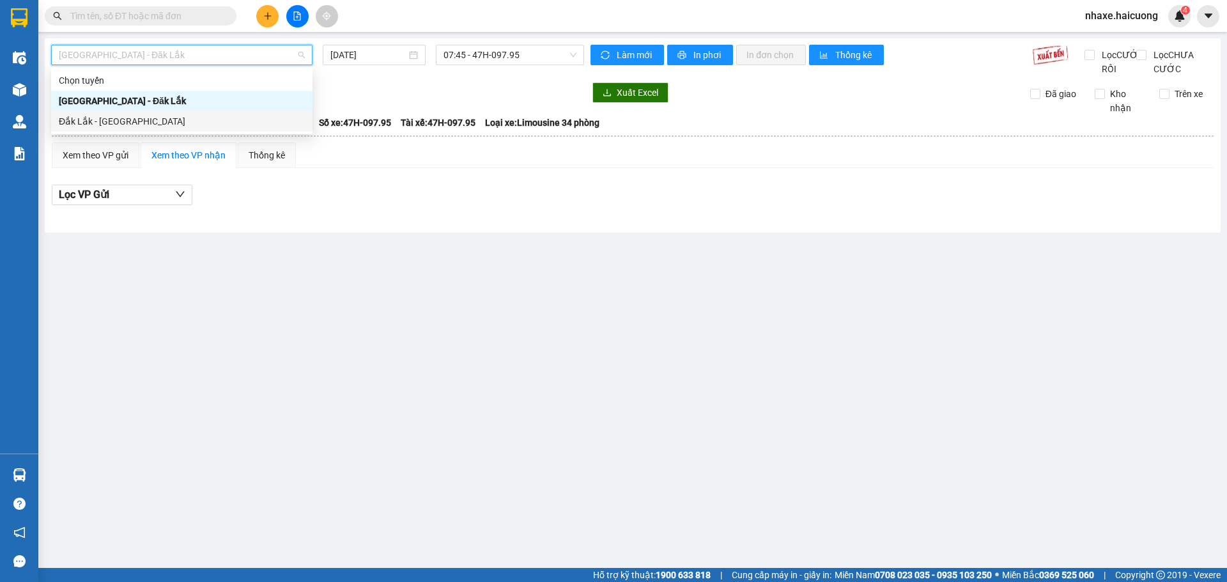
click at [167, 118] on div "Đắk Lắk - [GEOGRAPHIC_DATA]" at bounding box center [182, 121] width 246 height 14
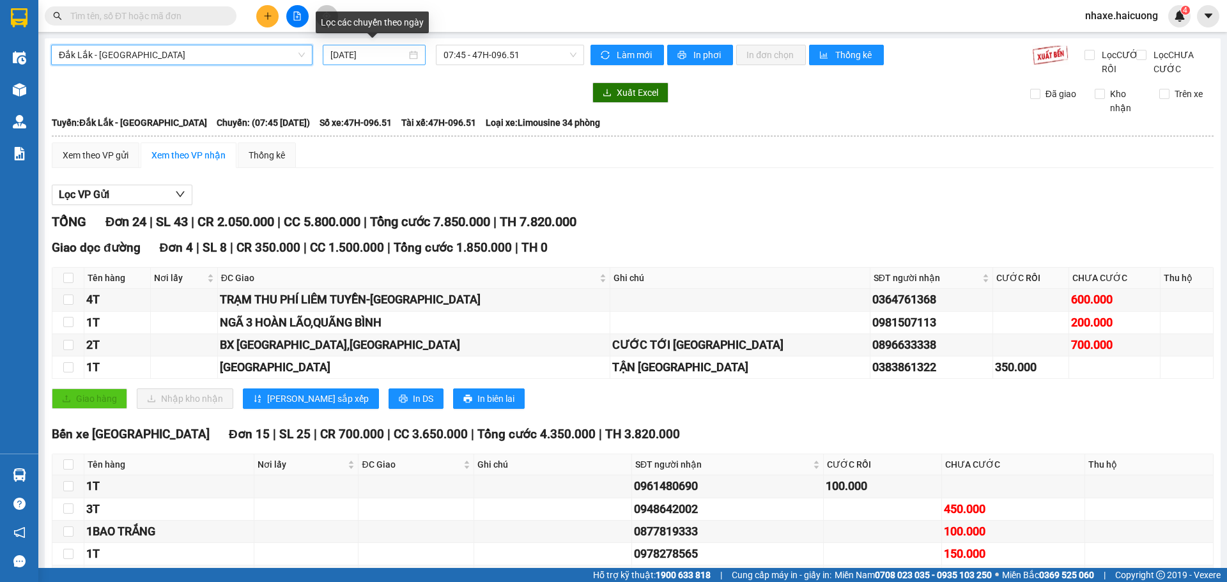
click at [375, 58] on input "[DATE]" at bounding box center [368, 55] width 76 height 14
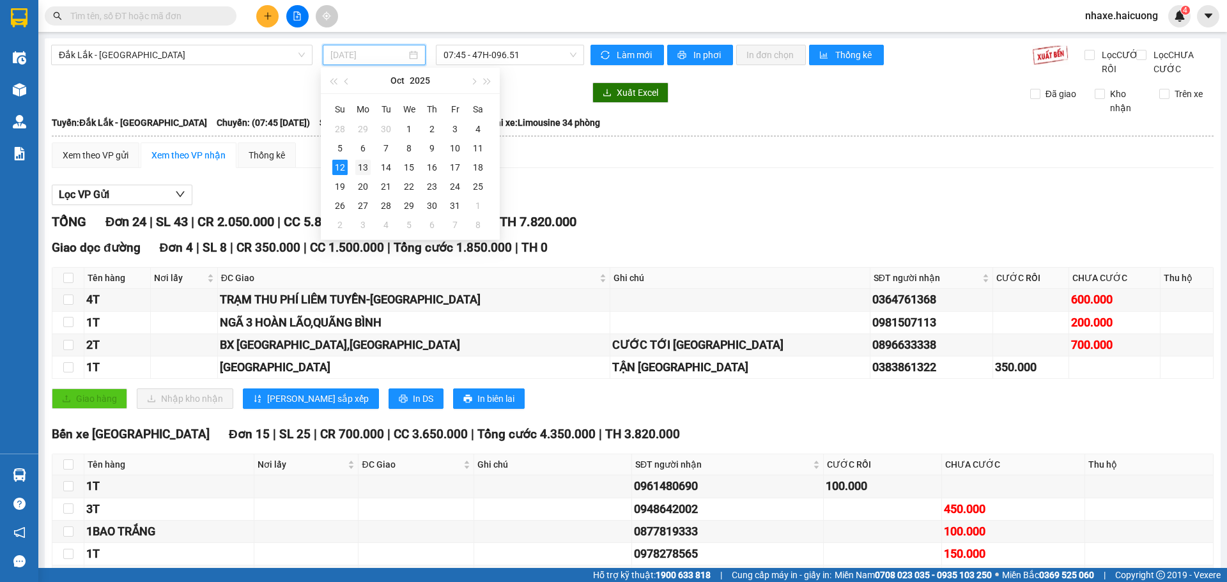
click at [364, 167] on div "13" at bounding box center [362, 167] width 15 height 15
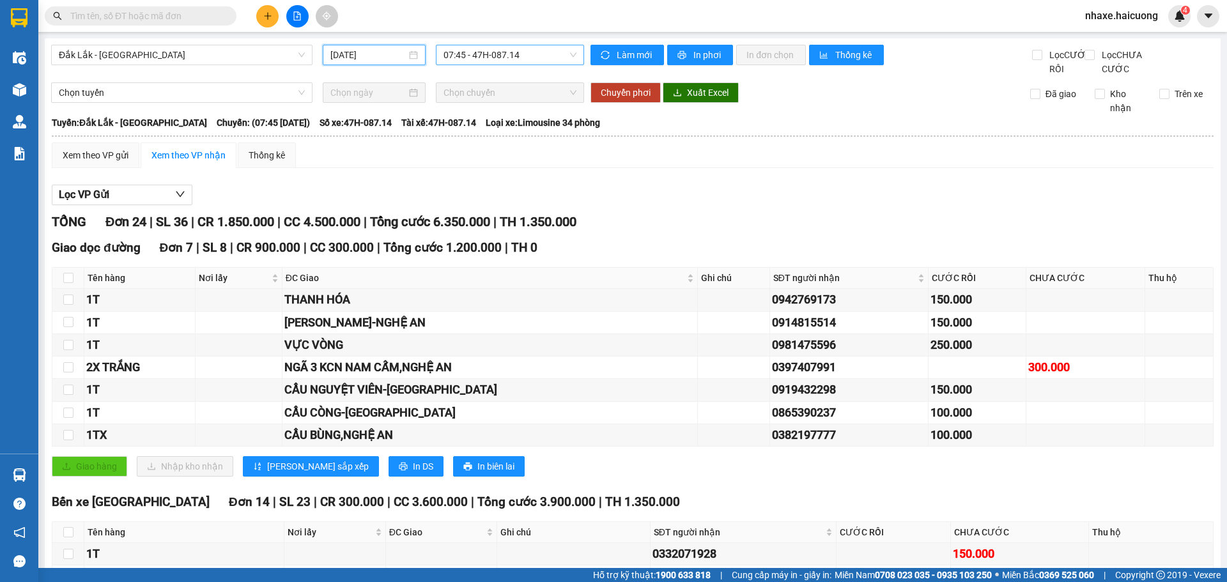
drag, startPoint x: 507, startPoint y: 52, endPoint x: 506, endPoint y: 62, distance: 10.3
click at [508, 52] on span "07:45 - 47H-087.14" at bounding box center [510, 54] width 133 height 19
click at [505, 99] on div "07:45 - 47H-087.14" at bounding box center [490, 101] width 100 height 14
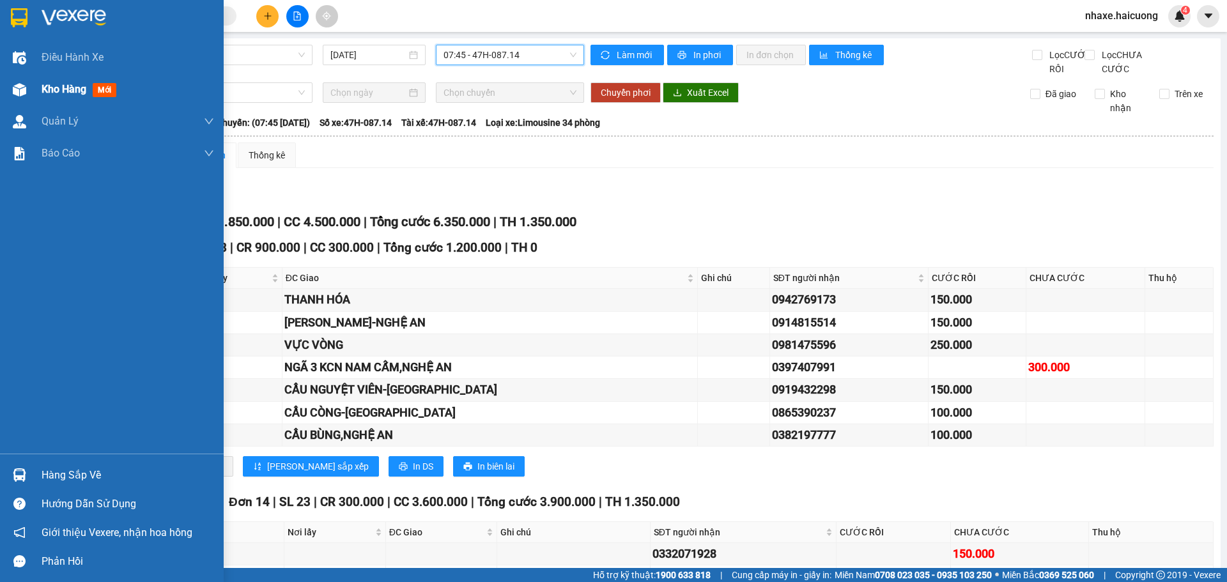
click at [41, 95] on div "Kho hàng mới" at bounding box center [112, 90] width 224 height 32
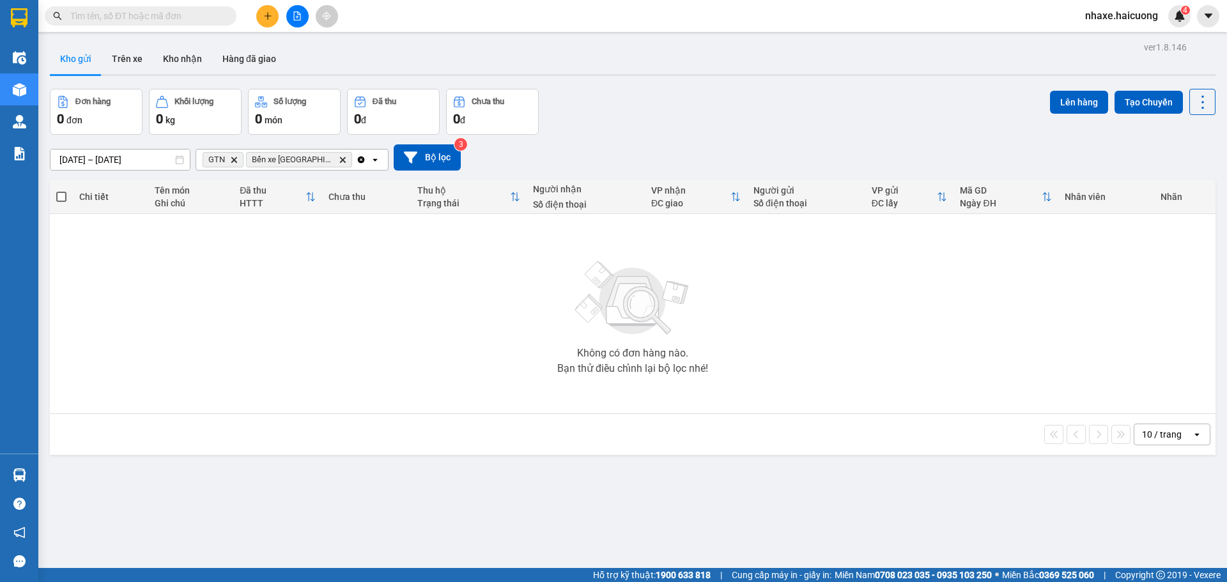
click at [237, 157] on icon "Delete" at bounding box center [234, 160] width 8 height 8
click at [295, 157] on icon "Delete" at bounding box center [299, 160] width 8 height 8
click at [563, 275] on div "Không có đơn hàng nào. Bạn thử điều chỉnh lại bộ lọc nhé!" at bounding box center [632, 314] width 1153 height 192
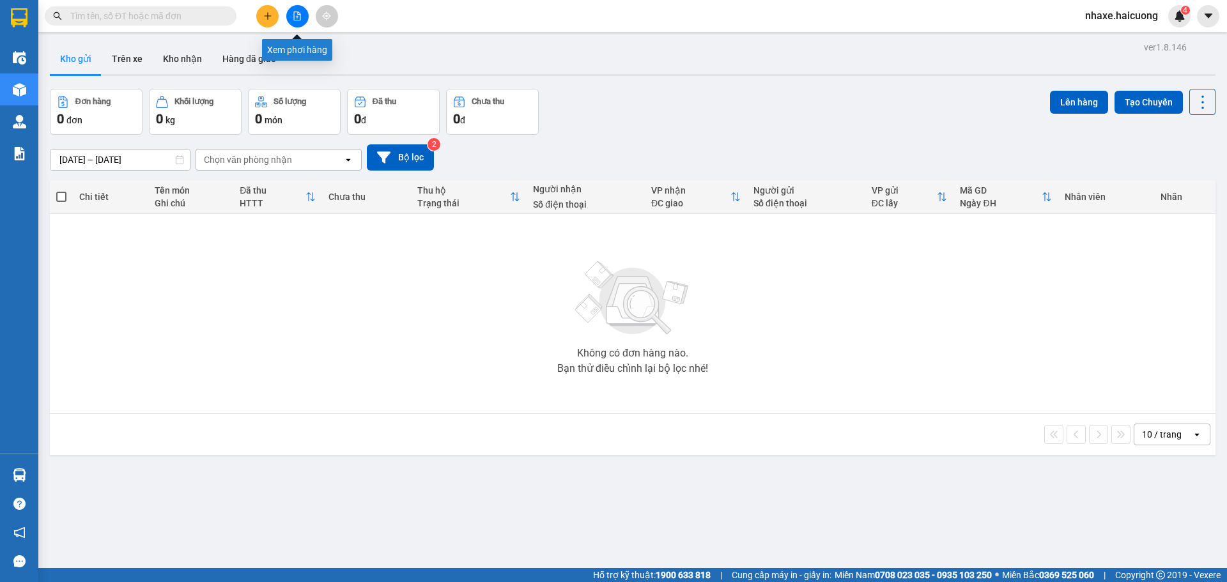
click at [298, 16] on icon "file-add" at bounding box center [297, 16] width 9 height 9
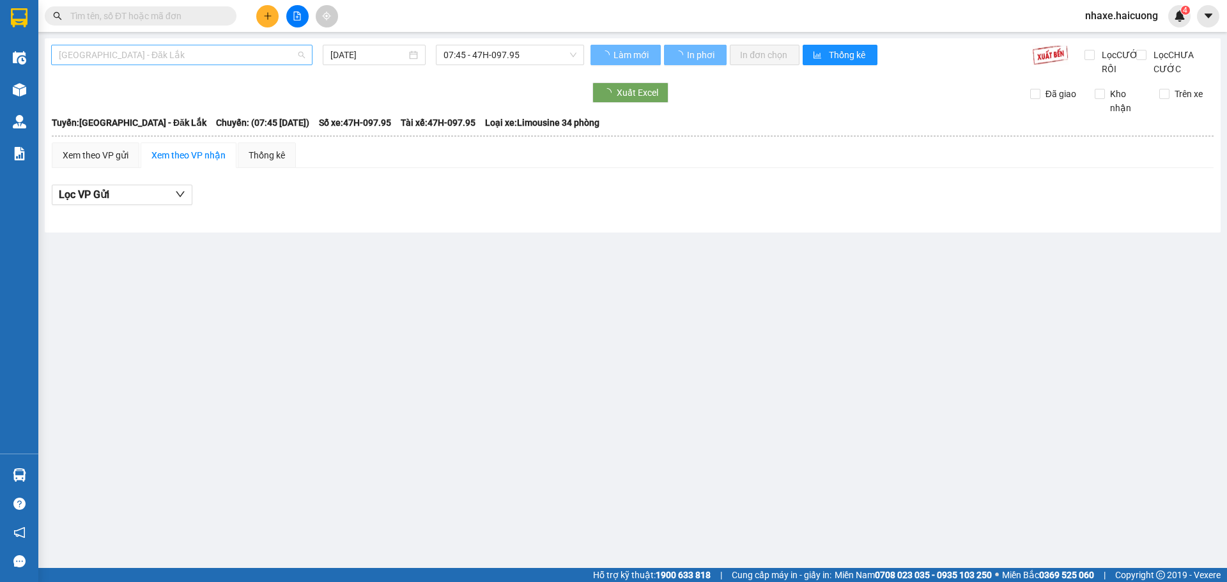
click at [178, 58] on span "[GEOGRAPHIC_DATA] - Đăk Lắk" at bounding box center [182, 54] width 246 height 19
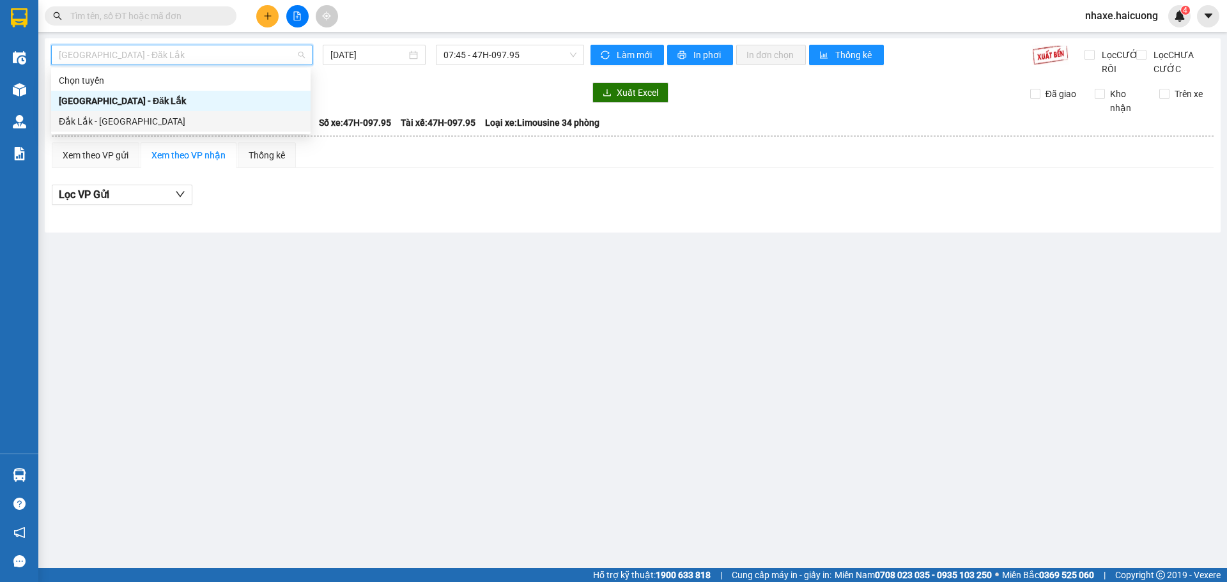
click at [175, 122] on div "Đắk Lắk - [GEOGRAPHIC_DATA]" at bounding box center [181, 121] width 244 height 14
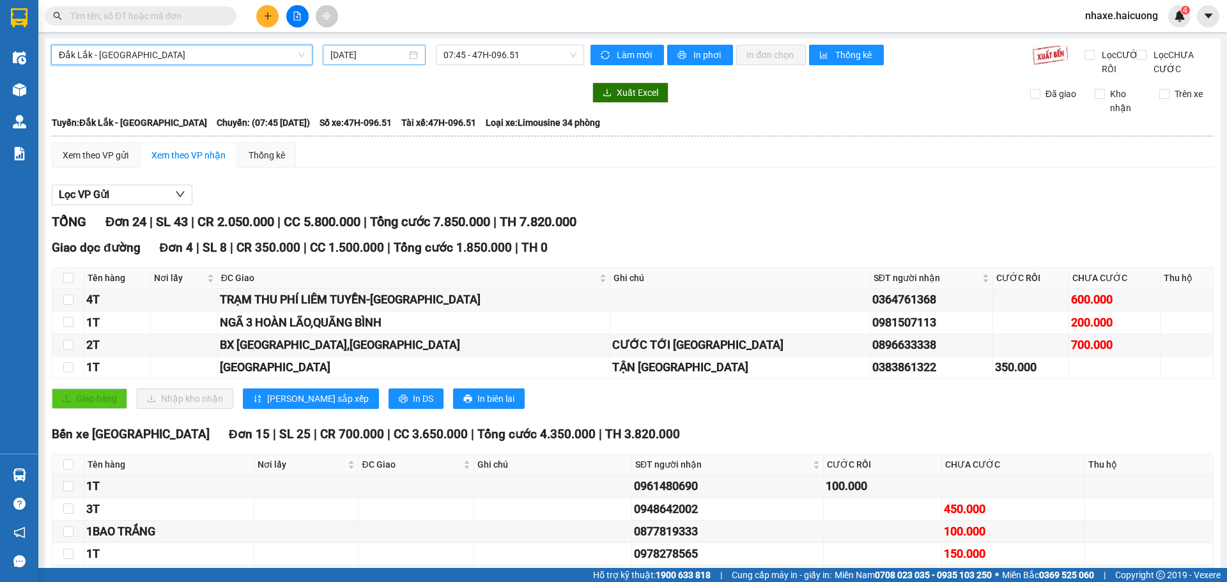
click at [391, 57] on input "[DATE]" at bounding box center [368, 55] width 76 height 14
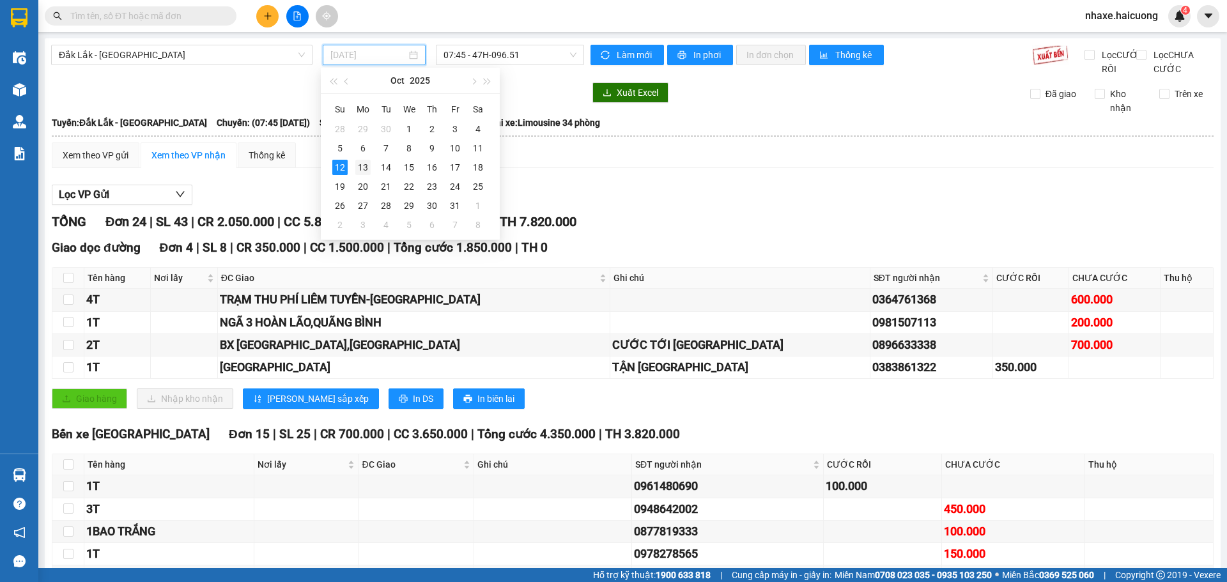
click at [364, 161] on div "13" at bounding box center [362, 167] width 15 height 15
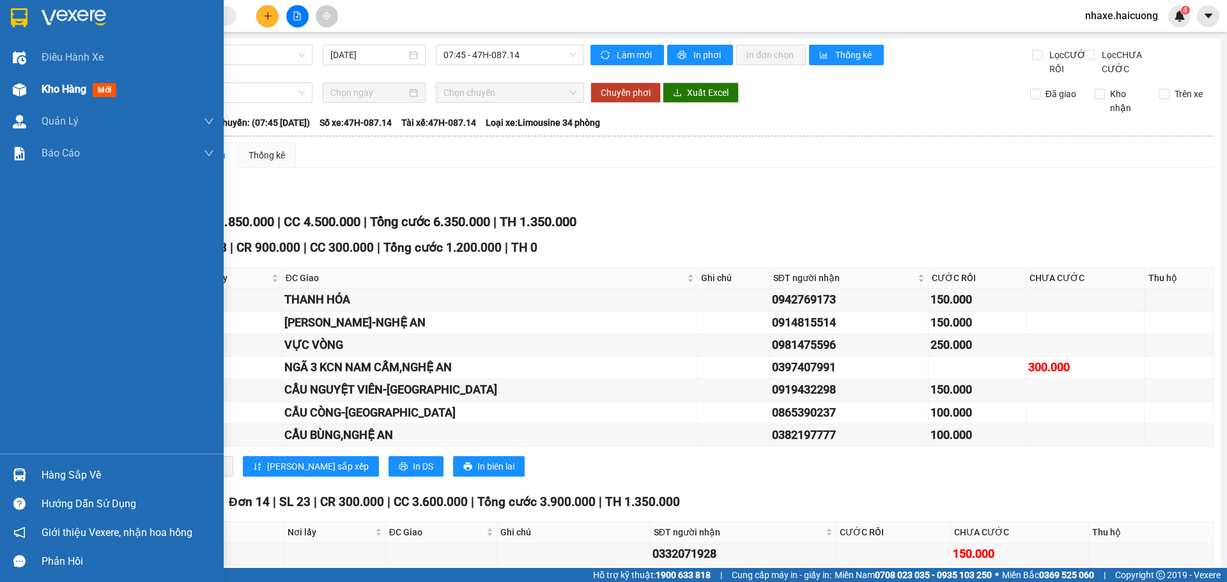
click at [52, 86] on span "Kho hàng" at bounding box center [64, 89] width 45 height 12
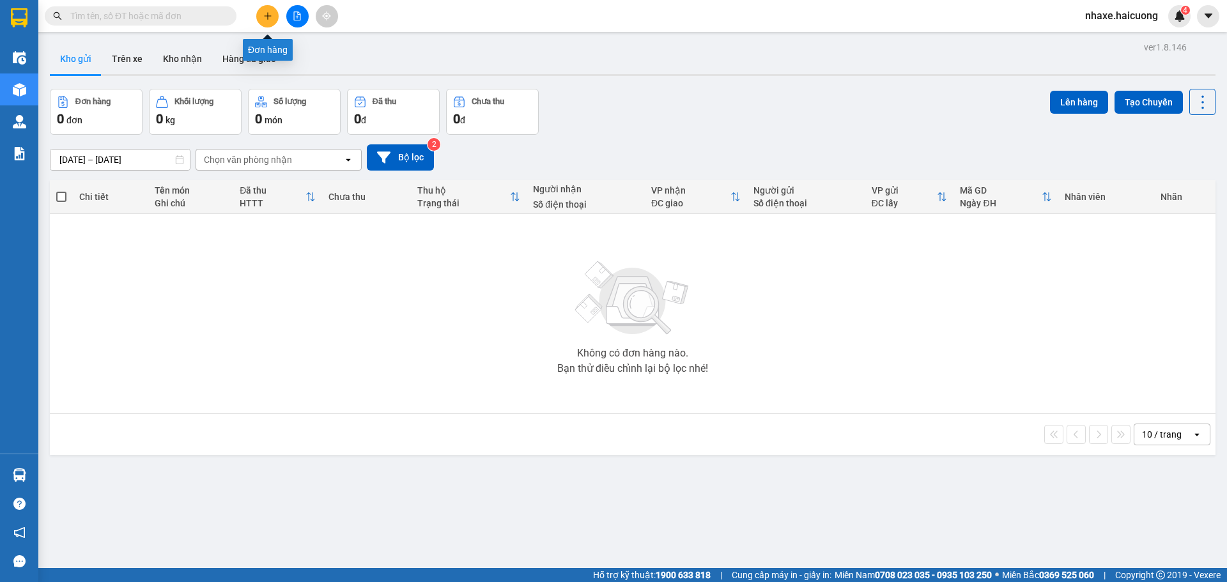
click at [268, 15] on icon "plus" at bounding box center [267, 15] width 1 height 7
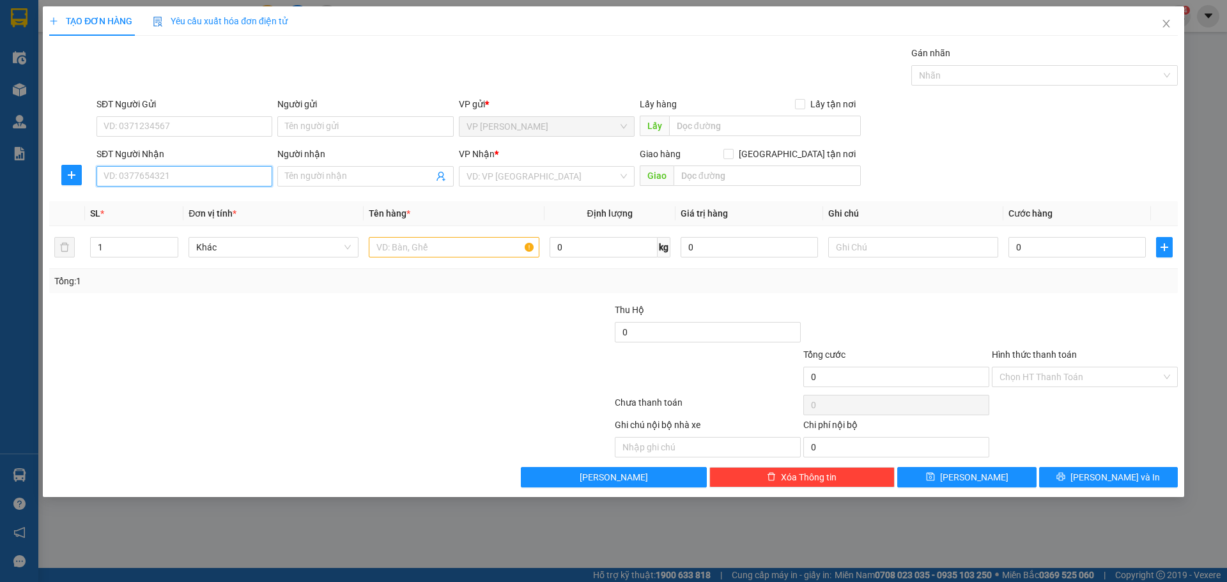
click at [214, 179] on input "SĐT Người Nhận" at bounding box center [185, 176] width 176 height 20
click at [510, 179] on input "search" at bounding box center [542, 176] width 151 height 19
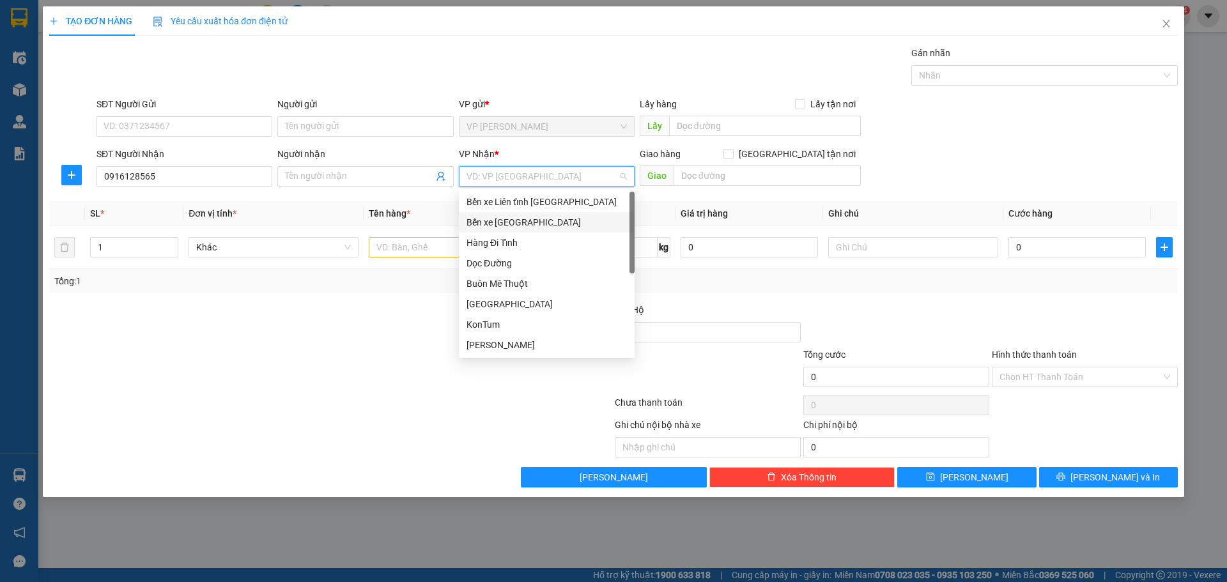
click at [529, 226] on div "Bến xe [GEOGRAPHIC_DATA]" at bounding box center [547, 222] width 160 height 14
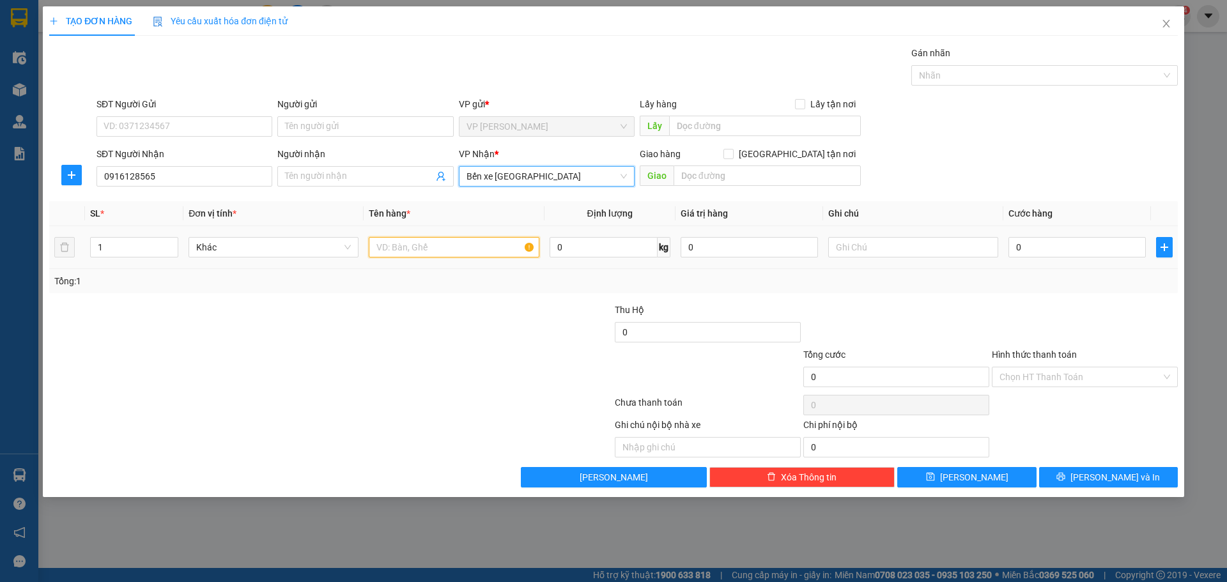
click at [385, 244] on input "text" at bounding box center [454, 247] width 170 height 20
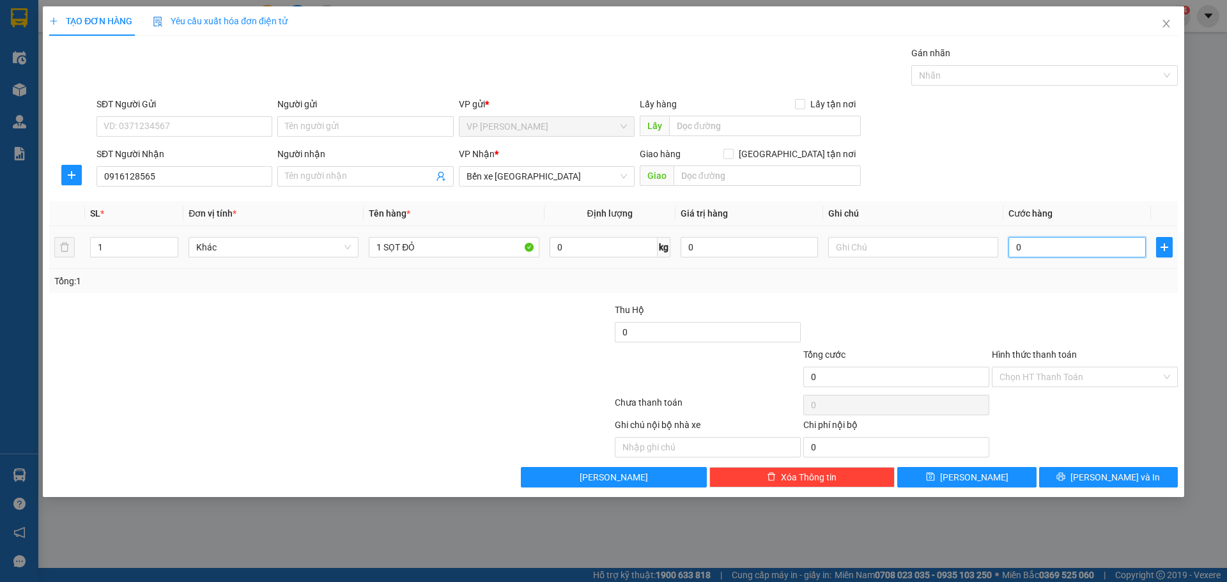
click at [1079, 252] on input "0" at bounding box center [1077, 247] width 137 height 20
click at [1099, 473] on span "[PERSON_NAME] và In" at bounding box center [1115, 477] width 89 height 14
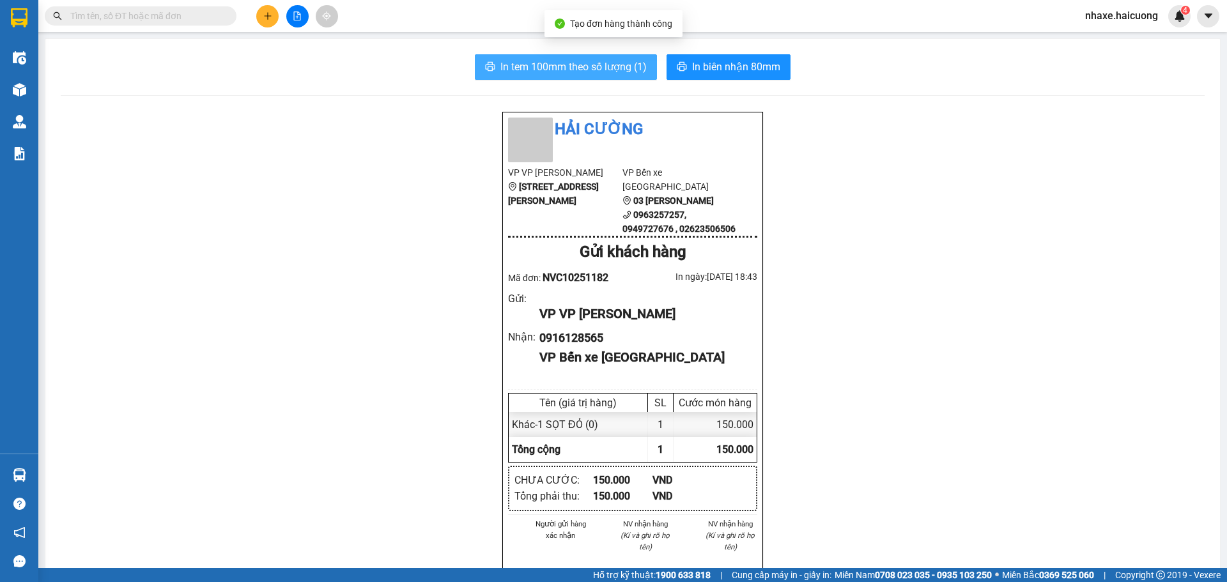
click at [602, 66] on span "In tem 100mm theo số lượng (1)" at bounding box center [574, 67] width 146 height 16
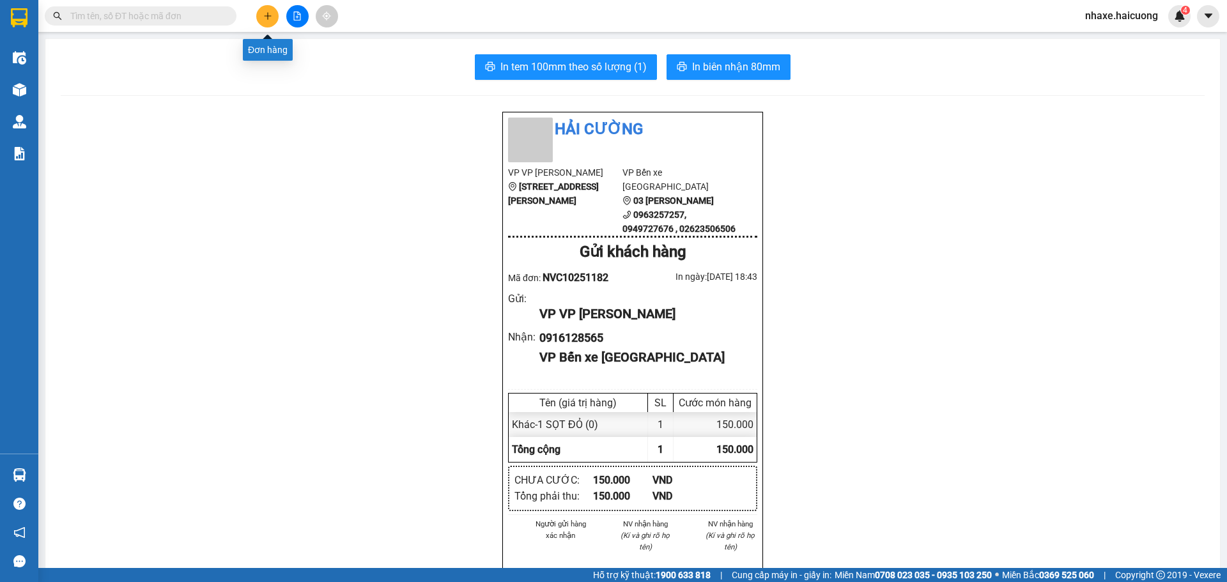
click at [265, 15] on icon "plus" at bounding box center [267, 16] width 9 height 9
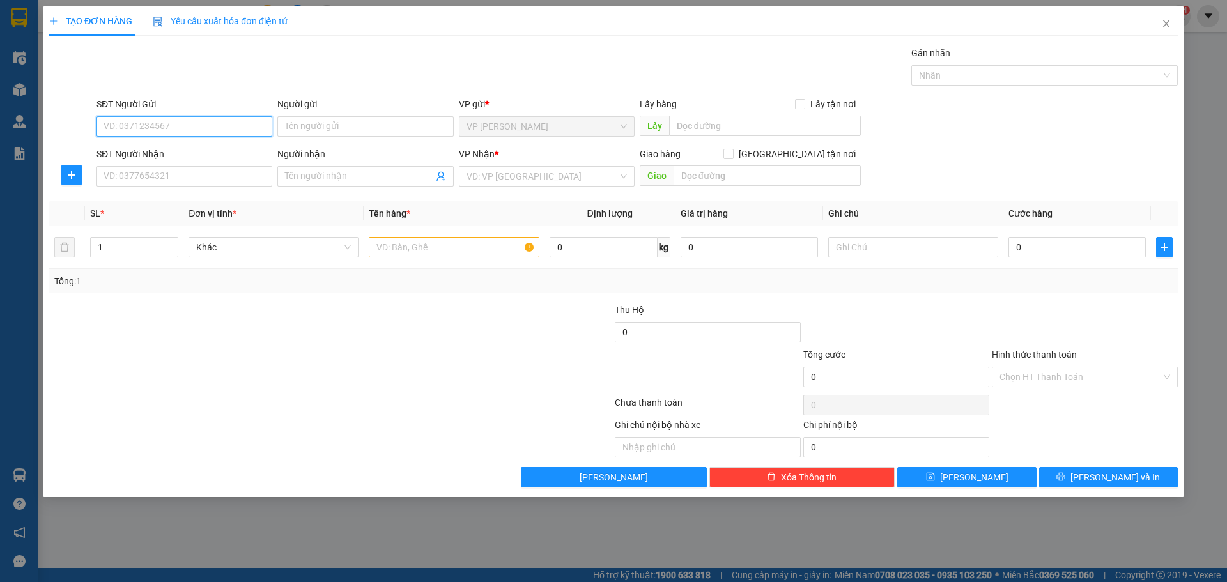
click at [218, 128] on input "SĐT Người Gửi" at bounding box center [185, 126] width 176 height 20
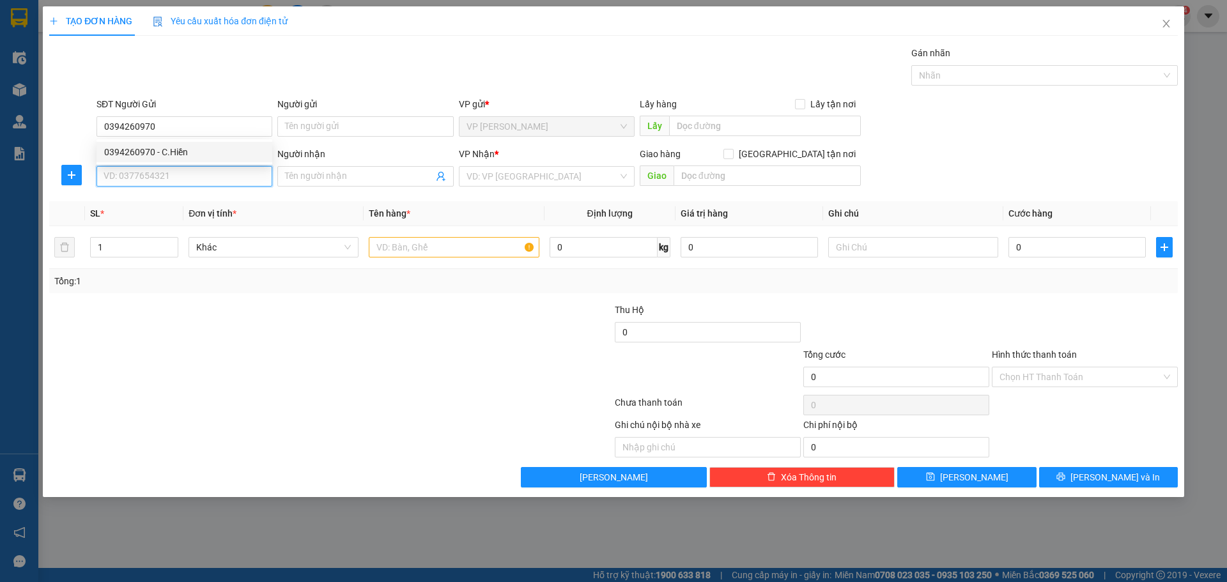
click at [212, 182] on input "SĐT Người Nhận" at bounding box center [185, 176] width 176 height 20
click at [421, 247] on input "text" at bounding box center [454, 247] width 170 height 20
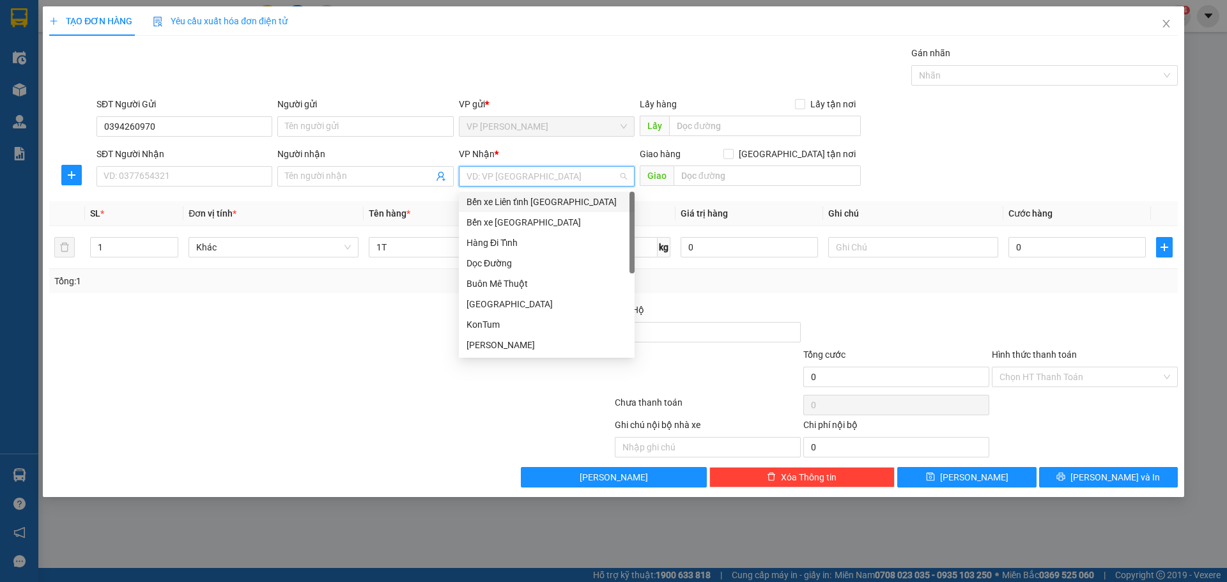
click at [505, 176] on input "search" at bounding box center [542, 176] width 151 height 19
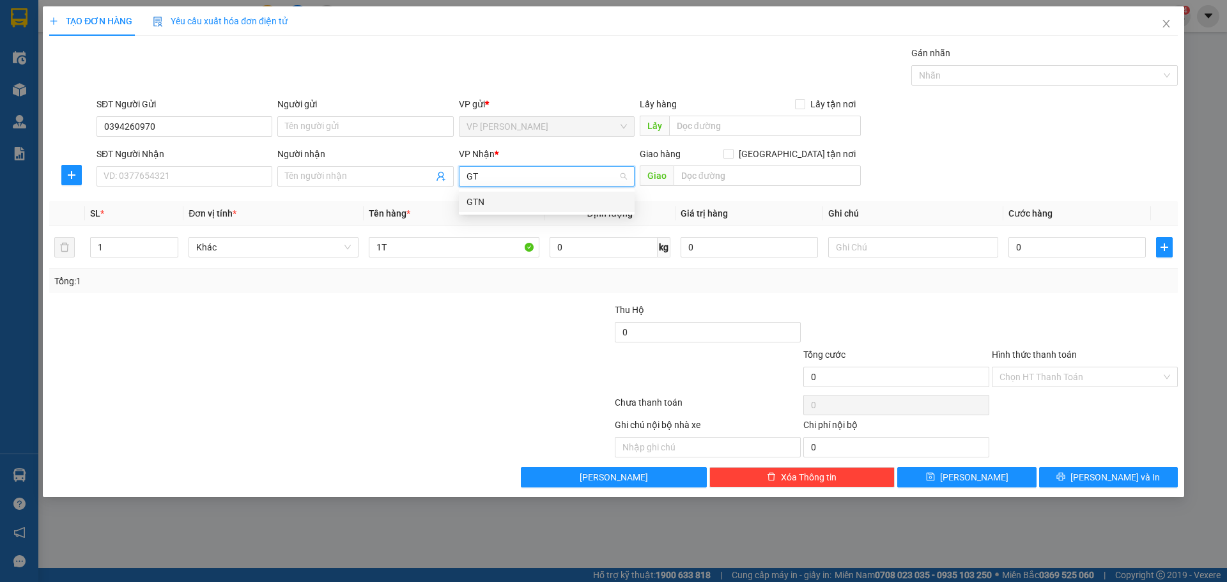
click at [521, 201] on div "GTN" at bounding box center [547, 202] width 160 height 14
click at [733, 152] on input "[GEOGRAPHIC_DATA] tận nơi" at bounding box center [728, 153] width 9 height 9
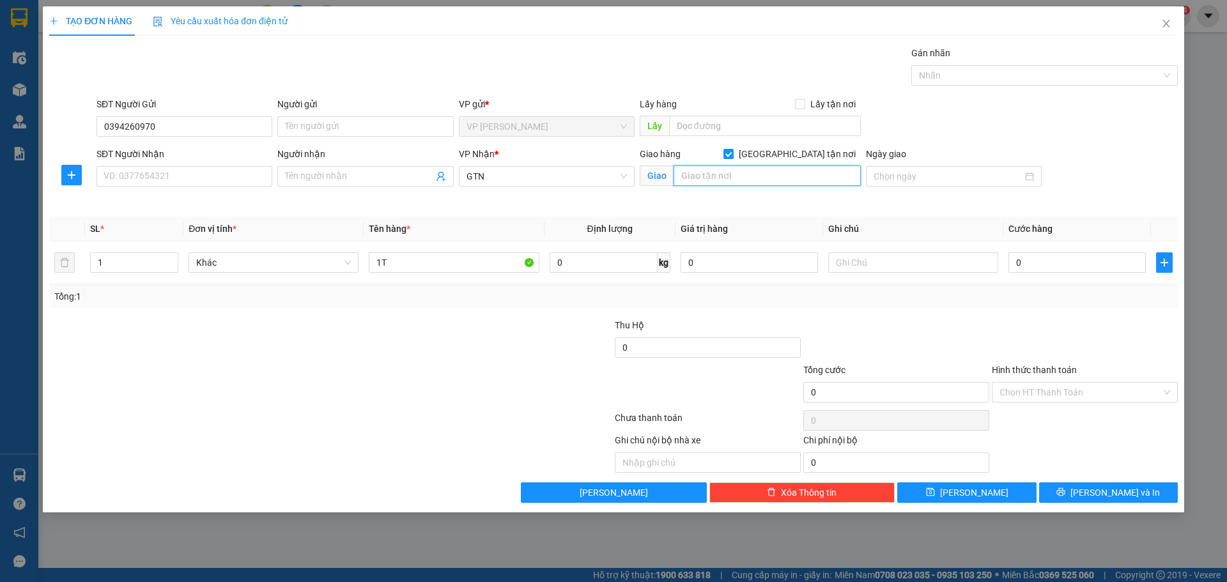
click at [720, 179] on input "text" at bounding box center [767, 176] width 187 height 20
click at [210, 175] on input "SĐT Người Nhận" at bounding box center [185, 176] width 176 height 20
click at [706, 172] on input "text" at bounding box center [767, 176] width 187 height 20
click at [1033, 261] on input "0" at bounding box center [1077, 262] width 137 height 20
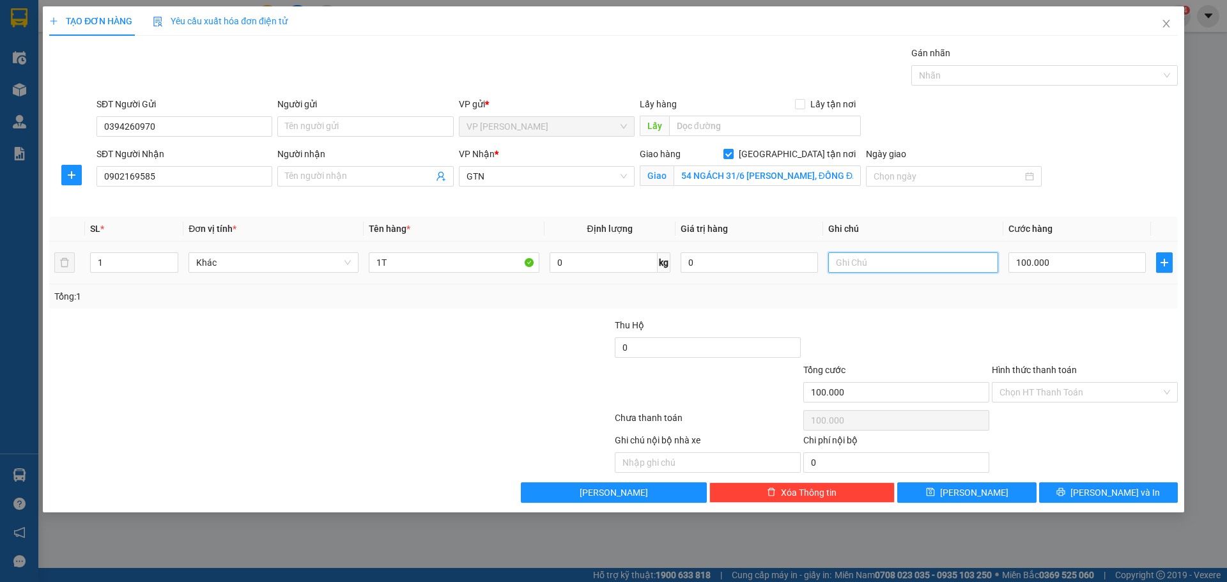
click at [853, 260] on input "text" at bounding box center [913, 262] width 170 height 20
click at [1111, 497] on span "[PERSON_NAME] và In" at bounding box center [1115, 493] width 89 height 14
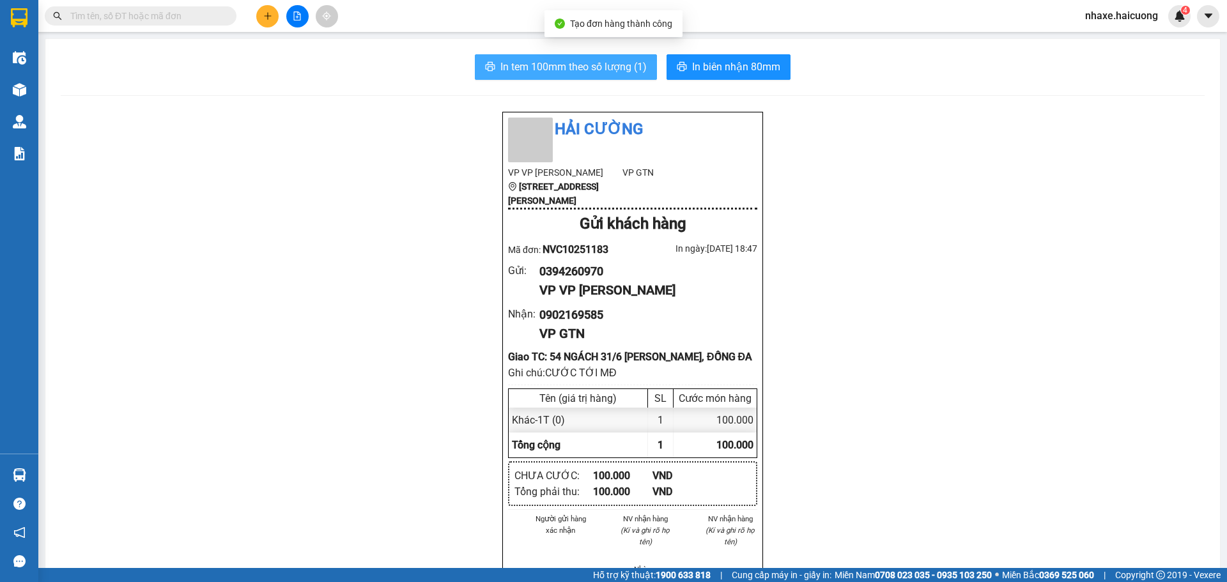
click at [606, 65] on span "In tem 100mm theo số lượng (1)" at bounding box center [574, 67] width 146 height 16
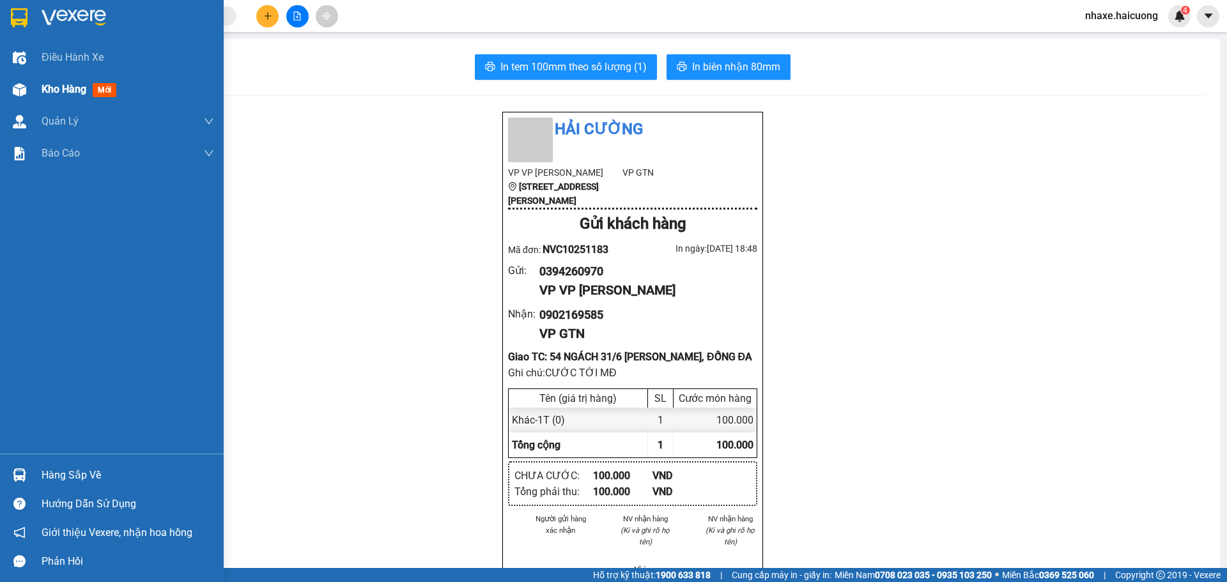
click at [38, 88] on div "Kho hàng mới" at bounding box center [112, 90] width 224 height 32
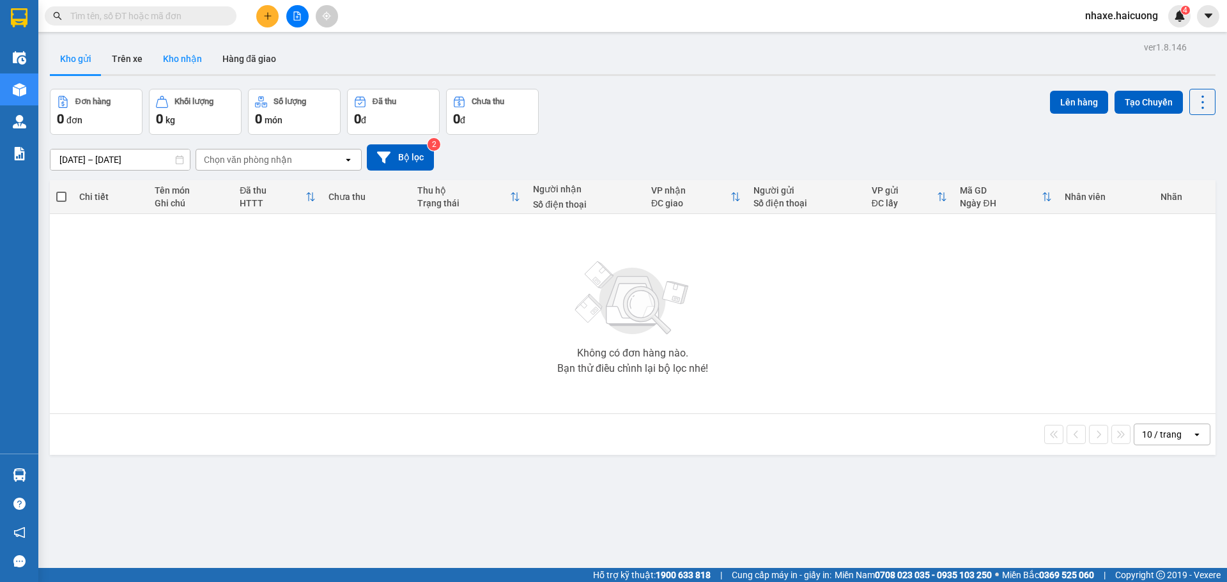
click at [185, 59] on button "Kho nhận" at bounding box center [182, 58] width 59 height 31
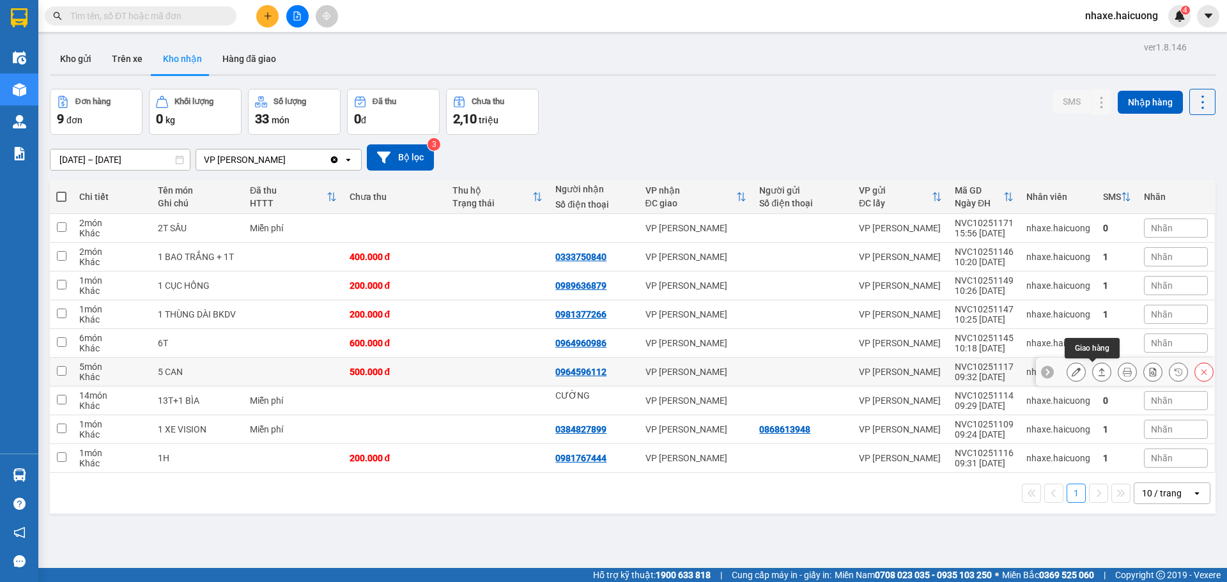
click at [1098, 374] on icon at bounding box center [1102, 372] width 9 height 9
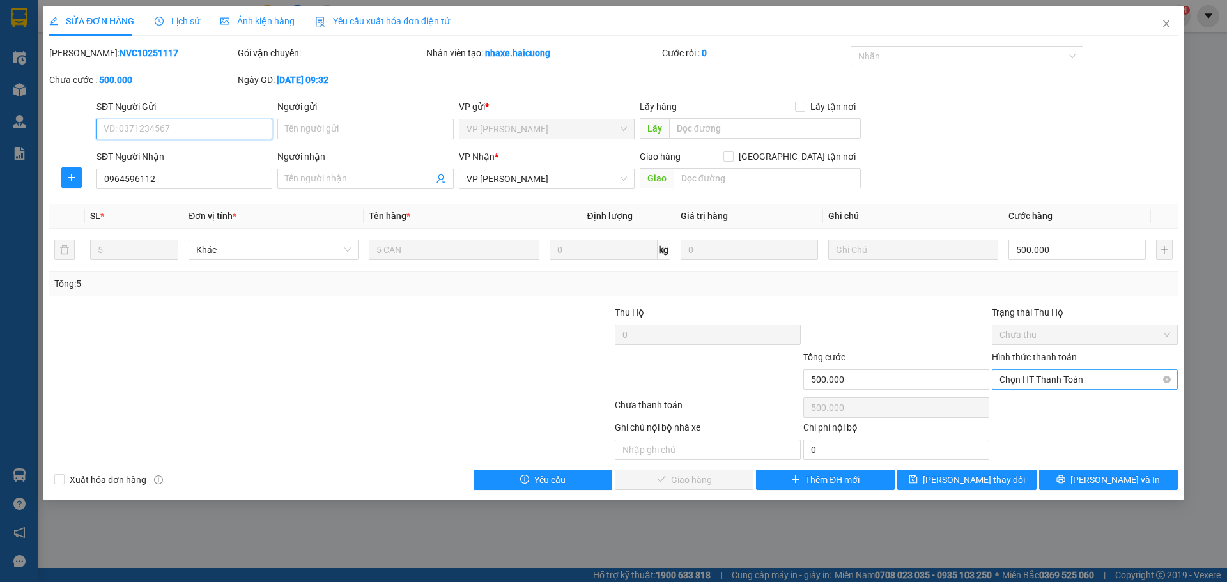
click at [1074, 378] on span "Chọn HT Thanh Toán" at bounding box center [1085, 379] width 171 height 19
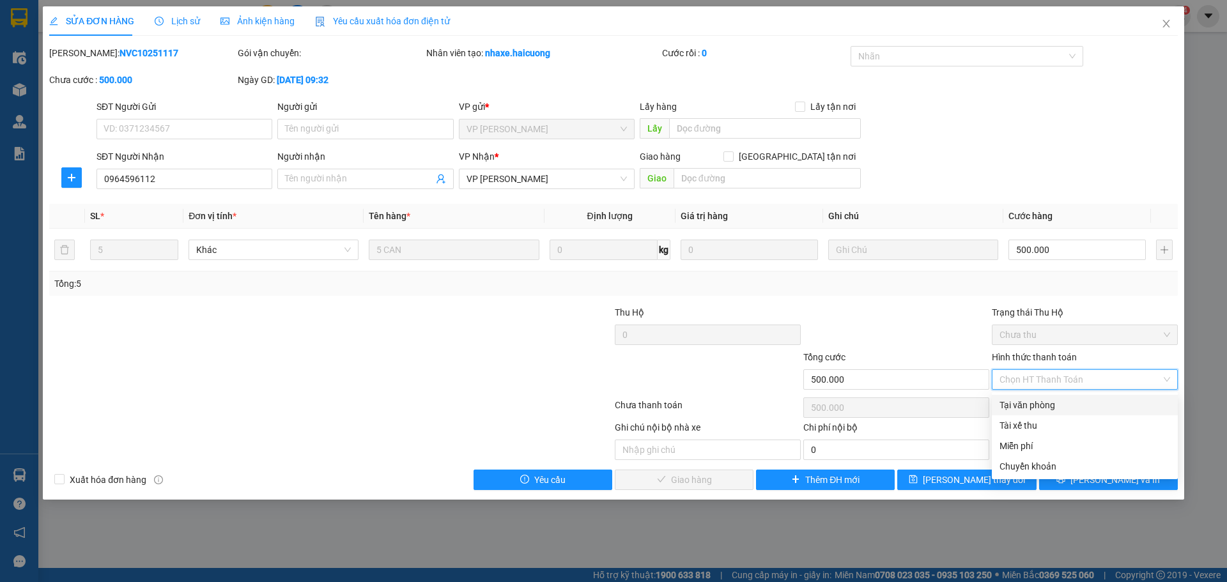
click at [1060, 406] on div "Tại văn phòng" at bounding box center [1085, 405] width 171 height 14
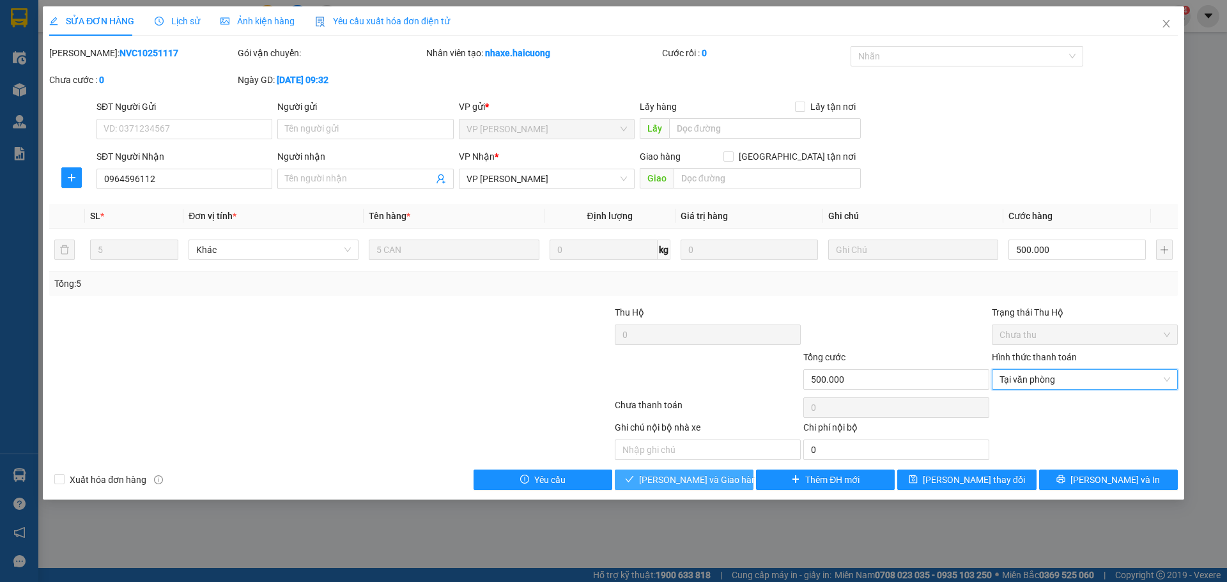
click at [699, 478] on span "[PERSON_NAME] và Giao hàng" at bounding box center [700, 480] width 123 height 14
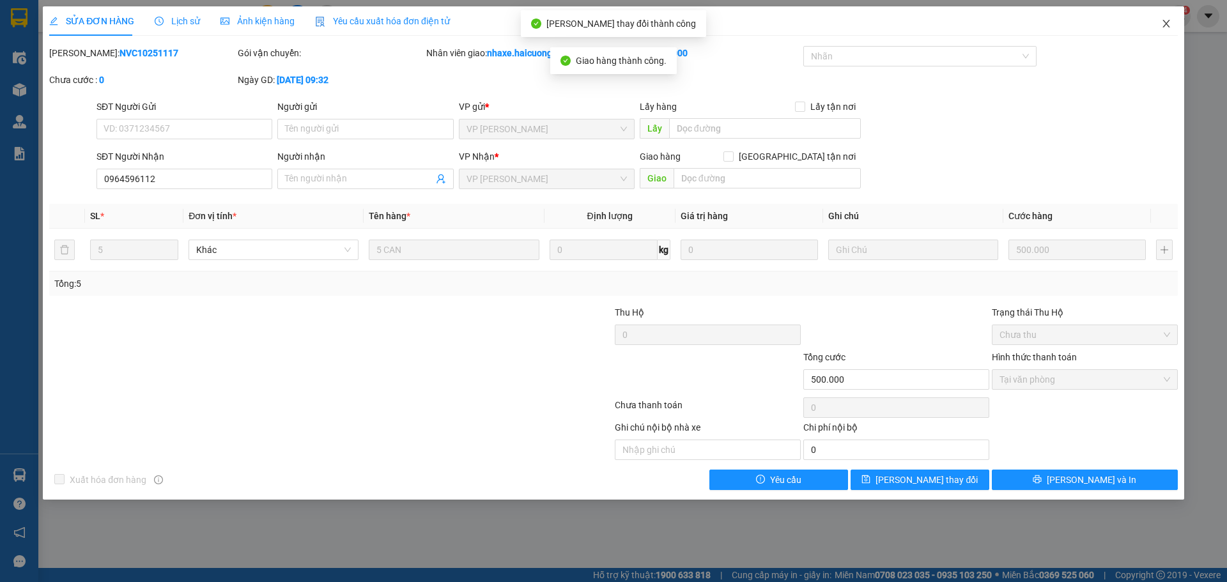
click at [1168, 24] on icon "close" at bounding box center [1166, 24] width 10 height 10
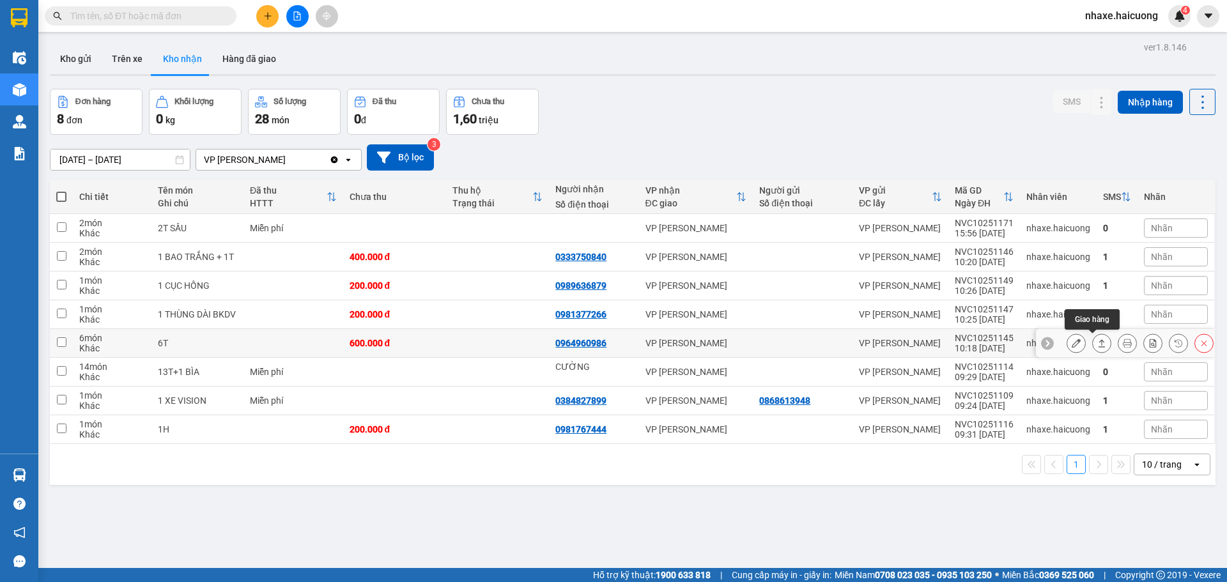
click at [1098, 344] on icon at bounding box center [1102, 343] width 9 height 9
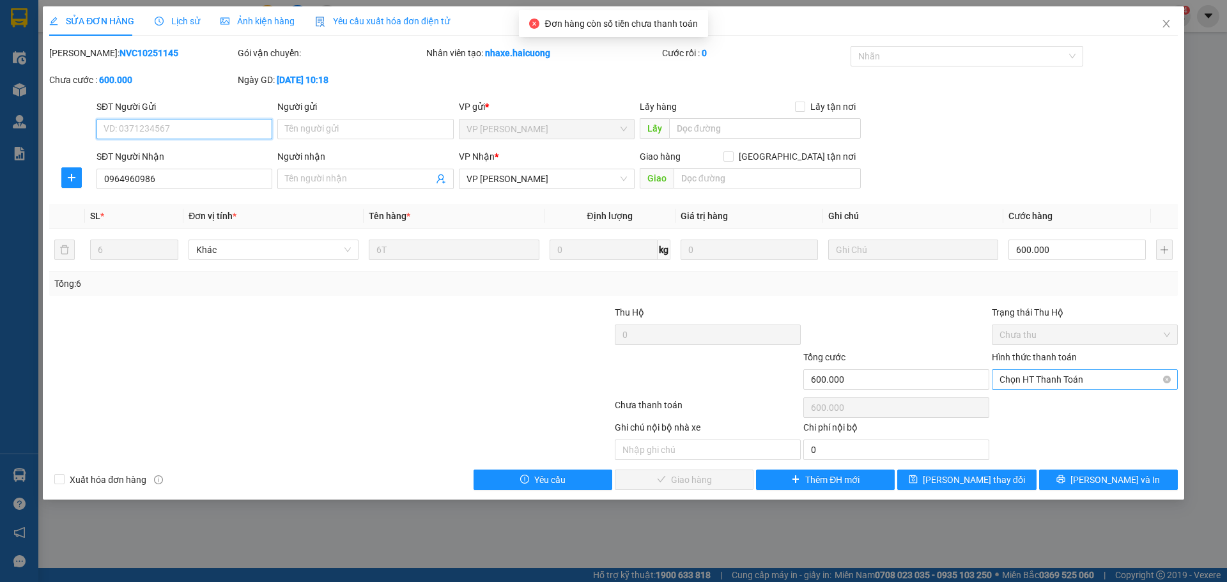
click at [1091, 380] on span "Chọn HT Thanh Toán" at bounding box center [1085, 379] width 171 height 19
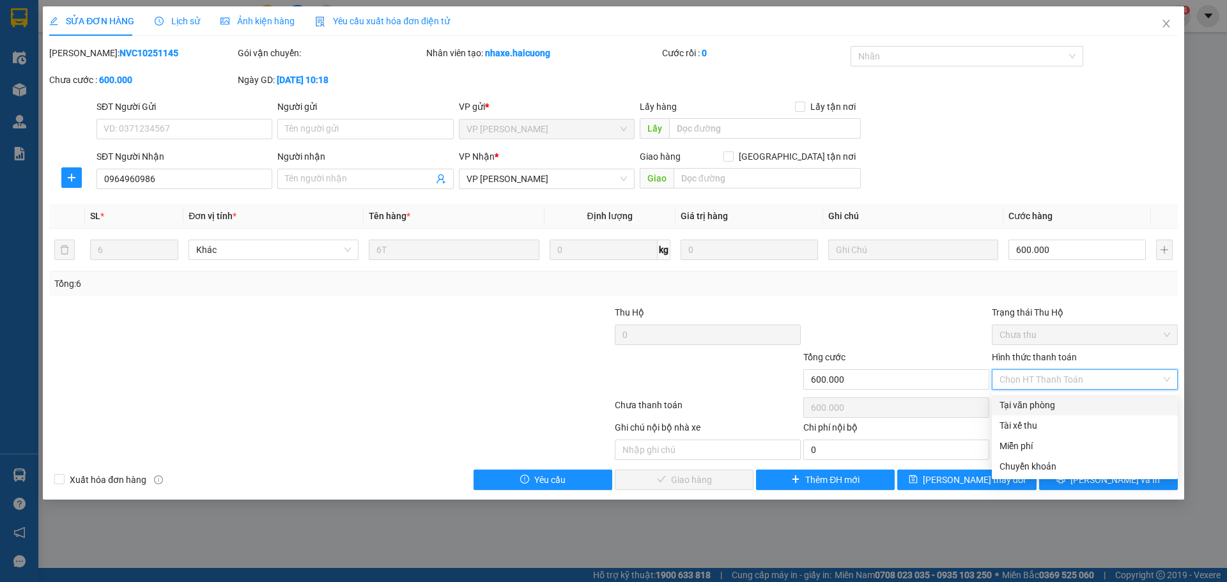
click at [1064, 404] on div "Tại văn phòng" at bounding box center [1085, 405] width 171 height 14
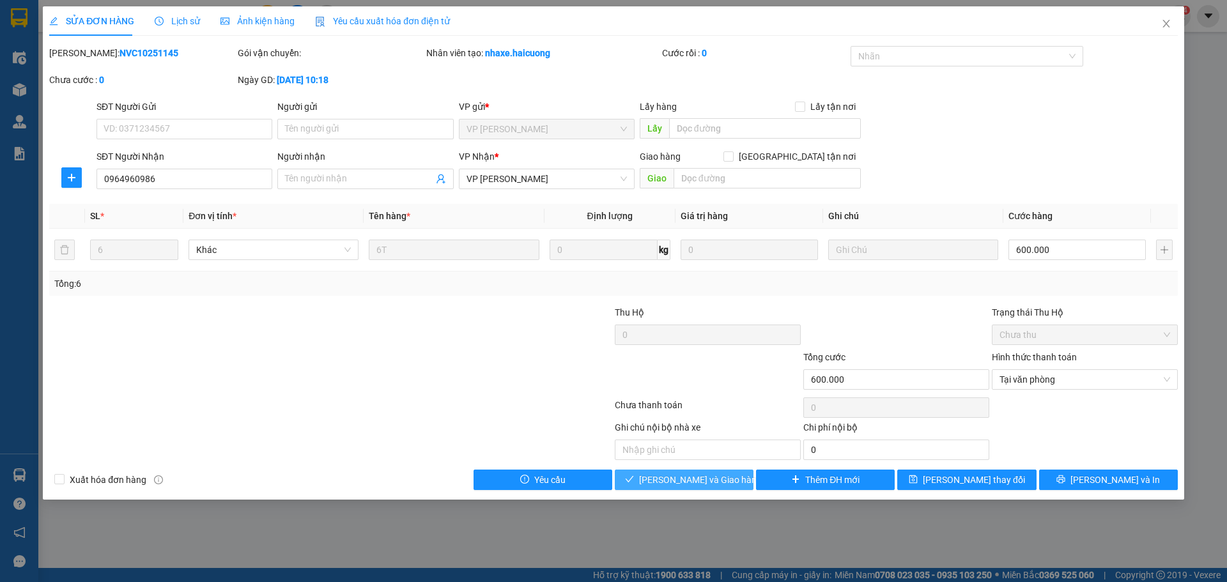
click at [714, 484] on span "[PERSON_NAME] và Giao hàng" at bounding box center [700, 480] width 123 height 14
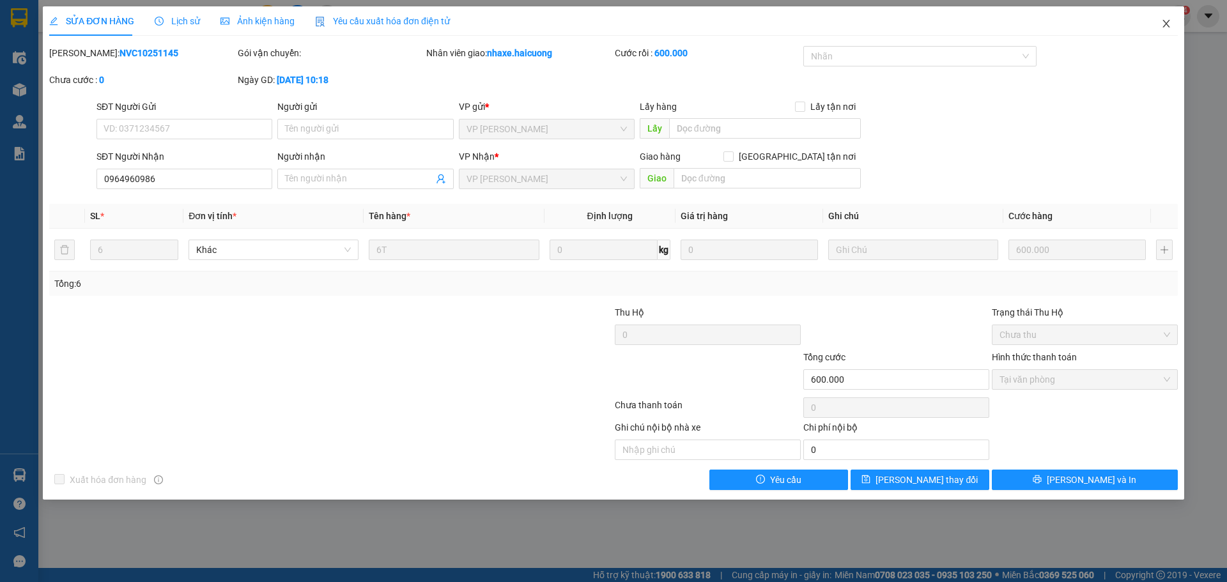
click at [1167, 20] on icon "close" at bounding box center [1166, 24] width 10 height 10
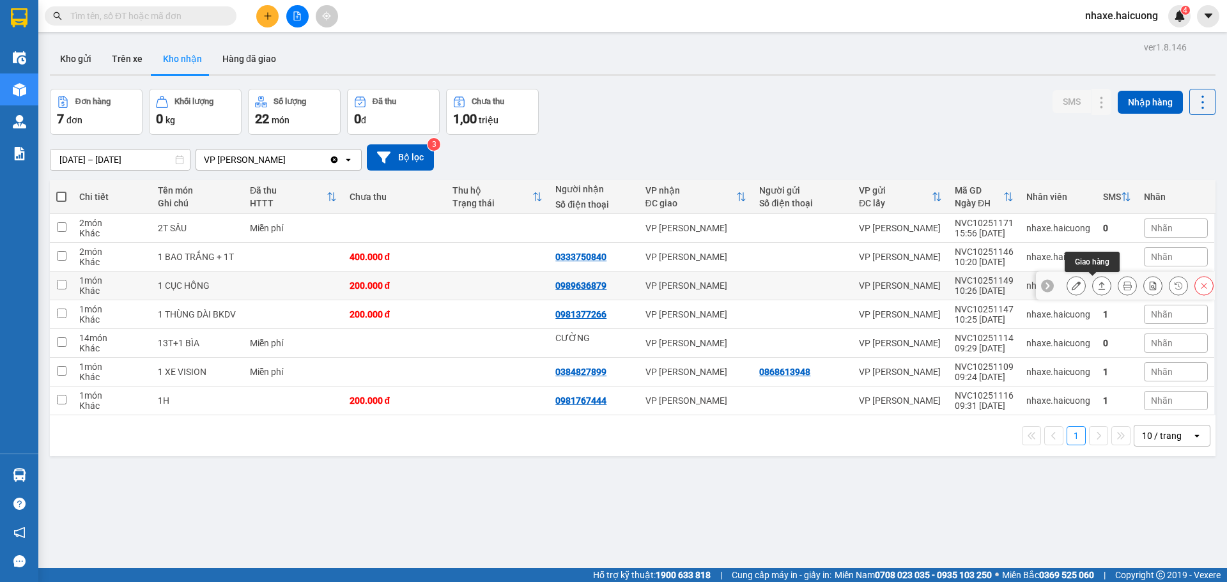
click at [1098, 283] on icon at bounding box center [1102, 285] width 9 height 9
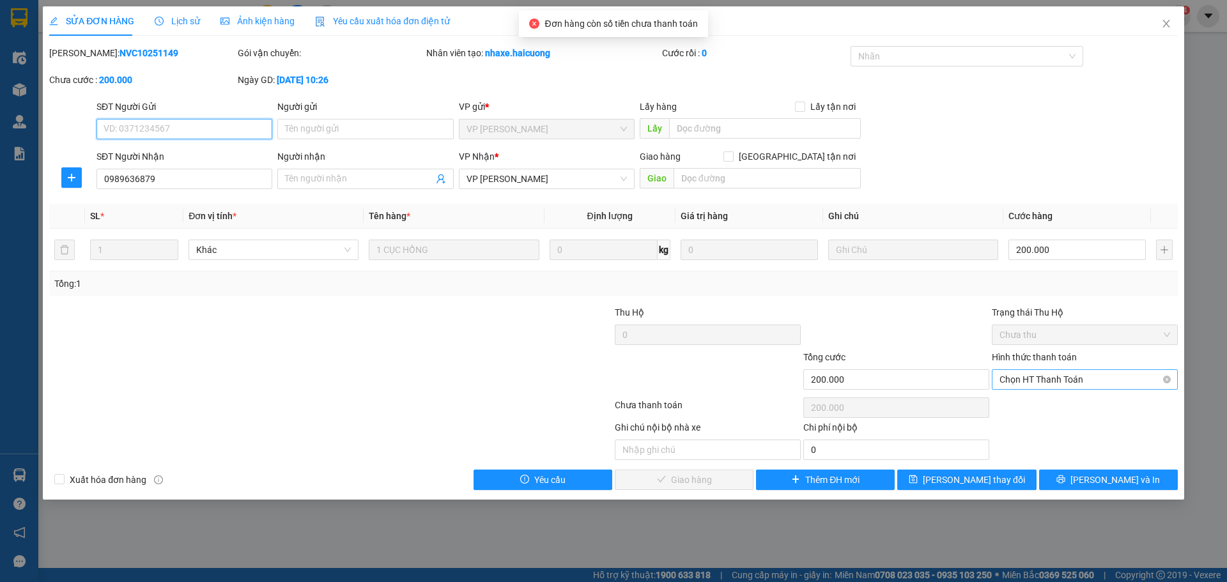
click at [1074, 378] on span "Chọn HT Thanh Toán" at bounding box center [1085, 379] width 171 height 19
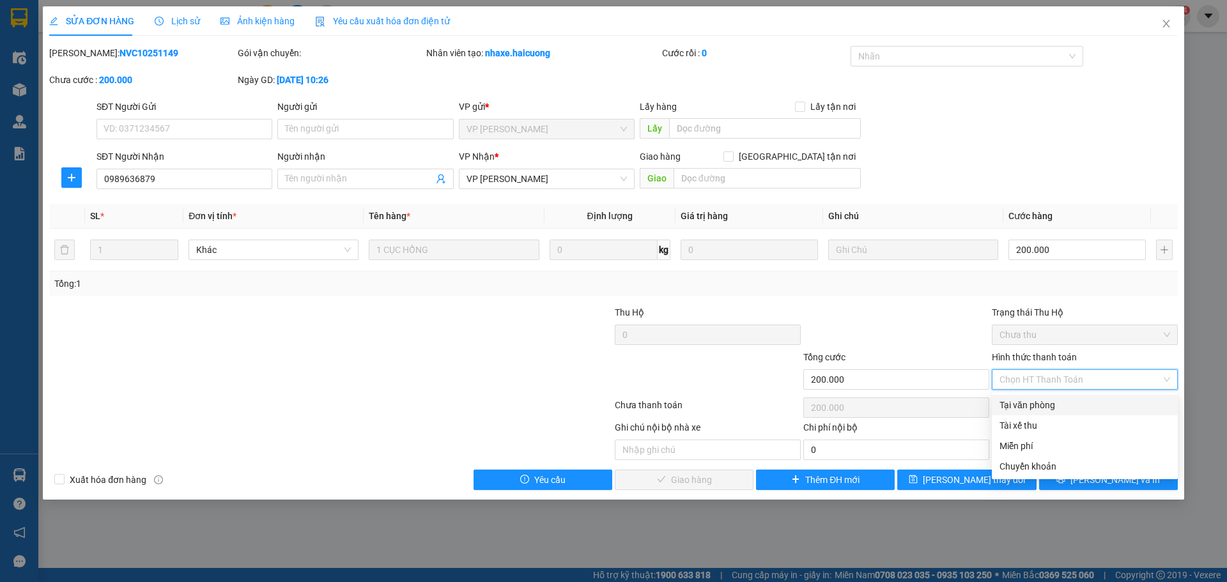
click at [1039, 403] on div "Tại văn phòng" at bounding box center [1085, 405] width 171 height 14
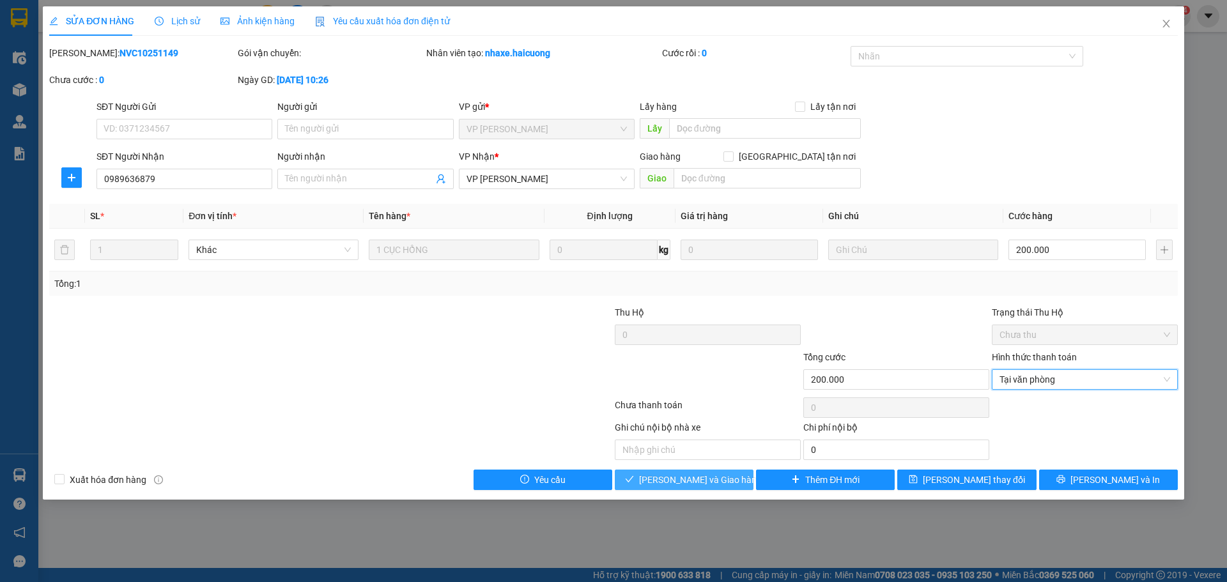
click at [698, 479] on span "[PERSON_NAME] và Giao hàng" at bounding box center [700, 480] width 123 height 14
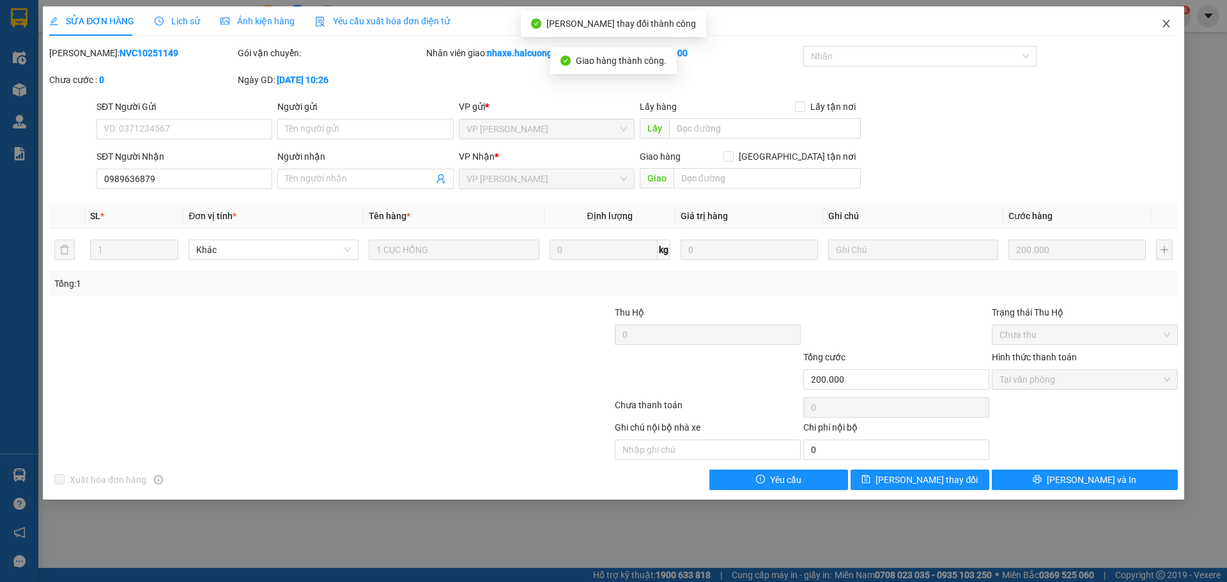
click at [1165, 20] on icon "close" at bounding box center [1166, 24] width 10 height 10
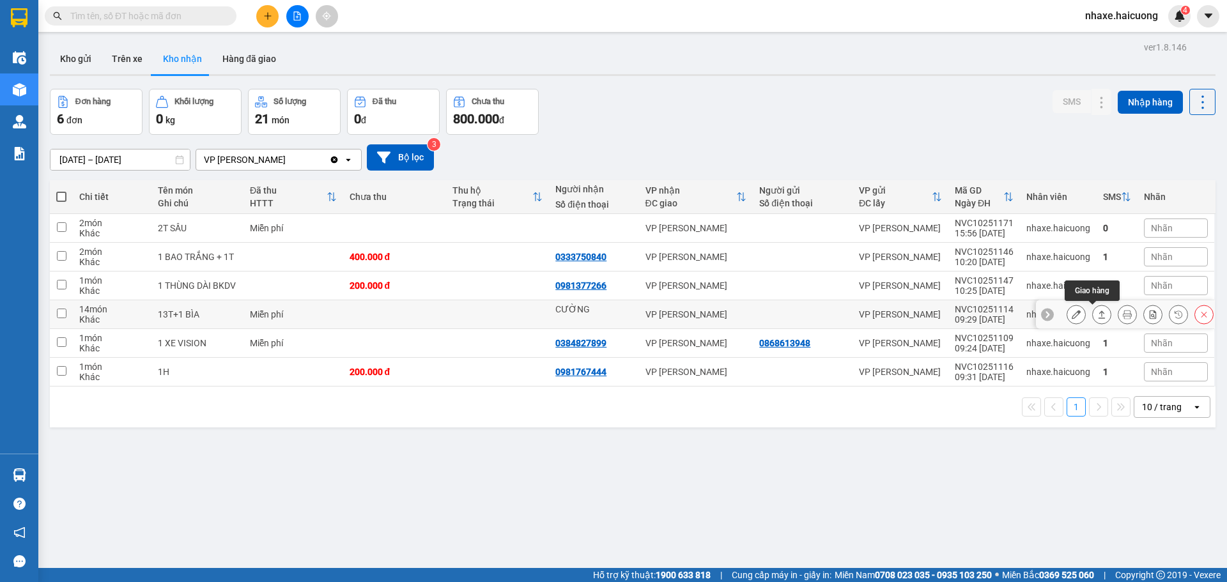
click at [1093, 308] on button at bounding box center [1102, 315] width 18 height 22
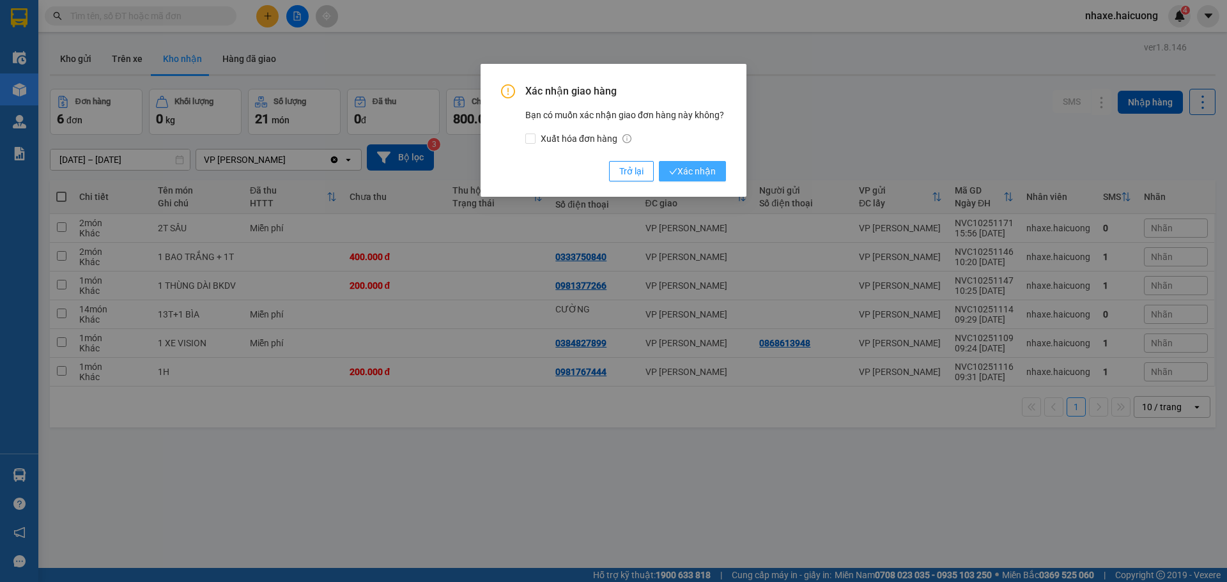
click at [692, 170] on span "Xác nhận" at bounding box center [692, 171] width 47 height 14
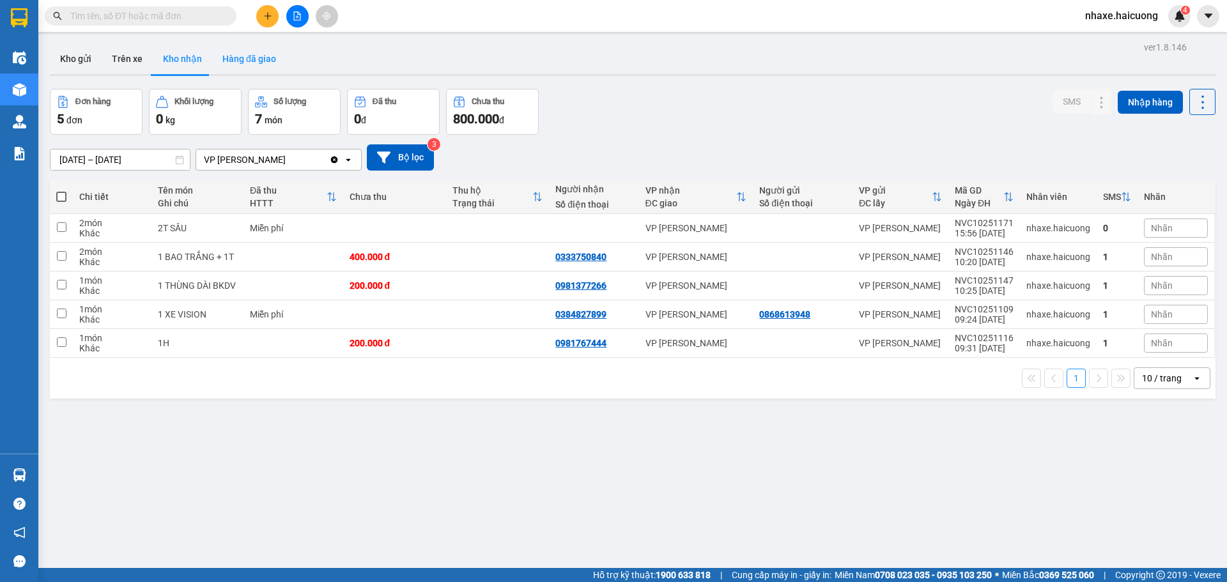
click at [238, 59] on button "Hàng đã giao" at bounding box center [249, 58] width 74 height 31
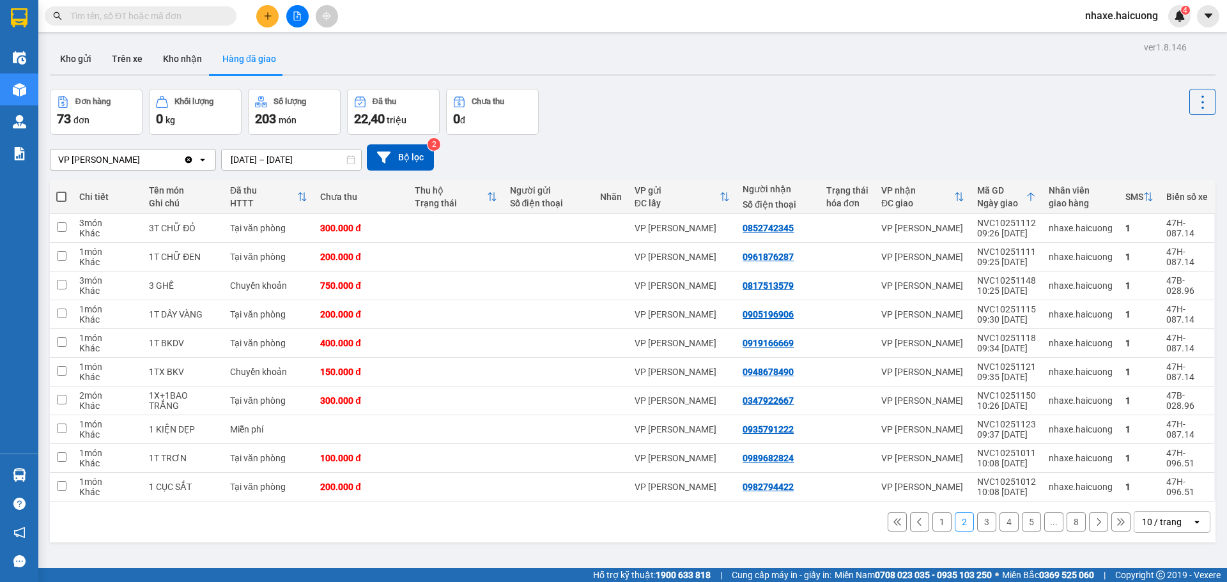
click at [304, 155] on input "[DATE] – [DATE]" at bounding box center [291, 160] width 139 height 20
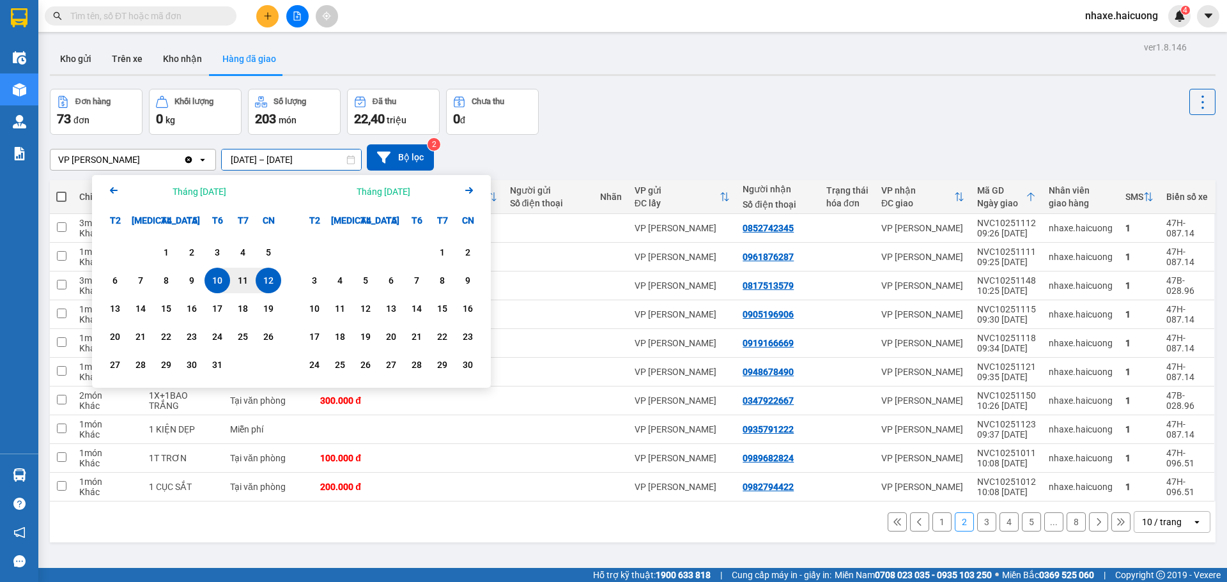
click at [272, 280] on div "12" at bounding box center [269, 280] width 18 height 15
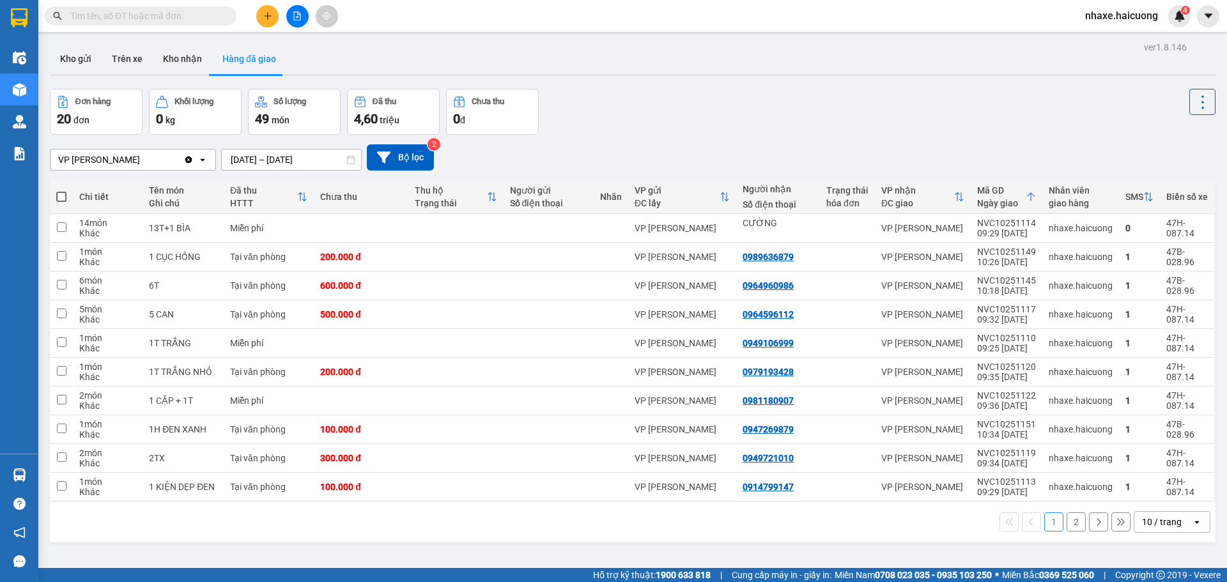
click at [385, 51] on div "Kho gửi Trên xe Kho nhận Hàng đã giao" at bounding box center [633, 60] width 1166 height 34
click at [68, 59] on button "Kho gửi" at bounding box center [76, 58] width 52 height 31
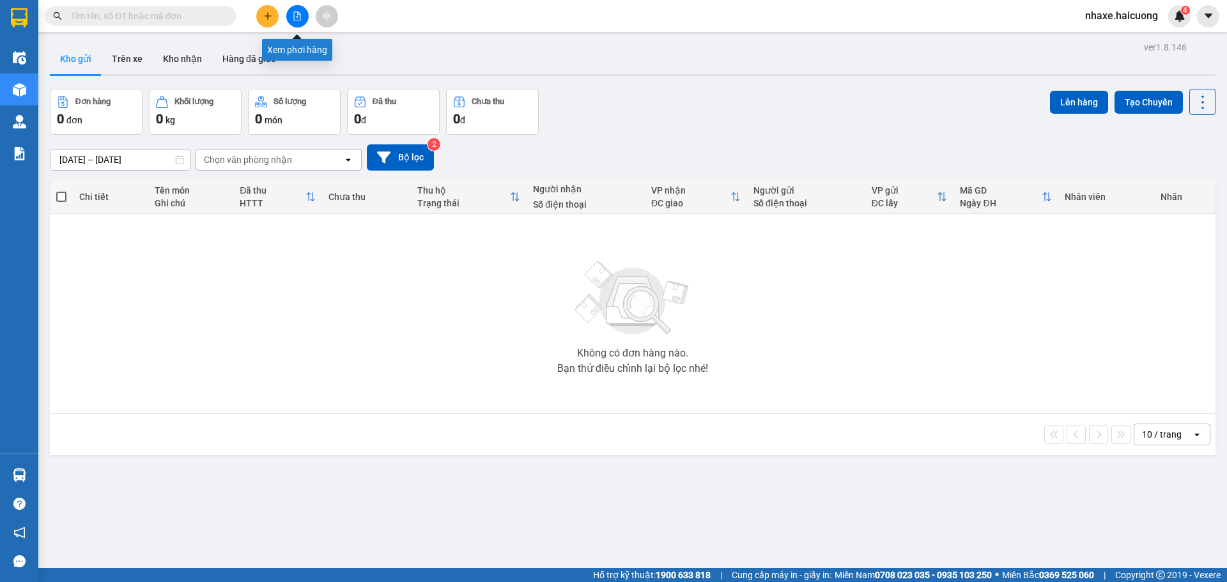
click at [297, 15] on icon "file-add" at bounding box center [297, 16] width 9 height 9
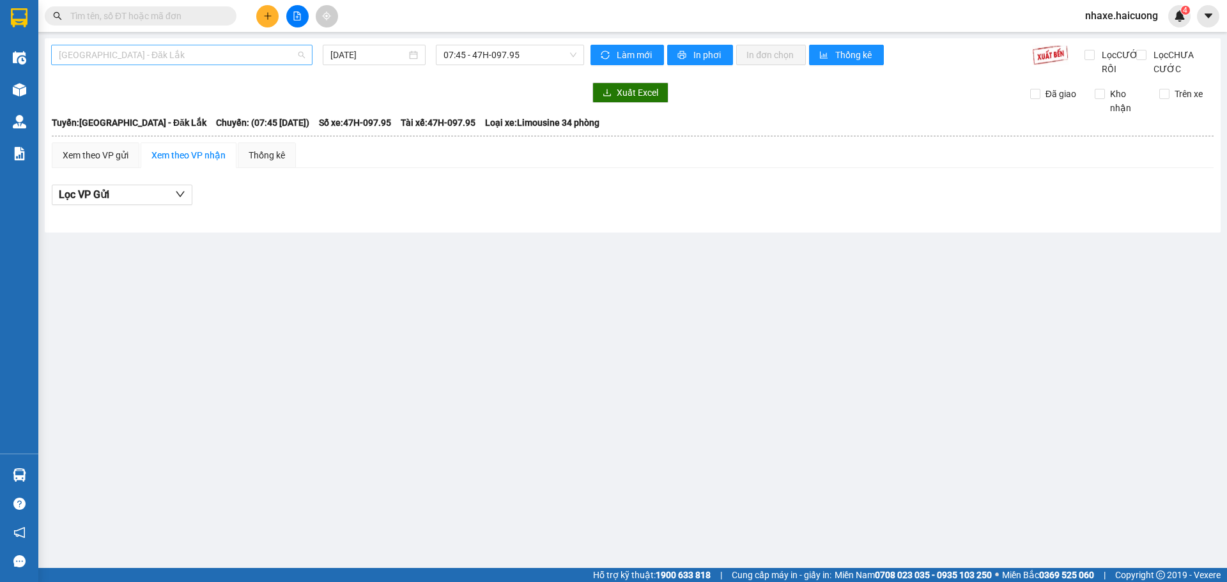
click at [227, 54] on span "[GEOGRAPHIC_DATA] - Đăk Lắk" at bounding box center [182, 54] width 246 height 19
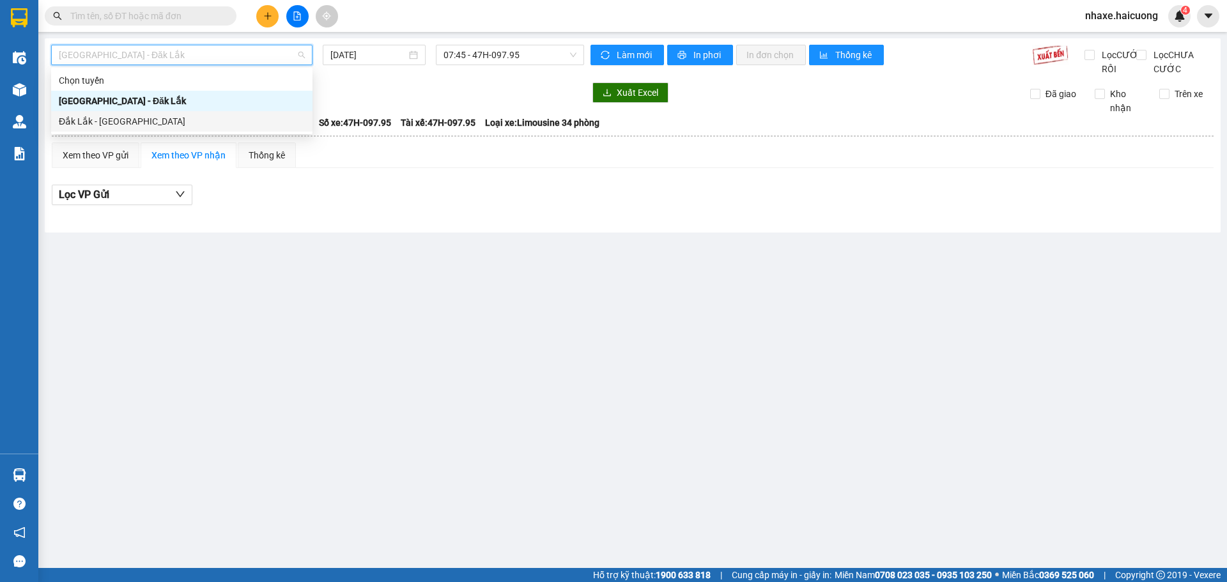
click at [188, 118] on div "Đắk Lắk - [GEOGRAPHIC_DATA]" at bounding box center [182, 121] width 246 height 14
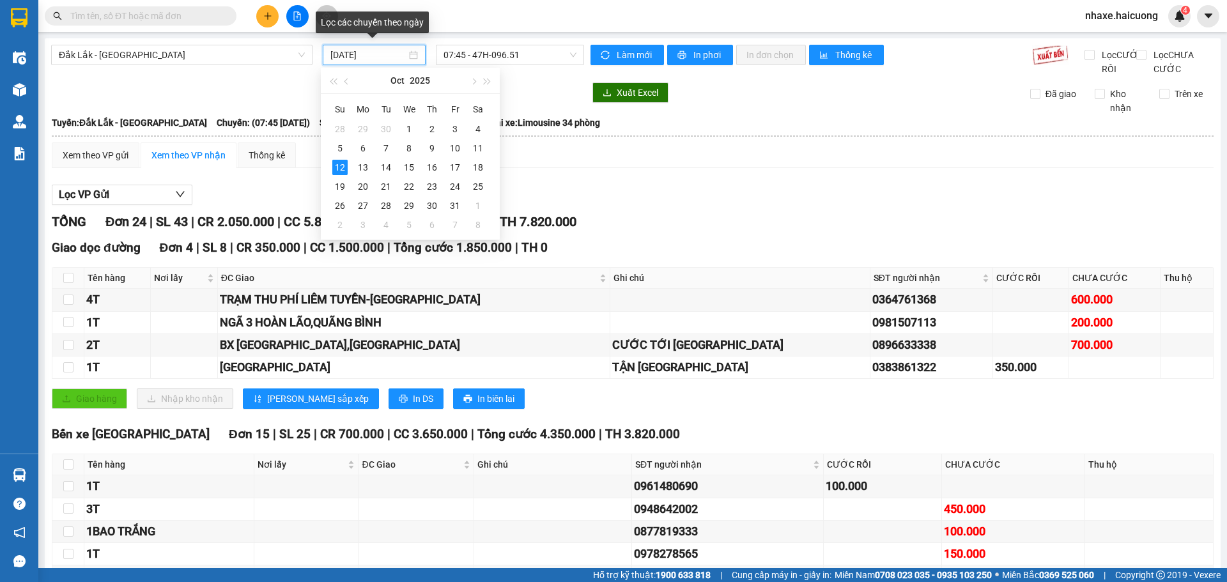
click at [398, 56] on input "[DATE]" at bounding box center [368, 55] width 76 height 14
click at [365, 167] on div "13" at bounding box center [362, 167] width 15 height 15
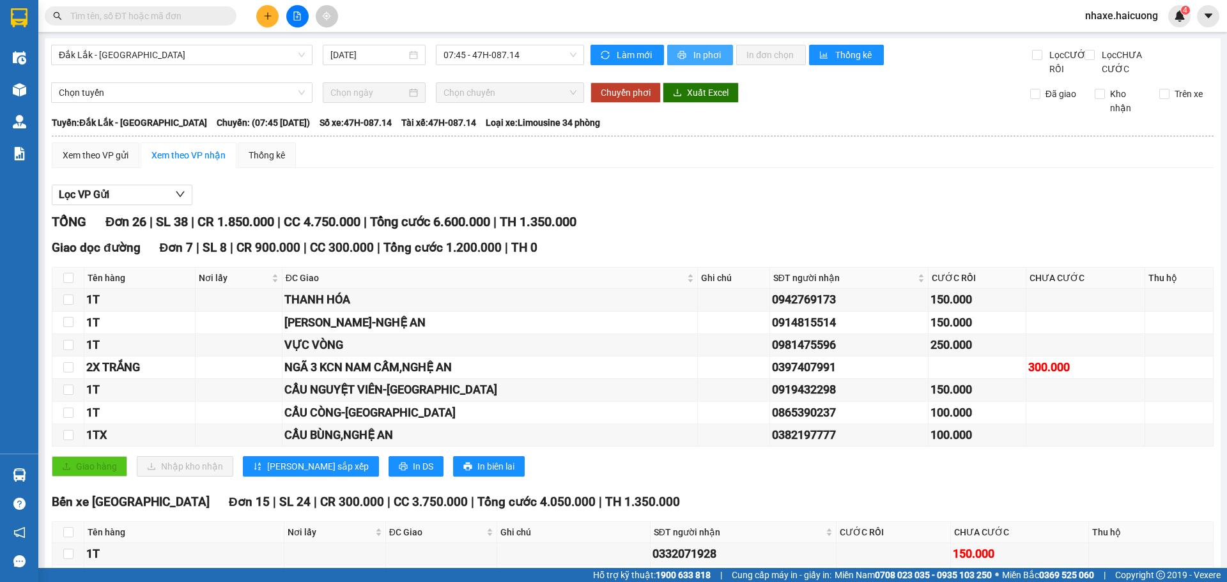
click at [694, 57] on span "In phơi" at bounding box center [708, 55] width 29 height 14
click at [684, 55] on button "In phơi" at bounding box center [700, 55] width 66 height 20
